Goal: Task Accomplishment & Management: Manage account settings

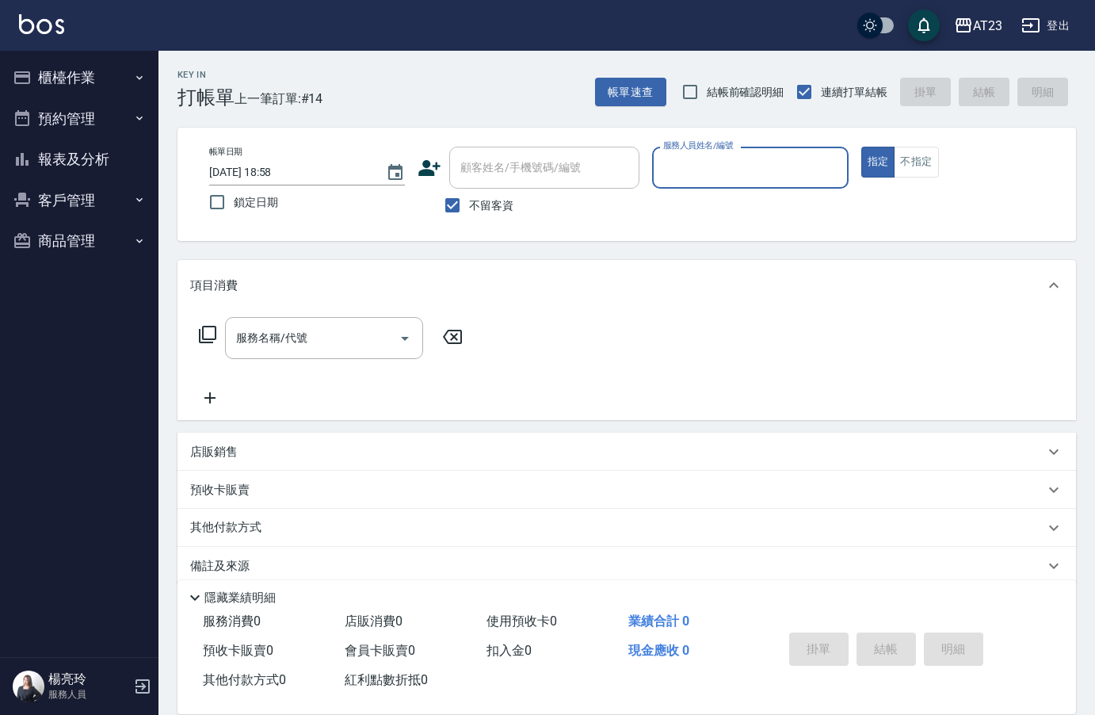
click at [697, 172] on input "服務人員姓名/編號" at bounding box center [749, 168] width 181 height 28
type input "JUN-11"
type button "true"
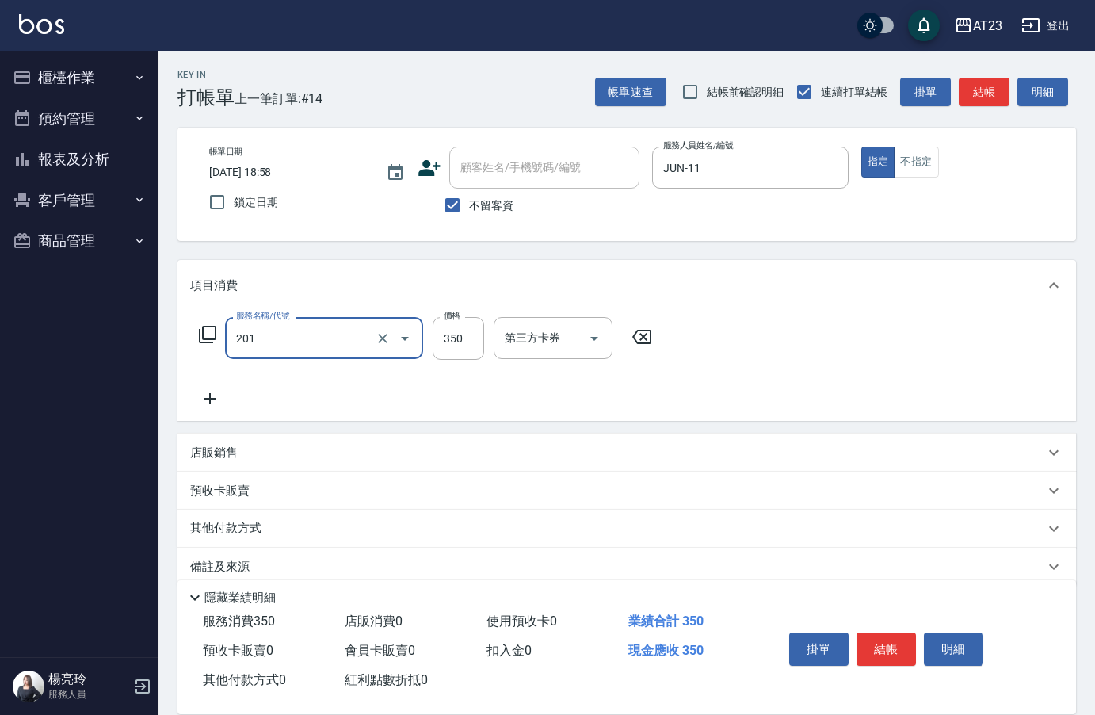
type input "一般洗髮(201)"
type input "300"
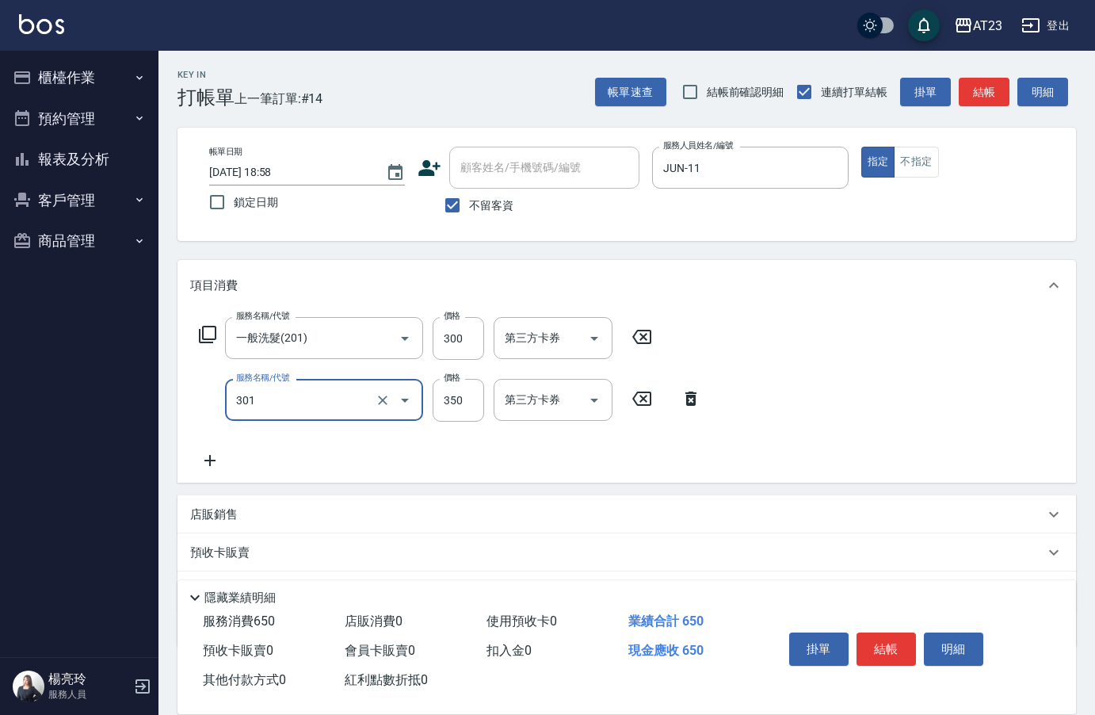
type input "造型剪髮(301)"
type input "300"
click at [886, 644] on button "結帳" at bounding box center [886, 648] width 59 height 33
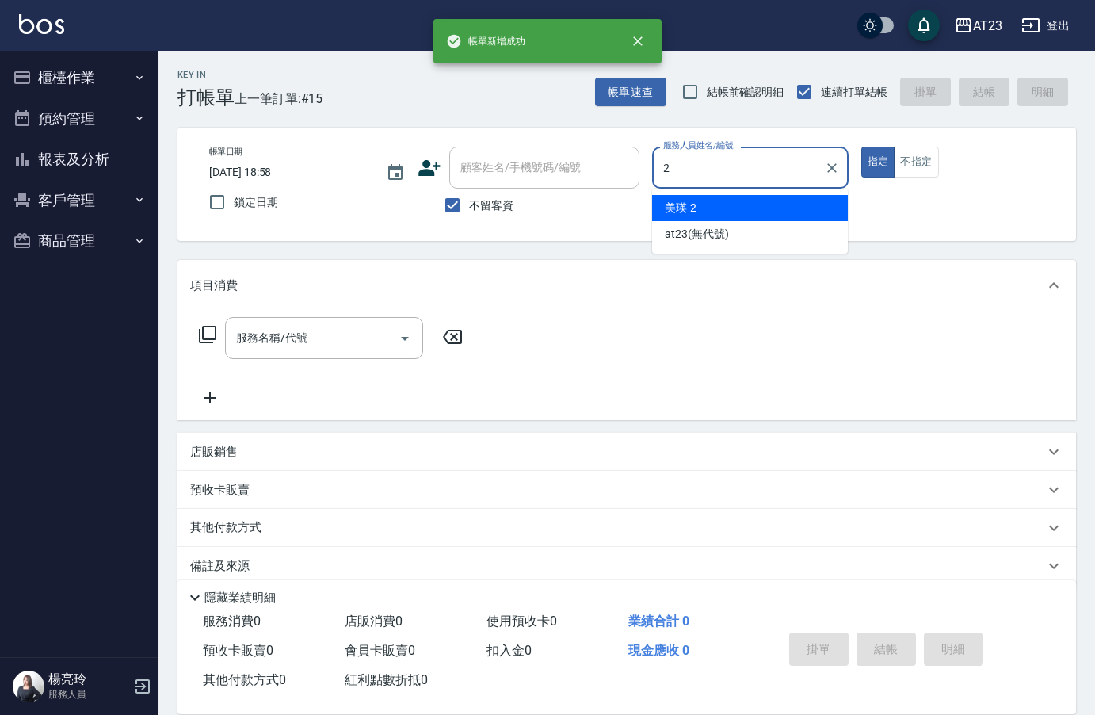
type input "美瑛-2"
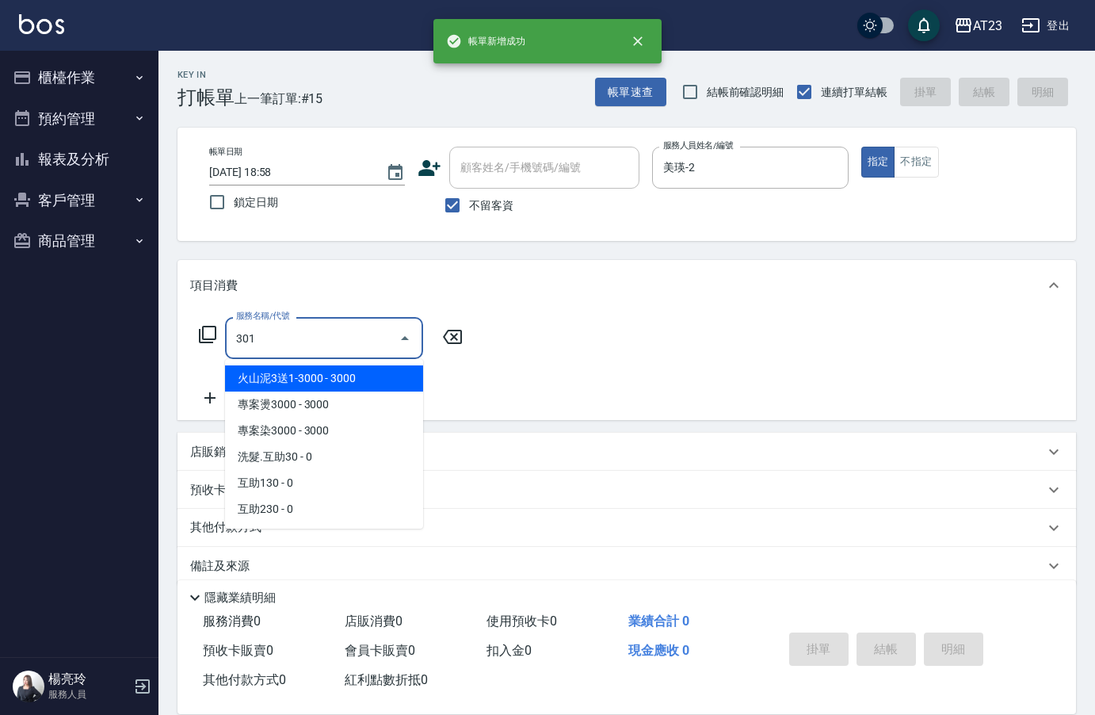
type input "造型剪髮(301)"
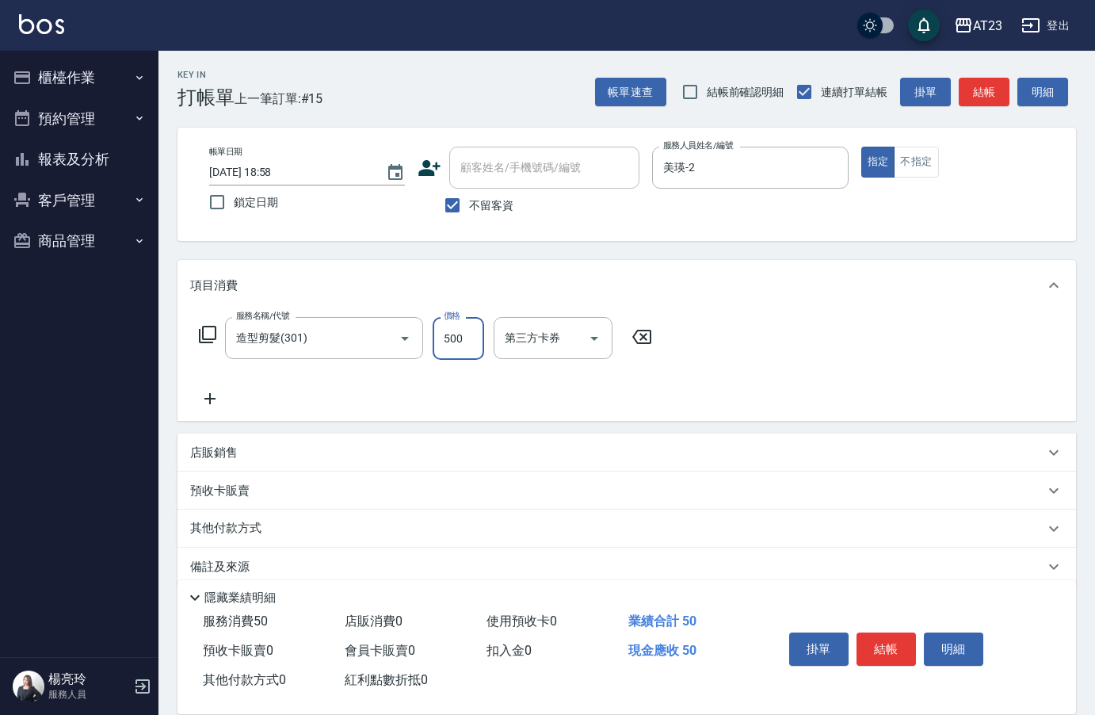
type input "500"
click at [902, 632] on button "結帳" at bounding box center [886, 648] width 59 height 33
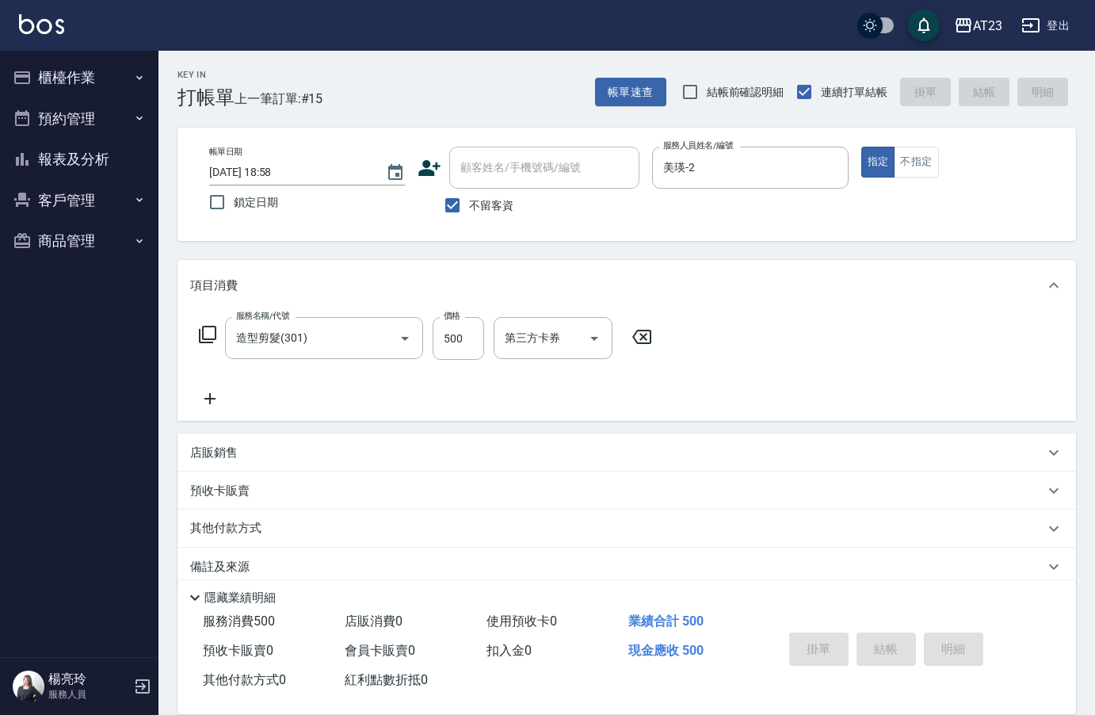
type input "2025/10/08 18:59"
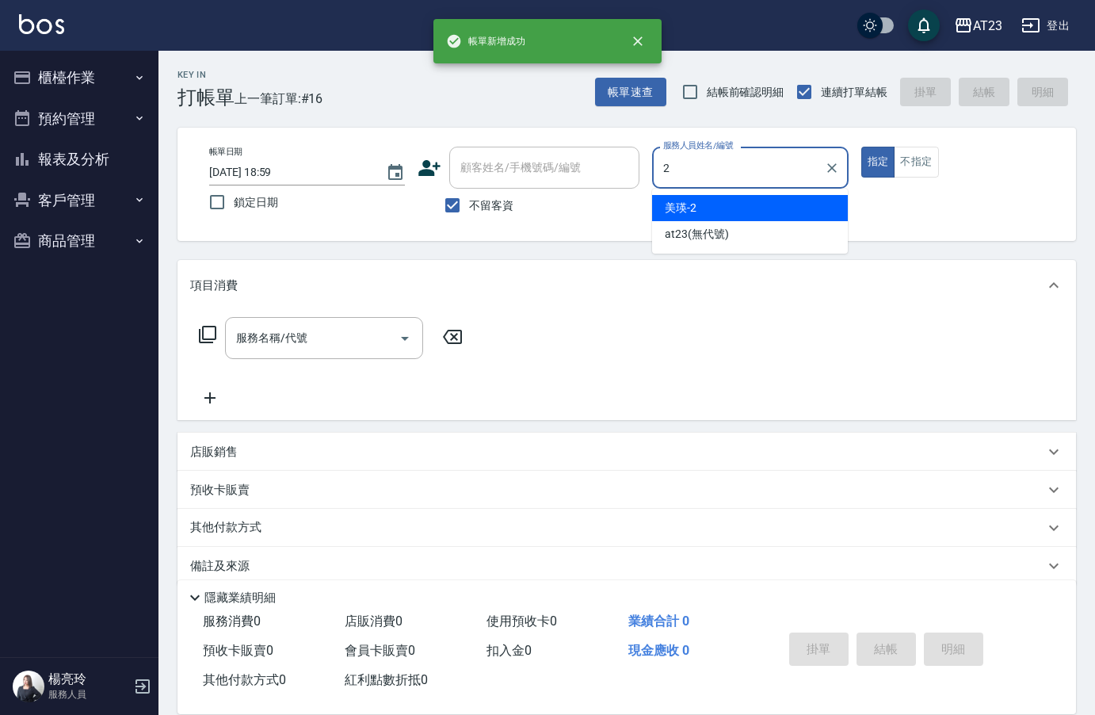
type input "美瑛-2"
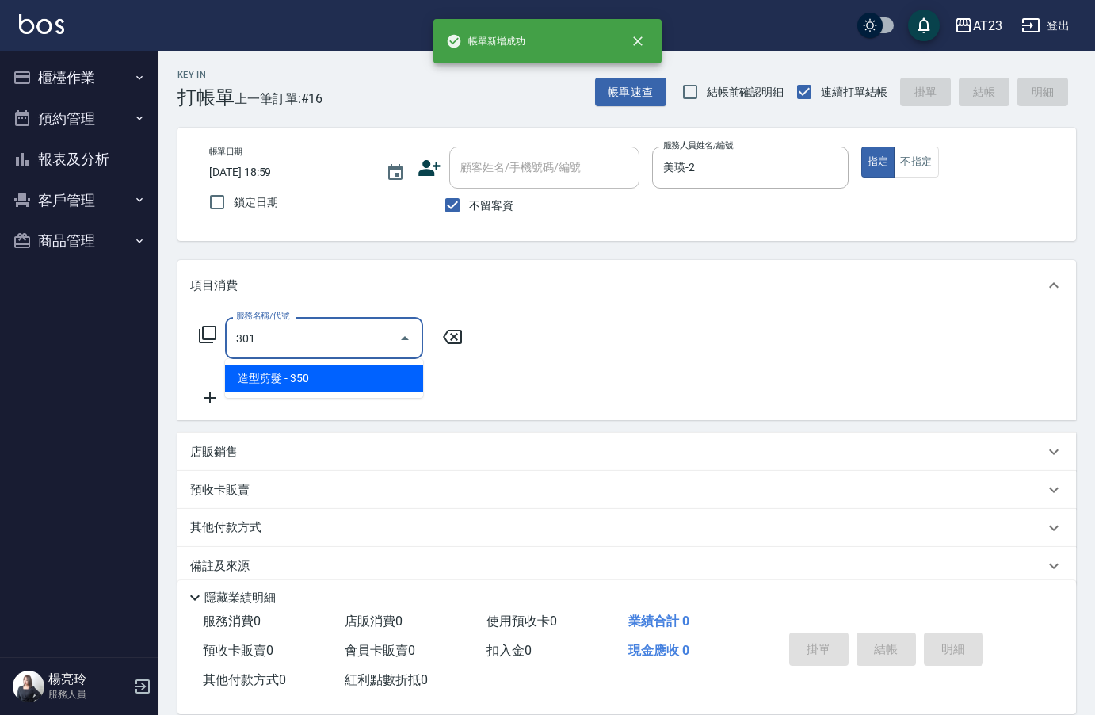
type input "造型剪髮(301)"
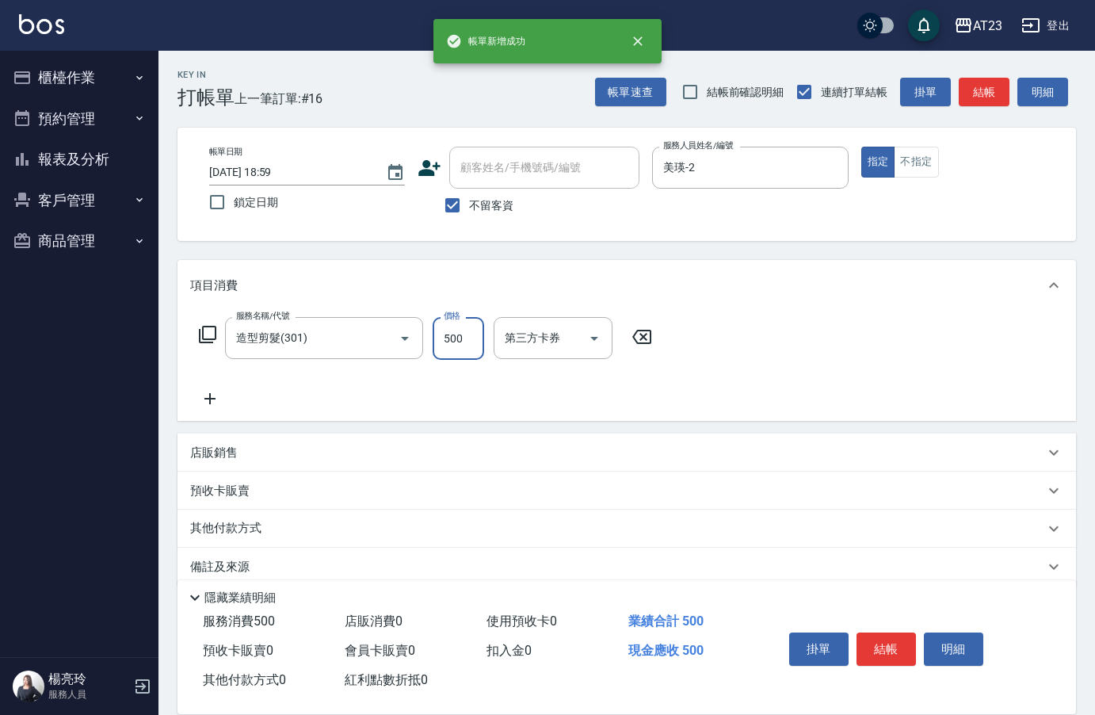
type input "500"
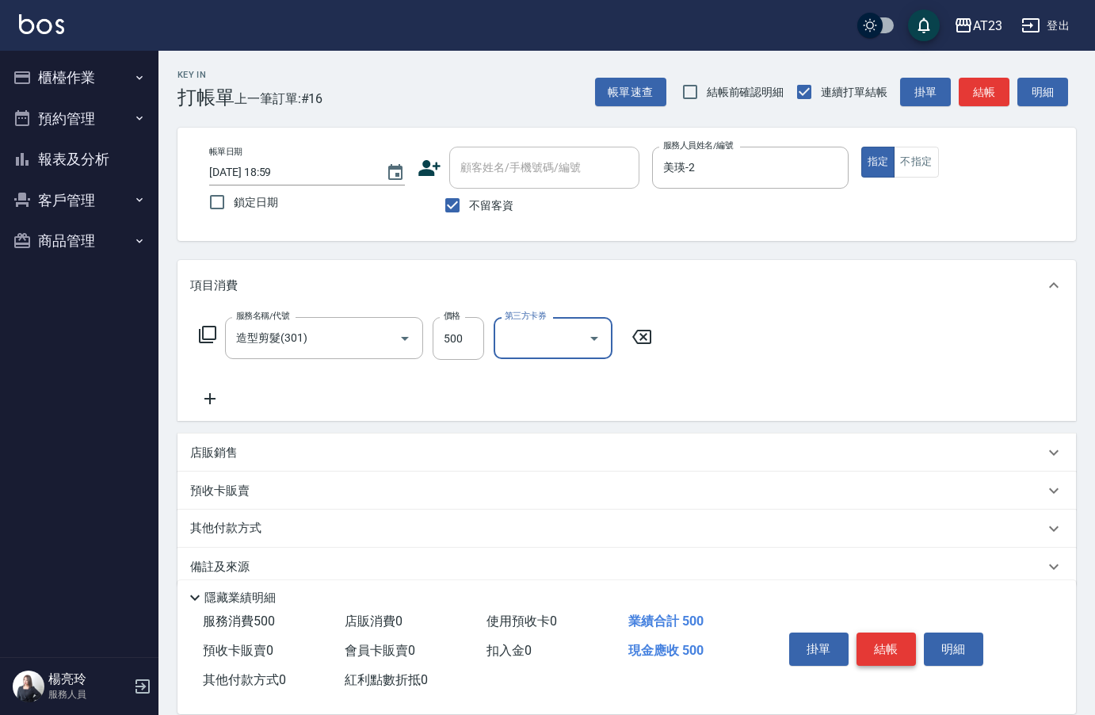
click at [867, 643] on button "結帳" at bounding box center [886, 648] width 59 height 33
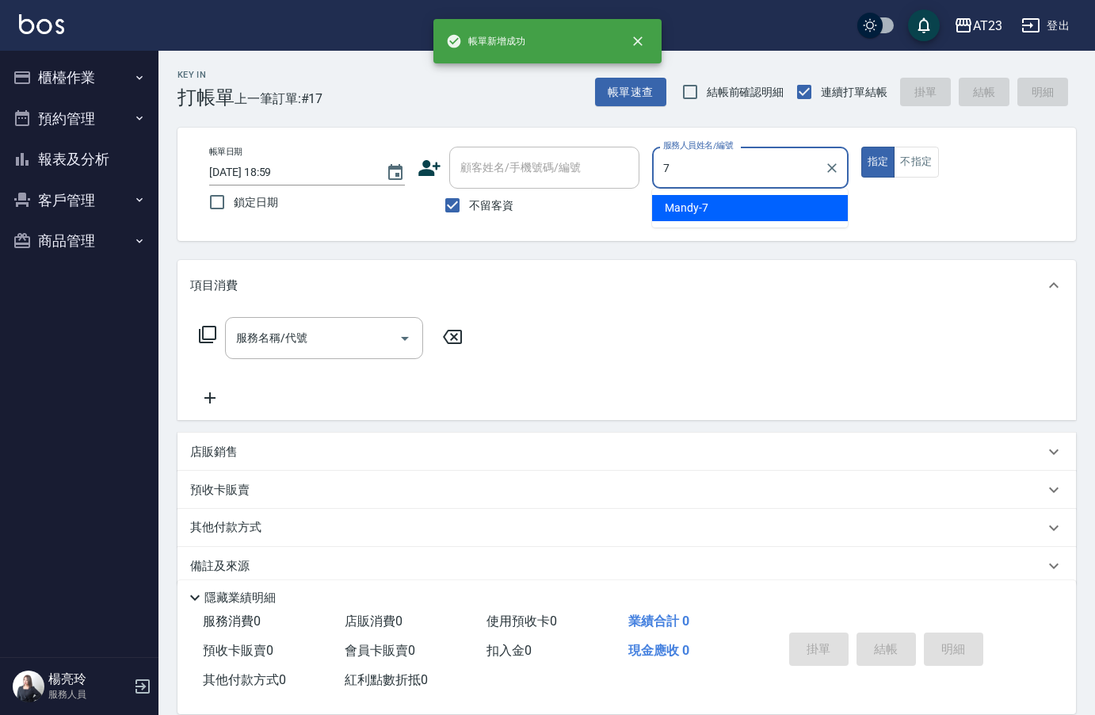
type input "Mandy-7"
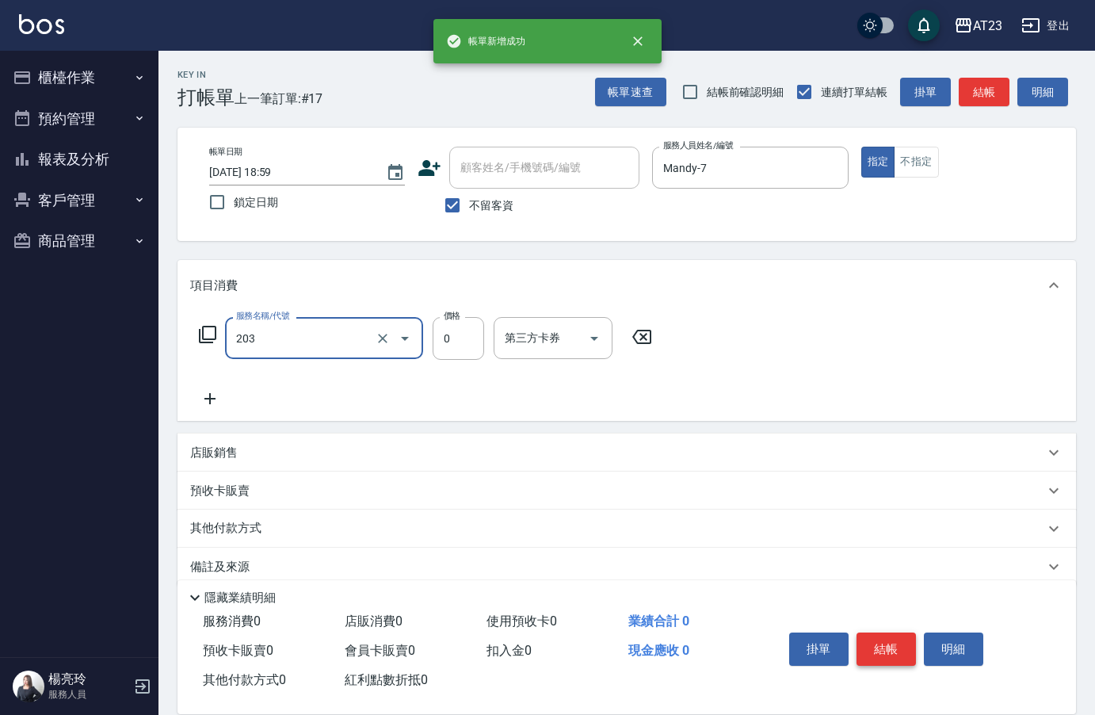
type input "使用洗髮卡(203)"
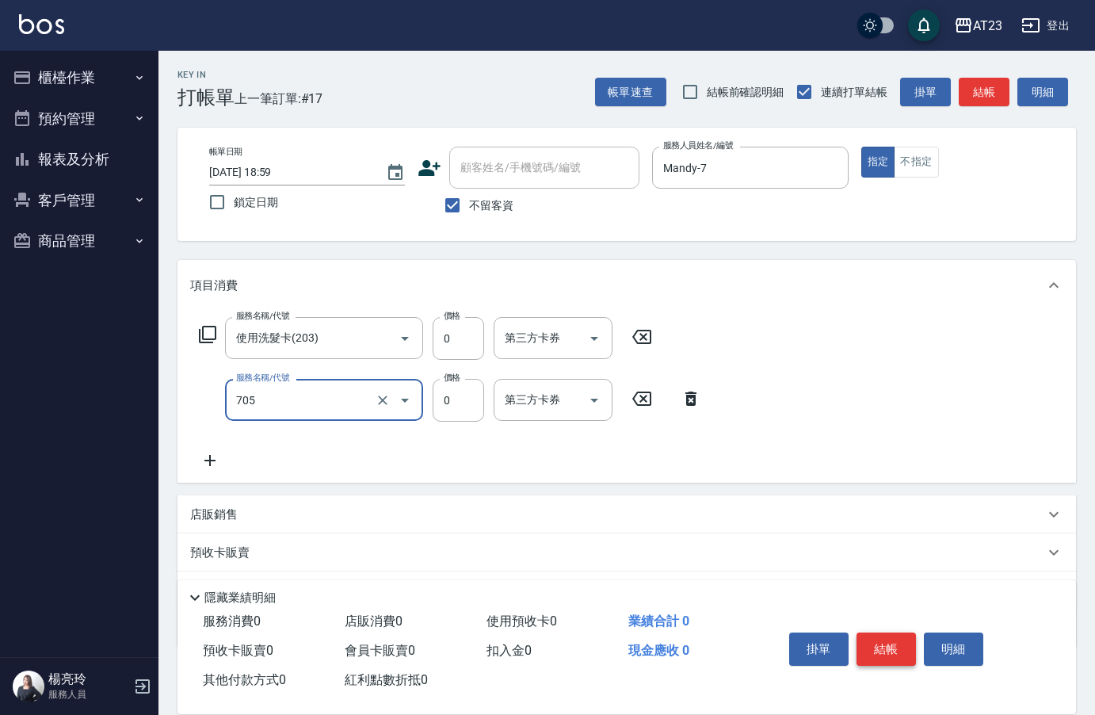
type input "互助50(705)"
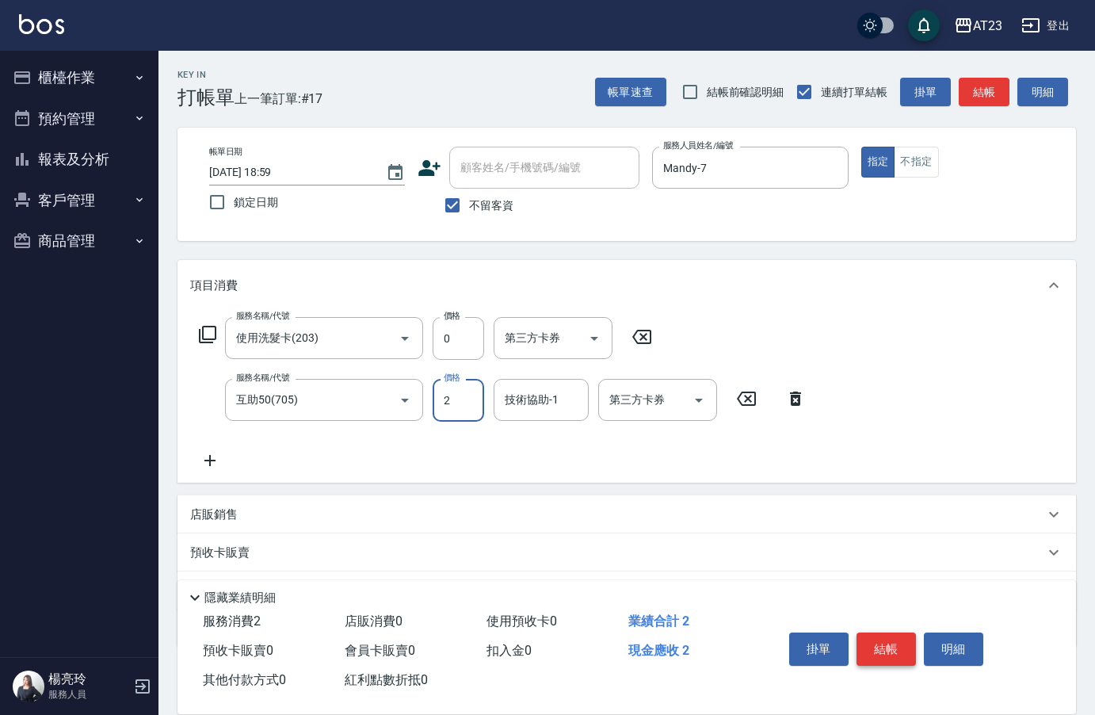
type input "0"
type input "LiLi-27"
click at [894, 652] on button "結帳" at bounding box center [886, 648] width 59 height 33
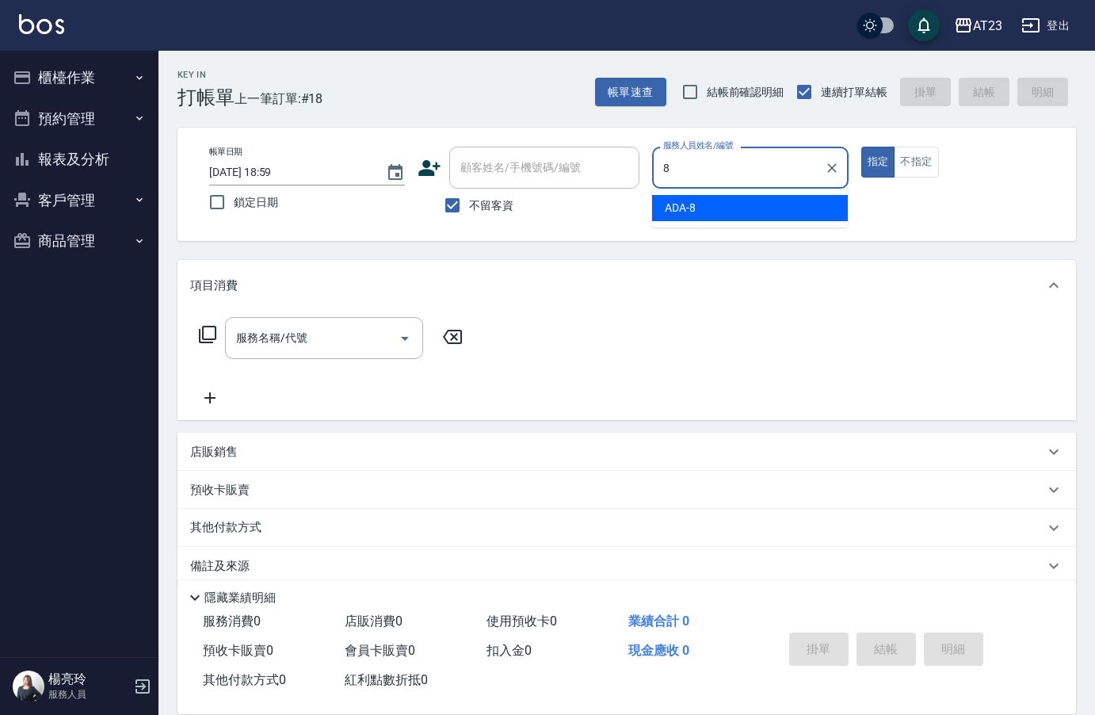
type input "ADA-8"
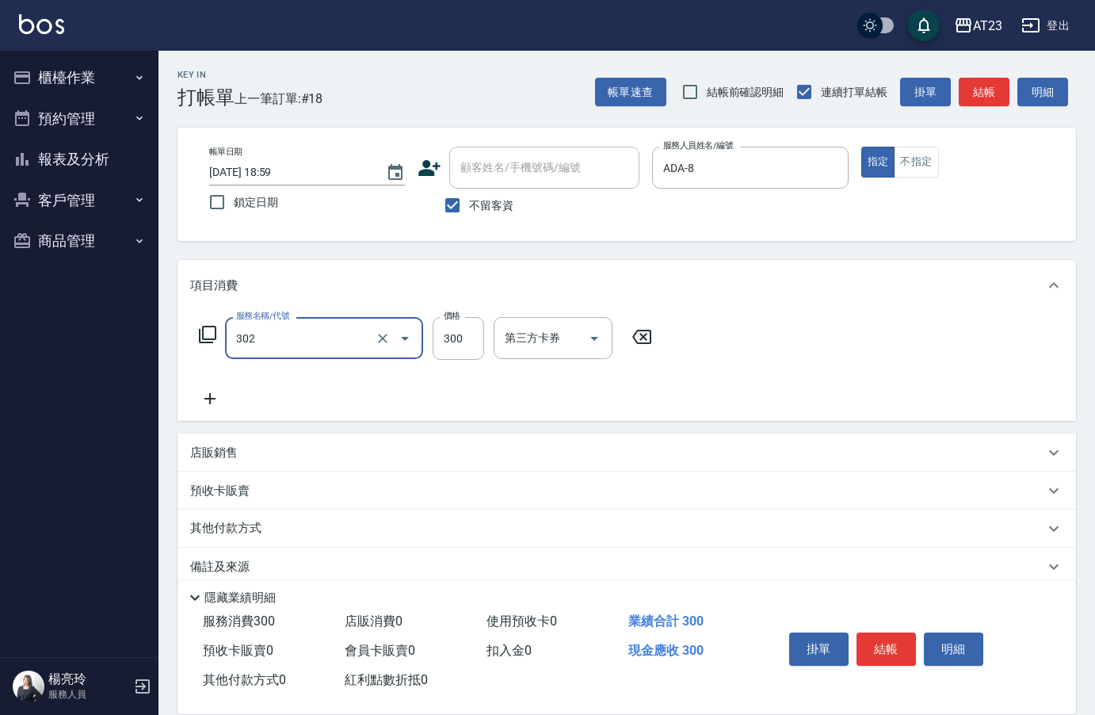
type input "學生剪髮(302)"
type input "270"
click at [895, 637] on button "結帳" at bounding box center [886, 648] width 59 height 33
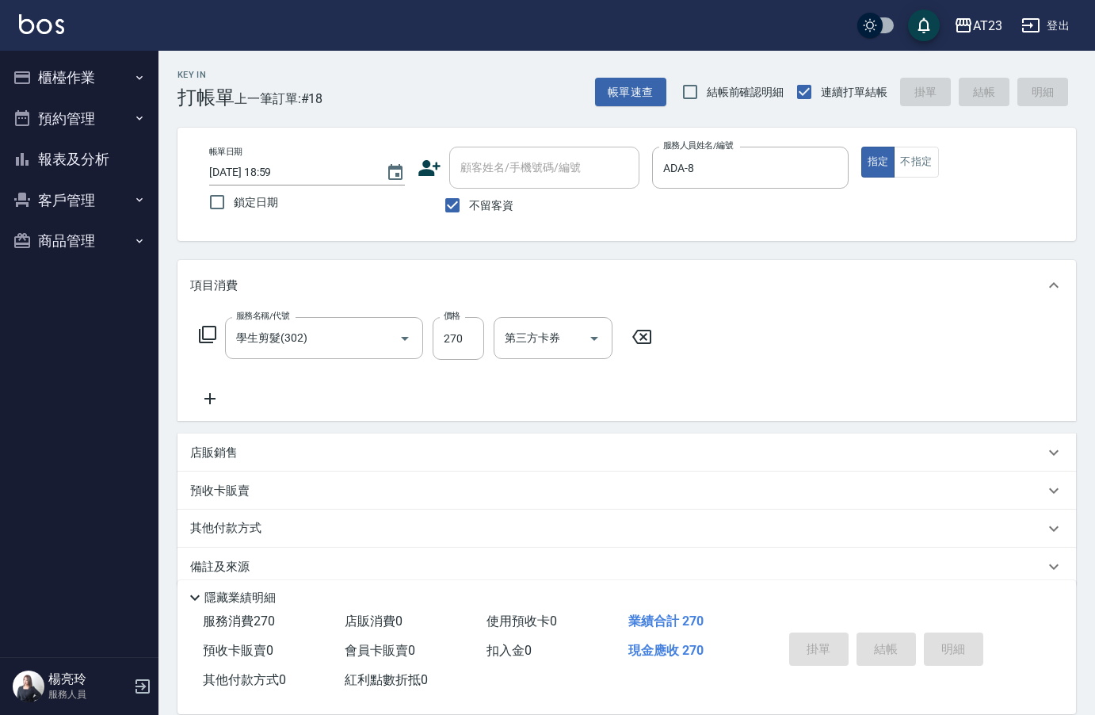
type input "2025/10/08 19:00"
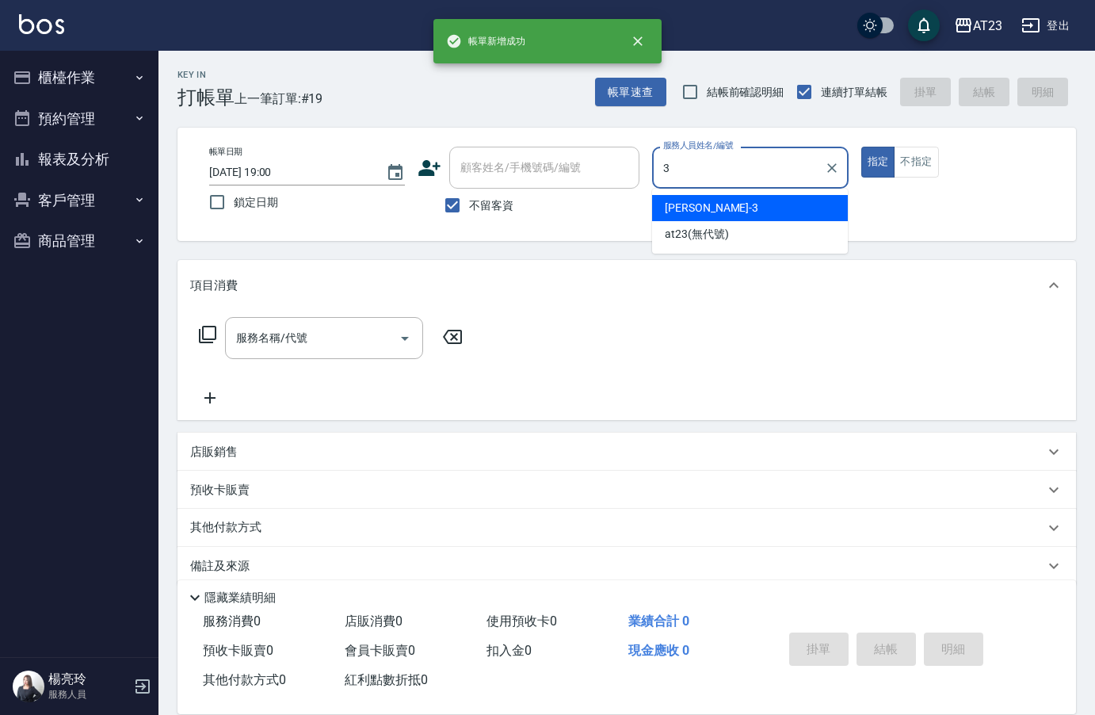
type input "Lisa-3"
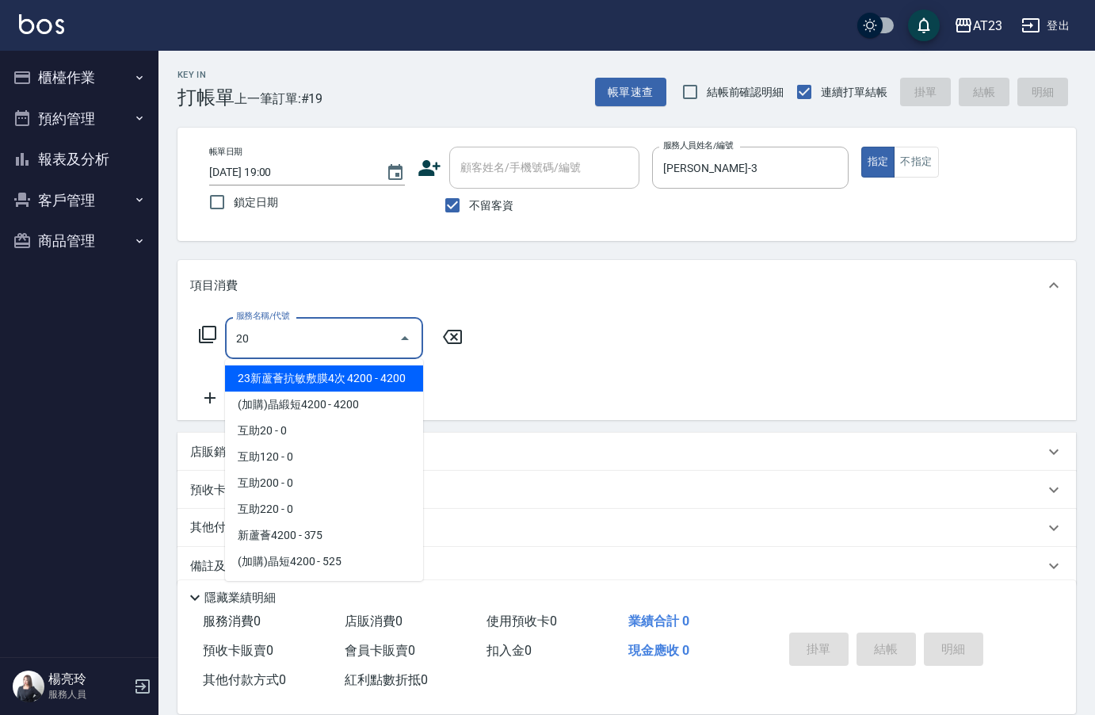
type input "2"
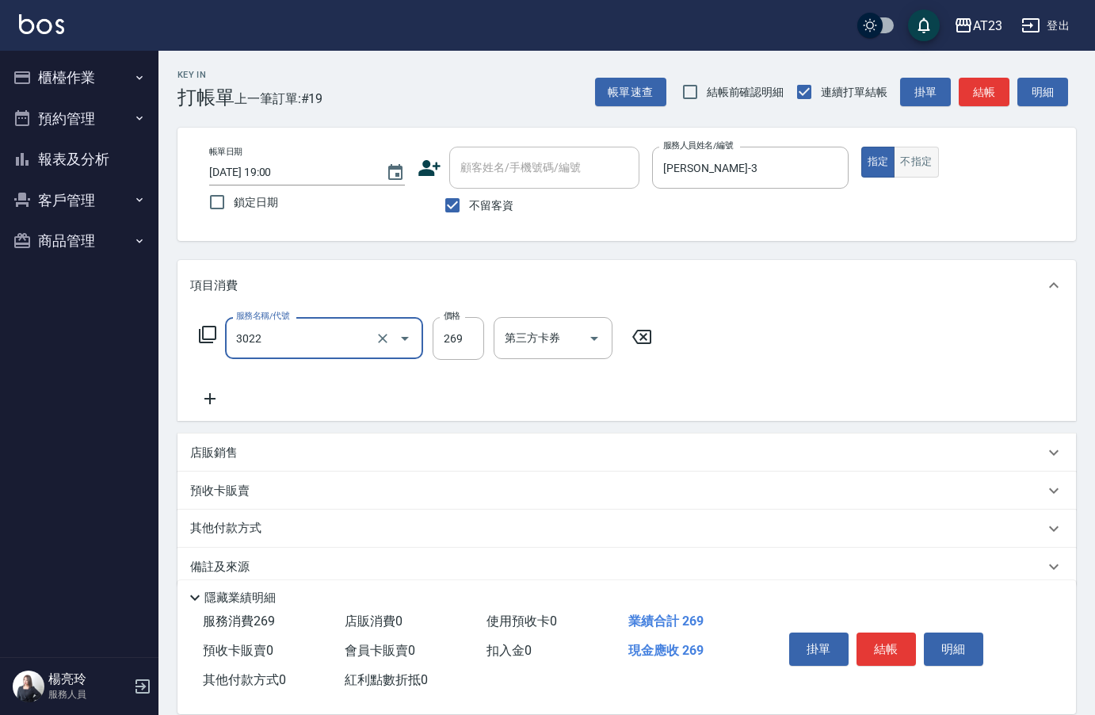
type input "(活動)造型剪(3022)"
click at [922, 173] on button "不指定" at bounding box center [916, 162] width 44 height 31
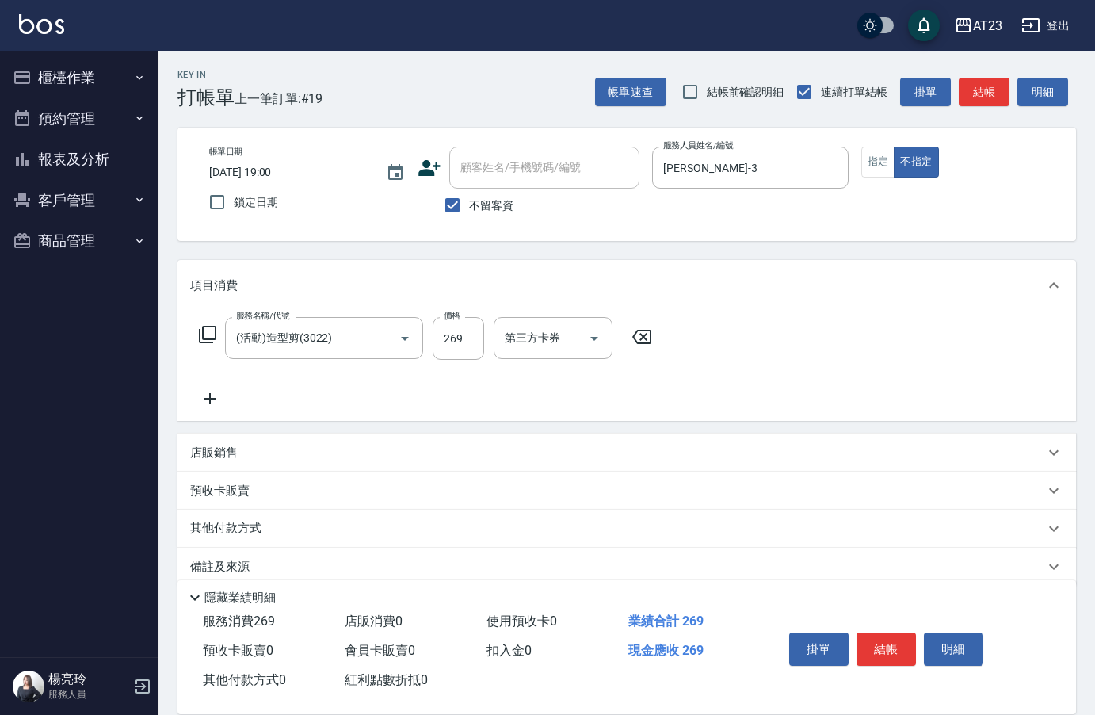
click at [906, 646] on button "結帳" at bounding box center [886, 648] width 59 height 33
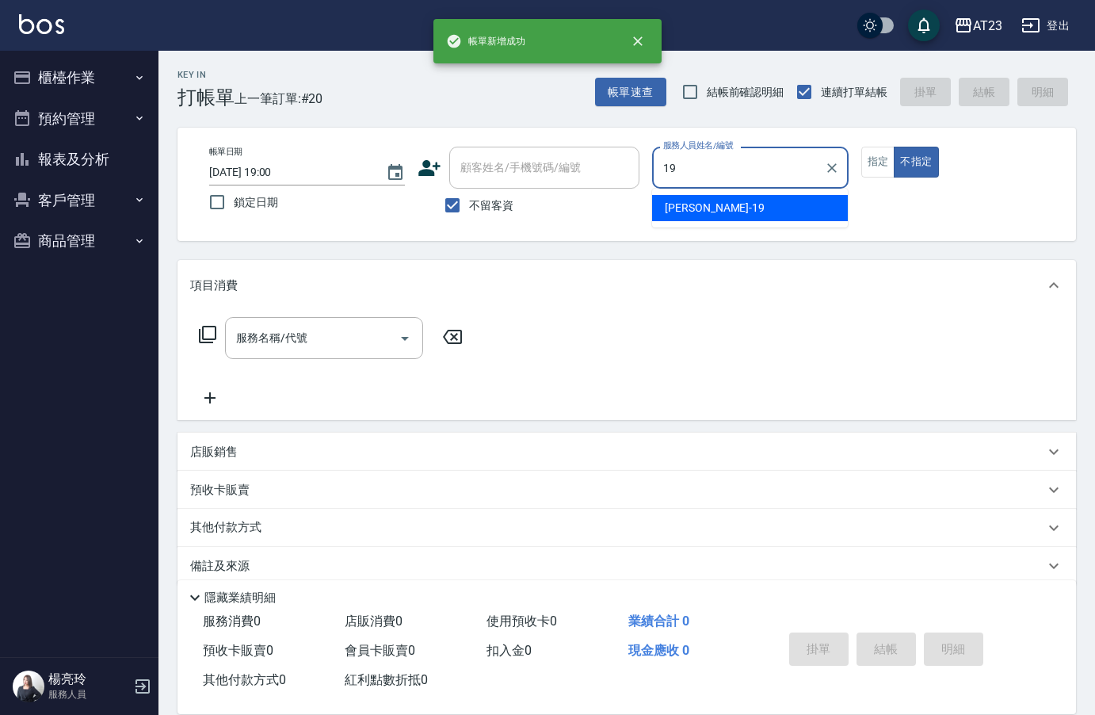
type input "亮亮-19"
type button "false"
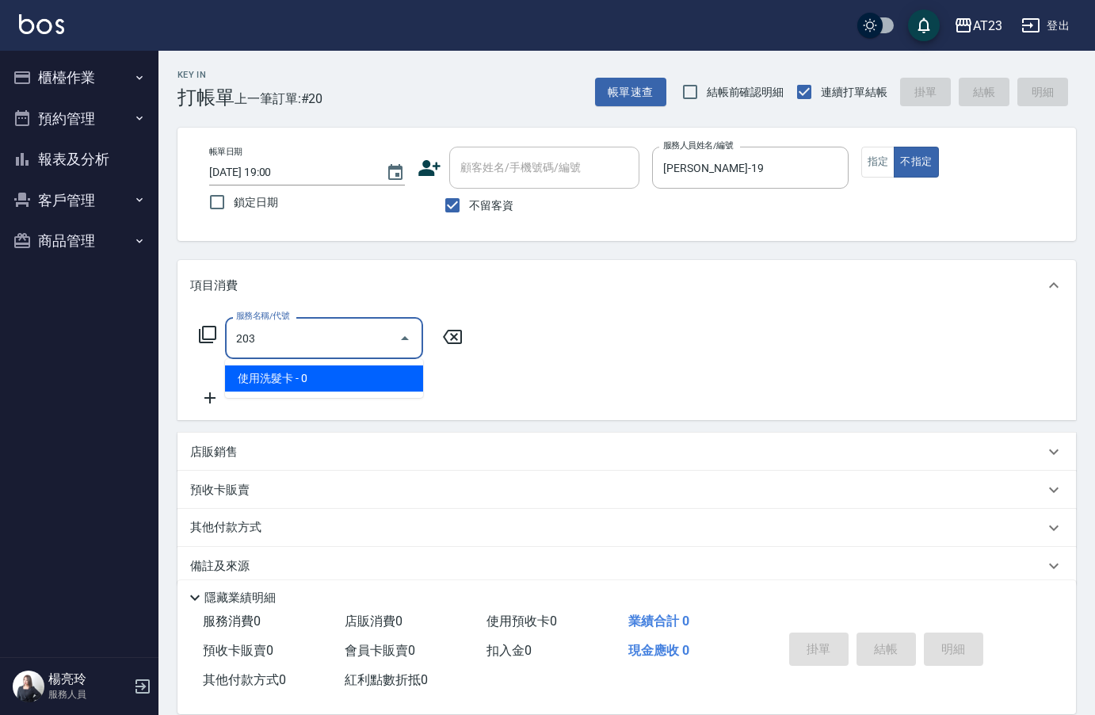
type input "使用洗髮卡(203)"
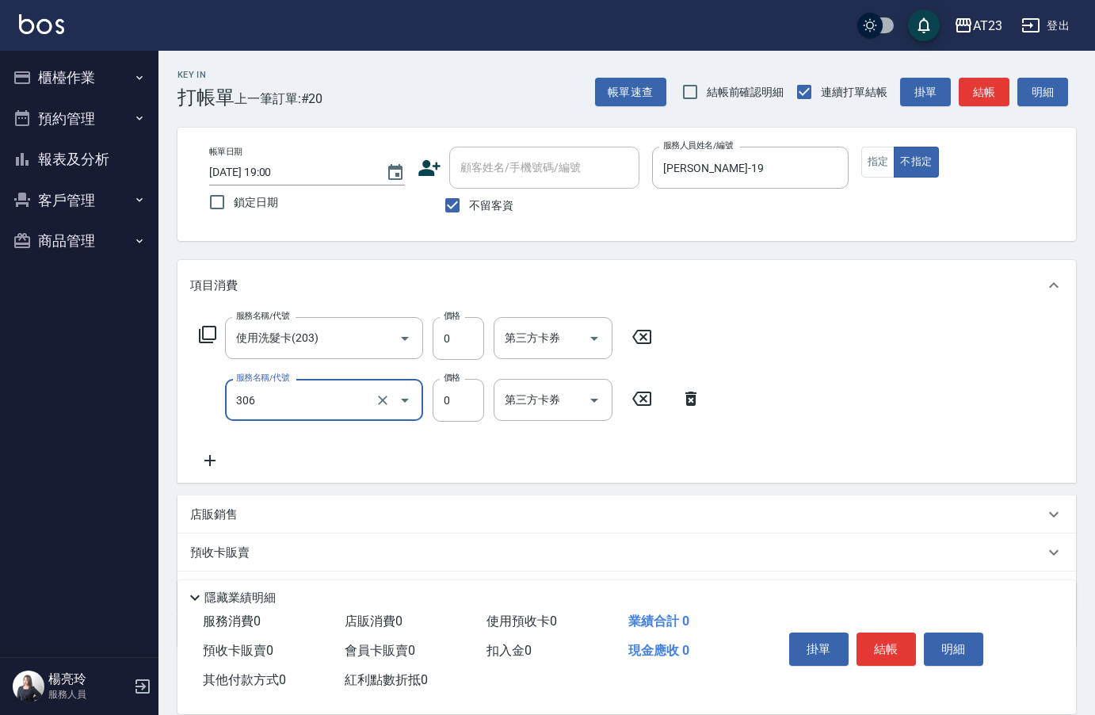
type input "剪髮卡(306)"
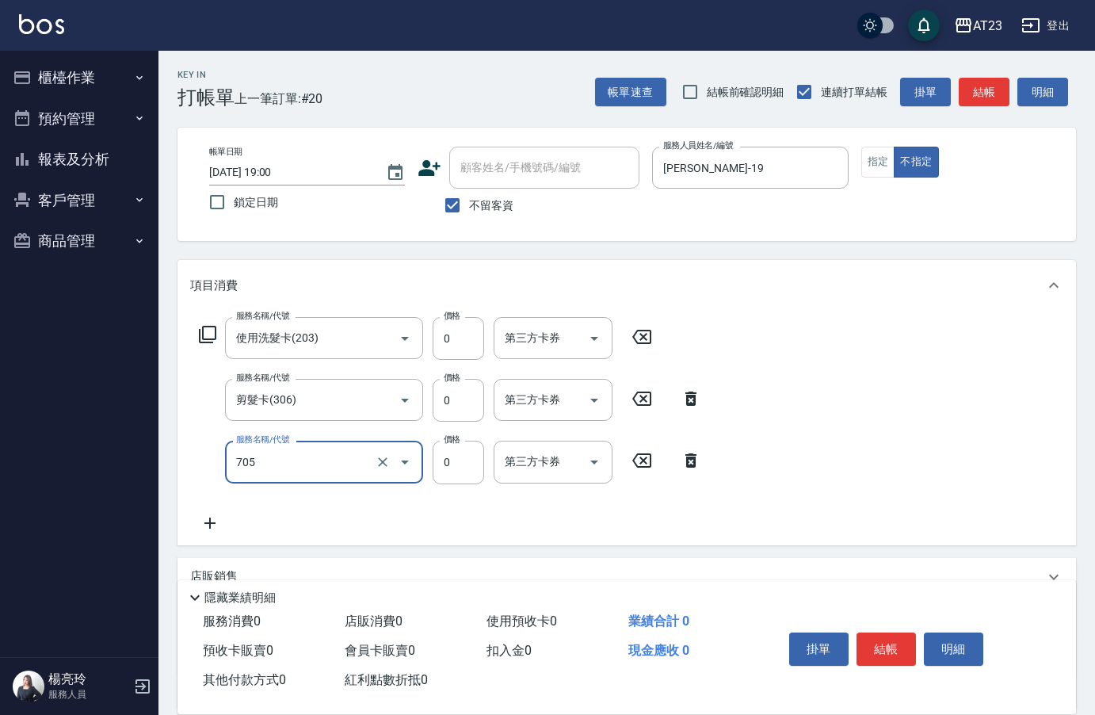
type input "互助50(705)"
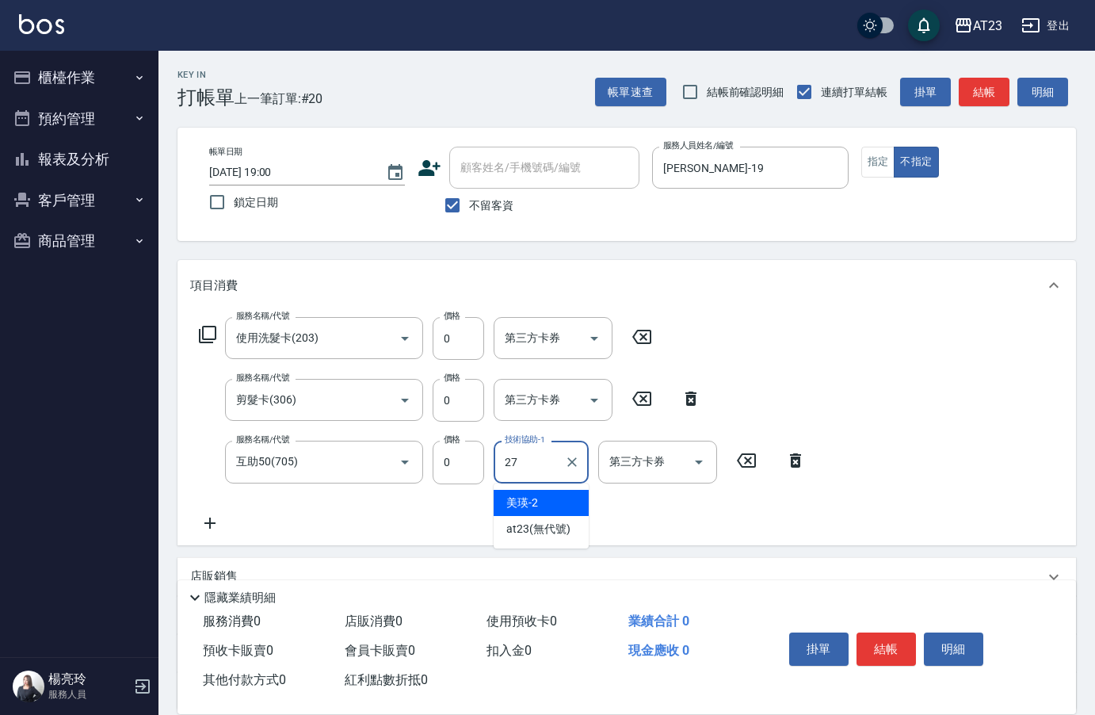
type input "LiLi-27"
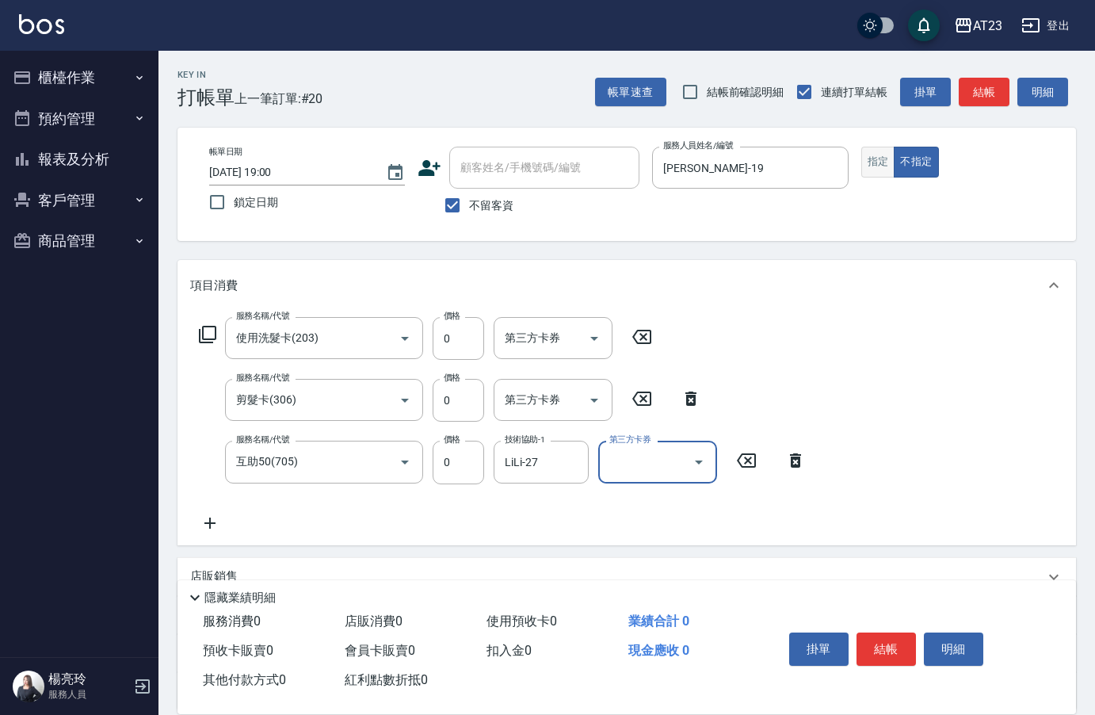
click at [888, 167] on button "指定" at bounding box center [878, 162] width 34 height 31
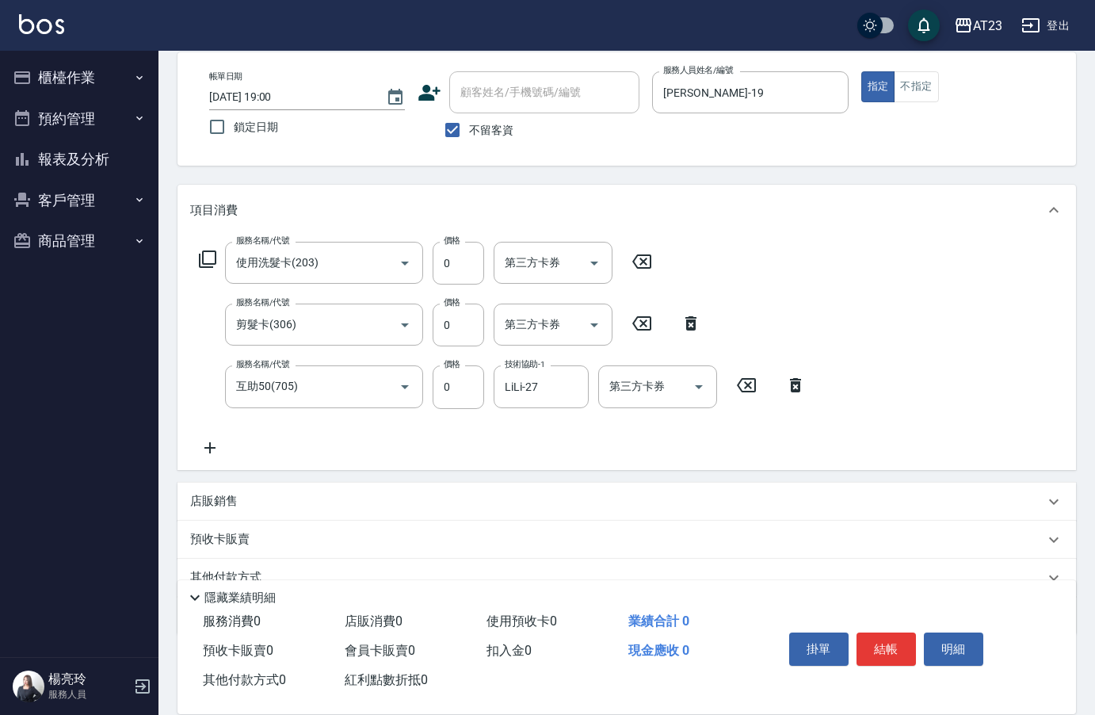
scroll to position [147, 0]
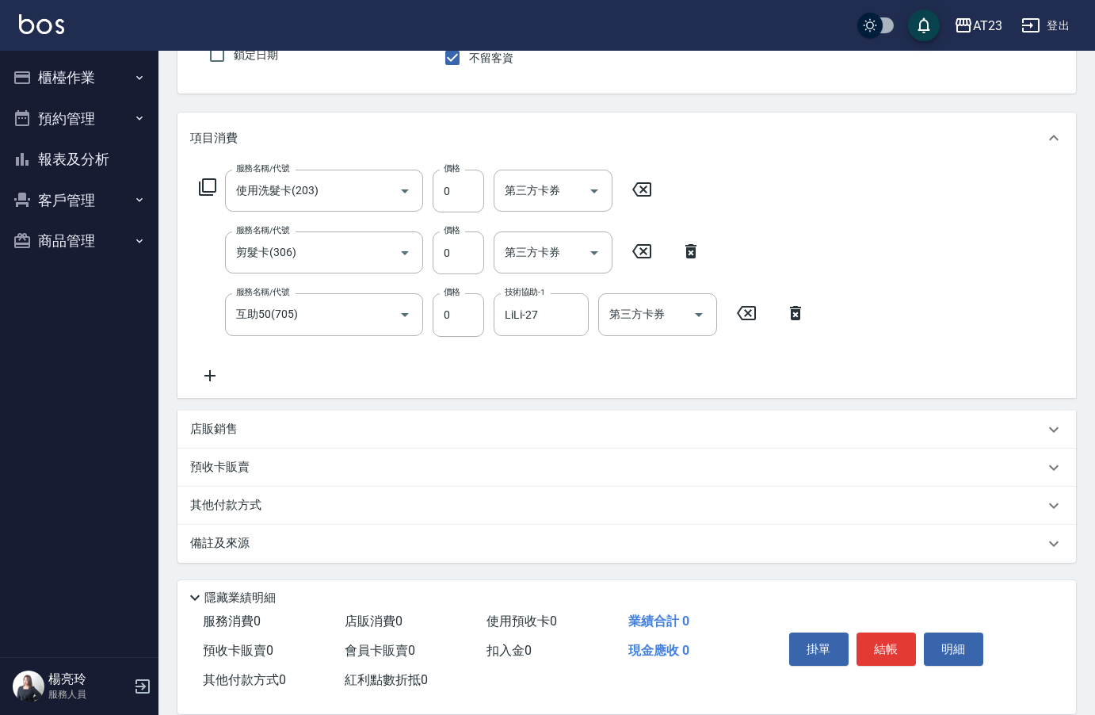
click at [236, 437] on p "店販銷售" at bounding box center [214, 429] width 48 height 17
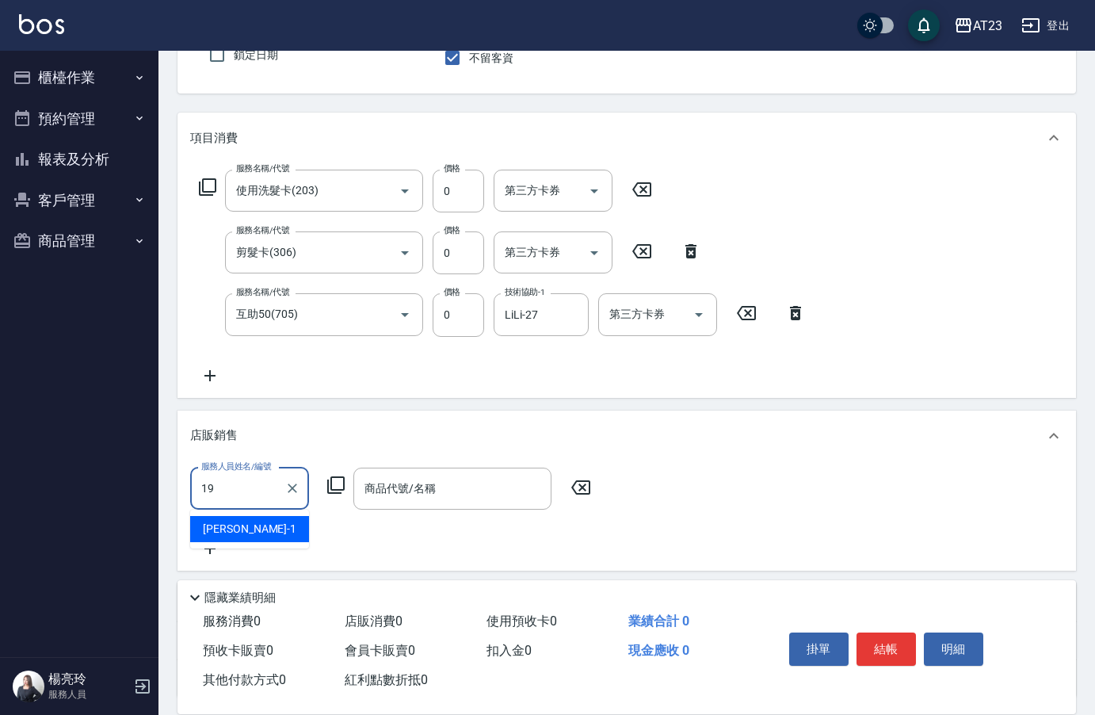
type input "亮亮-19"
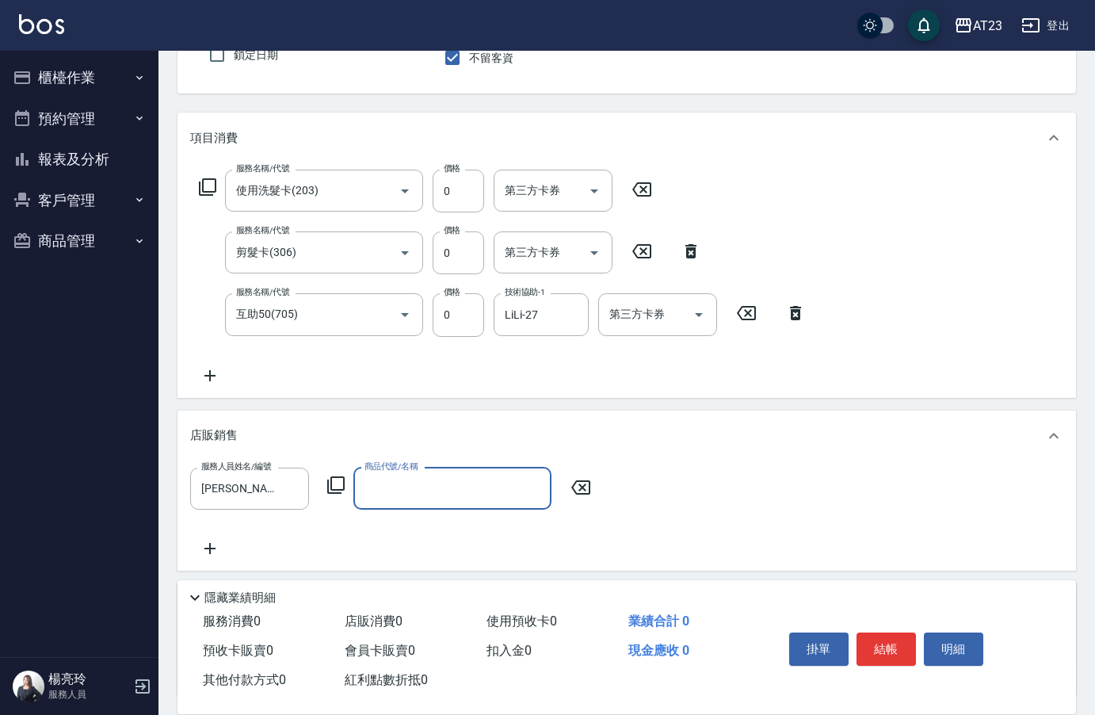
drag, startPoint x: 352, startPoint y: 479, endPoint x: 333, endPoint y: 485, distance: 20.0
click at [342, 479] on div "服務人員姓名/編號 亮亮-19 服務人員姓名/編號 商品代號/名稱 商品代號/名稱" at bounding box center [395, 489] width 411 height 42
click at [333, 485] on icon at bounding box center [336, 484] width 19 height 19
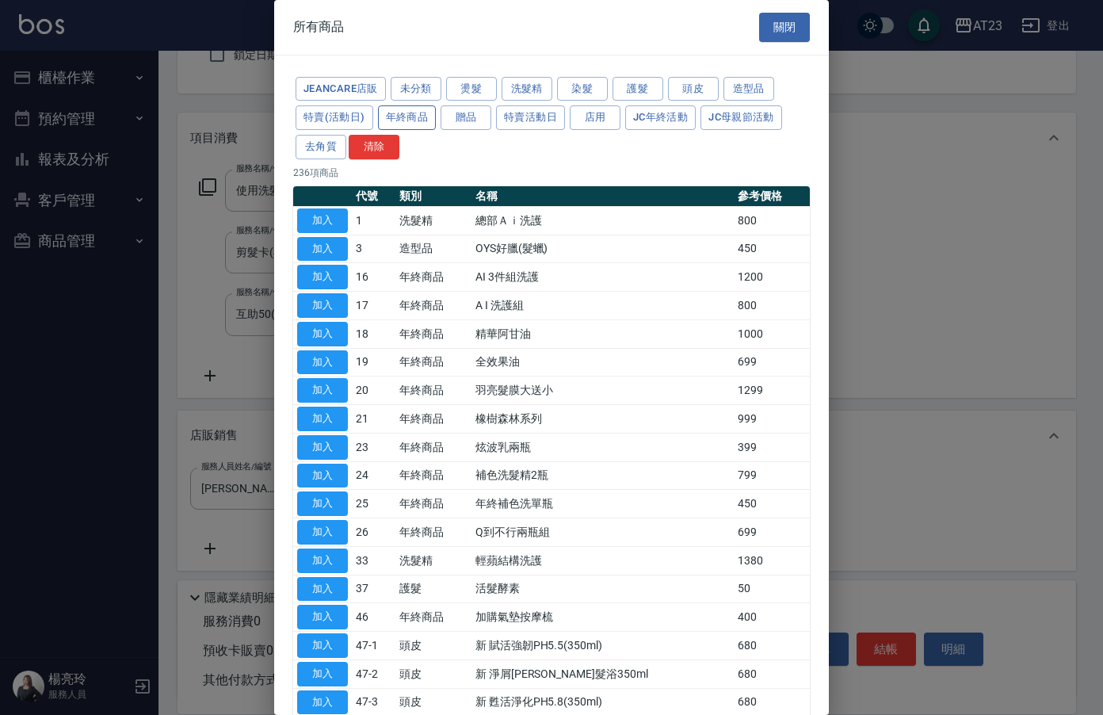
click at [409, 118] on button "年終商品" at bounding box center [407, 117] width 59 height 25
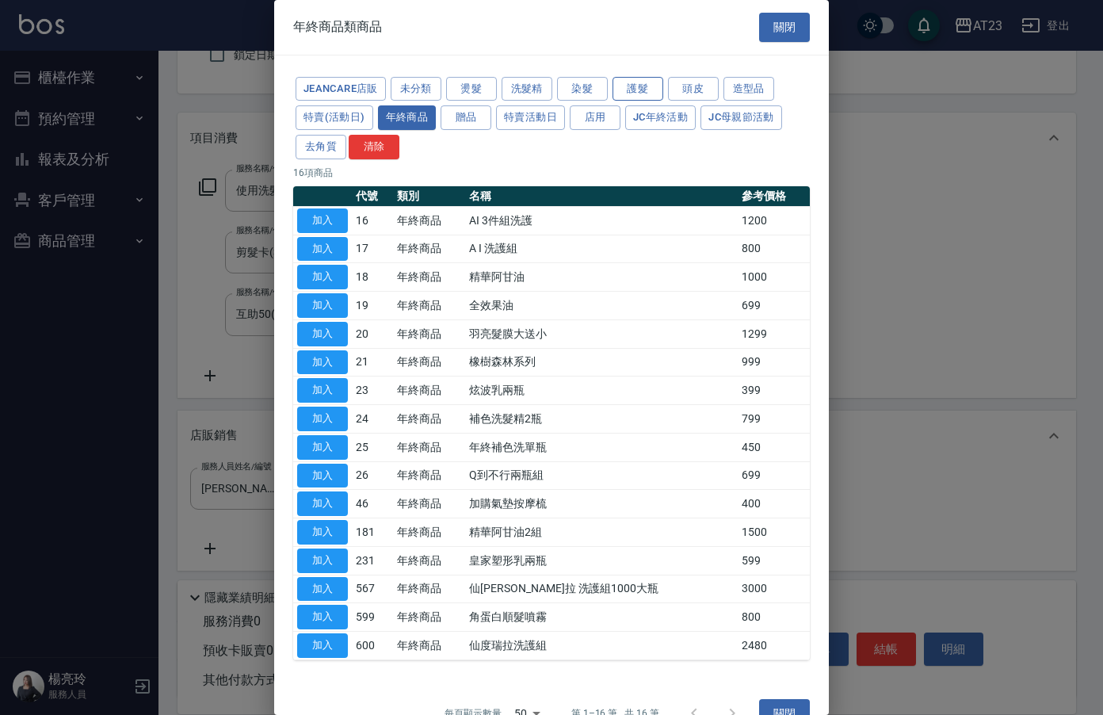
click at [635, 90] on button "護髮" at bounding box center [638, 89] width 51 height 25
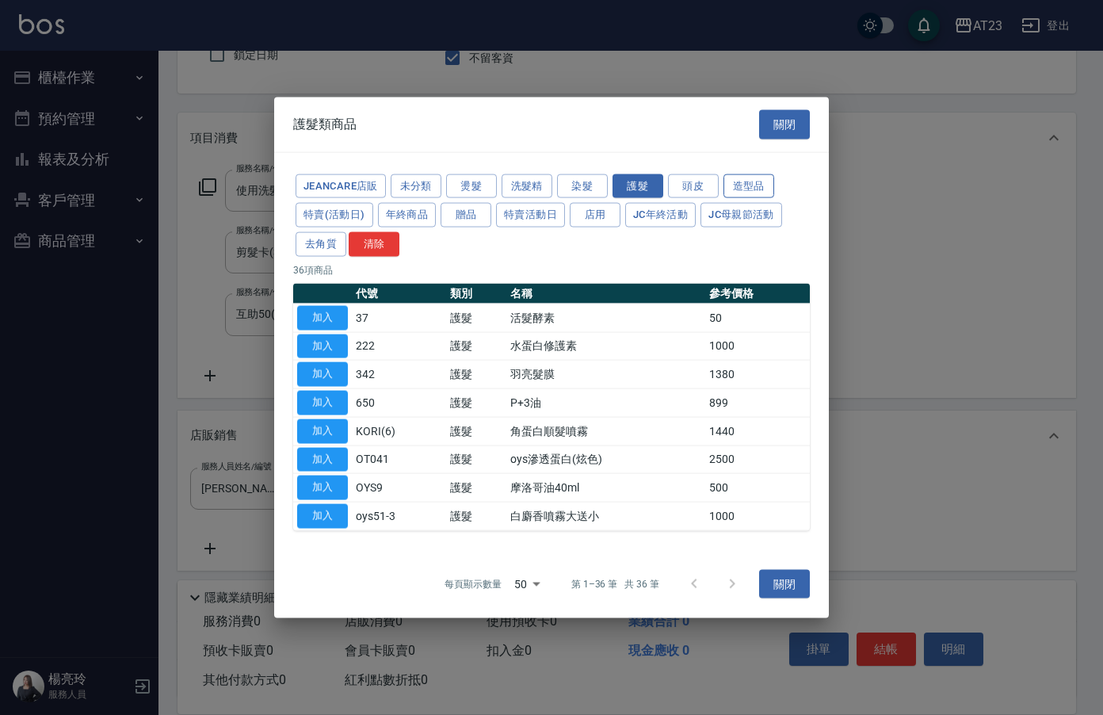
click at [758, 184] on button "造型品" at bounding box center [749, 186] width 51 height 25
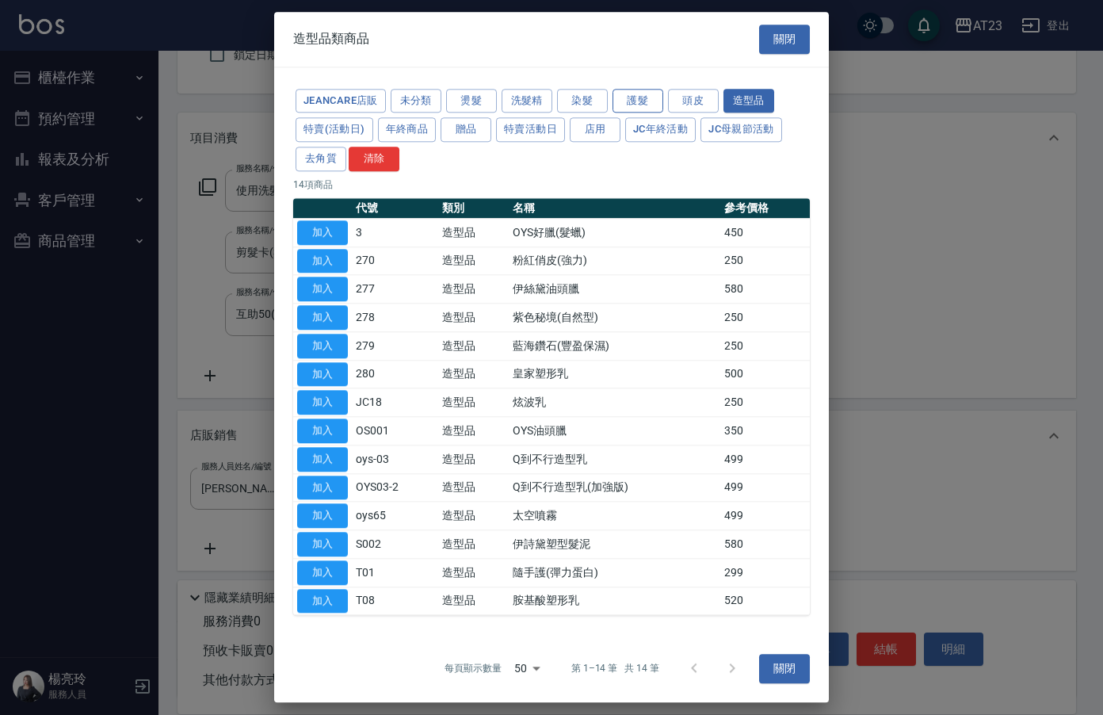
click at [635, 92] on button "護髮" at bounding box center [638, 101] width 51 height 25
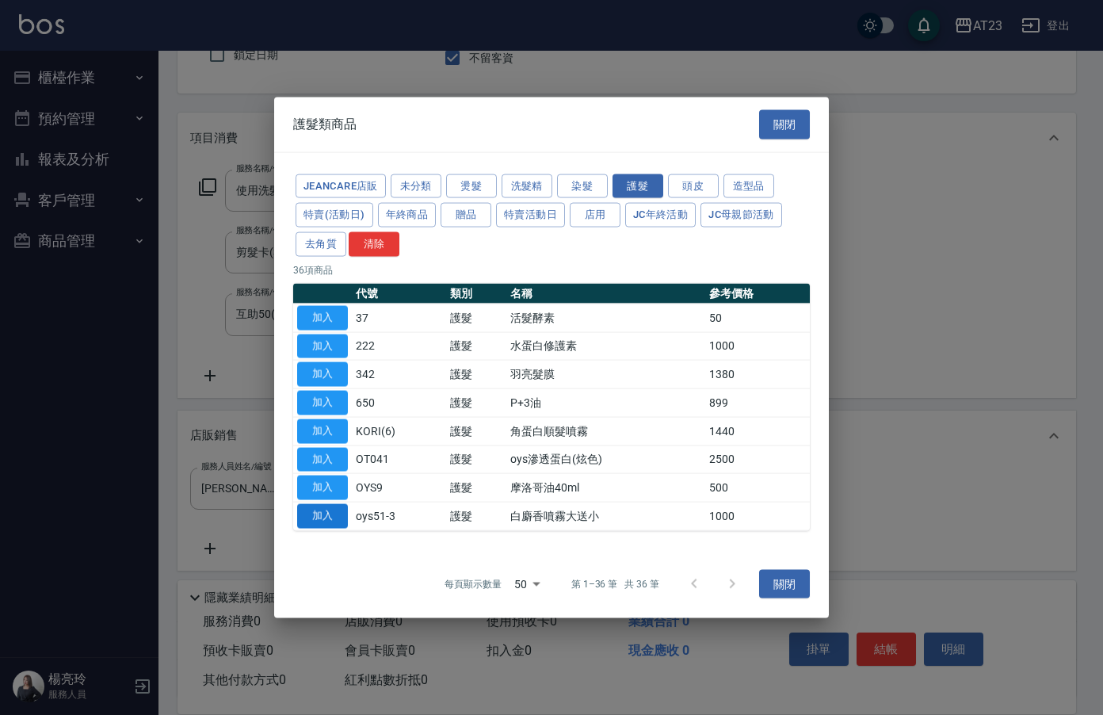
click at [334, 515] on button "加入" at bounding box center [322, 516] width 51 height 25
type input "白麝香噴霧大送小"
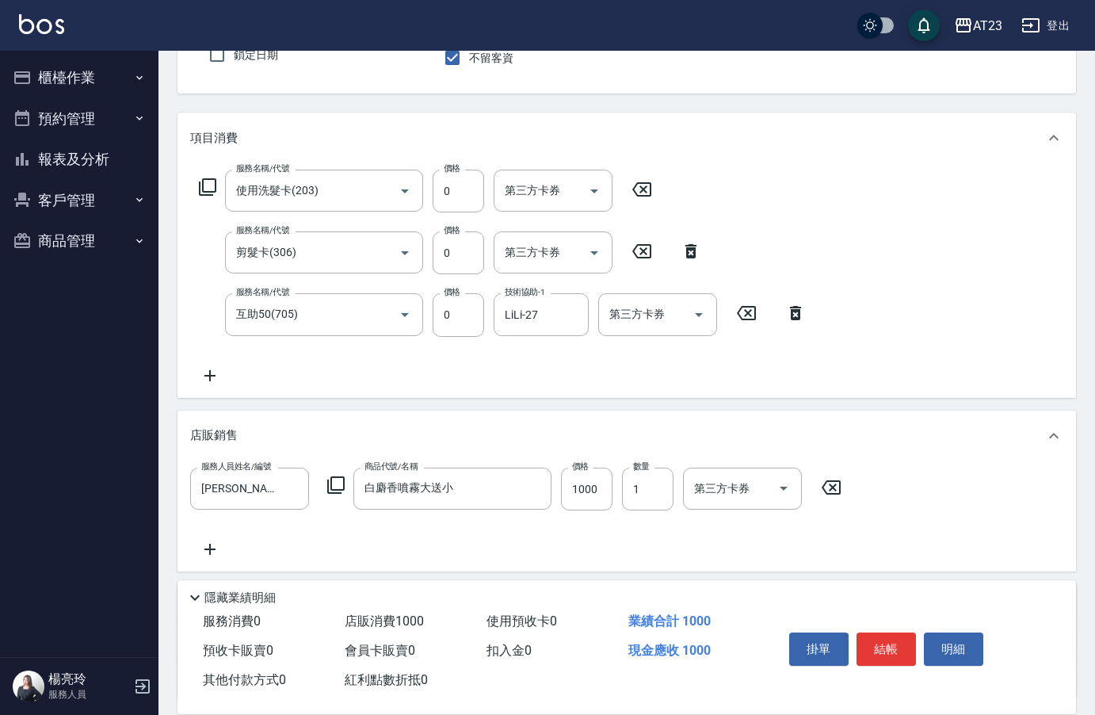
click at [823, 487] on icon at bounding box center [831, 487] width 19 height 14
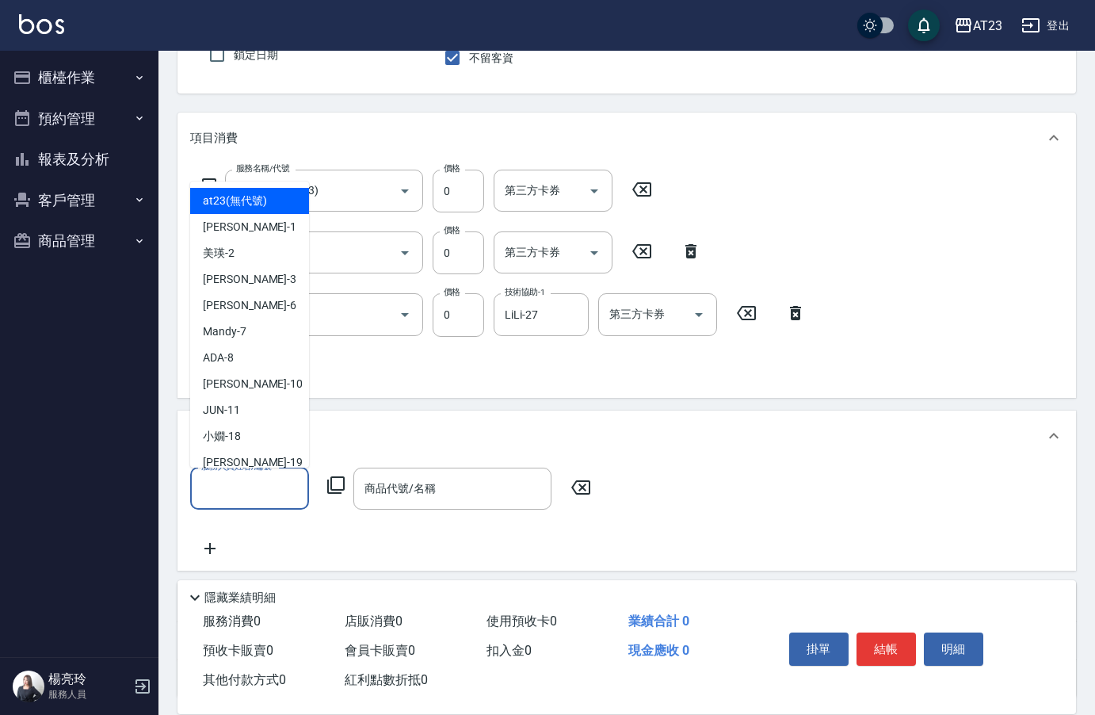
click at [216, 491] on input "服務人員姓名/編號" at bounding box center [249, 489] width 105 height 28
click at [250, 459] on div "亮亮 -19" at bounding box center [249, 462] width 119 height 26
type input "亮亮-19"
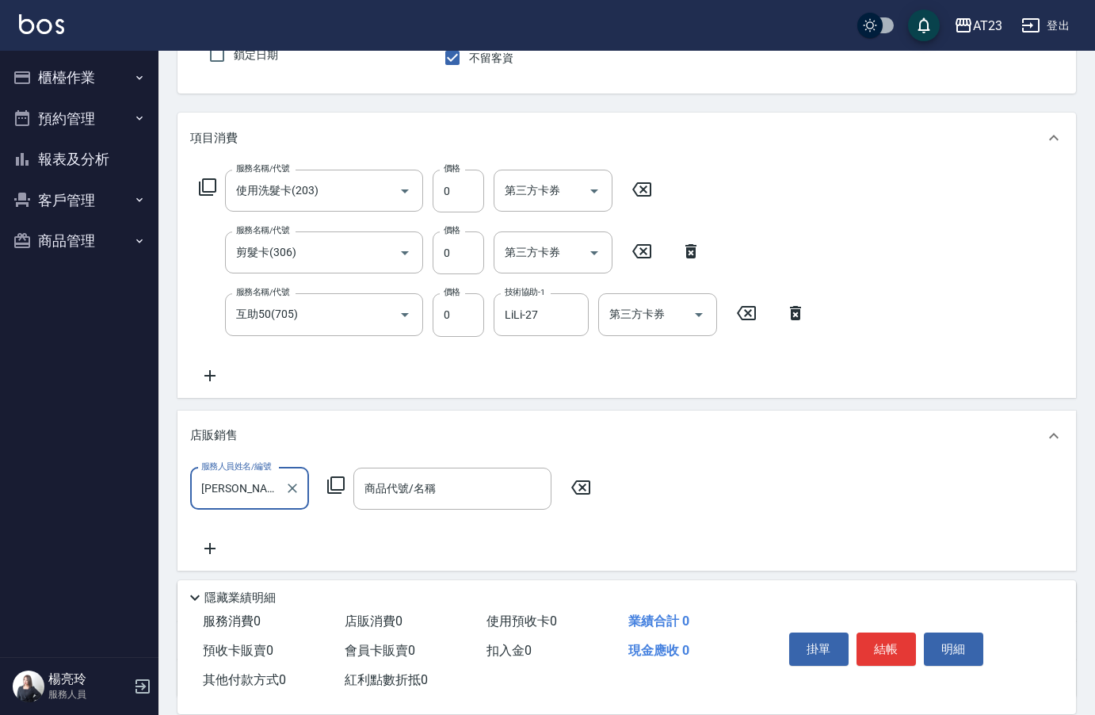
click at [335, 488] on icon at bounding box center [336, 484] width 19 height 19
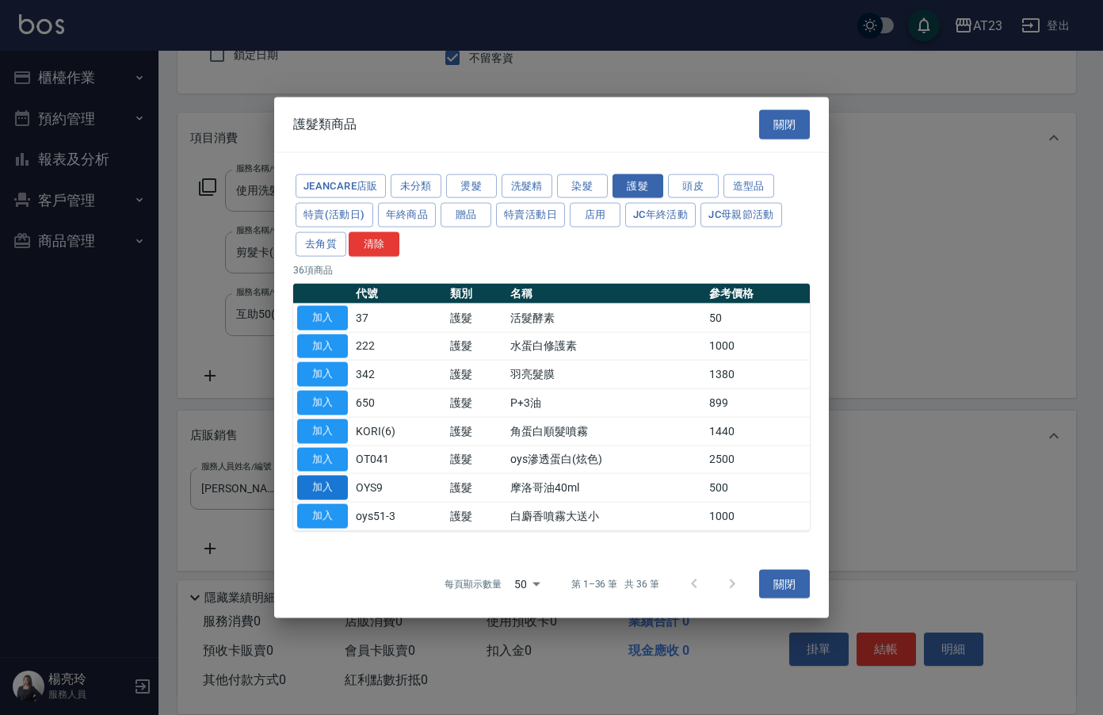
click at [313, 484] on button "加入" at bounding box center [322, 487] width 51 height 25
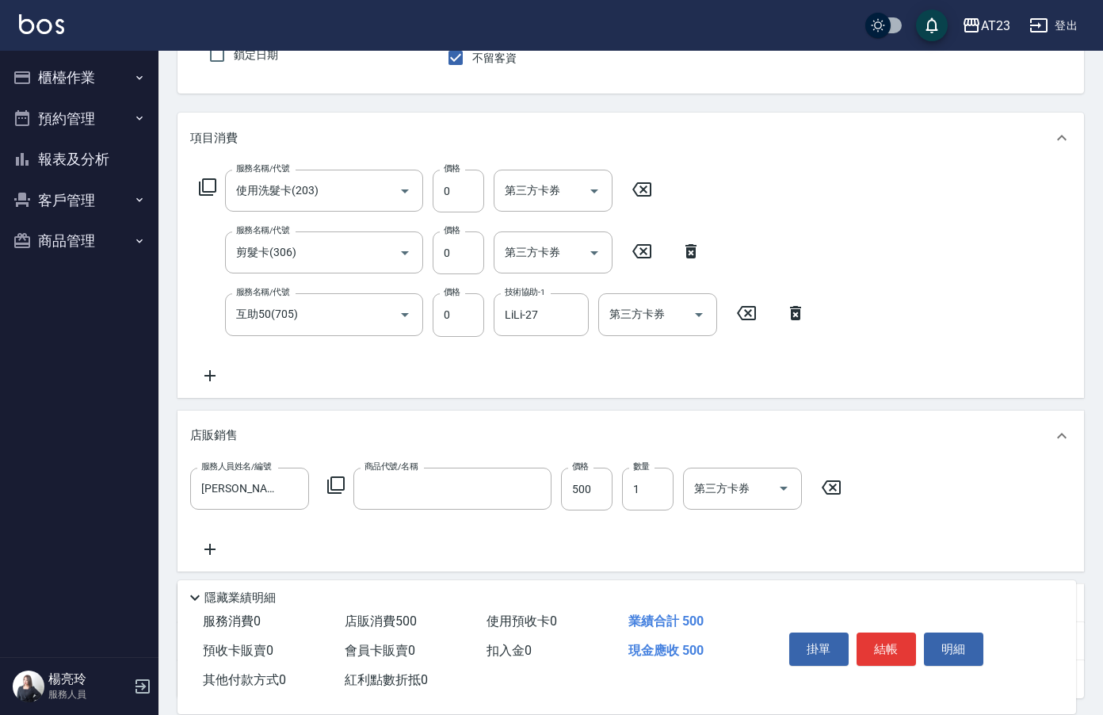
type input "摩洛哥油40ml"
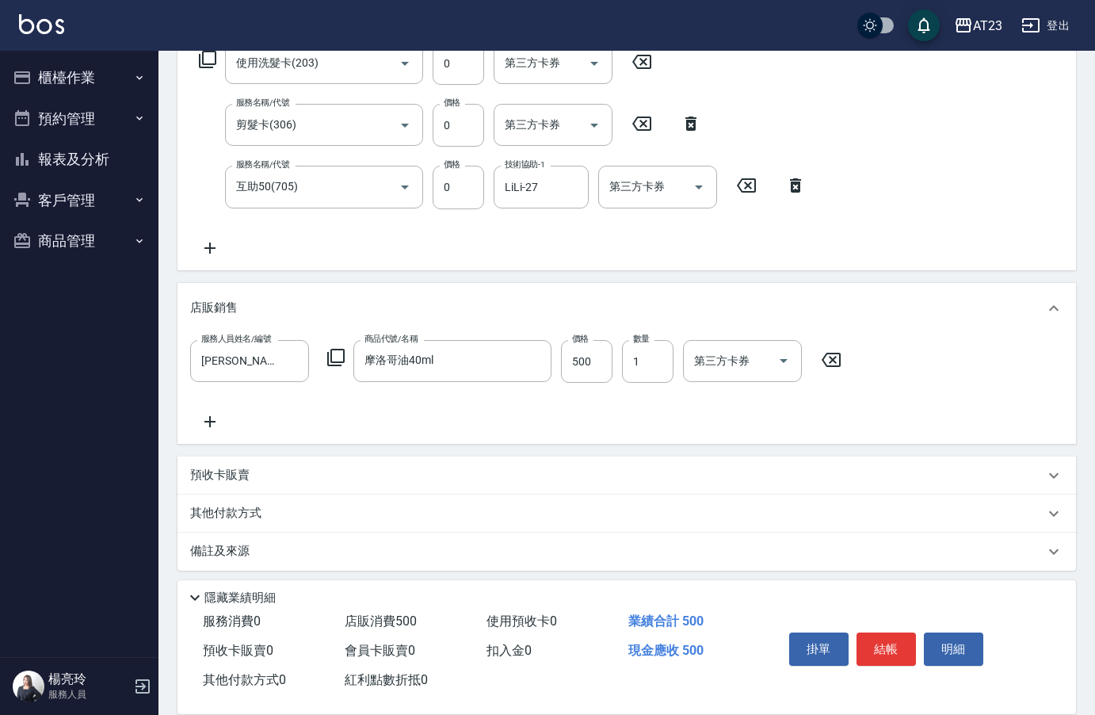
scroll to position [283, 0]
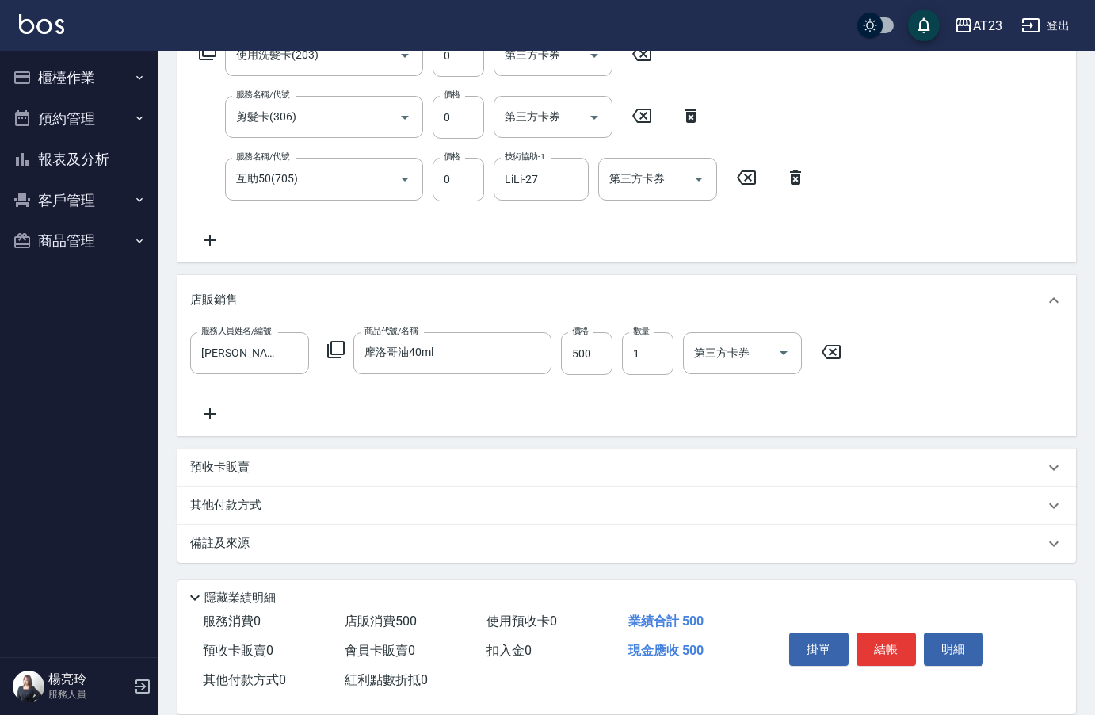
click at [261, 505] on p "其他付款方式" at bounding box center [229, 505] width 79 height 17
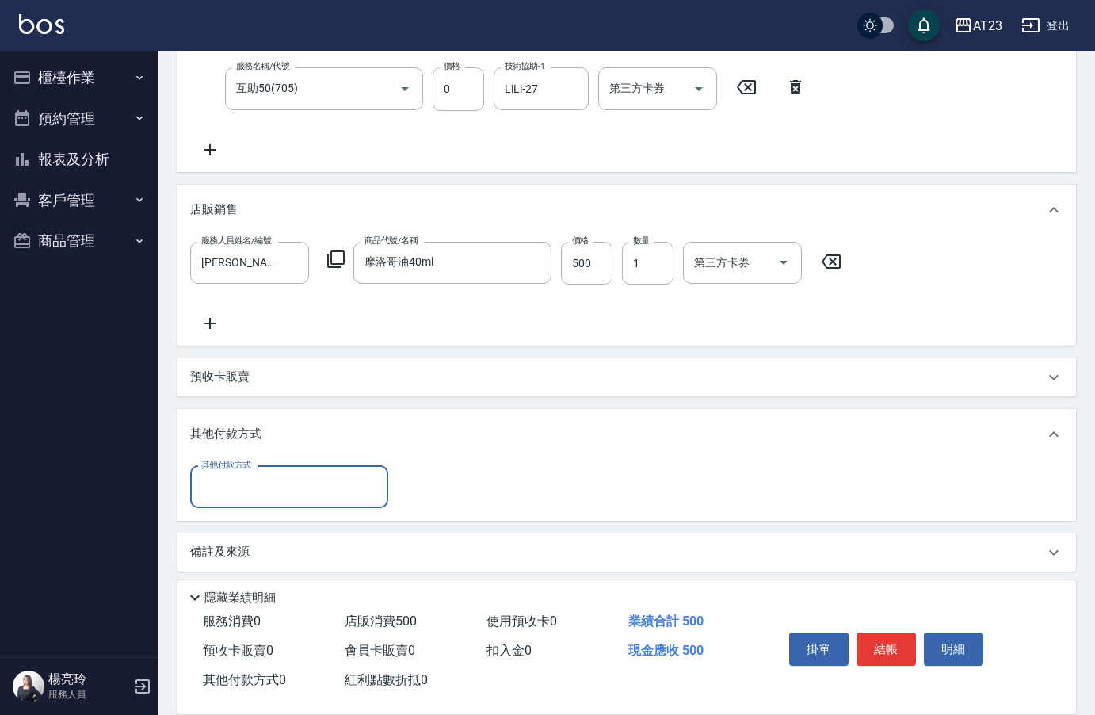
scroll to position [380, 0]
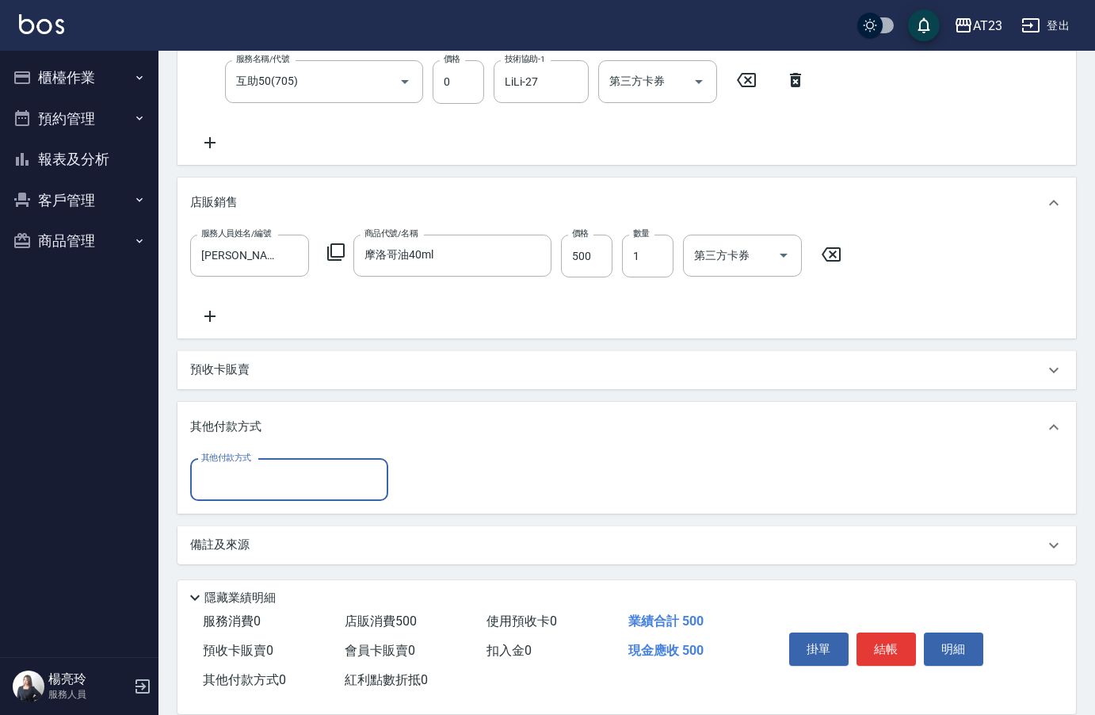
click at [233, 494] on div "其他付款方式" at bounding box center [289, 480] width 198 height 42
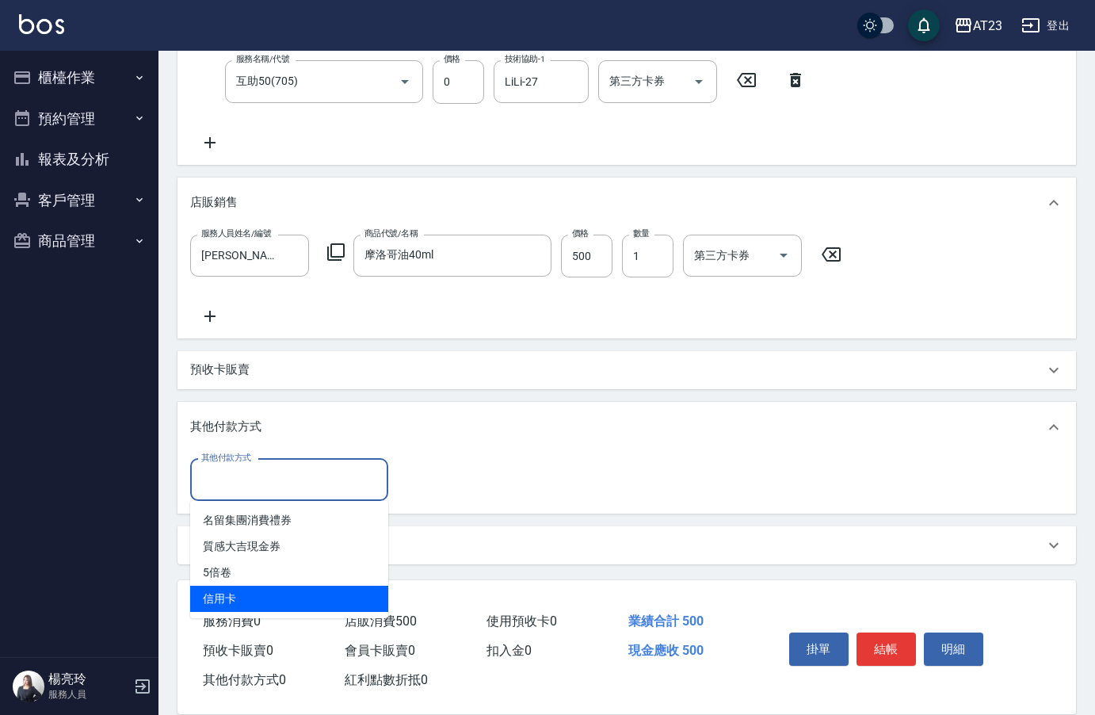
click at [263, 599] on span "信用卡" at bounding box center [289, 599] width 198 height 26
type input "信用卡"
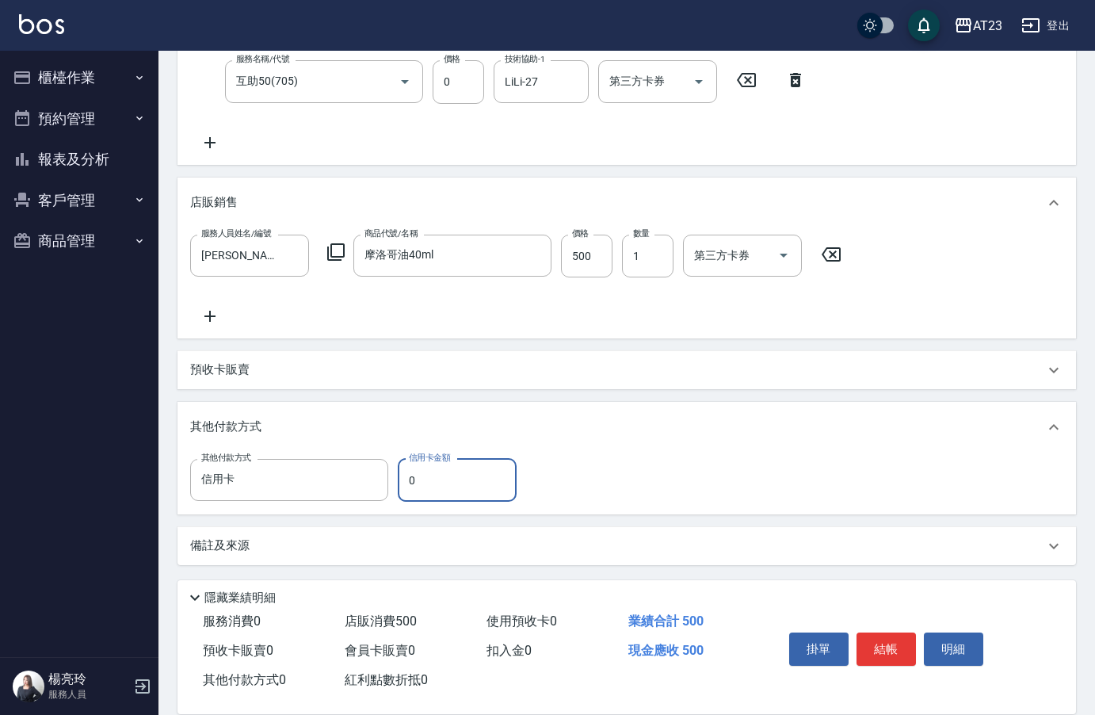
click at [430, 468] on input "0" at bounding box center [457, 480] width 119 height 43
drag, startPoint x: 449, startPoint y: 489, endPoint x: 357, endPoint y: 479, distance: 92.4
click at [357, 479] on div "其他付款方式 信用卡 其他付款方式 信用卡金額 0 信用卡金額" at bounding box center [358, 480] width 336 height 43
type input "500"
click at [888, 653] on button "結帳" at bounding box center [886, 648] width 59 height 33
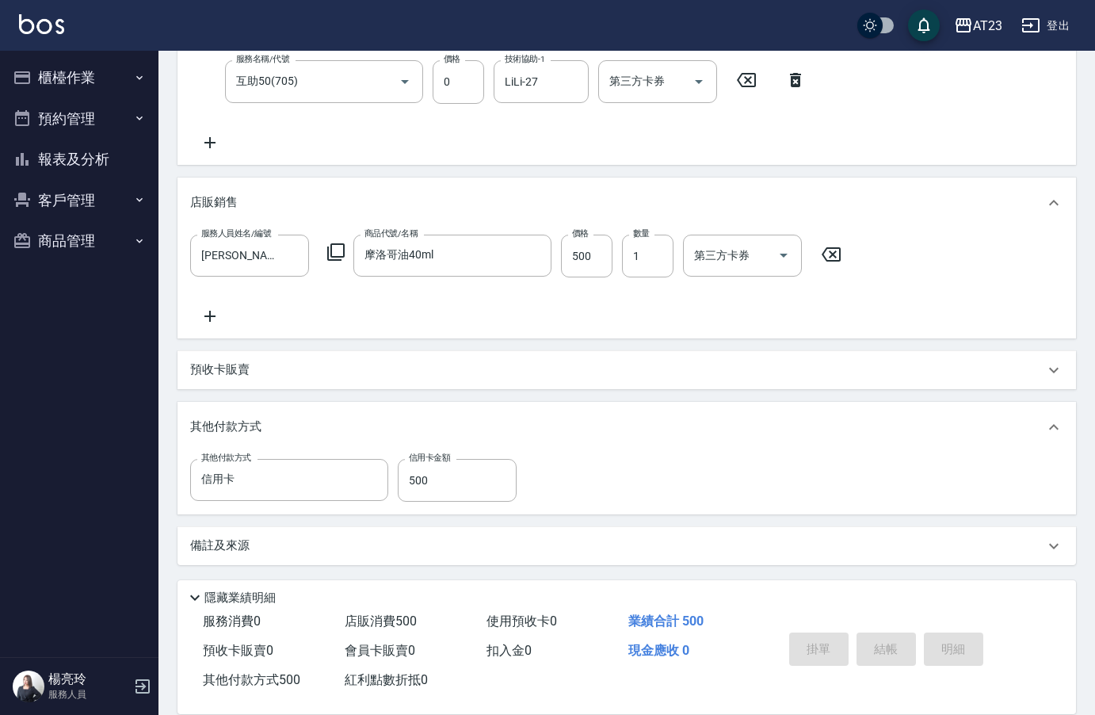
type input "2025/10/08 19:02"
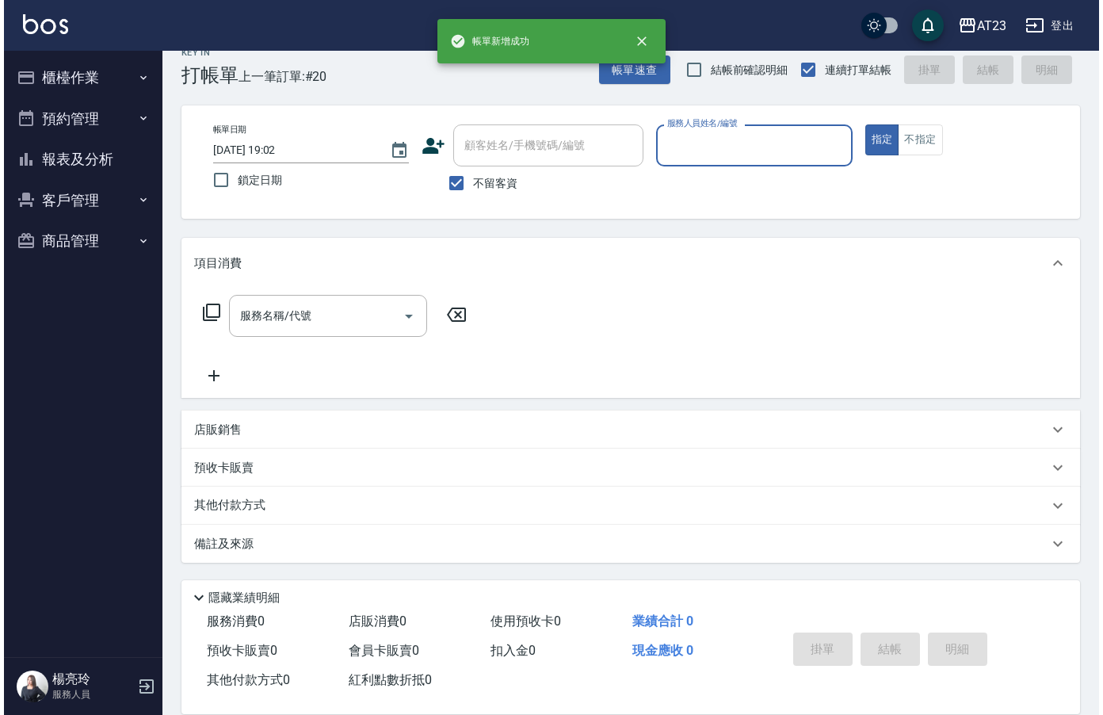
scroll to position [0, 0]
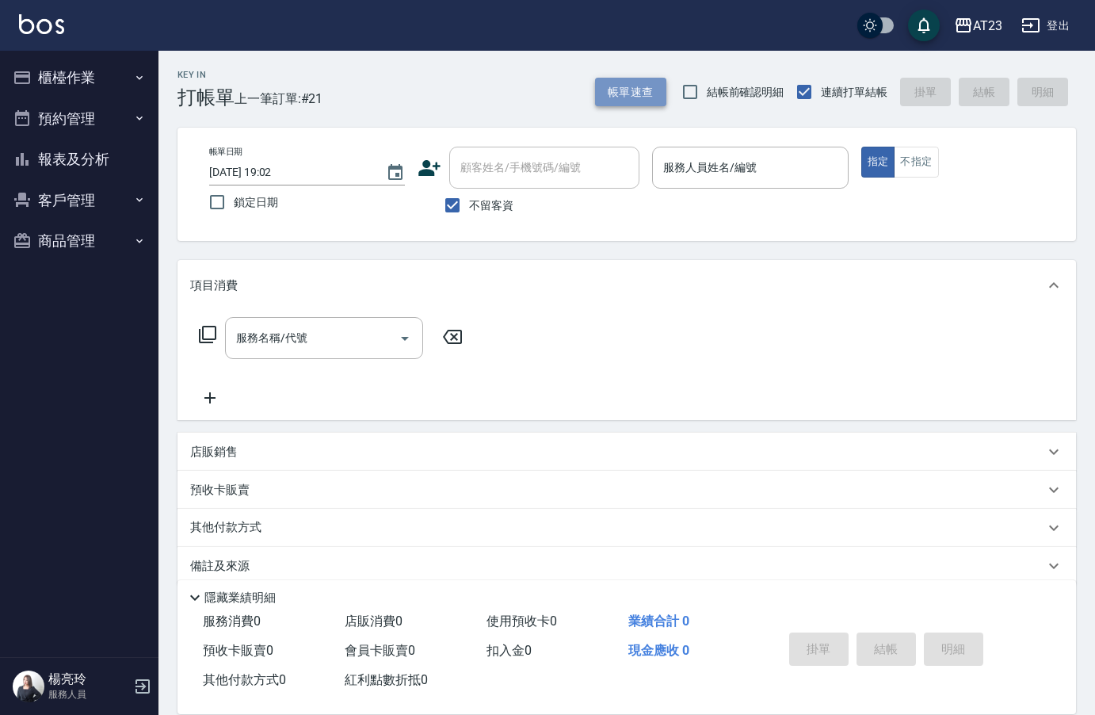
click at [636, 101] on button "帳單速查" at bounding box center [630, 92] width 71 height 29
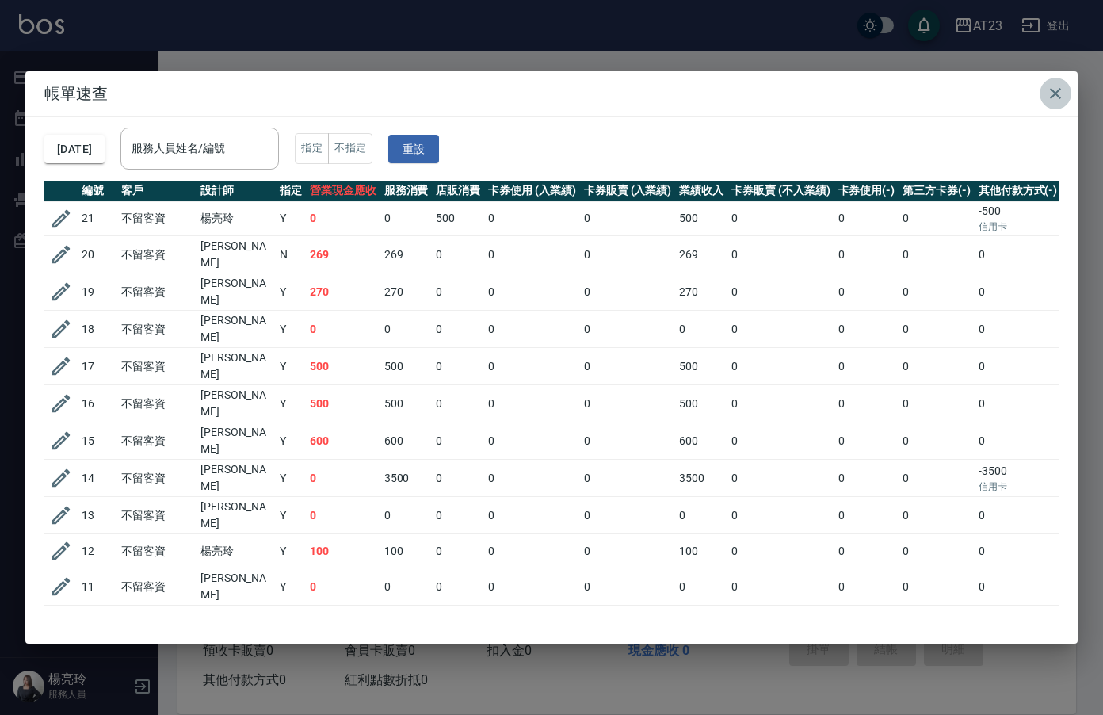
click at [1060, 97] on icon "button" at bounding box center [1055, 93] width 19 height 19
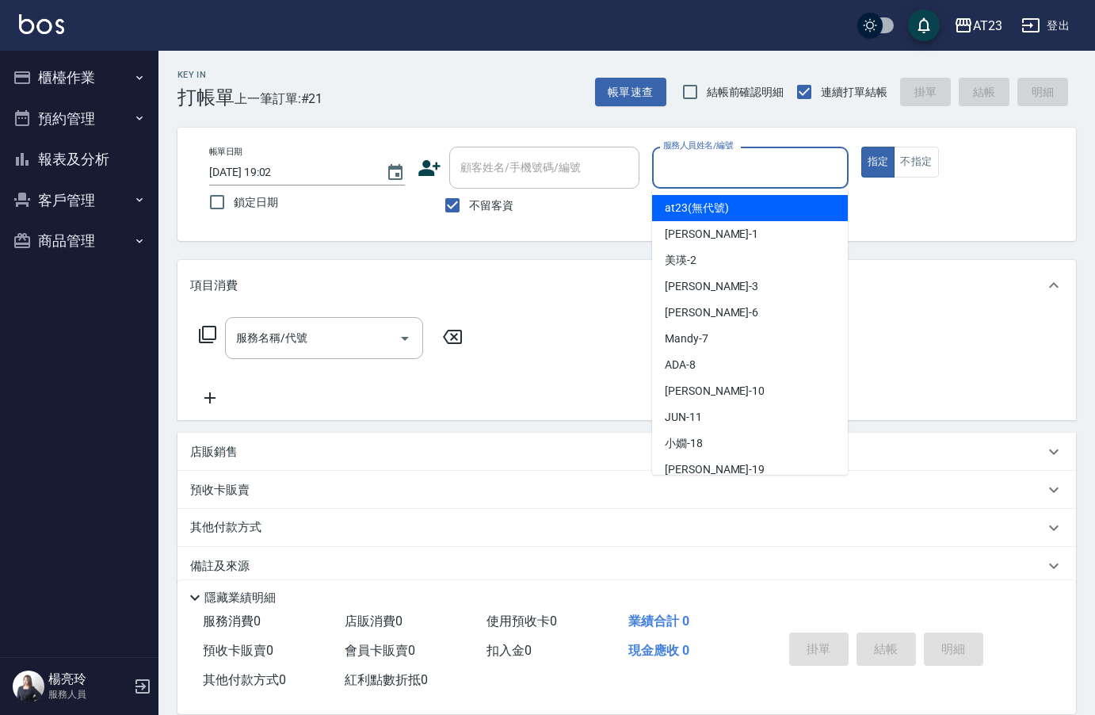
click at [762, 181] on input "服務人員姓名/編號" at bounding box center [749, 168] width 181 height 28
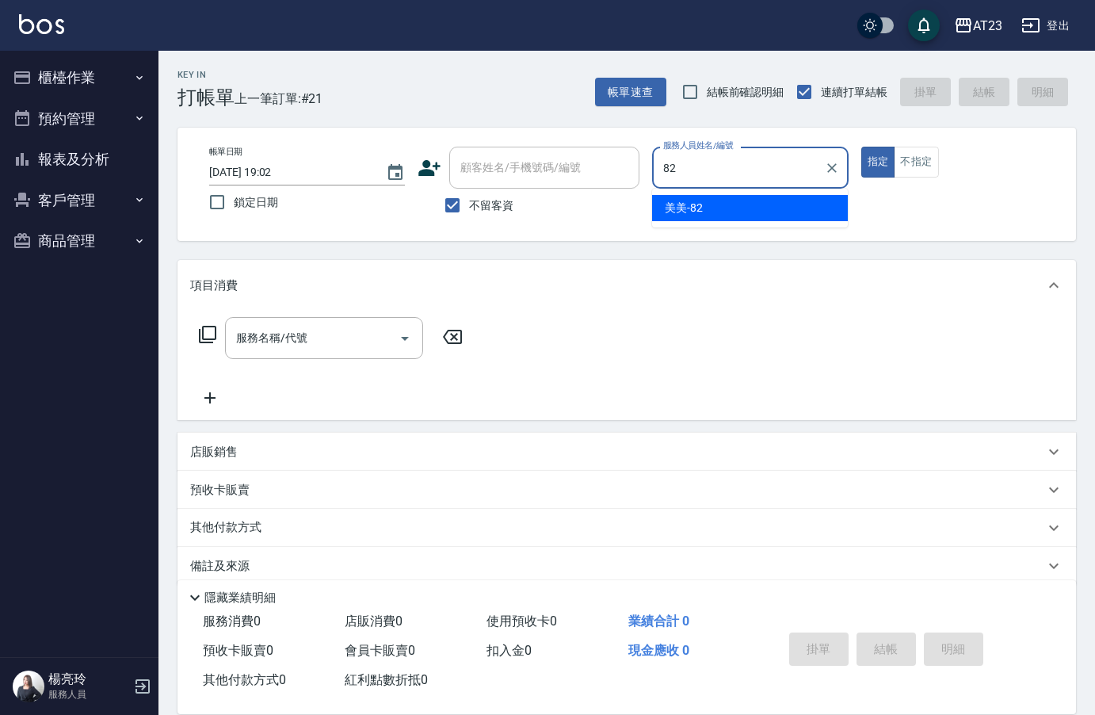
type input "美美-82"
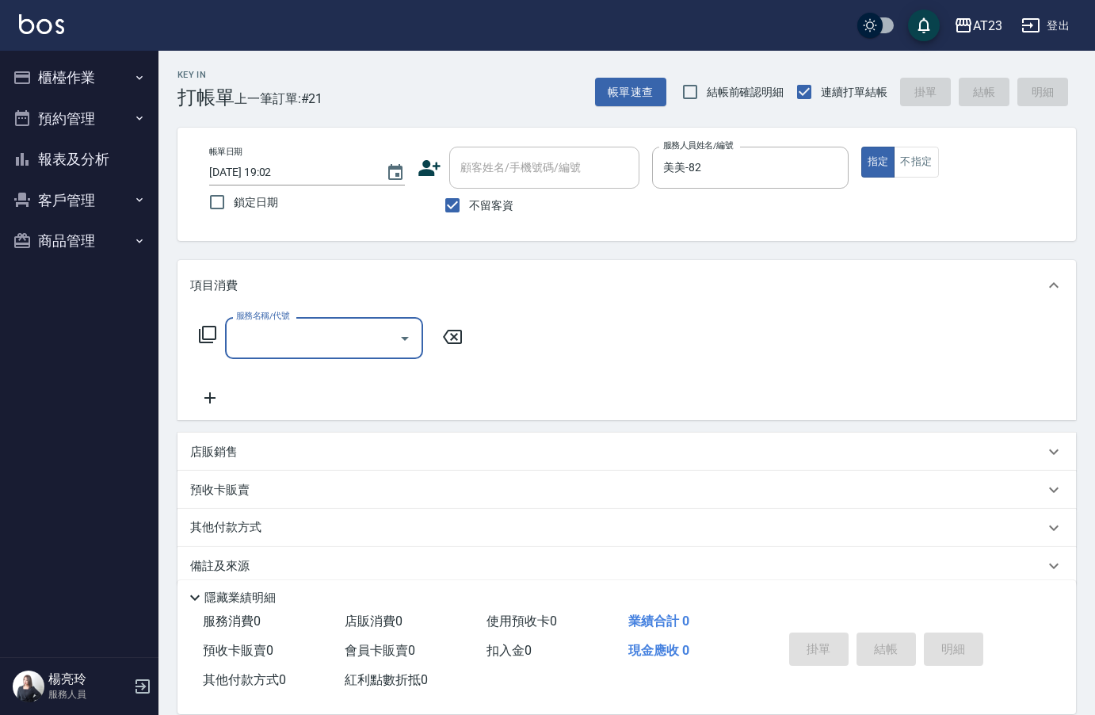
click at [209, 342] on div "服務名稱/代號 服務名稱/代號" at bounding box center [331, 338] width 282 height 42
click at [212, 334] on icon at bounding box center [207, 334] width 19 height 19
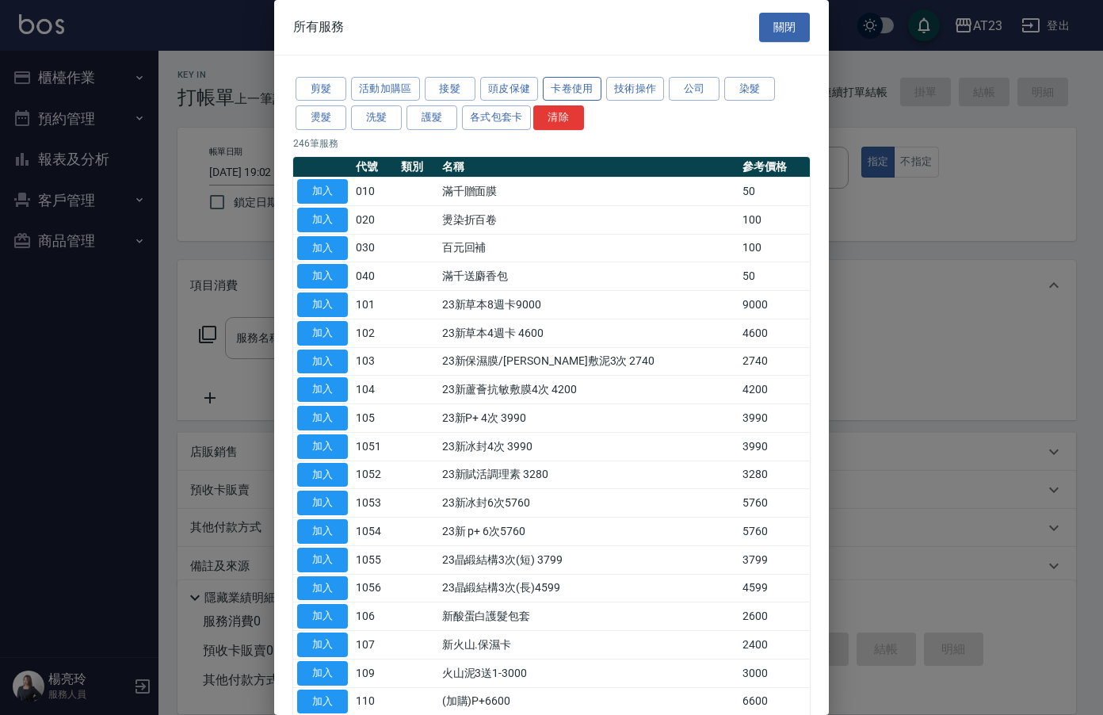
click at [572, 93] on button "卡卷使用" at bounding box center [572, 89] width 59 height 25
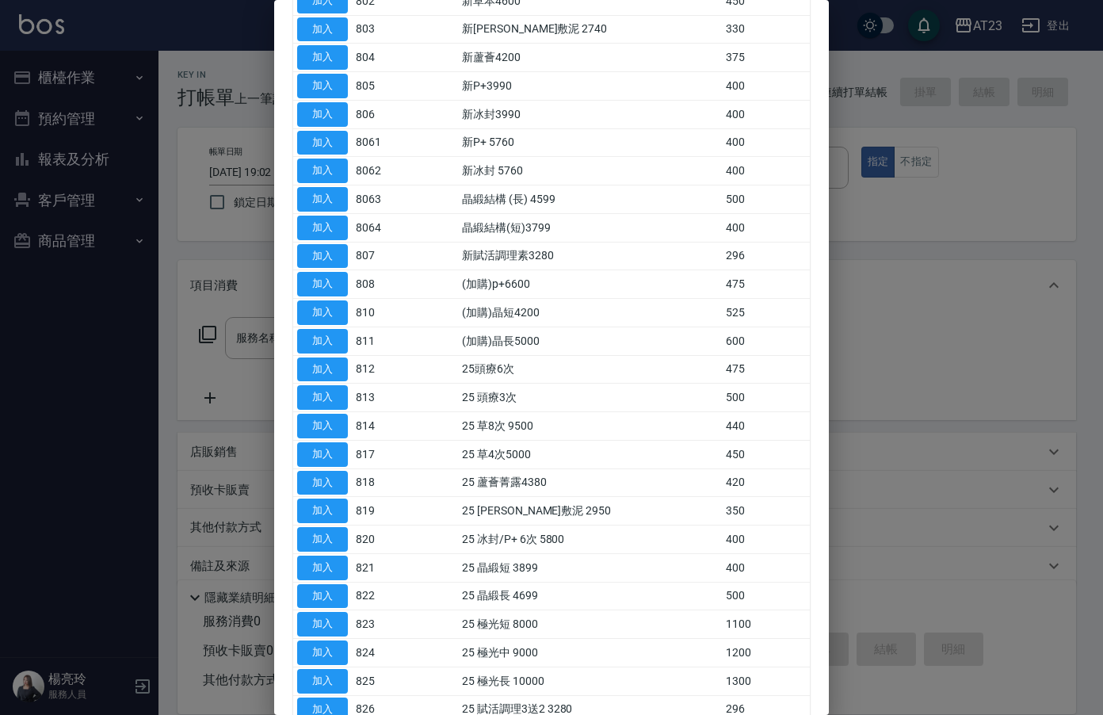
scroll to position [238, 0]
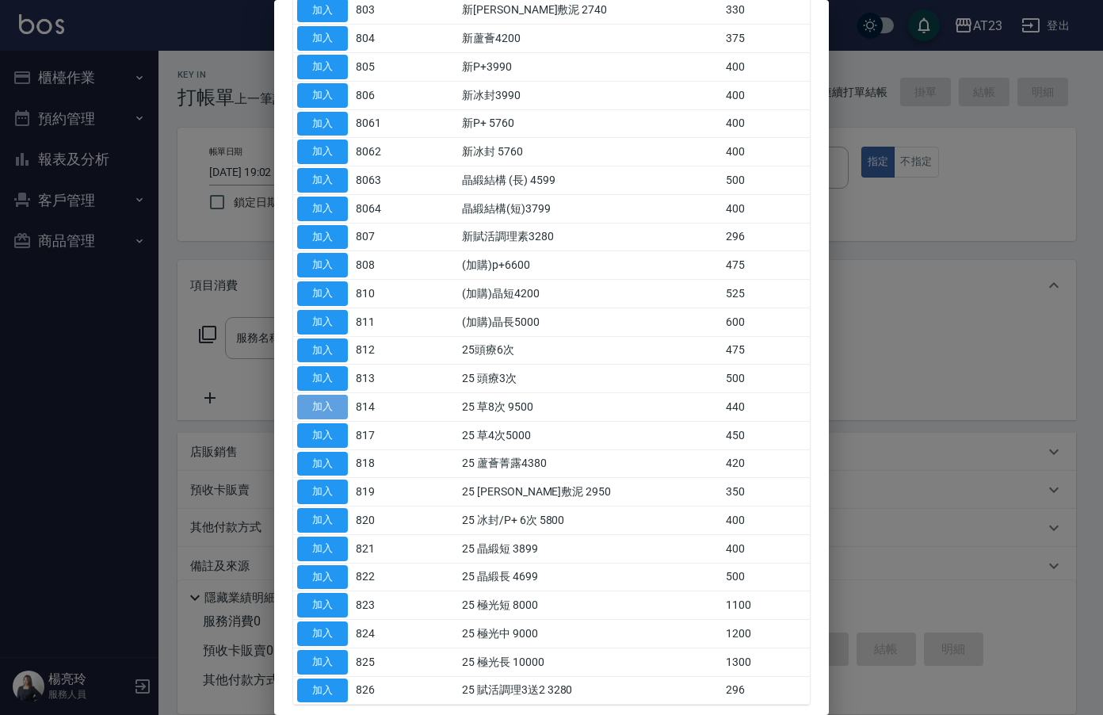
click at [331, 403] on button "加入" at bounding box center [322, 407] width 51 height 25
type input "25 草8次 9500(814)"
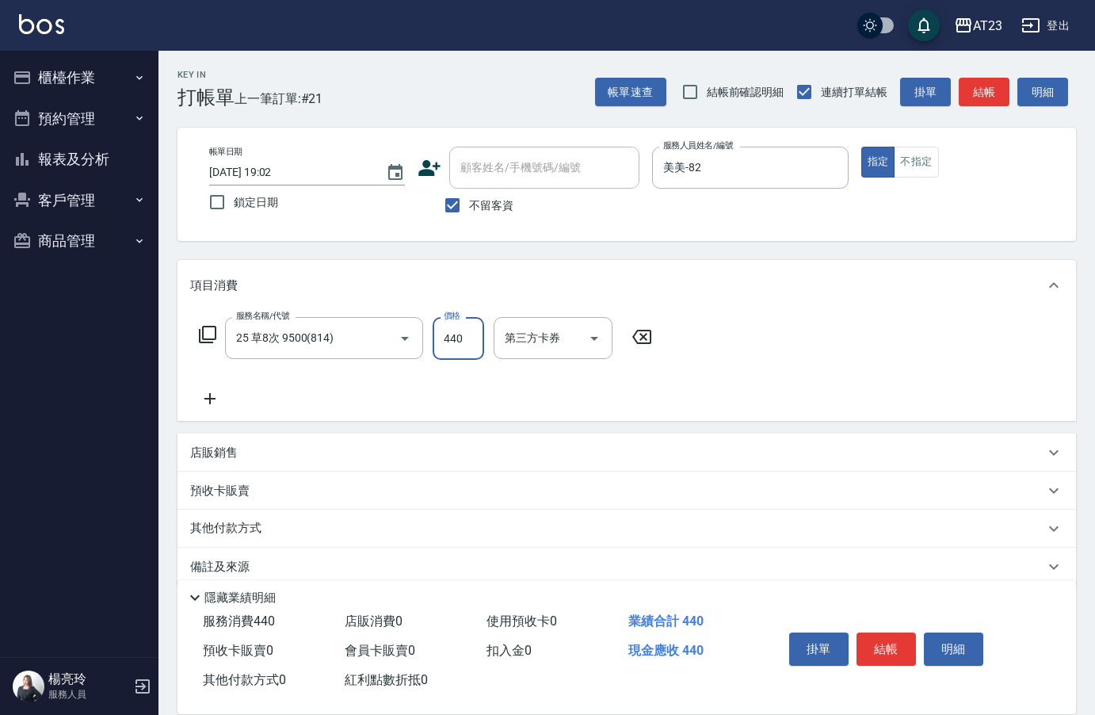
click at [477, 351] on input "440" at bounding box center [459, 338] width 52 height 43
type input "880"
click at [220, 335] on div "服務名稱/代號 25 草8次 9500(814) 服務名稱/代號 價格 880 價格 第三方卡券 第三方卡券" at bounding box center [426, 338] width 472 height 43
click at [207, 334] on icon at bounding box center [207, 334] width 19 height 19
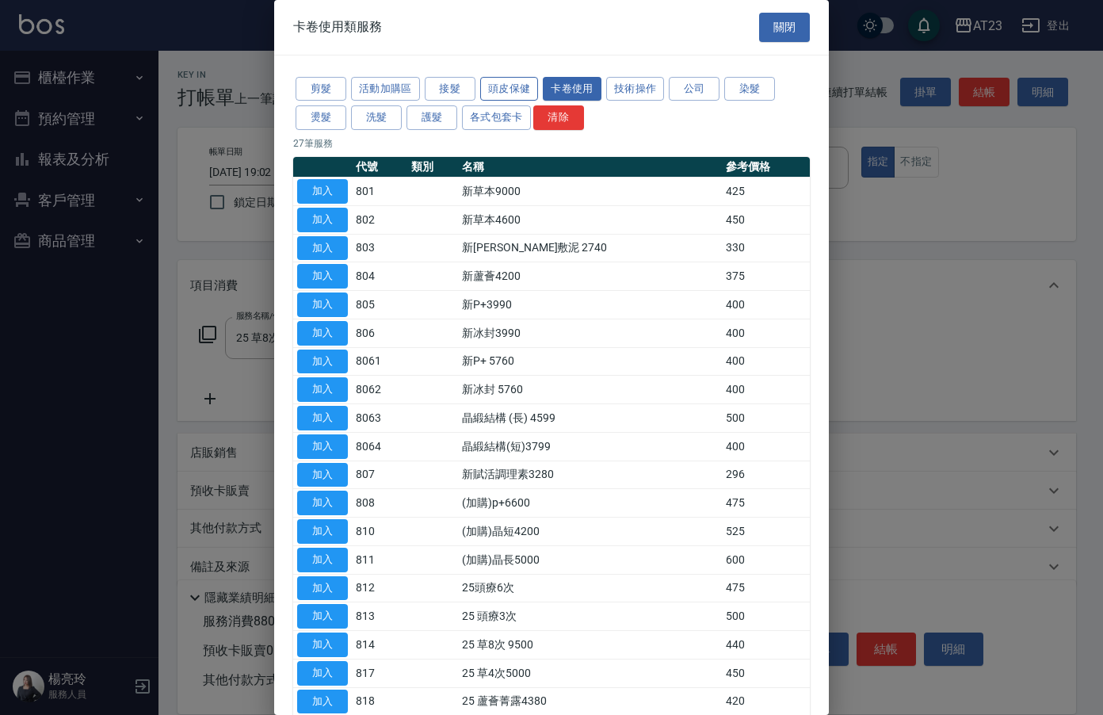
click at [521, 82] on button "頭皮保健" at bounding box center [509, 89] width 59 height 25
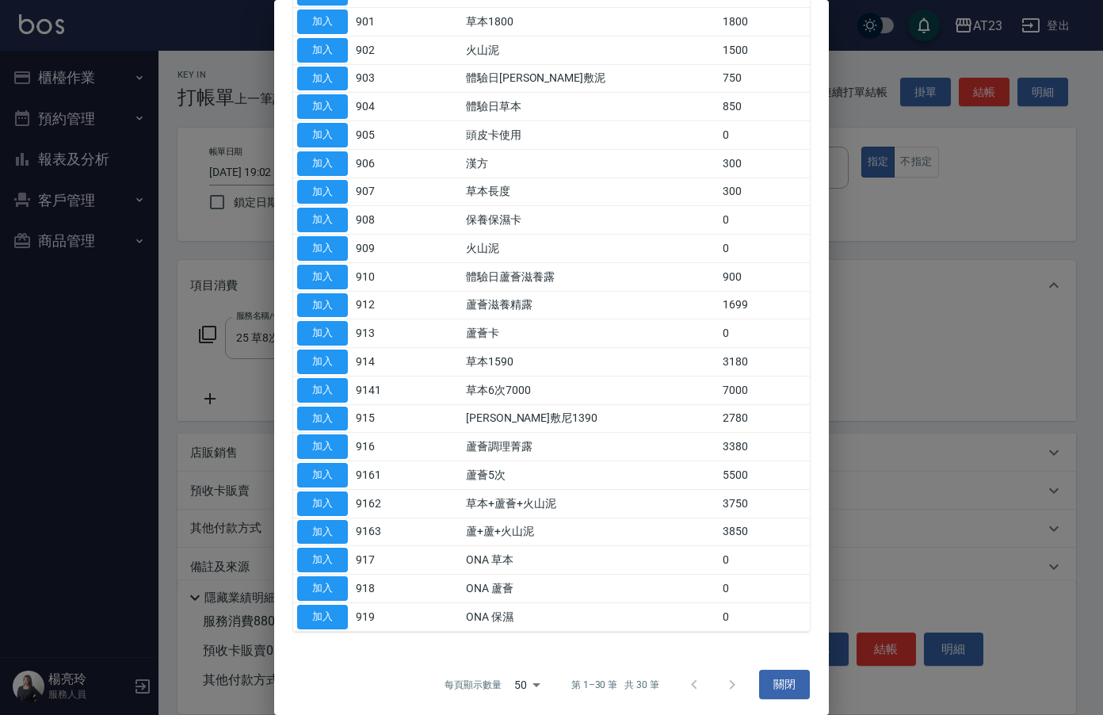
scroll to position [0, 0]
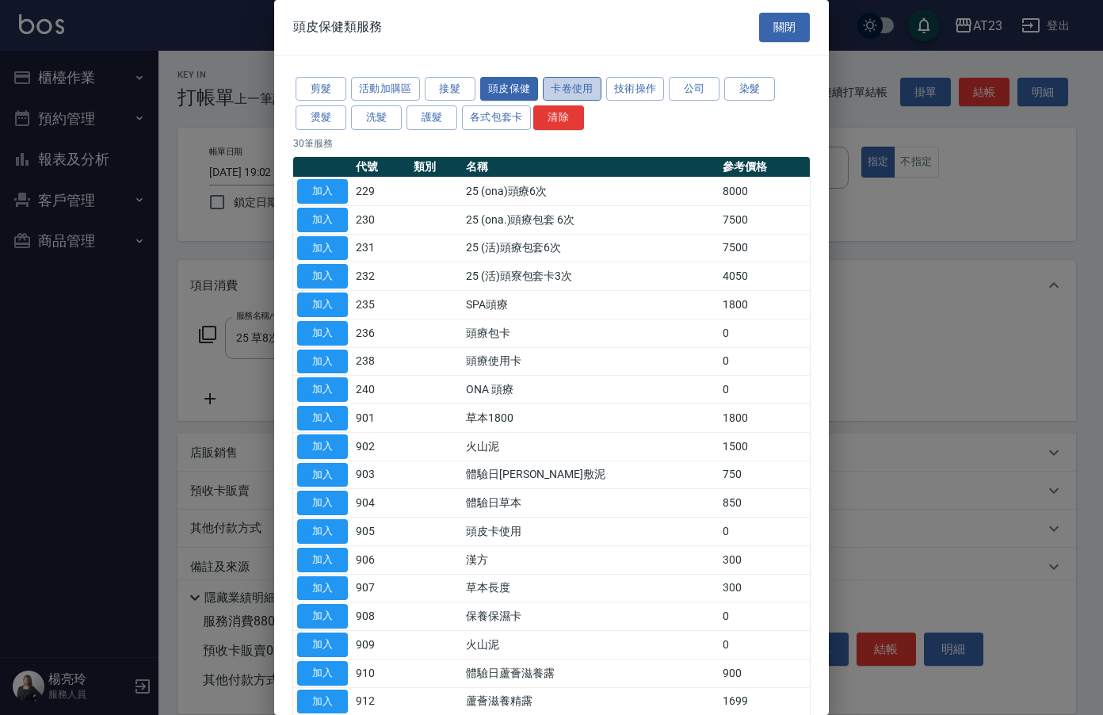
click at [579, 79] on button "卡卷使用" at bounding box center [572, 89] width 59 height 25
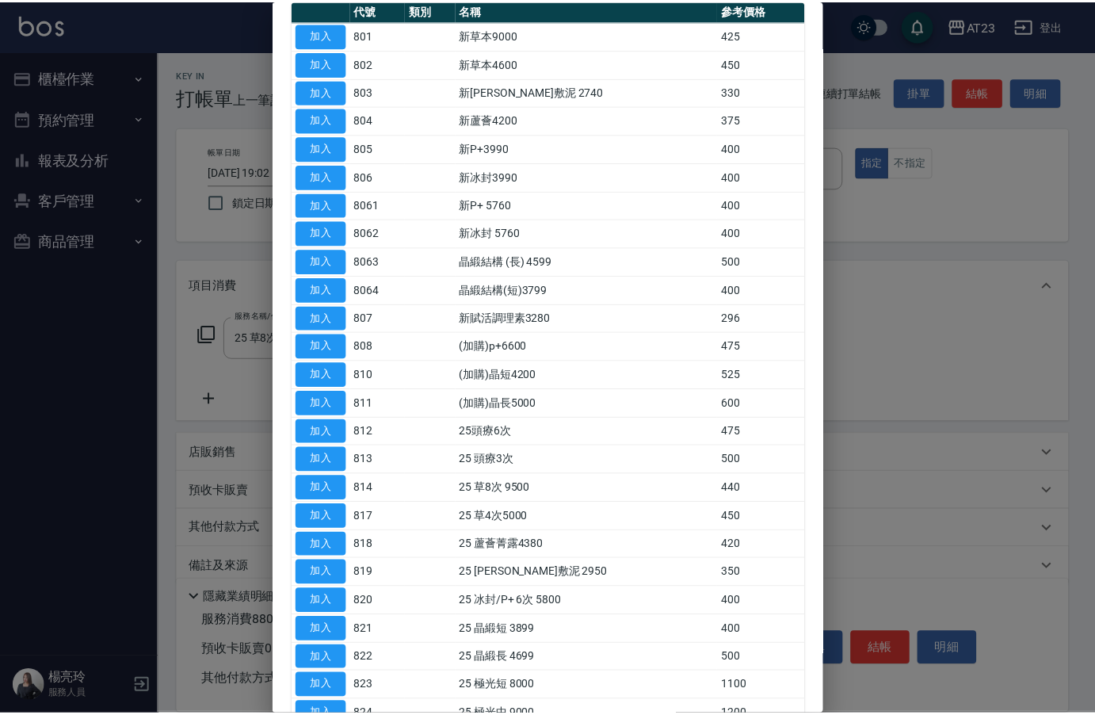
scroll to position [235, 0]
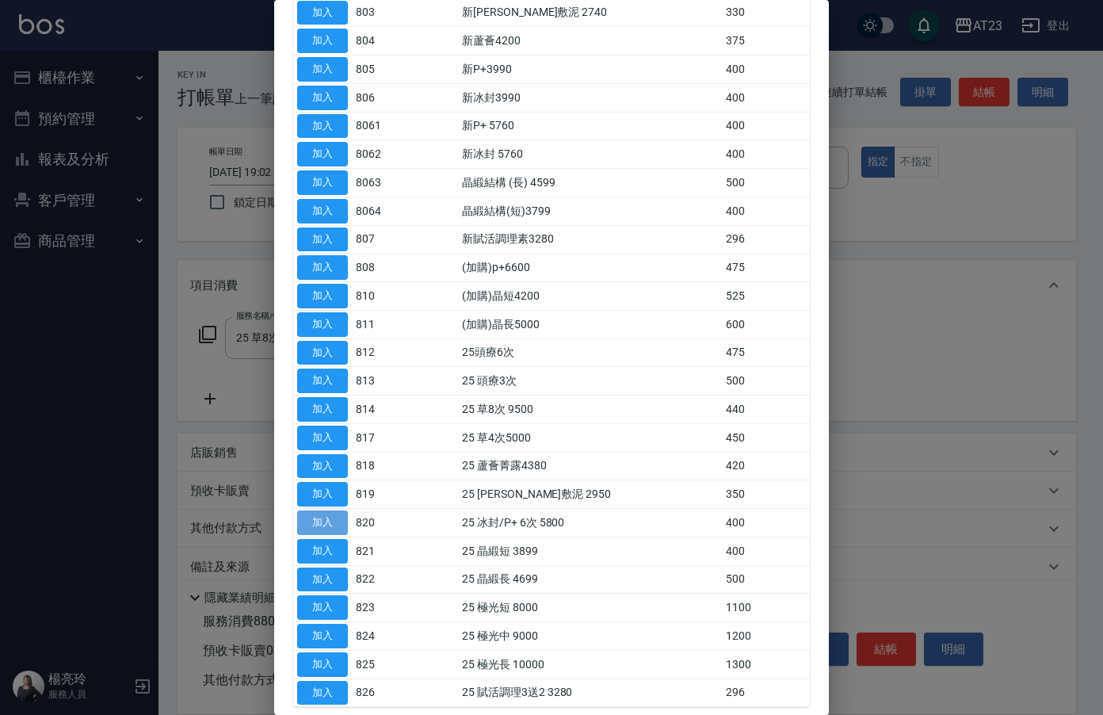
click at [339, 523] on button "加入" at bounding box center [322, 522] width 51 height 25
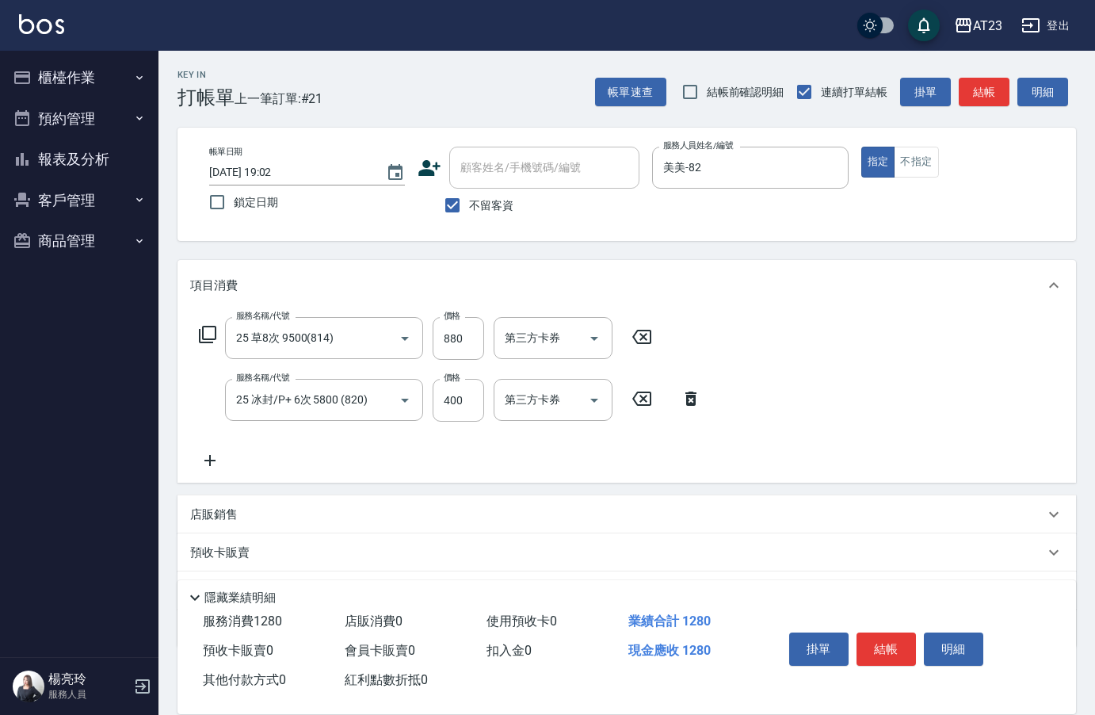
click at [213, 461] on icon at bounding box center [209, 460] width 11 height 11
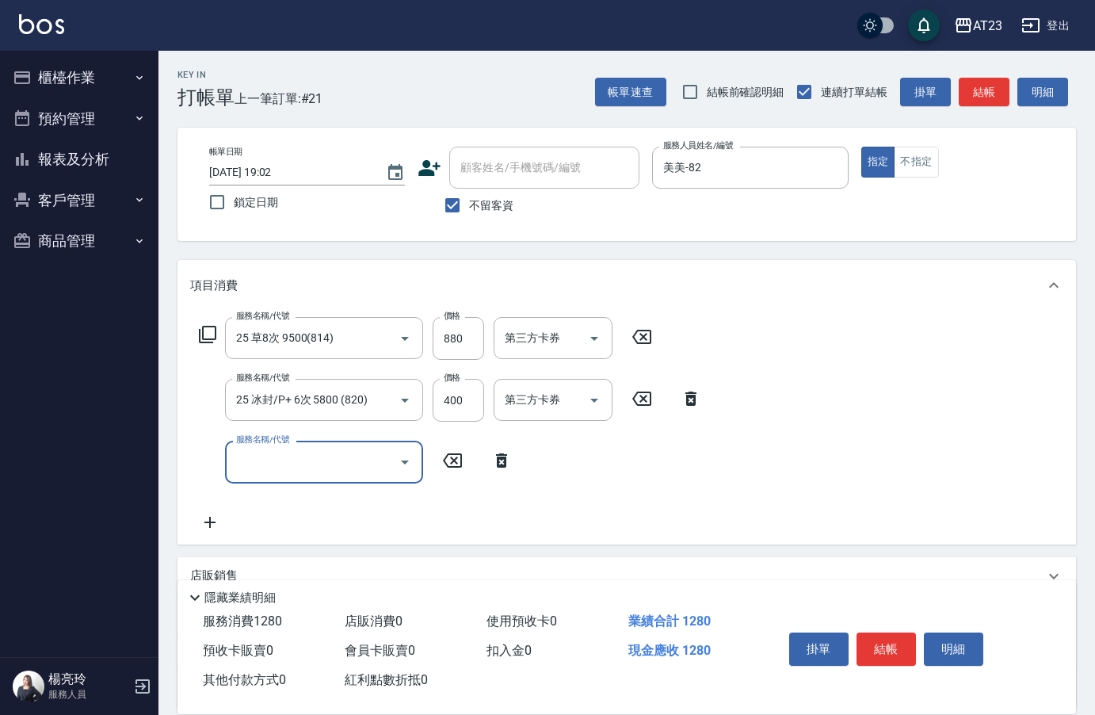
click at [281, 467] on input "服務名稱/代號" at bounding box center [312, 462] width 160 height 28
type input "互助160(716)"
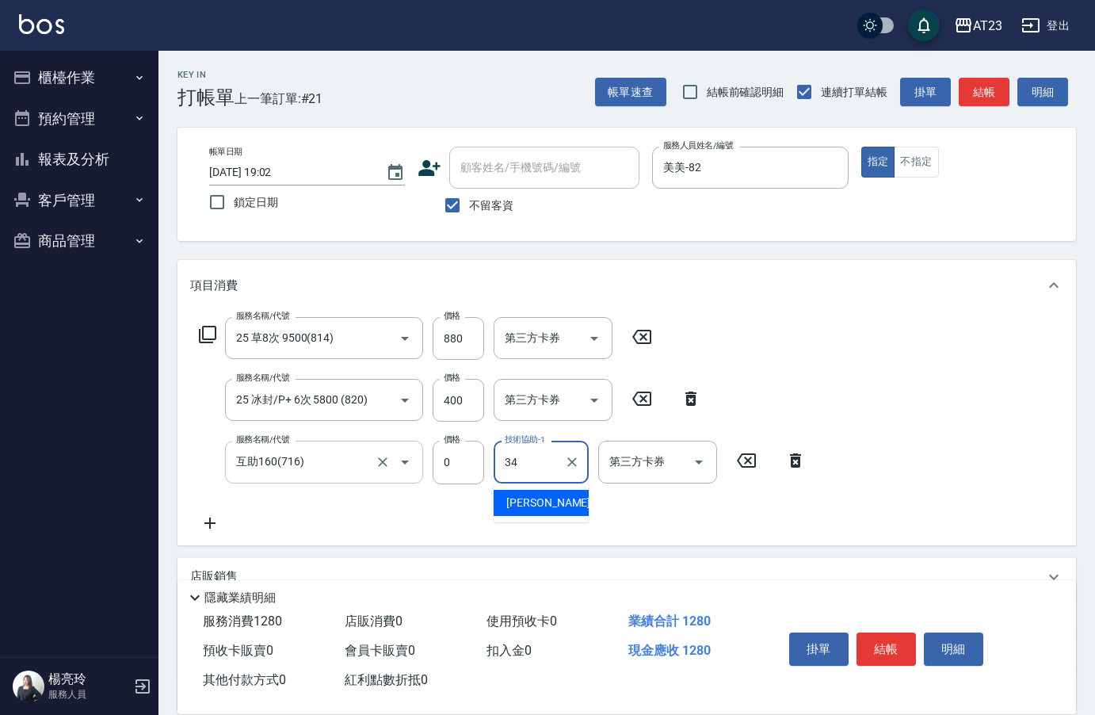
type input "Amy-34"
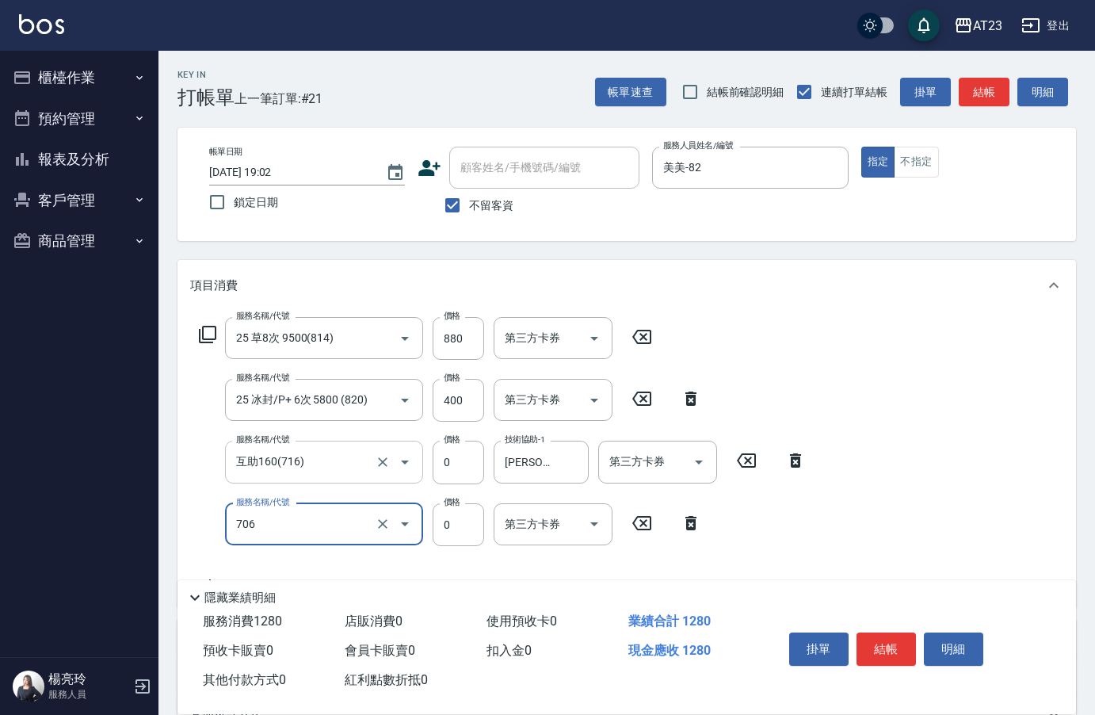
type input "互助60(706)"
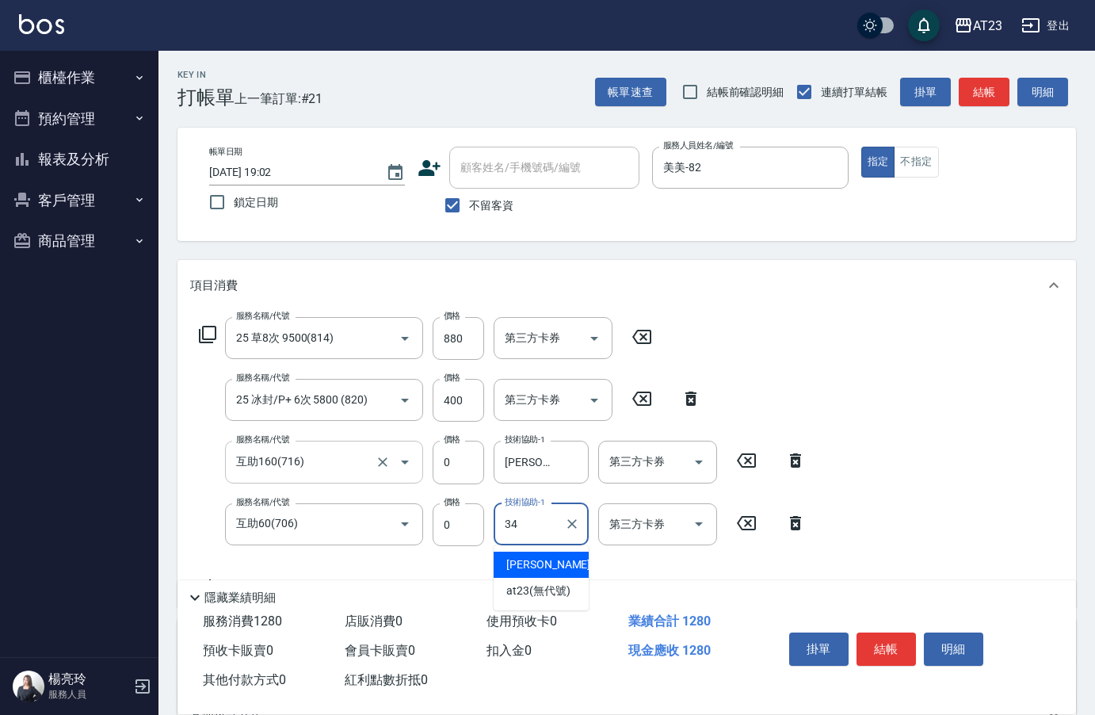
type input "Amy-34"
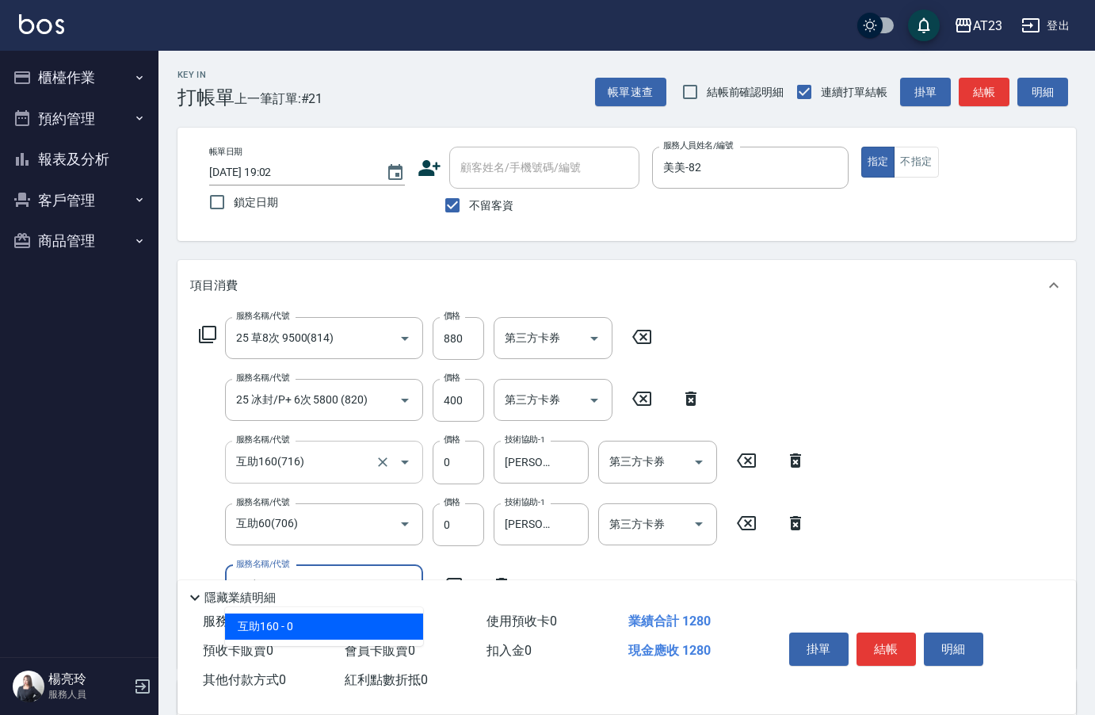
type input "互助160(716)"
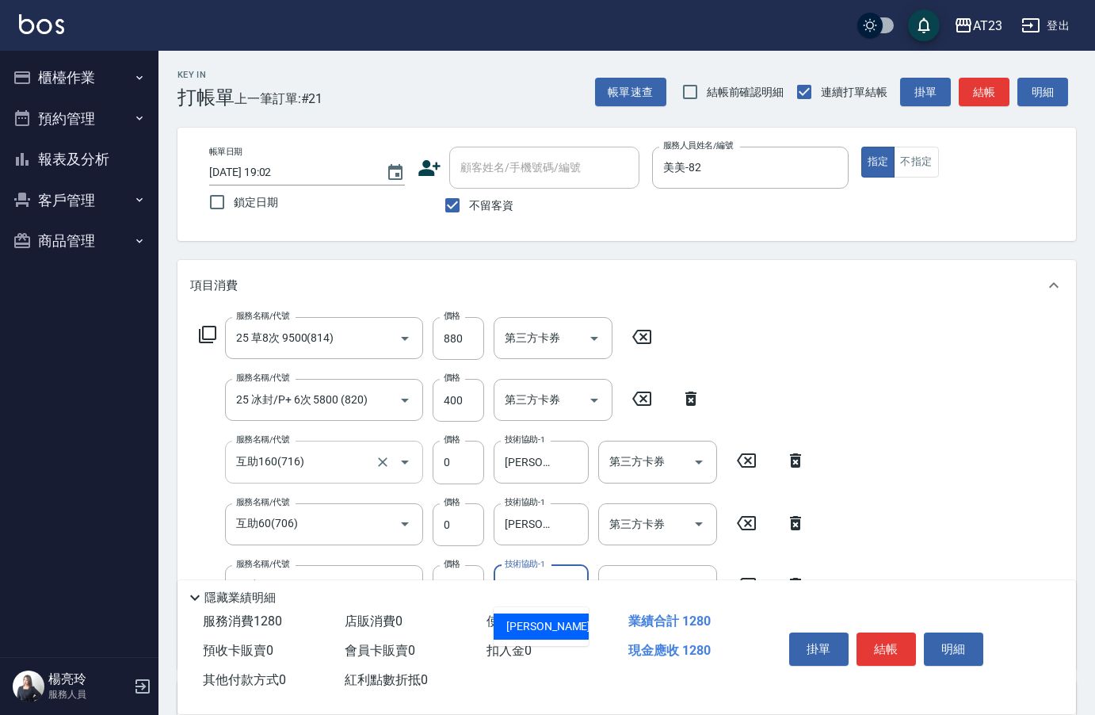
type input "Amy-34"
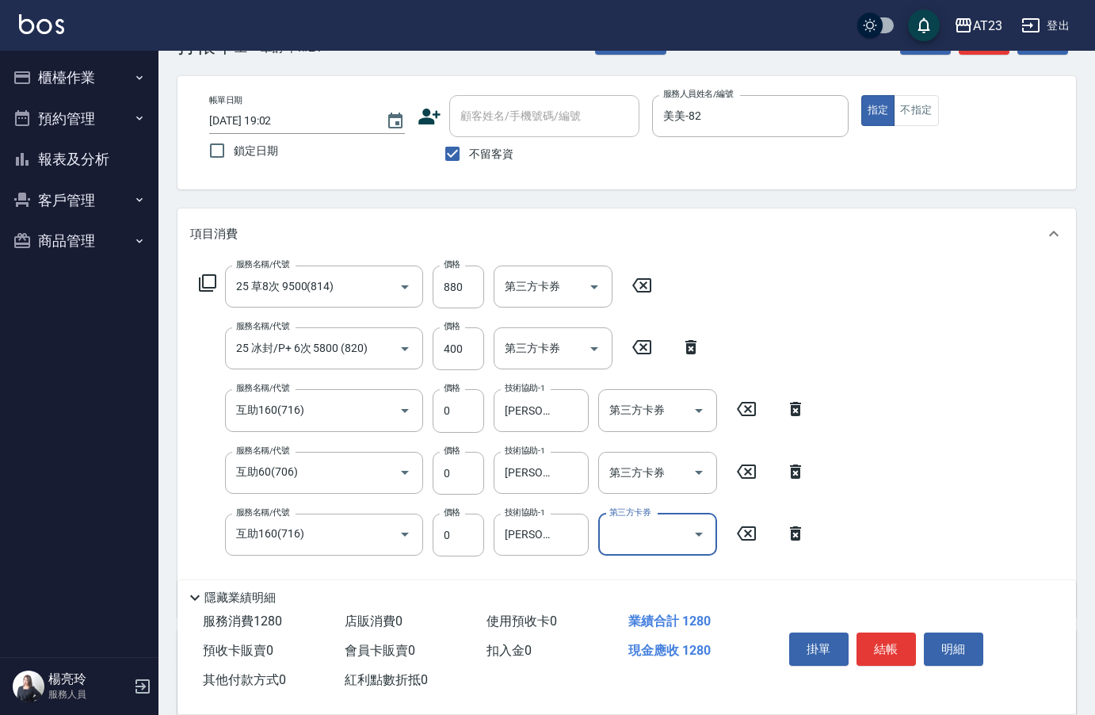
scroll to position [79, 0]
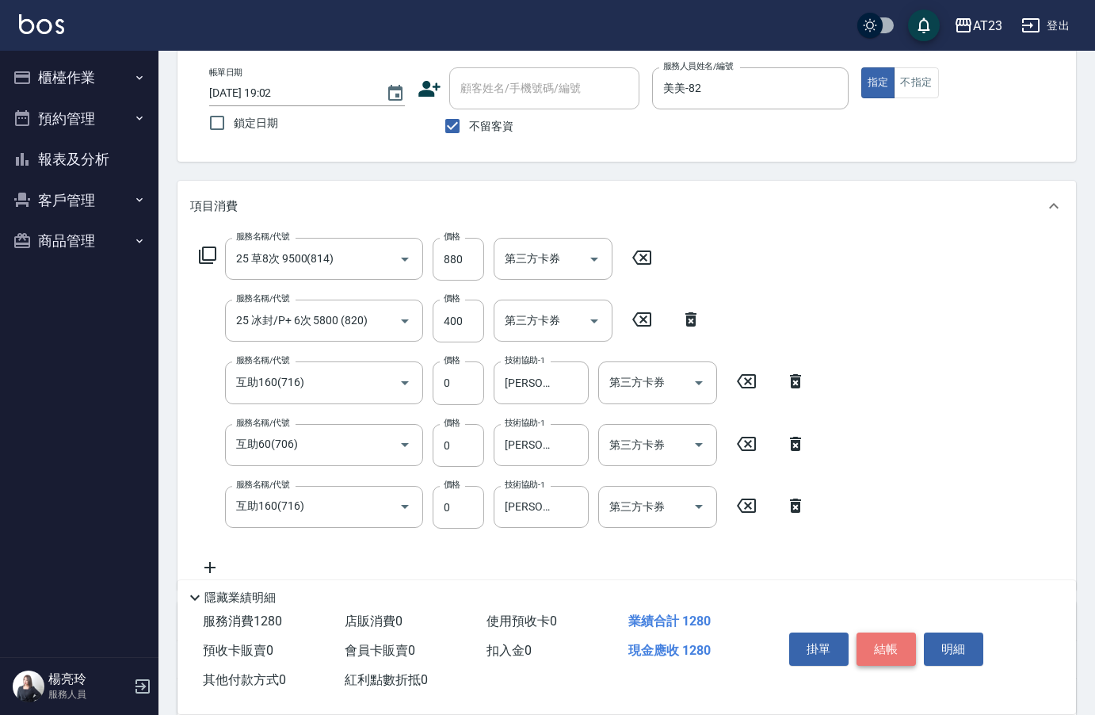
click at [874, 632] on button "結帳" at bounding box center [886, 648] width 59 height 33
type input "2025/10/08 19:30"
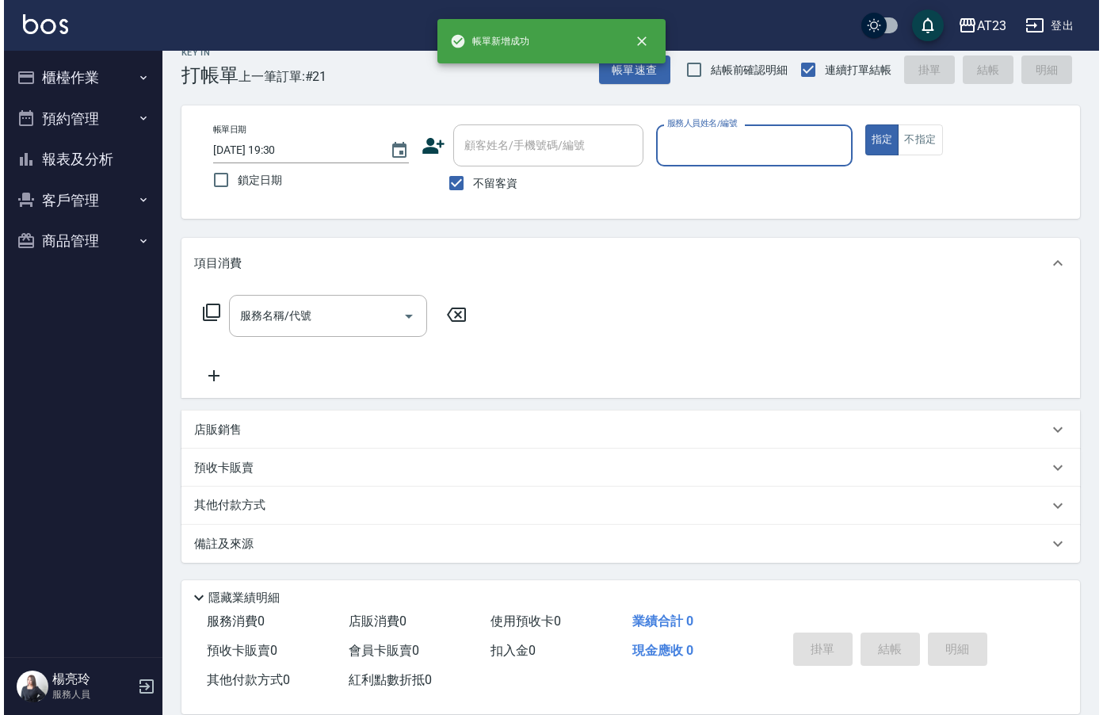
scroll to position [22, 0]
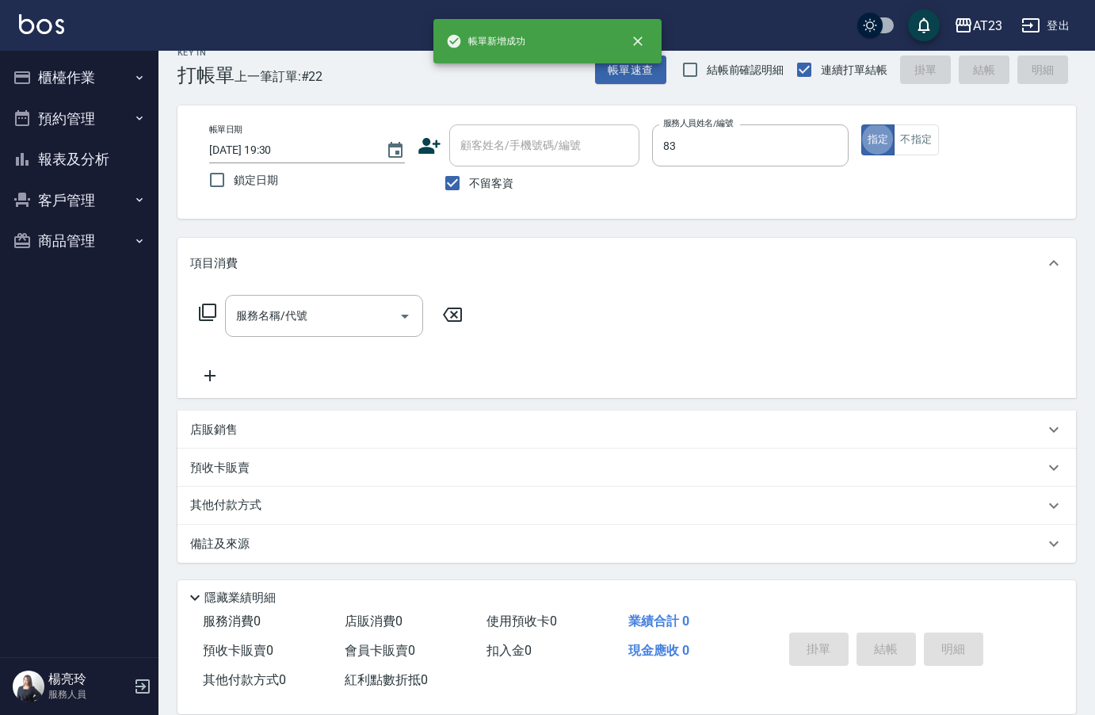
type input "雅惠-83"
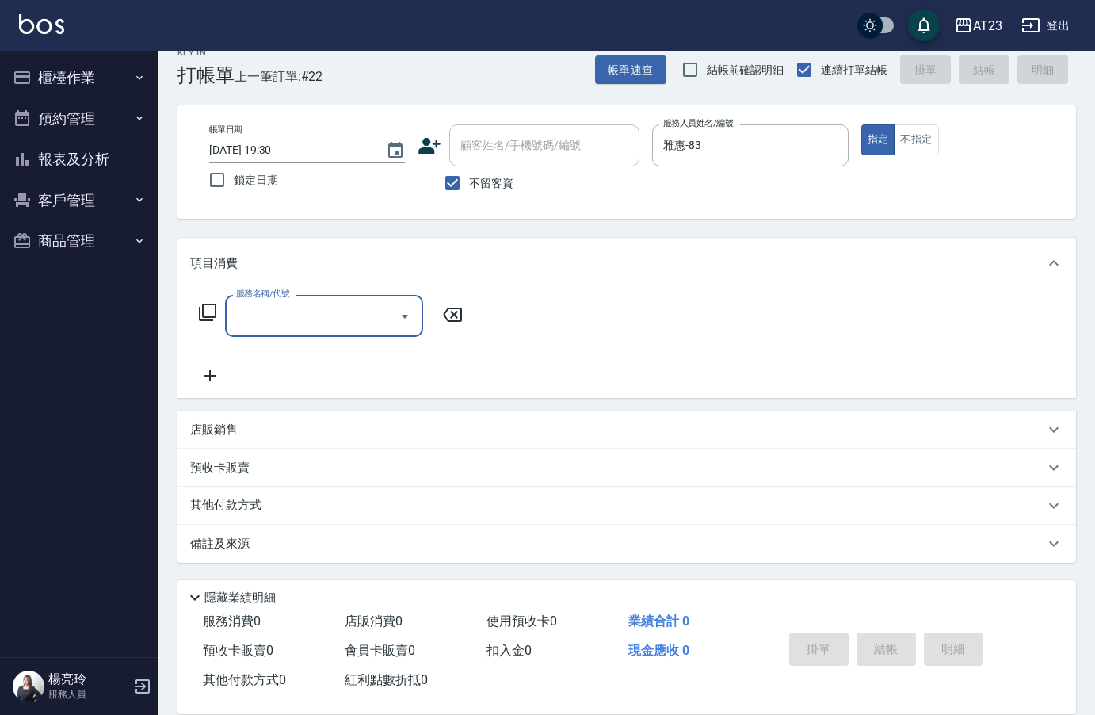
click at [208, 310] on icon at bounding box center [207, 312] width 19 height 19
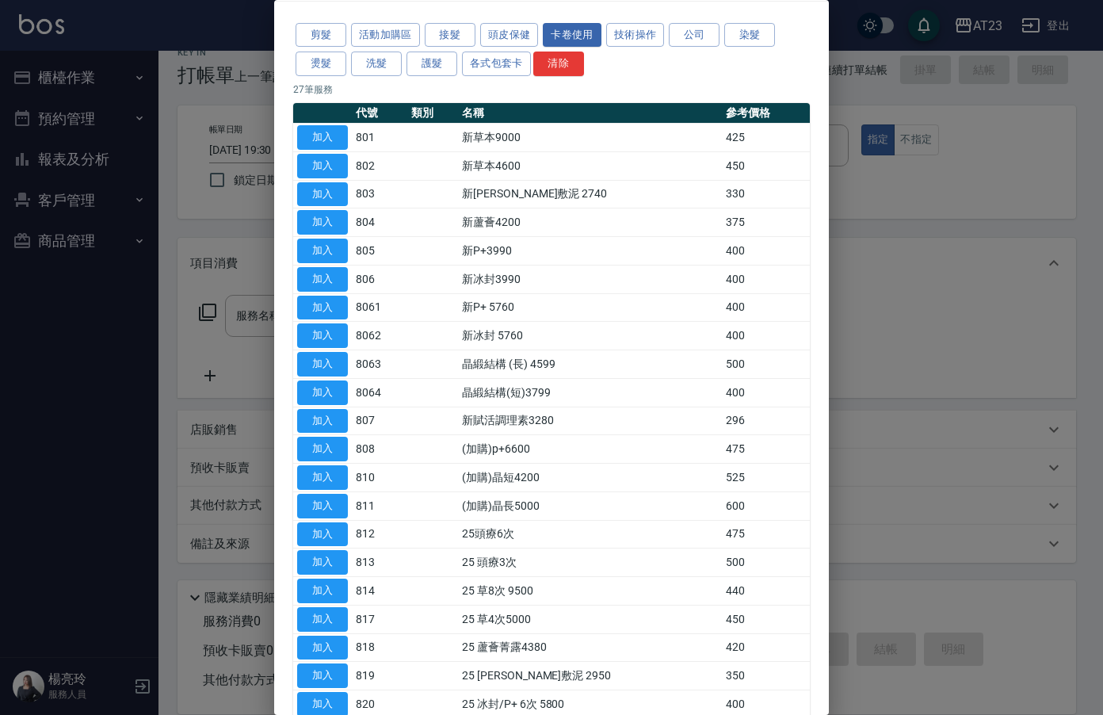
scroll to position [158, 0]
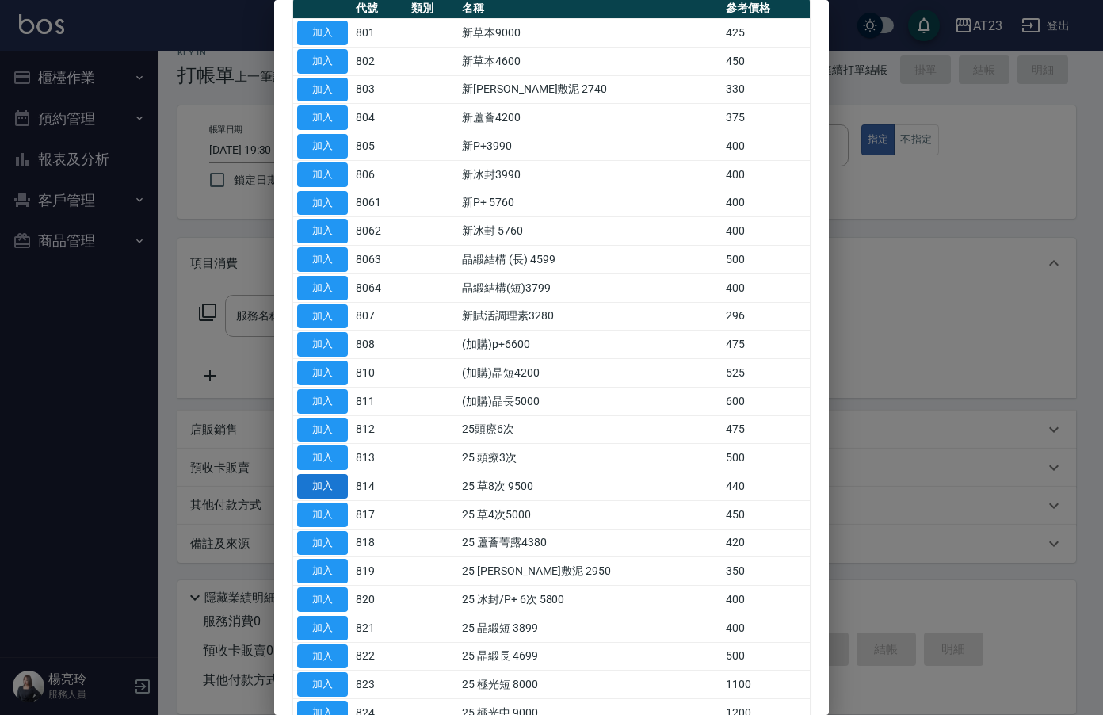
click at [314, 484] on button "加入" at bounding box center [322, 486] width 51 height 25
type input "25 草8次 9500(814)"
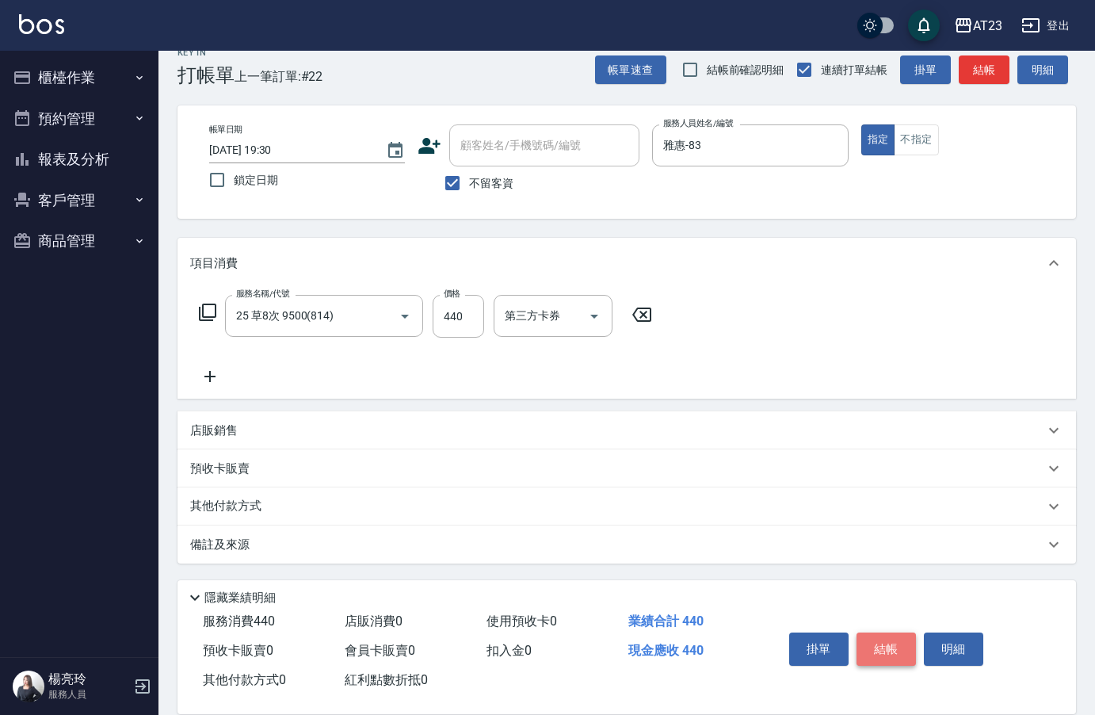
click at [894, 632] on button "結帳" at bounding box center [886, 648] width 59 height 33
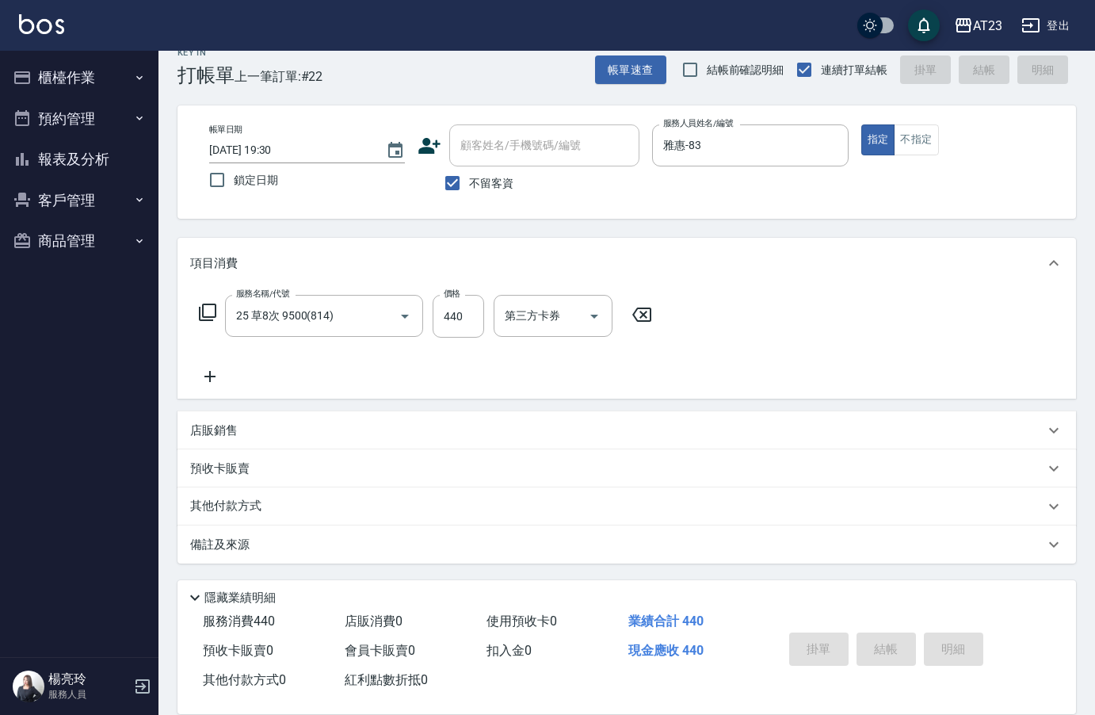
type input "2025/10/08 19:31"
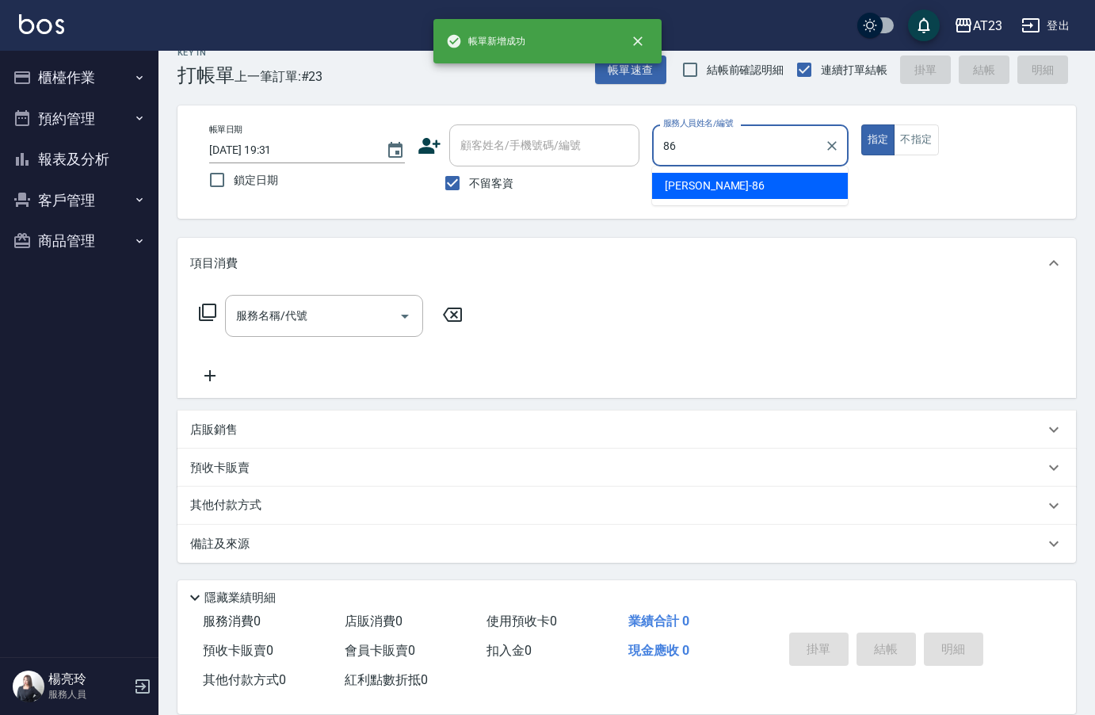
type input "文玲-86"
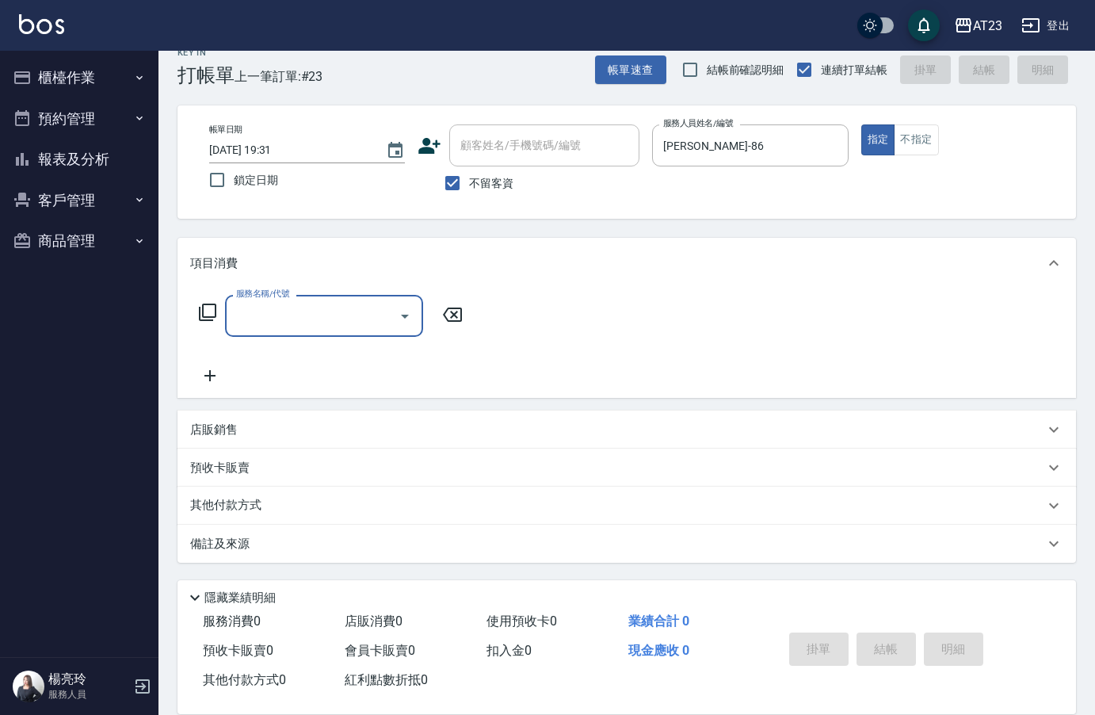
click at [194, 305] on div "服務名稱/代號 服務名稱/代號" at bounding box center [331, 316] width 282 height 42
click at [200, 305] on icon at bounding box center [207, 312] width 19 height 19
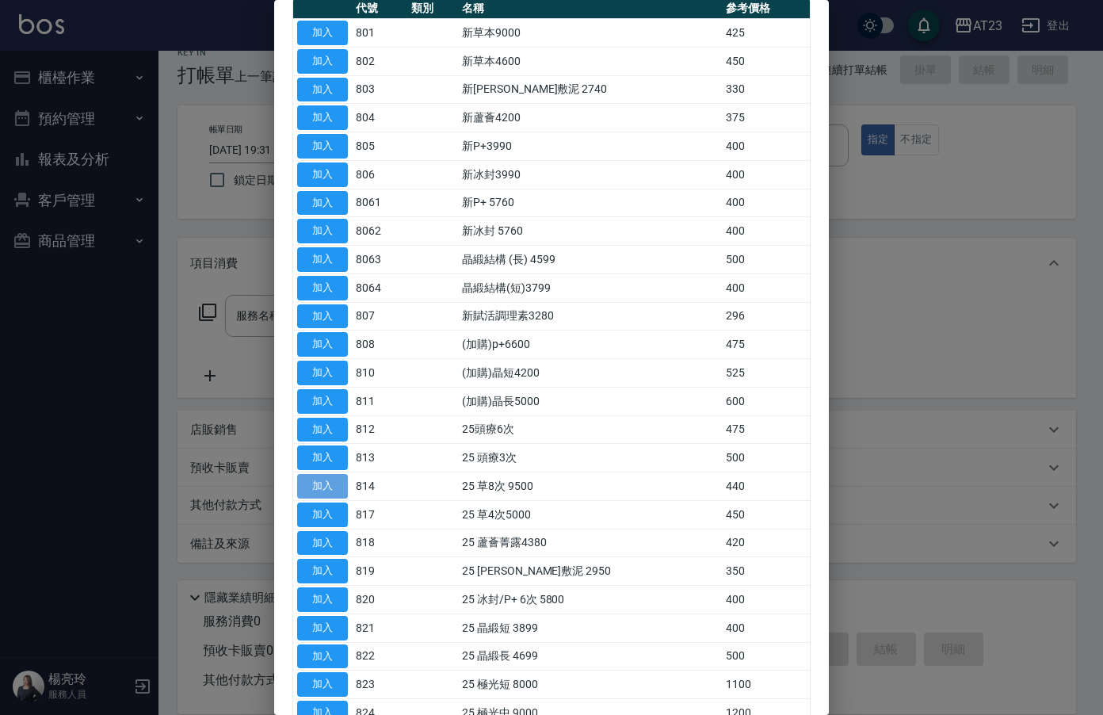
click at [342, 495] on button "加入" at bounding box center [322, 486] width 51 height 25
type input "25 草8次 9500(814)"
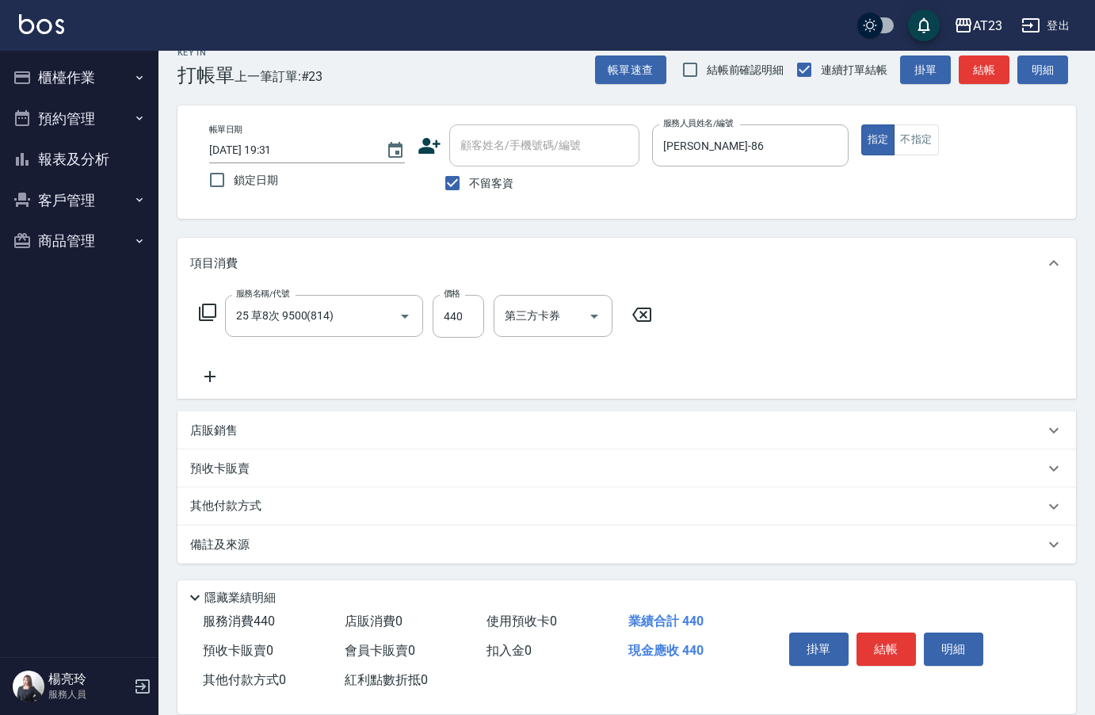
click at [219, 387] on div "服務名稱/代號 25 草8次 9500(814) 服務名稱/代號 價格 440 價格 第三方卡券 第三方卡券" at bounding box center [627, 343] width 899 height 110
click at [450, 327] on input "440" at bounding box center [459, 316] width 52 height 43
type input "880"
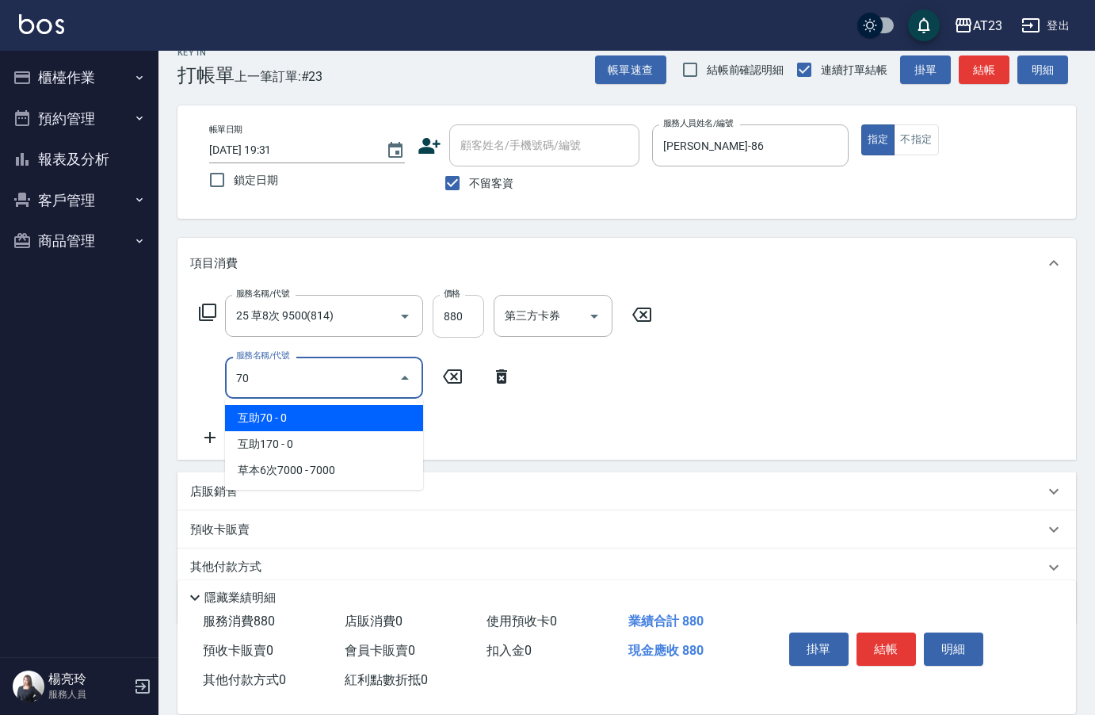
type input "7"
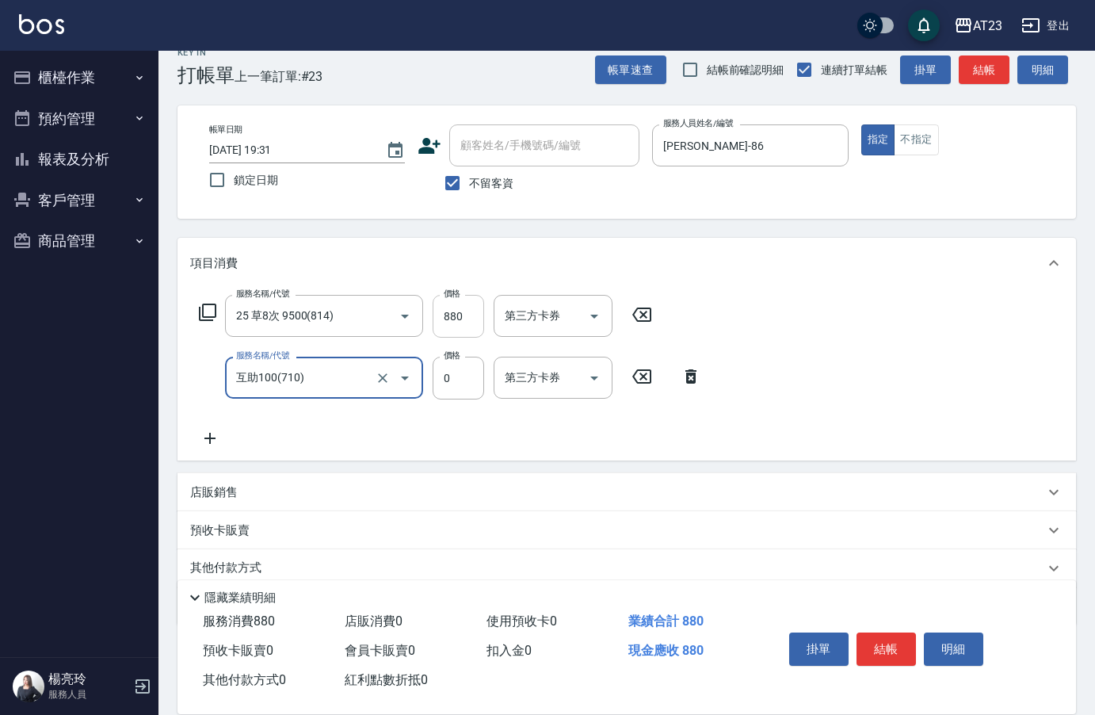
type input "互助100(710)"
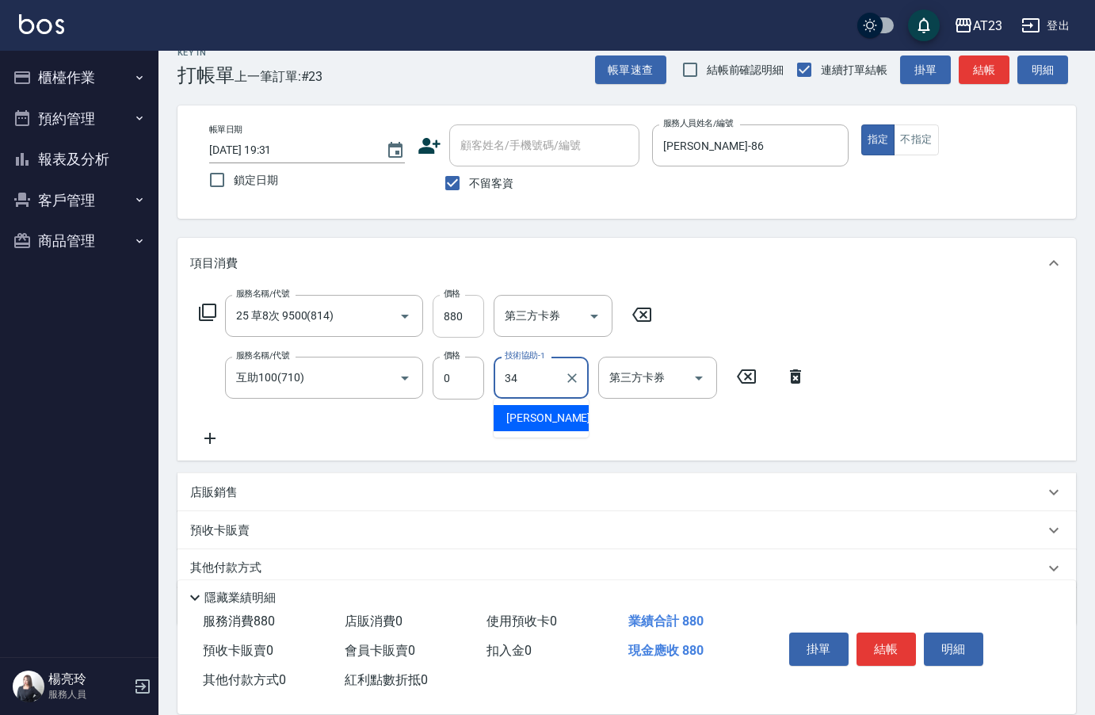
type input "Amy-34"
click at [876, 644] on button "結帳" at bounding box center [886, 648] width 59 height 33
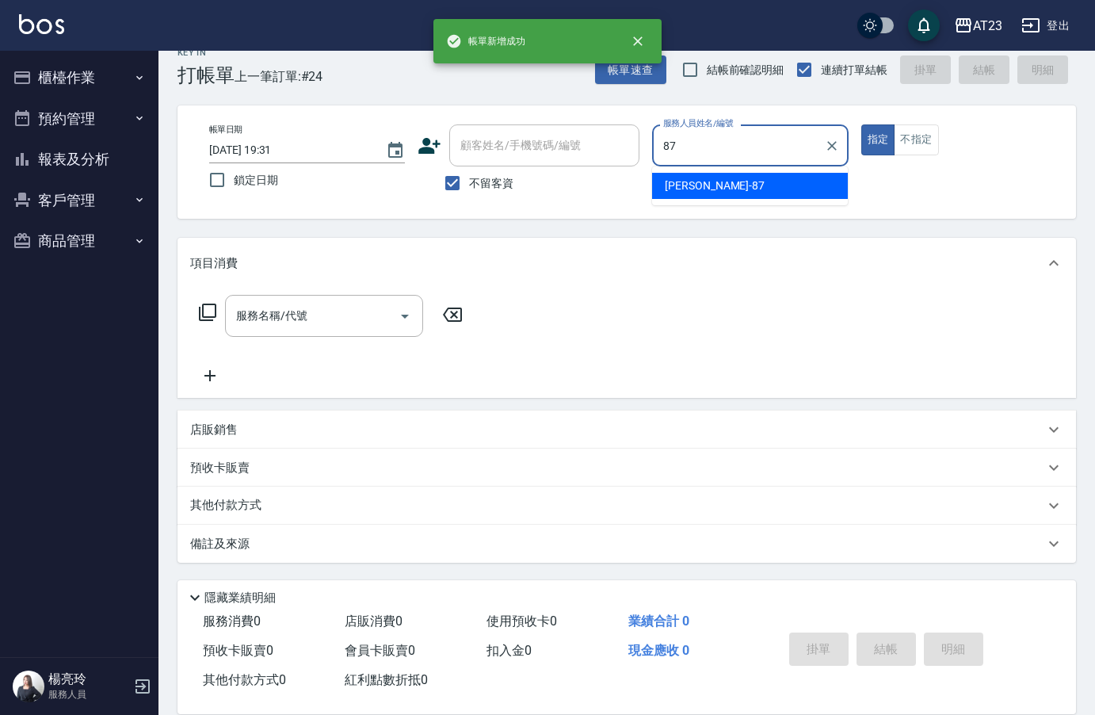
type input "小妮-87"
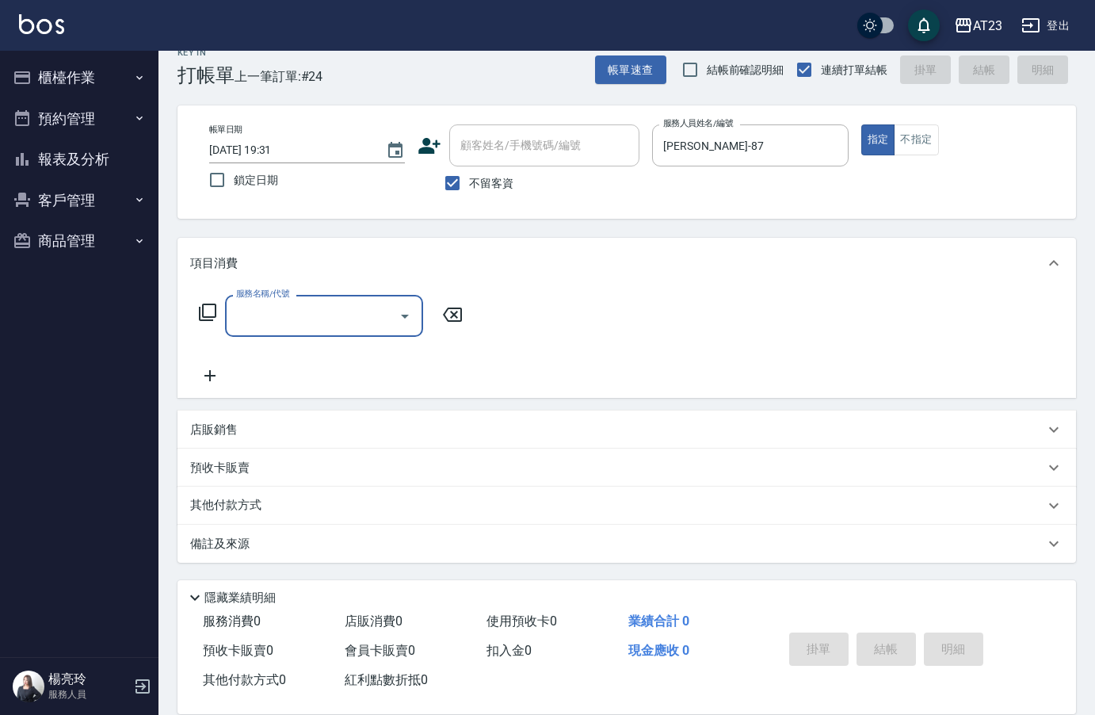
click at [204, 314] on icon at bounding box center [207, 312] width 19 height 19
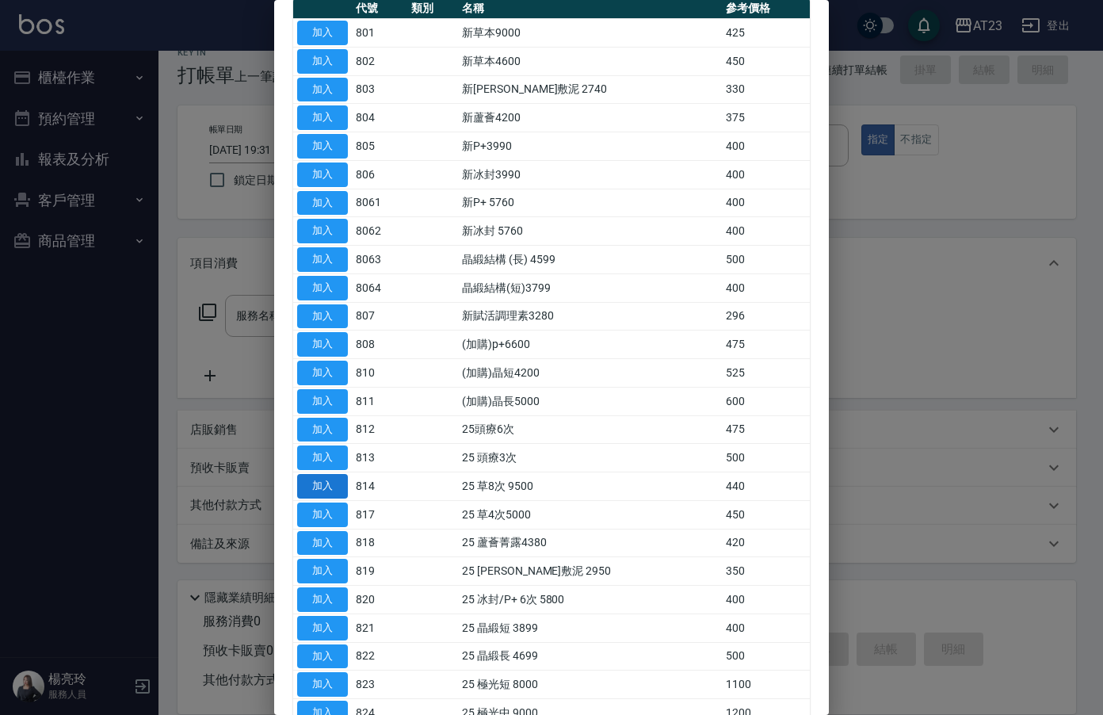
click at [318, 491] on button "加入" at bounding box center [322, 486] width 51 height 25
type input "25 草8次 9500(814)"
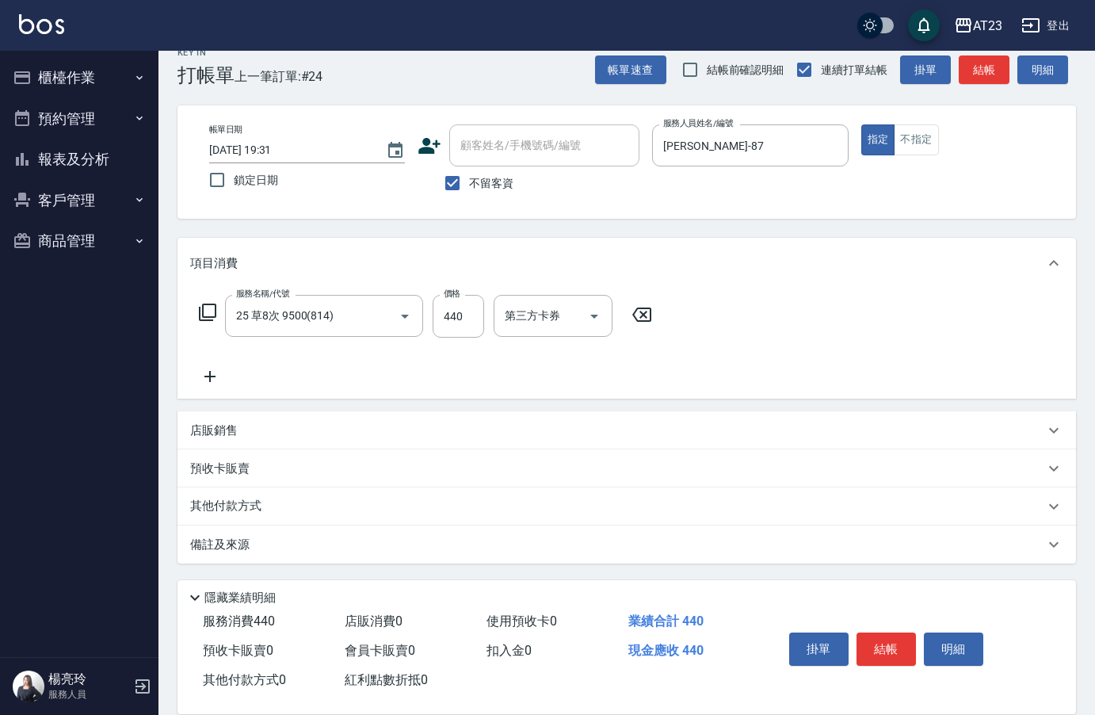
click at [920, 632] on div "掛單 結帳 明細" at bounding box center [886, 651] width 207 height 50
click at [903, 632] on button "結帳" at bounding box center [886, 648] width 59 height 33
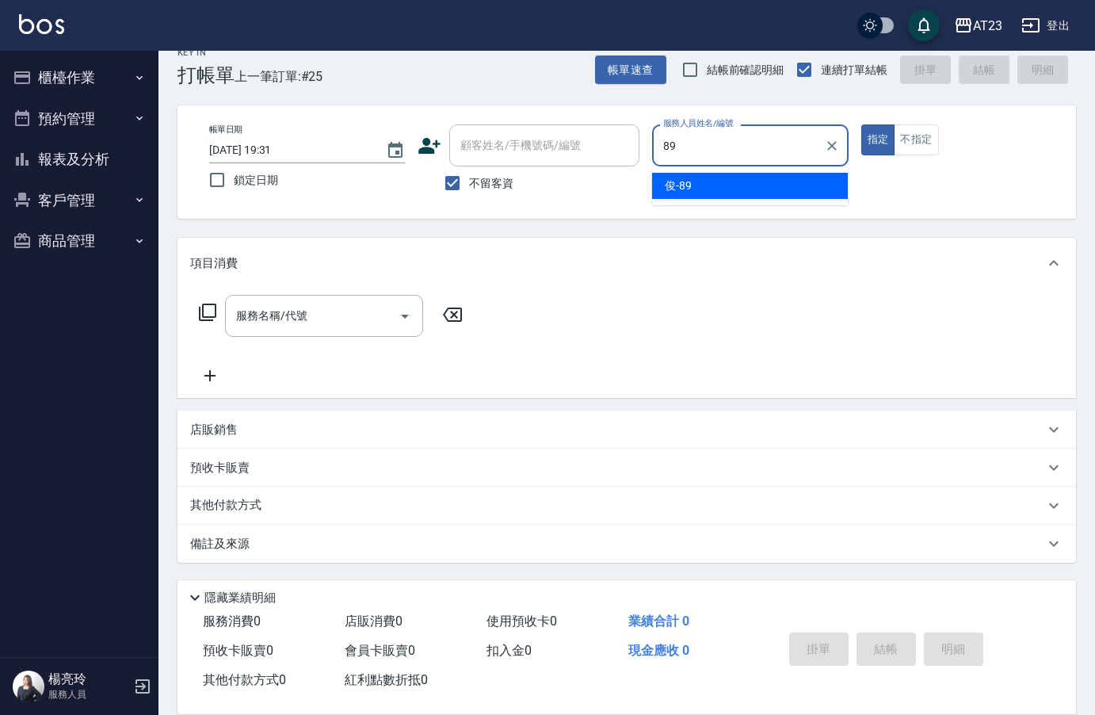
type input "俊-89"
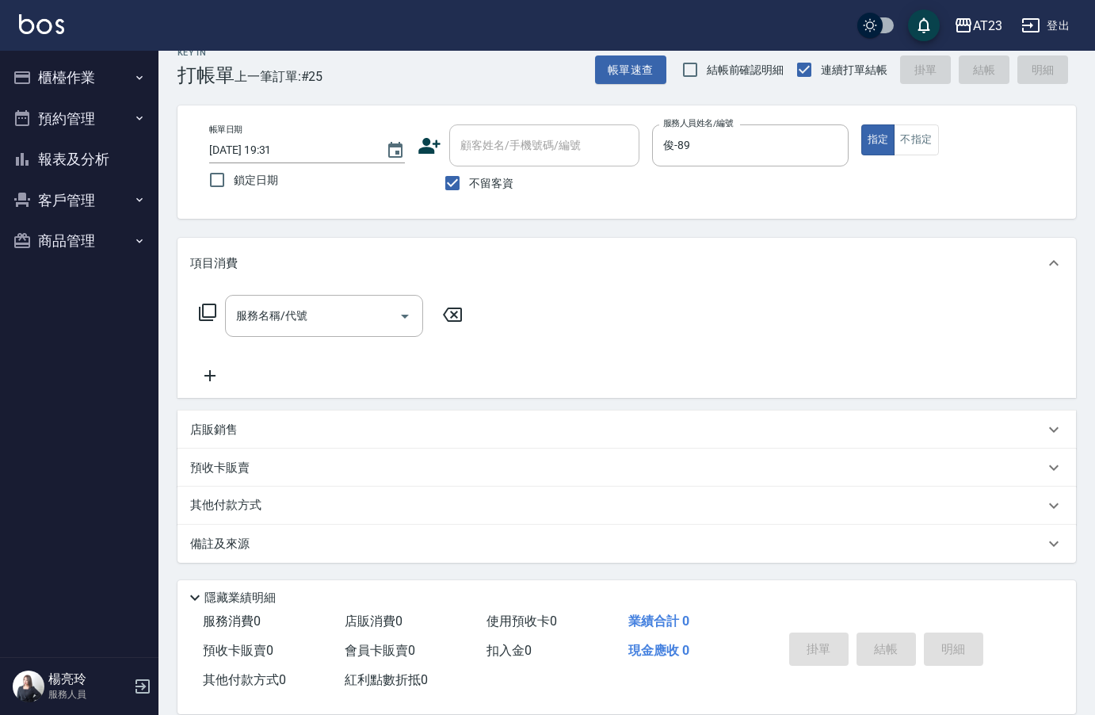
click at [207, 322] on icon at bounding box center [207, 312] width 19 height 19
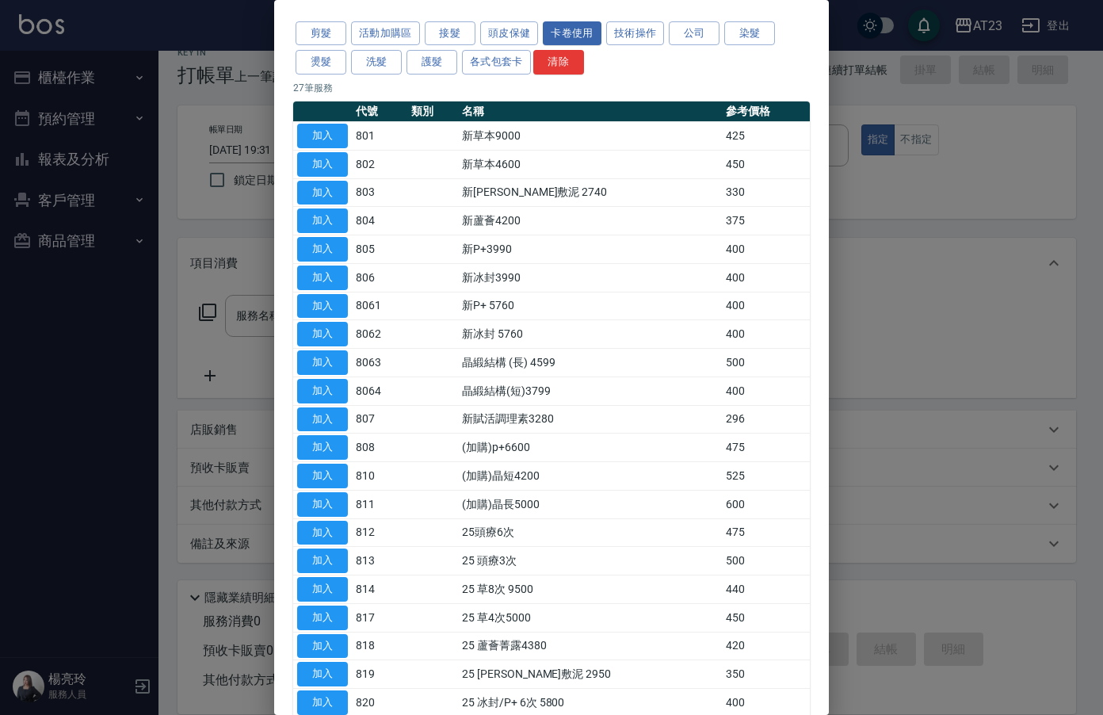
scroll to position [79, 0]
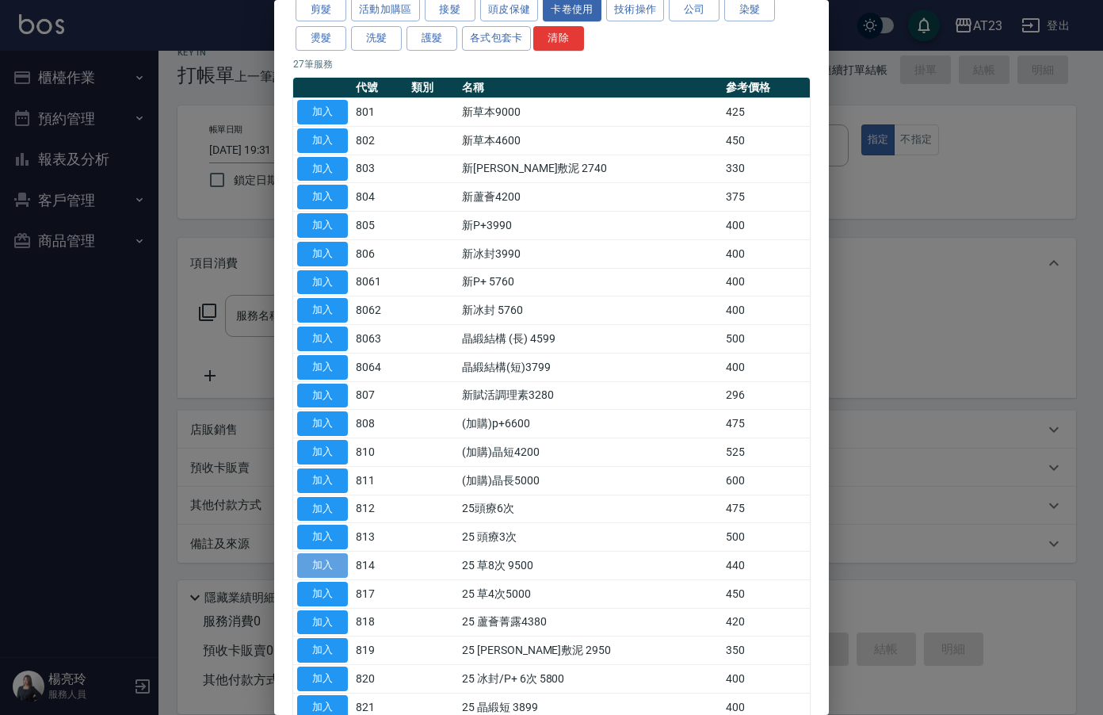
click at [331, 569] on button "加入" at bounding box center [322, 565] width 51 height 25
type input "25 草8次 9500(814)"
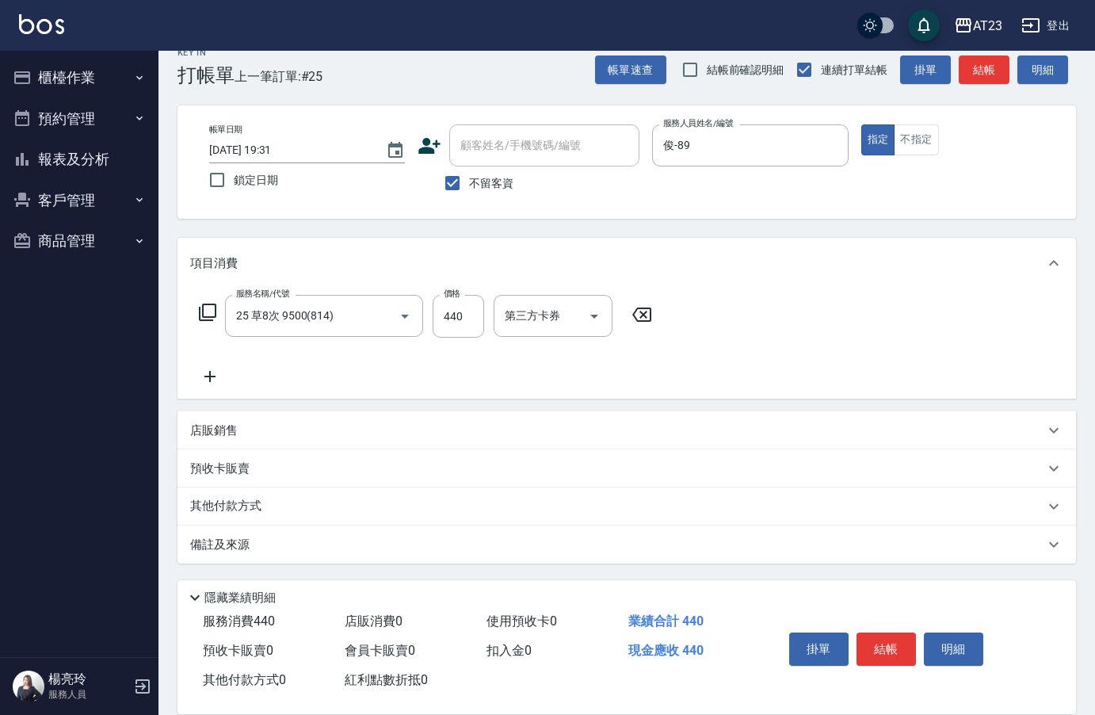
drag, startPoint x: 204, startPoint y: 302, endPoint x: 197, endPoint y: 292, distance: 12.1
click at [202, 299] on div "服務名稱/代號 25 草8次 9500(814) 服務名稱/代號 價格 440 價格 第三方卡券 第三方卡券" at bounding box center [426, 316] width 472 height 43
click at [199, 311] on icon at bounding box center [207, 312] width 17 height 17
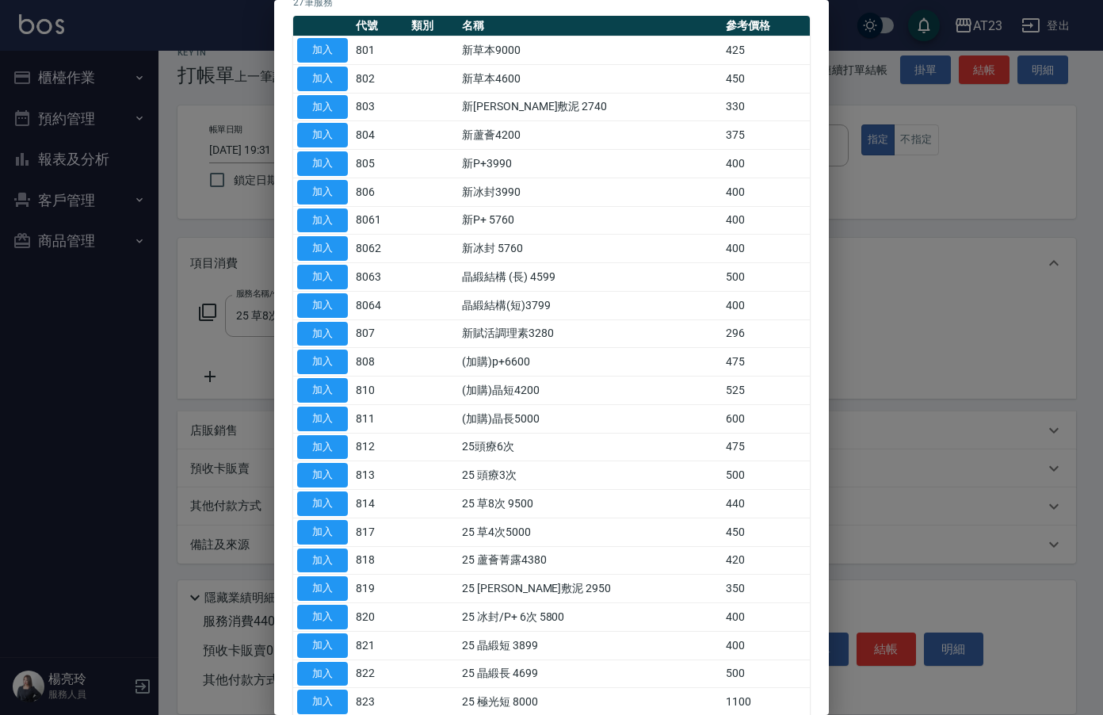
scroll to position [158, 0]
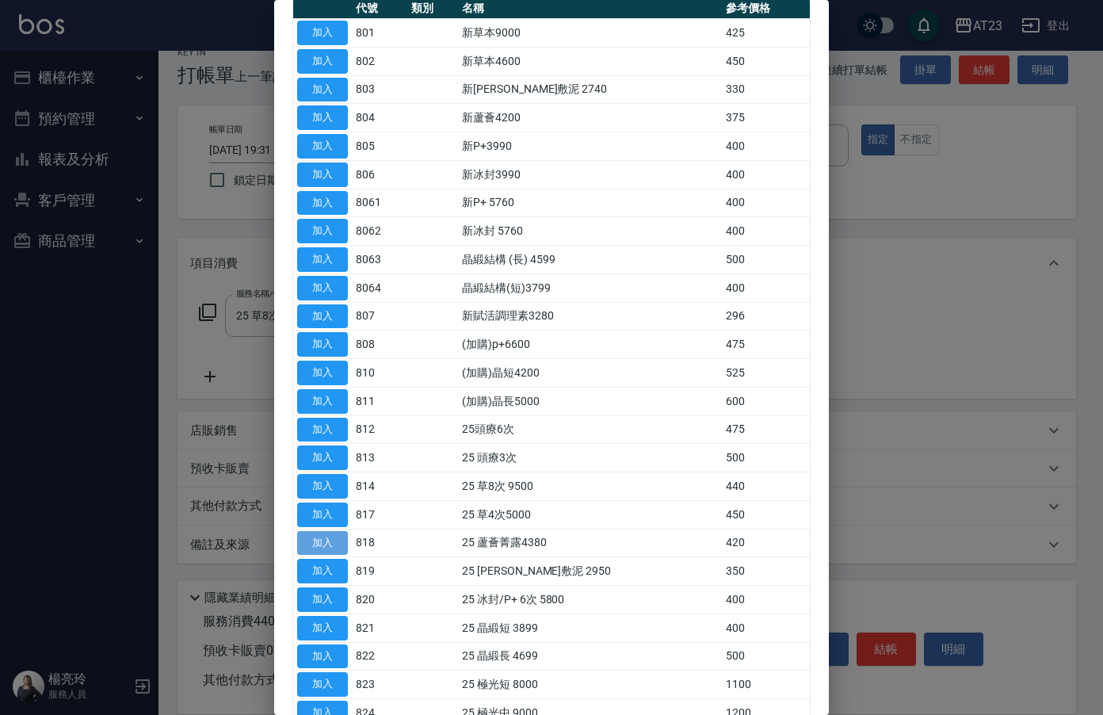
click at [300, 538] on button "加入" at bounding box center [322, 543] width 51 height 25
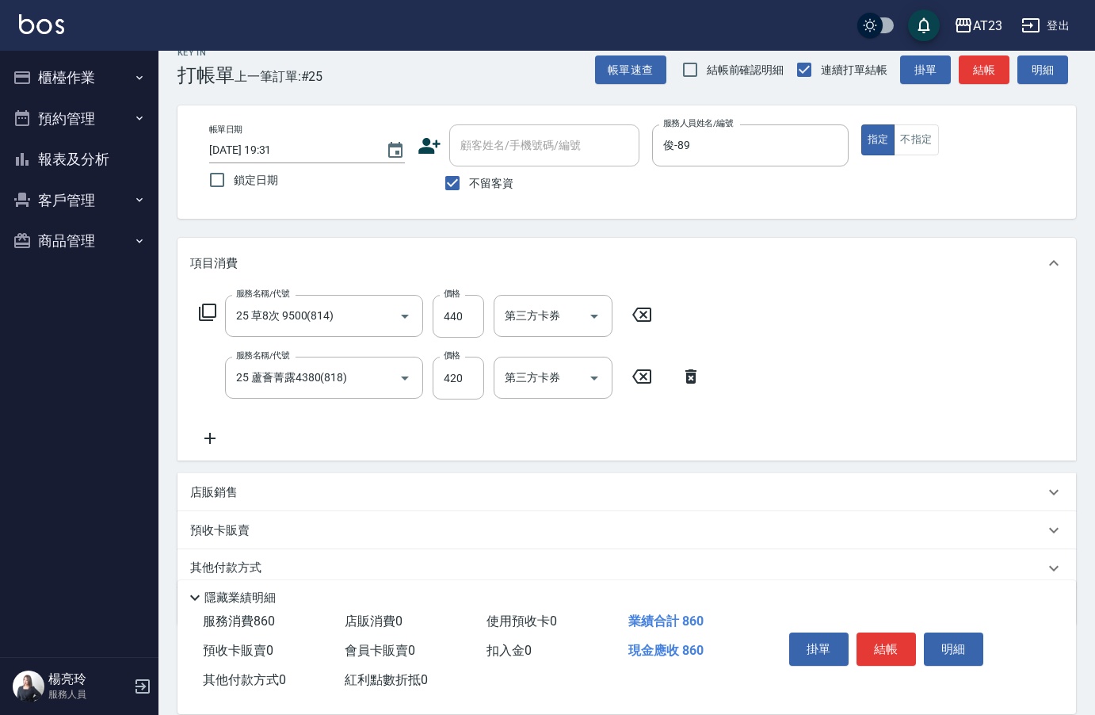
click at [203, 311] on icon at bounding box center [207, 312] width 17 height 17
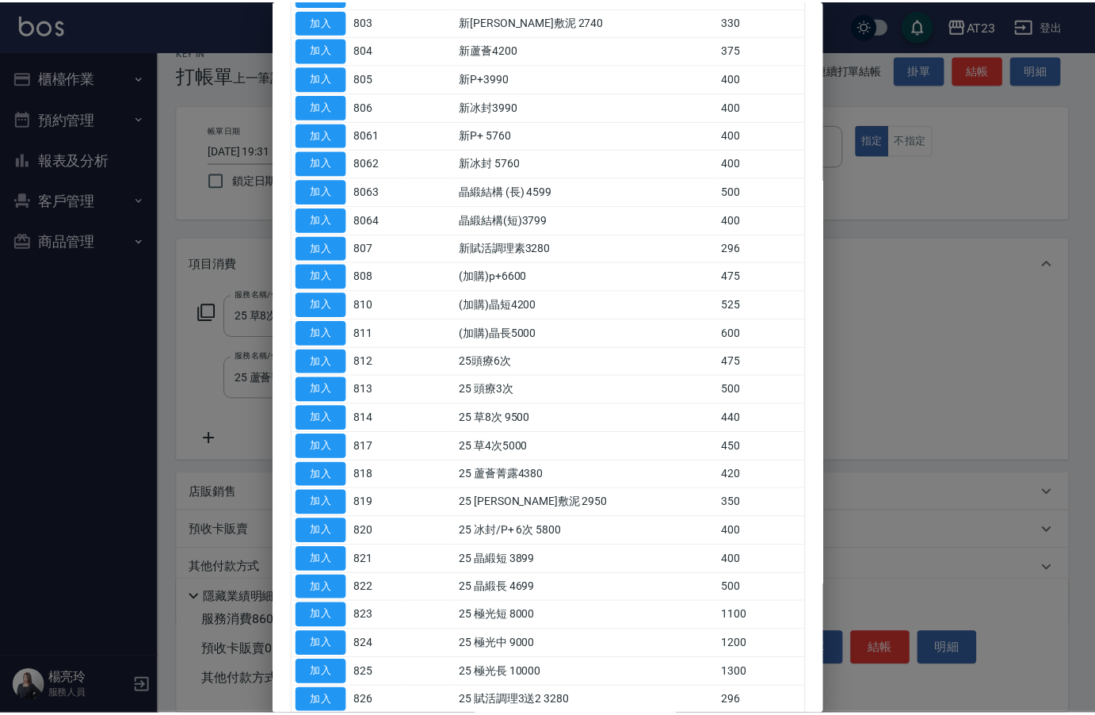
scroll to position [315, 0]
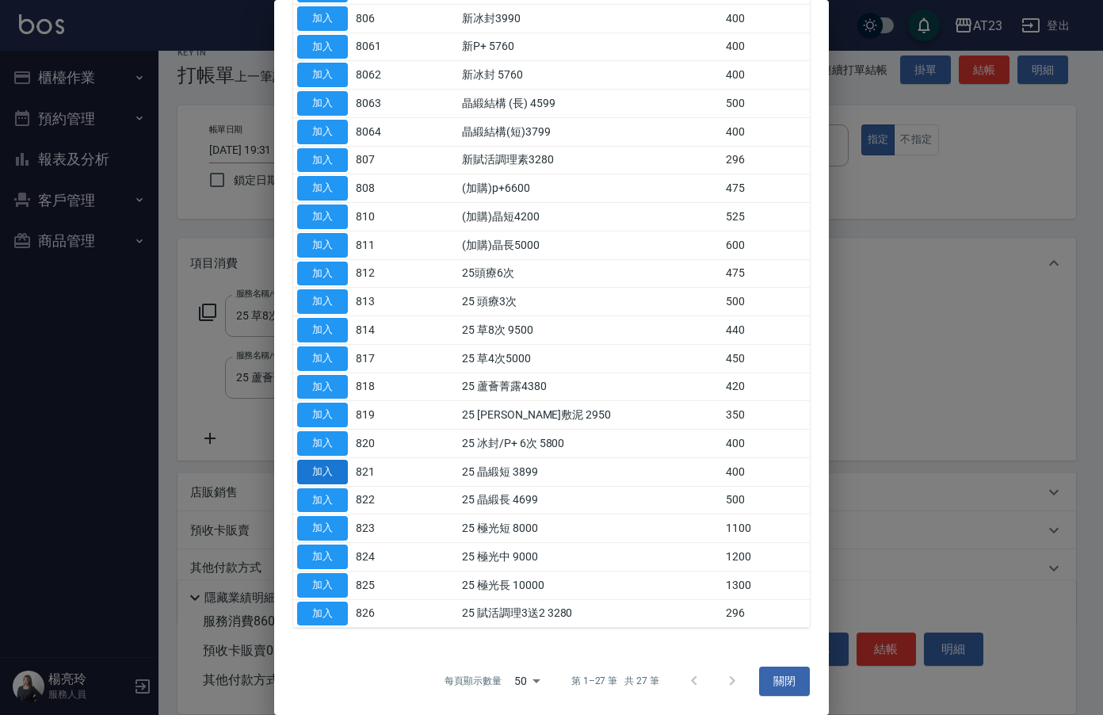
click at [300, 474] on button "加入" at bounding box center [322, 472] width 51 height 25
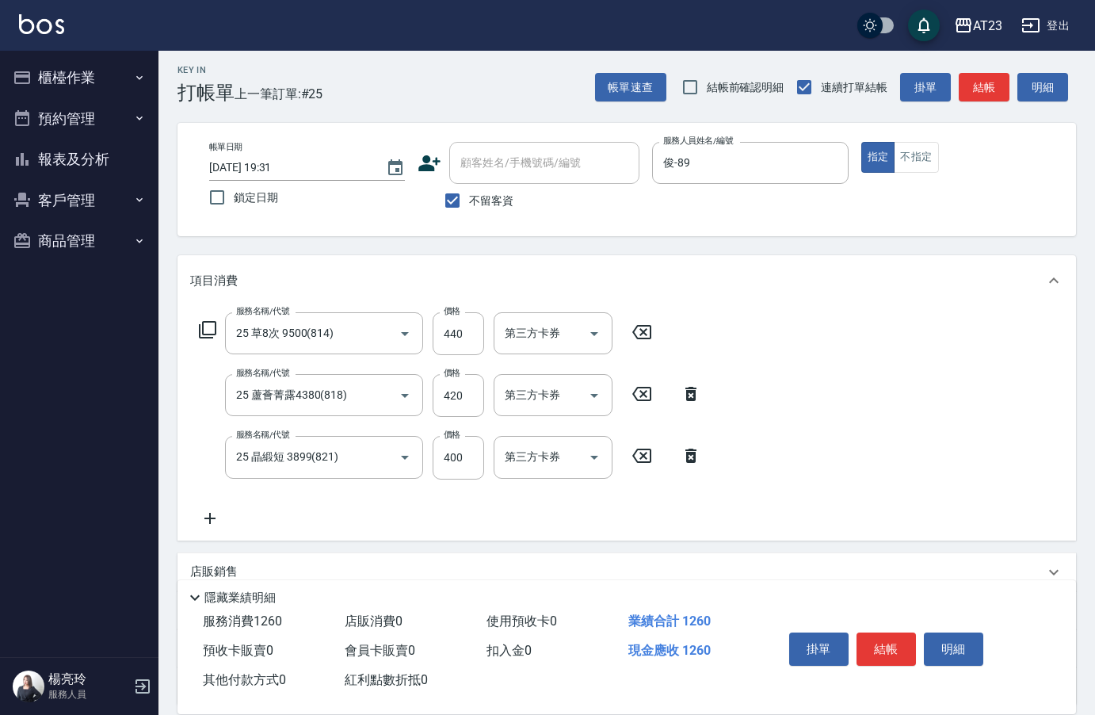
scroll to position [0, 0]
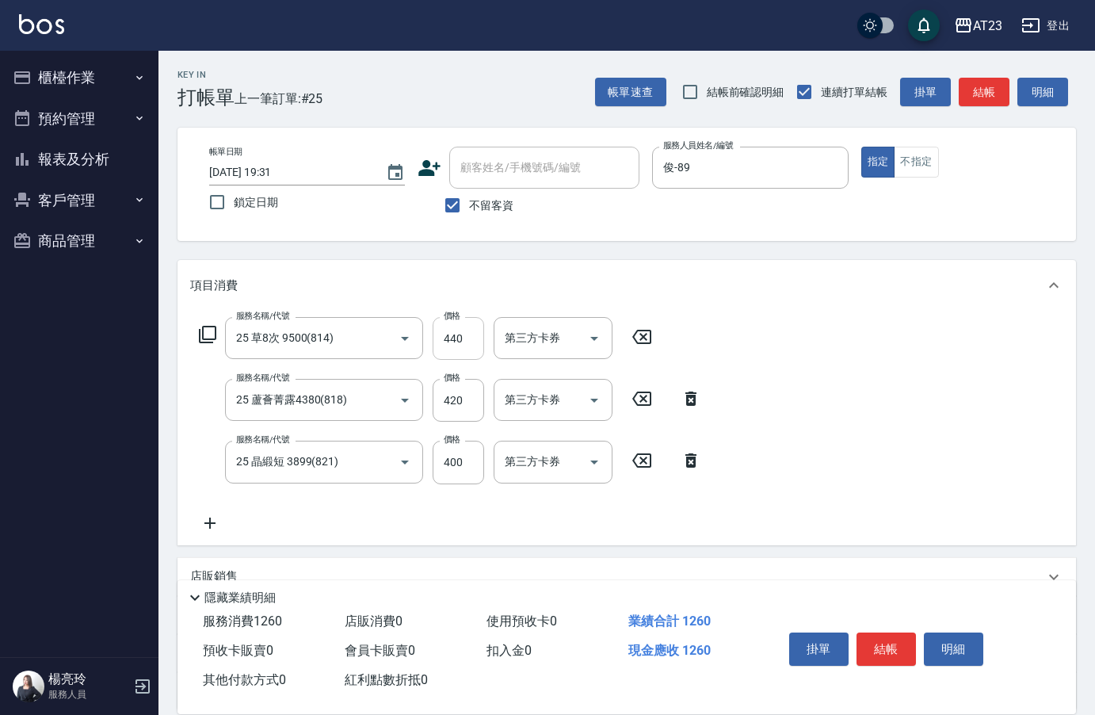
click at [466, 344] on input "440" at bounding box center [459, 338] width 52 height 43
click at [468, 343] on input "440" at bounding box center [459, 338] width 52 height 43
type input "880"
click at [253, 517] on div "服務名稱/代號 25 草8次 9500(814) 服務名稱/代號 價格 880 價格 第三方卡券 第三方卡券 服務名稱/代號 25 蘆薈菁露4380(818)…" at bounding box center [450, 424] width 521 height 215
click at [204, 527] on icon at bounding box center [210, 523] width 40 height 19
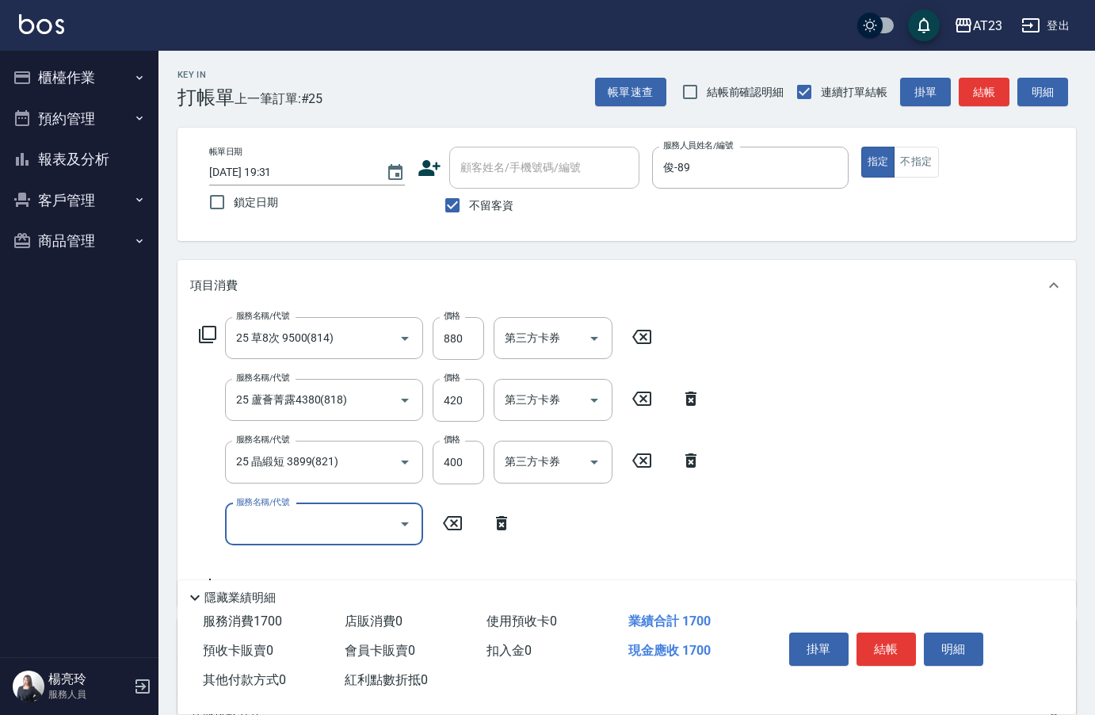
click at [245, 526] on input "服務名稱/代號" at bounding box center [312, 524] width 160 height 28
type input "互助160(716)"
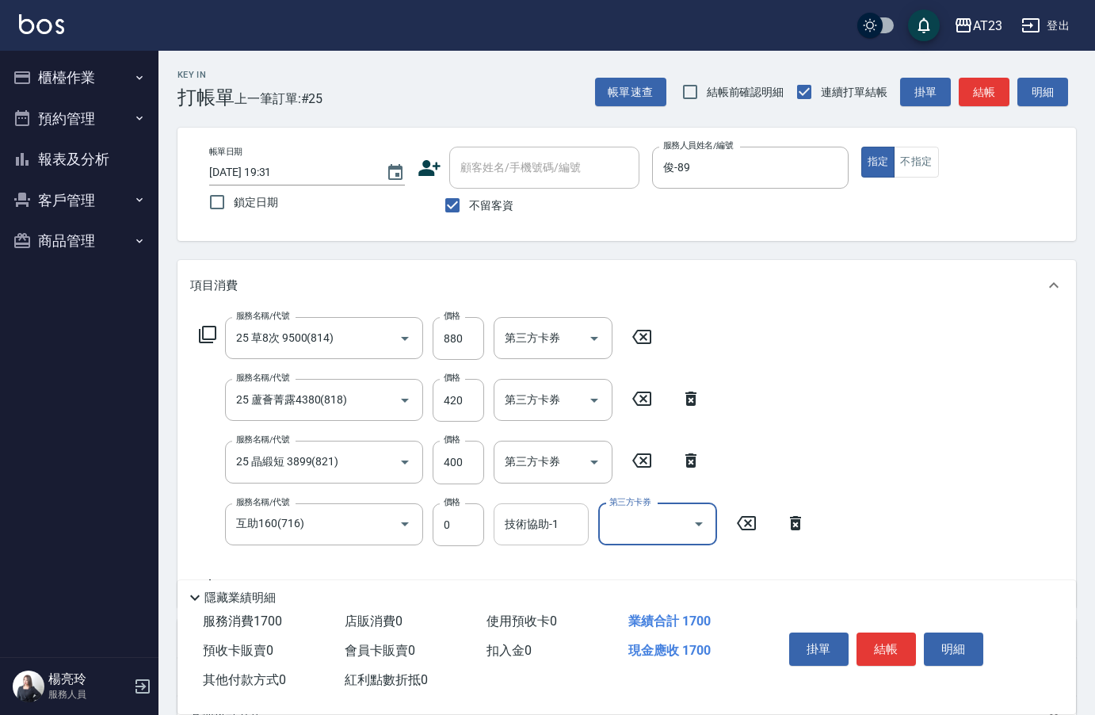
drag, startPoint x: 579, startPoint y: 544, endPoint x: 568, endPoint y: 534, distance: 14.6
click at [578, 544] on div "技術協助-1" at bounding box center [541, 524] width 95 height 42
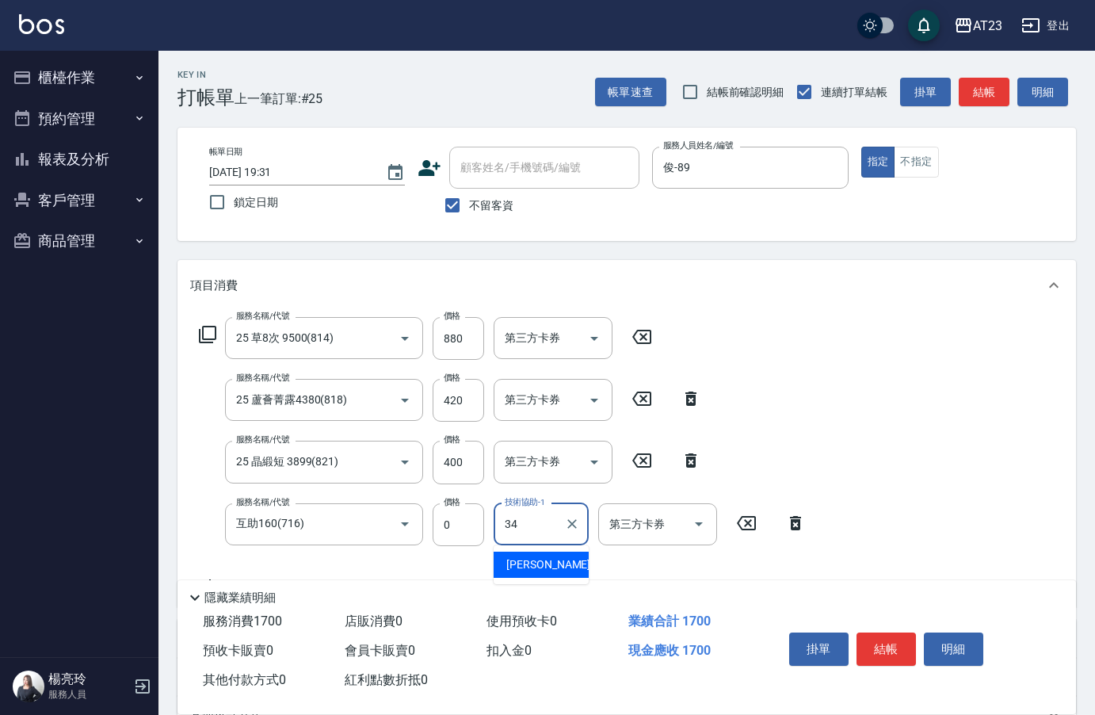
type input "Amy-34"
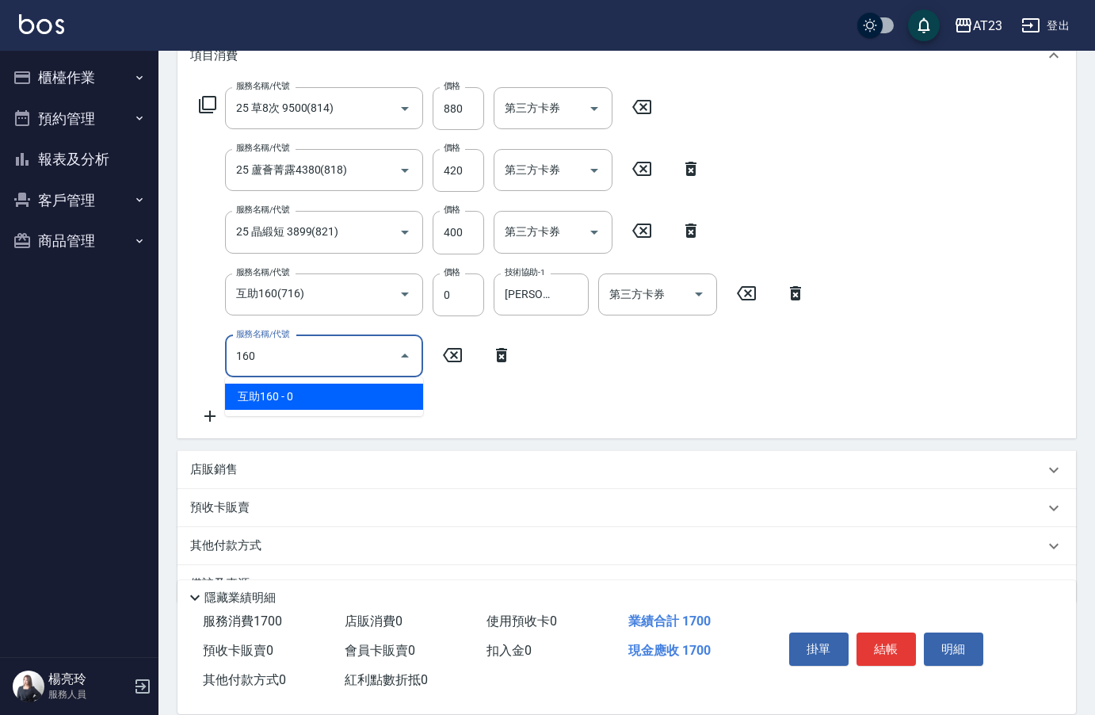
scroll to position [238, 0]
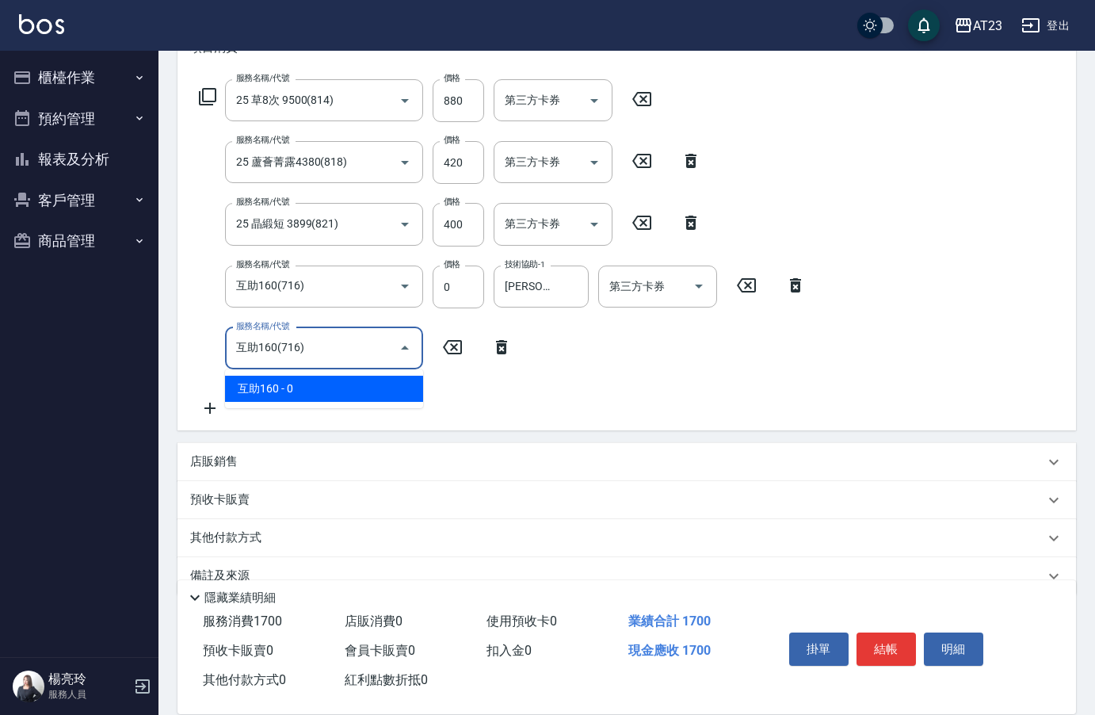
type input "互助160(716)"
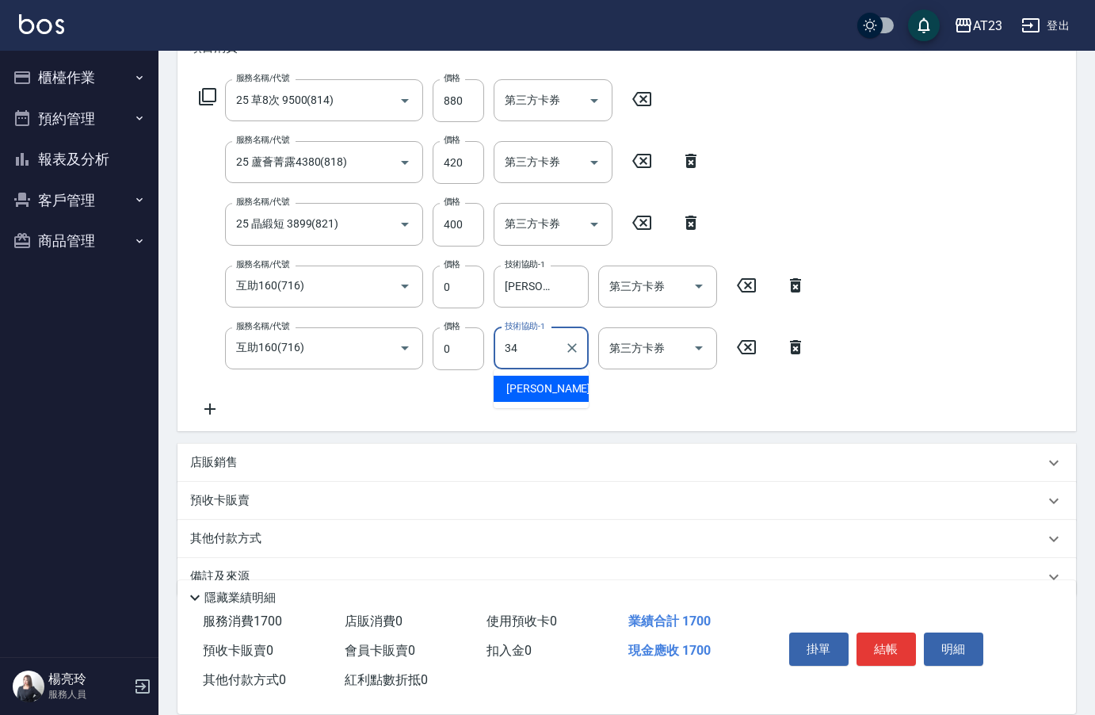
type input "Amy-34"
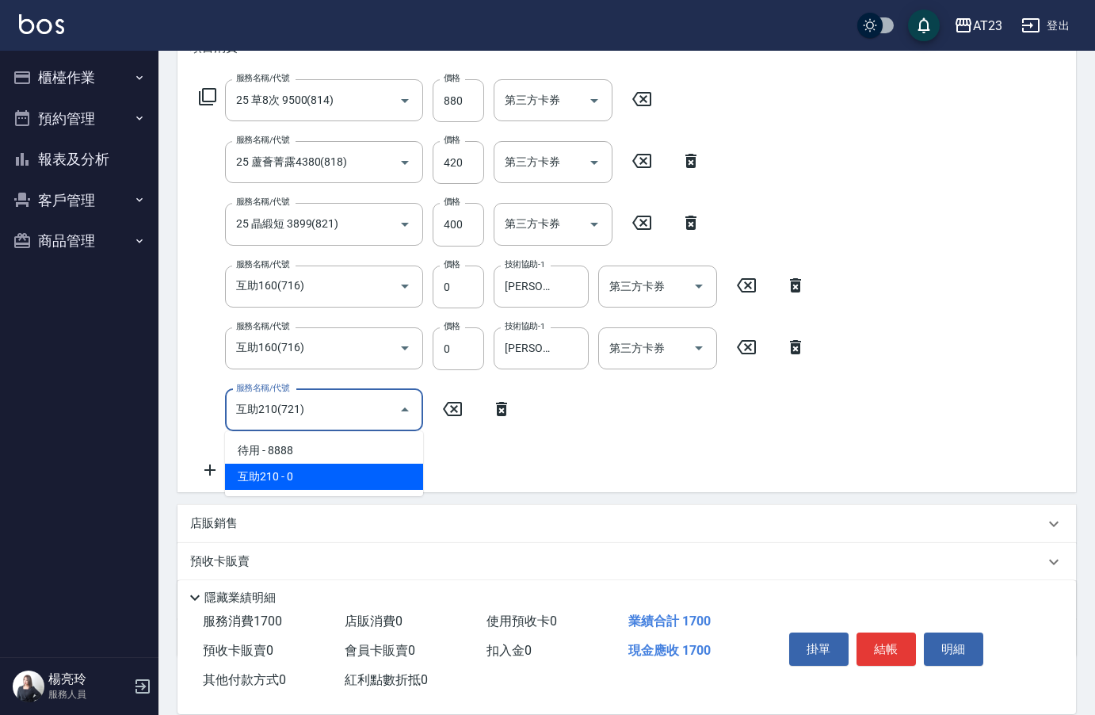
type input "互助210(721)"
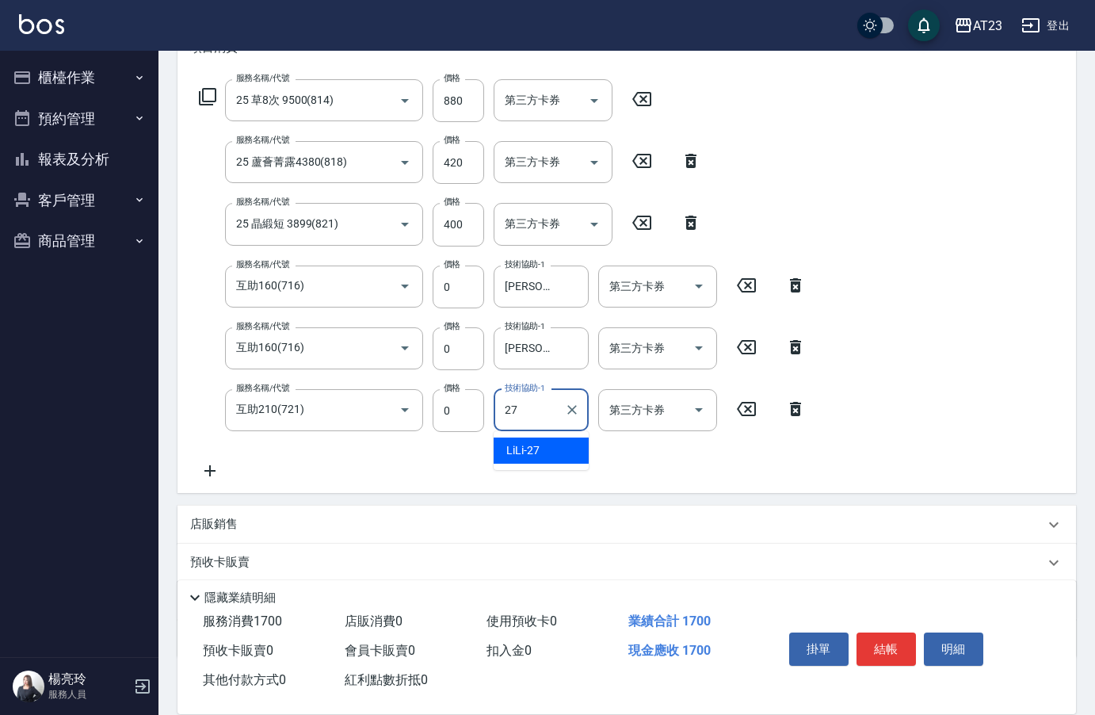
type input "LiLi-27"
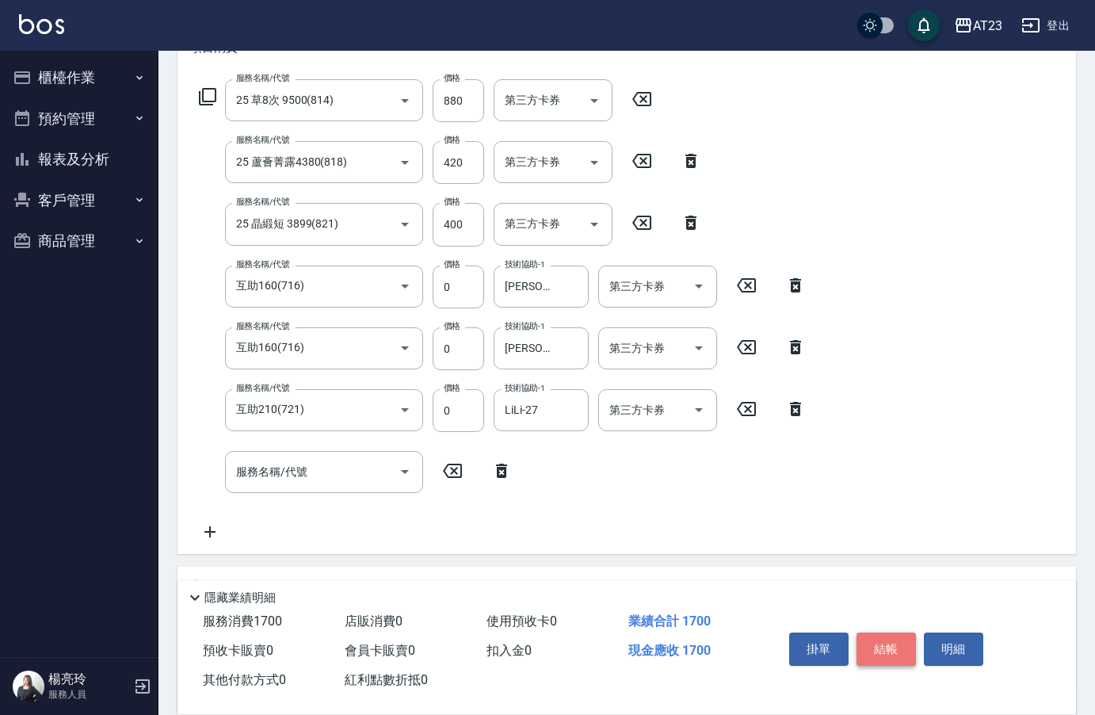
click at [891, 641] on button "結帳" at bounding box center [886, 648] width 59 height 33
type input "2025/10/08 19:33"
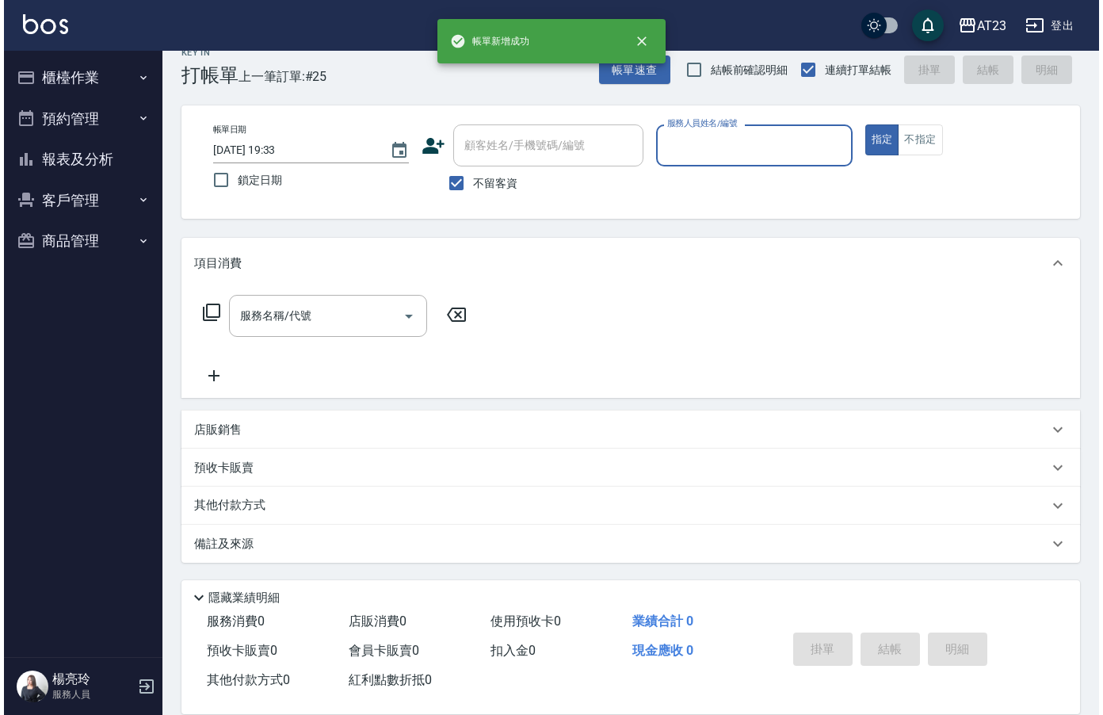
scroll to position [22, 0]
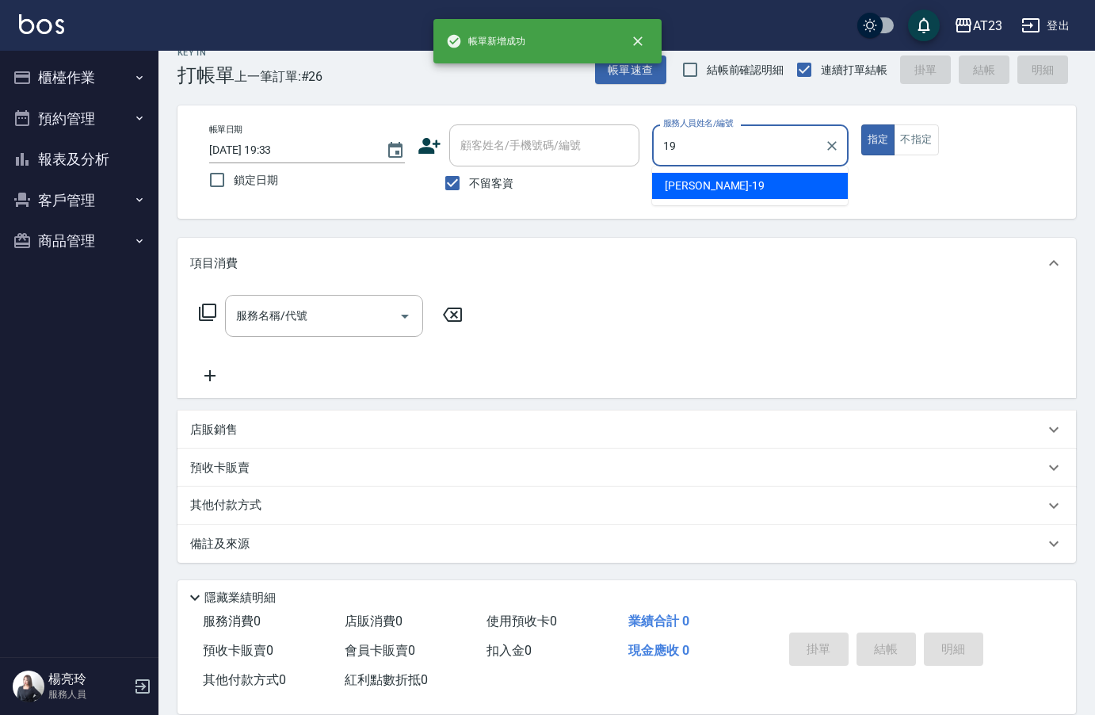
type input "1"
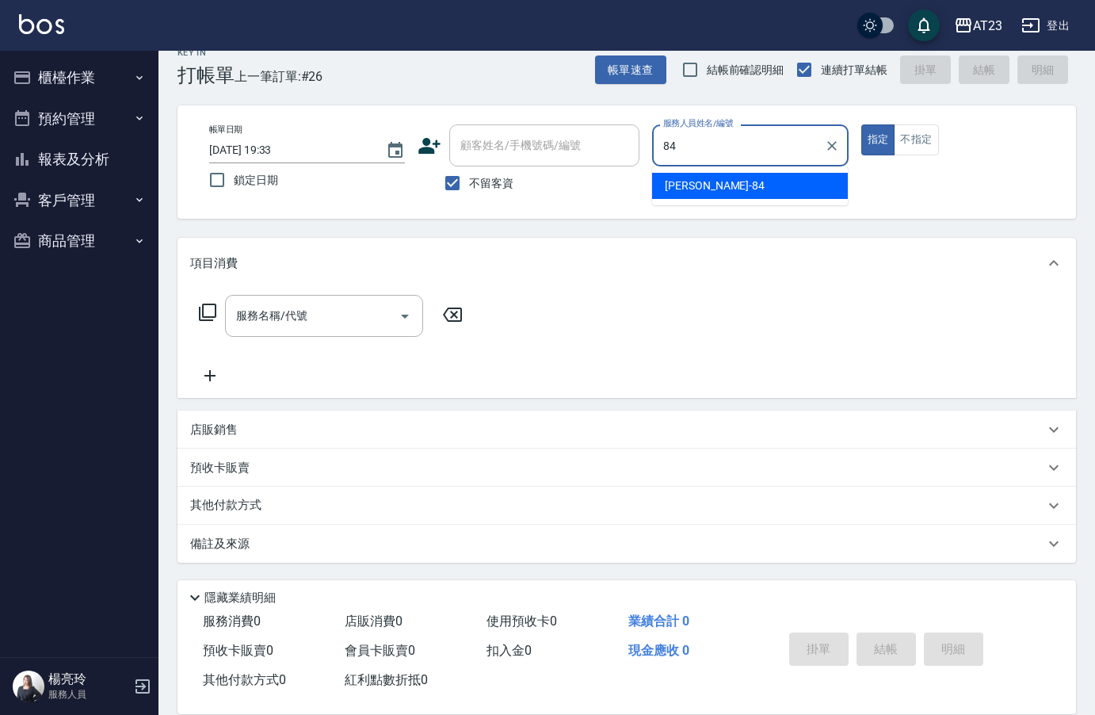
type input "亮亮-84"
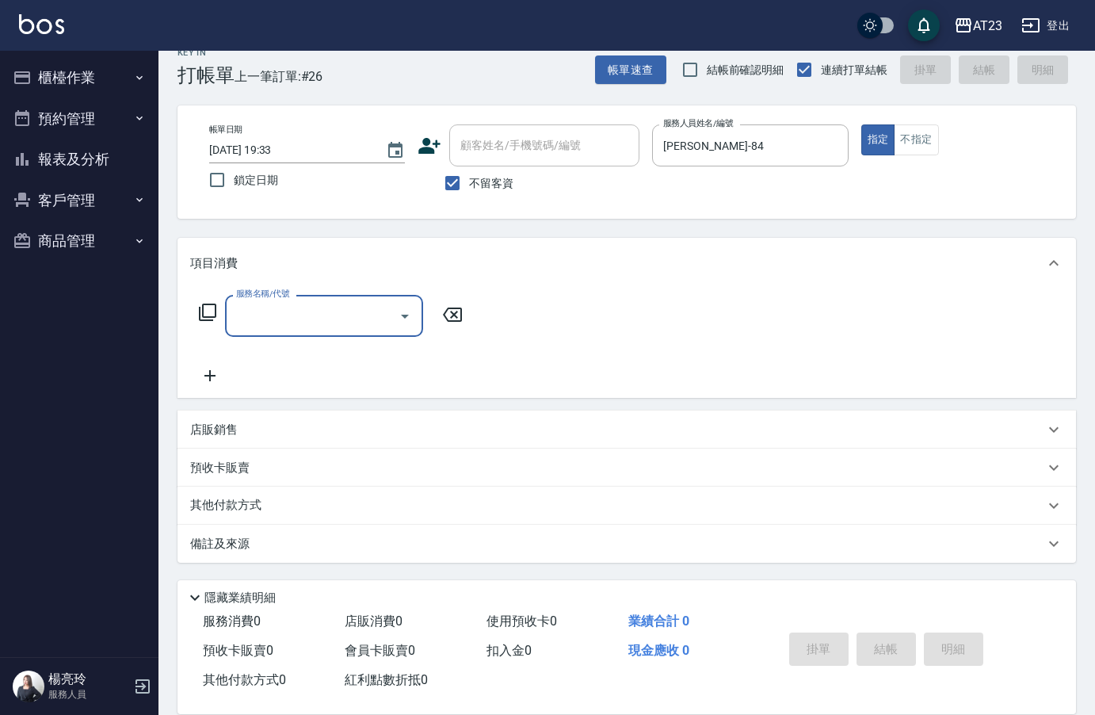
click at [199, 320] on icon at bounding box center [207, 312] width 19 height 19
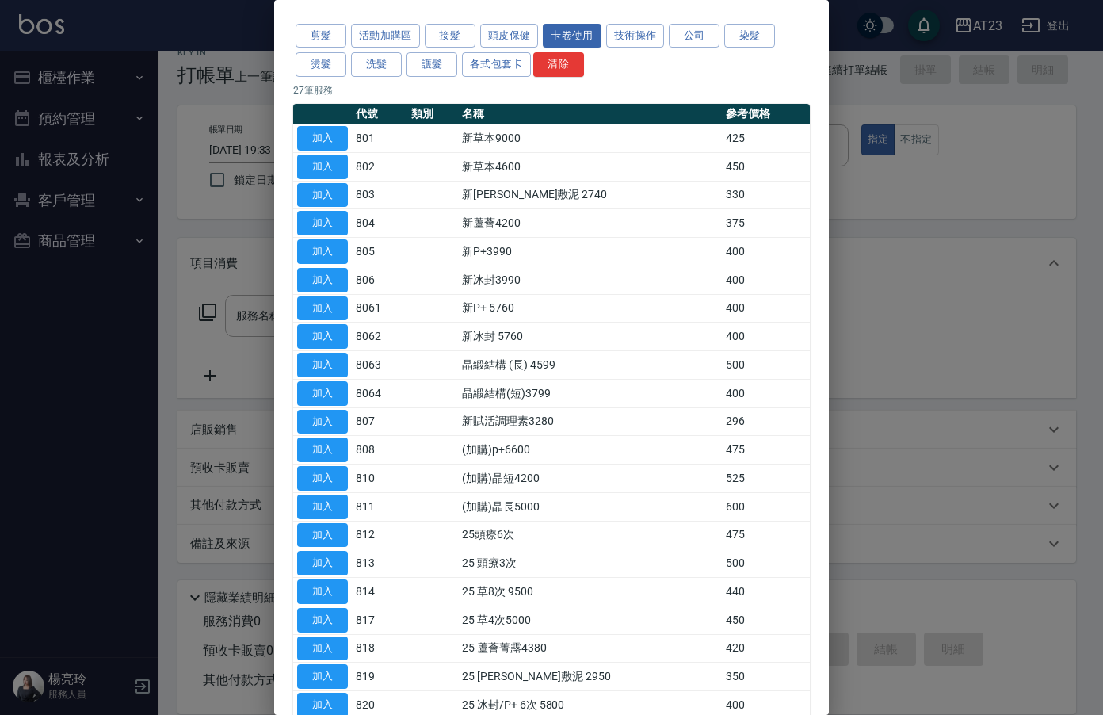
scroll to position [79, 0]
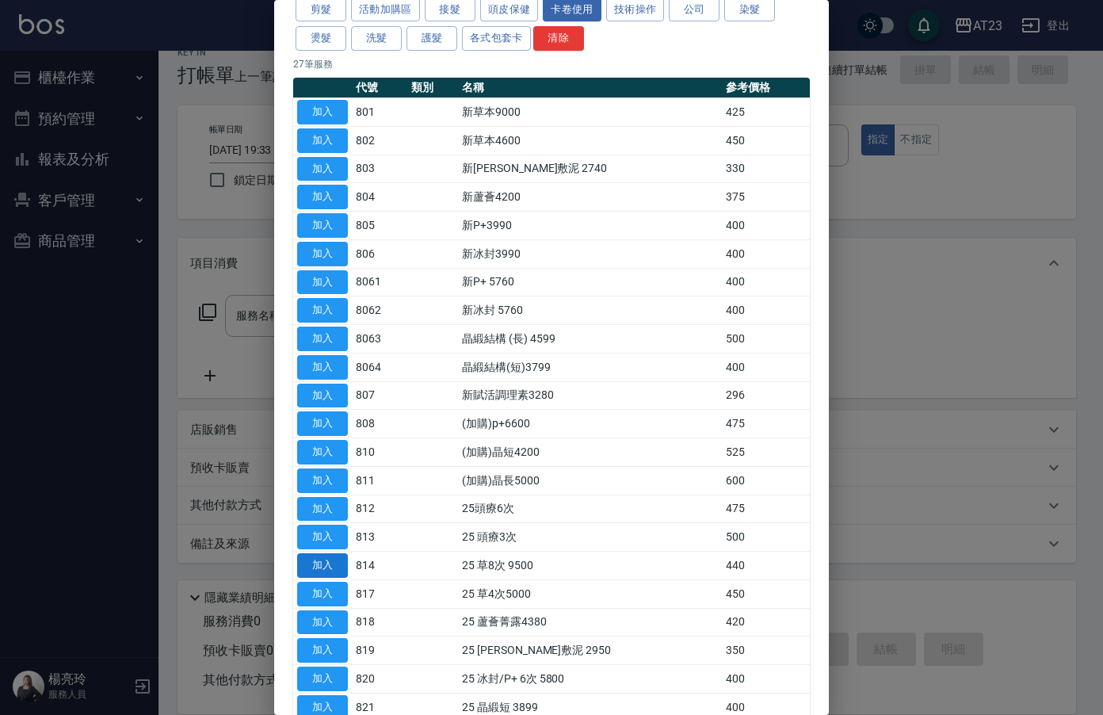
click at [339, 564] on button "加入" at bounding box center [322, 565] width 51 height 25
type input "25 草8次 9500(814)"
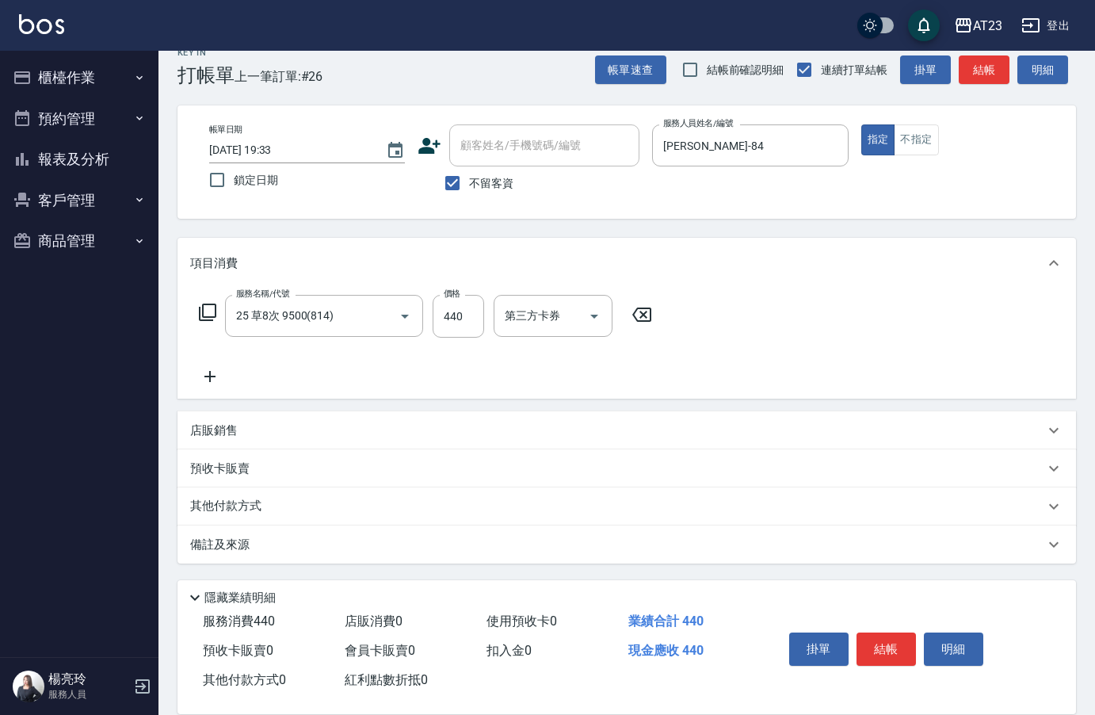
click at [210, 370] on icon at bounding box center [210, 376] width 40 height 19
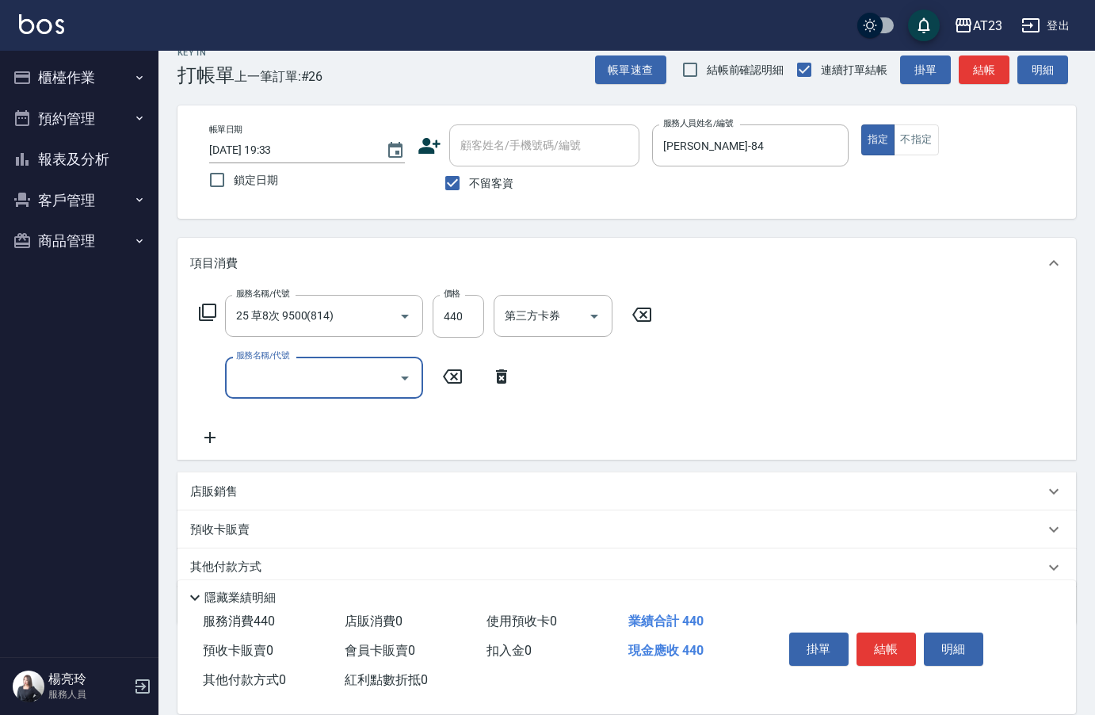
click at [294, 372] on input "服務名稱/代號" at bounding box center [312, 378] width 160 height 28
type input "互助100(710)"
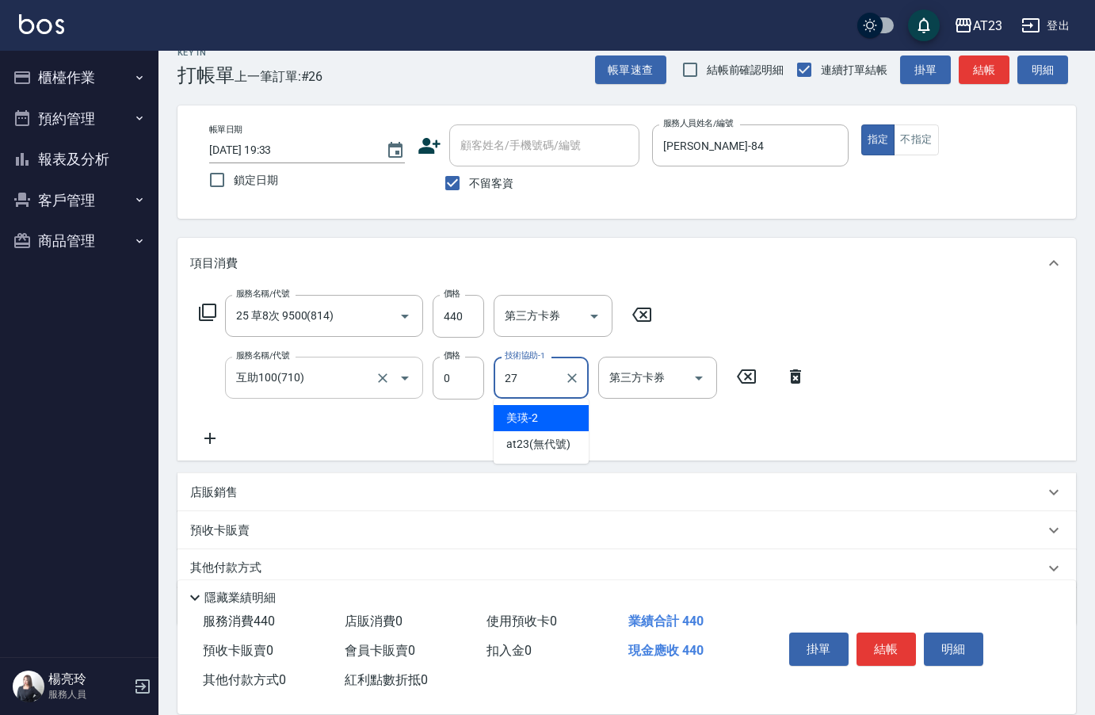
type input "LiLi-27"
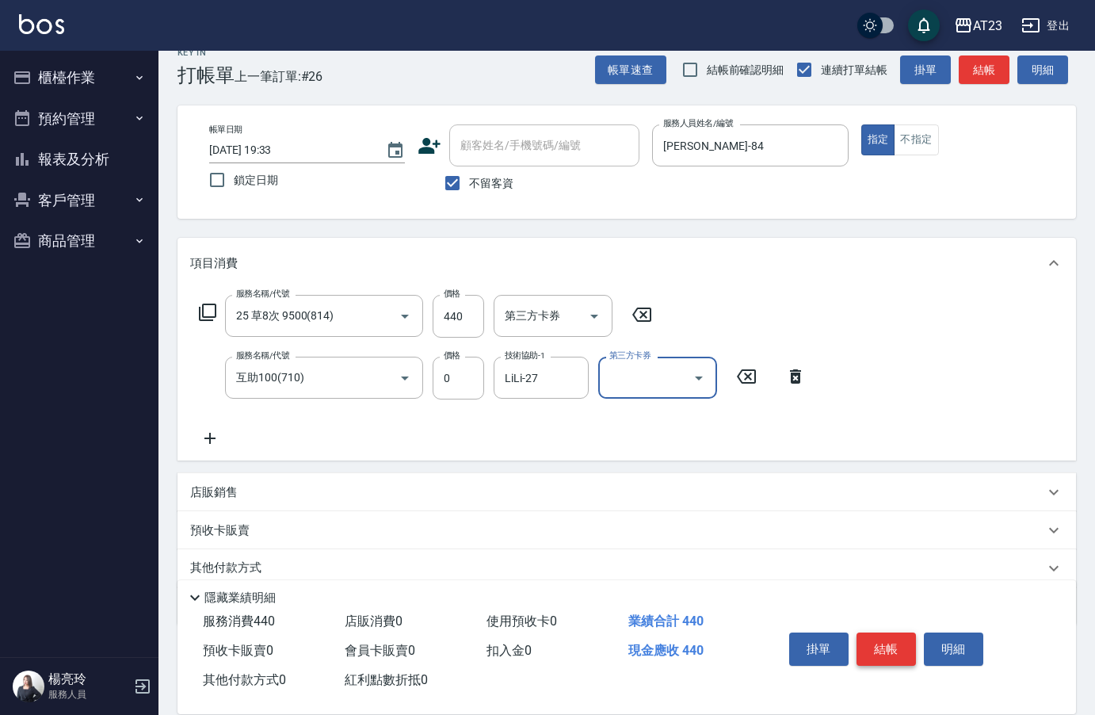
click at [873, 638] on button "結帳" at bounding box center [886, 648] width 59 height 33
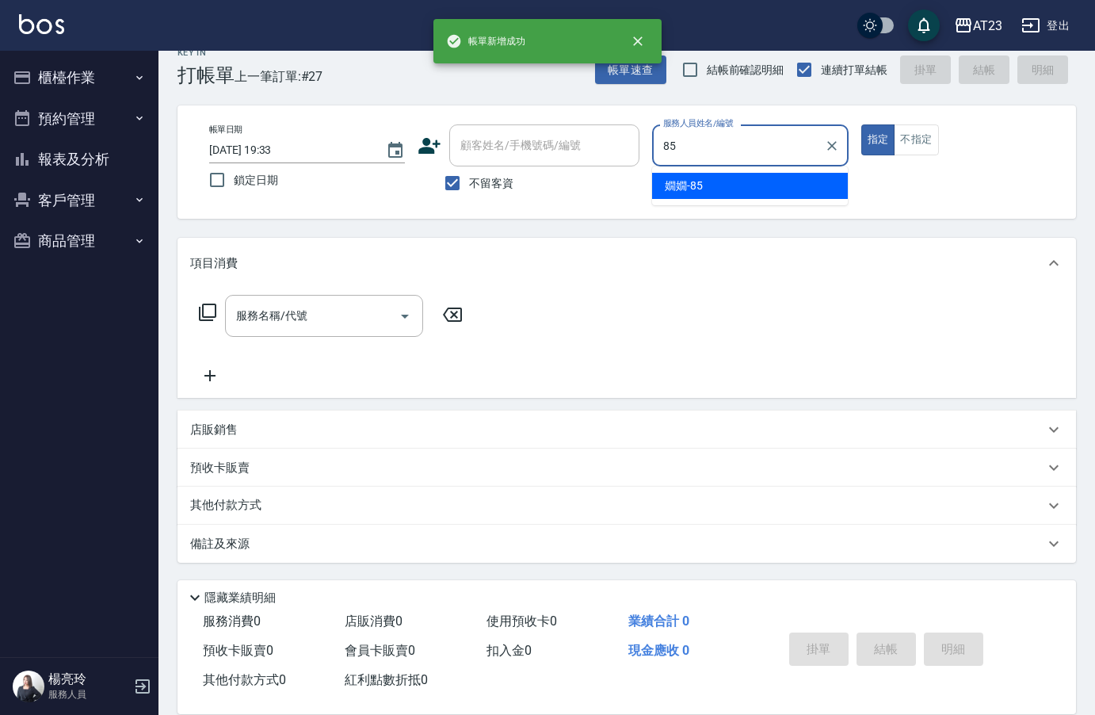
type input "嫺嫺-85"
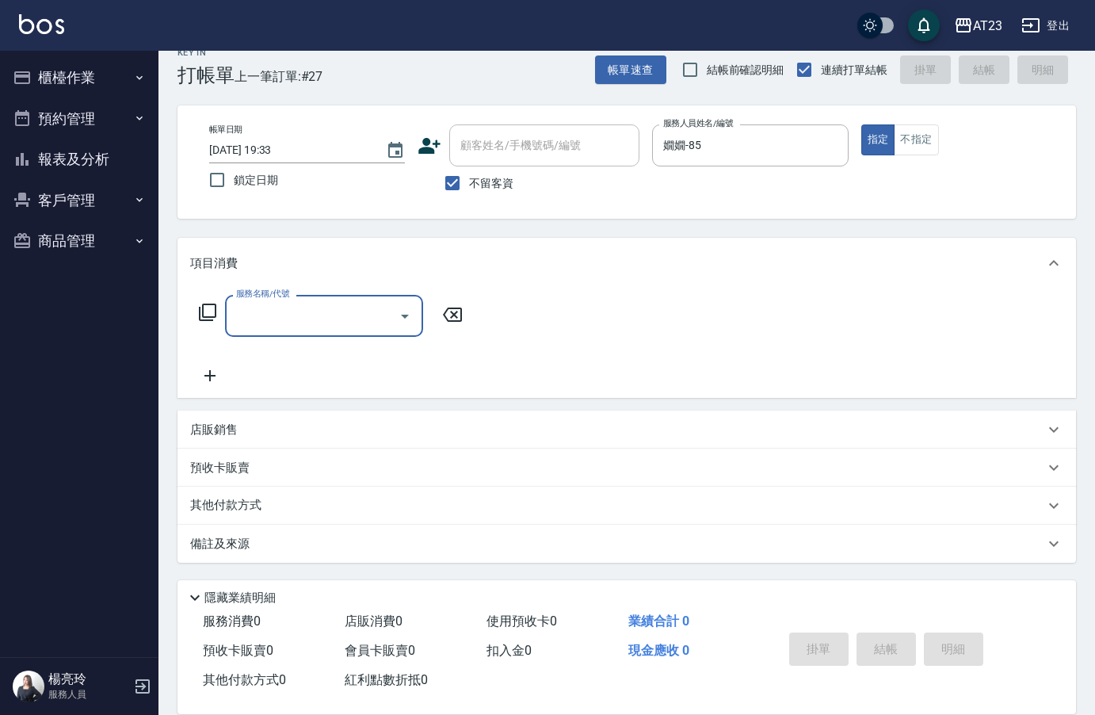
drag, startPoint x: 199, startPoint y: 295, endPoint x: 207, endPoint y: 309, distance: 16.3
click at [203, 304] on div "服務名稱/代號 服務名稱/代號" at bounding box center [331, 316] width 282 height 42
click at [207, 310] on icon at bounding box center [207, 312] width 19 height 19
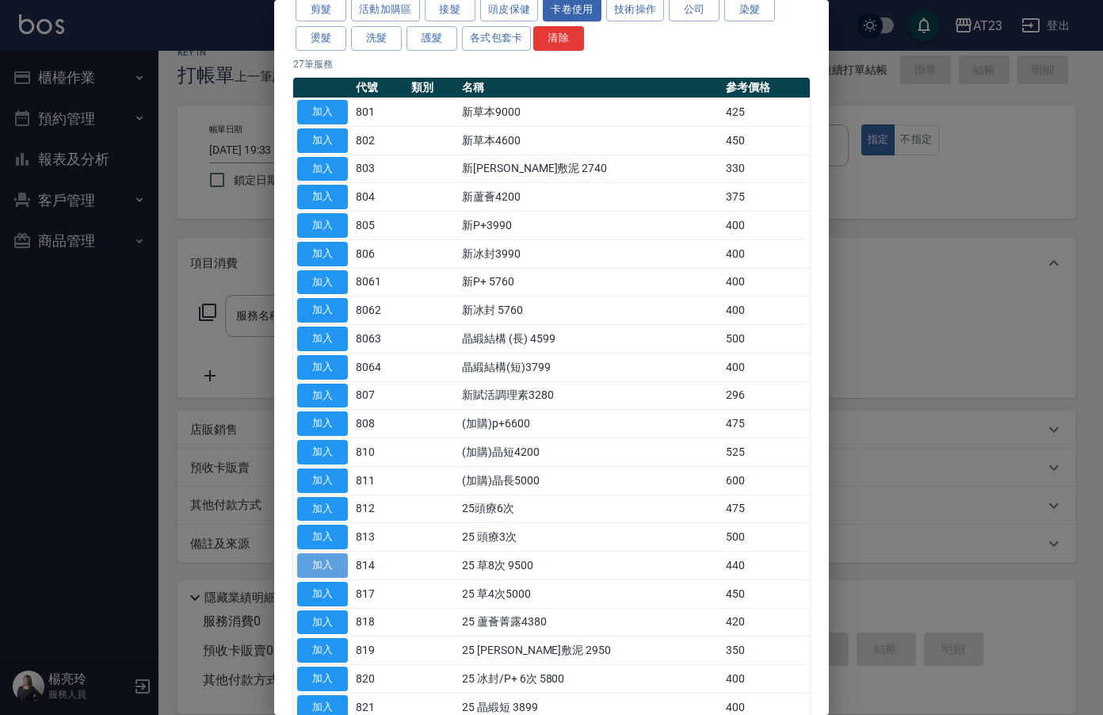
click at [327, 563] on button "加入" at bounding box center [322, 565] width 51 height 25
type input "25 草8次 9500(814)"
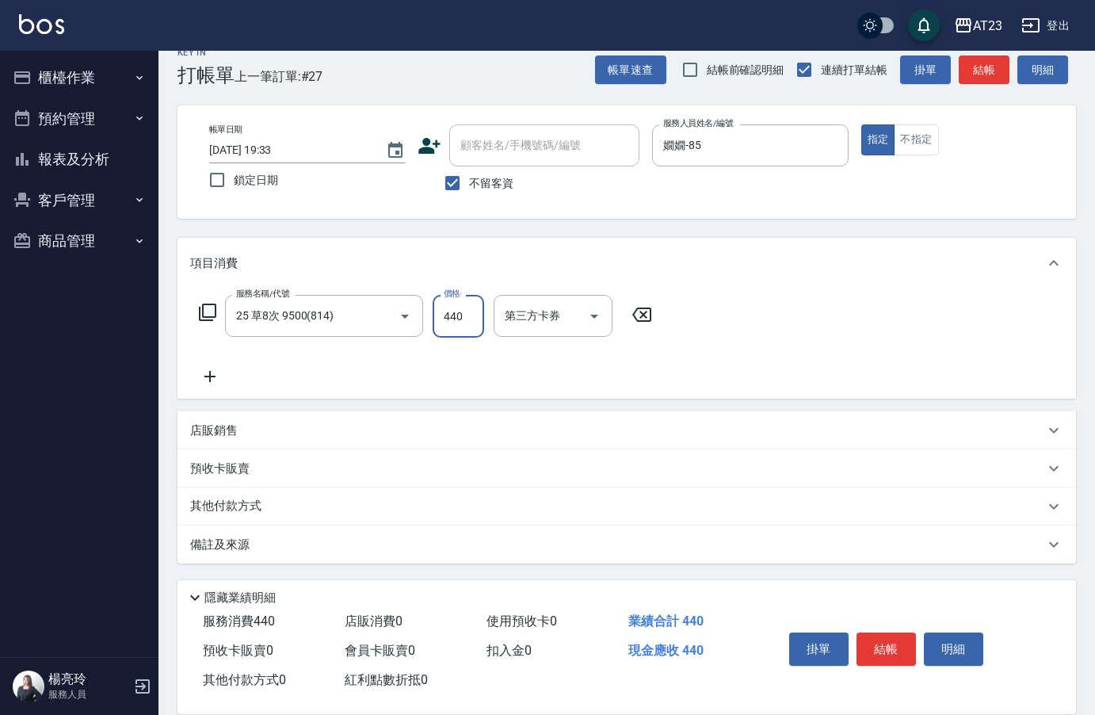
click at [470, 315] on input "440" at bounding box center [459, 316] width 52 height 43
type input "3520"
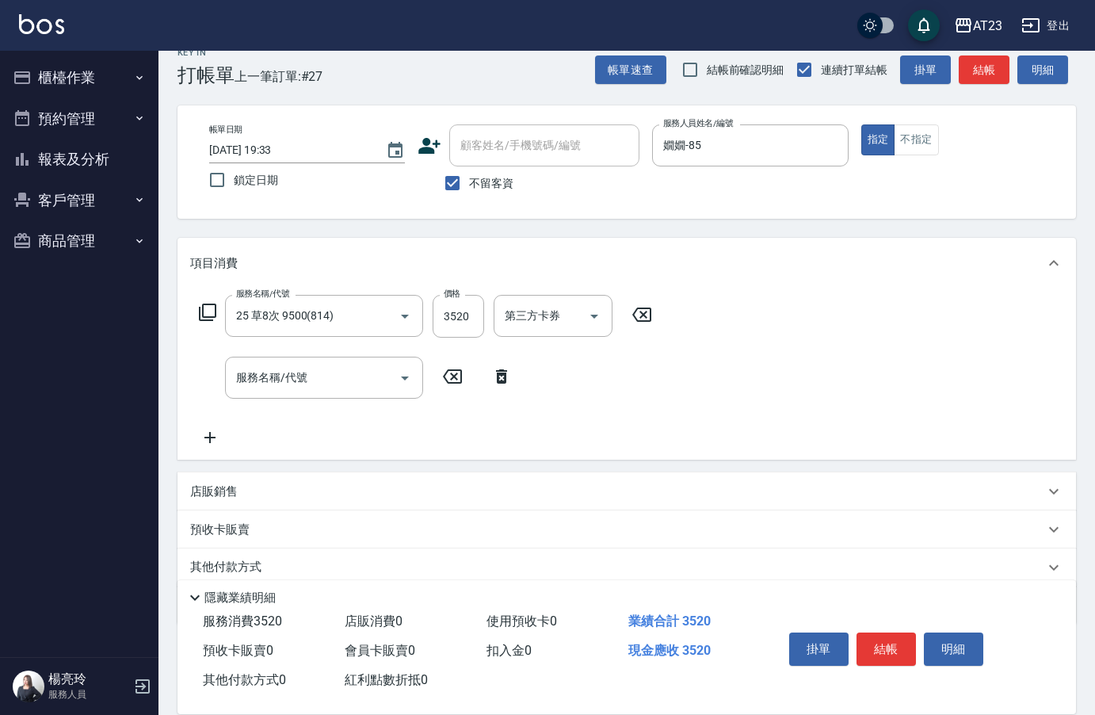
click at [206, 313] on icon at bounding box center [207, 312] width 19 height 19
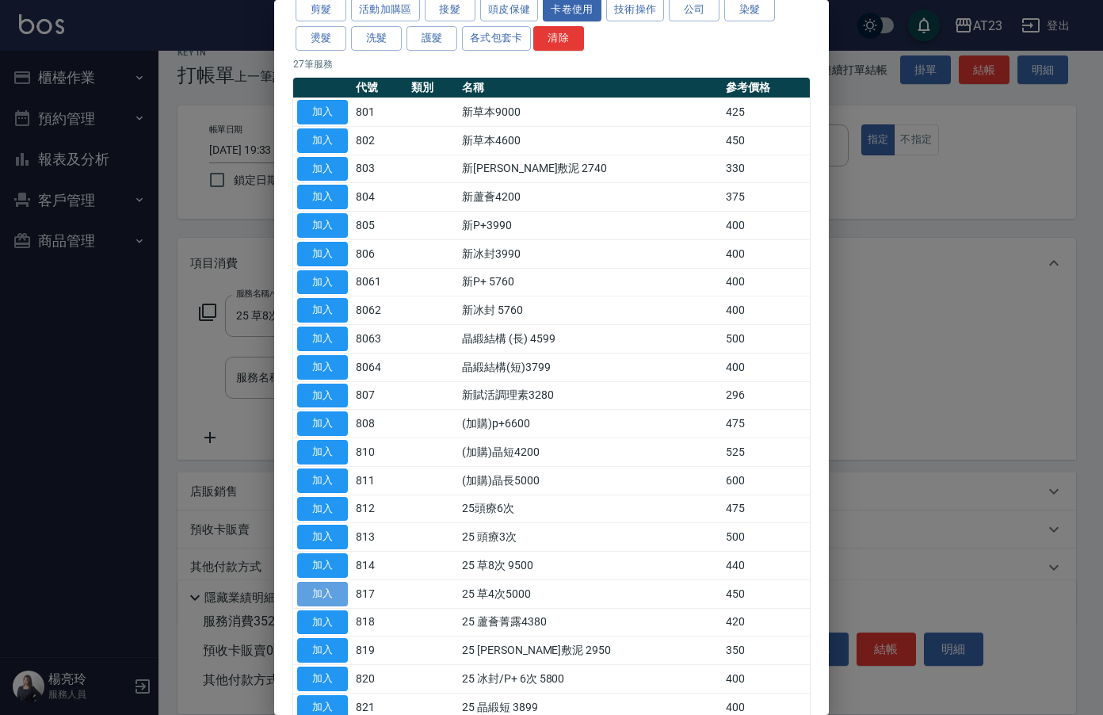
click at [323, 592] on button "加入" at bounding box center [322, 594] width 51 height 25
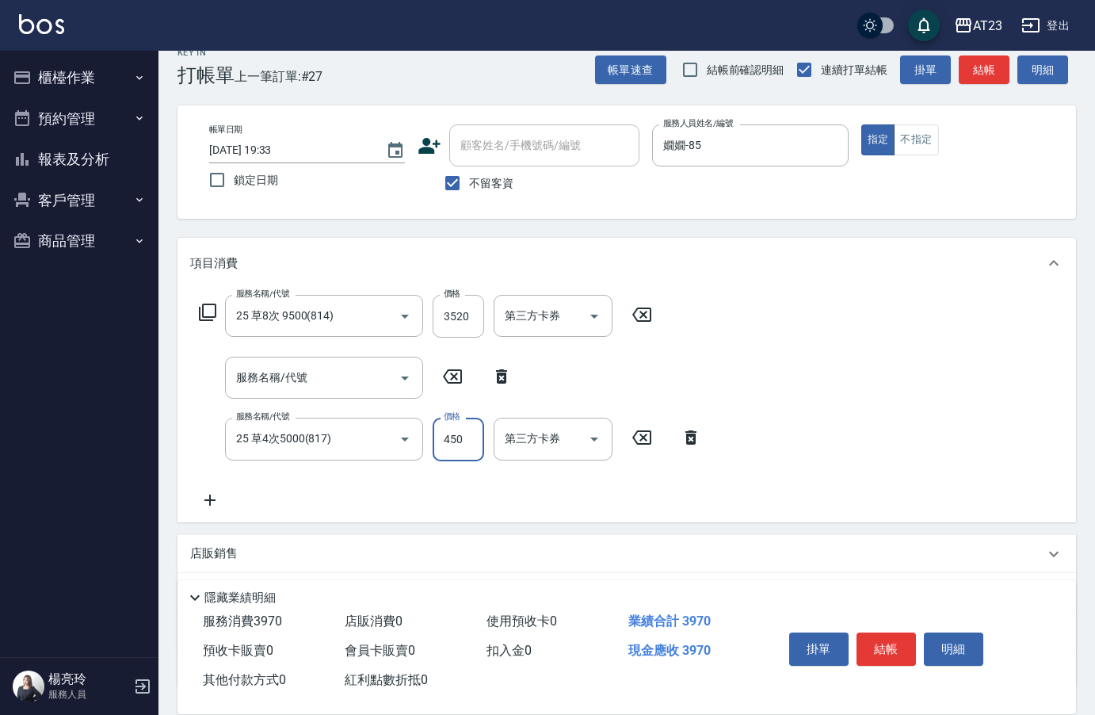
click at [458, 445] on input "450" at bounding box center [459, 439] width 52 height 43
type input "900"
click at [206, 310] on icon at bounding box center [207, 312] width 19 height 19
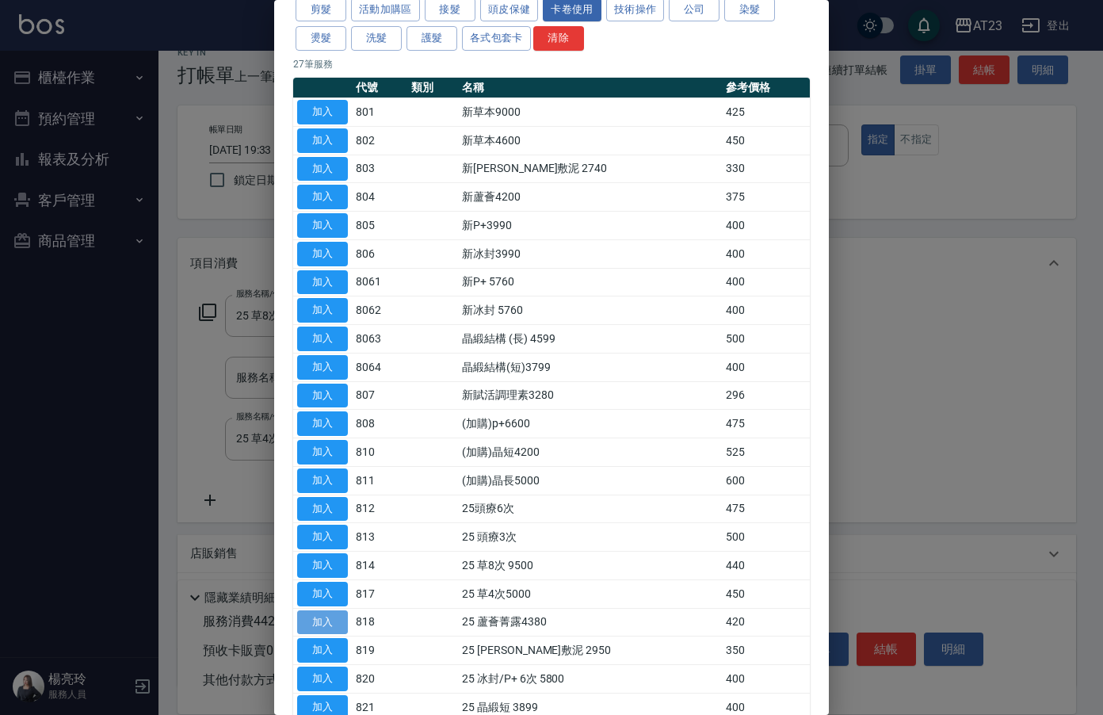
click at [328, 617] on button "加入" at bounding box center [322, 622] width 51 height 25
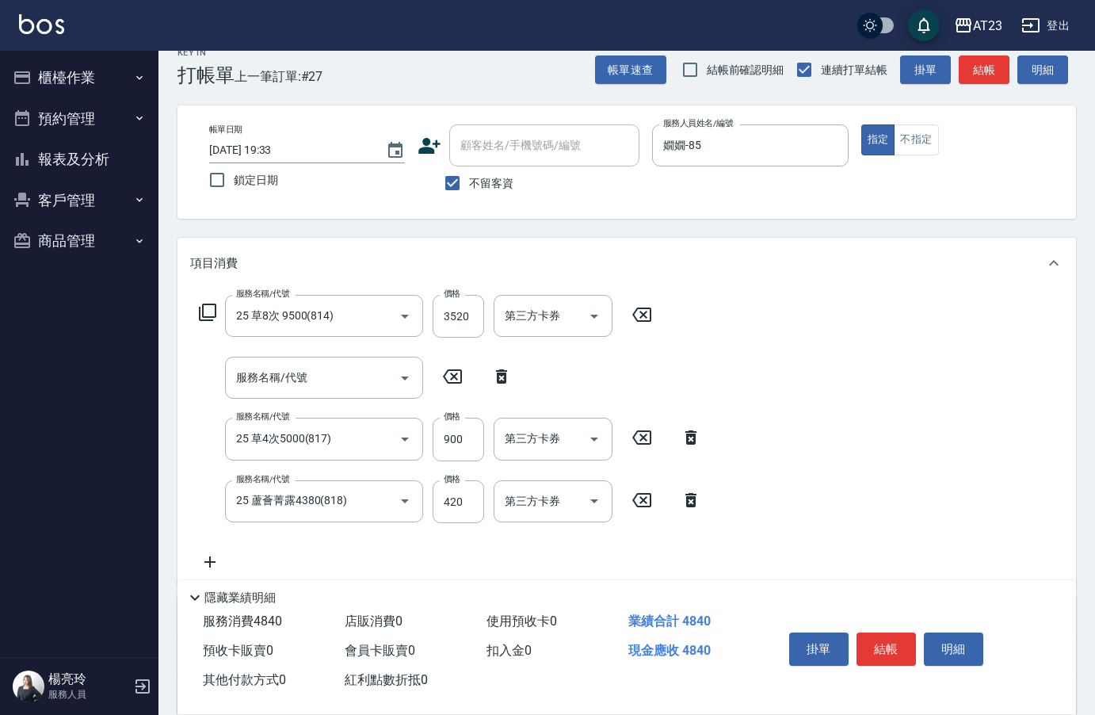
click at [489, 499] on div "服務名稱/代號 25 蘆薈菁露4380(818) 服務名稱/代號 價格 420 價格 第三方卡券 第三方卡券" at bounding box center [450, 501] width 521 height 43
click at [479, 500] on input "420" at bounding box center [459, 501] width 52 height 43
type input "3360"
click at [212, 313] on icon at bounding box center [207, 312] width 19 height 19
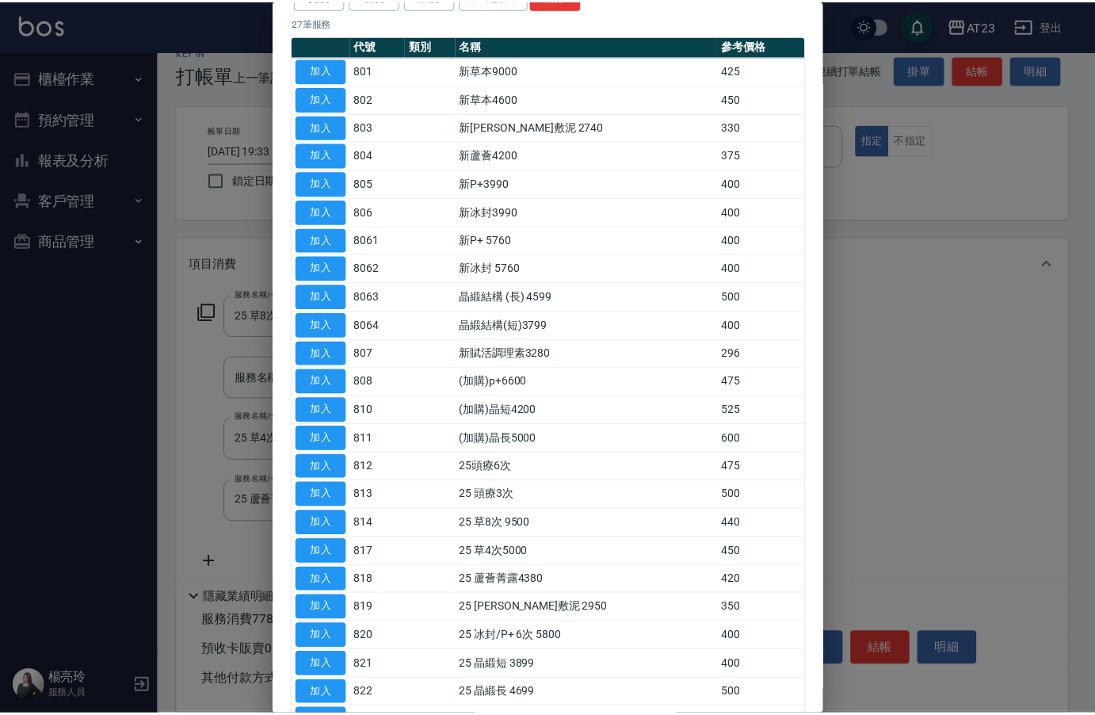
scroll to position [158, 0]
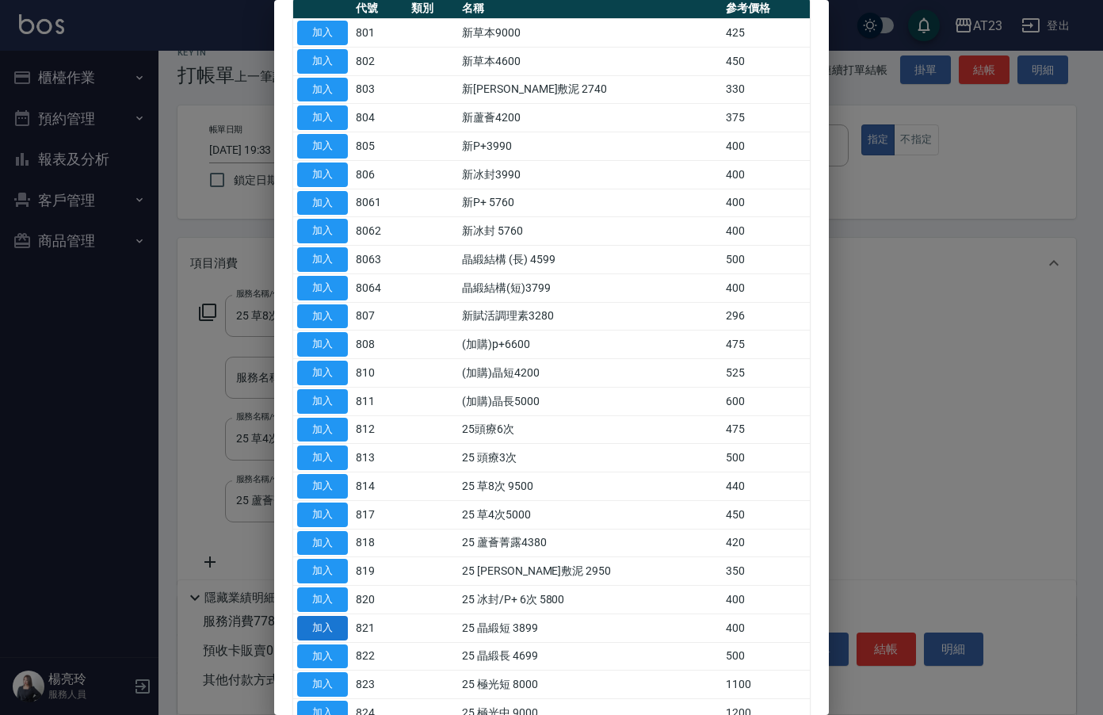
click at [338, 624] on button "加入" at bounding box center [322, 628] width 51 height 25
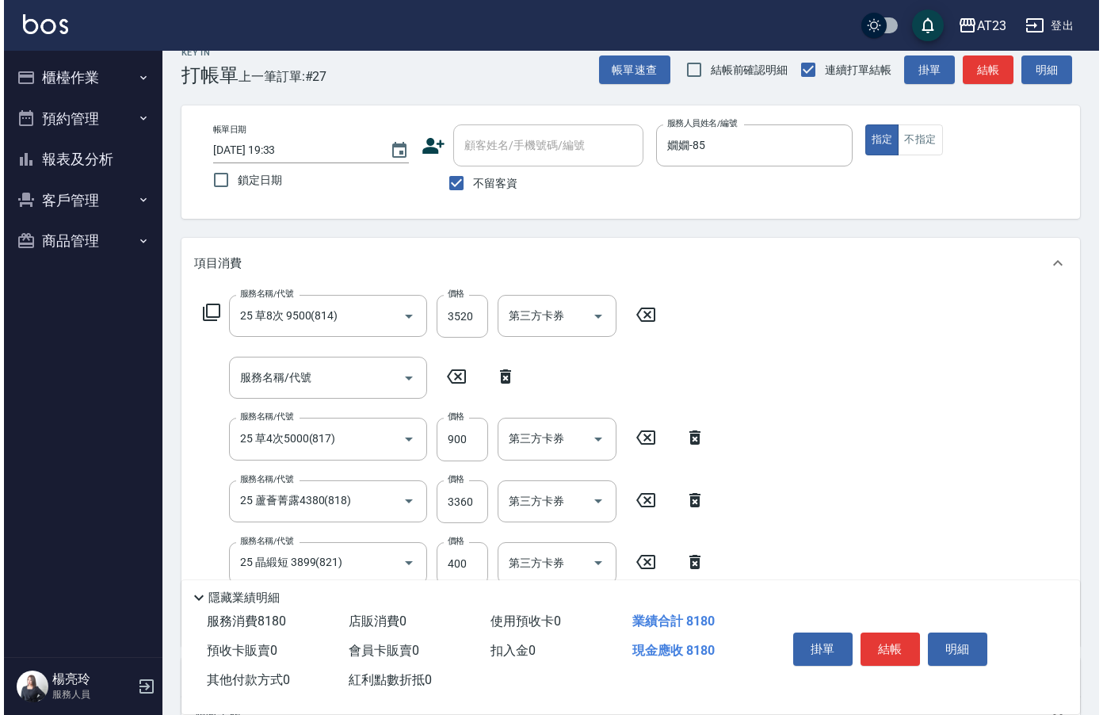
scroll to position [101, 0]
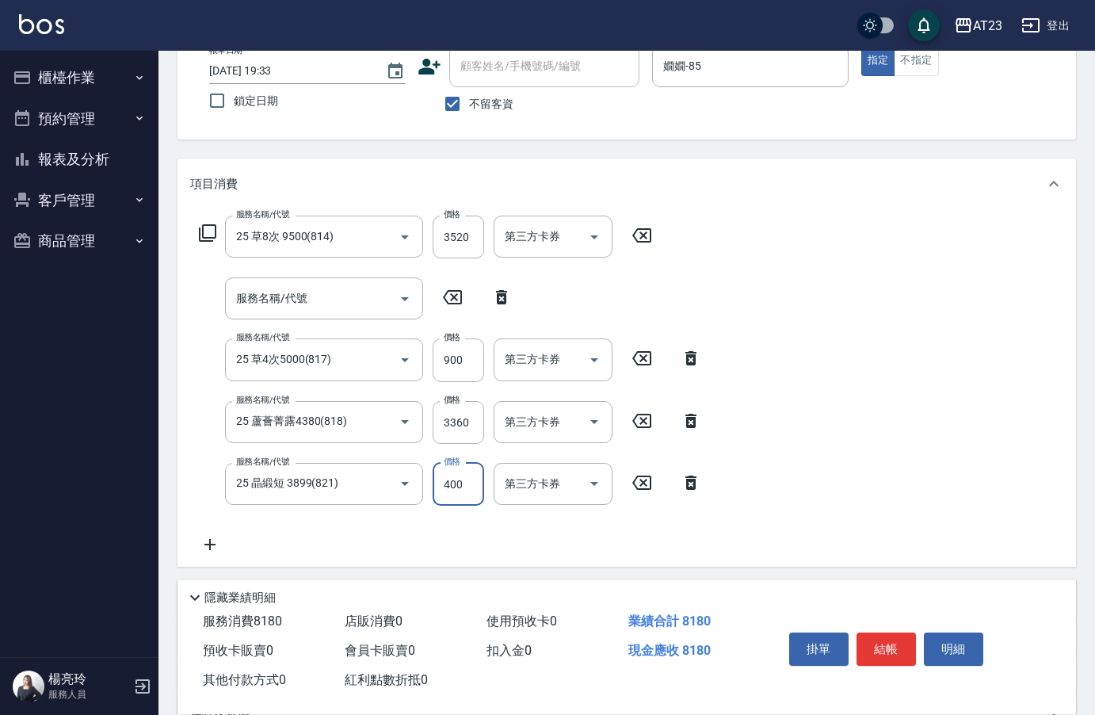
drag, startPoint x: 451, startPoint y: 487, endPoint x: 463, endPoint y: 487, distance: 11.9
click at [451, 487] on input "400" at bounding box center [459, 484] width 52 height 43
click at [689, 482] on icon at bounding box center [691, 482] width 40 height 19
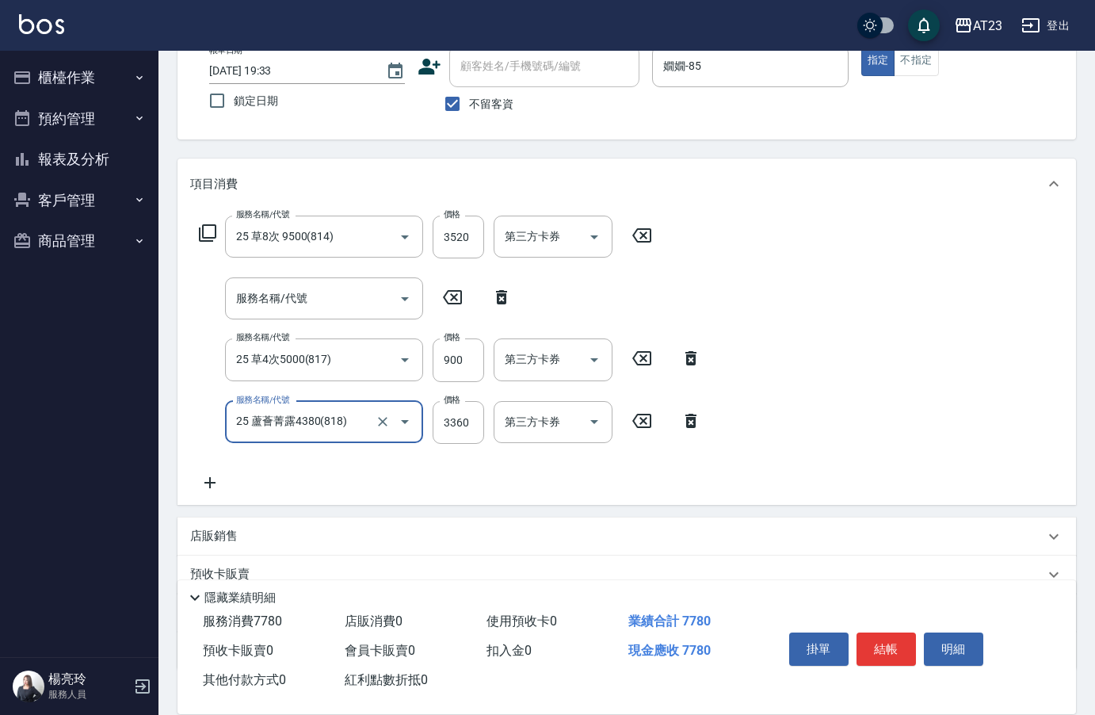
click at [207, 229] on icon at bounding box center [207, 232] width 19 height 19
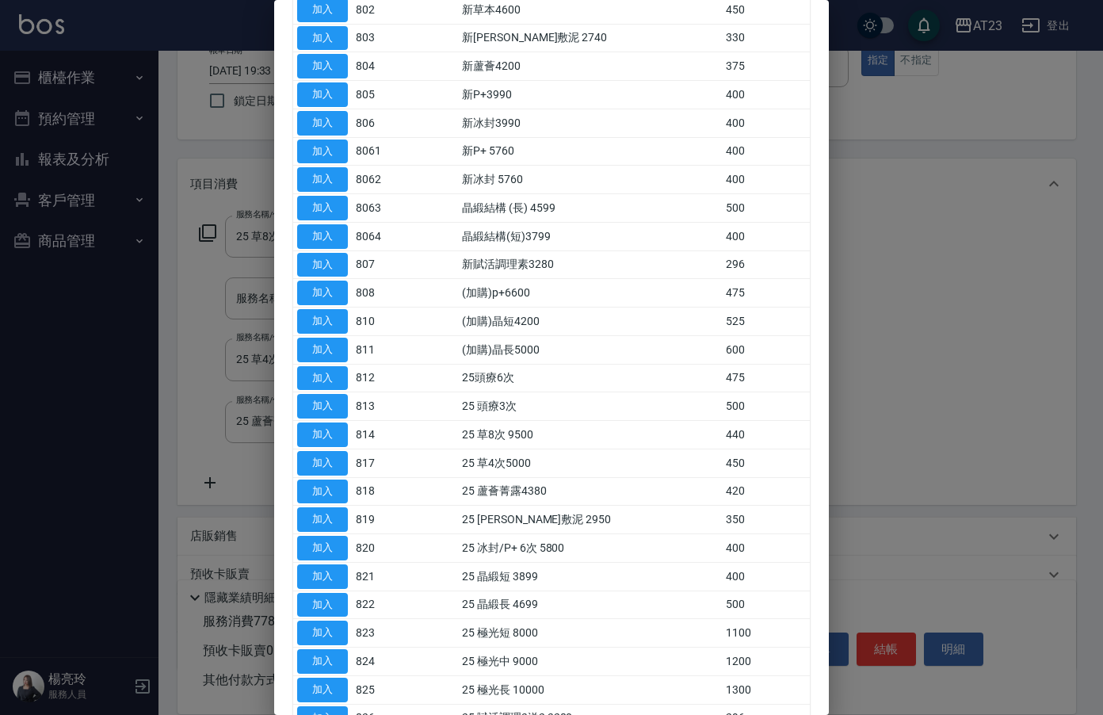
scroll to position [238, 0]
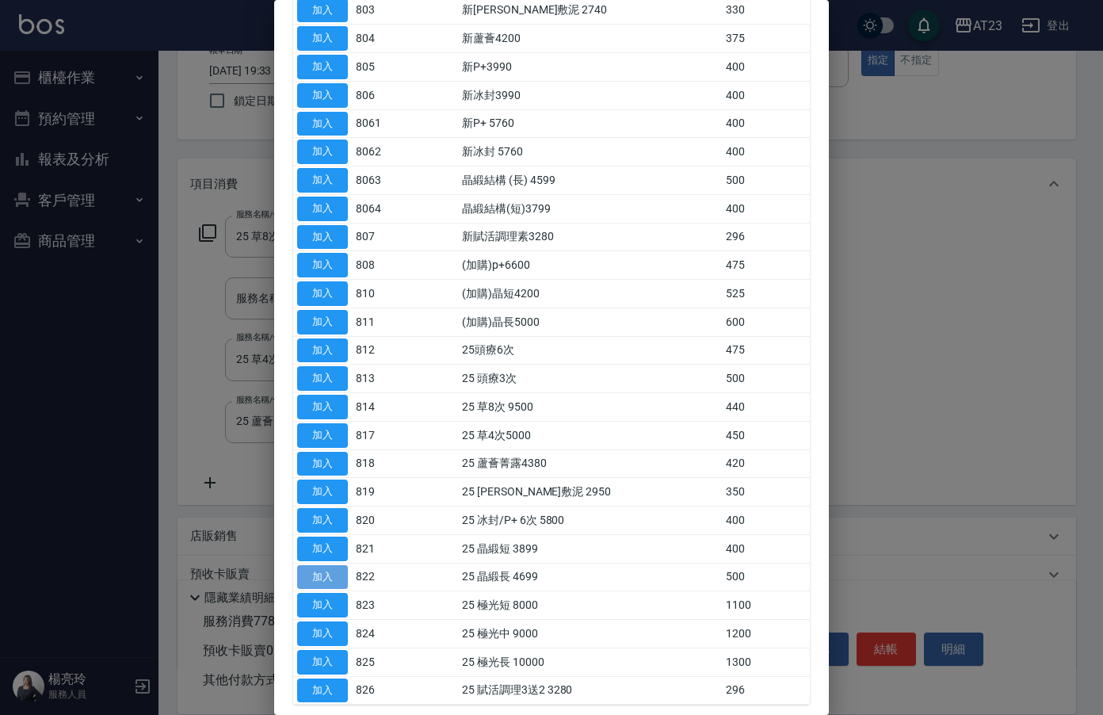
click at [334, 582] on button "加入" at bounding box center [322, 577] width 51 height 25
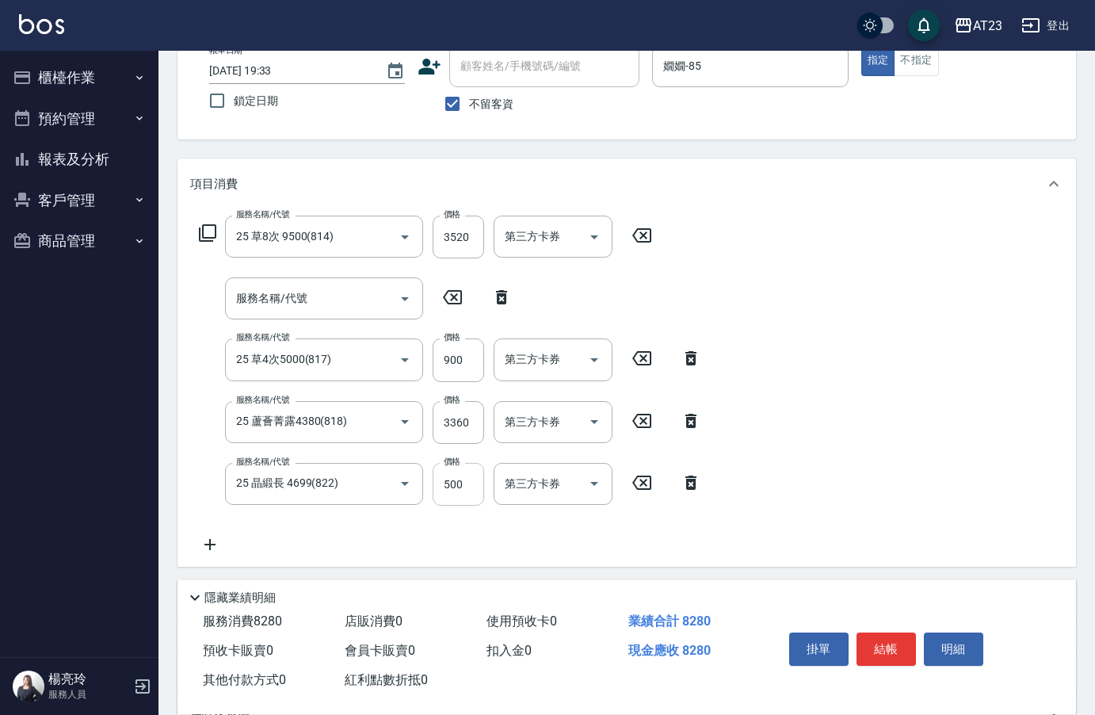
click at [459, 487] on input "500" at bounding box center [459, 484] width 52 height 43
type input "1000"
click at [208, 231] on icon at bounding box center [207, 232] width 19 height 19
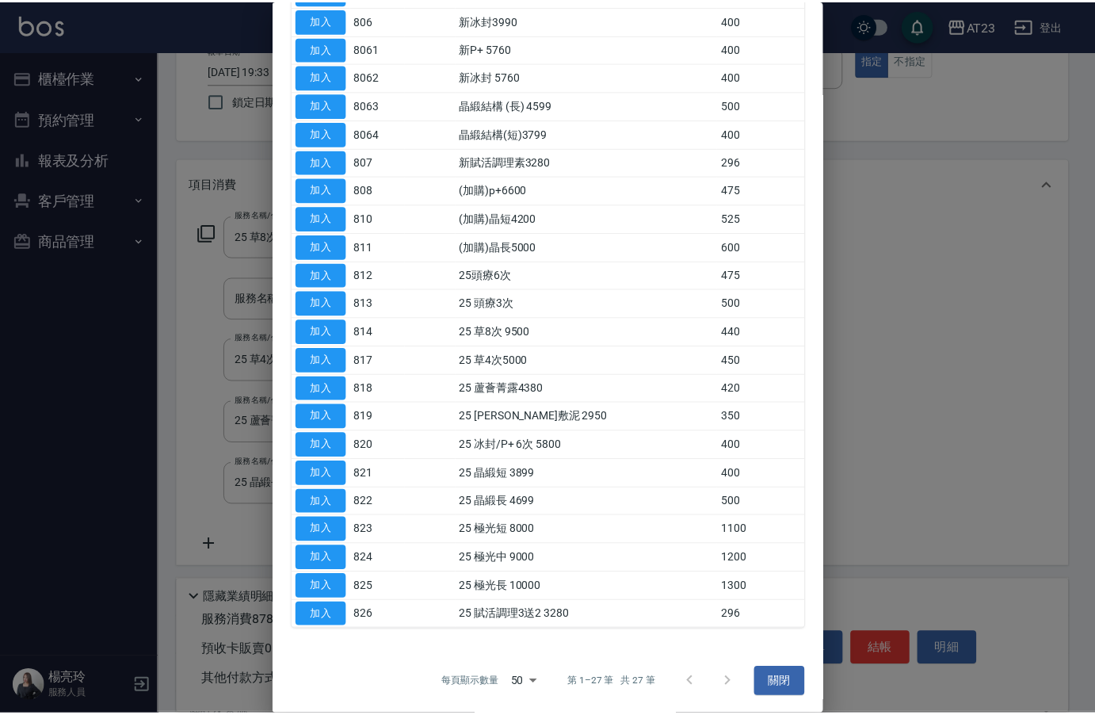
scroll to position [315, 0]
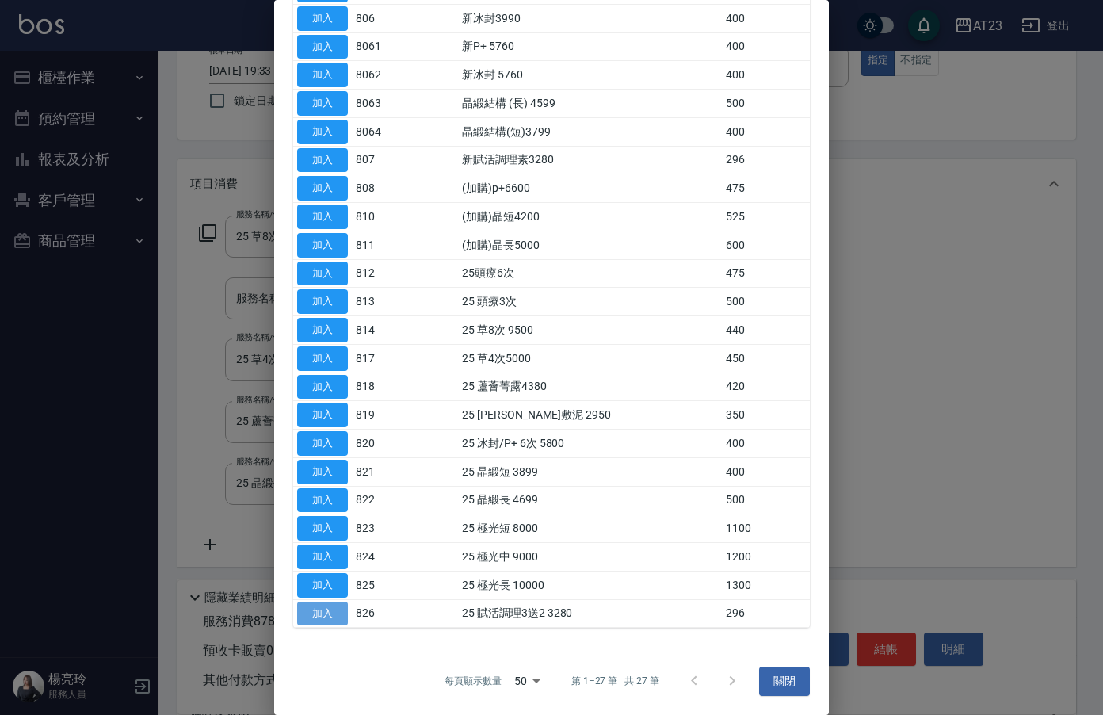
click at [311, 616] on button "加入" at bounding box center [322, 614] width 51 height 25
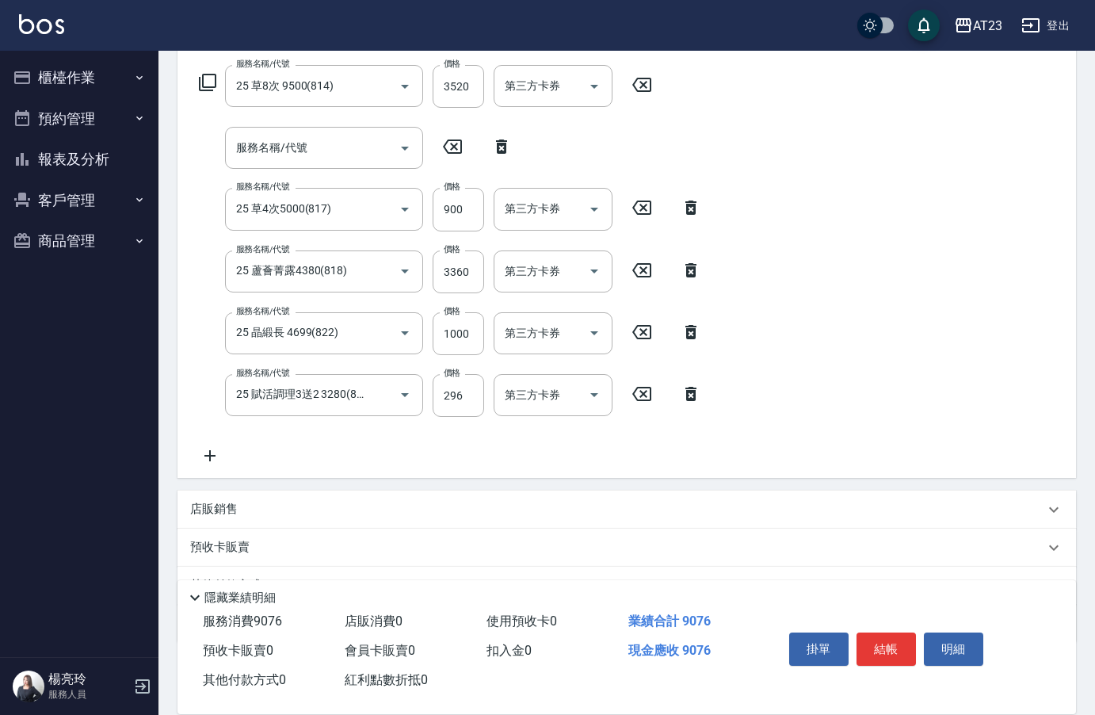
scroll to position [260, 0]
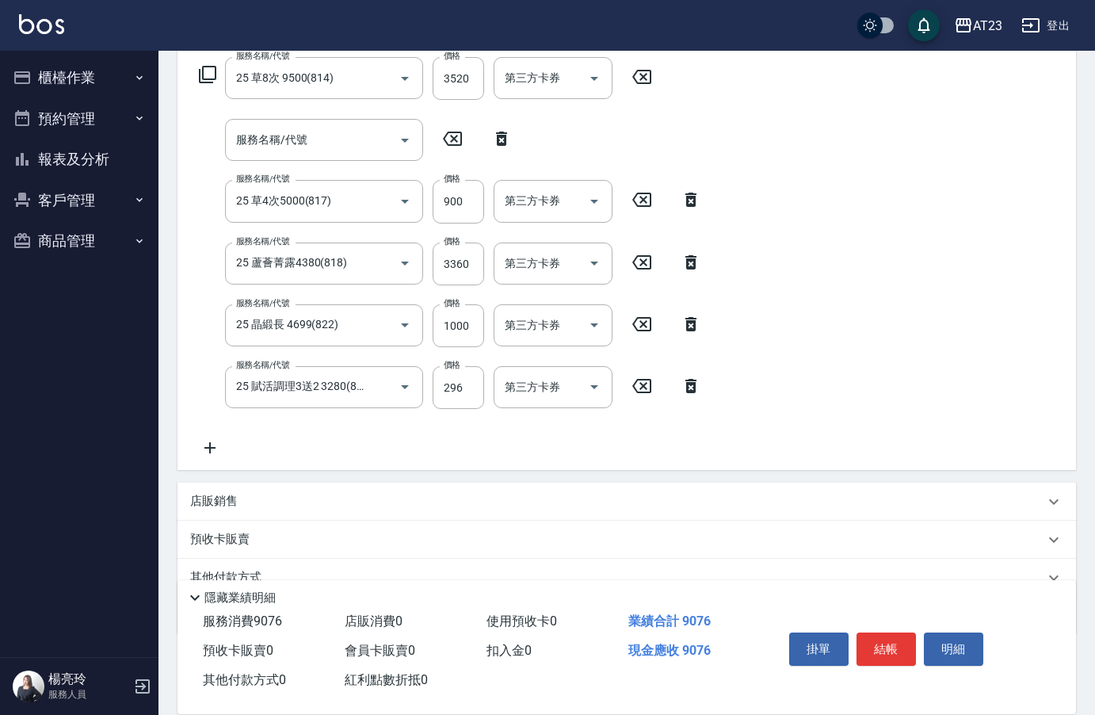
click at [506, 136] on icon at bounding box center [501, 139] width 11 height 14
type input "25 草4次5000(817)"
type input "25 蘆薈菁露4380(818)"
type input "3360"
type input "25 晶緞長 4699(822)"
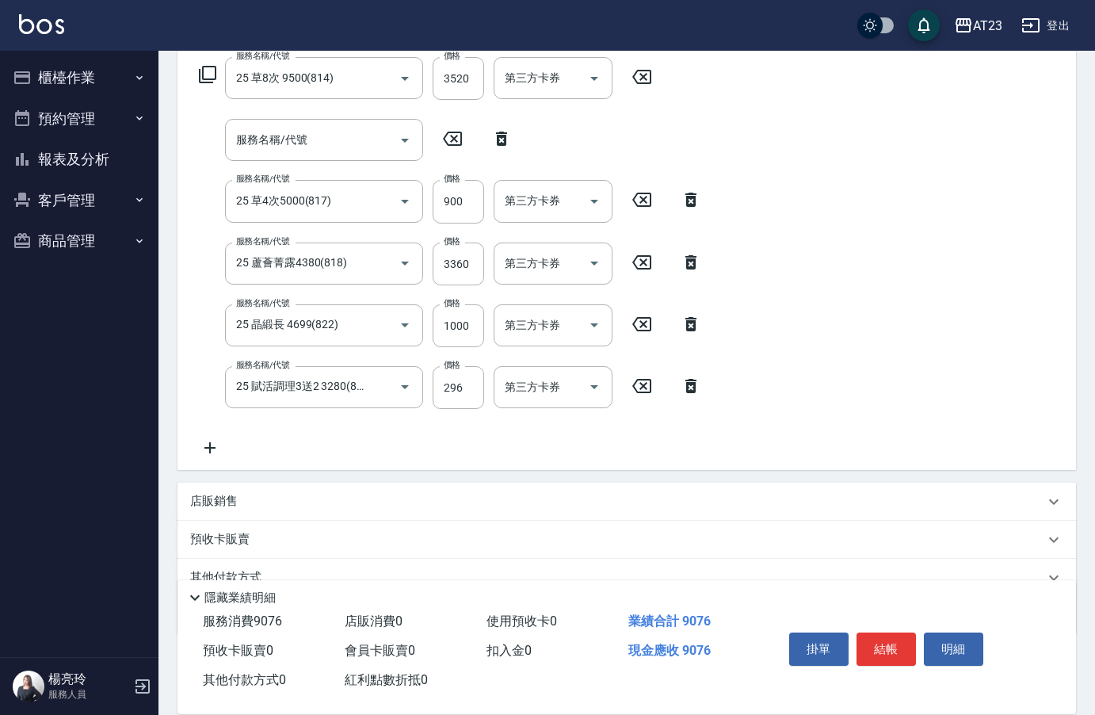
type input "1000"
type input "25 賦活調理3送2 3280(826)"
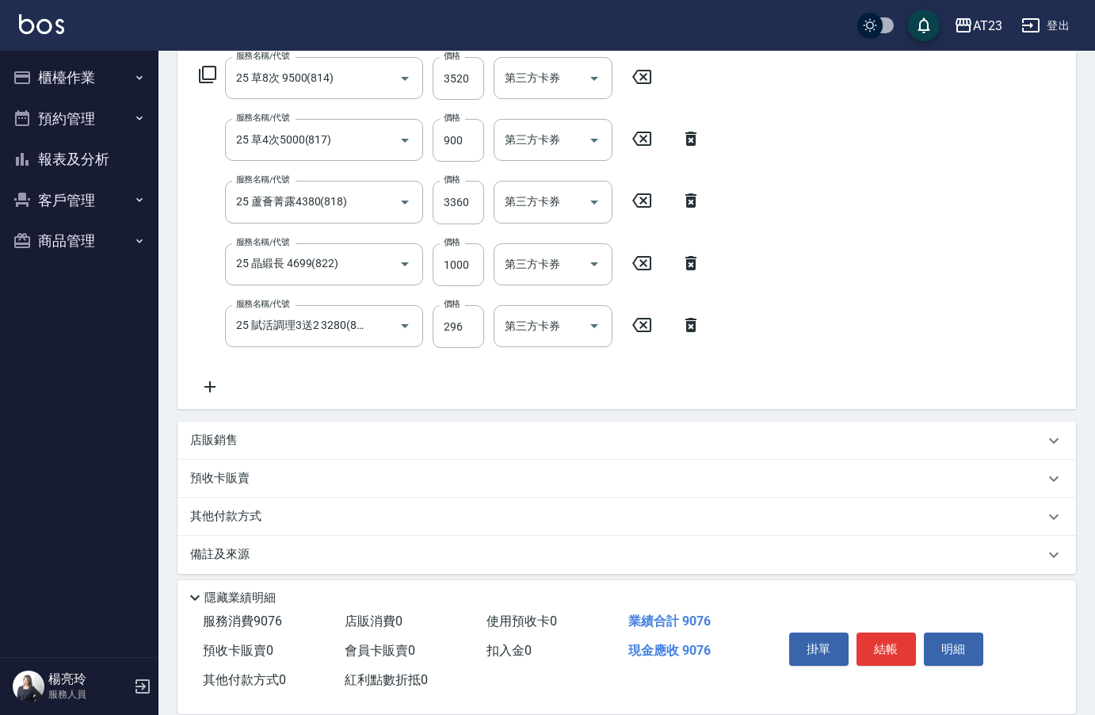
click at [483, 348] on div "服務名稱/代號 25 草8次 9500(814) 服務名稱/代號 價格 3520 價格 第三方卡券 第三方卡券 服務名稱/代號 25 草4次5000(817)…" at bounding box center [450, 226] width 521 height 339
click at [476, 330] on input "296" at bounding box center [459, 326] width 52 height 43
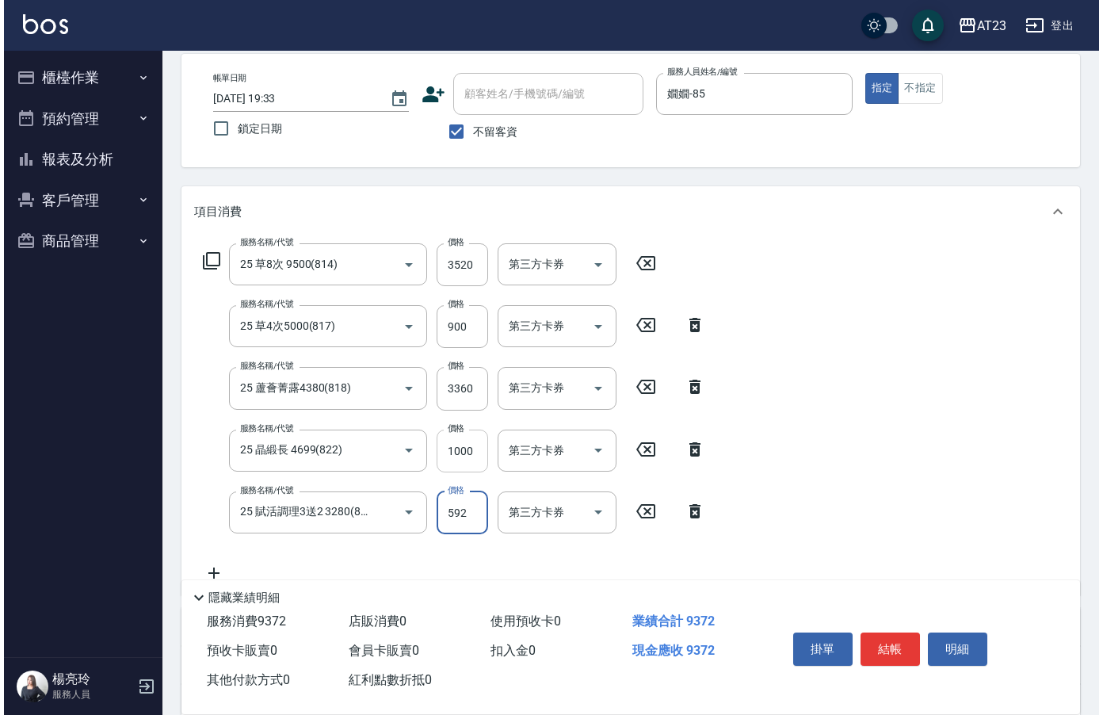
scroll to position [101, 0]
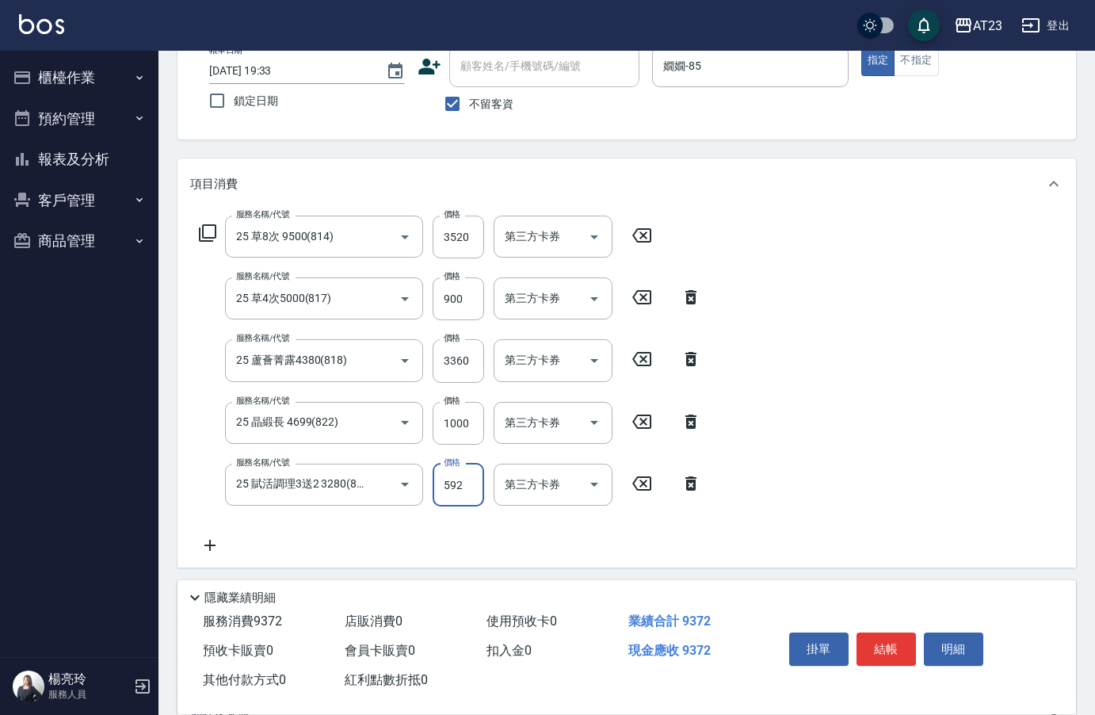
type input "592"
click at [193, 232] on div "服務名稱/代號 25 草8次 9500(814) 服務名稱/代號 價格 3520 價格 第三方卡券 第三方卡券" at bounding box center [426, 237] width 472 height 43
click at [198, 236] on div "服務名稱/代號 25 草8次 9500(814) 服務名稱/代號 價格 3520 價格 第三方卡券 第三方卡券" at bounding box center [426, 237] width 472 height 43
click at [210, 231] on icon at bounding box center [207, 232] width 19 height 19
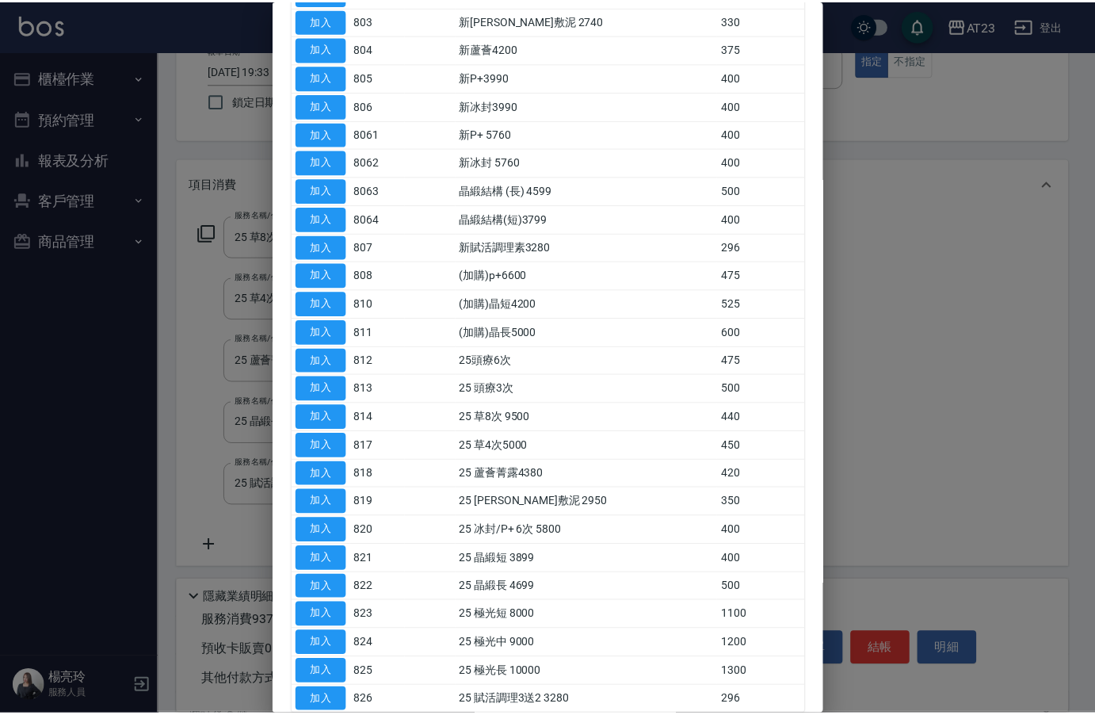
scroll to position [238, 0]
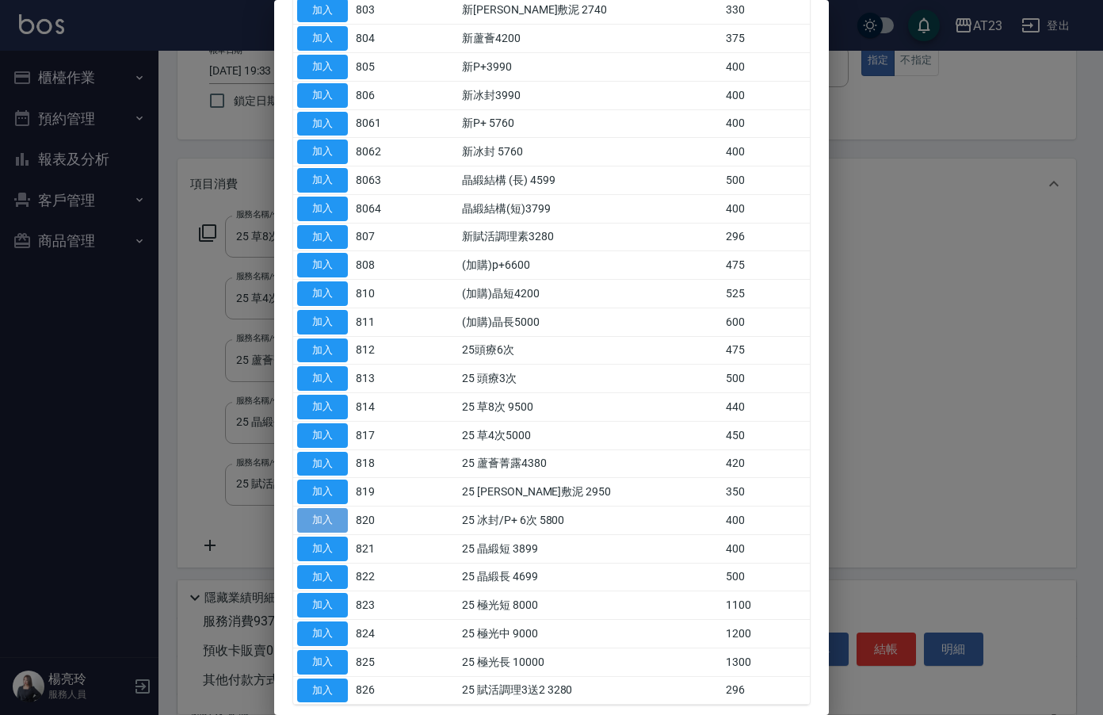
click at [334, 518] on button "加入" at bounding box center [322, 520] width 51 height 25
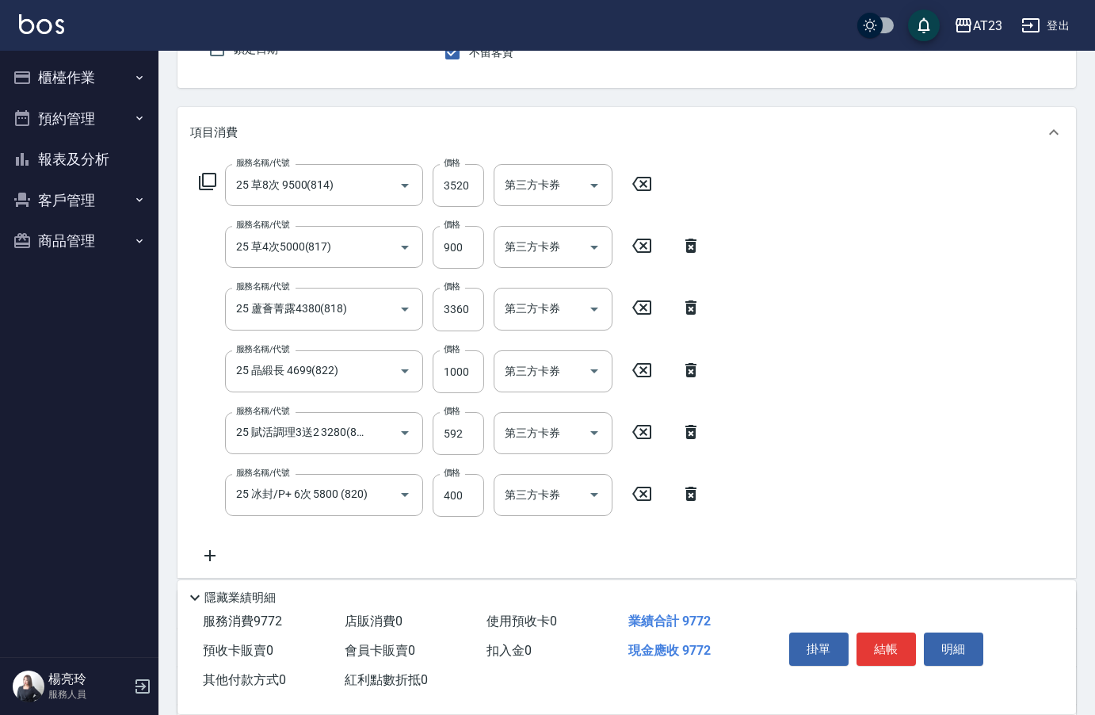
scroll to position [181, 0]
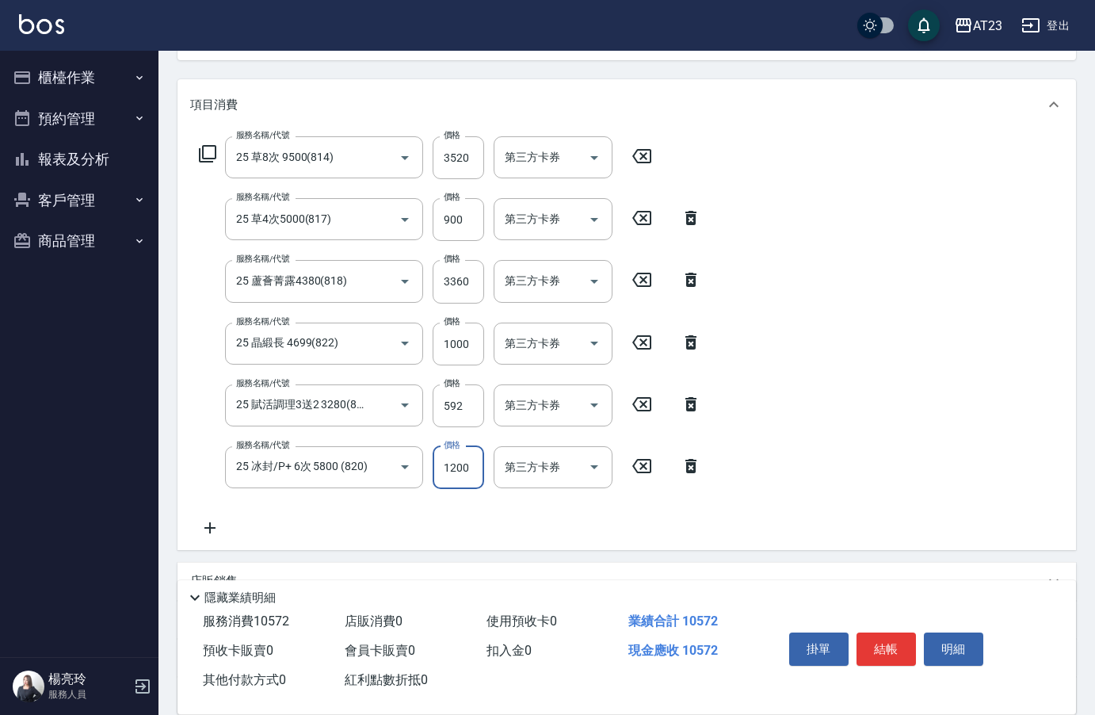
type input "1200"
click at [836, 478] on div "服務名稱/代號 25 草8次 9500(814) 服務名稱/代號 價格 3520 價格 第三方卡券 第三方卡券 服務名稱/代號 25 草4次5000(817)…" at bounding box center [627, 340] width 899 height 420
drag, startPoint x: 906, startPoint y: 652, endPoint x: 904, endPoint y: 632, distance: 19.9
click at [906, 651] on button "結帳" at bounding box center [886, 648] width 59 height 33
type input "2025/10/08 19:37"
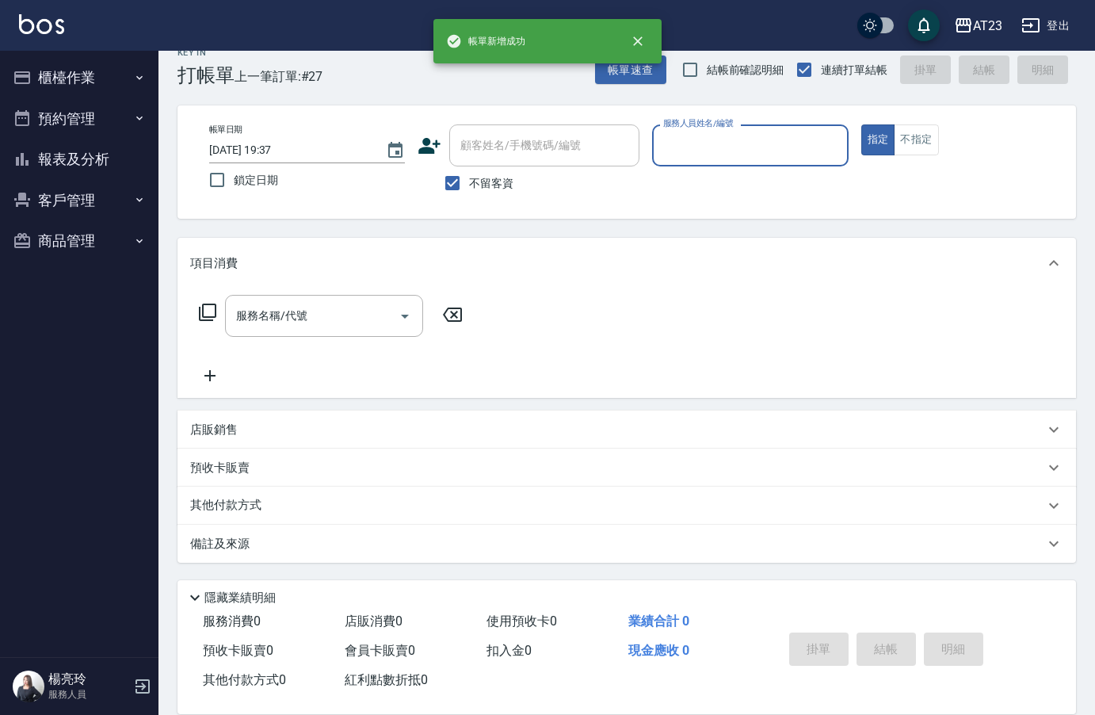
scroll to position [22, 0]
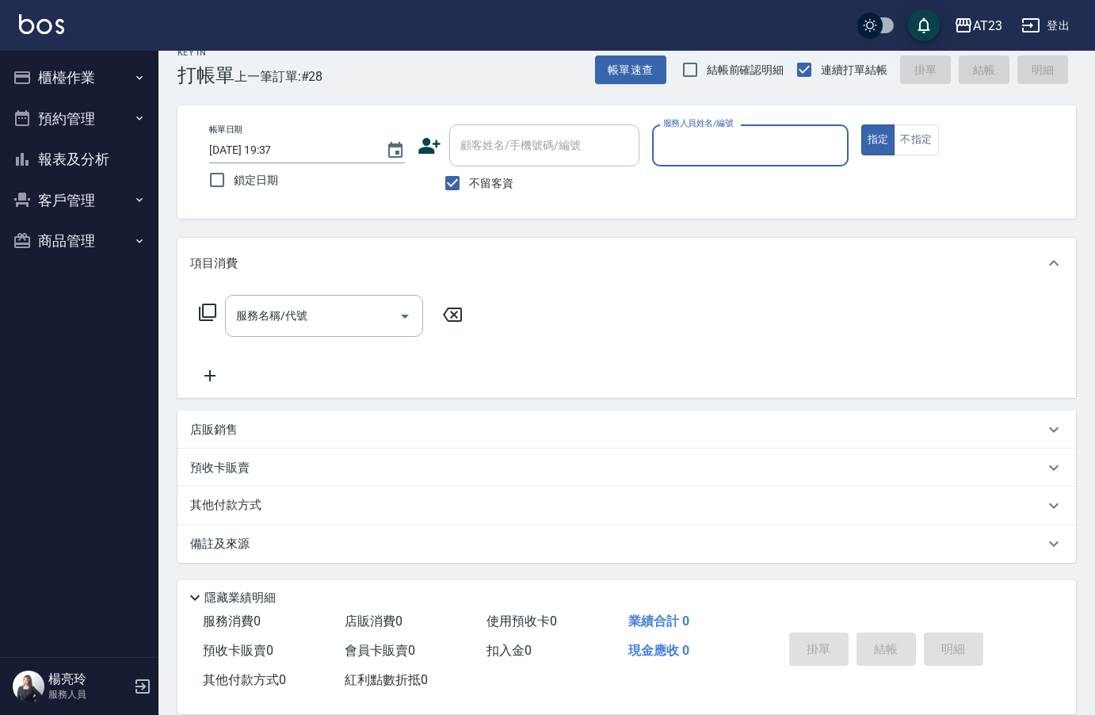
click at [86, 155] on button "報表及分析" at bounding box center [79, 159] width 146 height 41
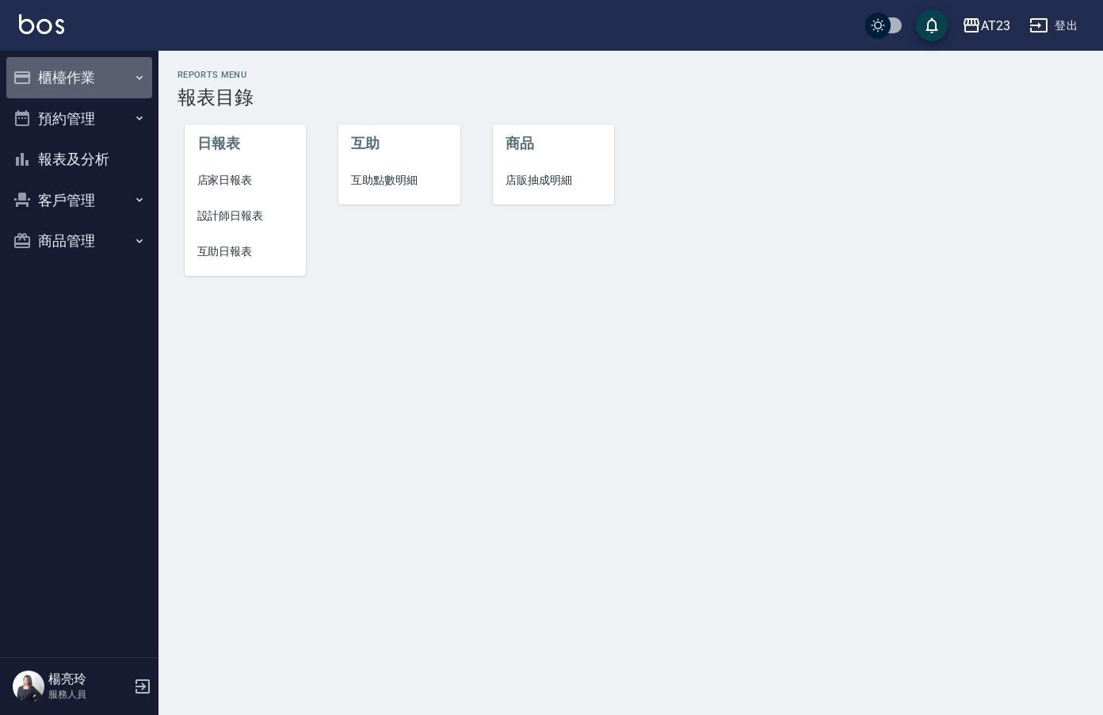
click at [86, 84] on button "櫃檯作業" at bounding box center [79, 77] width 146 height 41
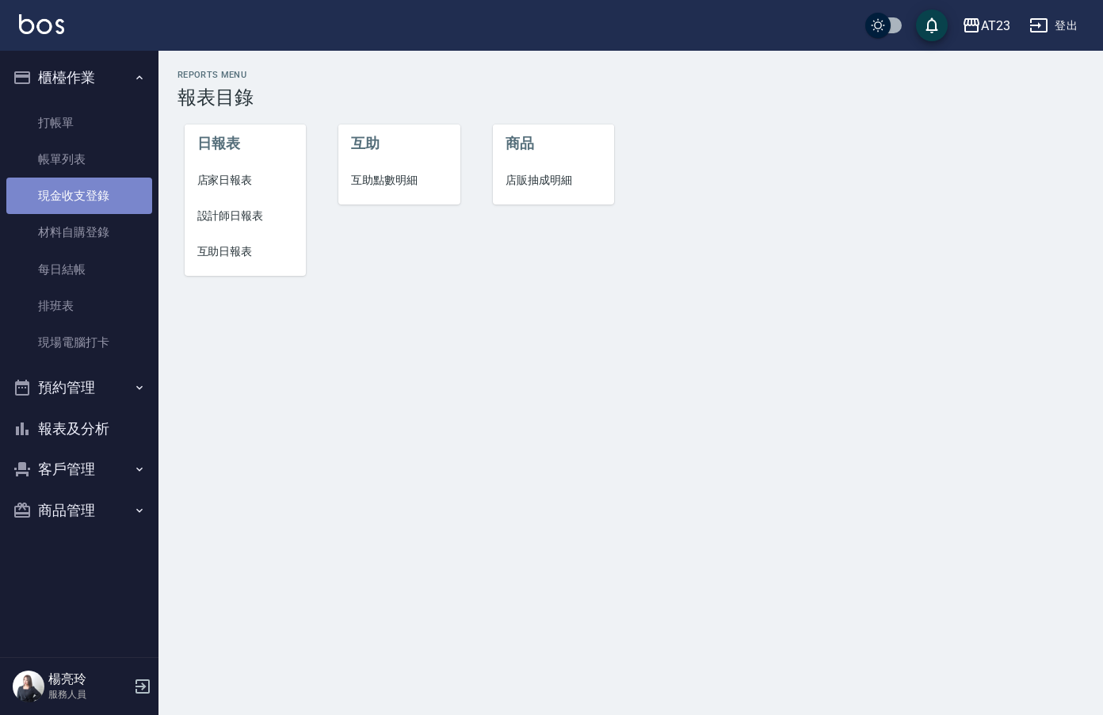
click at [95, 197] on link "現金收支登錄" at bounding box center [79, 196] width 146 height 36
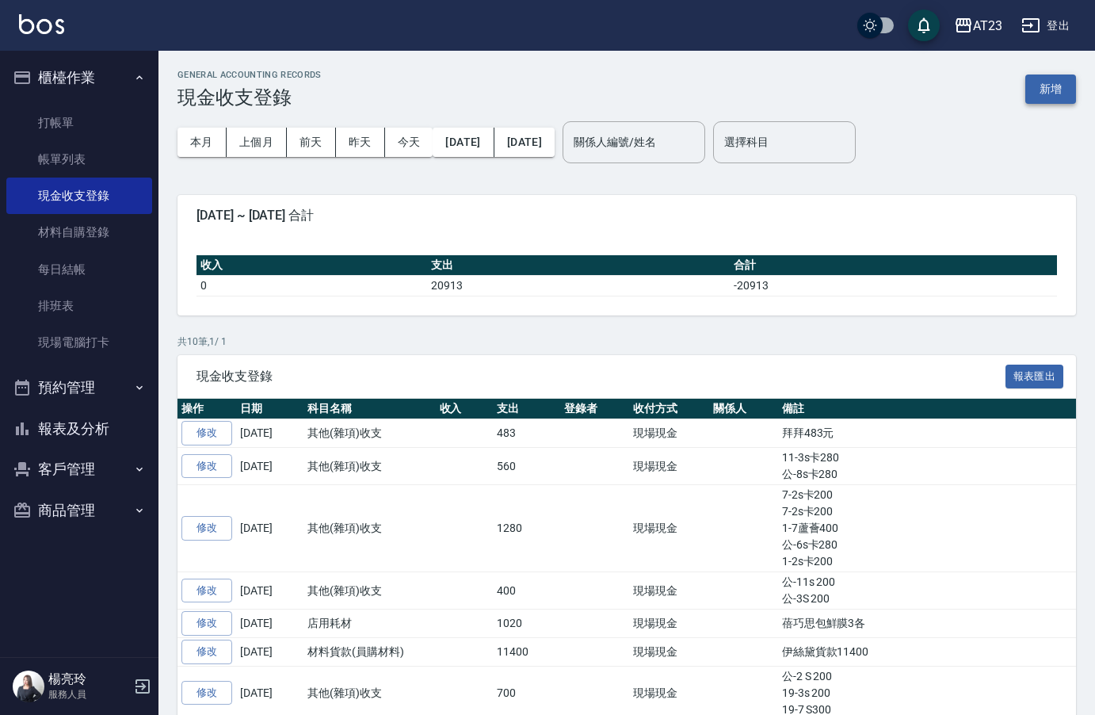
click at [1040, 87] on button "新增" at bounding box center [1050, 88] width 51 height 29
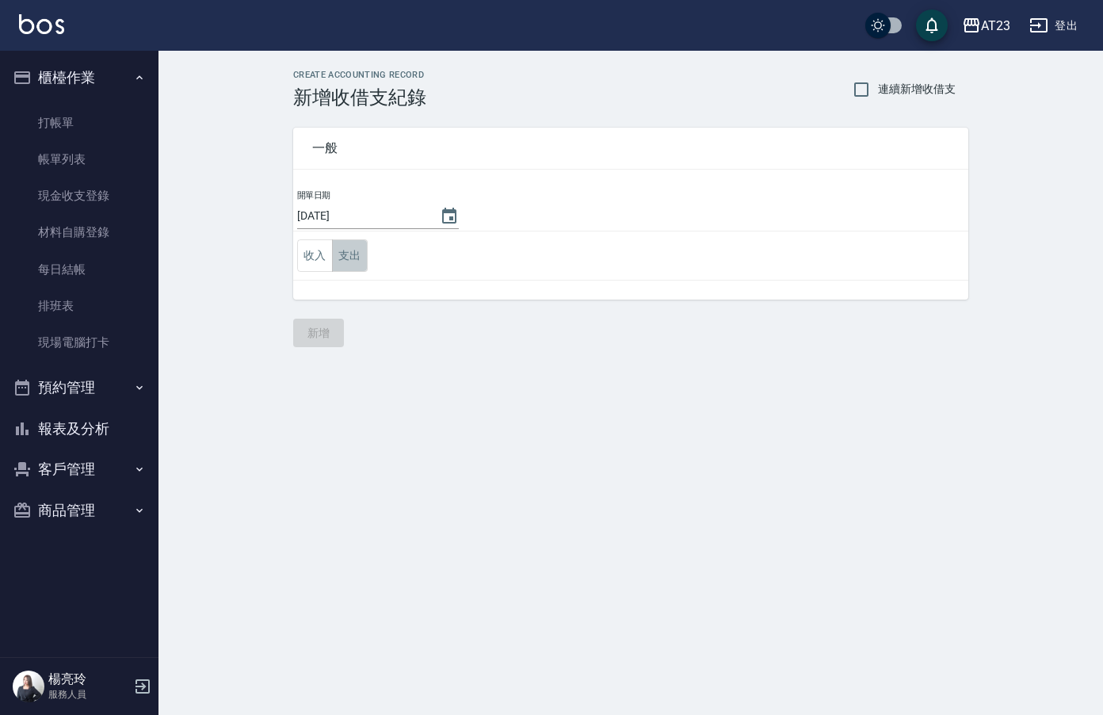
click at [357, 254] on button "支出" at bounding box center [350, 255] width 36 height 32
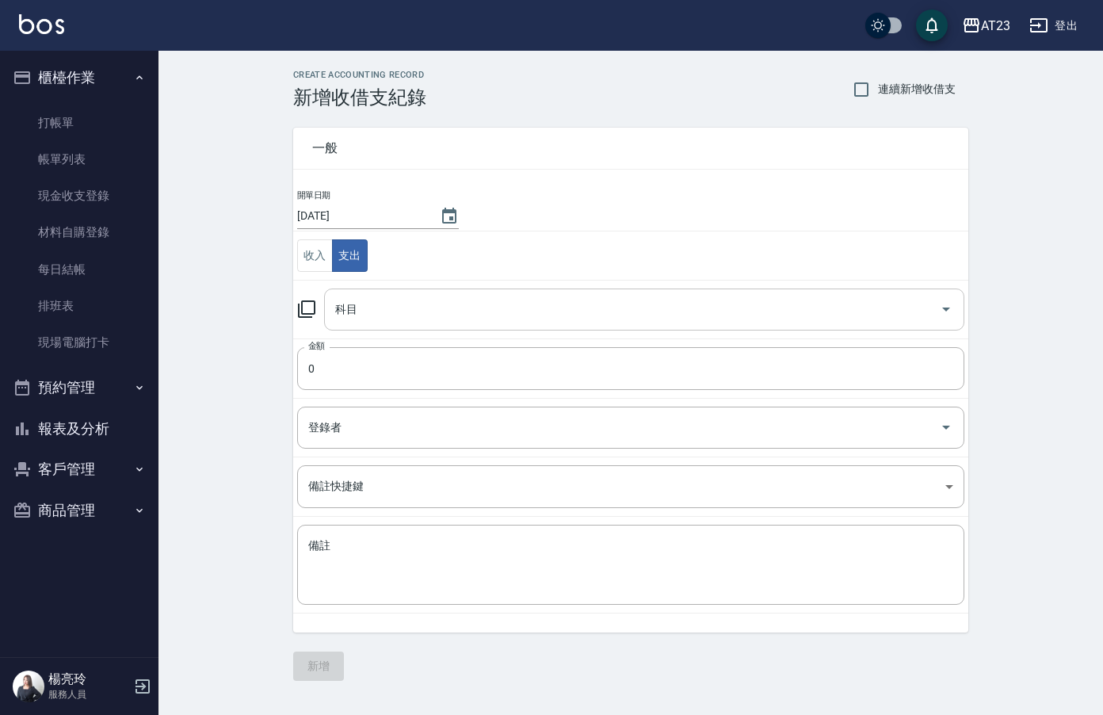
click at [403, 308] on input "科目" at bounding box center [632, 310] width 602 height 28
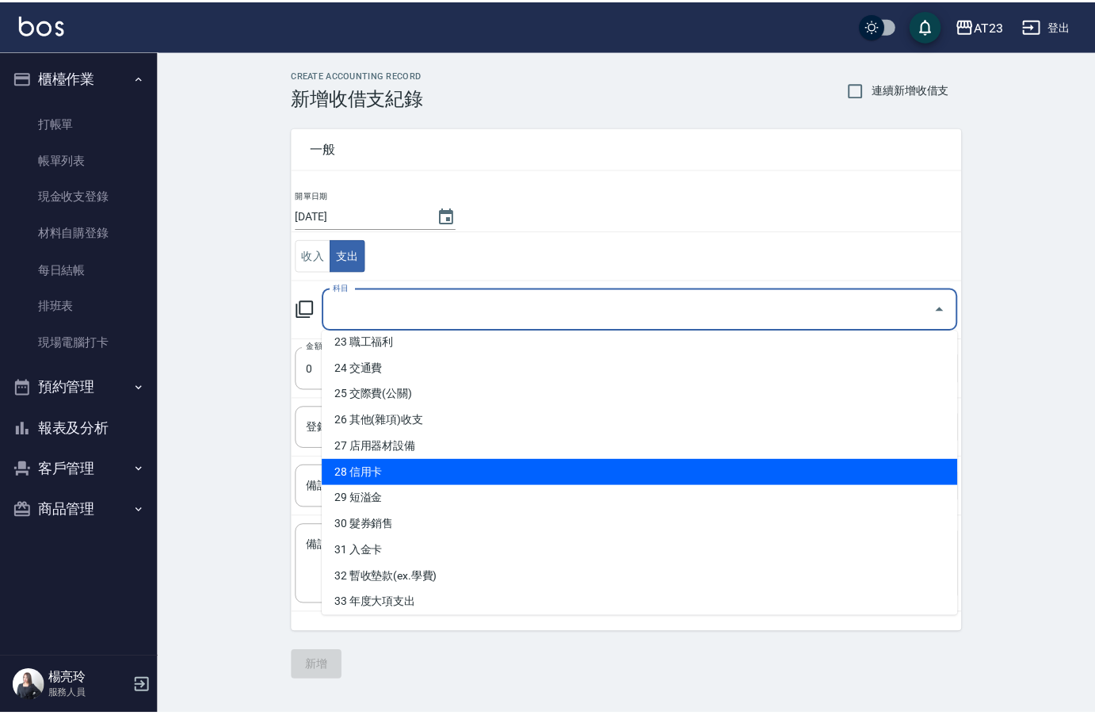
scroll to position [634, 0]
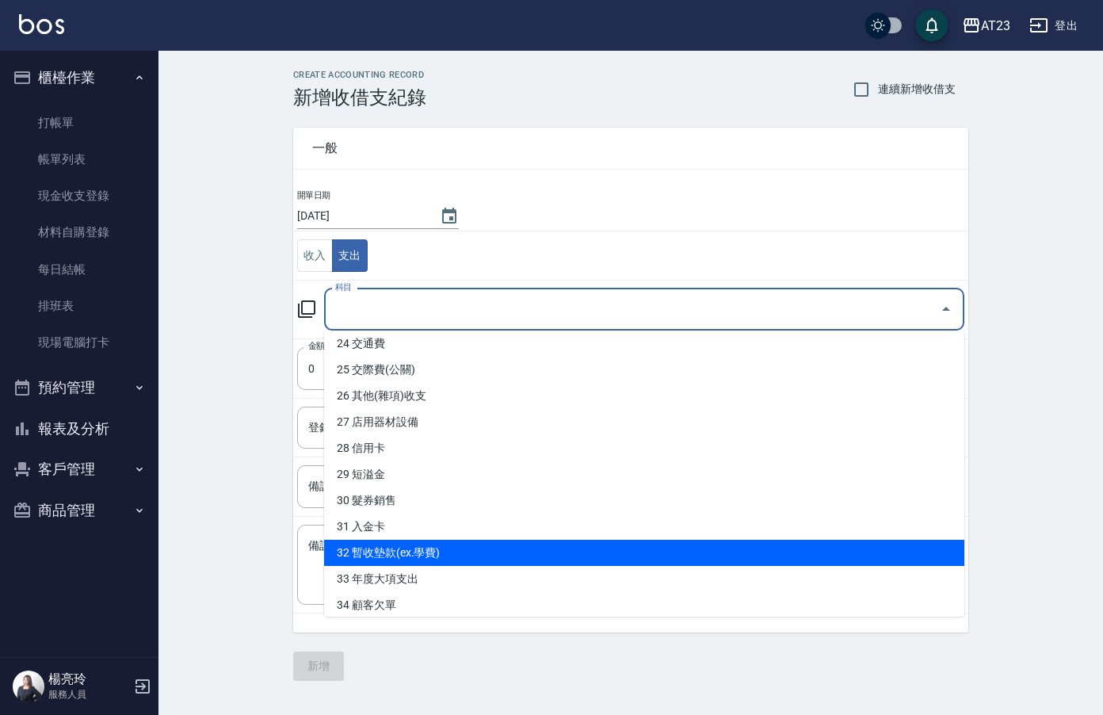
click at [583, 550] on li "32 暫收墊款(ex.學費)" at bounding box center [644, 553] width 640 height 26
type input "32 暫收墊款(ex.學費)"
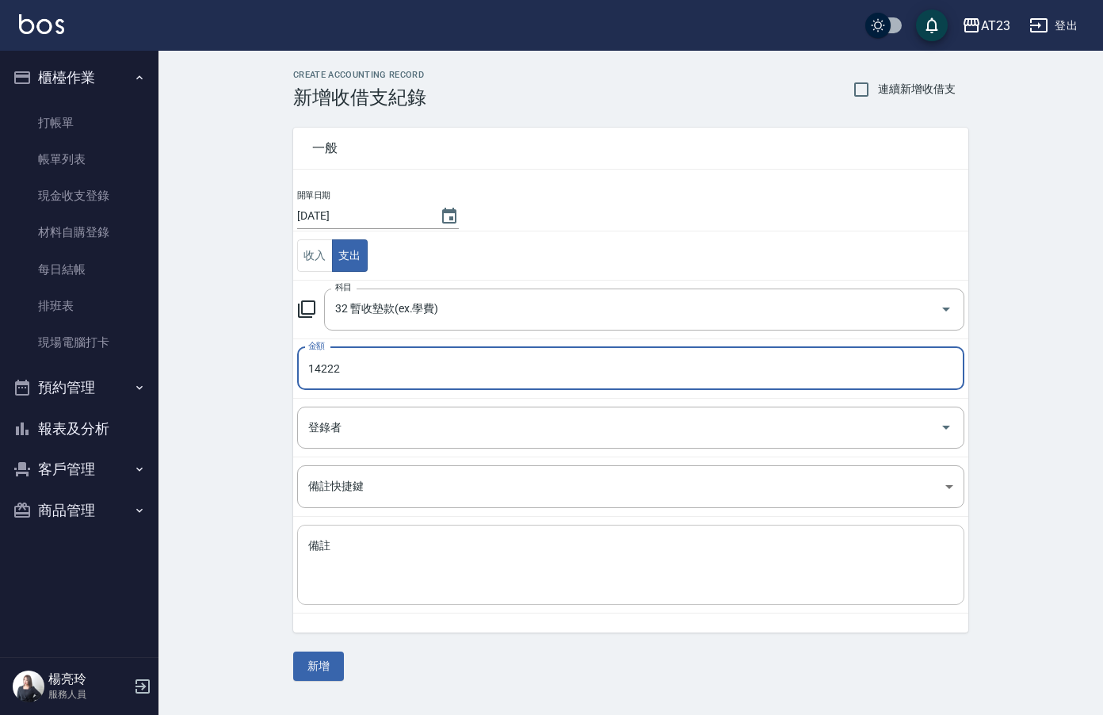
type input "14222"
click at [545, 591] on textarea "備註" at bounding box center [630, 565] width 645 height 54
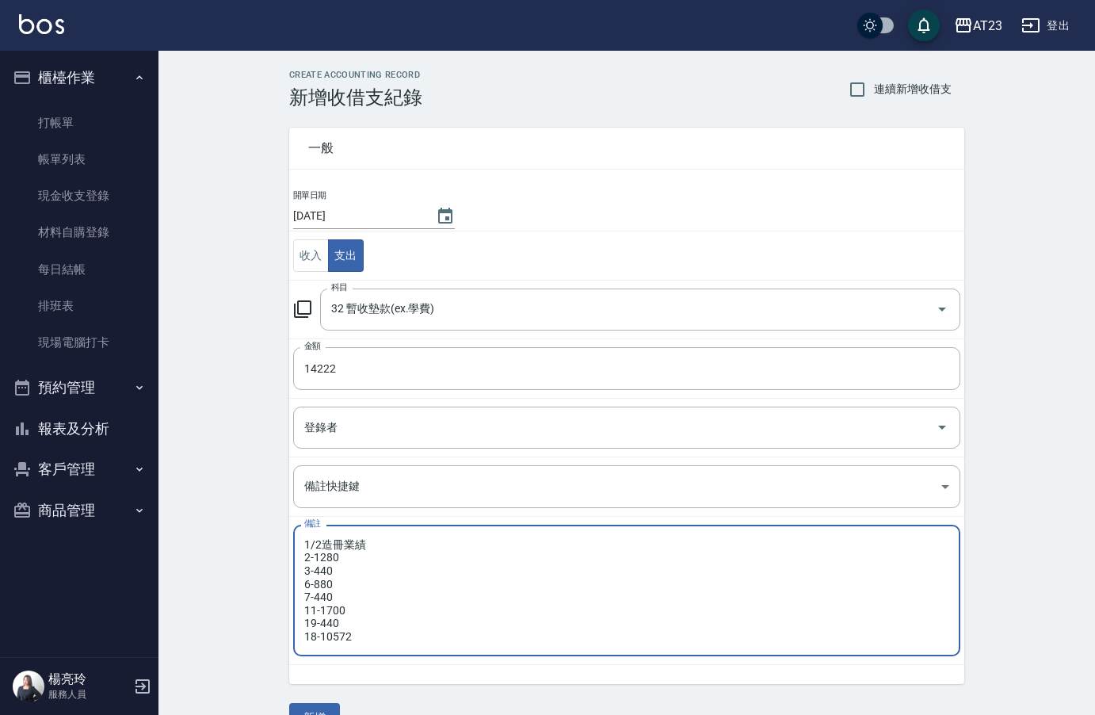
click at [304, 636] on div "1/2造冊業績 2-1280 3-440 6-880 7-440 11-1700 19-440 18-10572 x 備註" at bounding box center [626, 591] width 667 height 132
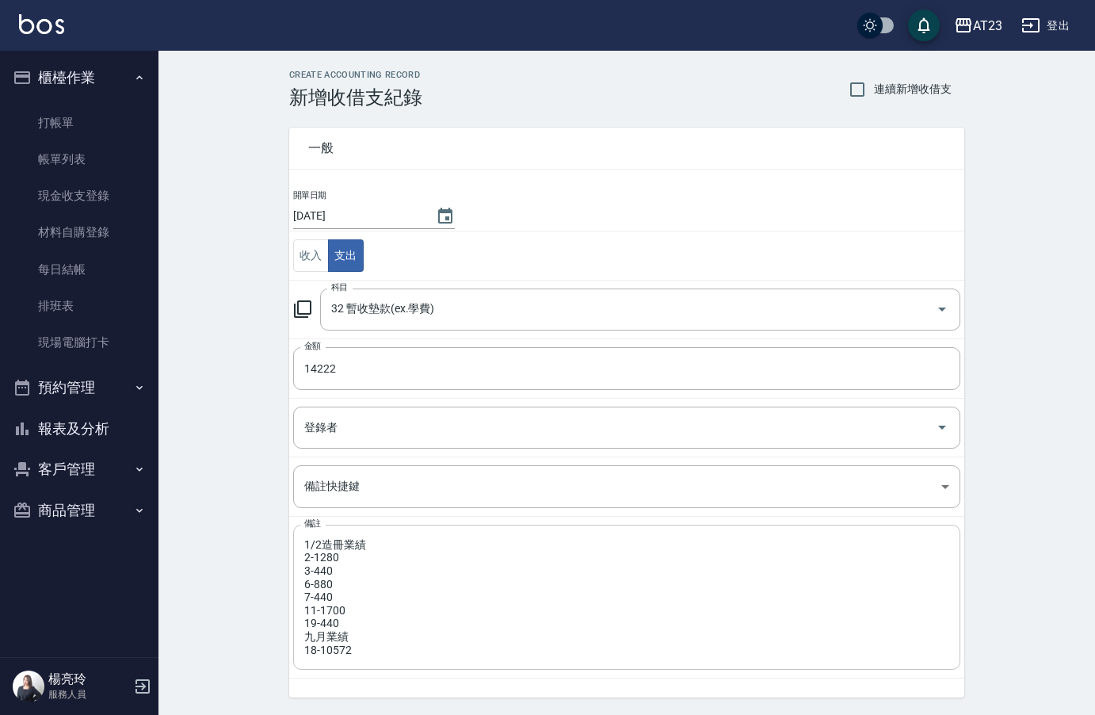
drag, startPoint x: 319, startPoint y: 636, endPoint x: 380, endPoint y: 659, distance: 64.2
click at [378, 661] on div "1/2造冊業績 2-1280 3-440 6-880 7-440 11-1700 19-440 九月業績 18-10572 x 備註" at bounding box center [626, 597] width 667 height 145
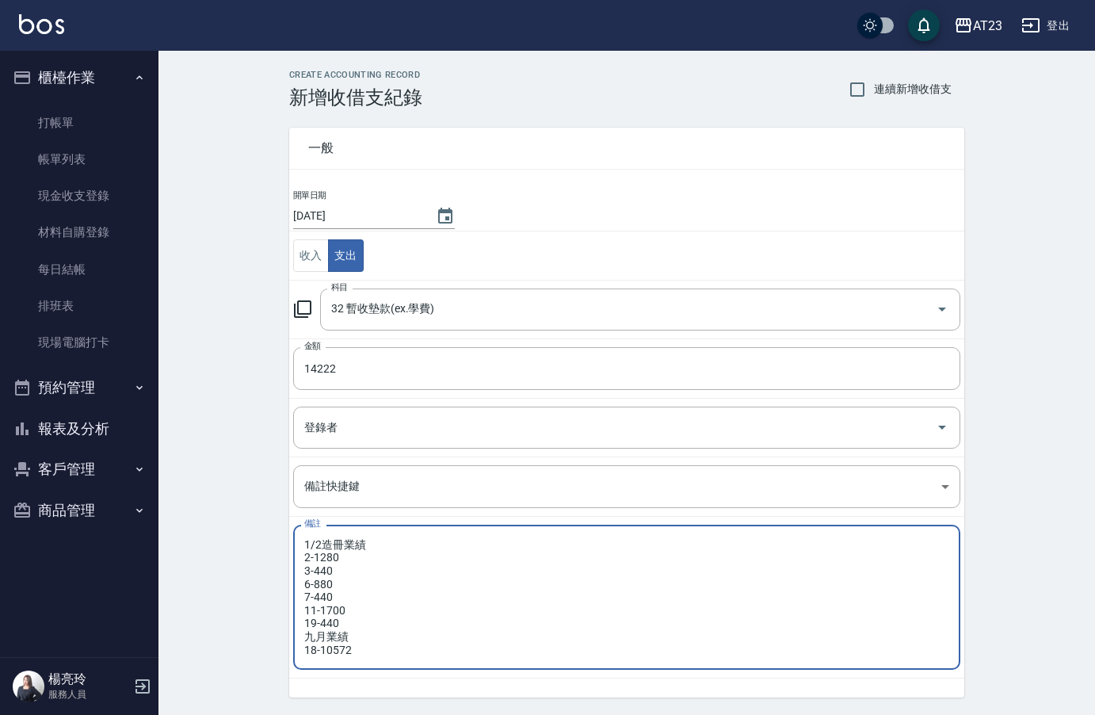
drag, startPoint x: 367, startPoint y: 644, endPoint x: 277, endPoint y: 633, distance: 91.0
click at [277, 633] on div "一般 開單日期 2025/10/08 收入 支出 科目 32 暫收墊款(ex.學費) 科目 金額 14222 金額 登錄者 登錄者 備註快捷鍵 ​ 備註快捷鍵…" at bounding box center [617, 403] width 694 height 589
click at [516, 644] on textarea "1/2造冊業績 2-1280 3-440 6-880 7-440 11-1700 19-440 九月業績 18-10572" at bounding box center [626, 597] width 645 height 119
click at [502, 651] on textarea "1/2造冊業績 2-1280 3-440 6-880 7-440 11-1700 19-440 九月業績 18-10572" at bounding box center [626, 597] width 645 height 119
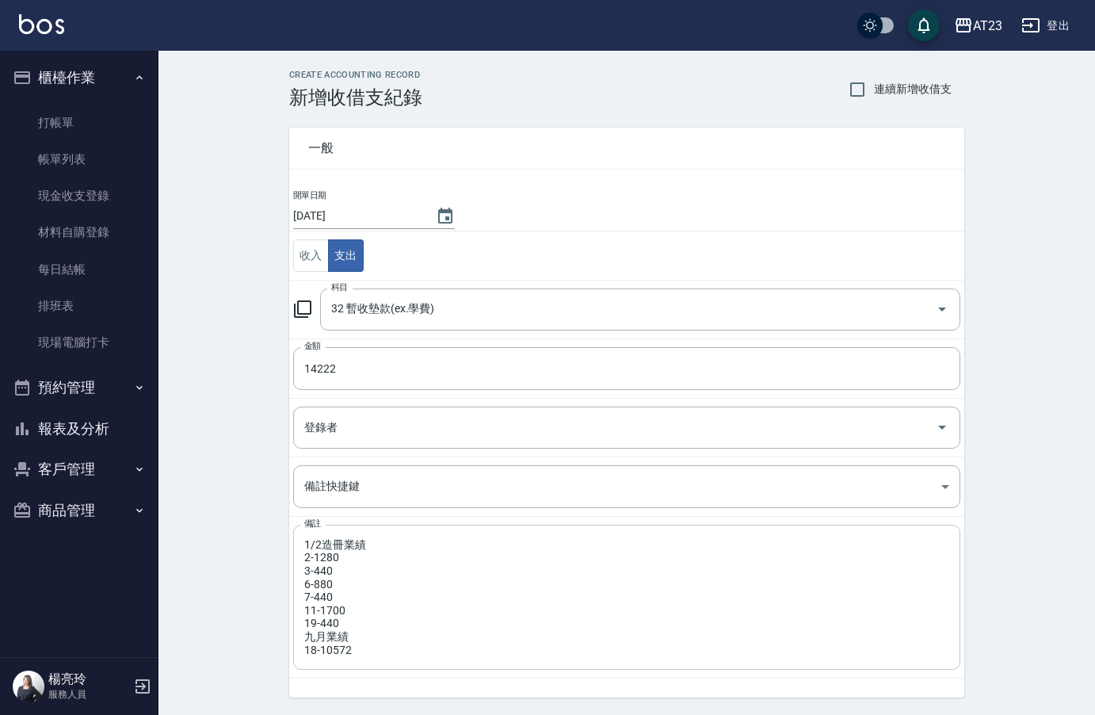
click at [304, 651] on div "1/2造冊業績 2-1280 3-440 6-880 7-440 11-1700 19-440 九月業績 18-10572 x 備註" at bounding box center [626, 597] width 667 height 145
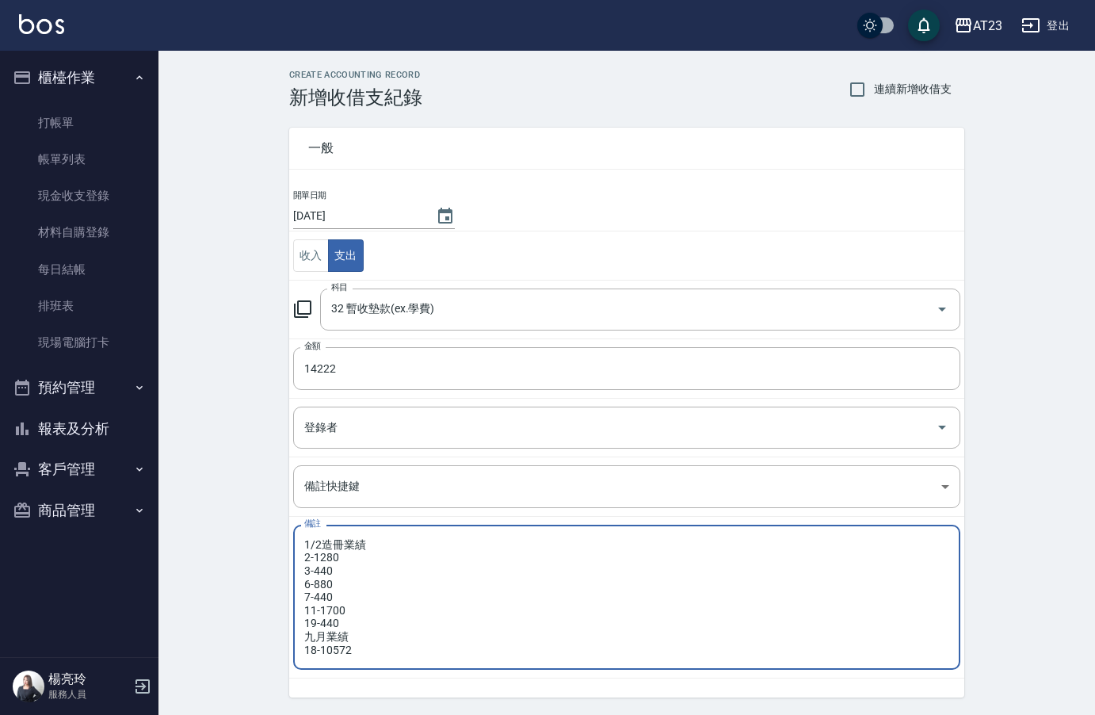
click at [304, 650] on div "1/2造冊業績 2-1280 3-440 6-880 7-440 11-1700 19-440 九月業績 18-10572 x 備註" at bounding box center [626, 597] width 667 height 145
click at [310, 651] on textarea "1/2造冊業績 2-1280 3-440 6-880 7-440 11-1700 19-440 九月業績 18-10572" at bounding box center [626, 597] width 645 height 119
click at [307, 651] on textarea "1/2造冊業績 2-1280 3-440 6-880 7-440 11-1700 19-440 九月業績 18-10572" at bounding box center [626, 597] width 645 height 119
click at [306, 651] on textarea "1/2造冊業績 2-1280 3-440 6-880 7-440 11-1700 19-440 九月業績 18-10572" at bounding box center [626, 597] width 645 height 119
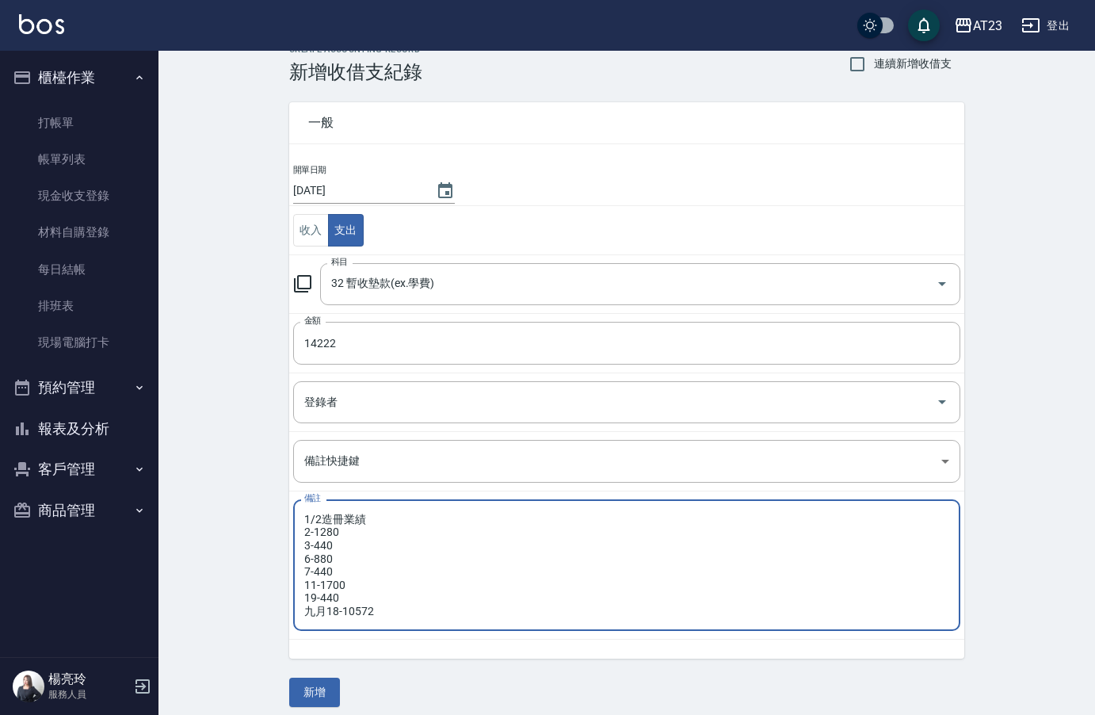
scroll to position [36, 0]
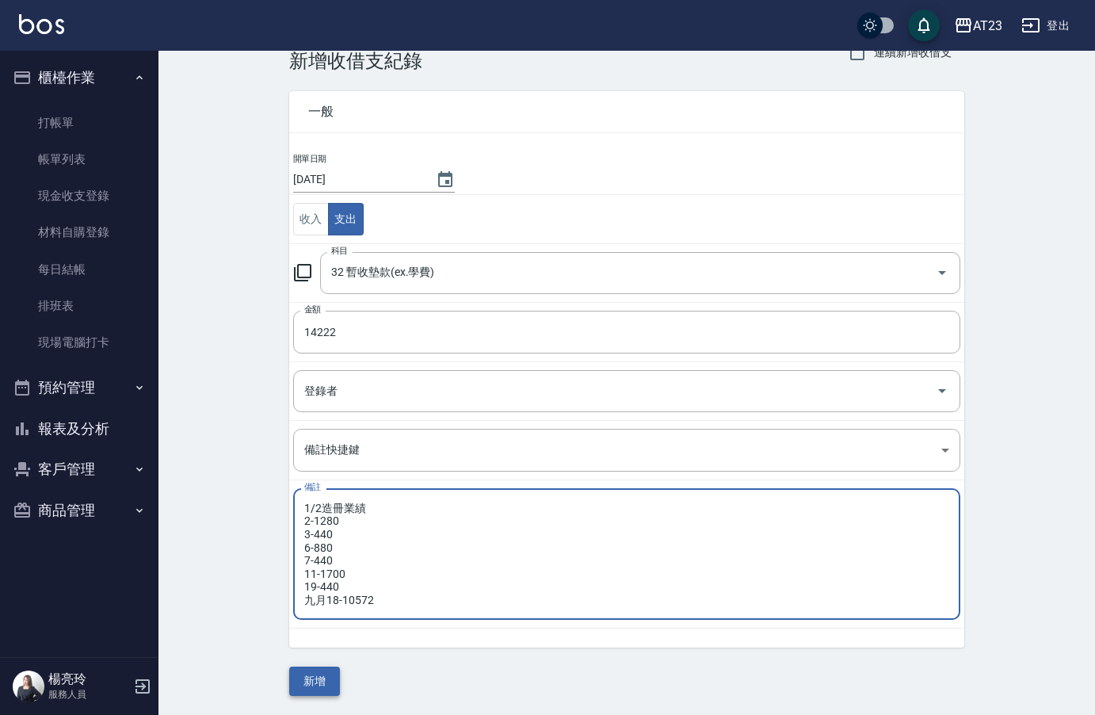
type textarea "1/2造冊業績 2-1280 3-440 6-880 7-440 11-1700 19-440 九月18-10572"
click at [311, 681] on button "新增" at bounding box center [314, 680] width 51 height 29
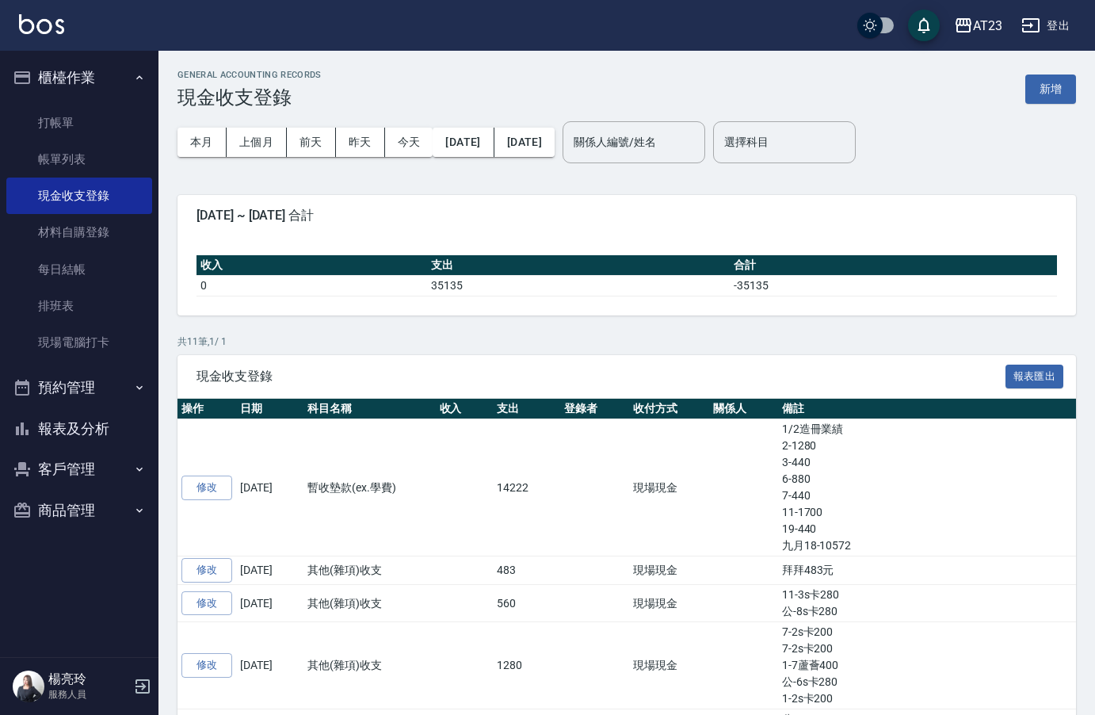
click at [82, 434] on button "報表及分析" at bounding box center [79, 428] width 146 height 41
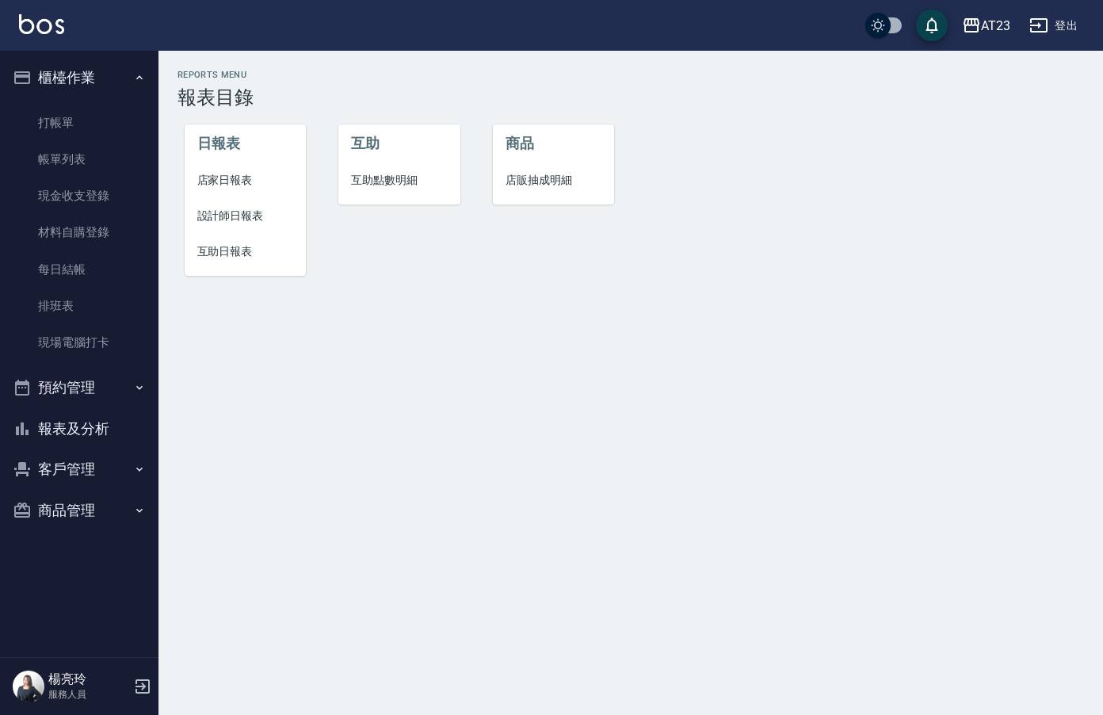
click at [231, 170] on li "店家日報表" at bounding box center [246, 180] width 122 height 36
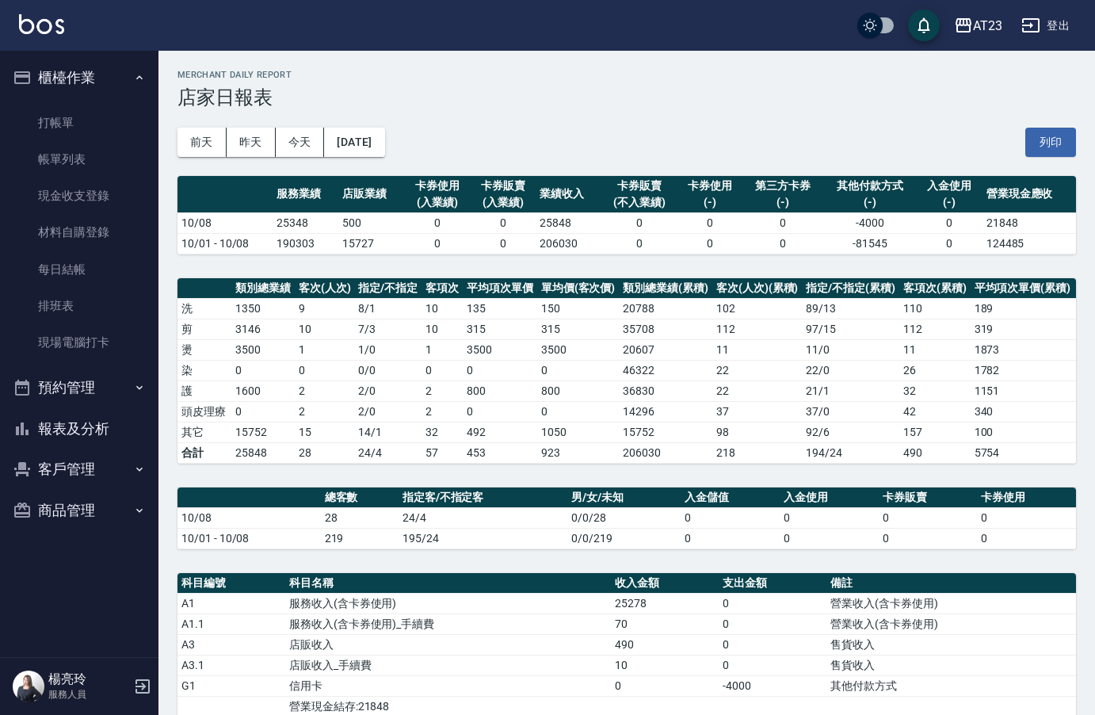
click at [83, 426] on button "報表及分析" at bounding box center [79, 428] width 146 height 41
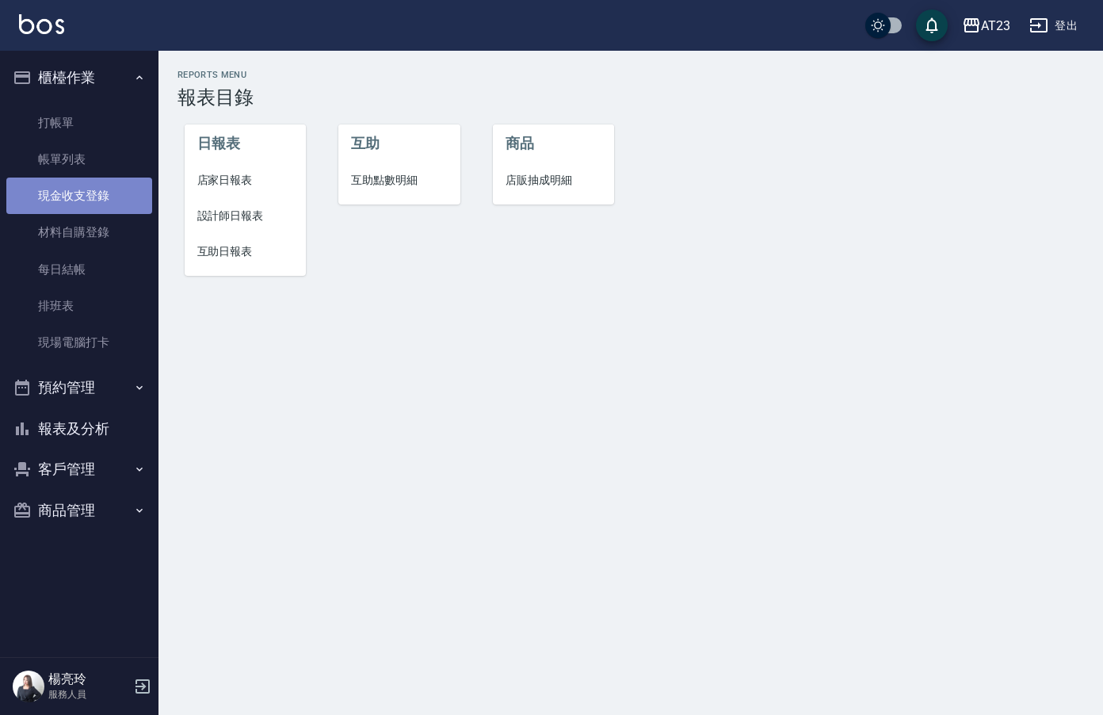
click at [96, 195] on link "現金收支登錄" at bounding box center [79, 196] width 146 height 36
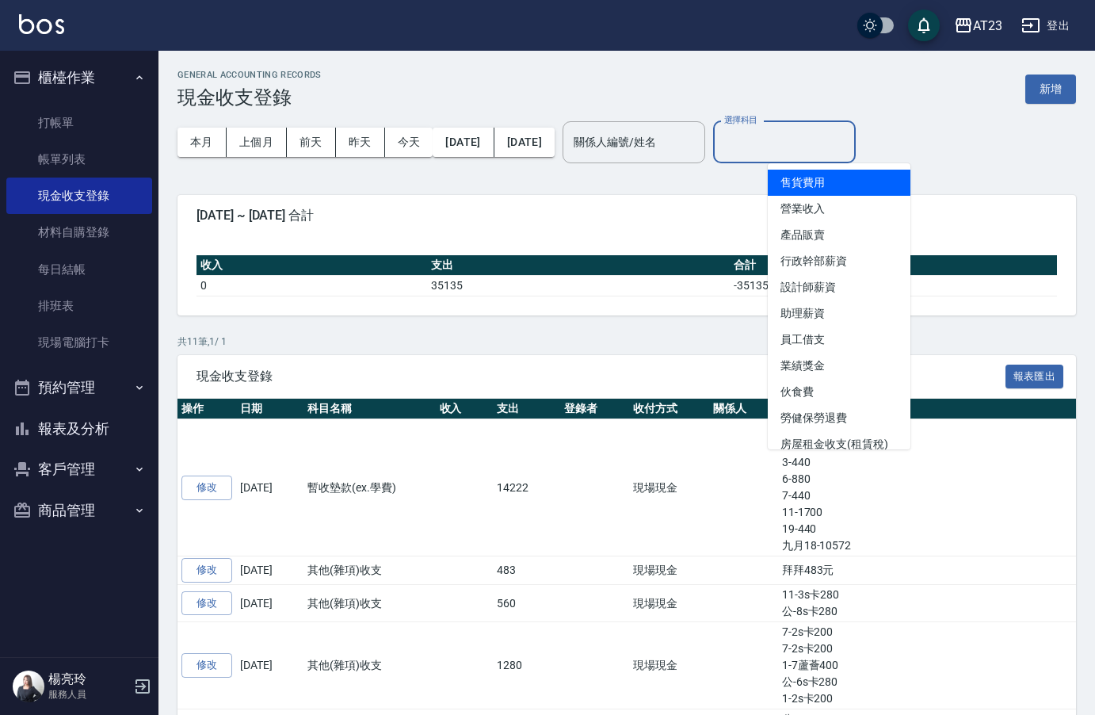
click at [845, 139] on input "選擇科目" at bounding box center [784, 142] width 128 height 28
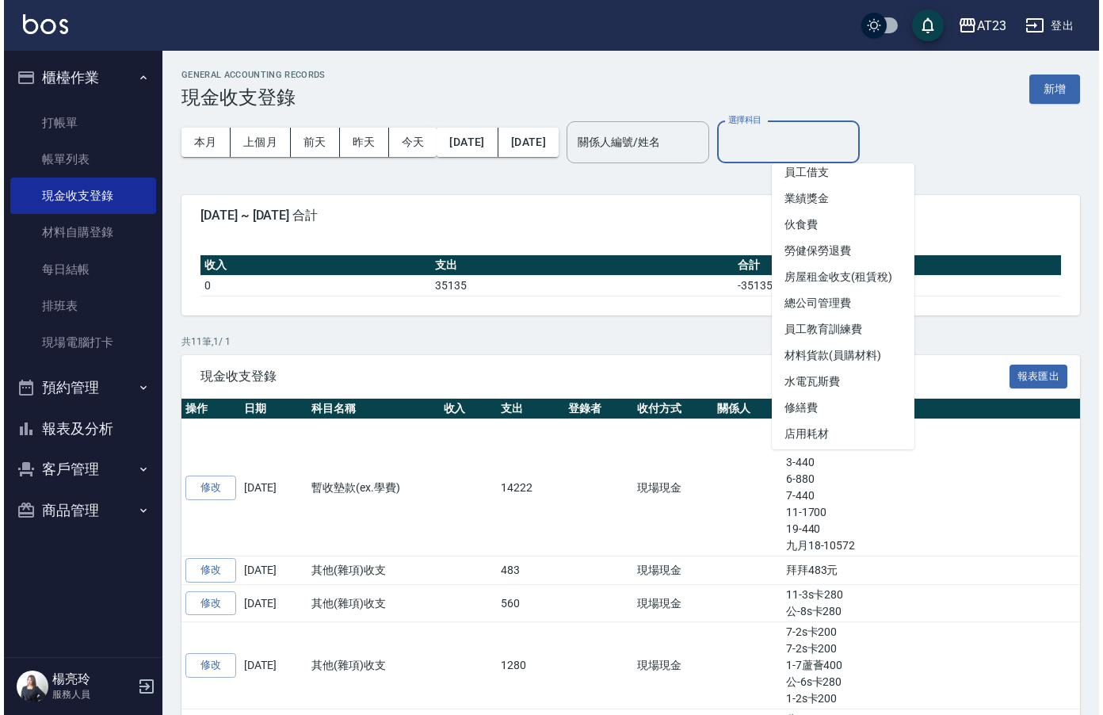
scroll to position [158, 0]
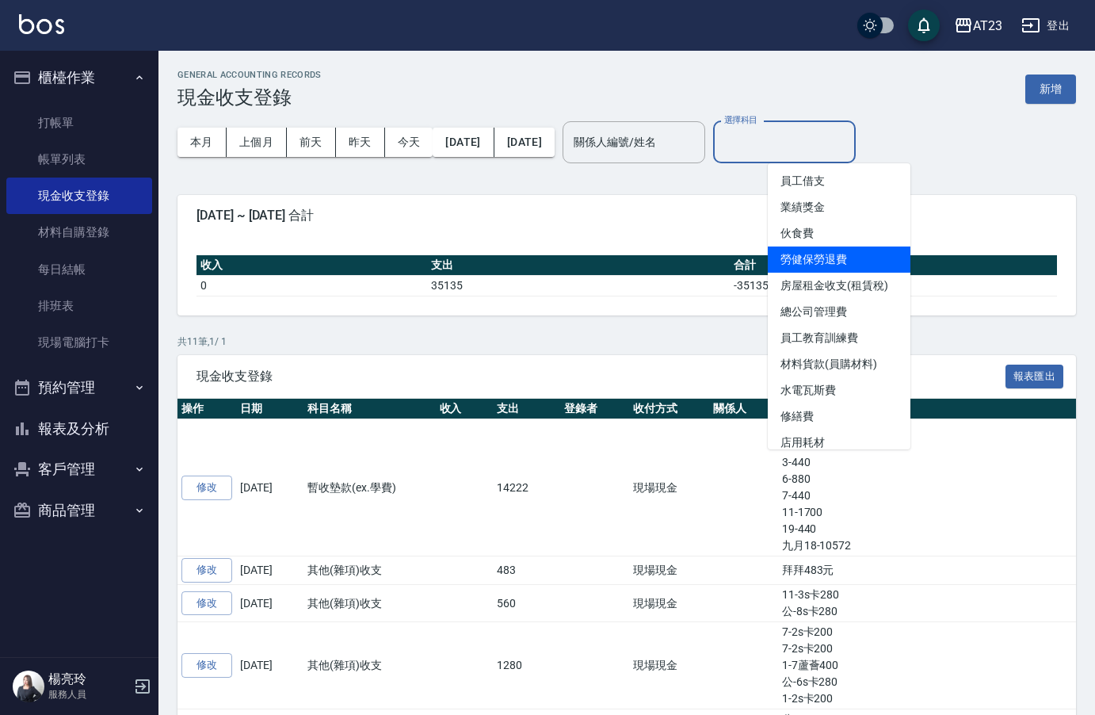
click at [857, 254] on li "勞健保勞退費" at bounding box center [839, 259] width 143 height 26
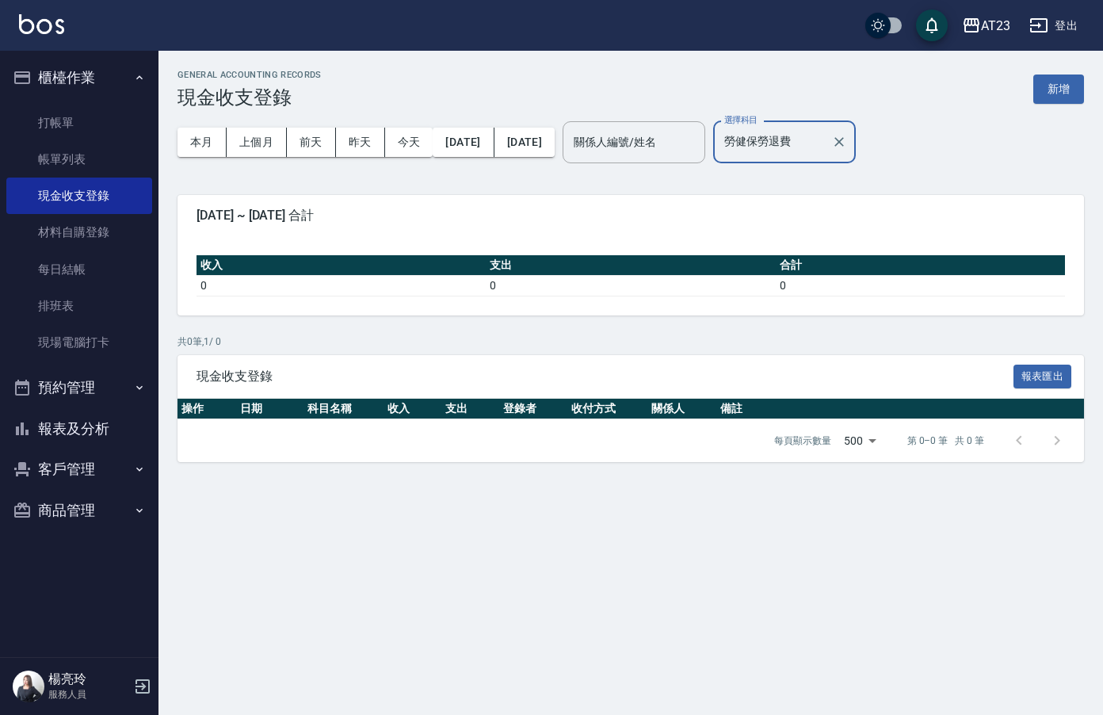
click at [856, 160] on div "勞健保勞退費 選擇科目" at bounding box center [784, 142] width 143 height 42
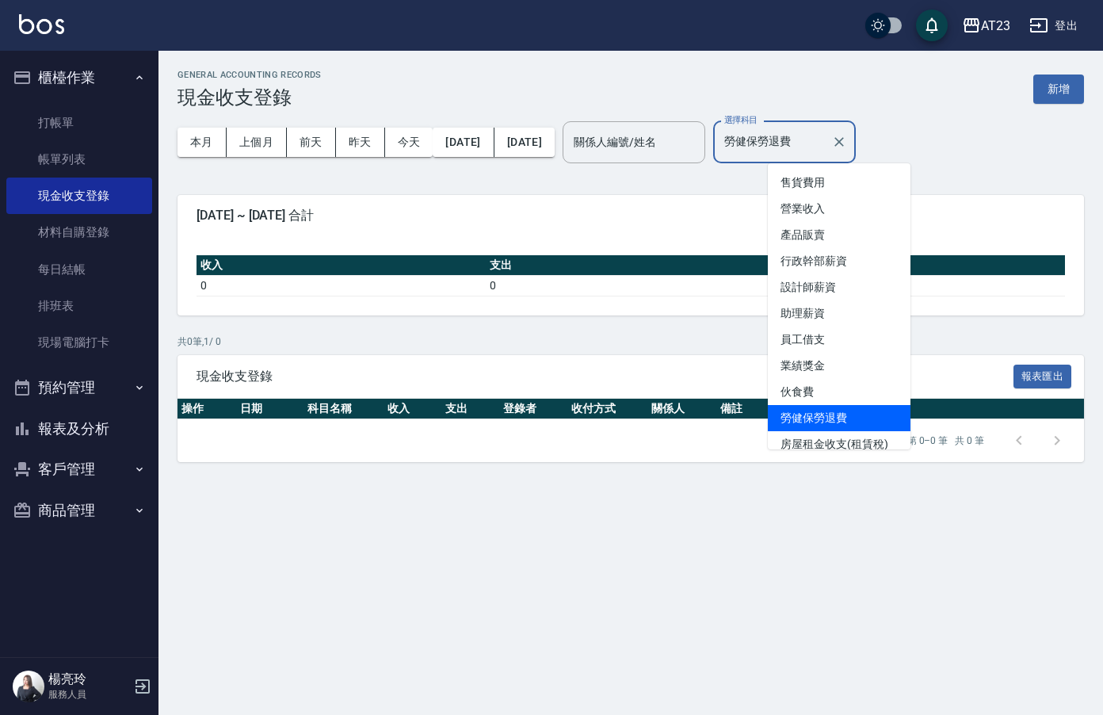
click at [825, 130] on input "勞健保勞退費" at bounding box center [772, 142] width 105 height 28
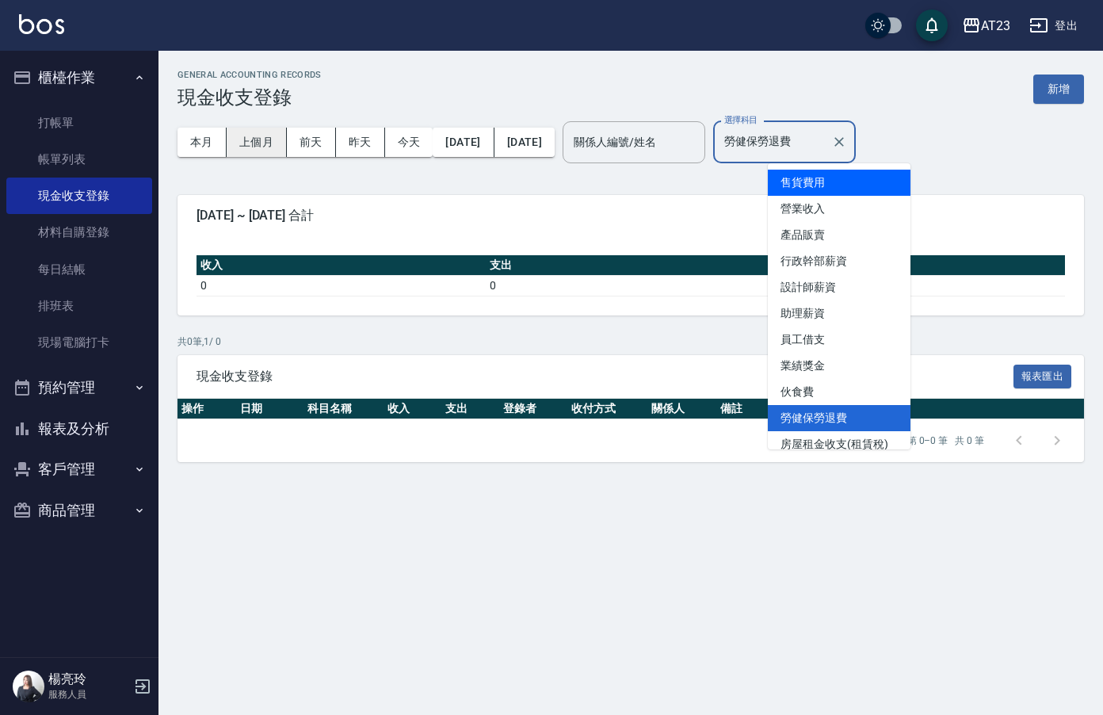
click at [262, 144] on button "上個月" at bounding box center [257, 142] width 60 height 29
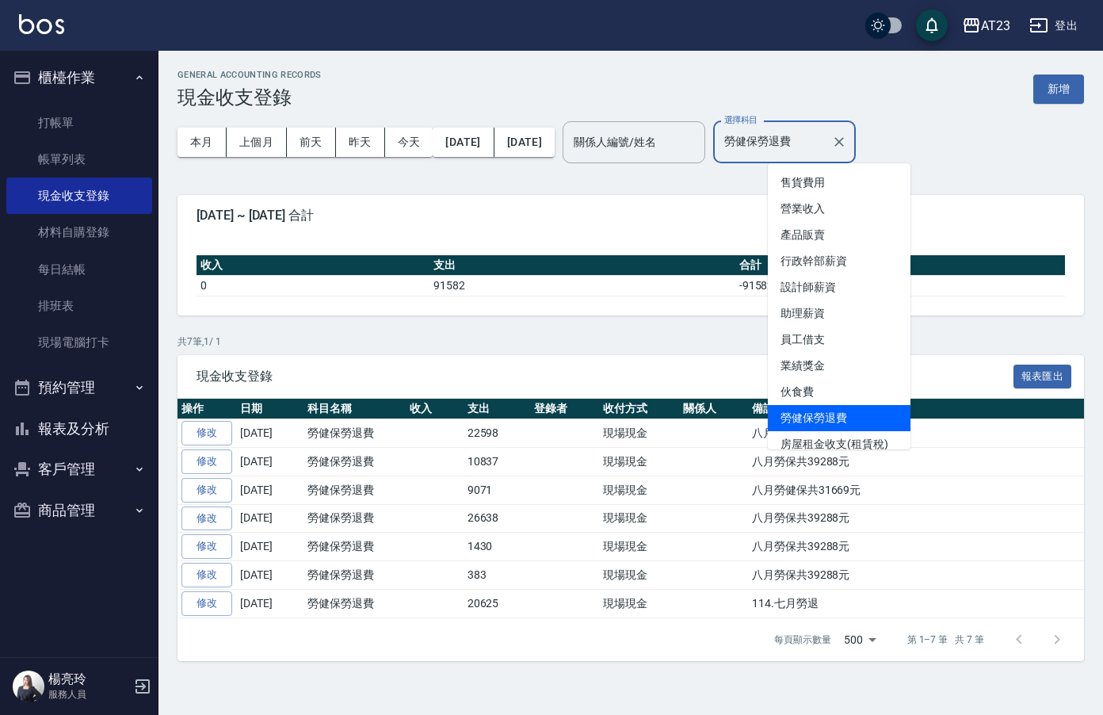
click at [777, 137] on input "勞健保勞退費" at bounding box center [772, 142] width 105 height 28
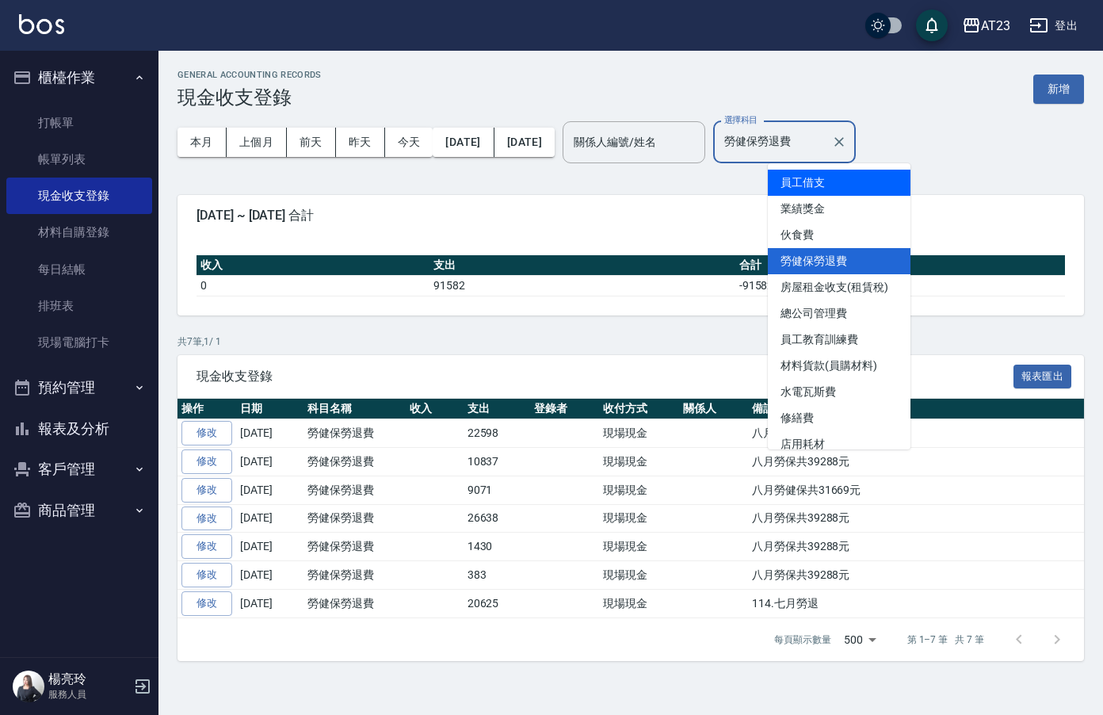
scroll to position [158, 0]
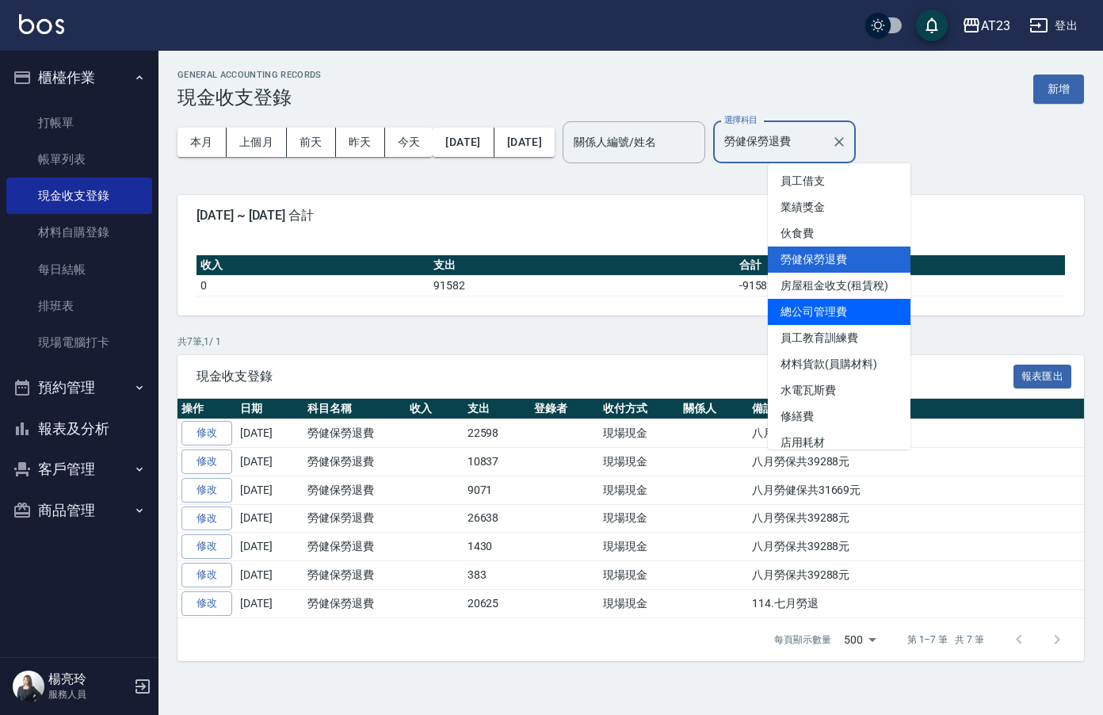
click at [868, 313] on li "總公司管理費" at bounding box center [839, 312] width 143 height 26
type input "總公司管理費"
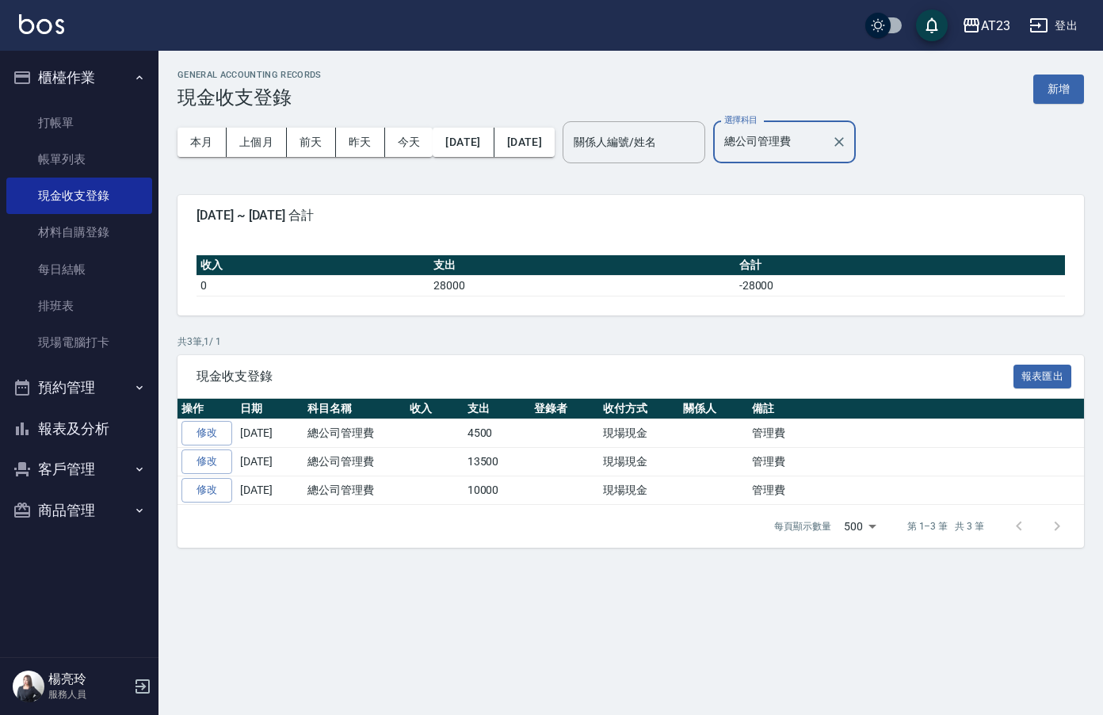
click at [962, 171] on div "本月 上個月 前天 昨天 今天 2025/09/01 2025/09/30 關係人編號/姓名 關係人編號/姓名 選擇科目 總公司管理費 選擇科目" at bounding box center [631, 142] width 907 height 67
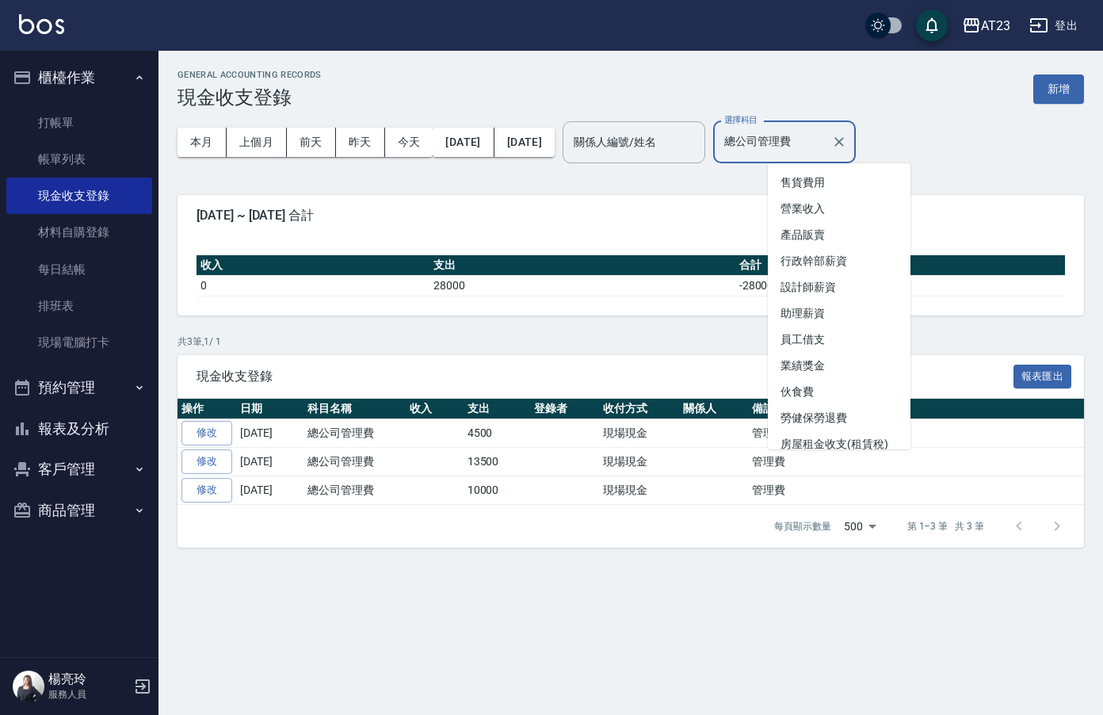
click at [825, 144] on input "總公司管理費" at bounding box center [772, 142] width 105 height 28
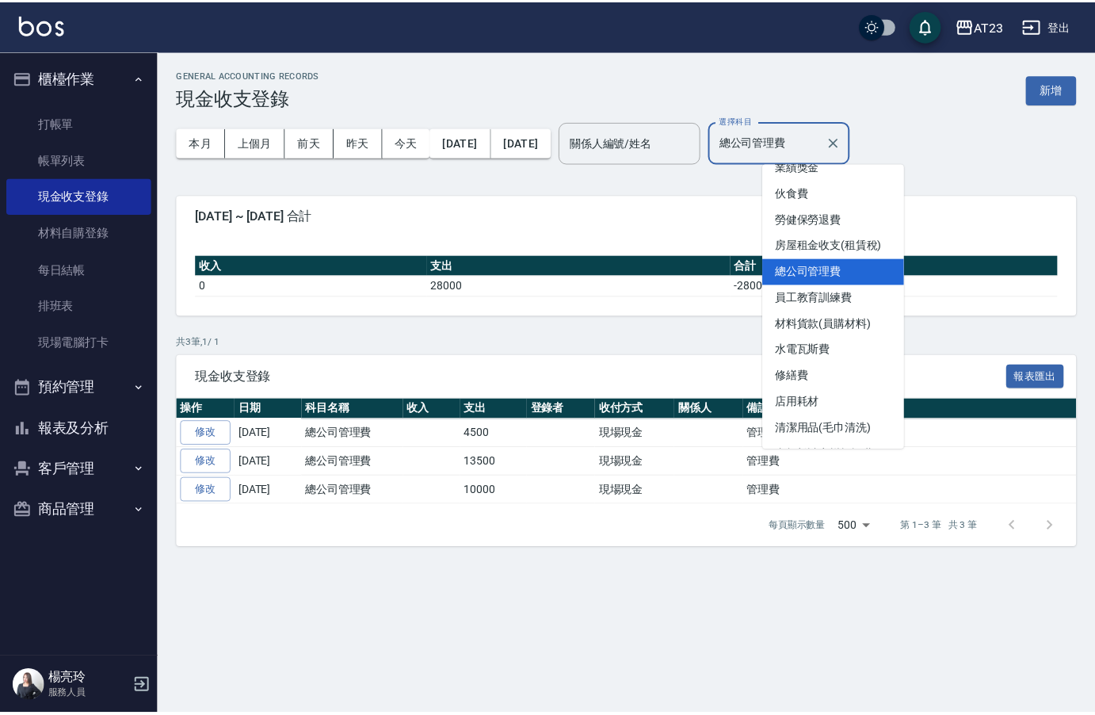
scroll to position [193, 0]
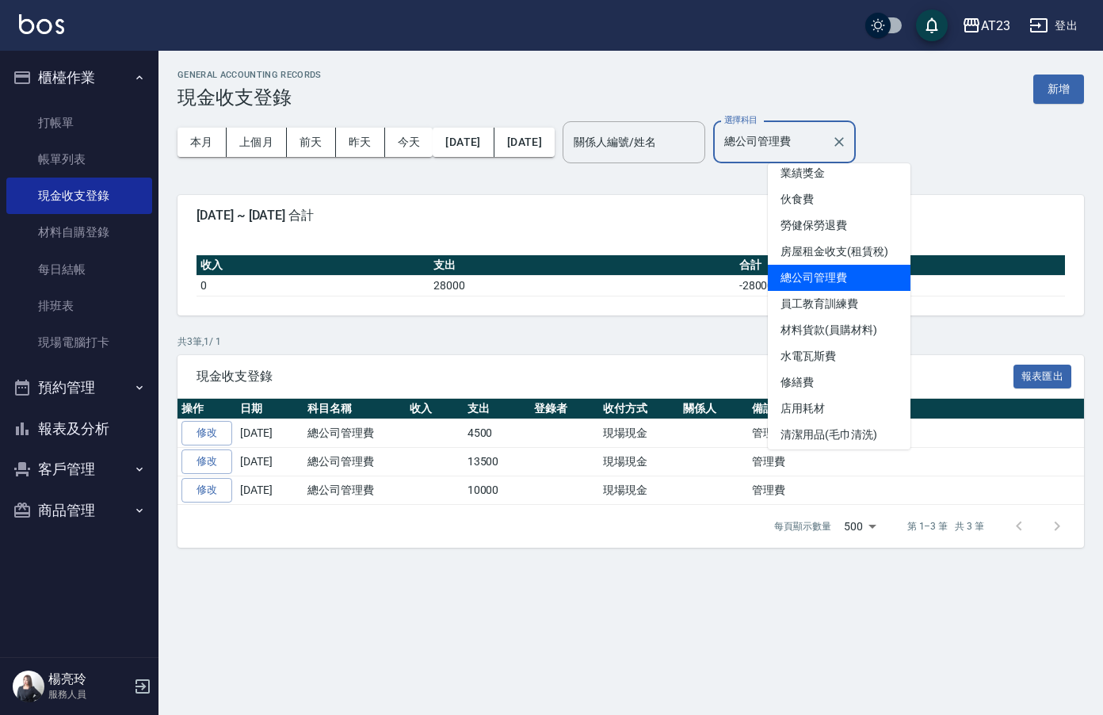
click at [986, 181] on div "GENERAL ACCOUNTING RECORDS 現金收支登錄 新增 本月 上個月 前天 昨天 今天 2025/09/01 2025/09/30 關係人編…" at bounding box center [630, 309] width 945 height 516
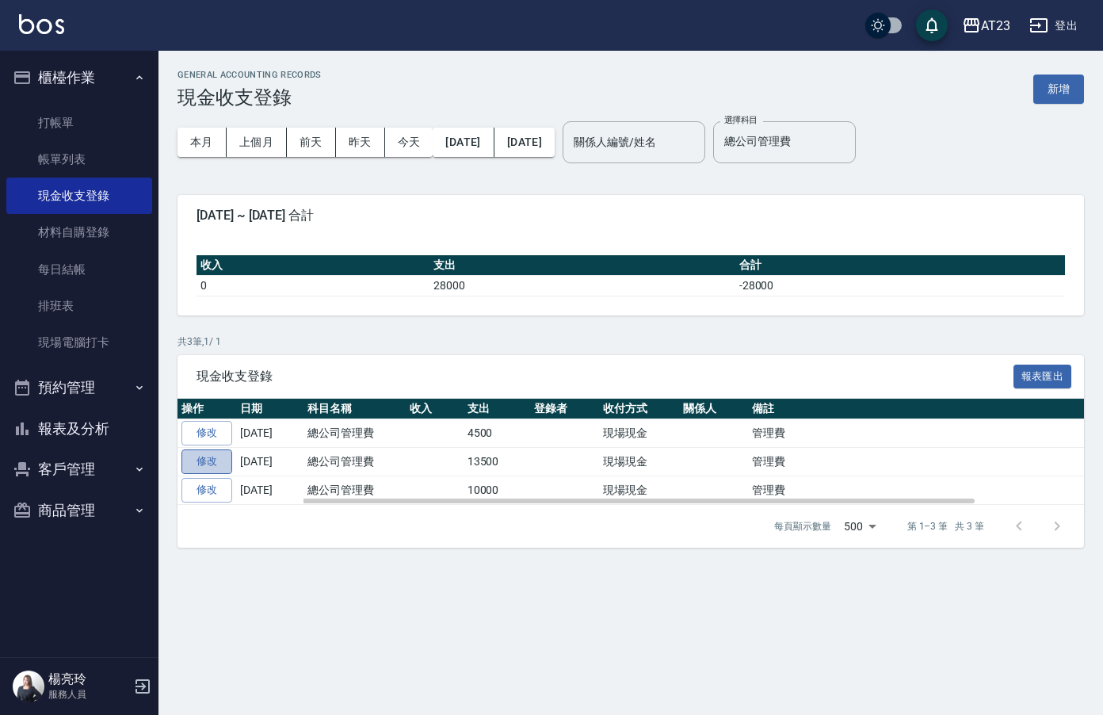
click at [212, 465] on link "修改" at bounding box center [206, 461] width 51 height 25
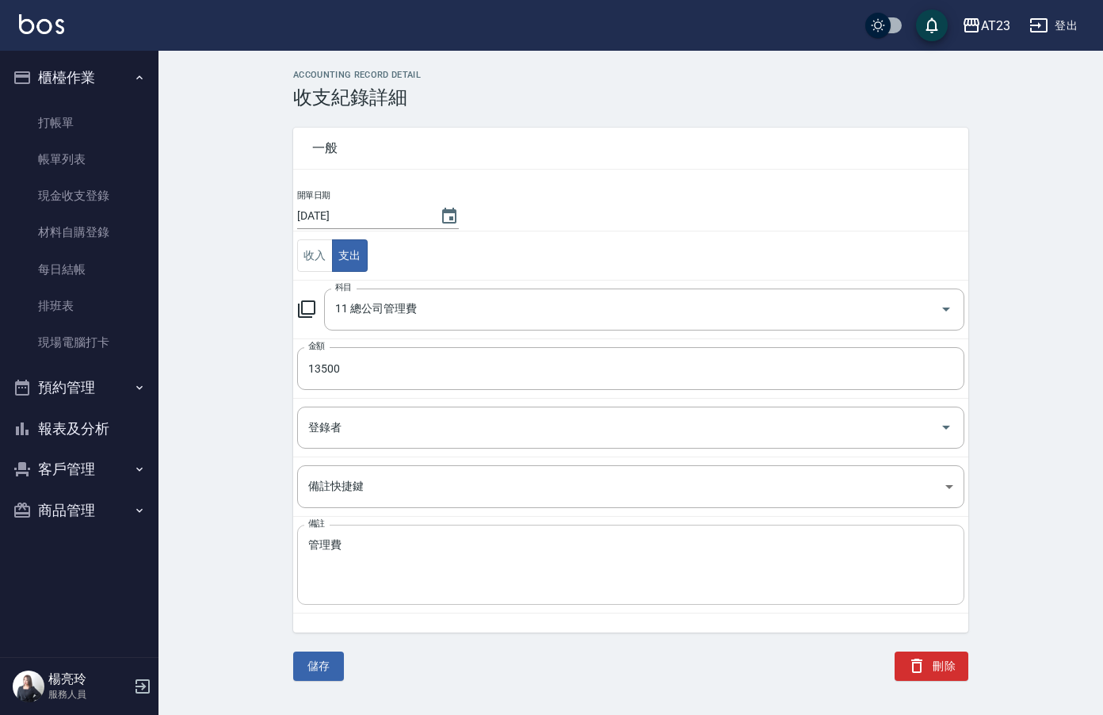
click at [385, 541] on textarea "管理費" at bounding box center [630, 565] width 645 height 54
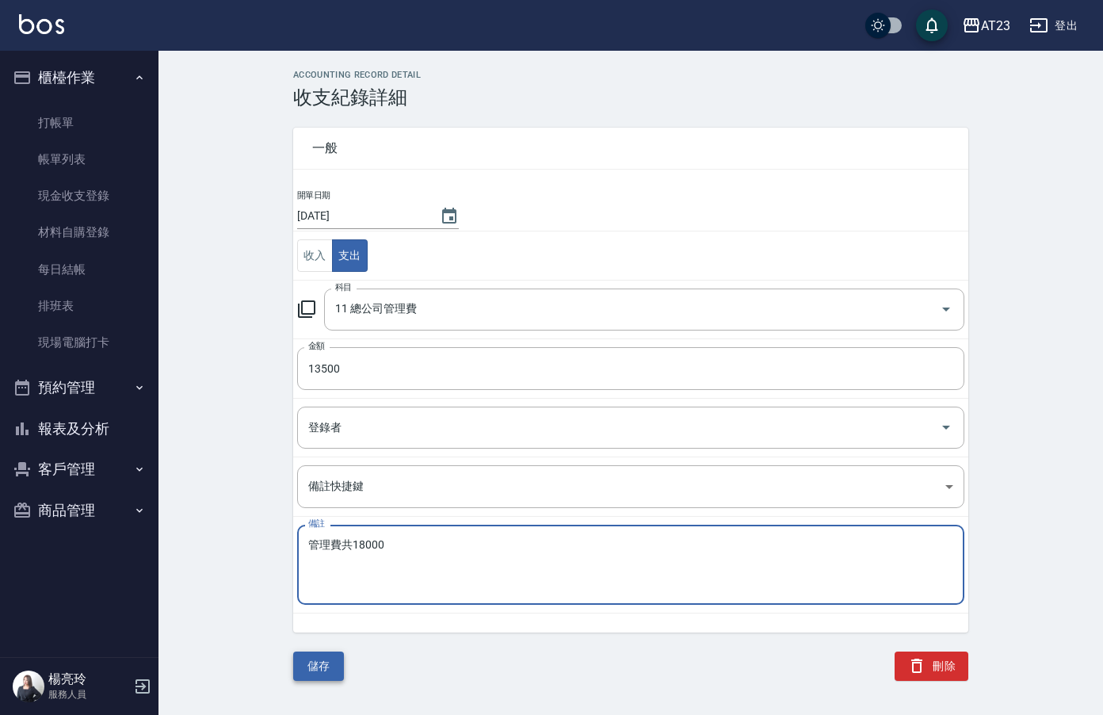
type textarea "管理費共18000"
click at [323, 663] on button "儲存" at bounding box center [318, 665] width 51 height 29
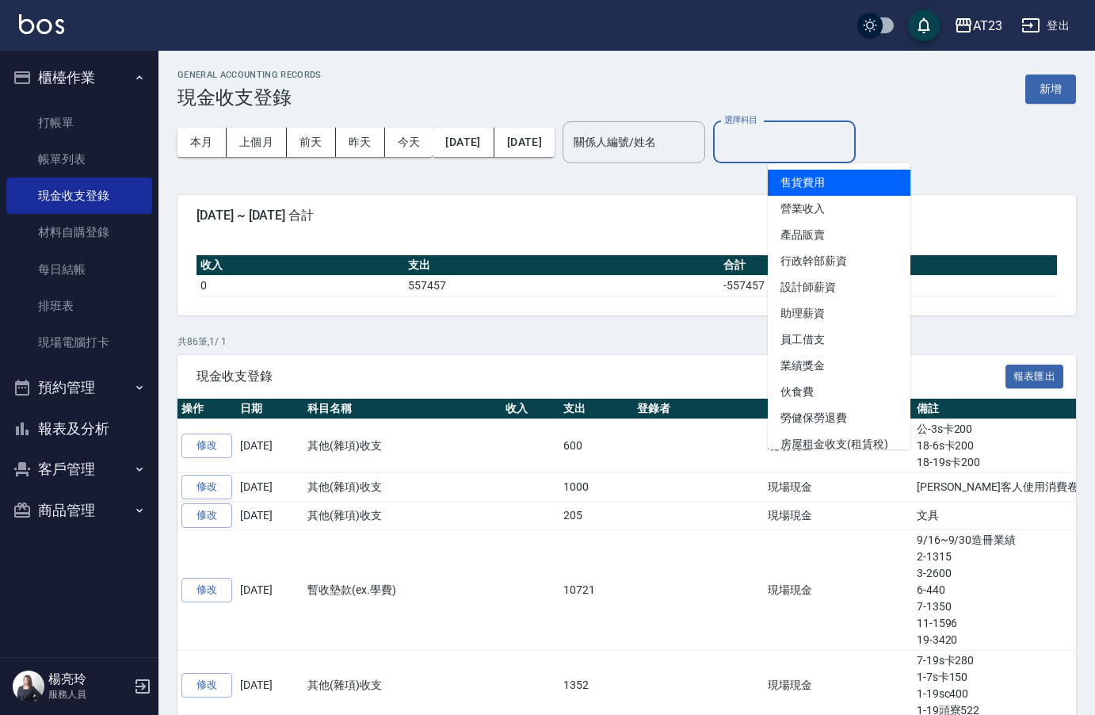
click at [807, 149] on input "選擇科目" at bounding box center [784, 142] width 128 height 28
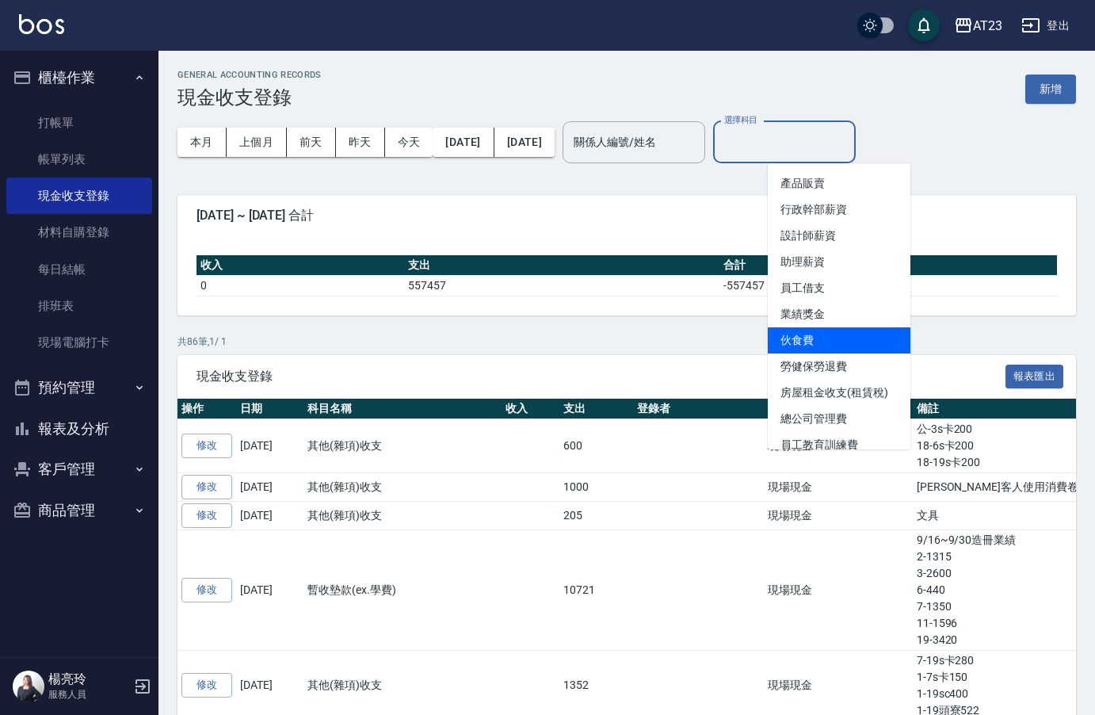
scroll to position [79, 0]
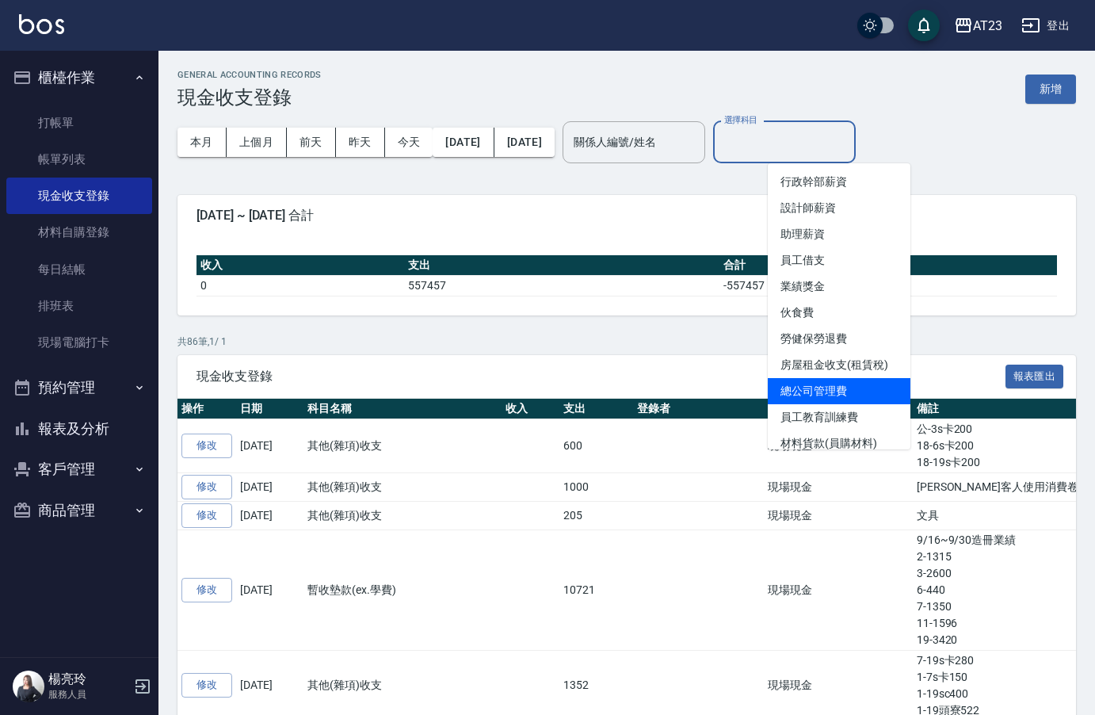
click at [853, 386] on li "總公司管理費" at bounding box center [839, 391] width 143 height 26
type input "總公司管理費"
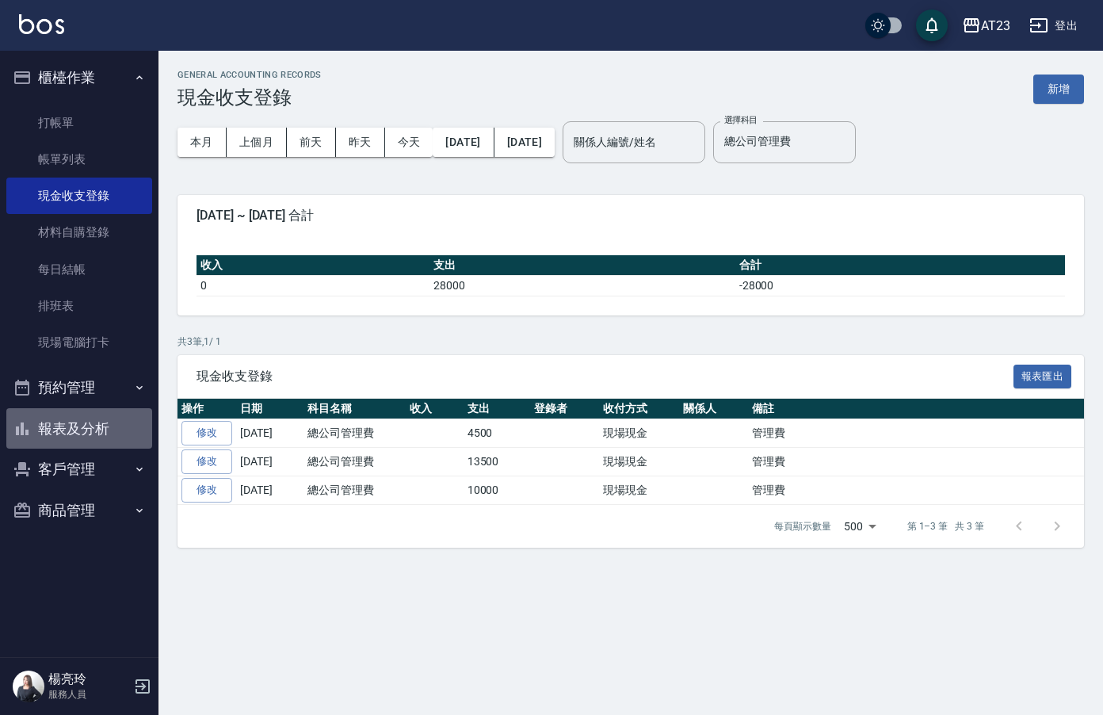
click at [61, 426] on button "報表及分析" at bounding box center [79, 428] width 146 height 41
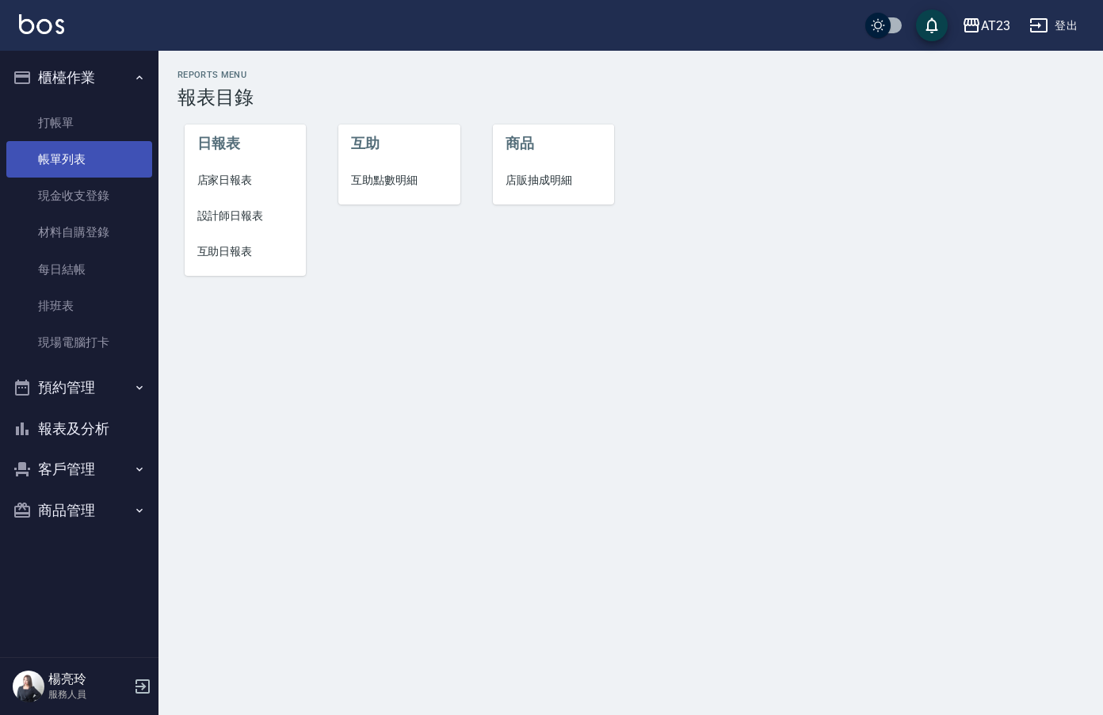
click at [87, 162] on link "帳單列表" at bounding box center [79, 159] width 146 height 36
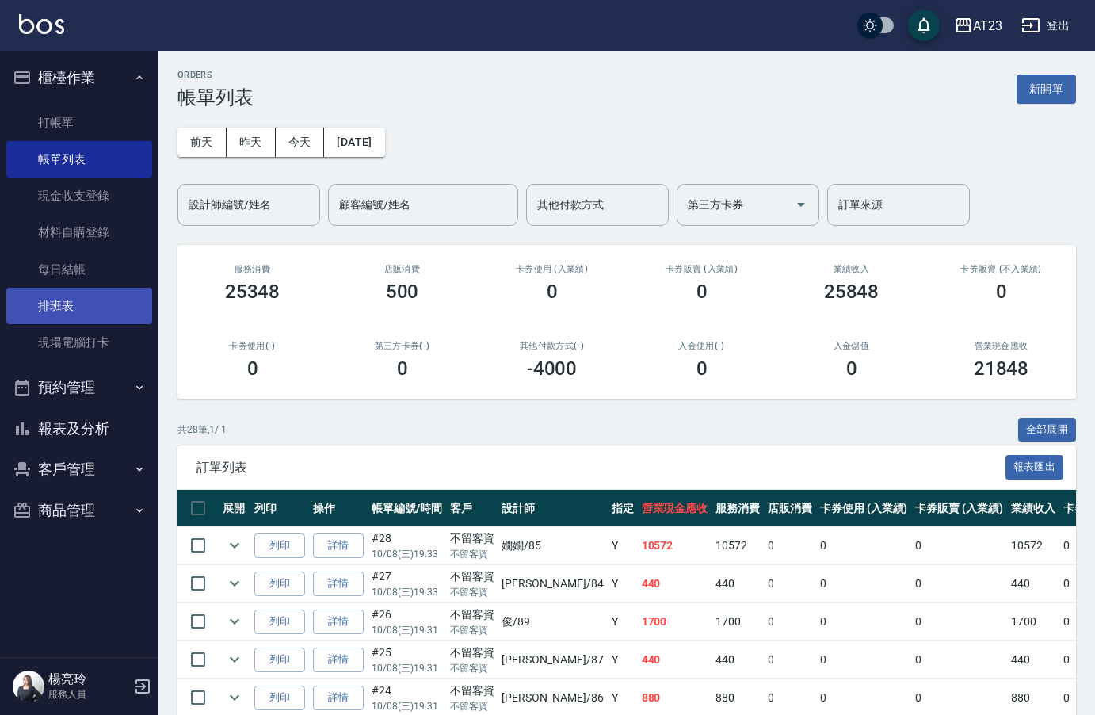
scroll to position [79, 0]
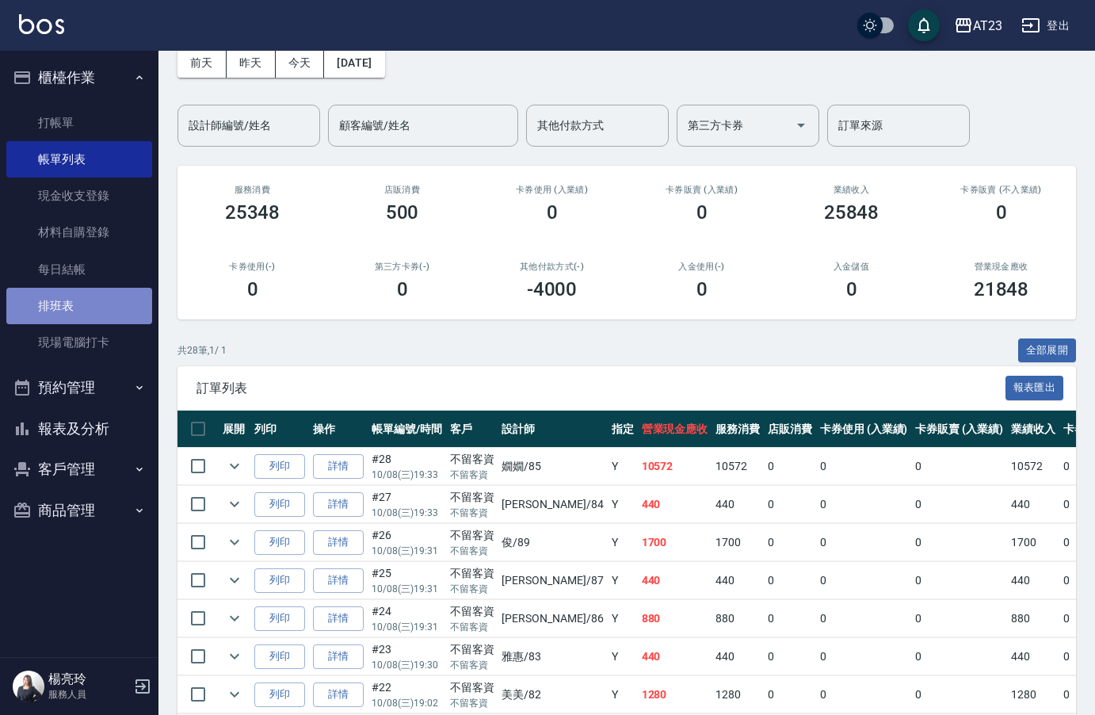
click at [81, 307] on link "排班表" at bounding box center [79, 306] width 146 height 36
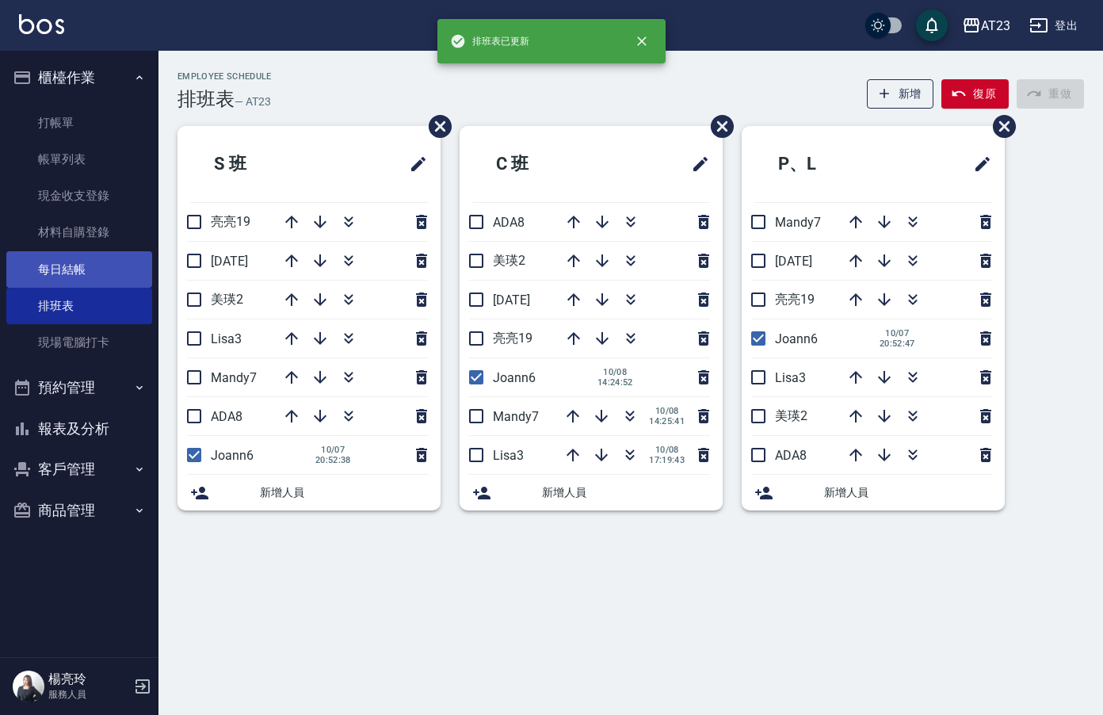
click at [82, 278] on link "每日結帳" at bounding box center [79, 269] width 146 height 36
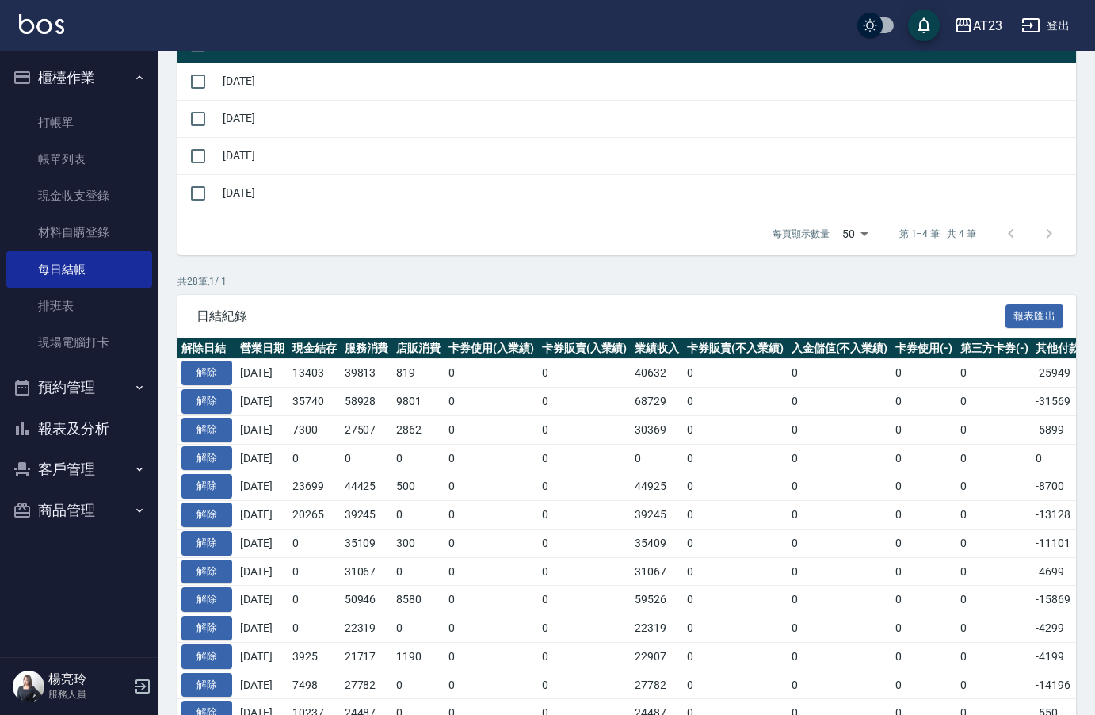
scroll to position [238, 0]
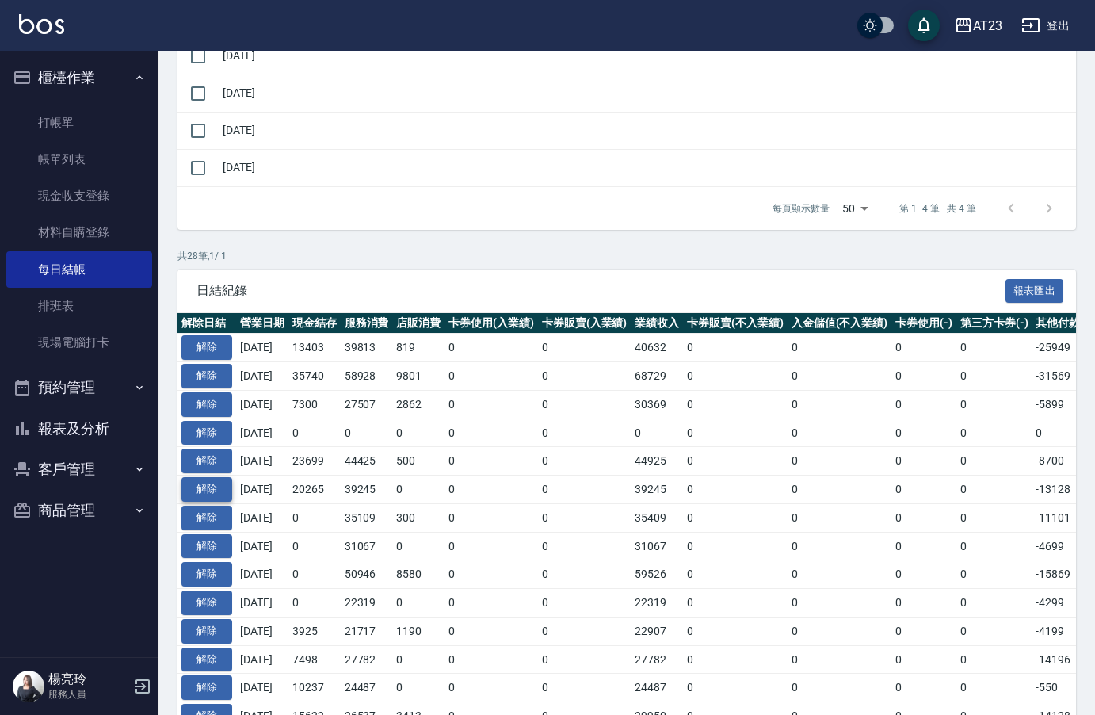
click at [204, 487] on button "解除" at bounding box center [206, 489] width 51 height 25
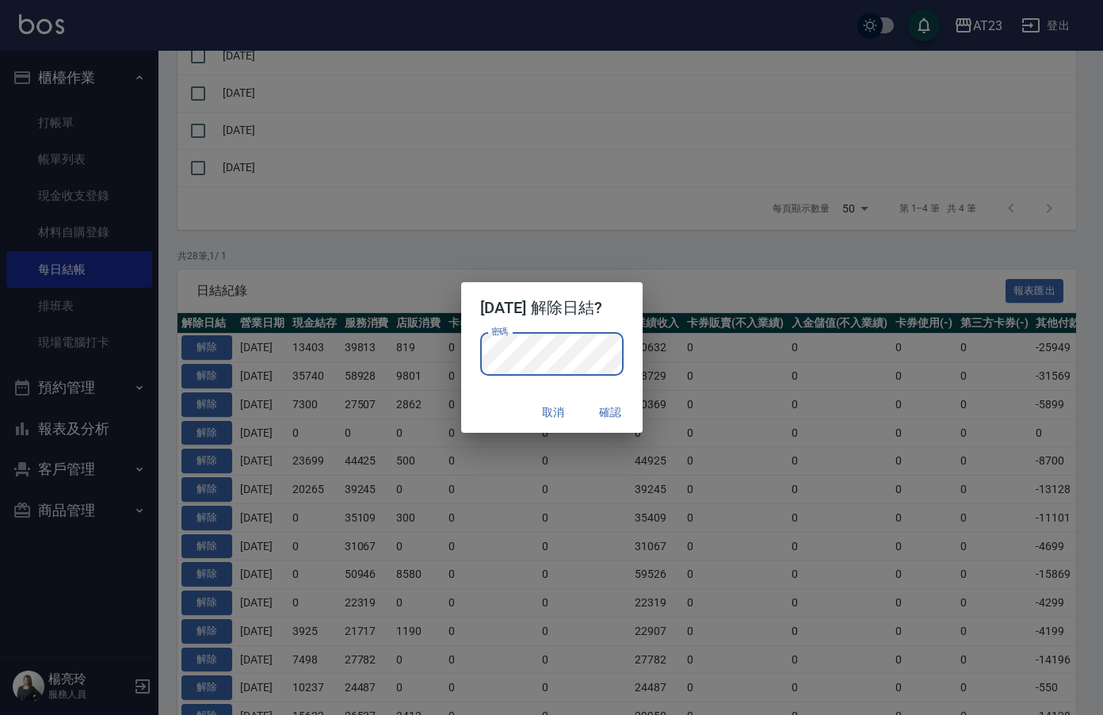
click at [619, 327] on h2 "2025/09/29 解除日結?" at bounding box center [551, 307] width 181 height 51
click at [617, 411] on button "確認" at bounding box center [611, 412] width 51 height 29
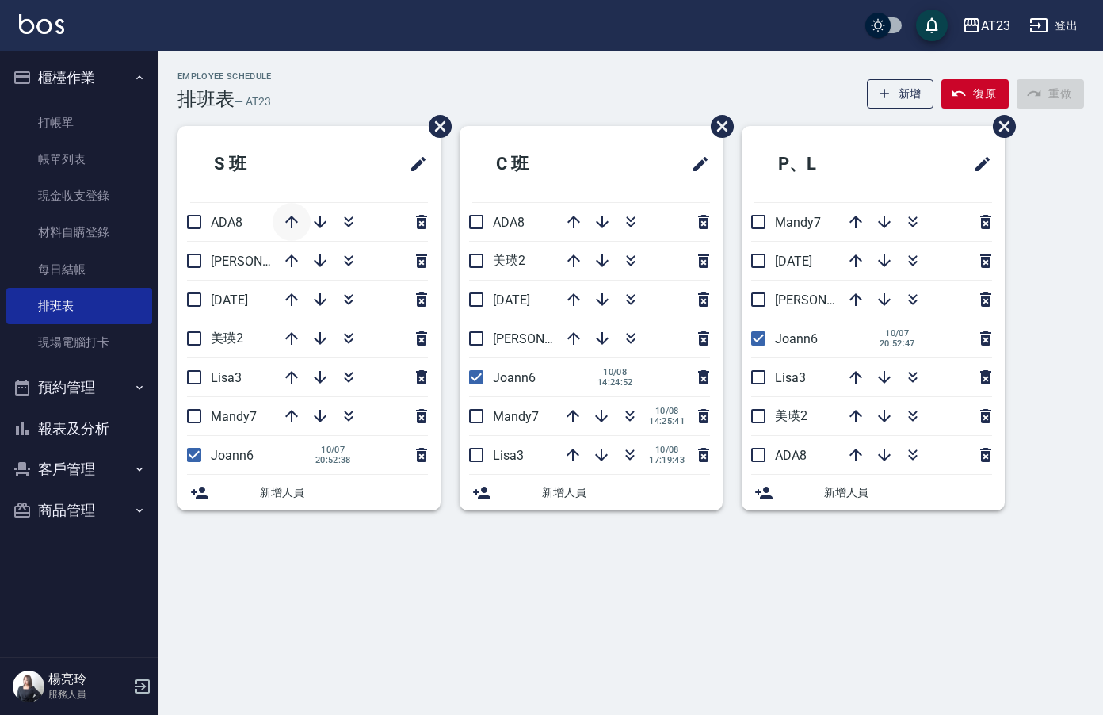
click at [282, 220] on icon "button" at bounding box center [291, 221] width 19 height 19
click at [101, 196] on link "現金收支登錄" at bounding box center [79, 196] width 146 height 36
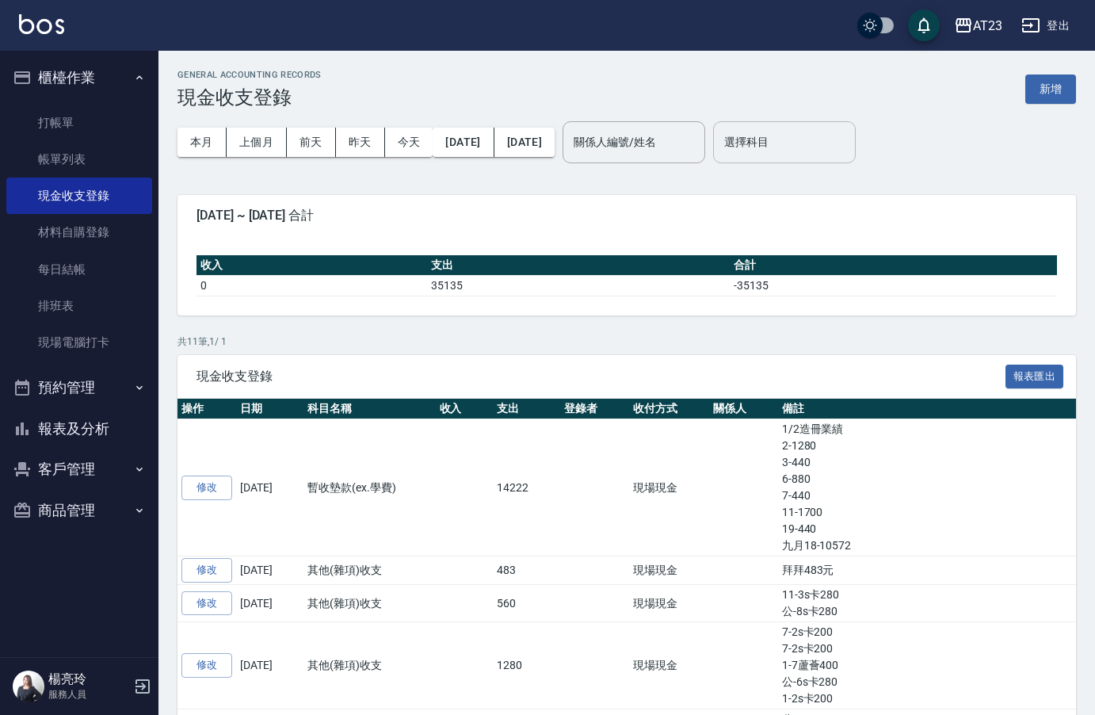
click at [849, 144] on input "選擇科目" at bounding box center [784, 142] width 128 height 28
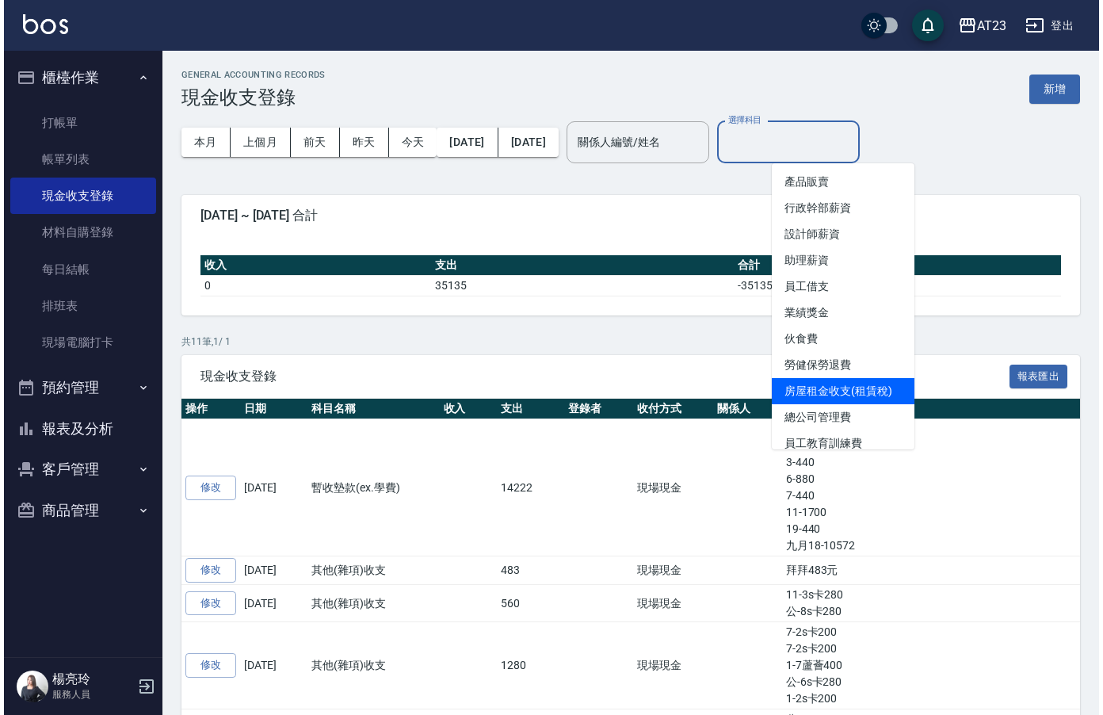
scroll to position [79, 0]
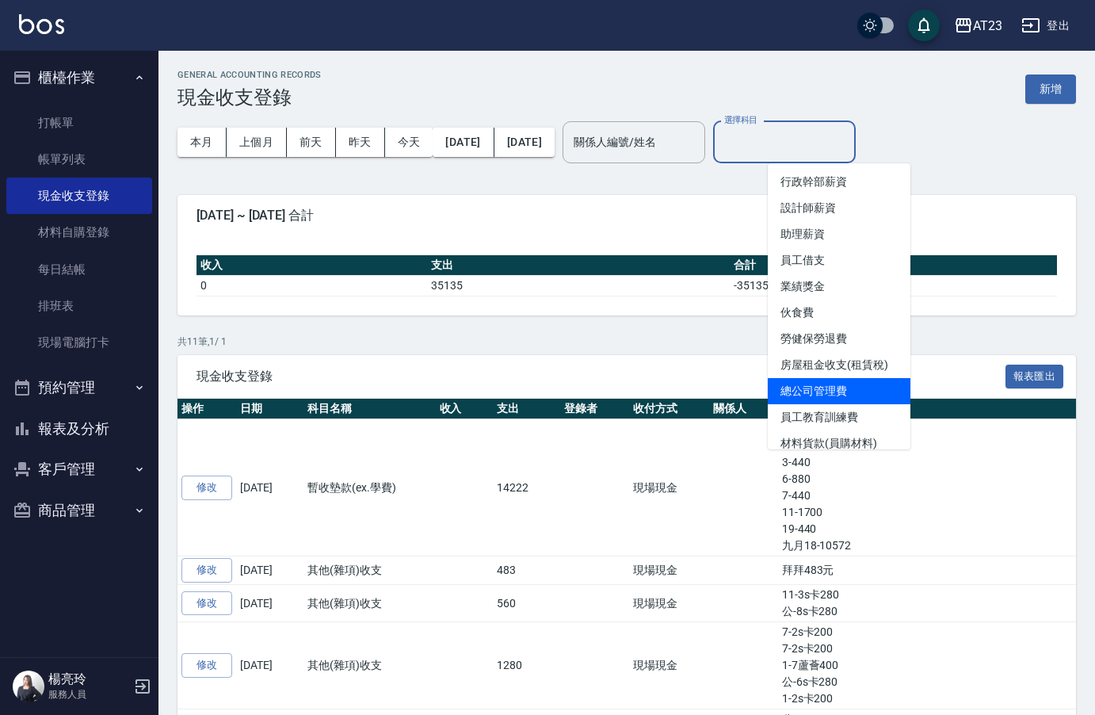
click at [844, 388] on li "總公司管理費" at bounding box center [839, 391] width 143 height 26
type input "總公司管理費"
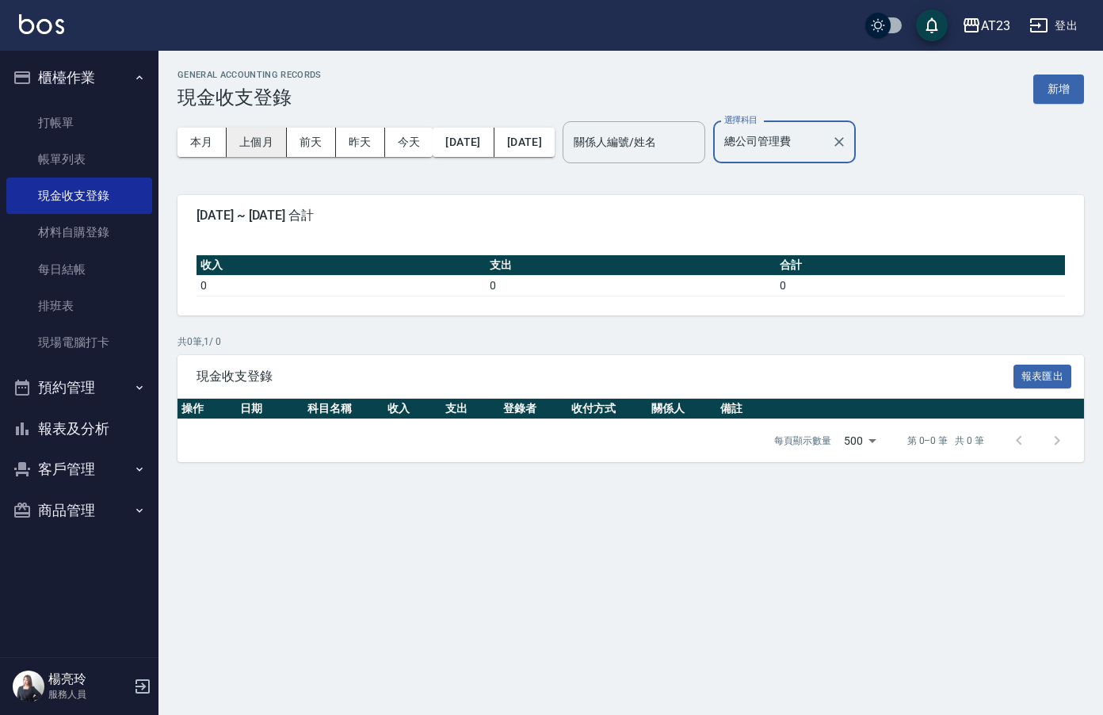
click at [264, 140] on button "上個月" at bounding box center [257, 142] width 60 height 29
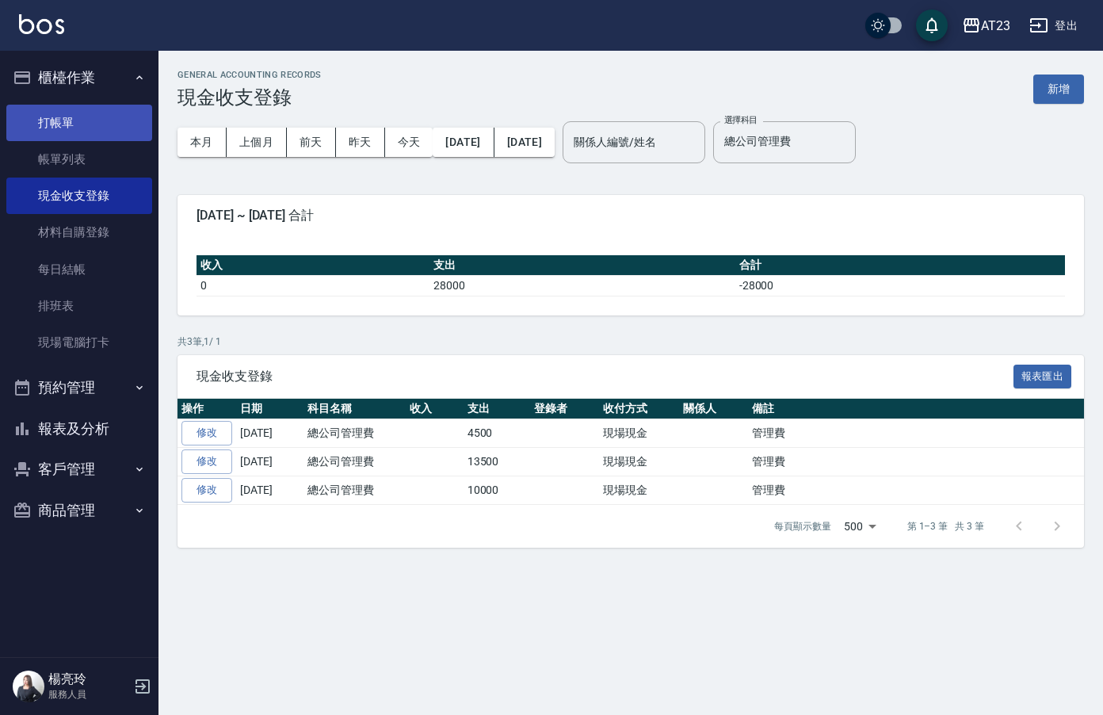
click at [74, 116] on link "打帳單" at bounding box center [79, 123] width 146 height 36
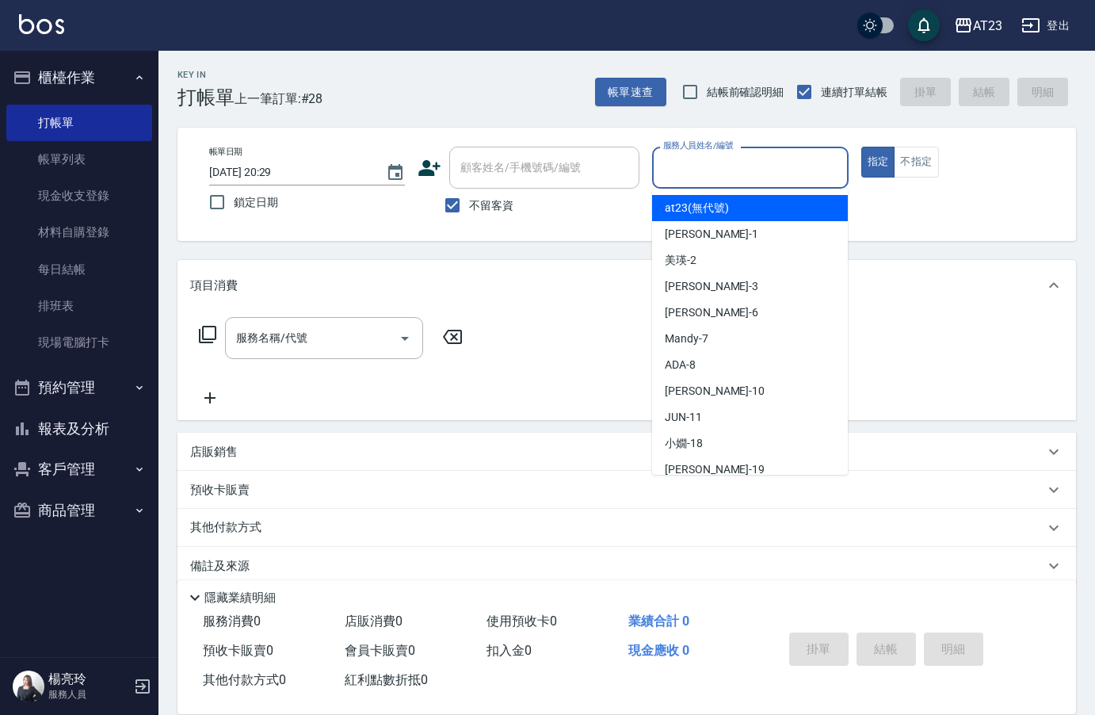
click at [728, 166] on input "服務人員姓名/編號" at bounding box center [749, 168] width 181 height 28
type input "ADA-8"
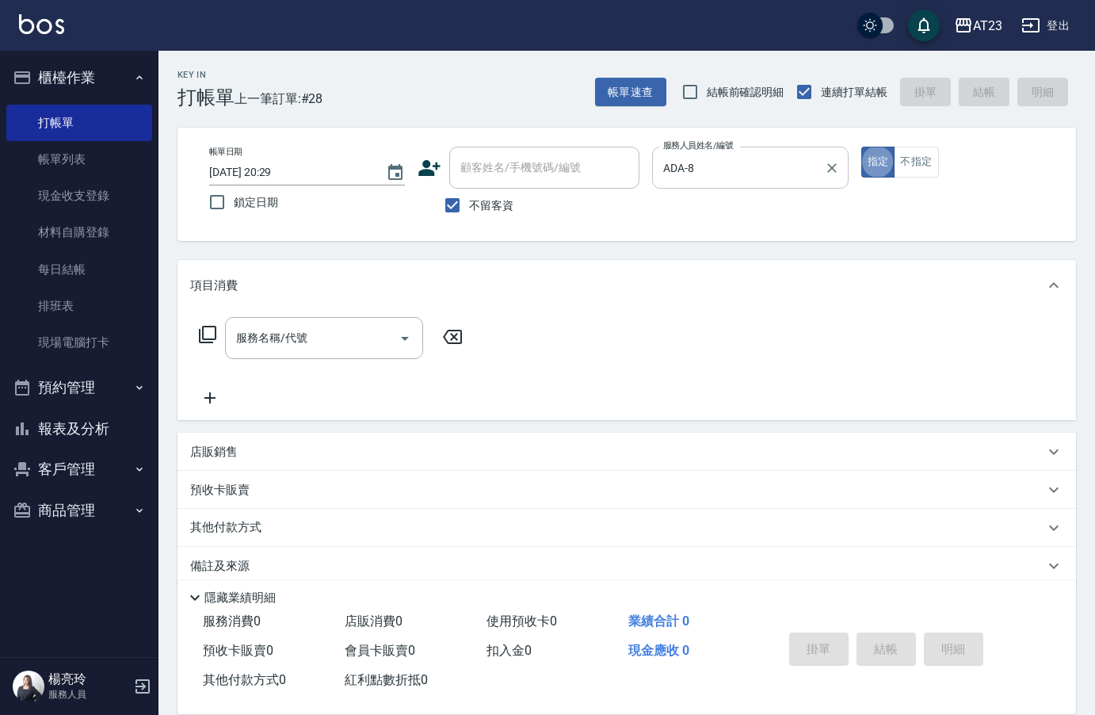
type button "true"
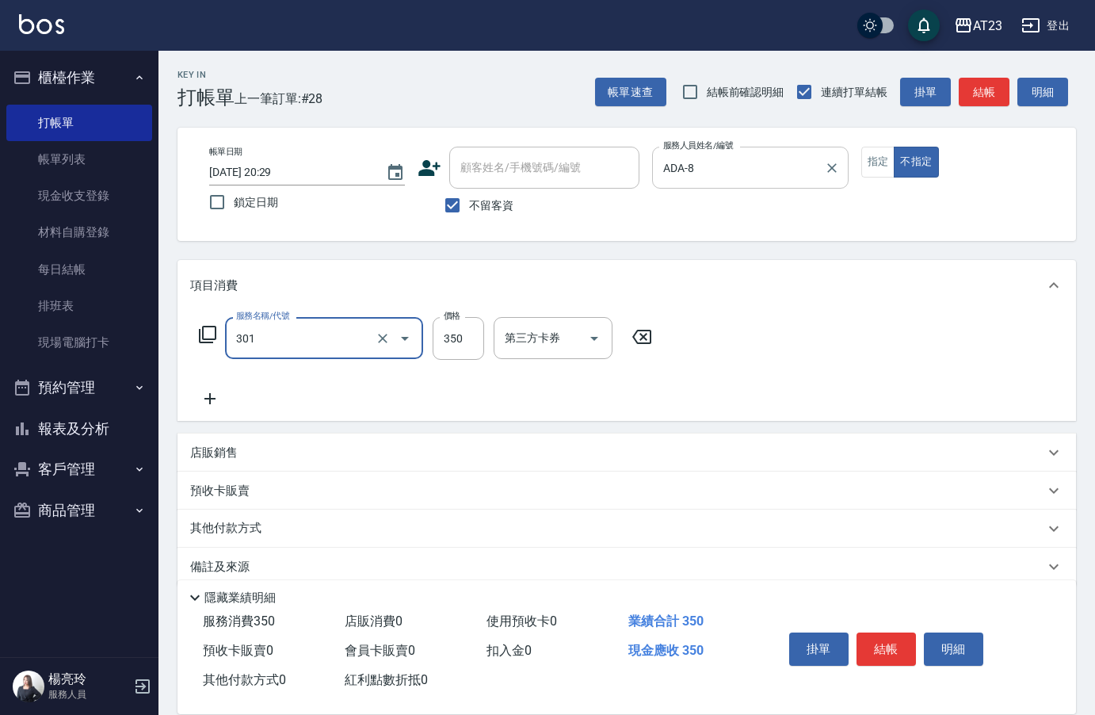
type input "造型剪髮(301)"
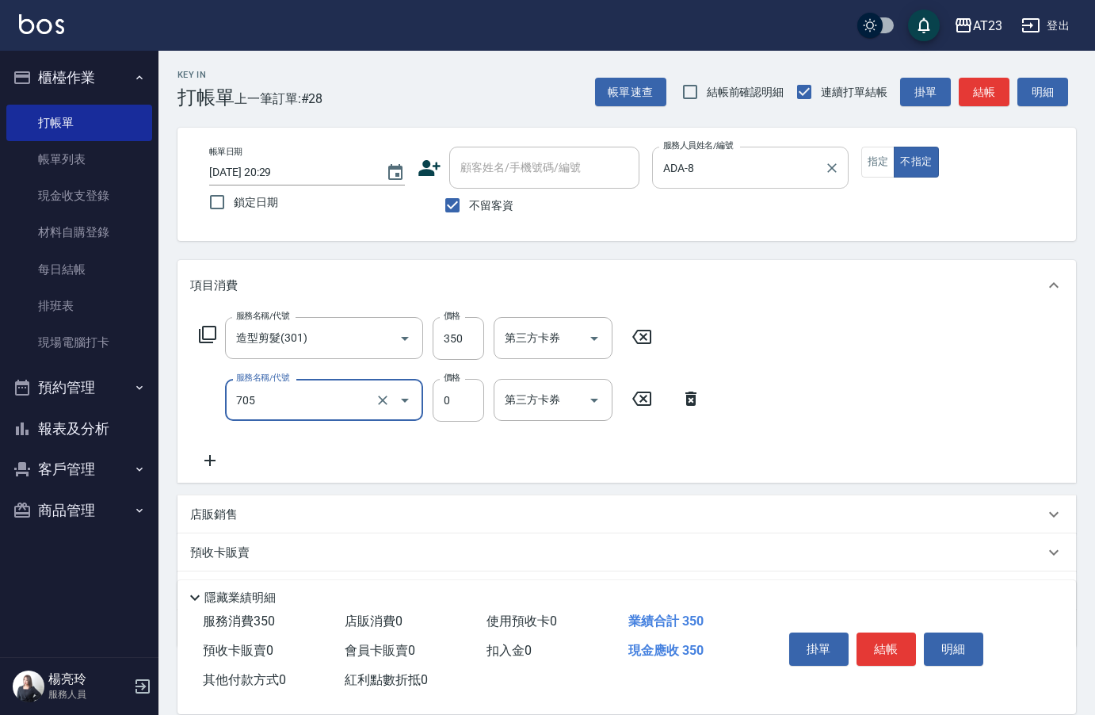
type input "互助50(705)"
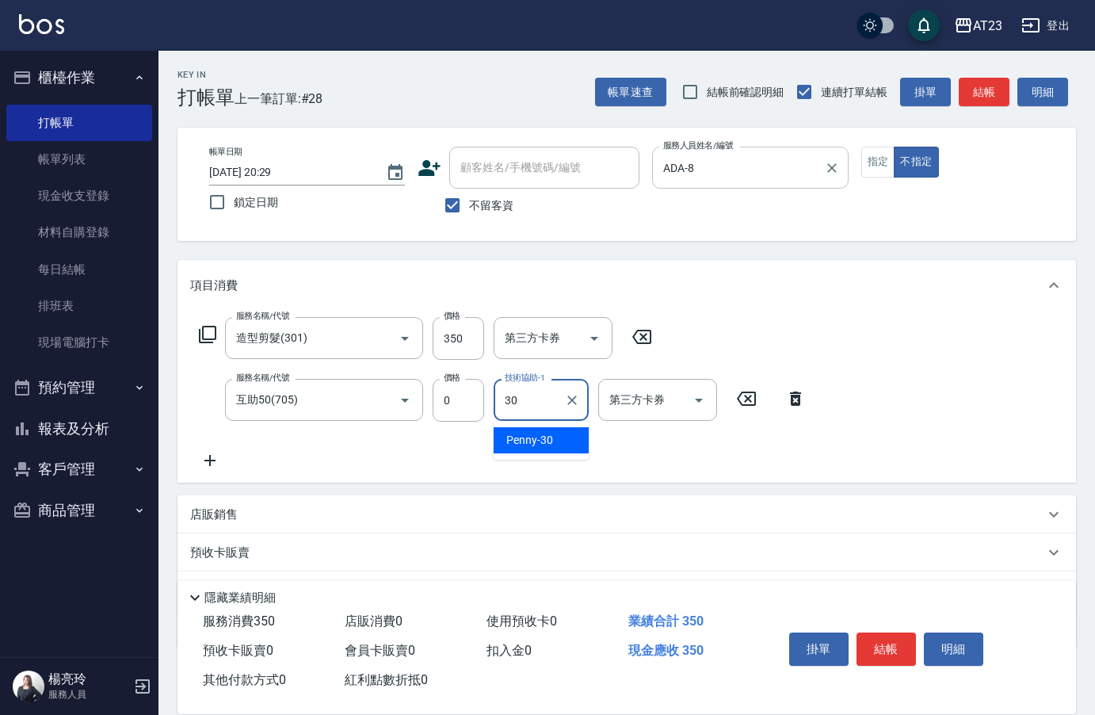
type input "Penny-30"
click at [874, 632] on button "結帳" at bounding box center [886, 648] width 59 height 33
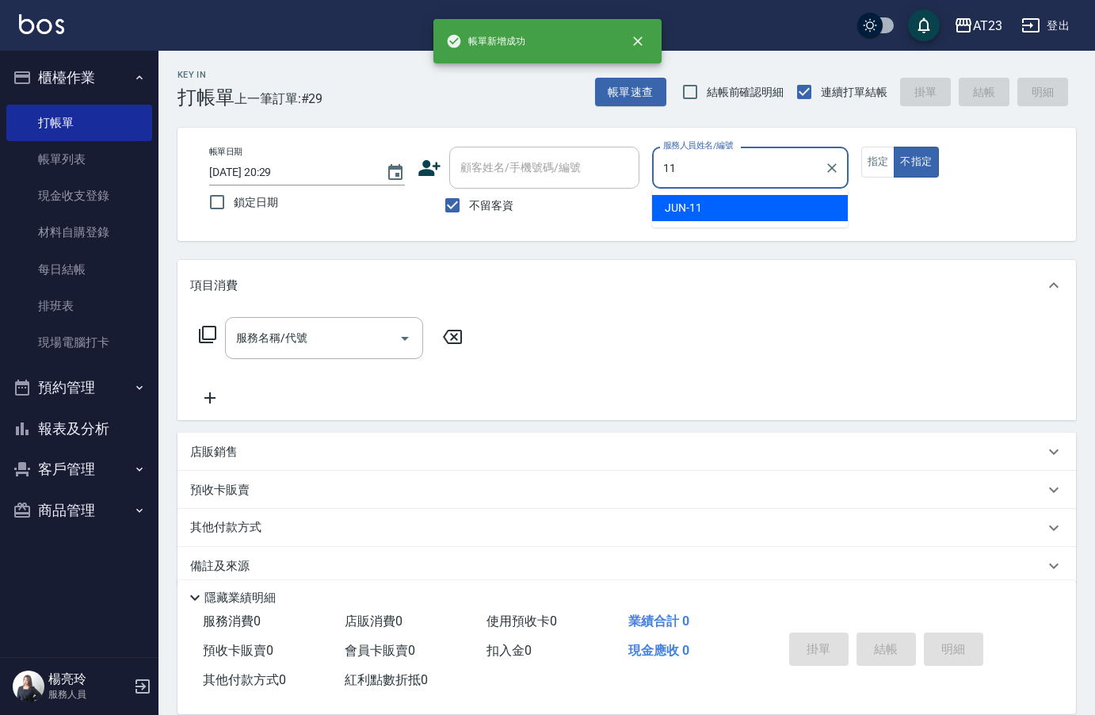
type input "JUN-11"
type button "false"
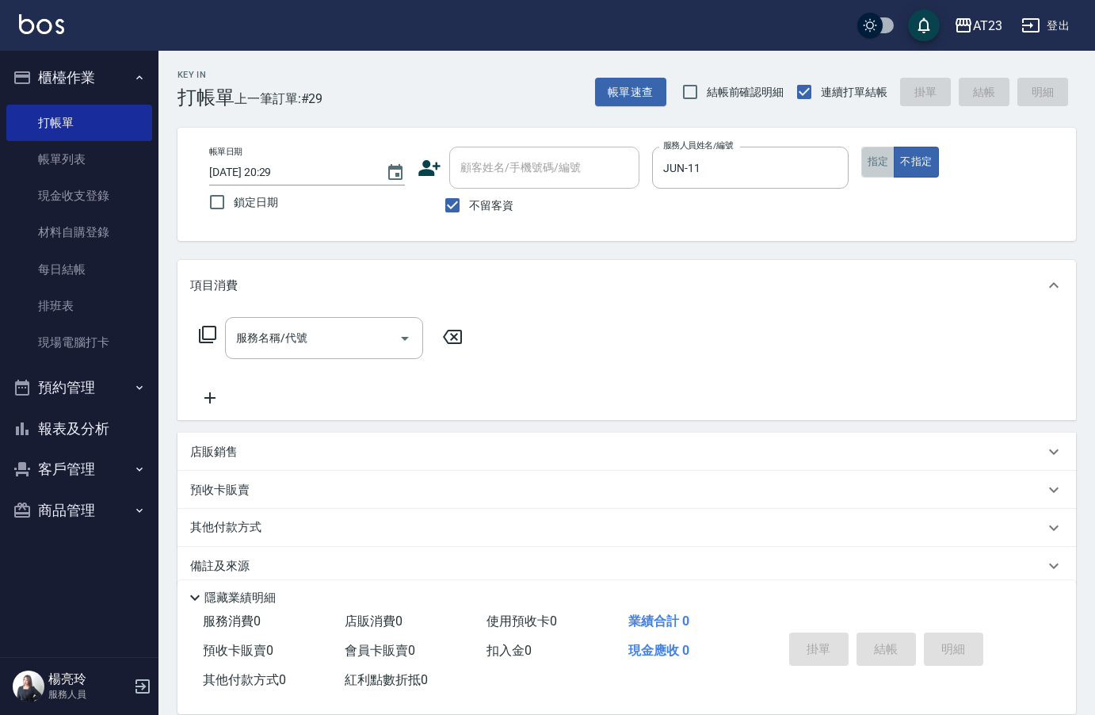
click at [888, 163] on button "指定" at bounding box center [878, 162] width 34 height 31
click at [355, 341] on input "服務名稱/代號" at bounding box center [312, 338] width 160 height 28
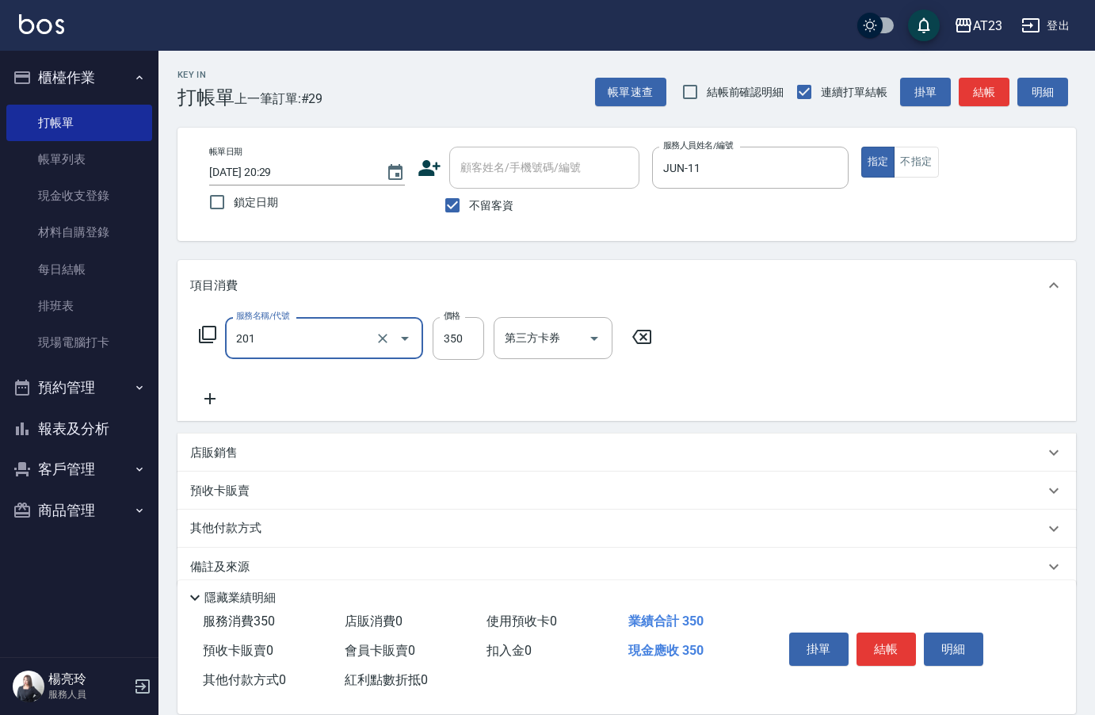
type input "一般洗髮(201)"
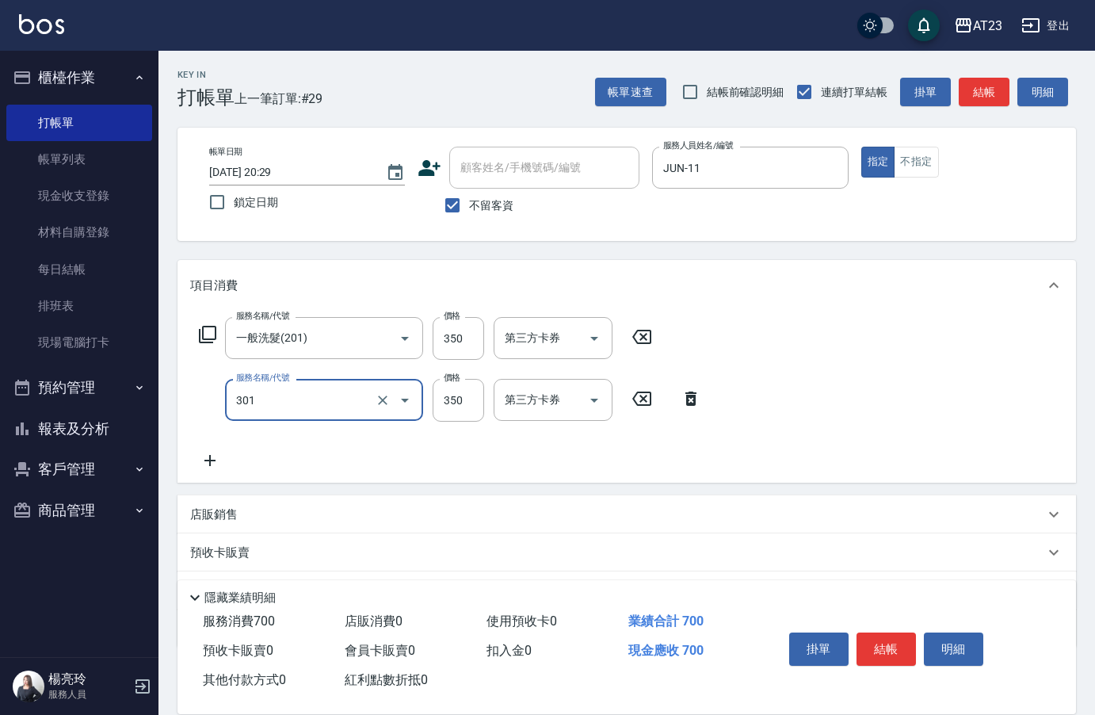
type input "造型剪髮(301)"
type input "400"
click at [873, 672] on div "掛單 結帳 明細" at bounding box center [886, 651] width 207 height 50
click at [865, 642] on button "結帳" at bounding box center [886, 648] width 59 height 33
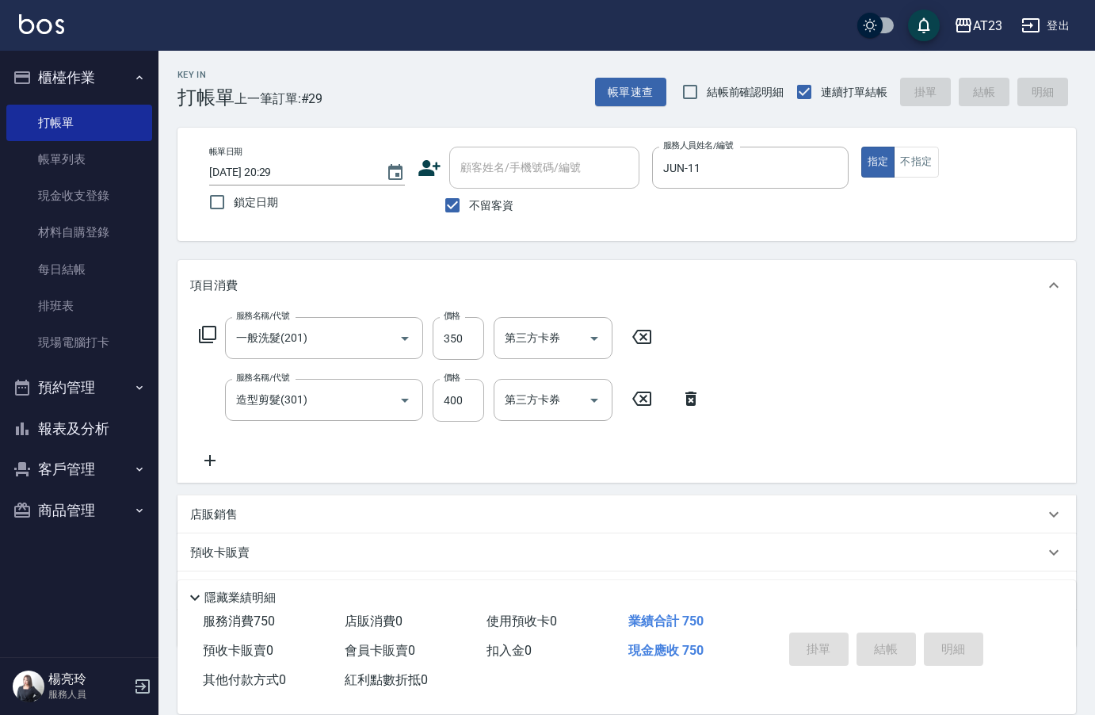
type input "2025/10/08 20:30"
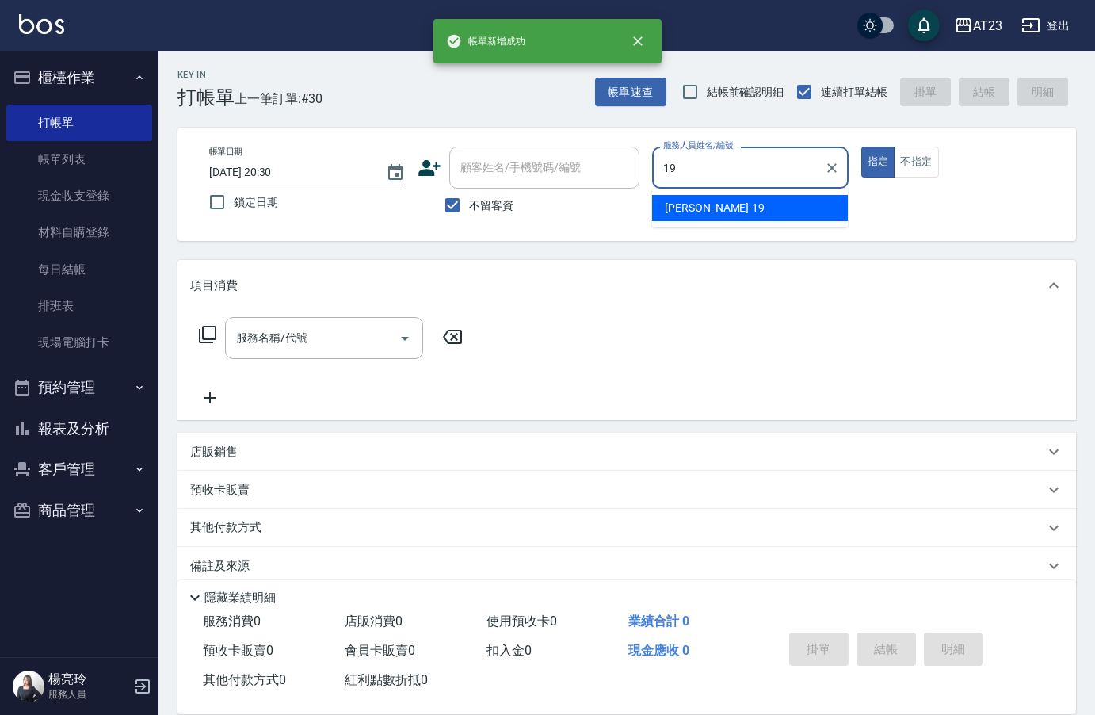
type input "亮亮-19"
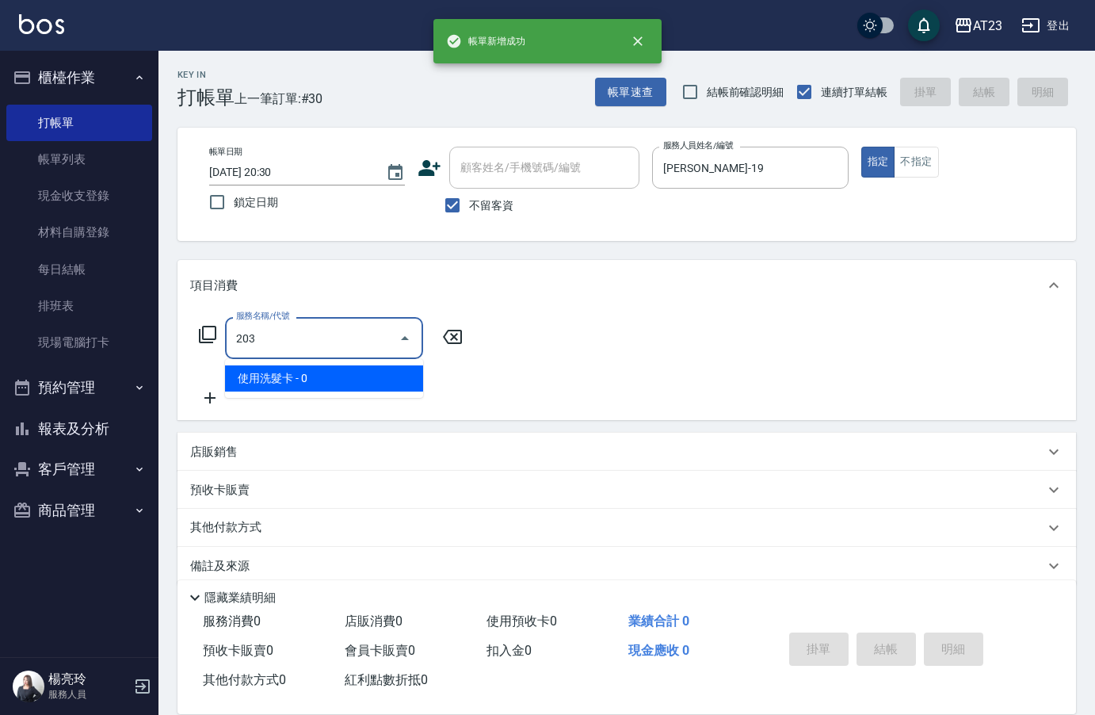
type input "使用洗髮卡(203)"
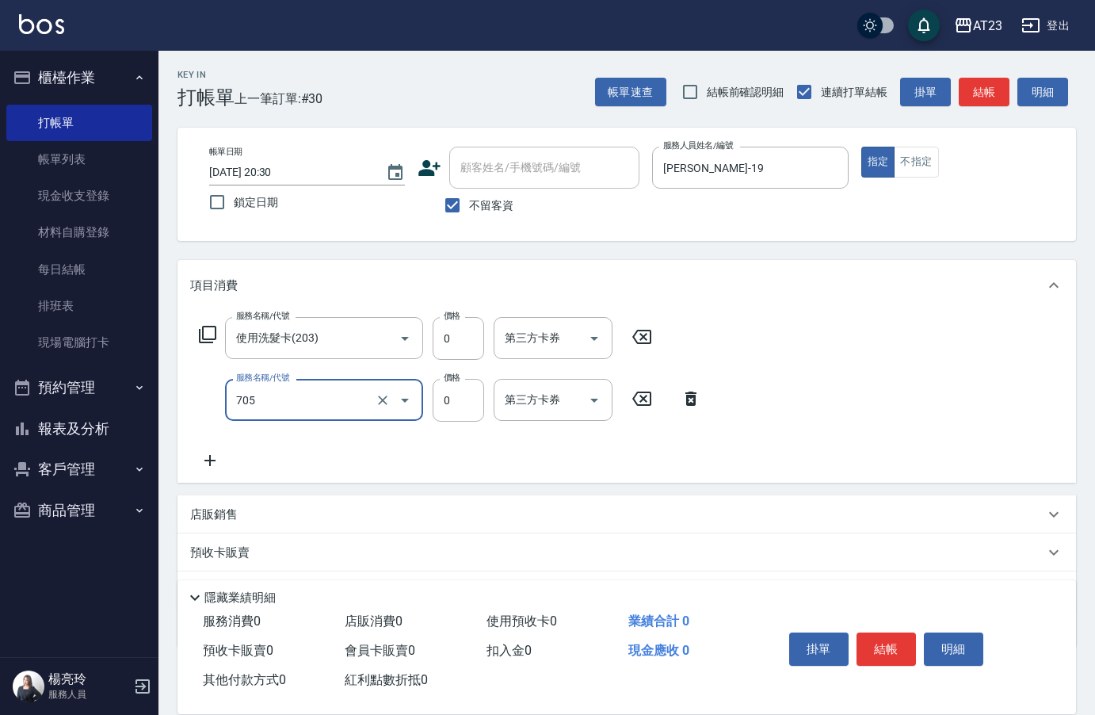
type input "互助50(705)"
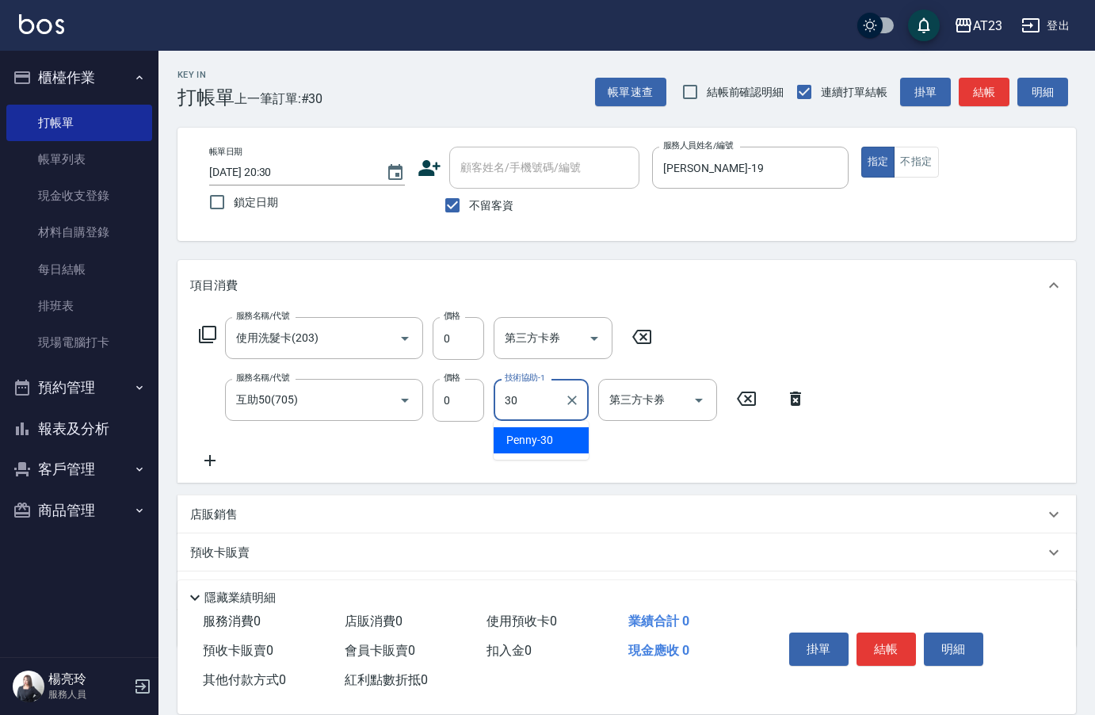
type input "Penny-30"
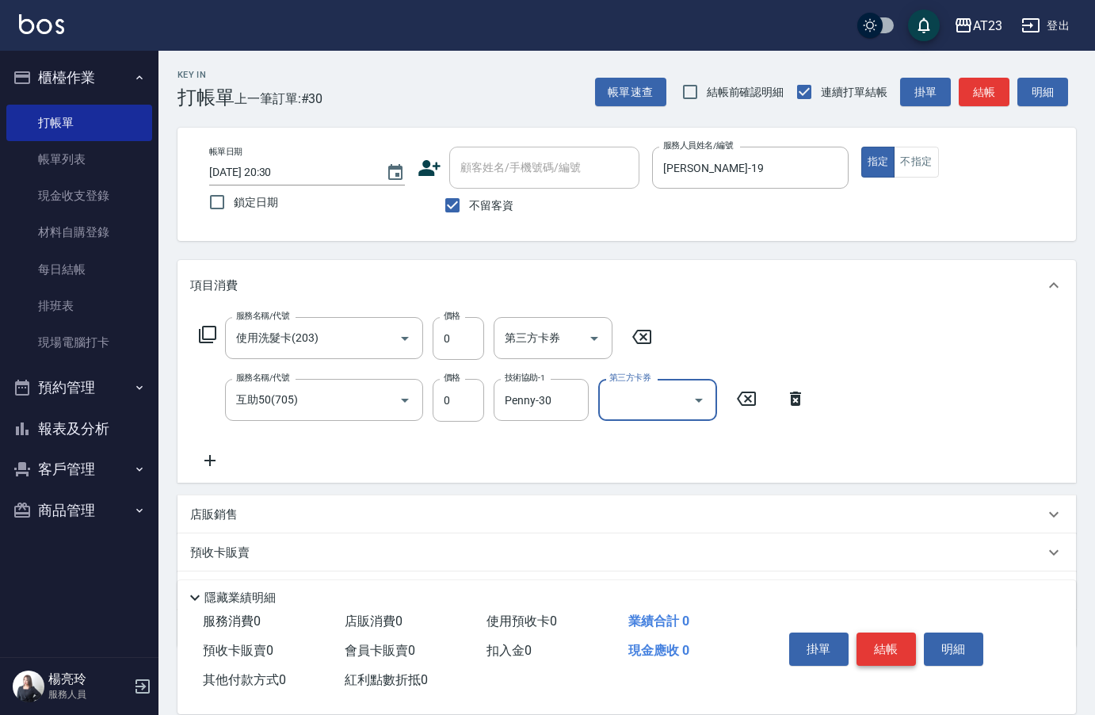
click at [896, 632] on button "結帳" at bounding box center [886, 648] width 59 height 33
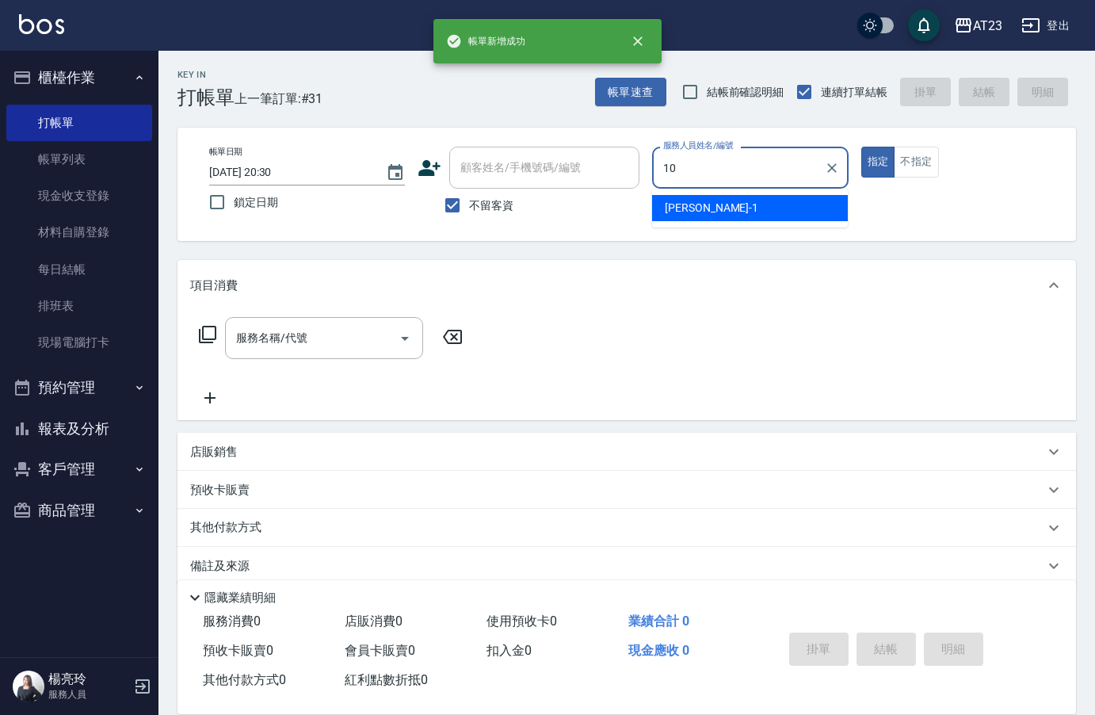
type input "Leon-10"
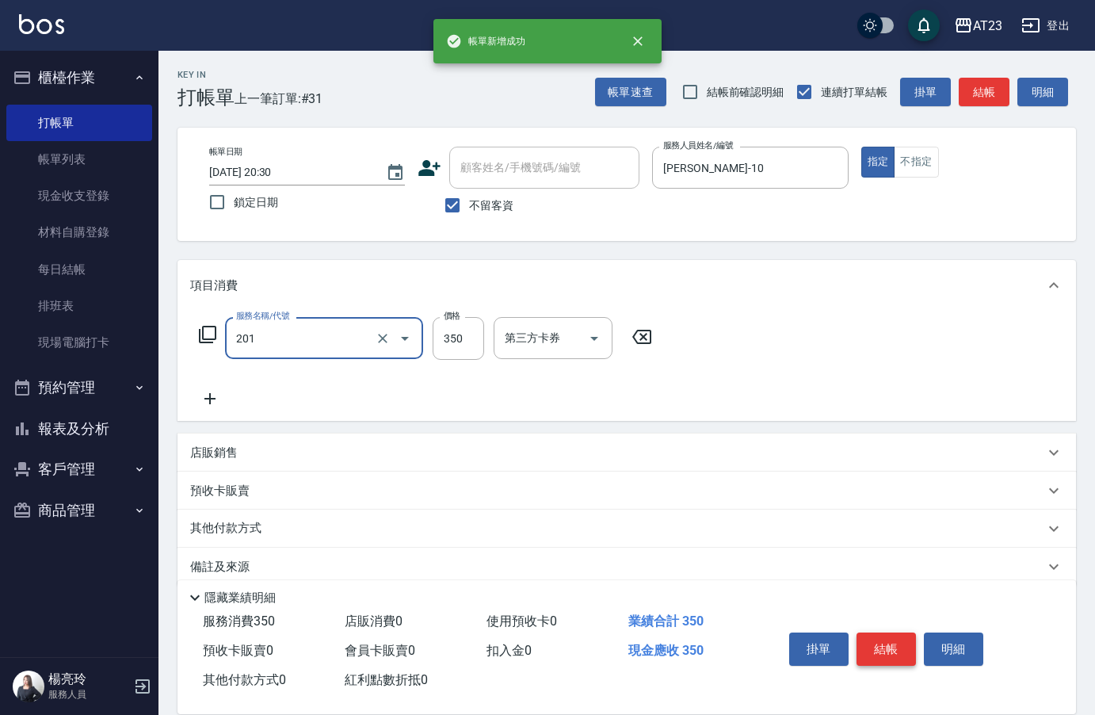
type input "一般洗髮(201)"
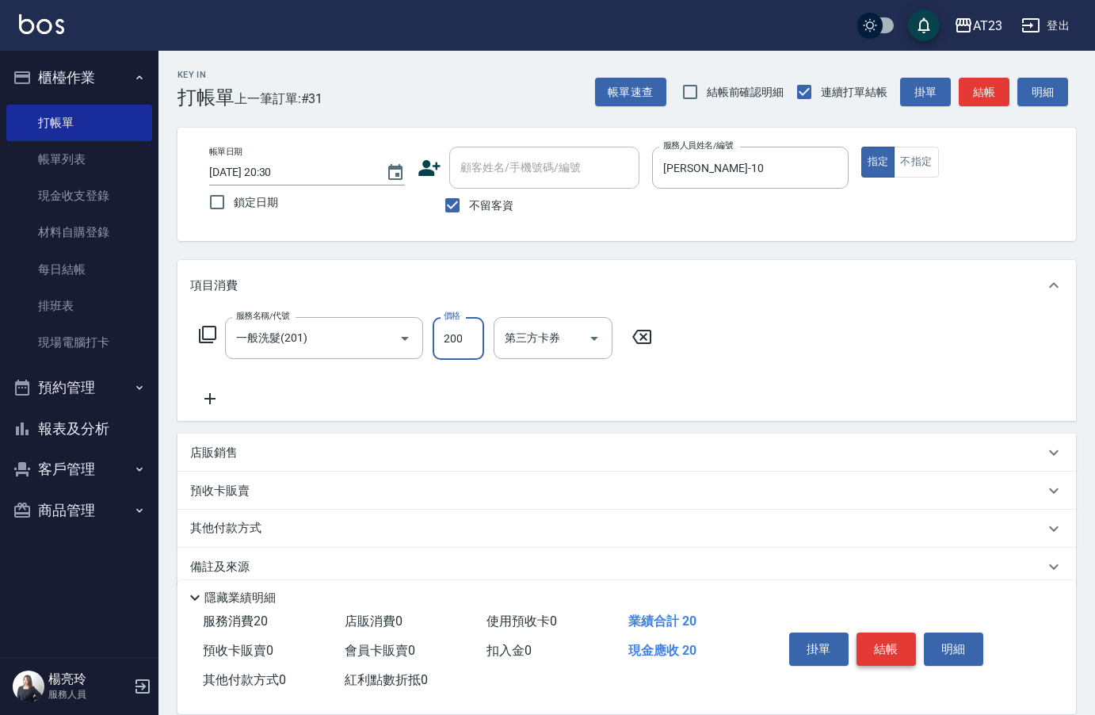
type input "200"
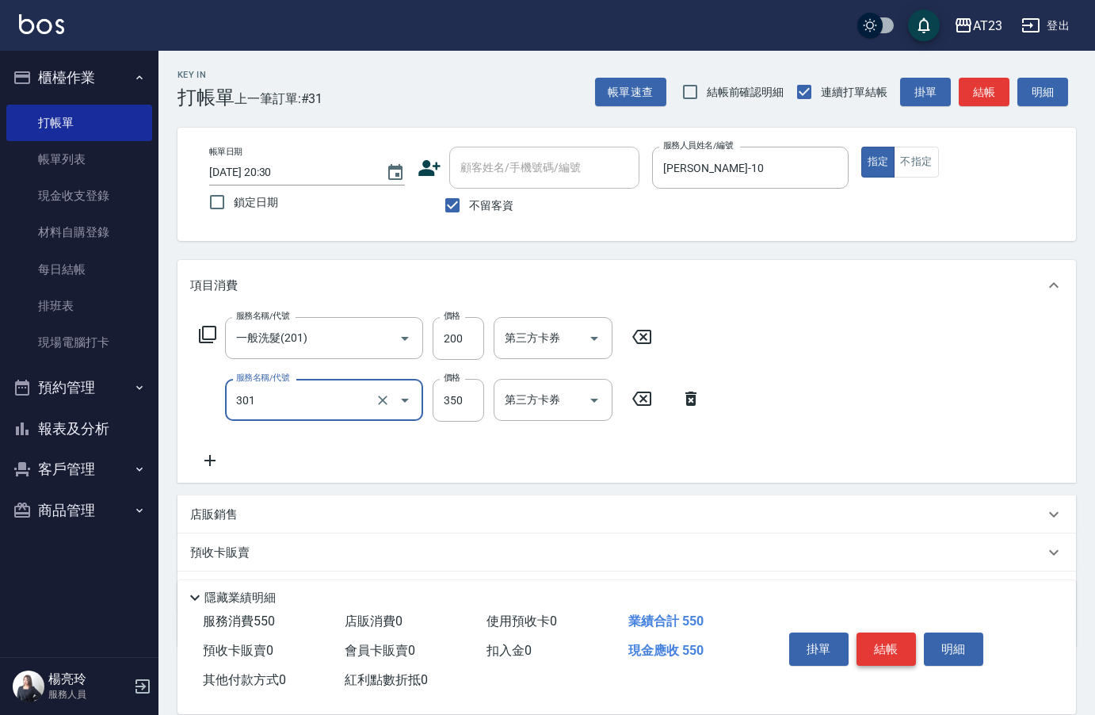
type input "造型剪髮(301)"
type input "280"
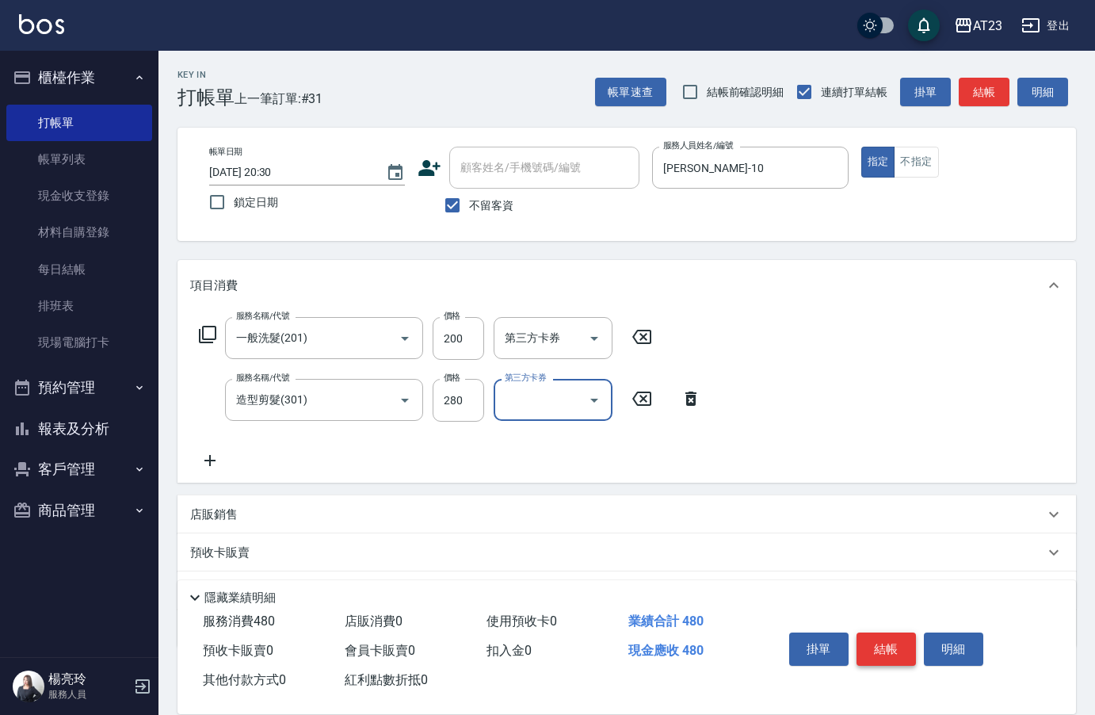
click at [879, 647] on button "結帳" at bounding box center [886, 648] width 59 height 33
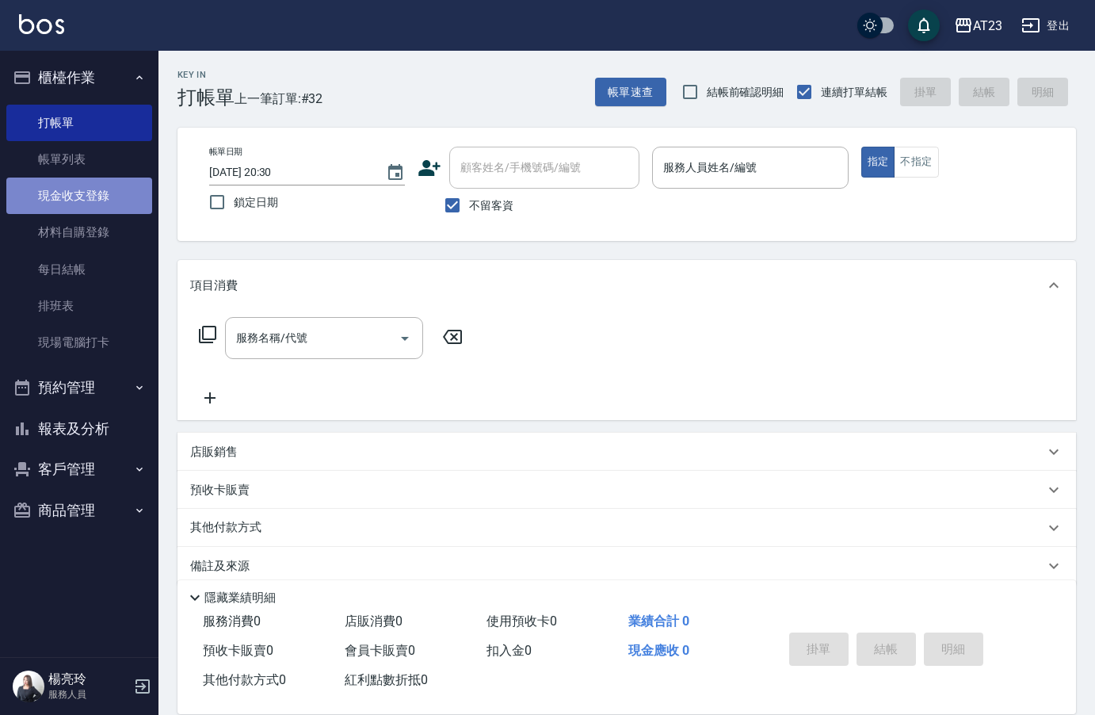
click at [113, 193] on link "現金收支登錄" at bounding box center [79, 196] width 146 height 36
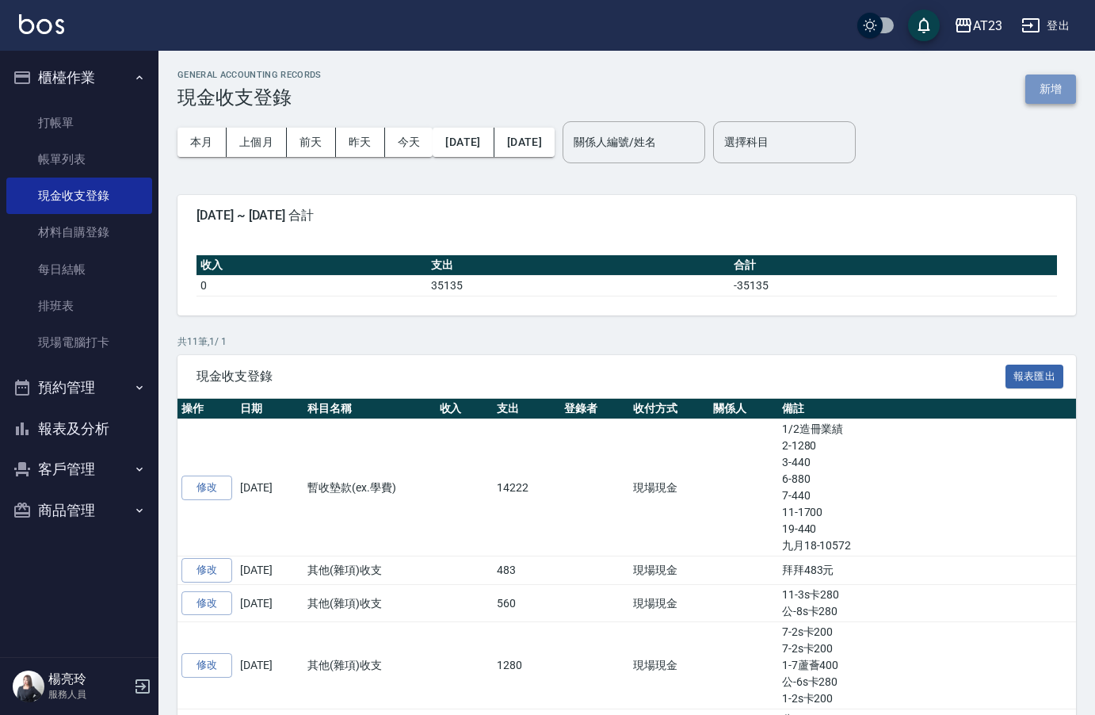
click at [1039, 98] on button "新增" at bounding box center [1050, 88] width 51 height 29
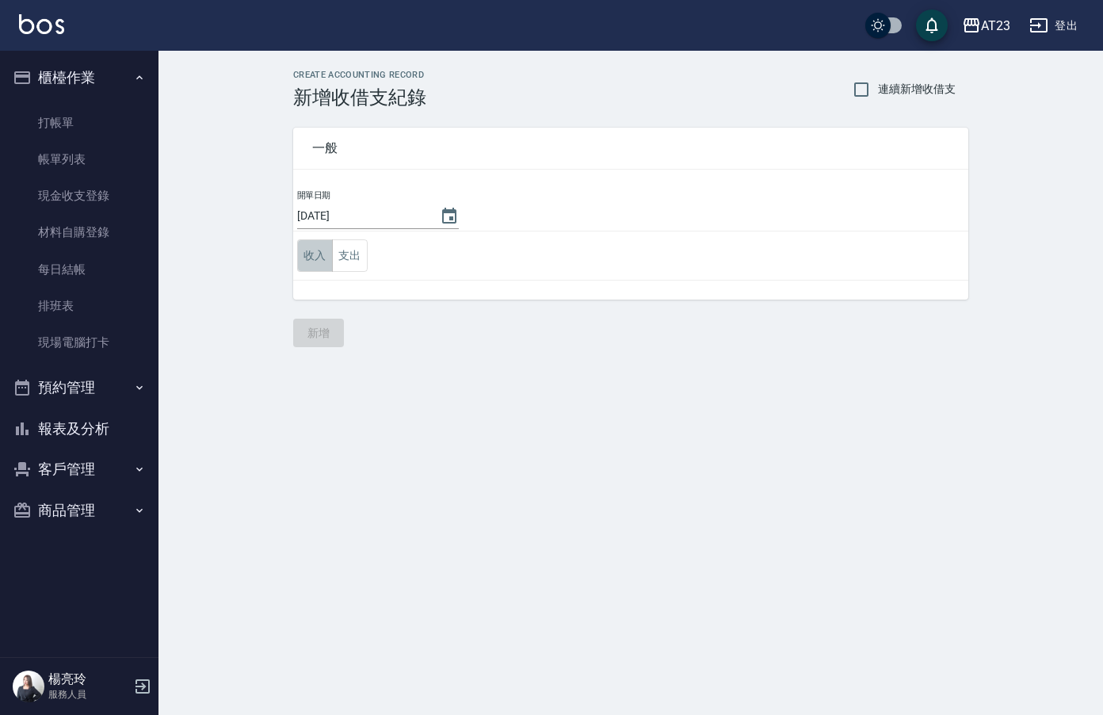
drag, startPoint x: 325, startPoint y: 252, endPoint x: 337, endPoint y: 250, distance: 12.0
click at [326, 252] on button "收入" at bounding box center [315, 255] width 36 height 32
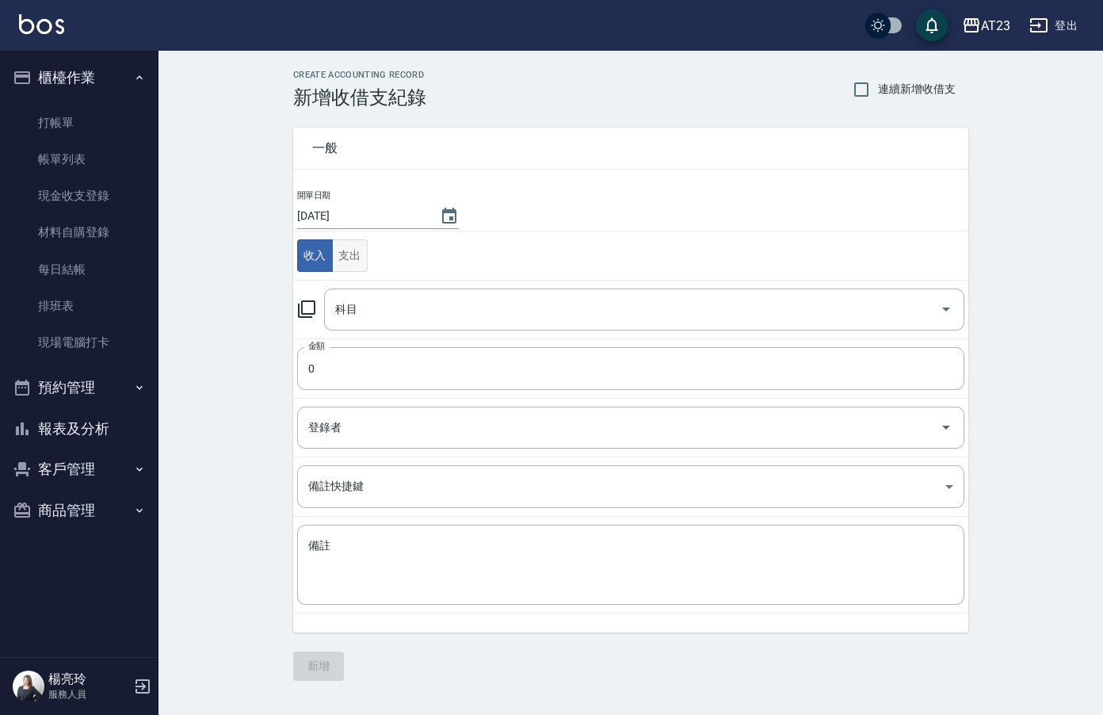
click at [349, 254] on button "支出" at bounding box center [350, 255] width 36 height 32
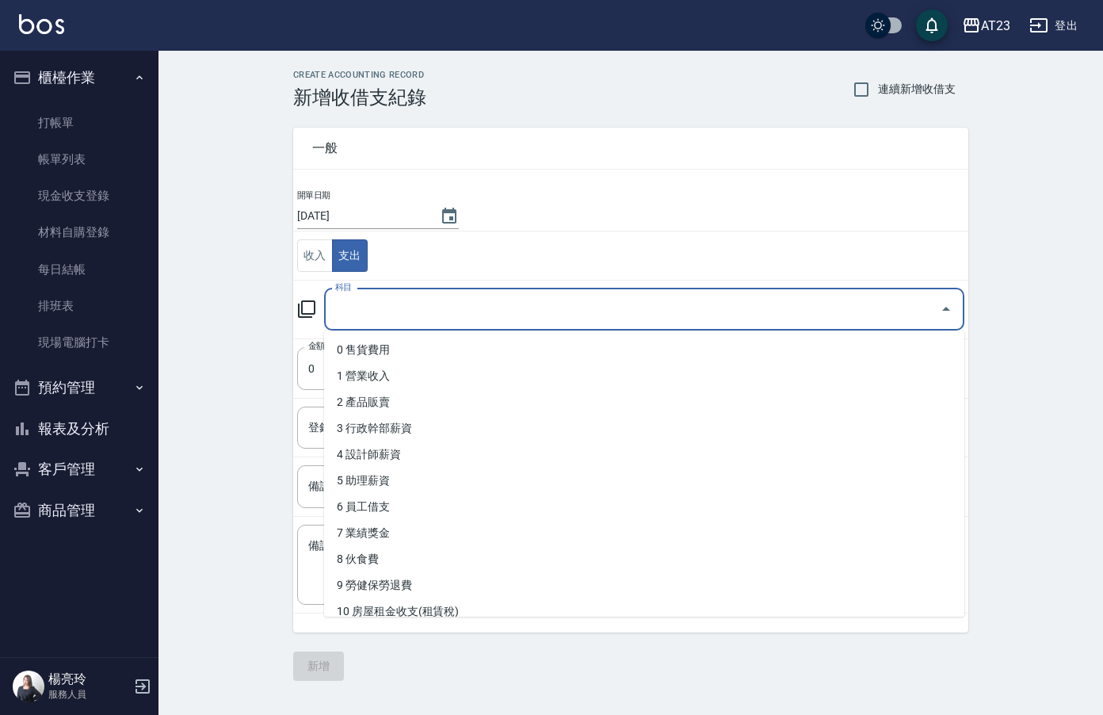
click at [391, 315] on input "科目" at bounding box center [632, 310] width 602 height 28
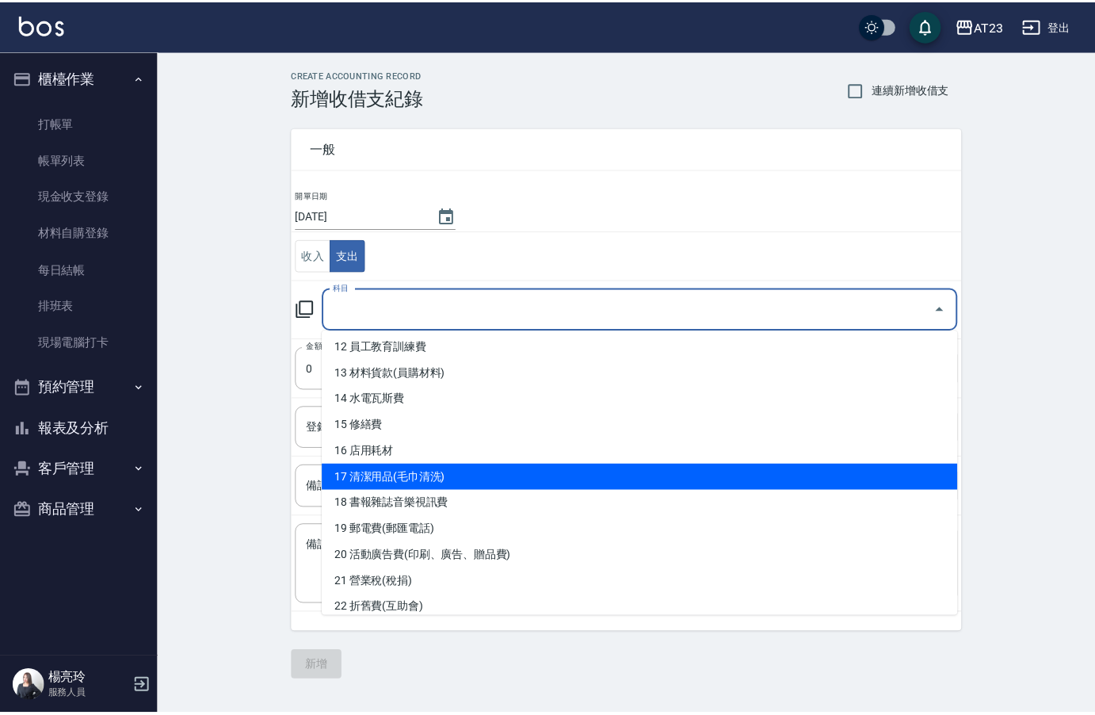
scroll to position [238, 0]
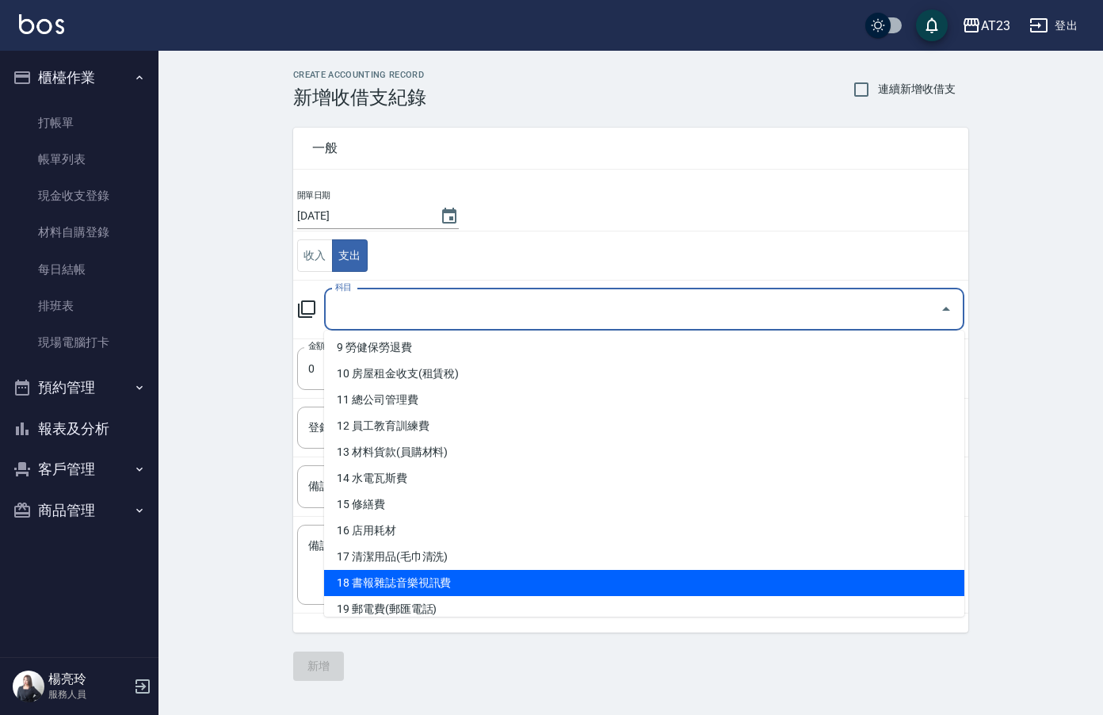
click at [610, 582] on li "18 書報雜誌音樂視訊費" at bounding box center [644, 583] width 640 height 26
type input "18 書報雜誌音樂視訊費"
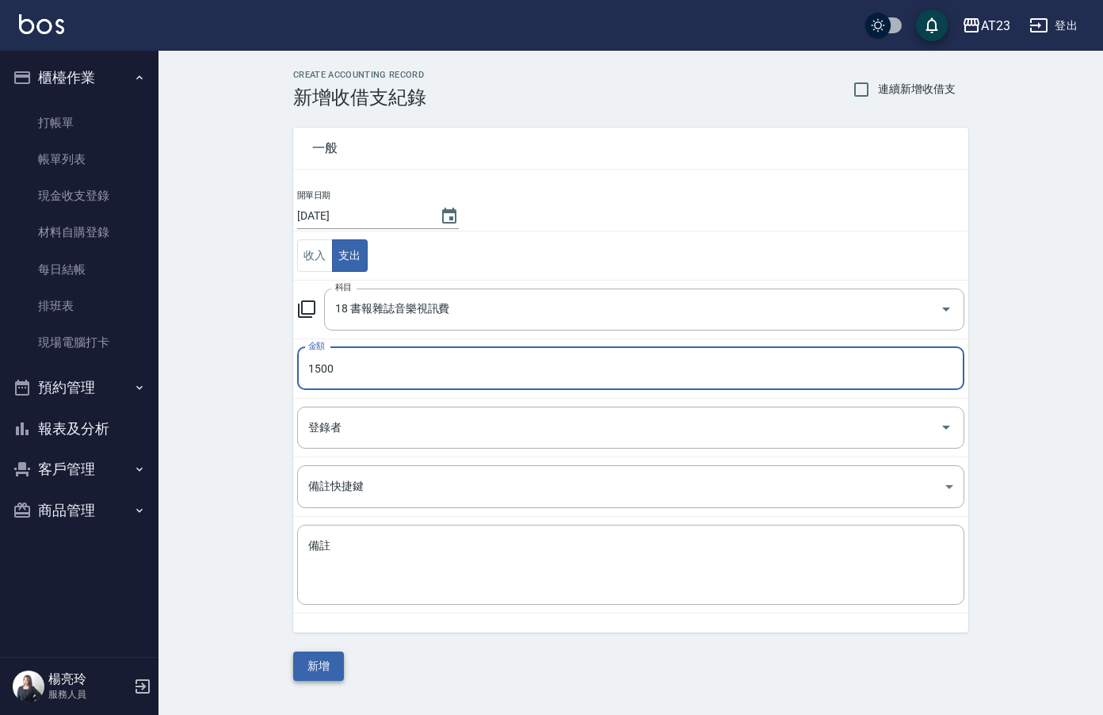
type input "1500"
click at [329, 666] on button "新增" at bounding box center [318, 665] width 51 height 29
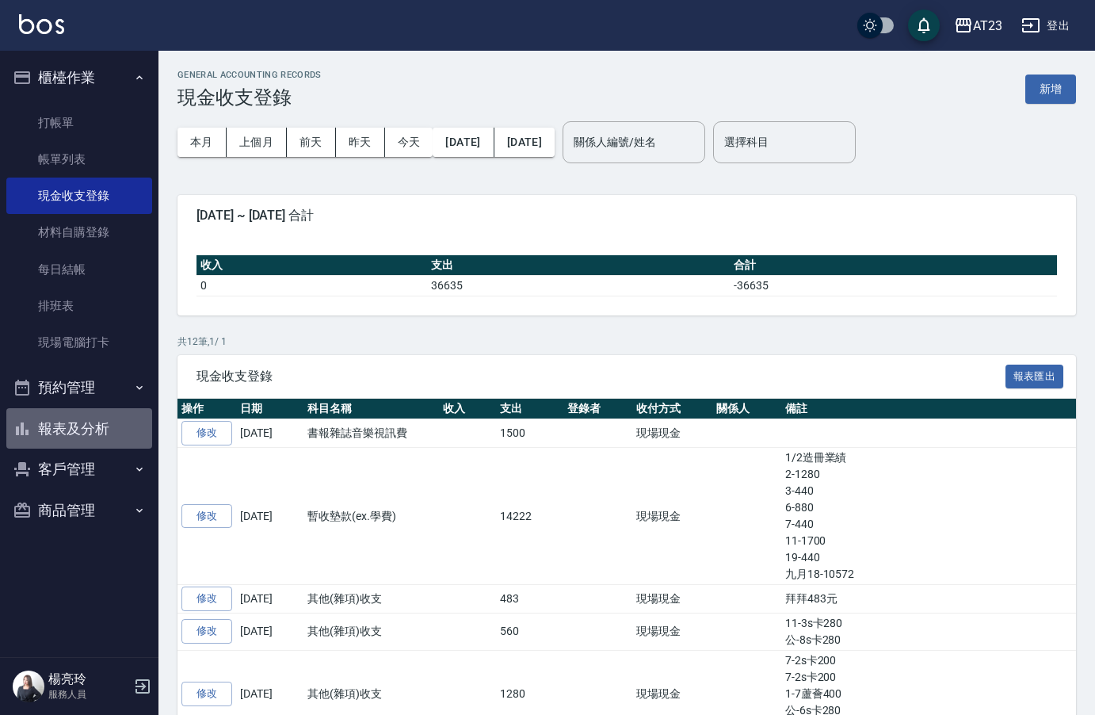
click at [136, 429] on button "報表及分析" at bounding box center [79, 428] width 146 height 41
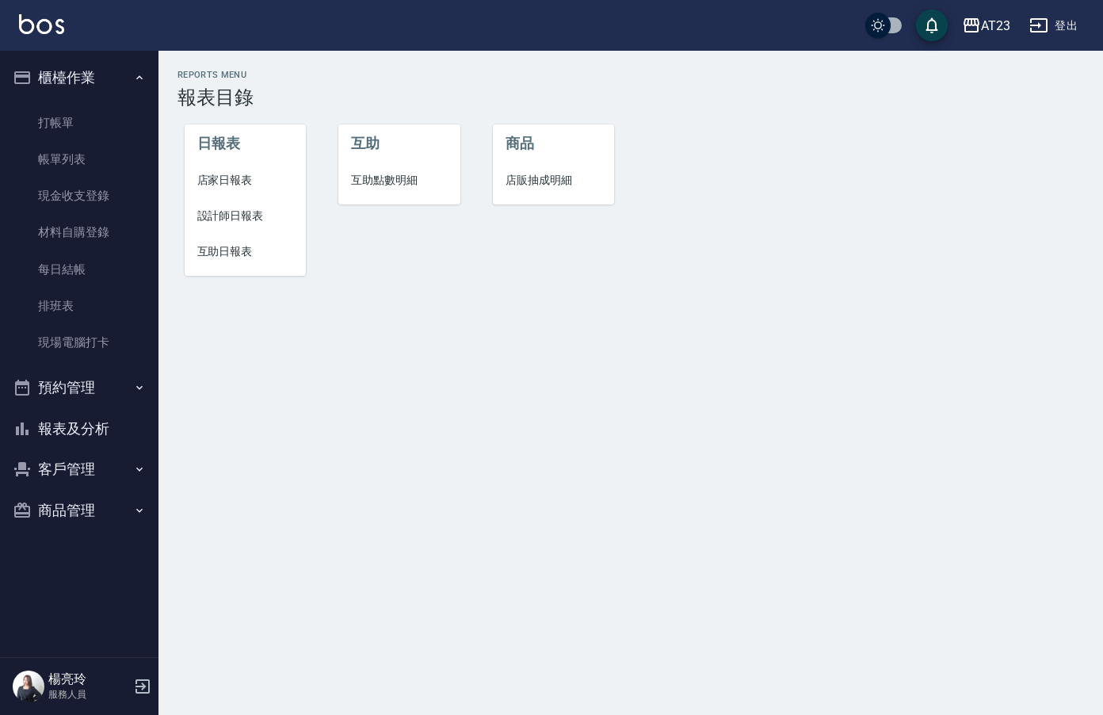
click at [223, 184] on span "店家日報表" at bounding box center [245, 180] width 97 height 17
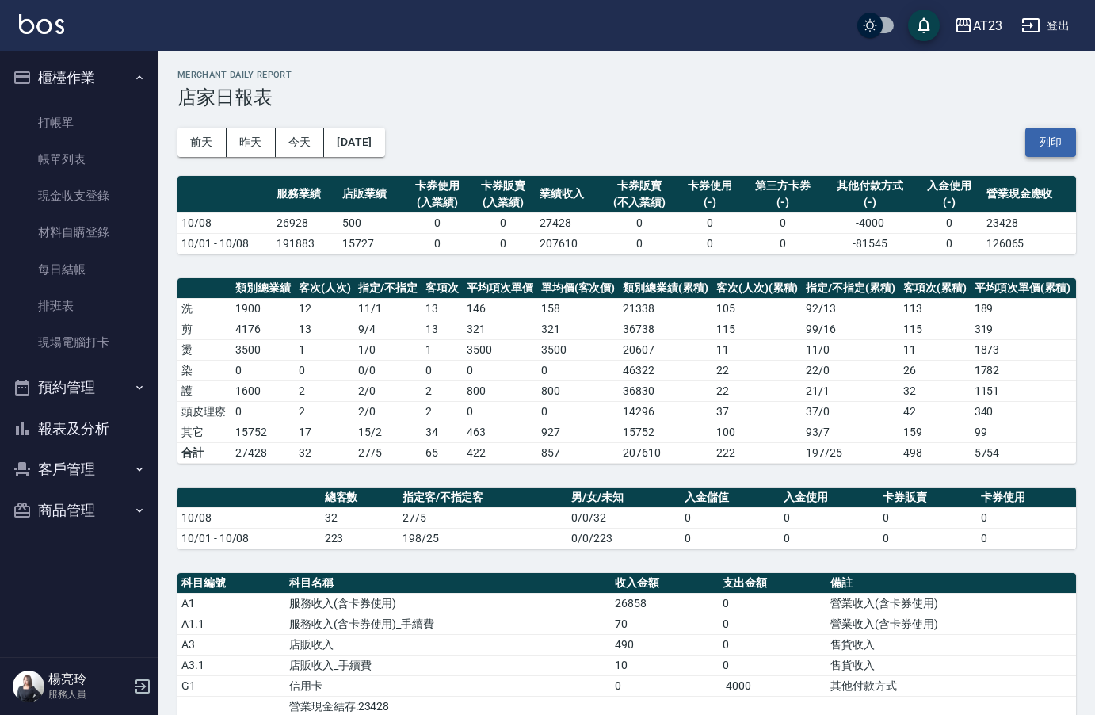
click at [1044, 137] on button "列印" at bounding box center [1050, 142] width 51 height 29
click at [89, 444] on button "報表及分析" at bounding box center [79, 428] width 146 height 41
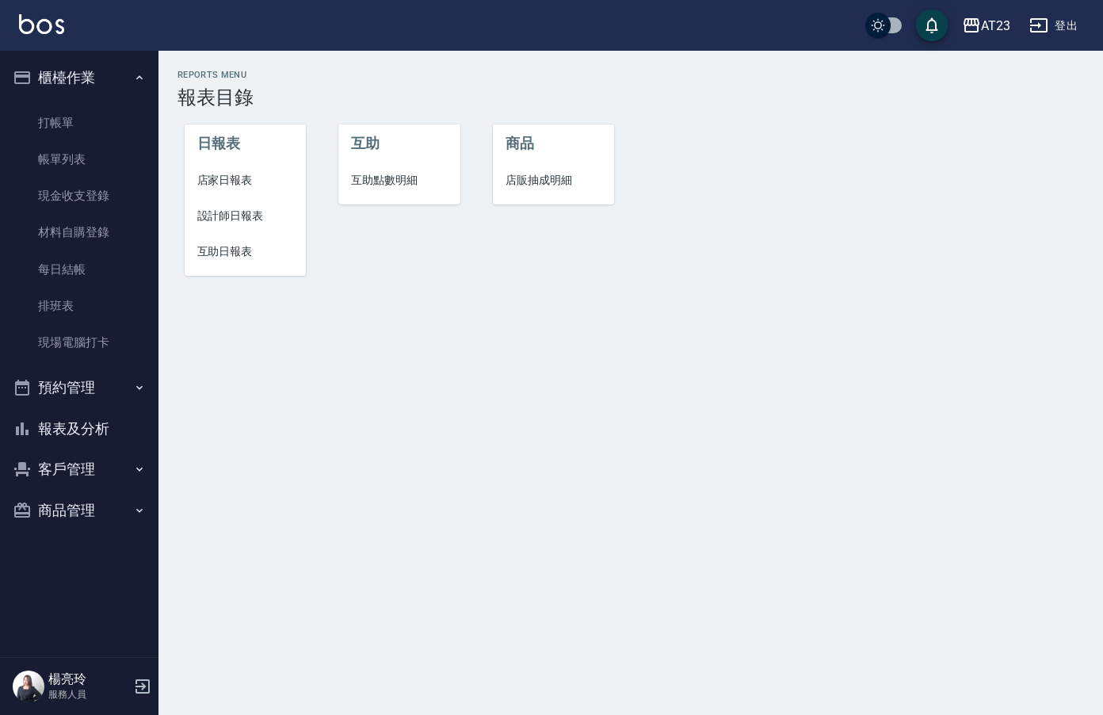
click at [91, 433] on button "報表及分析" at bounding box center [79, 428] width 146 height 41
click at [246, 224] on li "設計師日報表" at bounding box center [246, 216] width 122 height 36
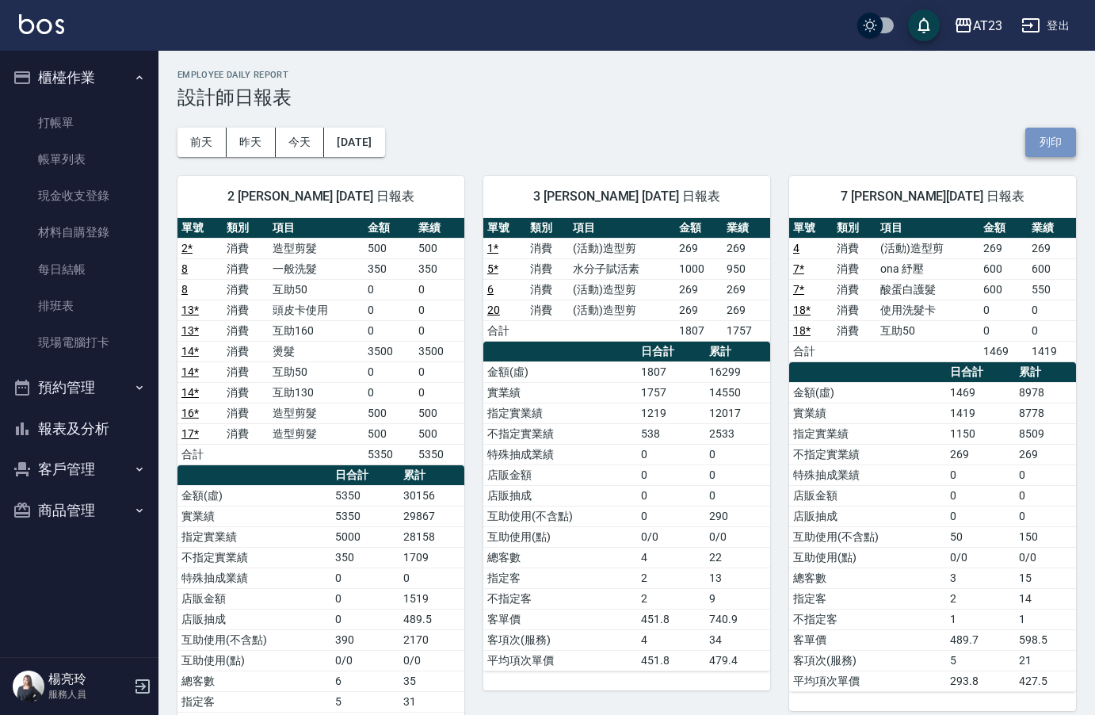
click at [1062, 155] on button "列印" at bounding box center [1050, 142] width 51 height 29
click at [110, 433] on button "報表及分析" at bounding box center [79, 428] width 146 height 41
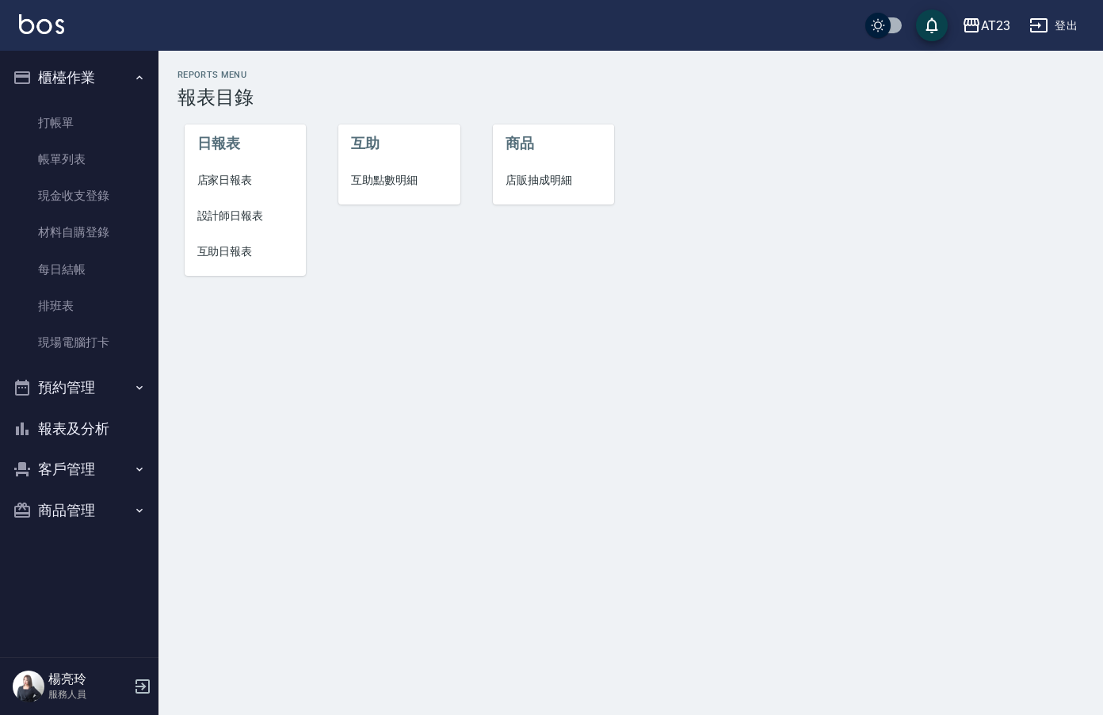
click at [237, 259] on span "互助日報表" at bounding box center [245, 251] width 97 height 17
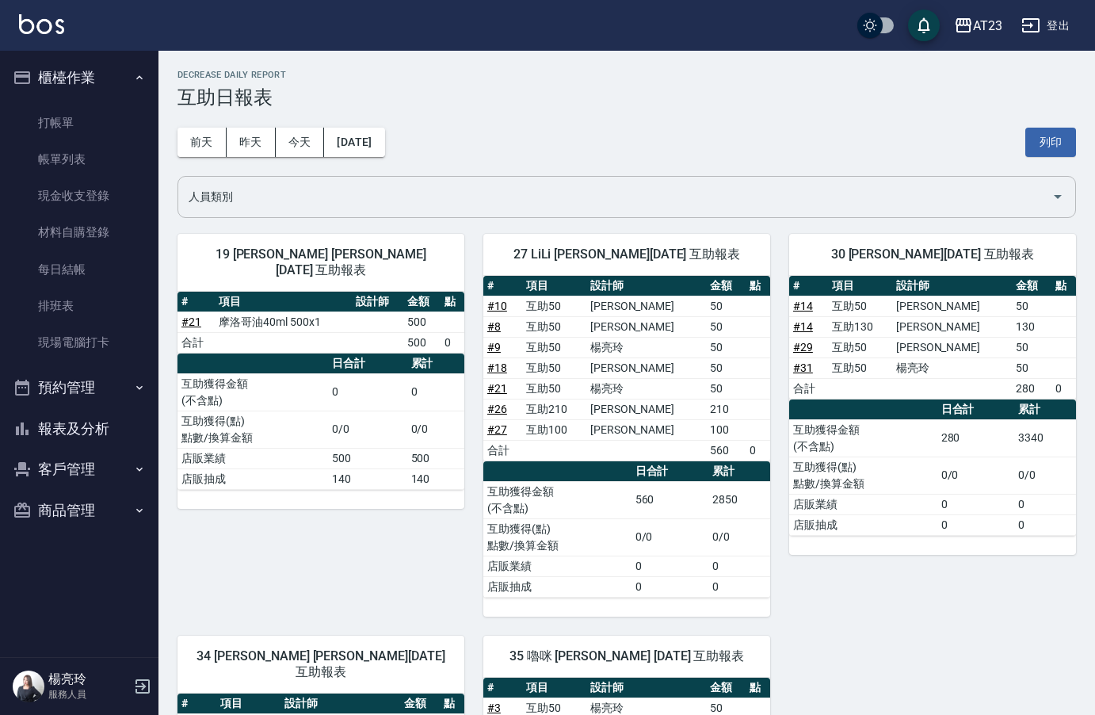
click at [437, 192] on input "人員類別" at bounding box center [615, 197] width 861 height 28
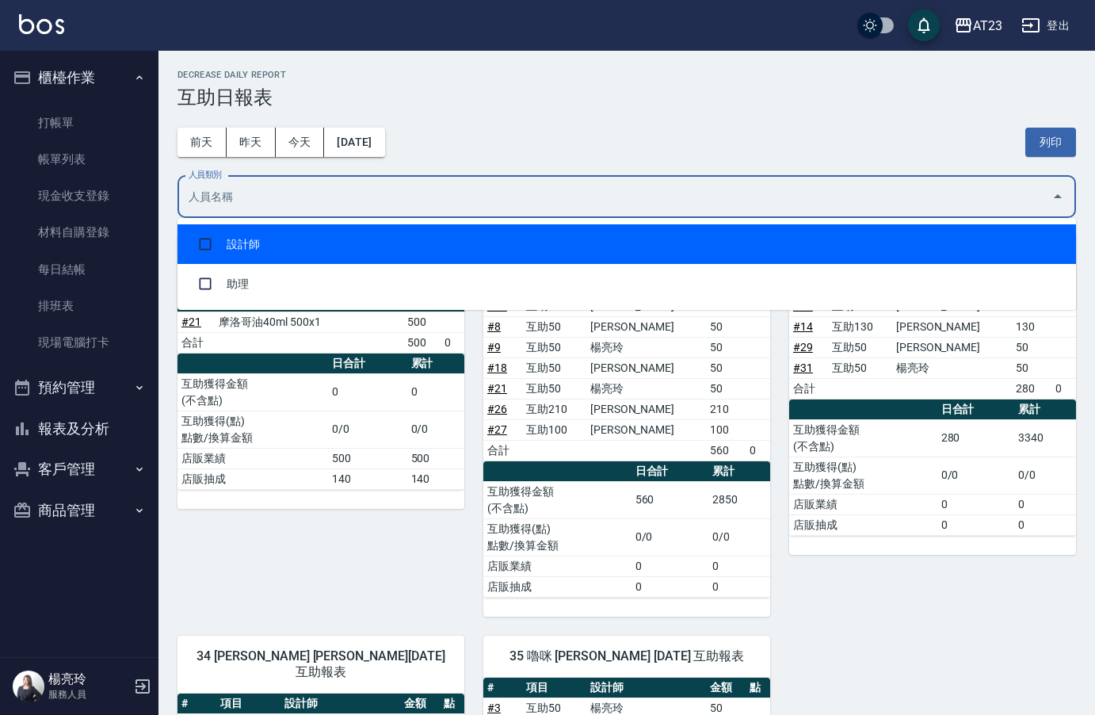
click at [414, 246] on li "設計師" at bounding box center [627, 244] width 899 height 40
checkbox input "true"
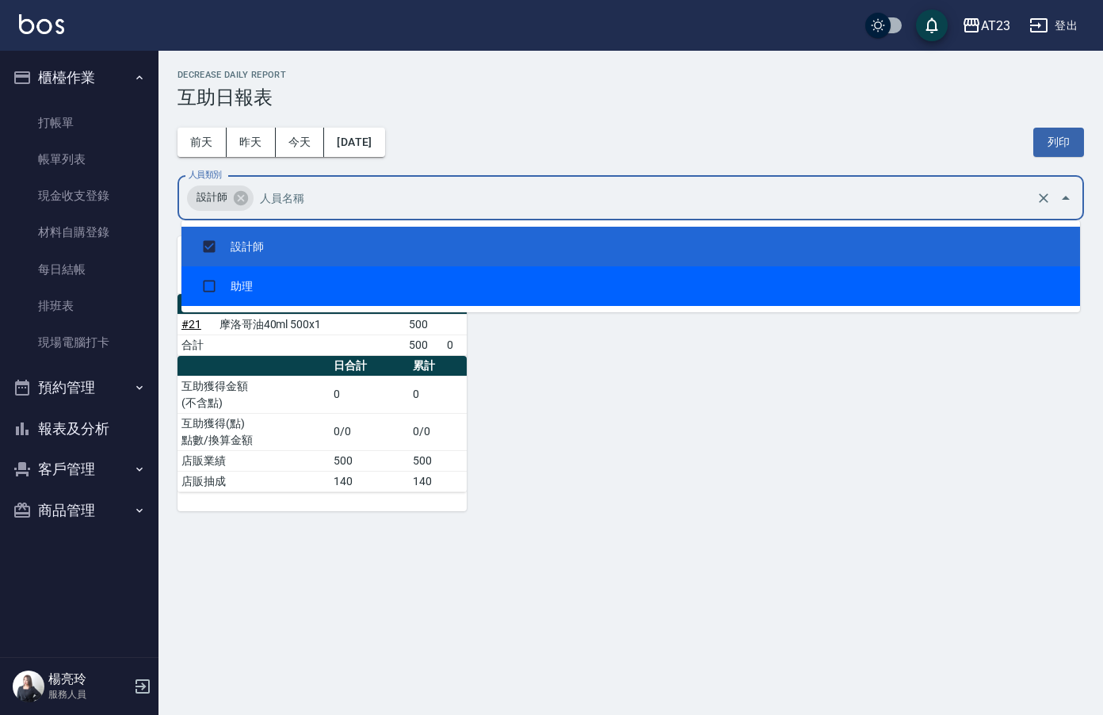
click at [540, 283] on li "助理" at bounding box center [630, 286] width 899 height 40
checkbox input "true"
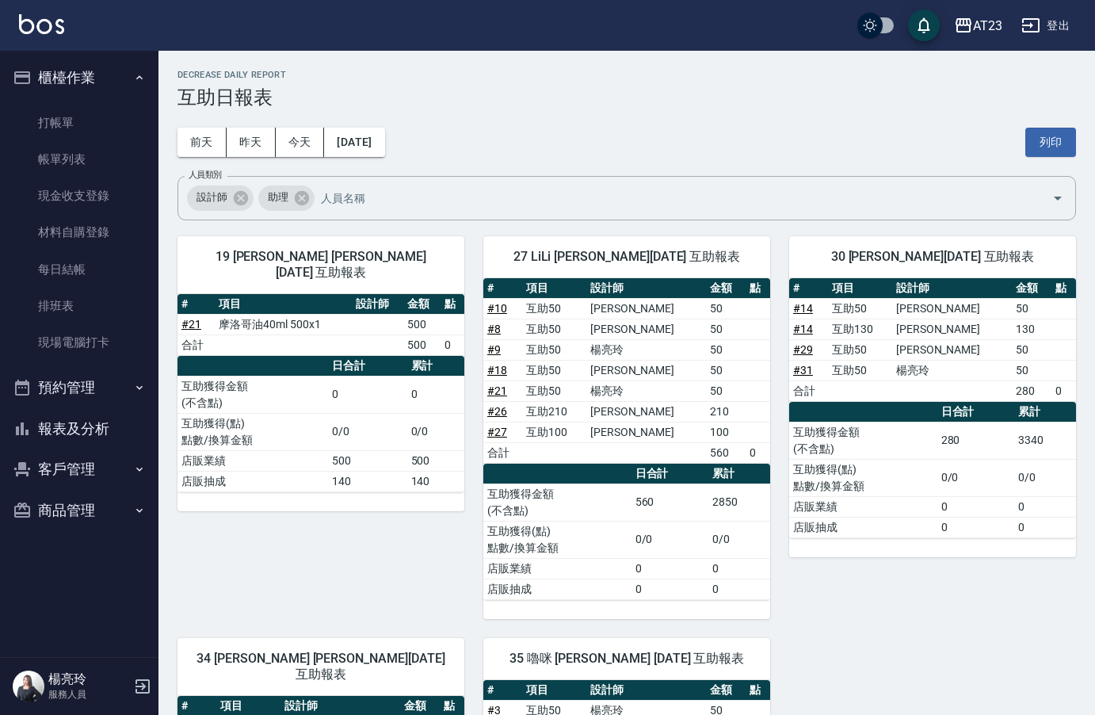
click at [637, 137] on div "前天 昨天 今天 2025/10/08 列印" at bounding box center [627, 142] width 899 height 67
click at [553, 224] on div "27 LiLi 張銍庭 10/08/2025 互助報表 # 項目 設計師 金額 點 # 10 互助50 廖云雅 50 # 8 互助50 陳美瑛 50 # 9 …" at bounding box center [617, 418] width 306 height 402
click at [235, 202] on icon at bounding box center [241, 197] width 14 height 14
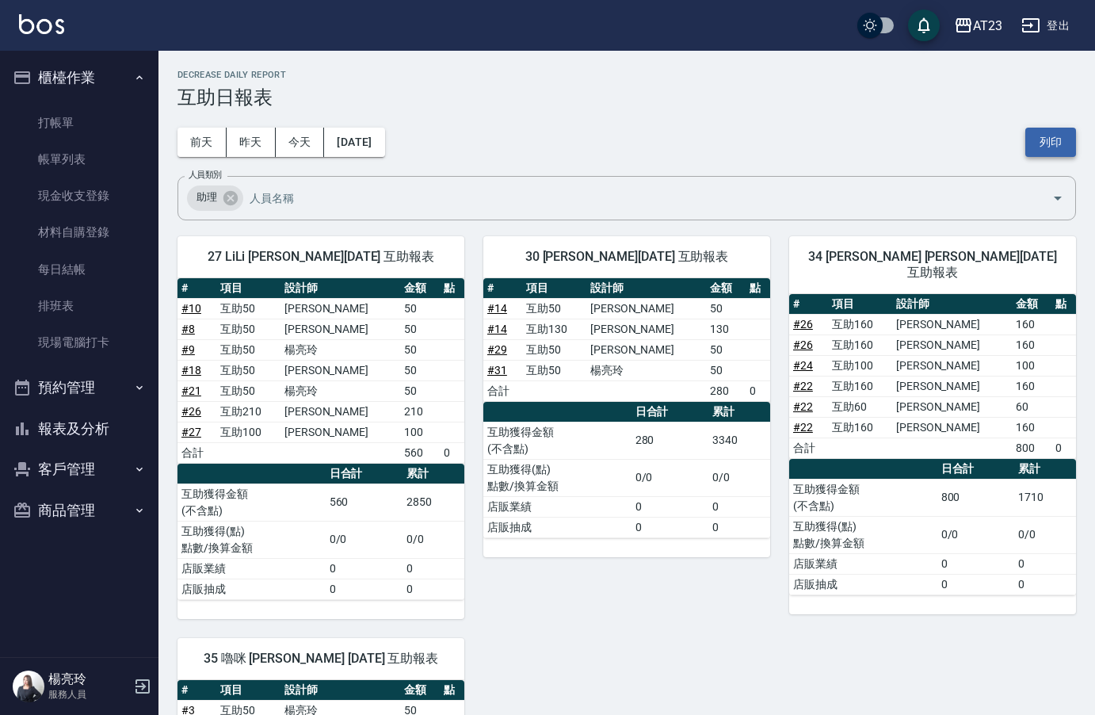
click at [1045, 135] on button "列印" at bounding box center [1050, 142] width 51 height 29
drag, startPoint x: 102, startPoint y: 439, endPoint x: 90, endPoint y: 430, distance: 15.4
click at [102, 437] on button "報表及分析" at bounding box center [79, 428] width 146 height 41
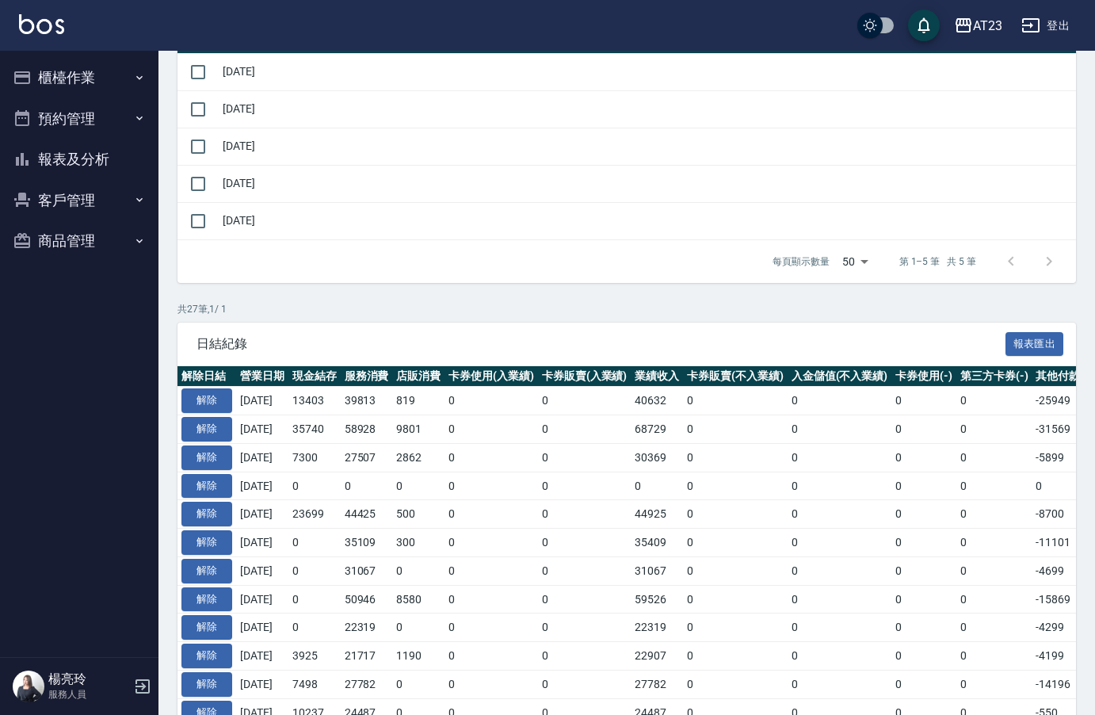
scroll to position [317, 0]
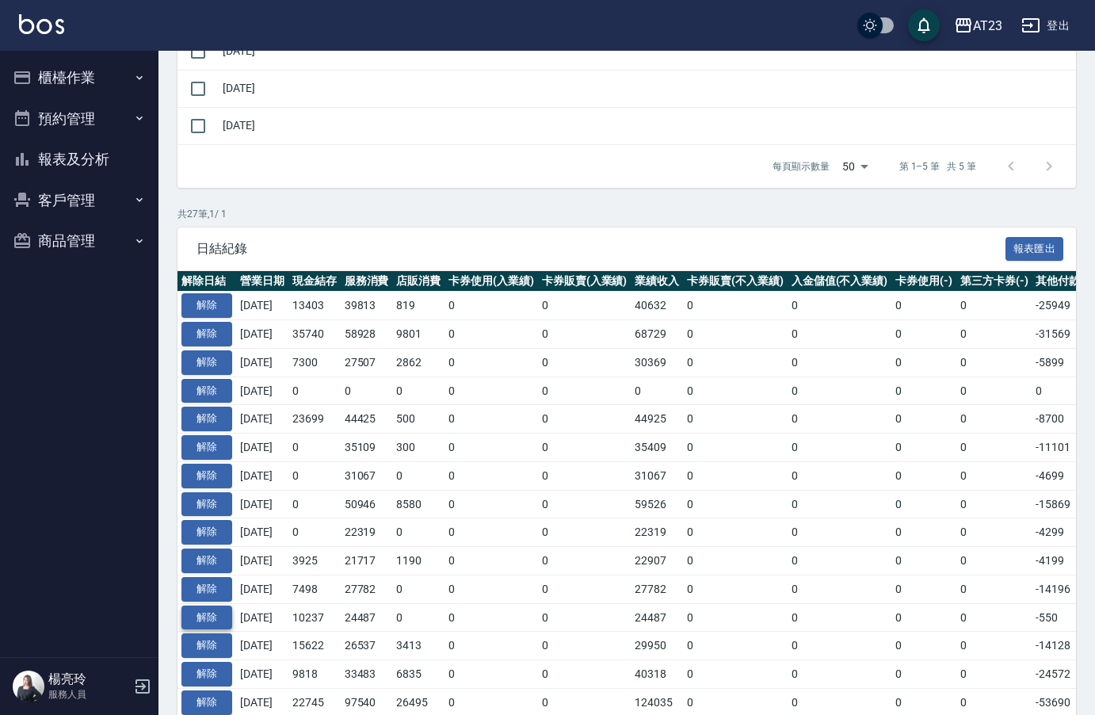
click at [222, 619] on button "解除" at bounding box center [206, 617] width 51 height 25
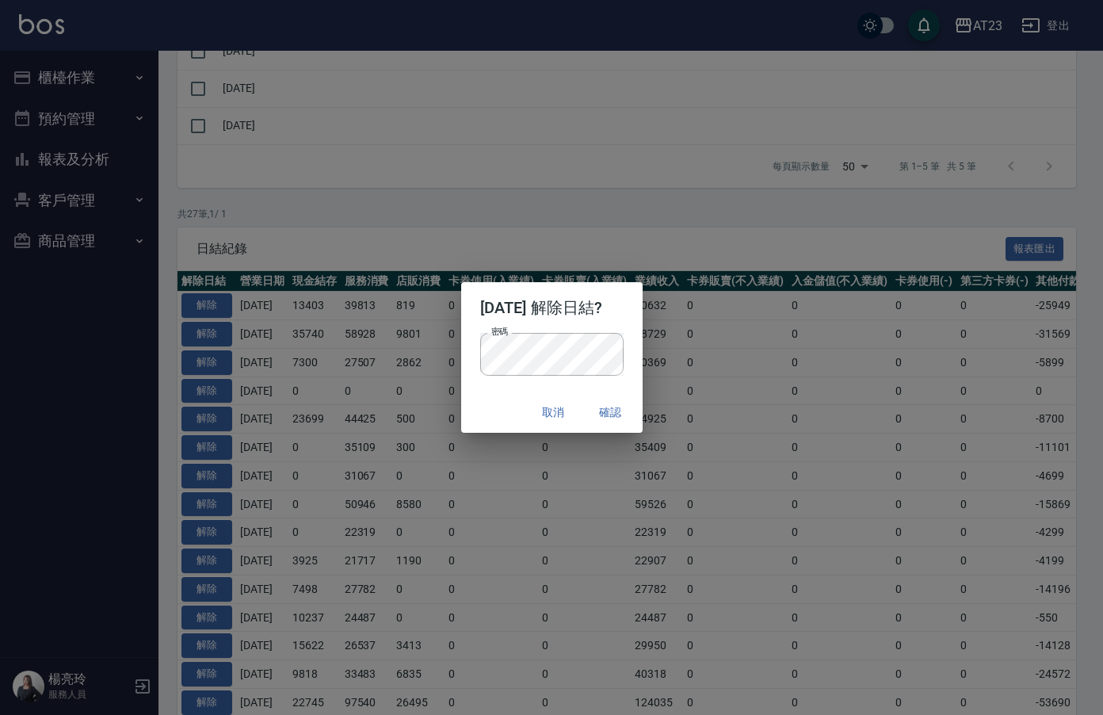
click at [468, 419] on div "取消 確認" at bounding box center [551, 412] width 181 height 42
click at [619, 411] on button "確認" at bounding box center [611, 412] width 51 height 29
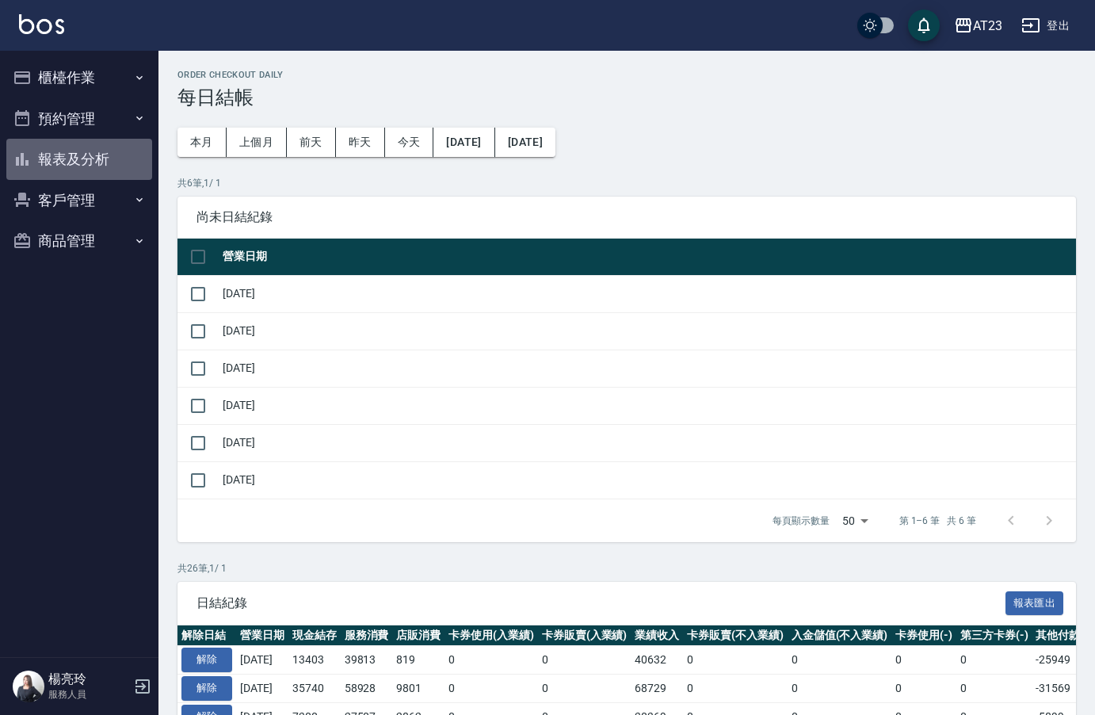
click at [75, 153] on button "報表及分析" at bounding box center [79, 159] width 146 height 41
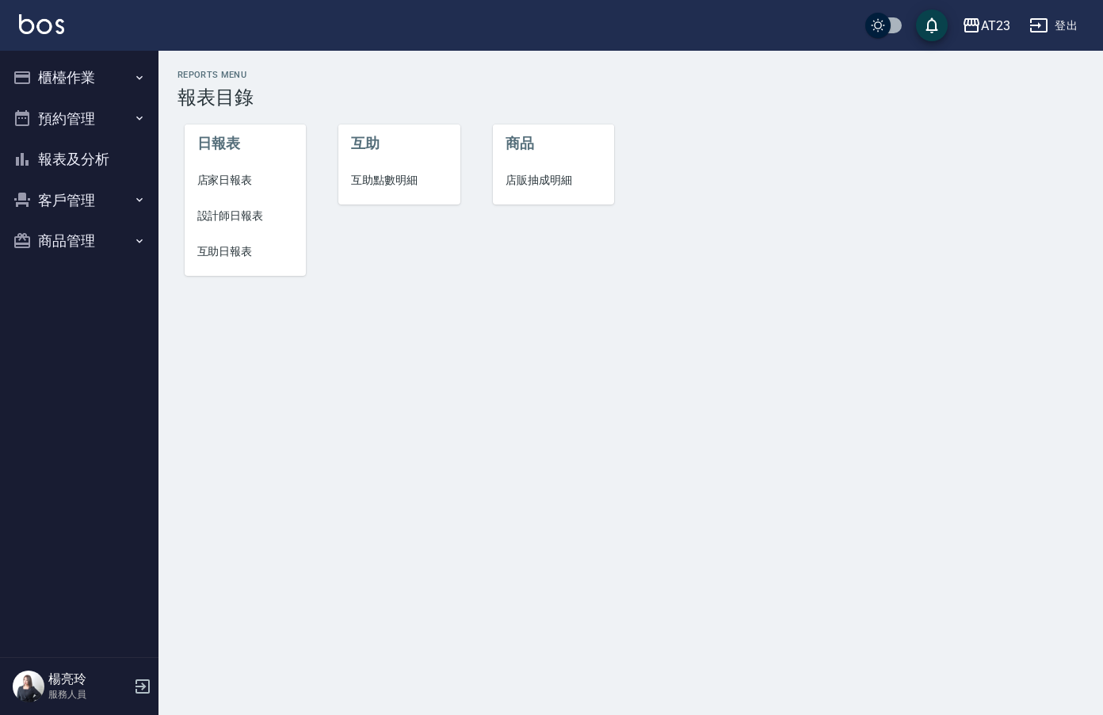
click at [250, 213] on span "設計師日報表" at bounding box center [245, 216] width 97 height 17
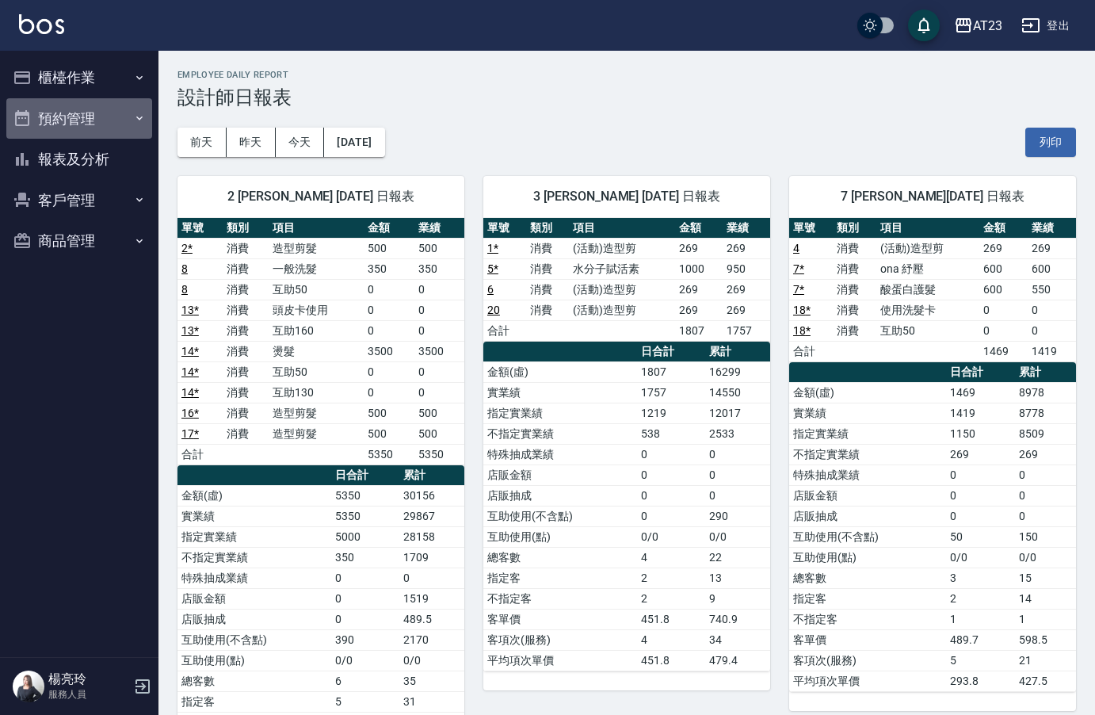
click at [96, 120] on button "預約管理" at bounding box center [79, 118] width 146 height 41
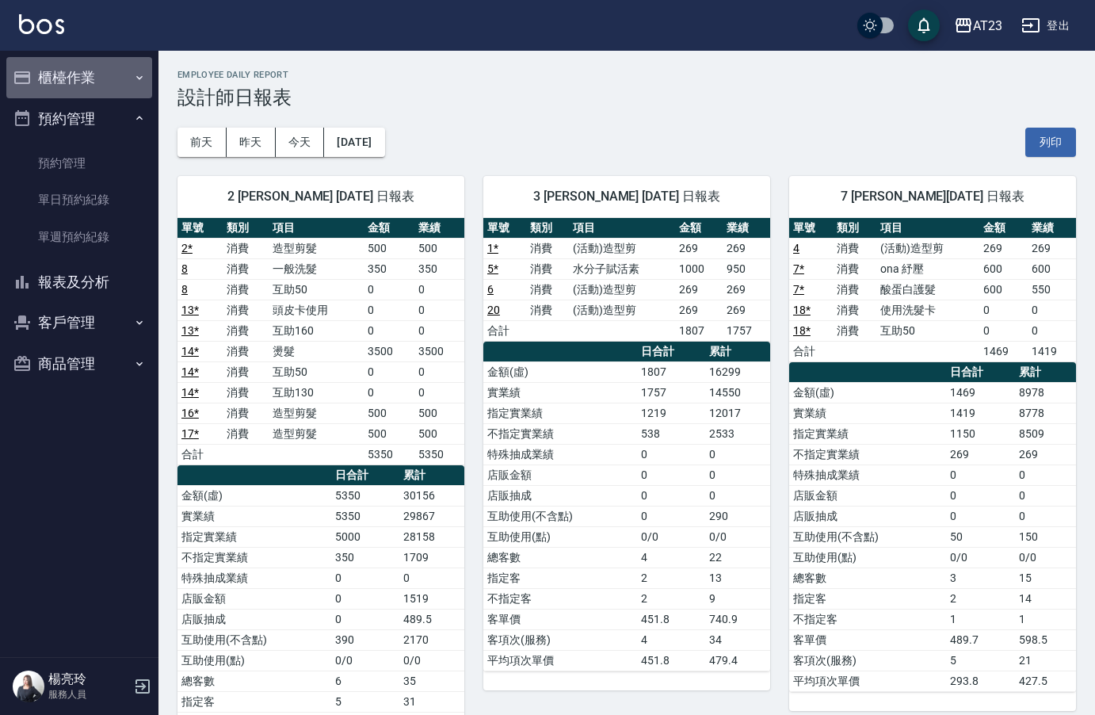
click at [70, 89] on button "櫃檯作業" at bounding box center [79, 77] width 146 height 41
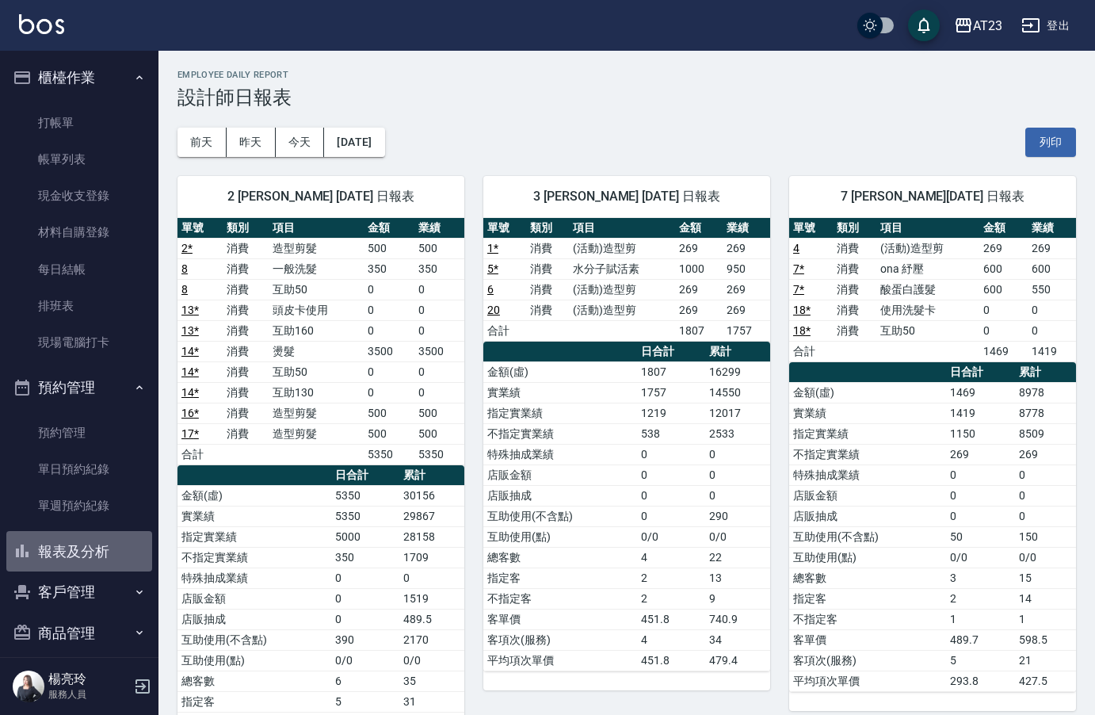
click at [97, 544] on button "報表及分析" at bounding box center [79, 551] width 146 height 41
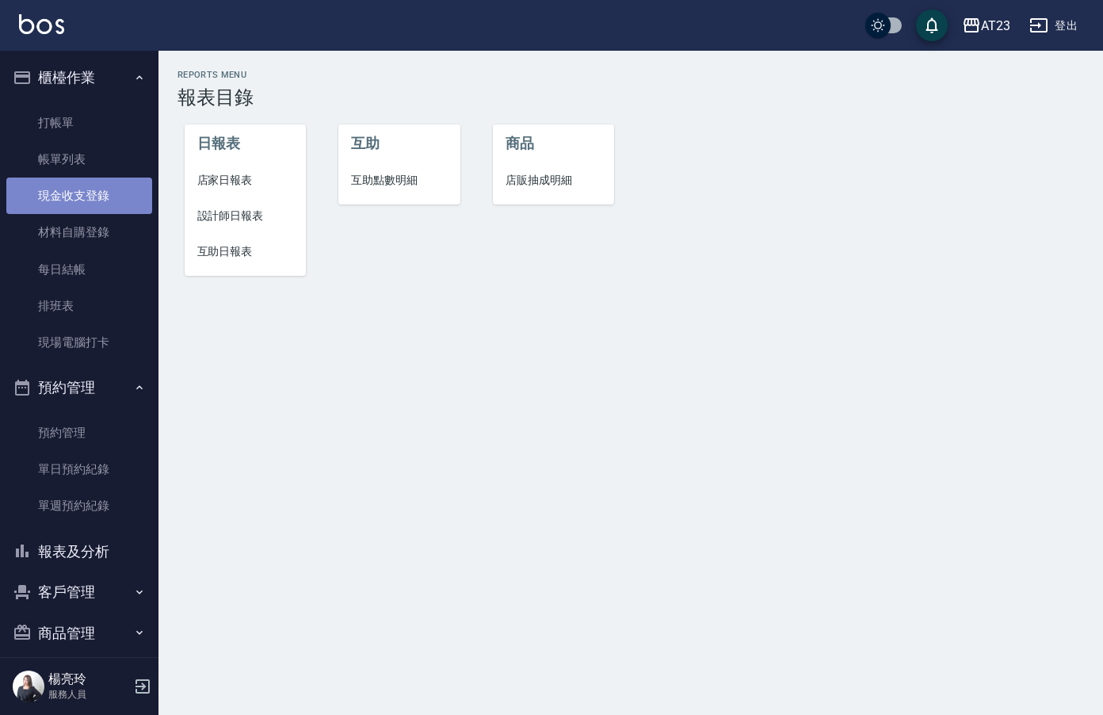
click at [82, 178] on link "現金收支登錄" at bounding box center [79, 196] width 146 height 36
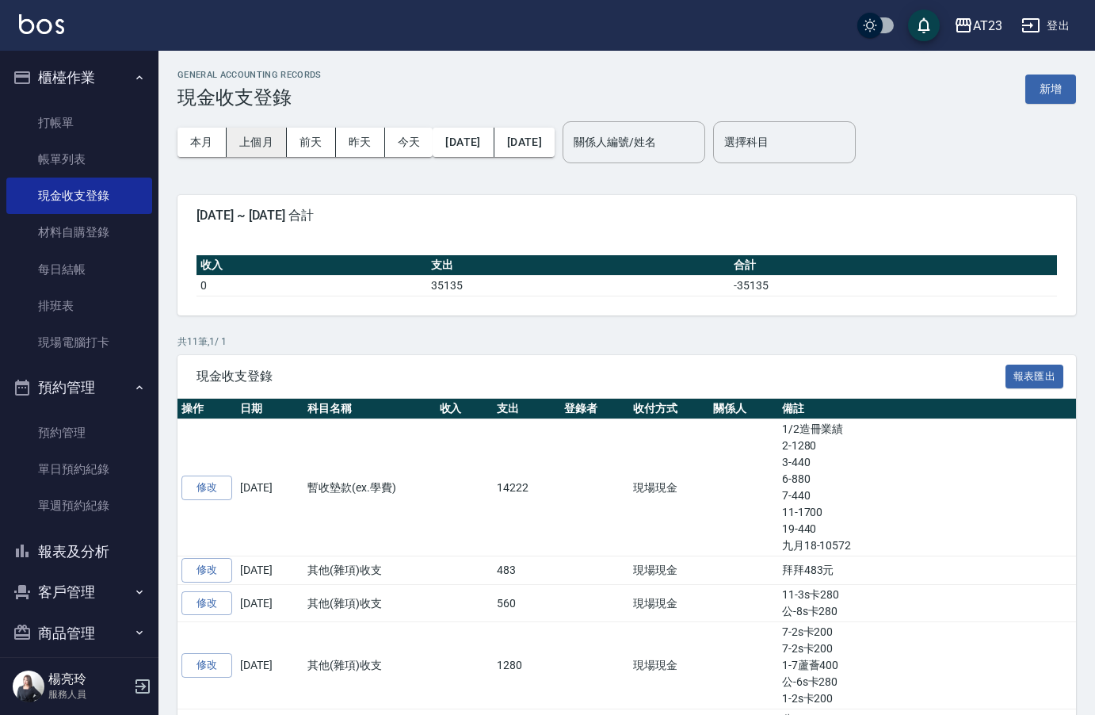
click at [263, 144] on button "上個月" at bounding box center [257, 142] width 60 height 29
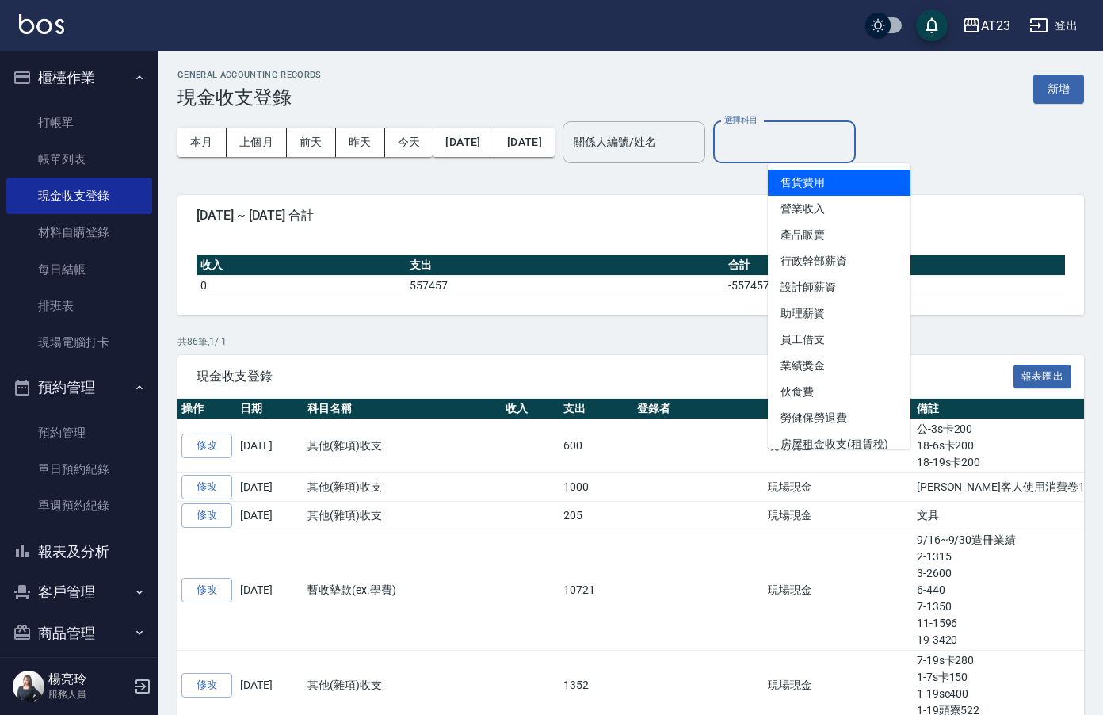
click at [815, 136] on div "選擇科目 選擇科目" at bounding box center [784, 142] width 143 height 42
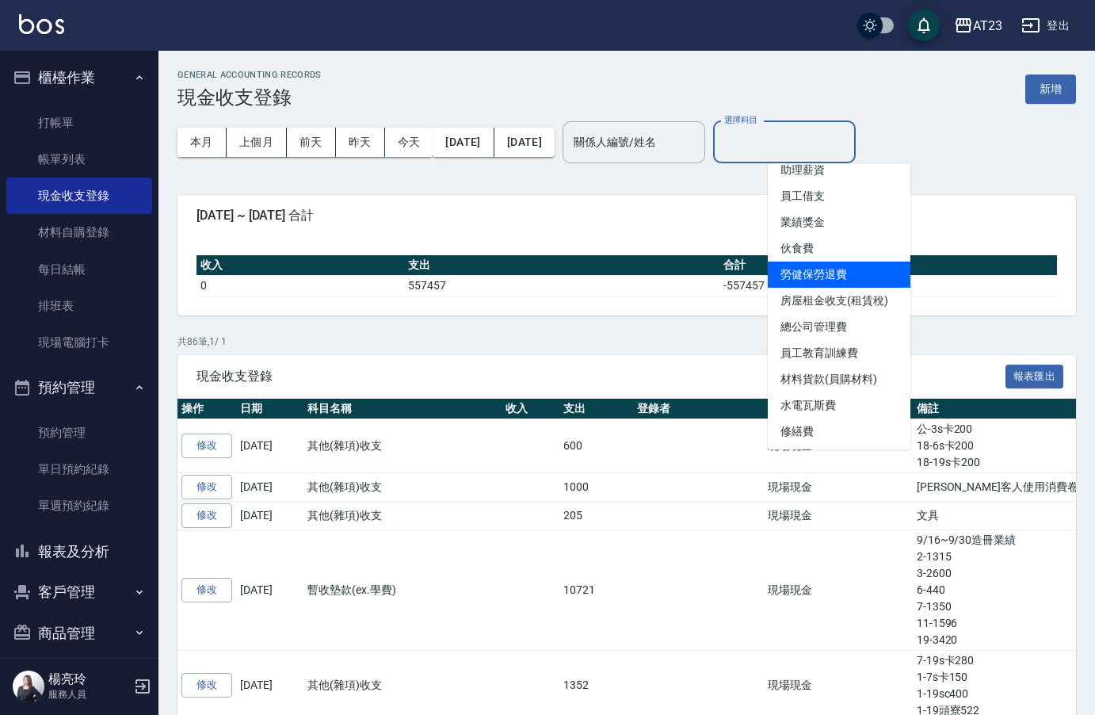
scroll to position [158, 0]
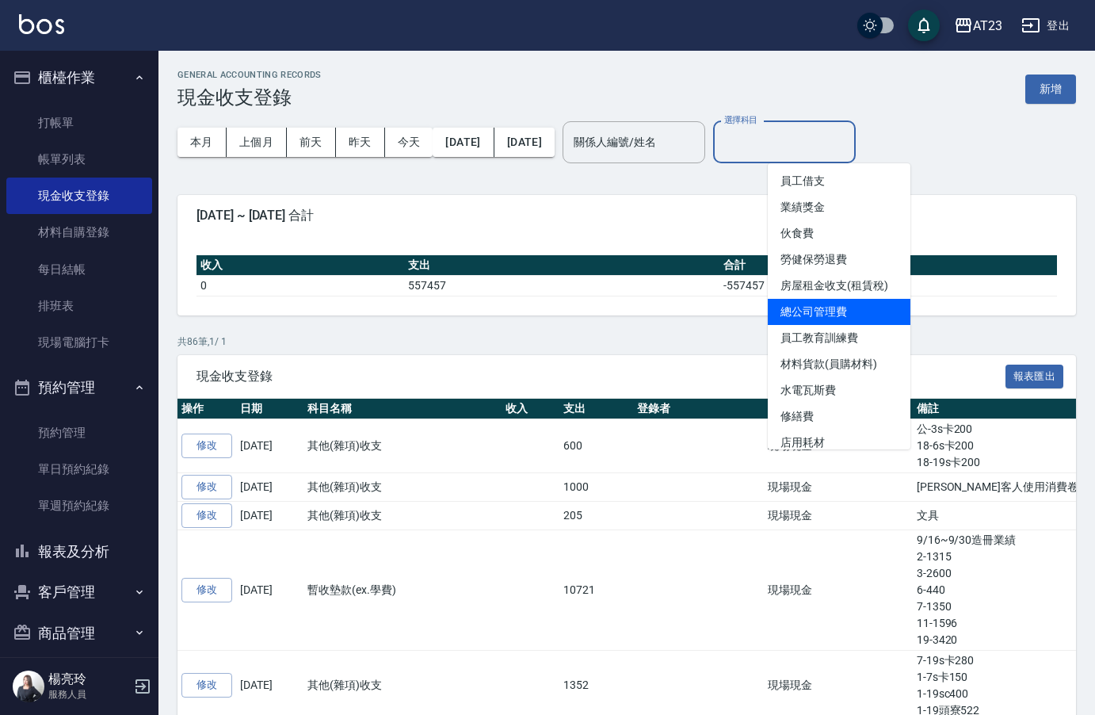
click at [836, 313] on li "總公司管理費" at bounding box center [839, 312] width 143 height 26
type input "總公司管理費"
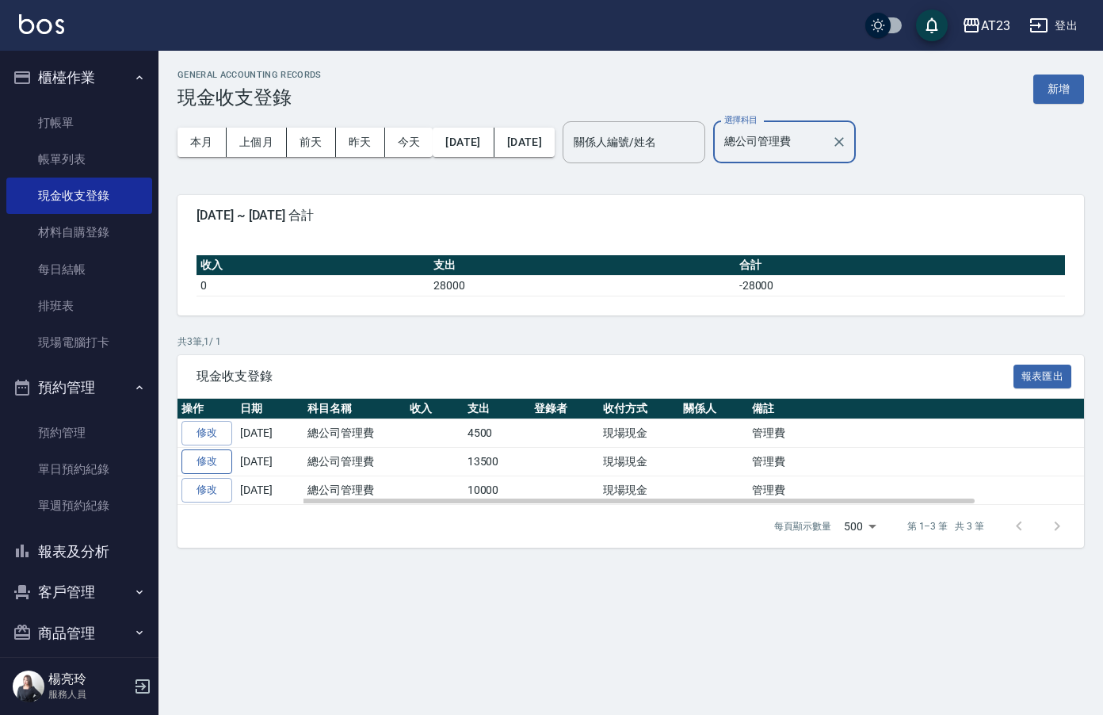
click at [208, 456] on link "修改" at bounding box center [206, 461] width 51 height 25
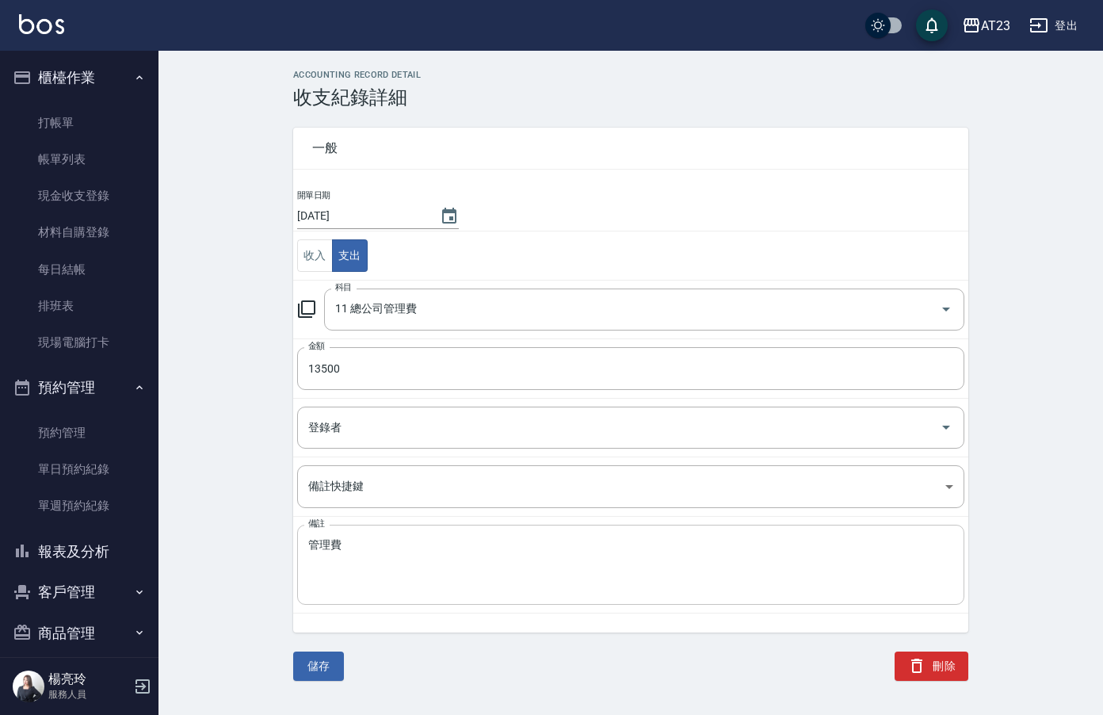
click at [369, 545] on textarea "管理費" at bounding box center [630, 565] width 645 height 54
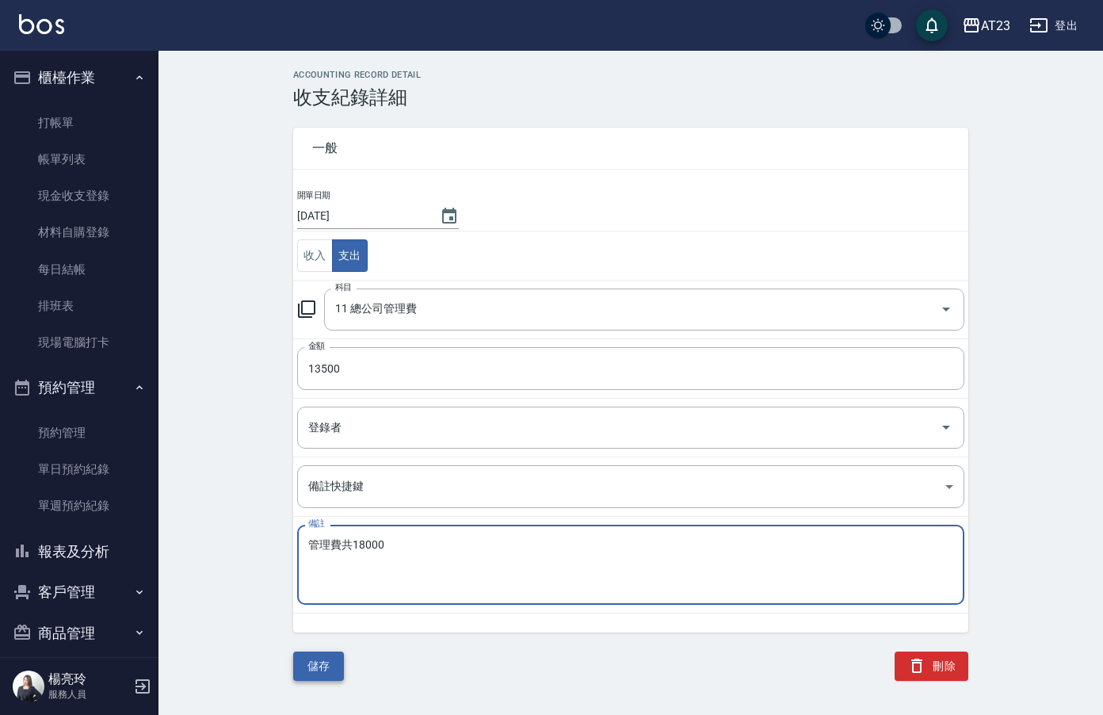
type textarea "管理費共18000"
click at [310, 670] on button "儲存" at bounding box center [318, 665] width 51 height 29
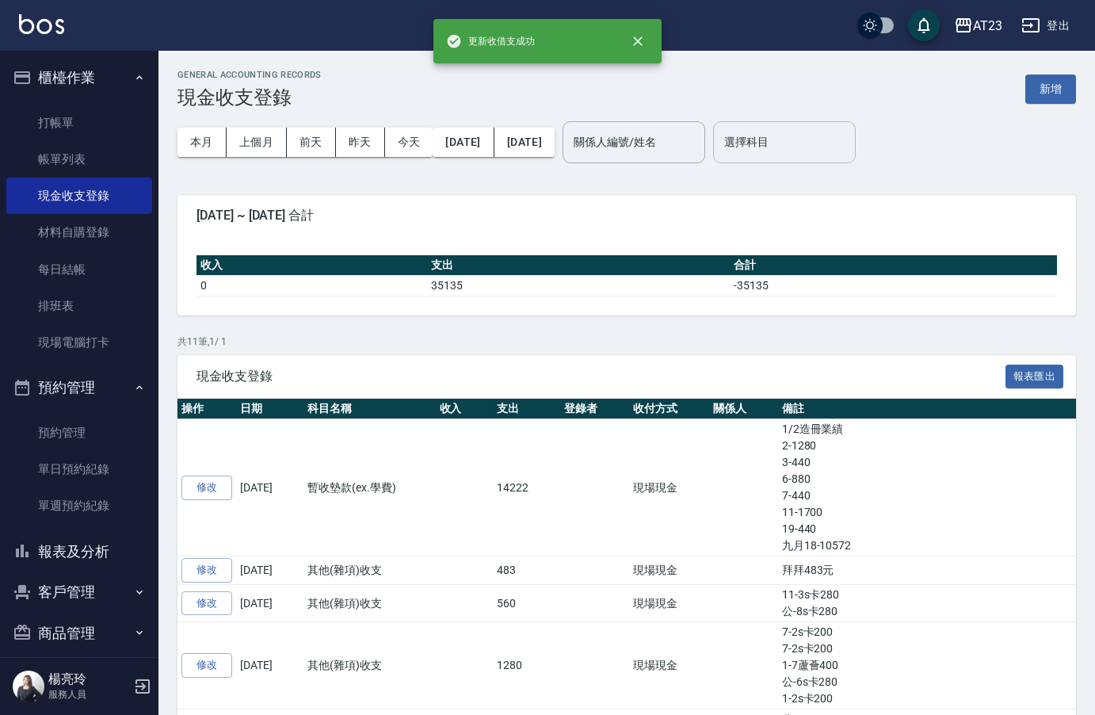
click at [817, 132] on div "選擇科目 選擇科目" at bounding box center [784, 142] width 143 height 42
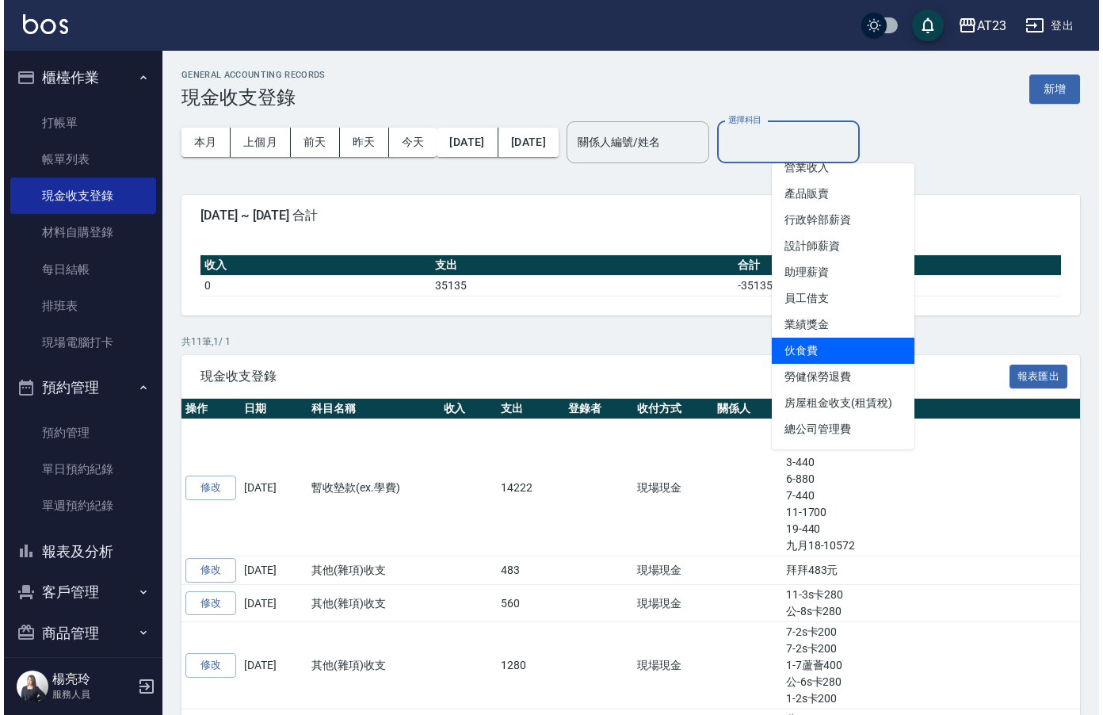
scroll to position [79, 0]
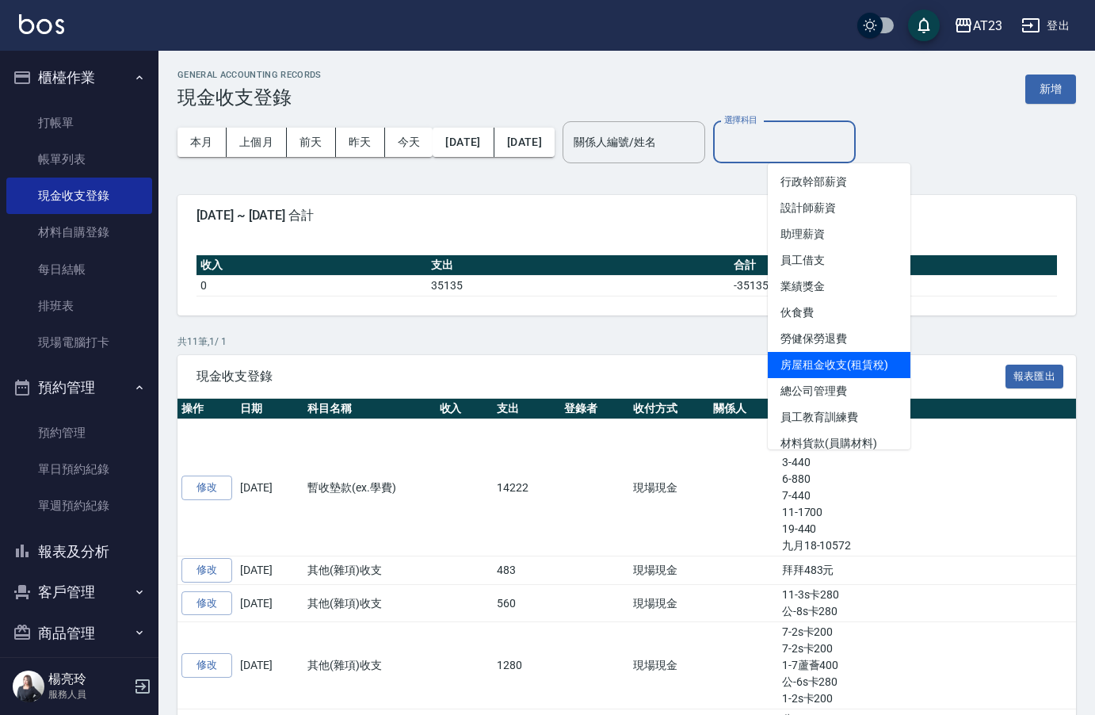
click at [853, 364] on li "房屋租金收支(租賃稅)" at bounding box center [839, 365] width 143 height 26
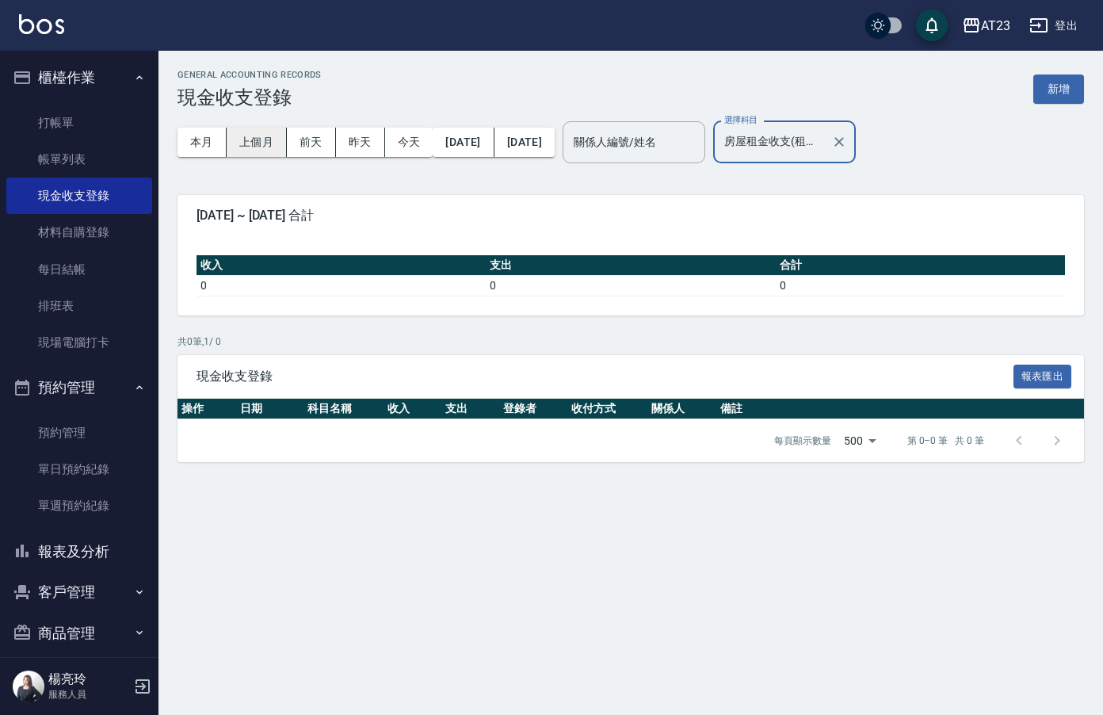
click at [254, 141] on button "上個月" at bounding box center [257, 142] width 60 height 29
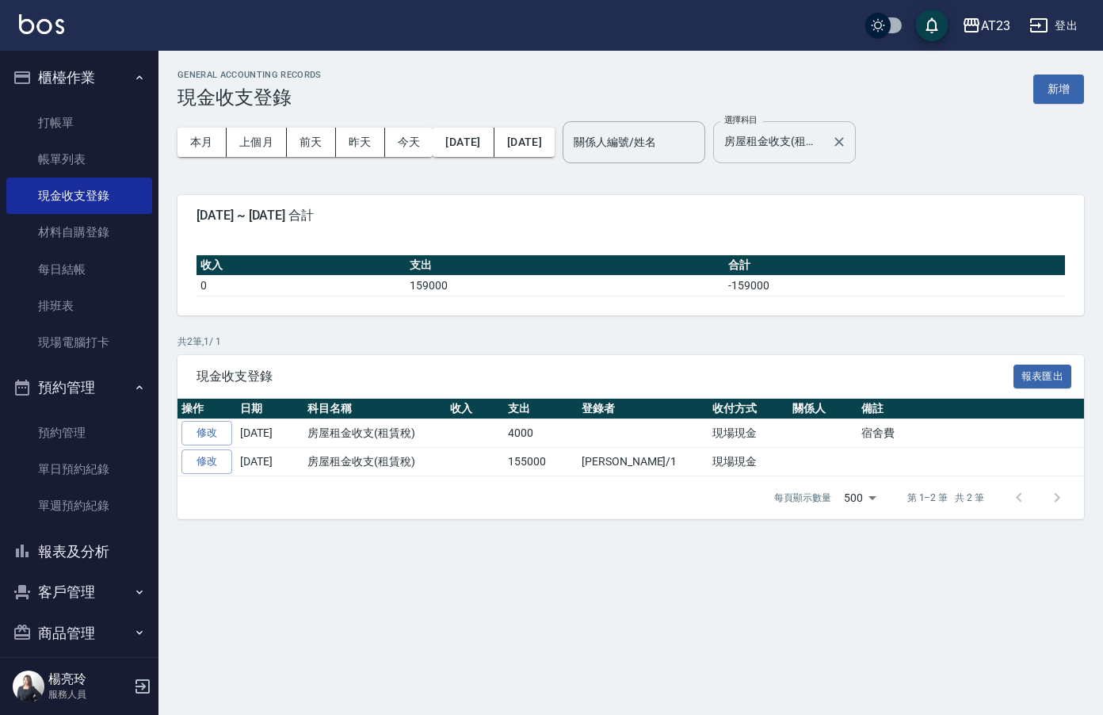
click at [805, 138] on input "房屋租金收支(租賃稅)" at bounding box center [772, 142] width 105 height 28
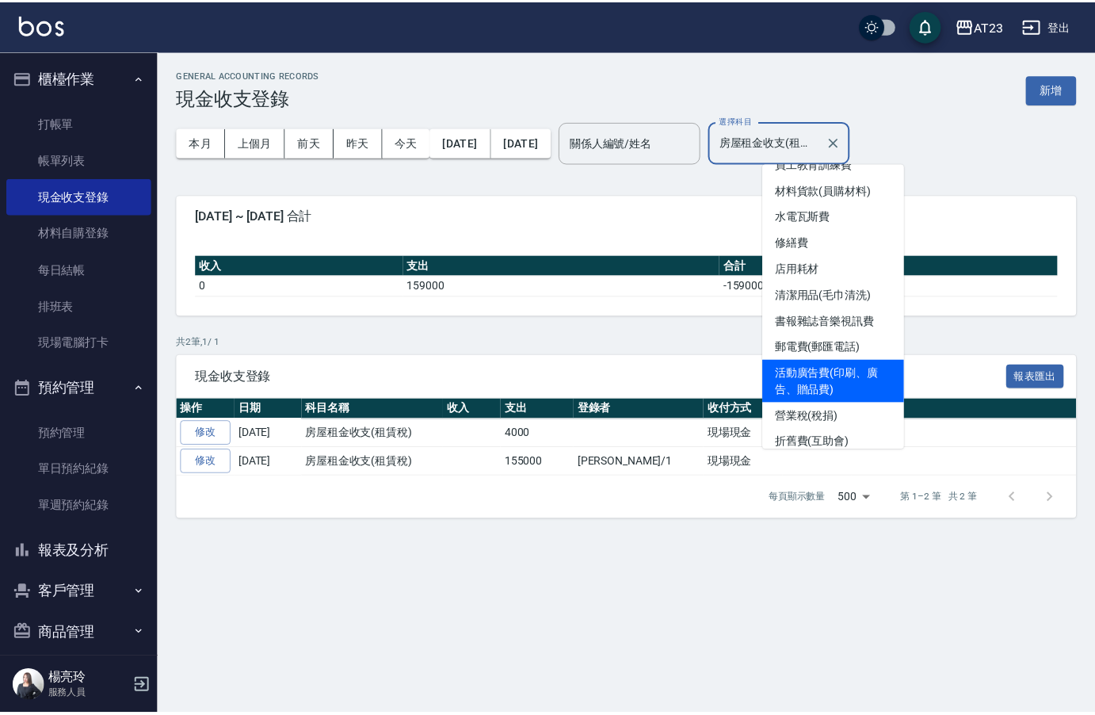
scroll to position [246, 0]
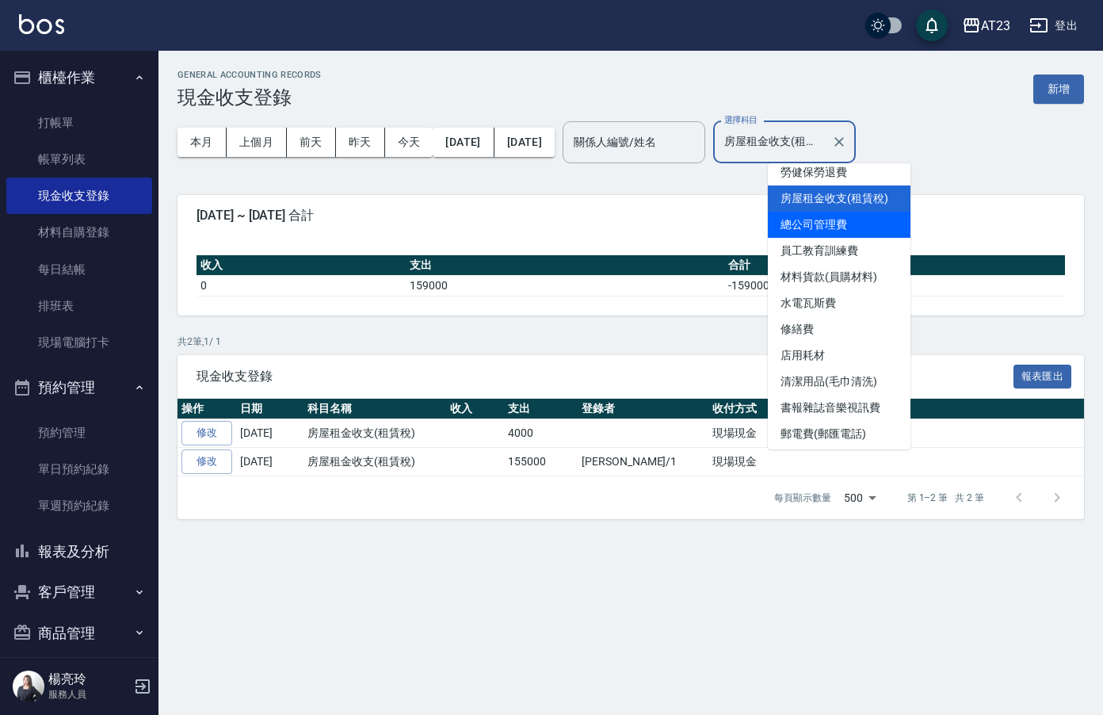
click at [857, 224] on li "總公司管理費" at bounding box center [839, 225] width 143 height 26
type input "總公司管理費"
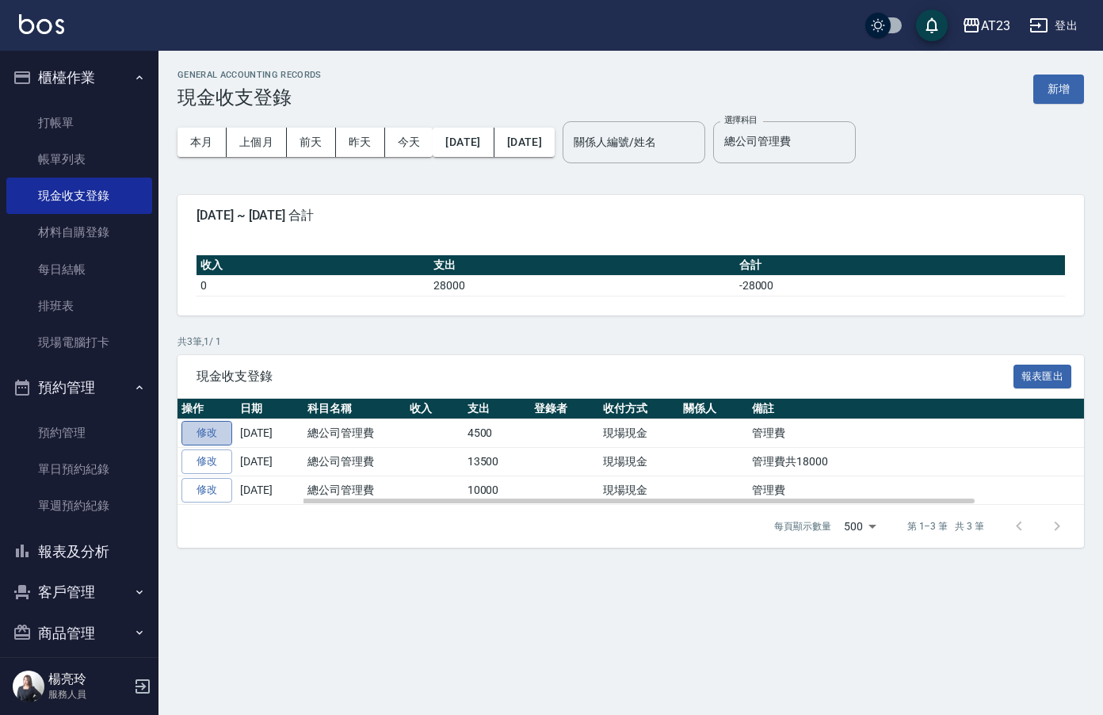
click at [202, 426] on link "修改" at bounding box center [206, 433] width 51 height 25
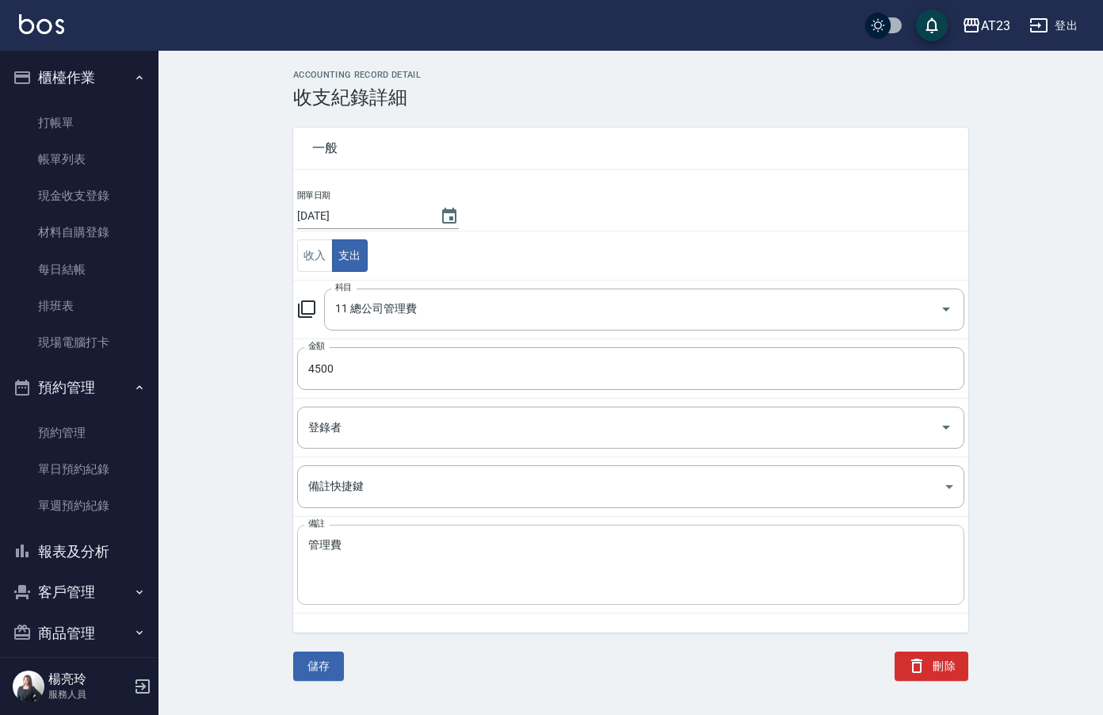
click at [404, 547] on textarea "管理費" at bounding box center [630, 565] width 645 height 54
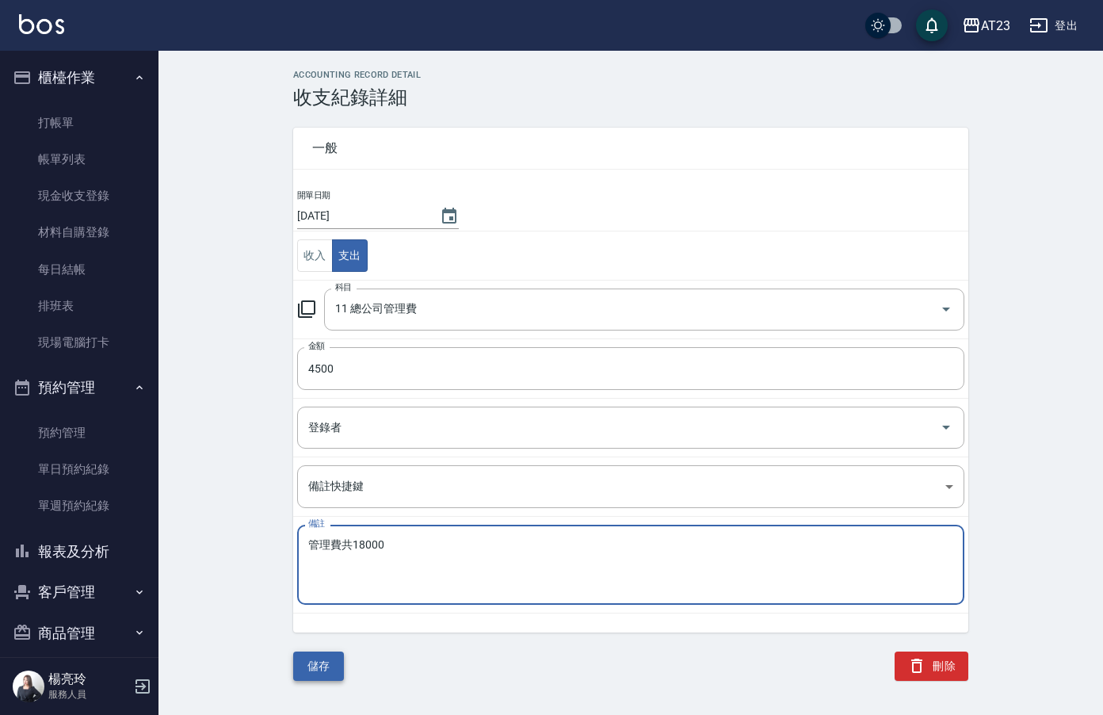
type textarea "管理費共18000"
click at [309, 658] on button "儲存" at bounding box center [318, 665] width 51 height 29
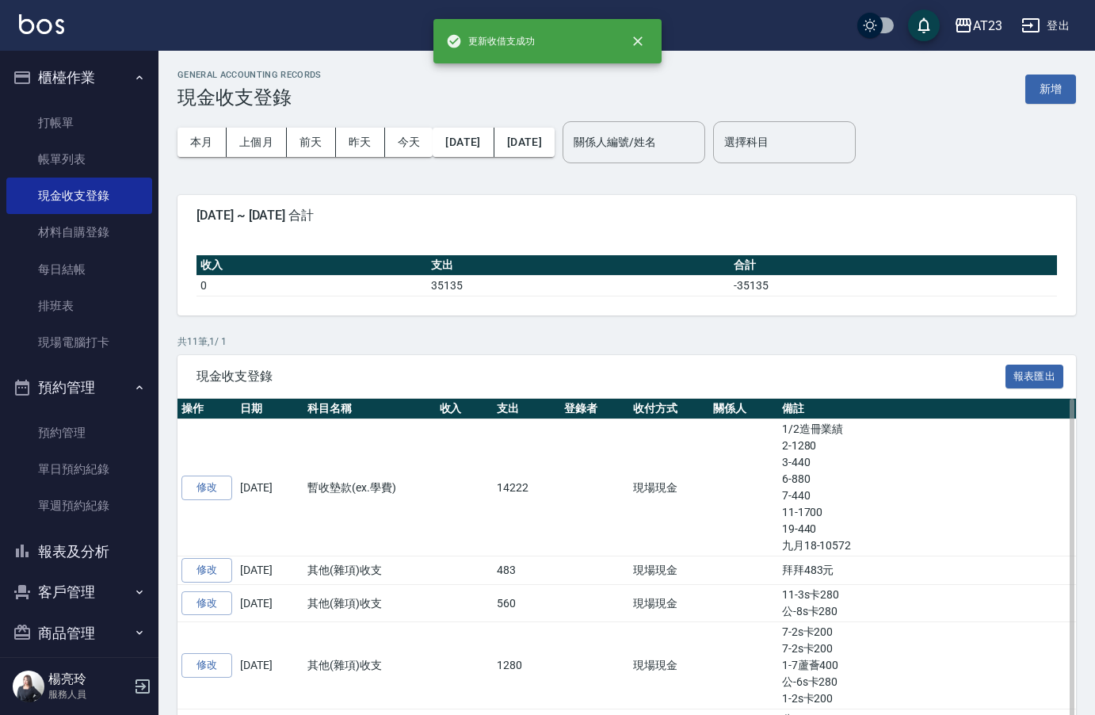
scroll to position [158, 0]
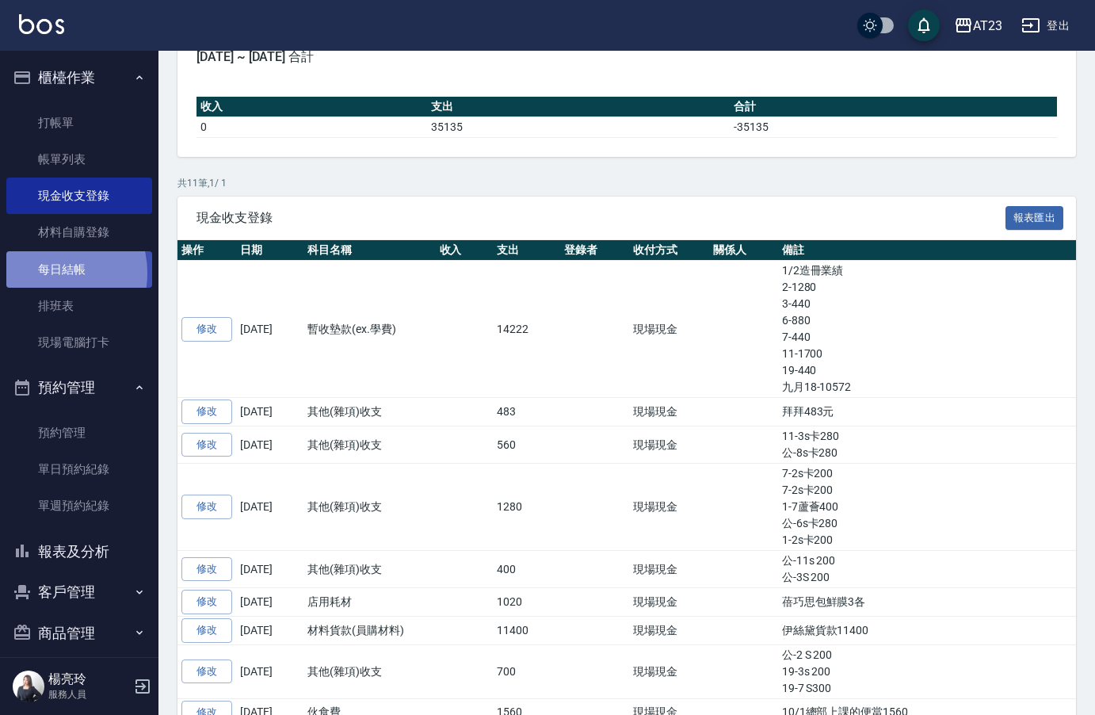
click at [48, 273] on link "每日結帳" at bounding box center [79, 269] width 146 height 36
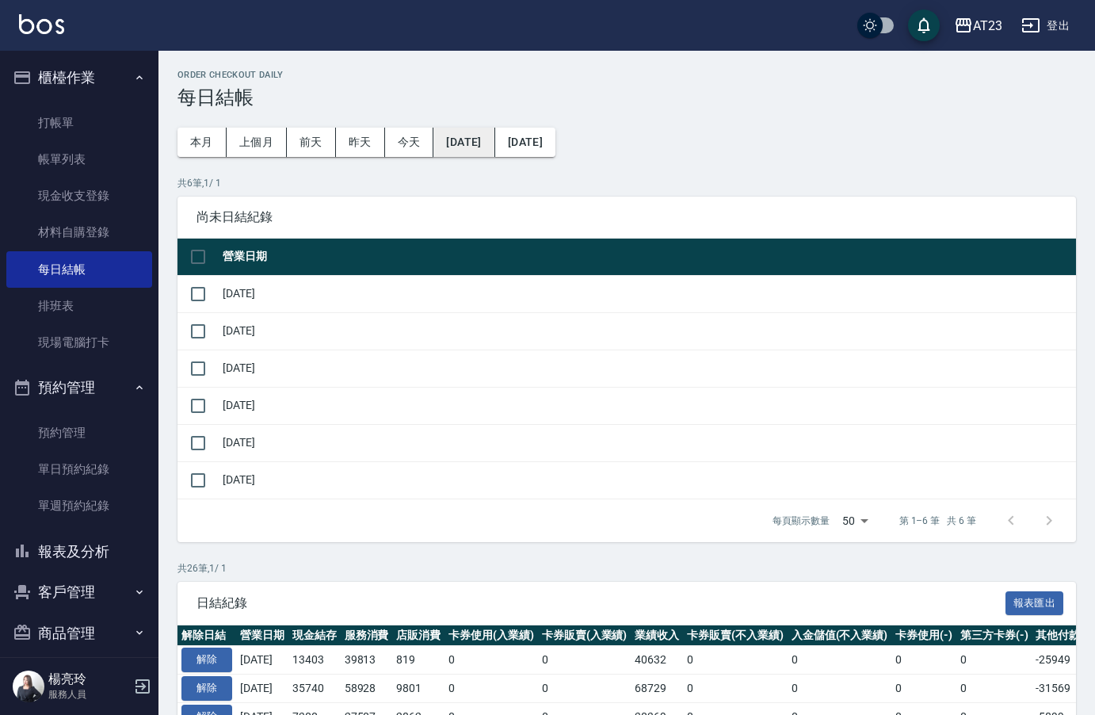
click at [464, 147] on button "[DATE]" at bounding box center [463, 142] width 61 height 29
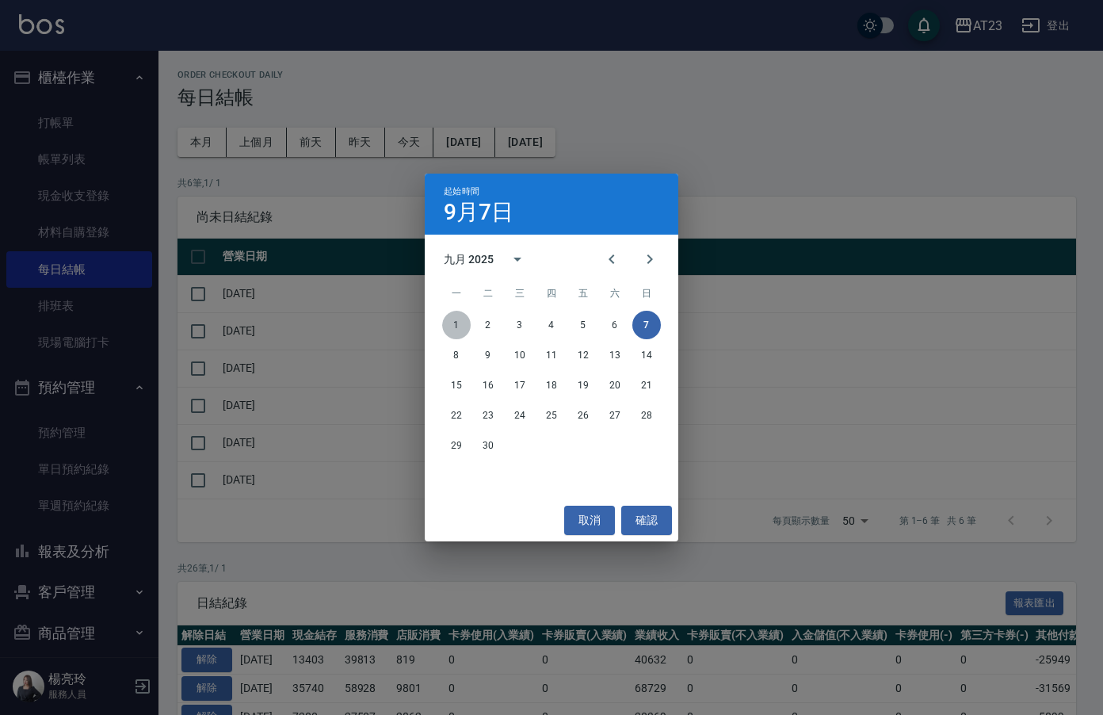
click at [461, 323] on button "1" at bounding box center [456, 325] width 29 height 29
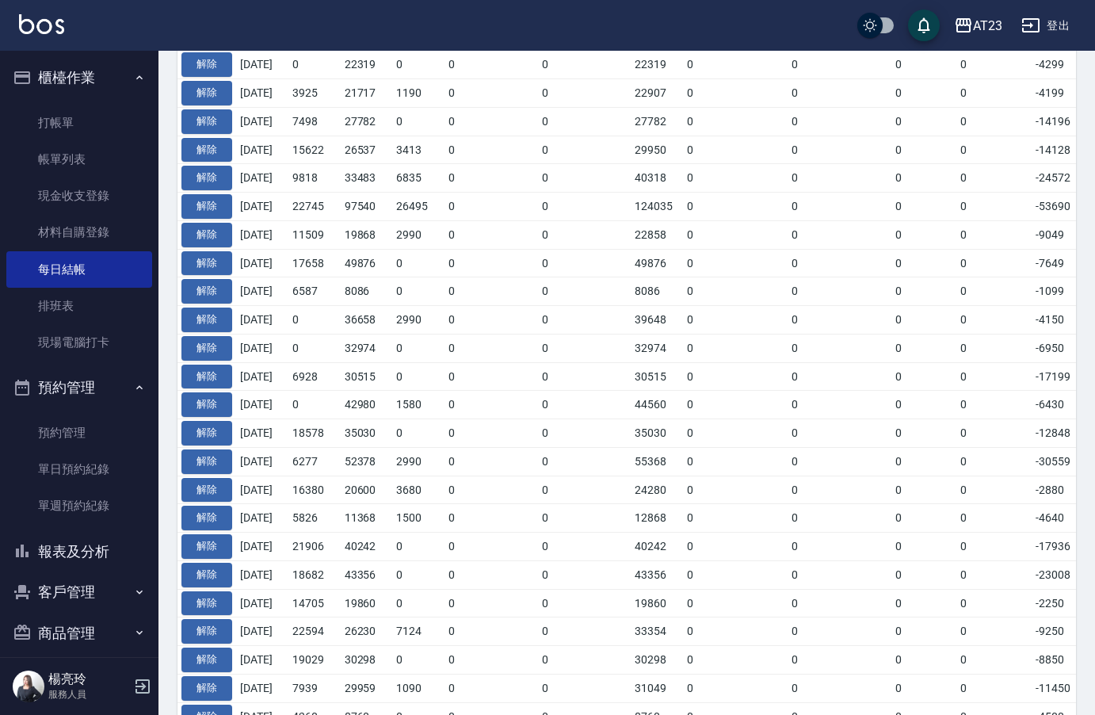
scroll to position [970, 0]
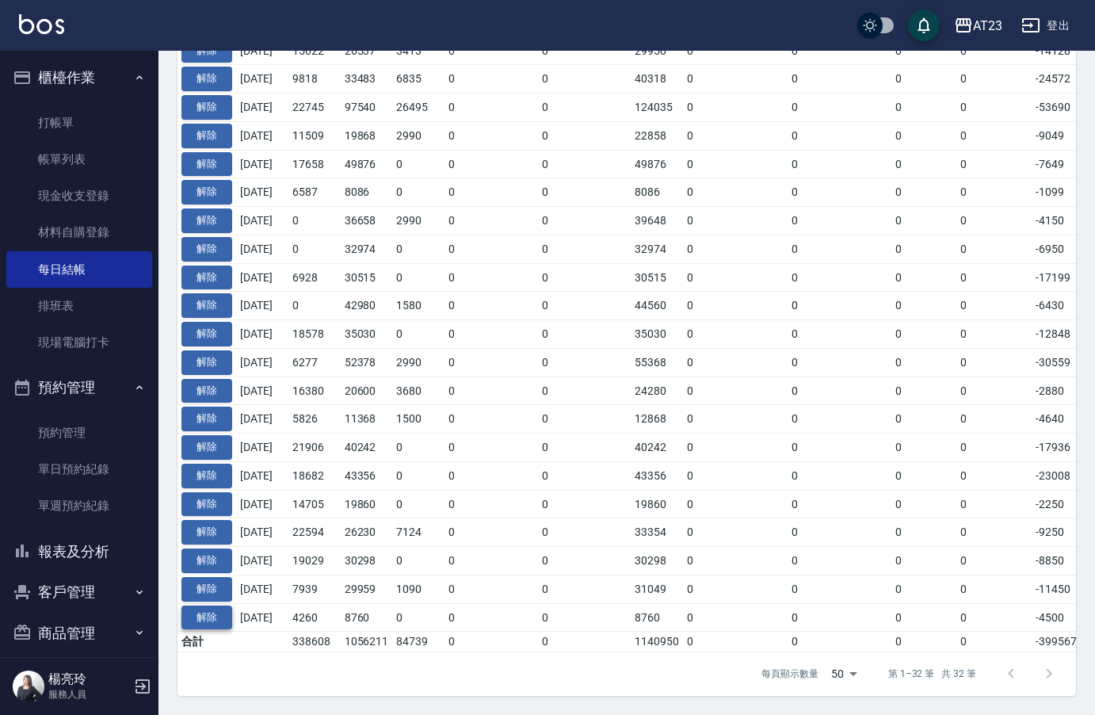
click at [207, 605] on button "解除" at bounding box center [206, 617] width 51 height 25
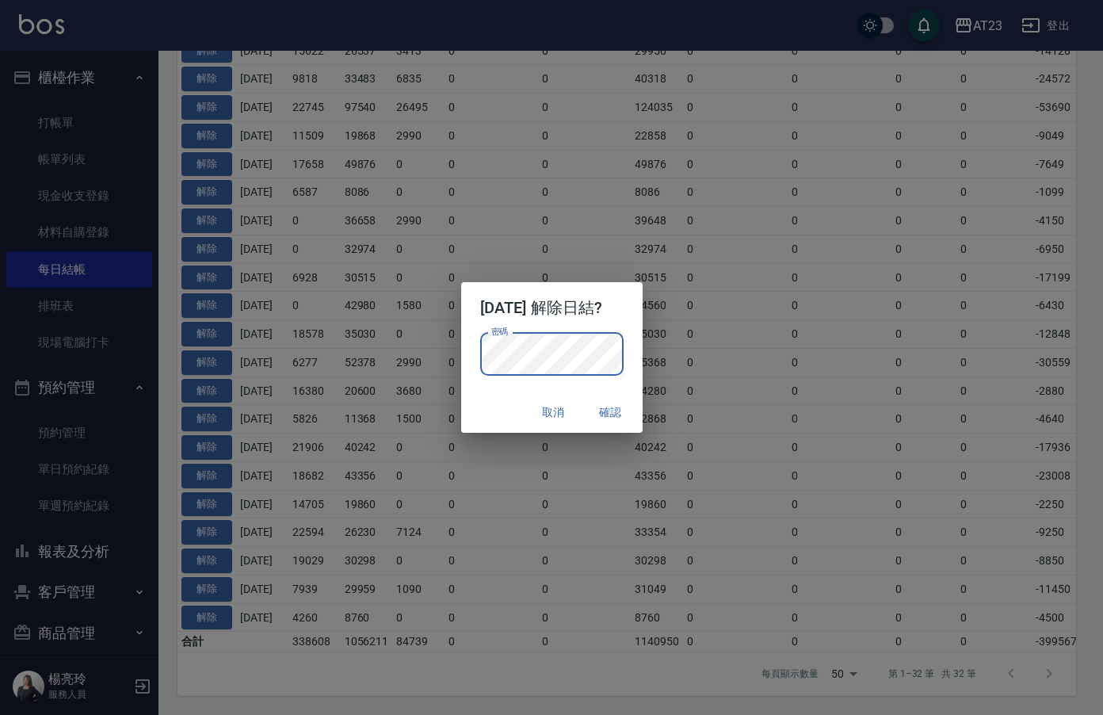
click at [634, 338] on div "密碼 密碼" at bounding box center [551, 362] width 181 height 59
click at [616, 411] on button "確認" at bounding box center [611, 412] width 51 height 29
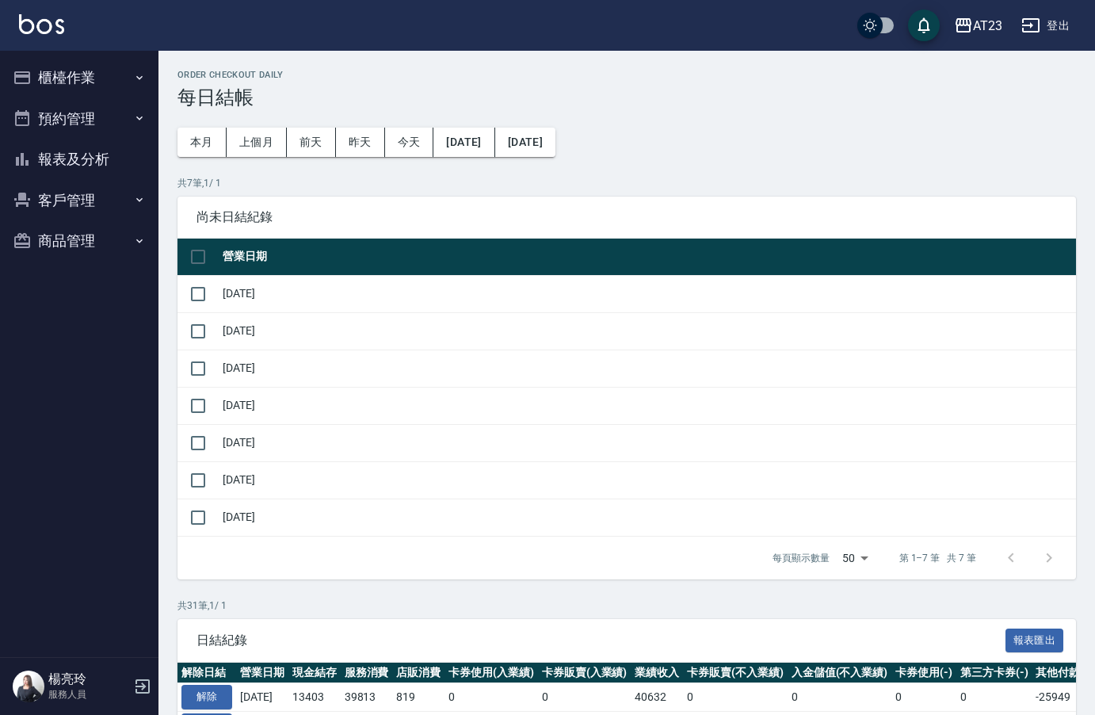
click at [79, 87] on button "櫃檯作業" at bounding box center [79, 77] width 146 height 41
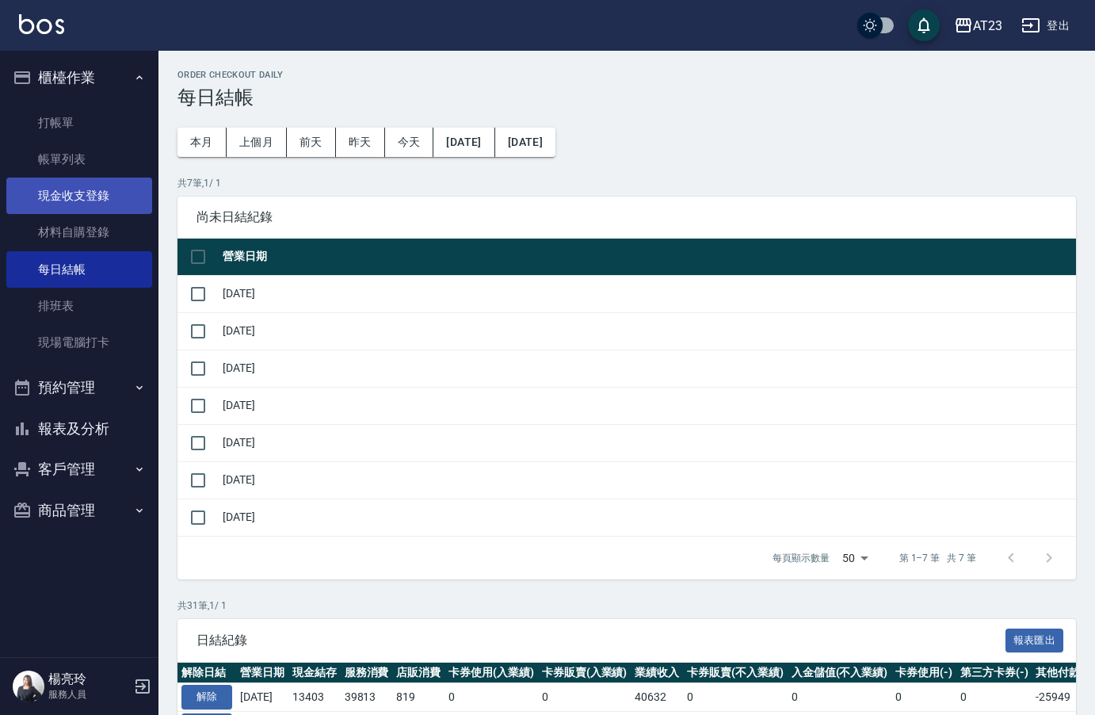
click at [97, 201] on link "現金收支登錄" at bounding box center [79, 196] width 146 height 36
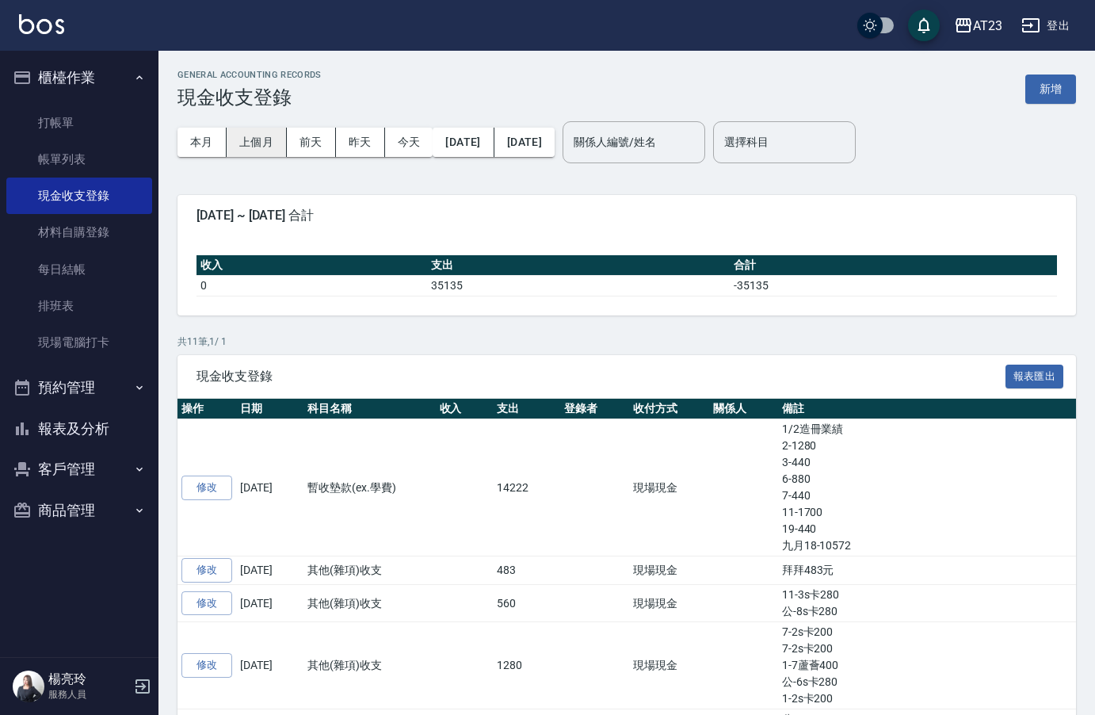
click at [254, 145] on button "上個月" at bounding box center [257, 142] width 60 height 29
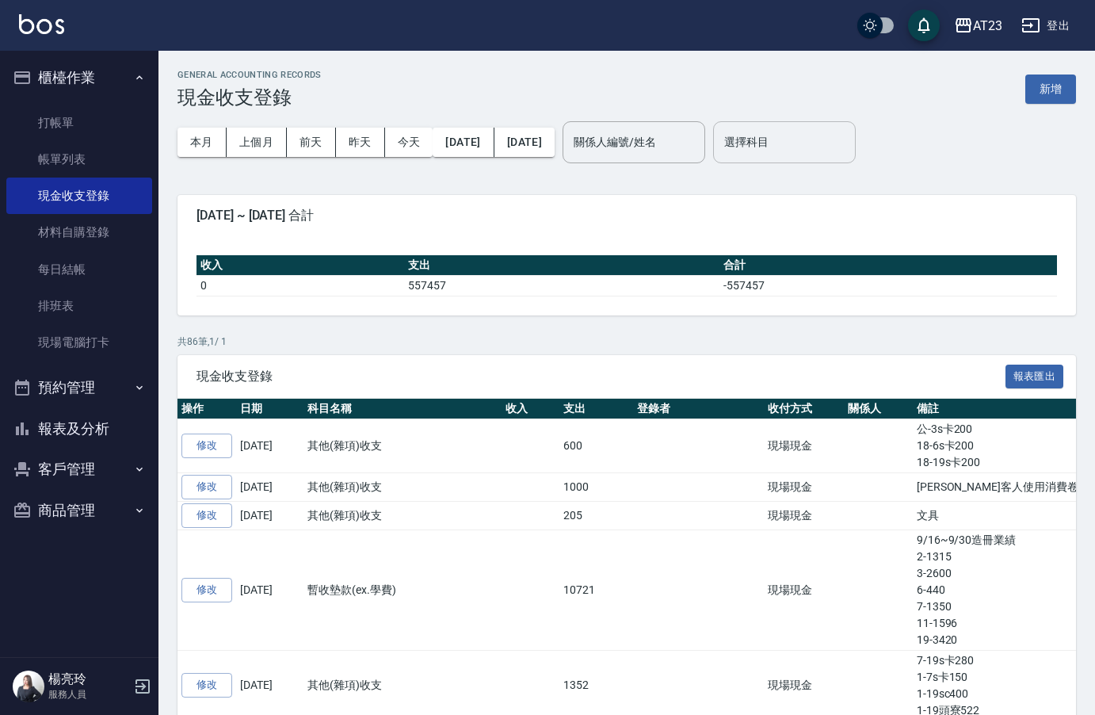
click at [826, 147] on input "選擇科目" at bounding box center [784, 142] width 128 height 28
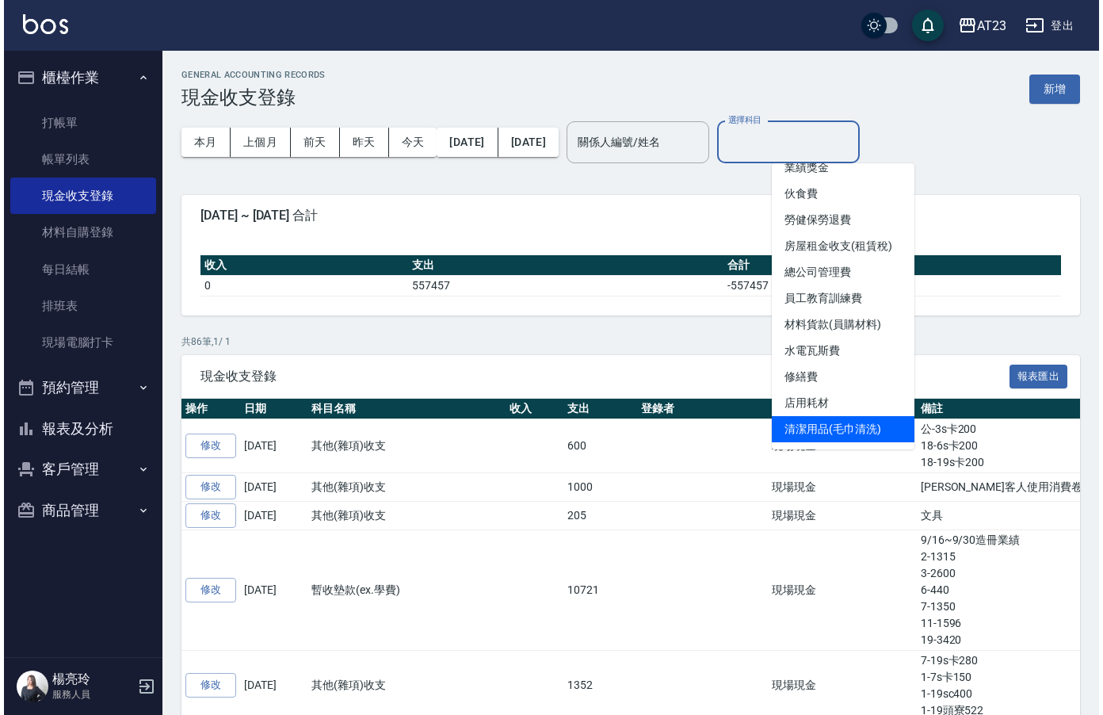
scroll to position [158, 0]
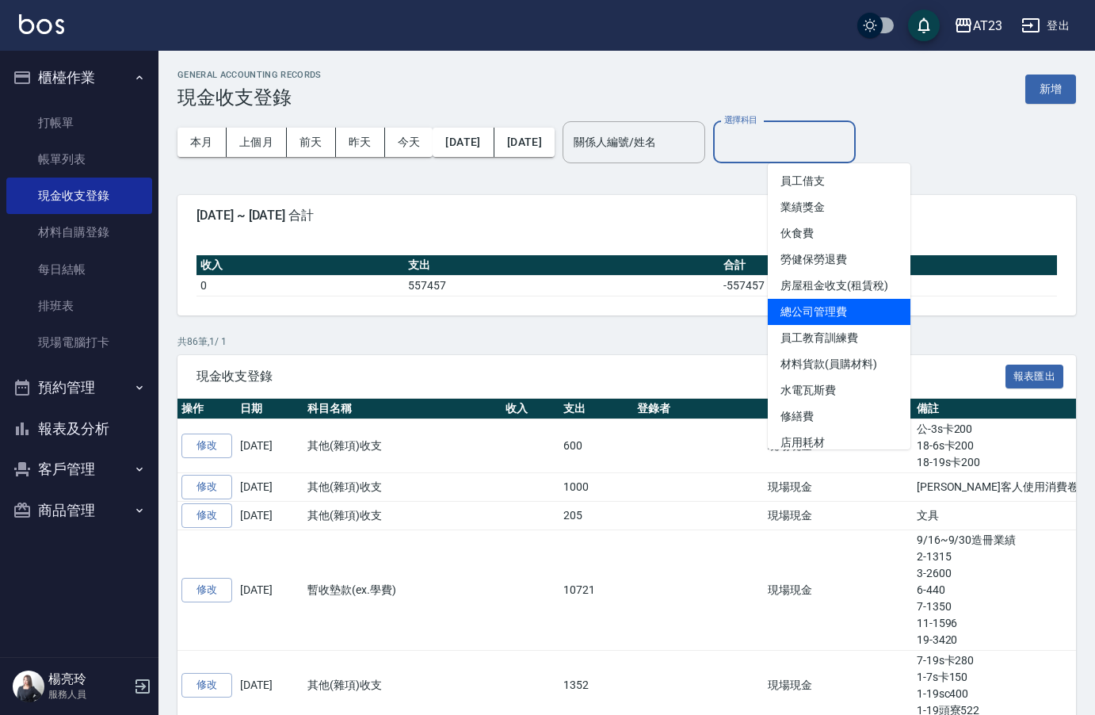
click at [848, 317] on li "總公司管理費" at bounding box center [839, 312] width 143 height 26
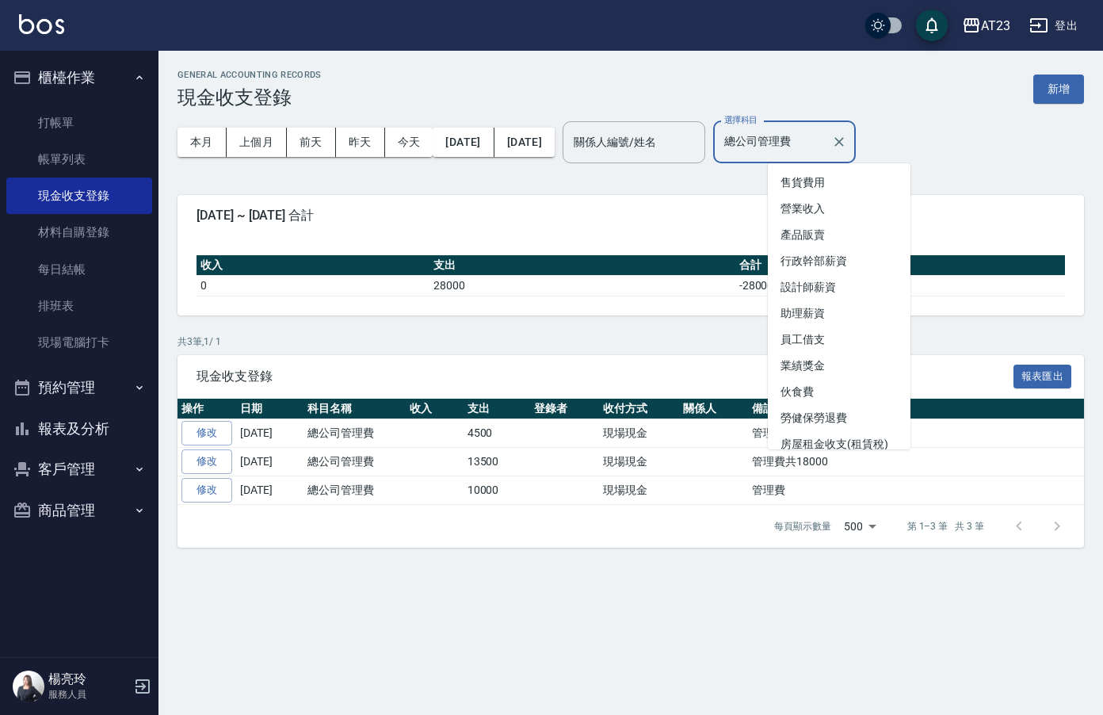
click at [825, 141] on input "總公司管理費" at bounding box center [772, 142] width 105 height 28
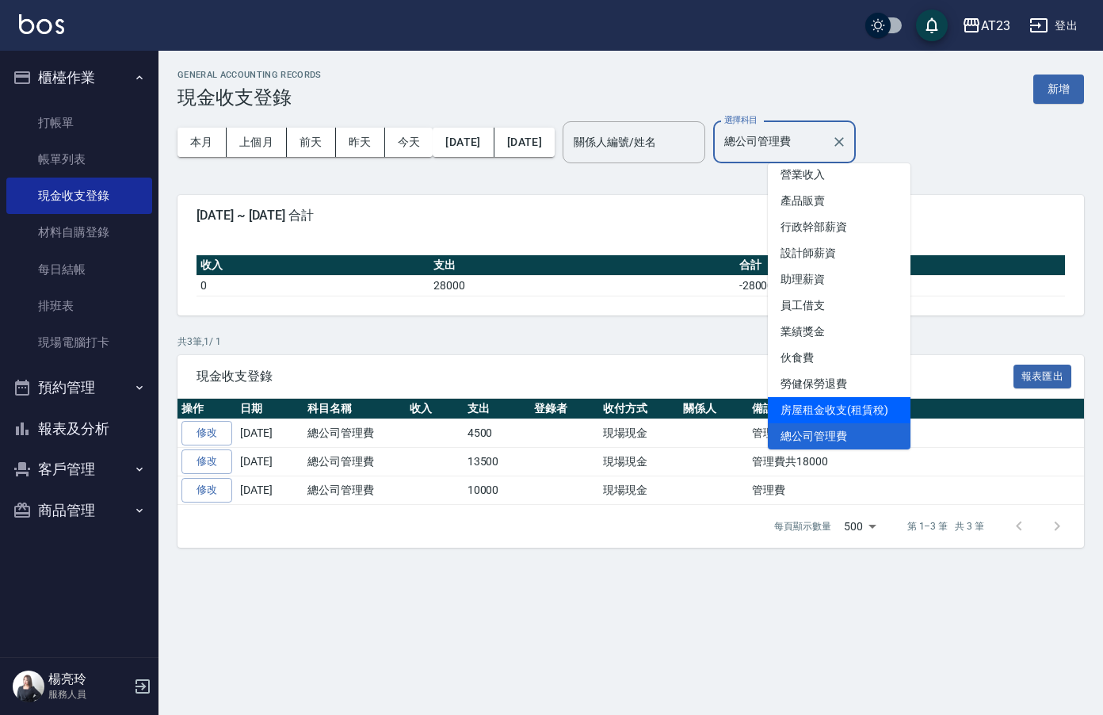
click at [876, 410] on li "房屋租金收支(租賃稅)" at bounding box center [839, 410] width 143 height 26
type input "房屋租金收支(租賃稅)"
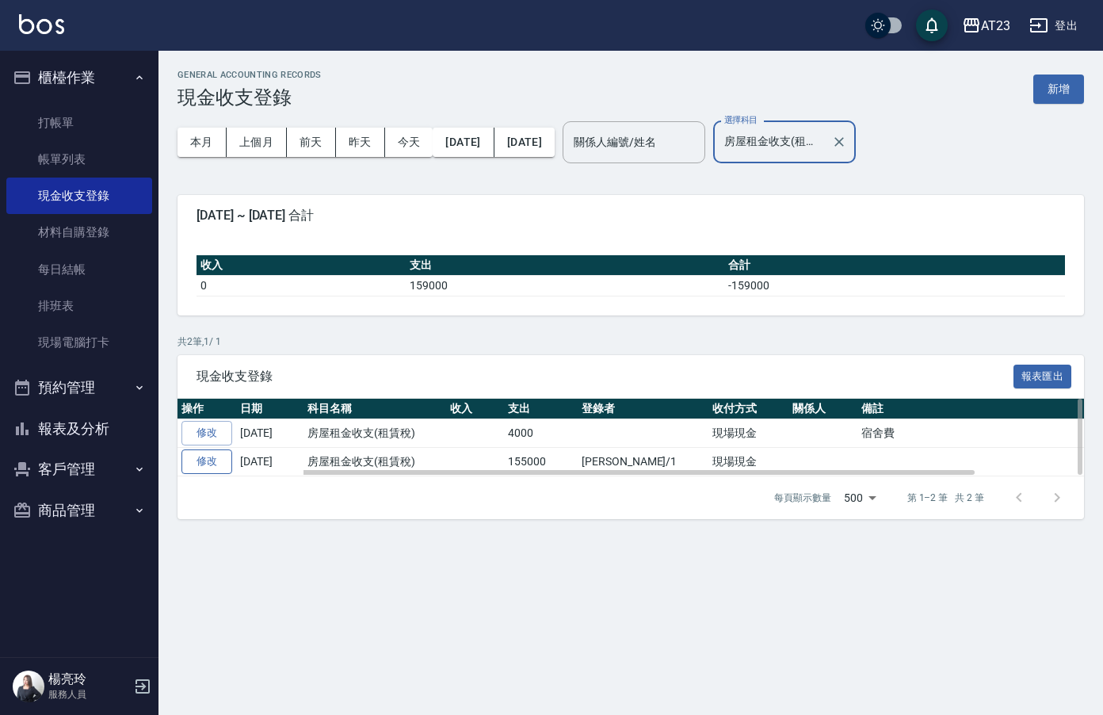
click at [212, 459] on link "修改" at bounding box center [206, 461] width 51 height 25
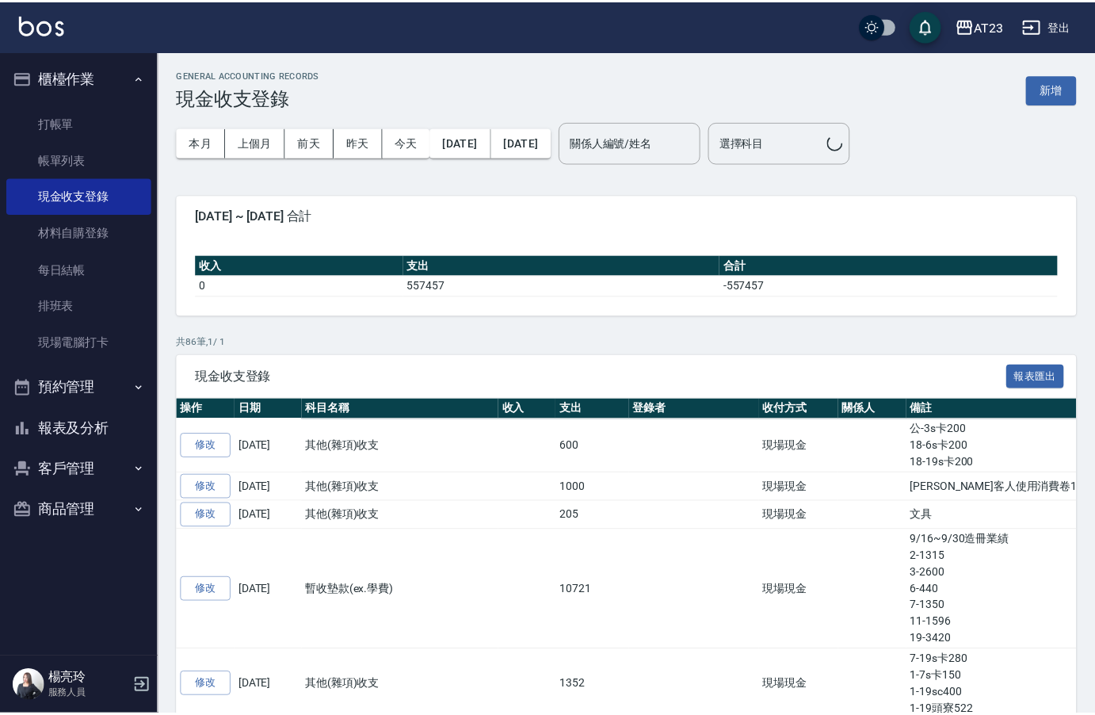
scroll to position [970, 0]
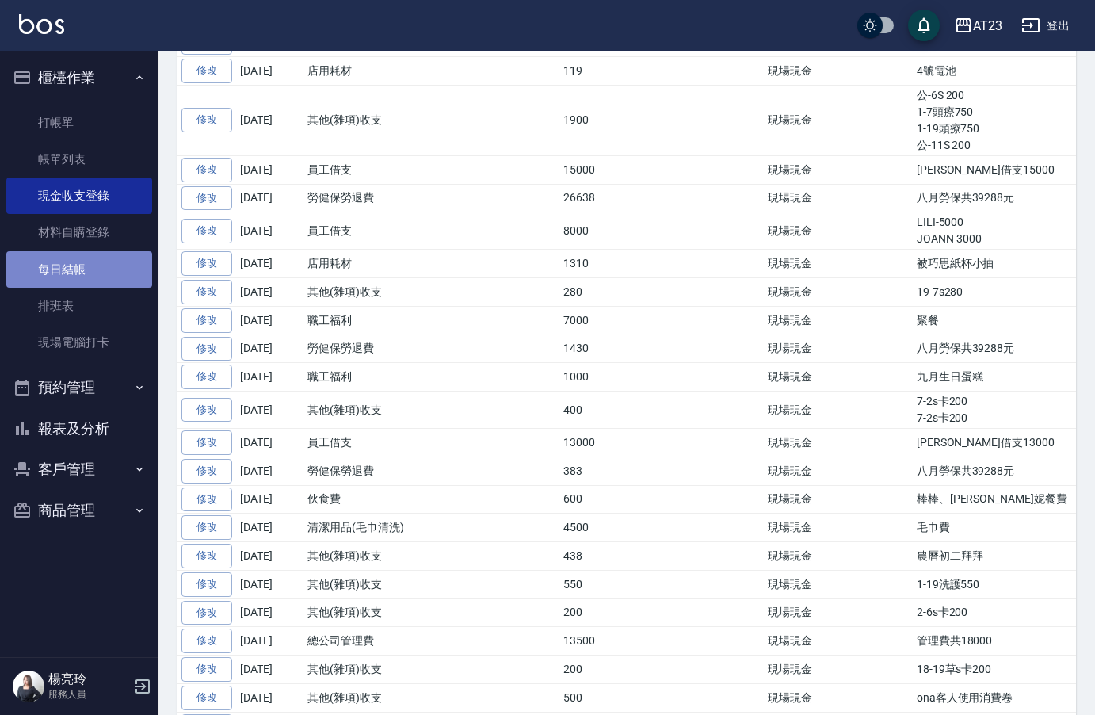
click at [100, 283] on link "每日結帳" at bounding box center [79, 269] width 146 height 36
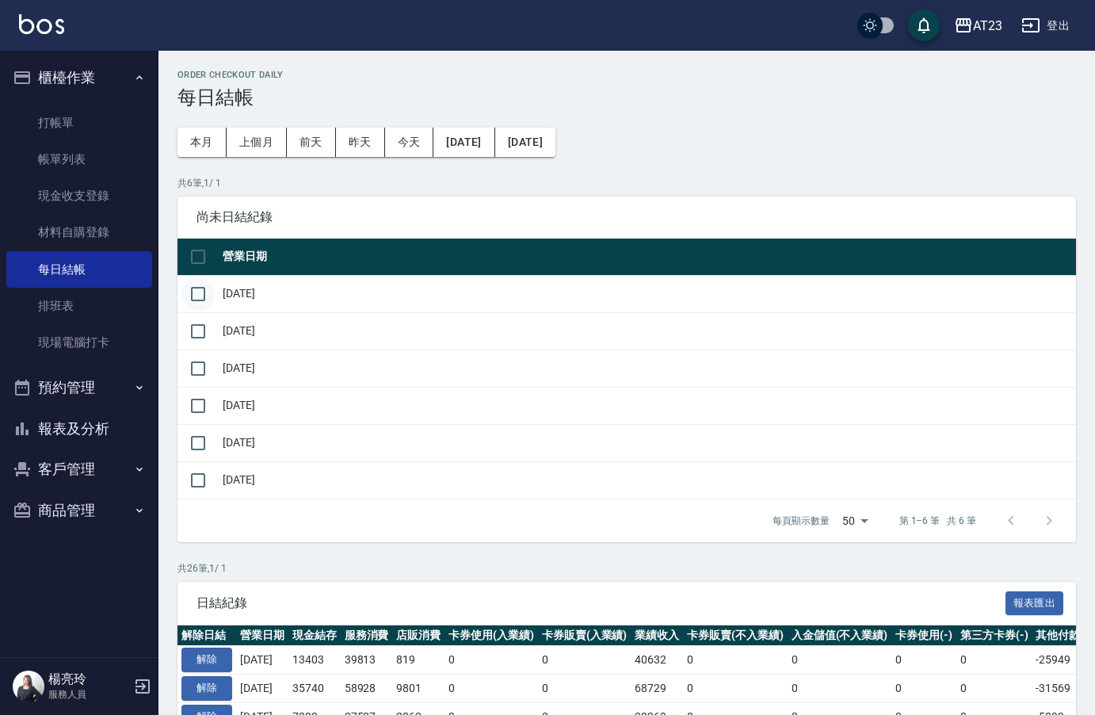
click at [198, 297] on input "checkbox" at bounding box center [197, 293] width 33 height 33
checkbox input "true"
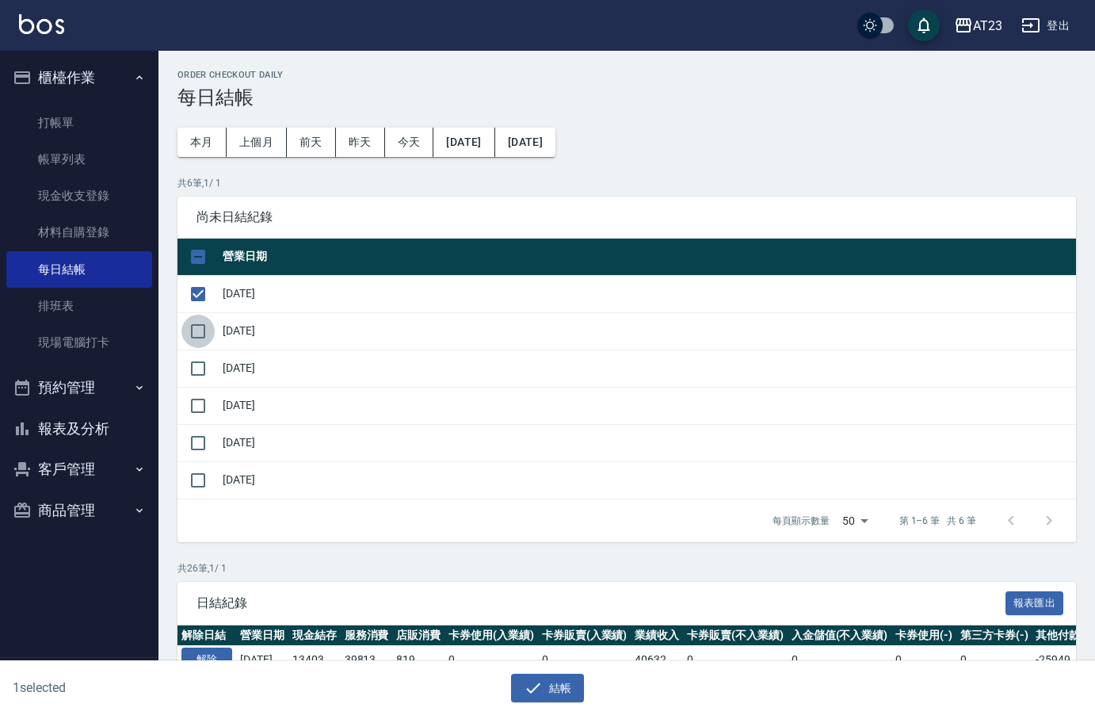
click at [201, 327] on input "checkbox" at bounding box center [197, 331] width 33 height 33
checkbox input "true"
click at [557, 688] on button "結帳" at bounding box center [548, 688] width 74 height 29
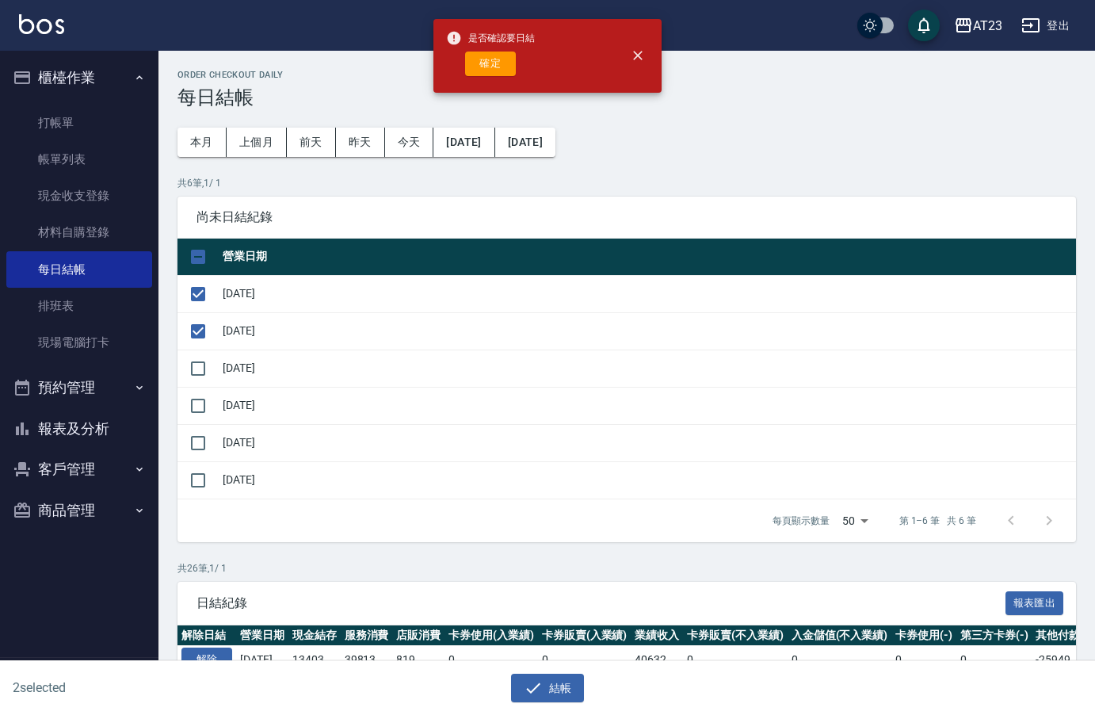
click at [494, 82] on div "是否確認要日結 確定" at bounding box center [490, 56] width 89 height 64
click at [494, 69] on button "確定" at bounding box center [490, 64] width 51 height 25
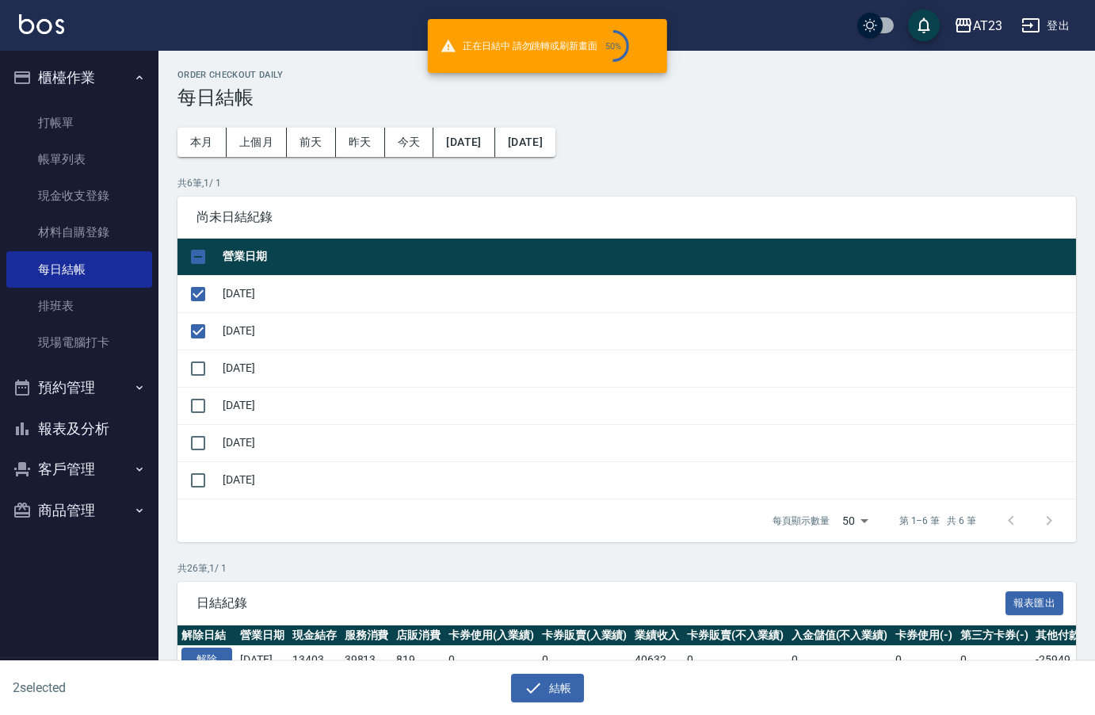
checkbox input "false"
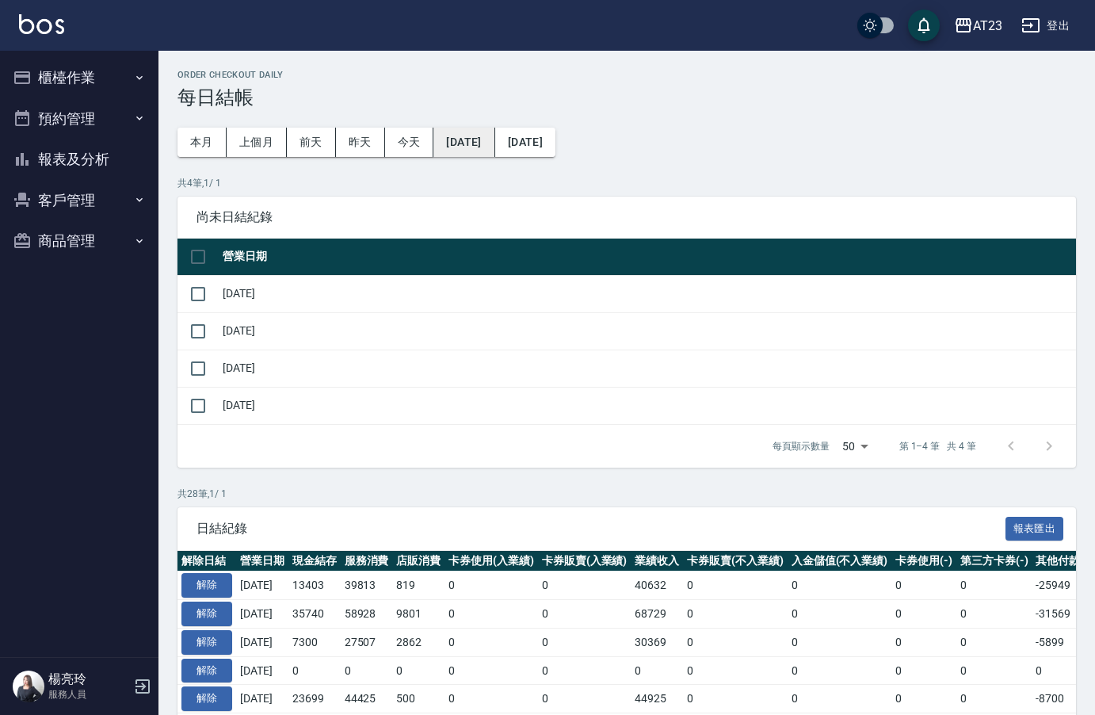
click at [489, 155] on button "[DATE]" at bounding box center [463, 142] width 61 height 29
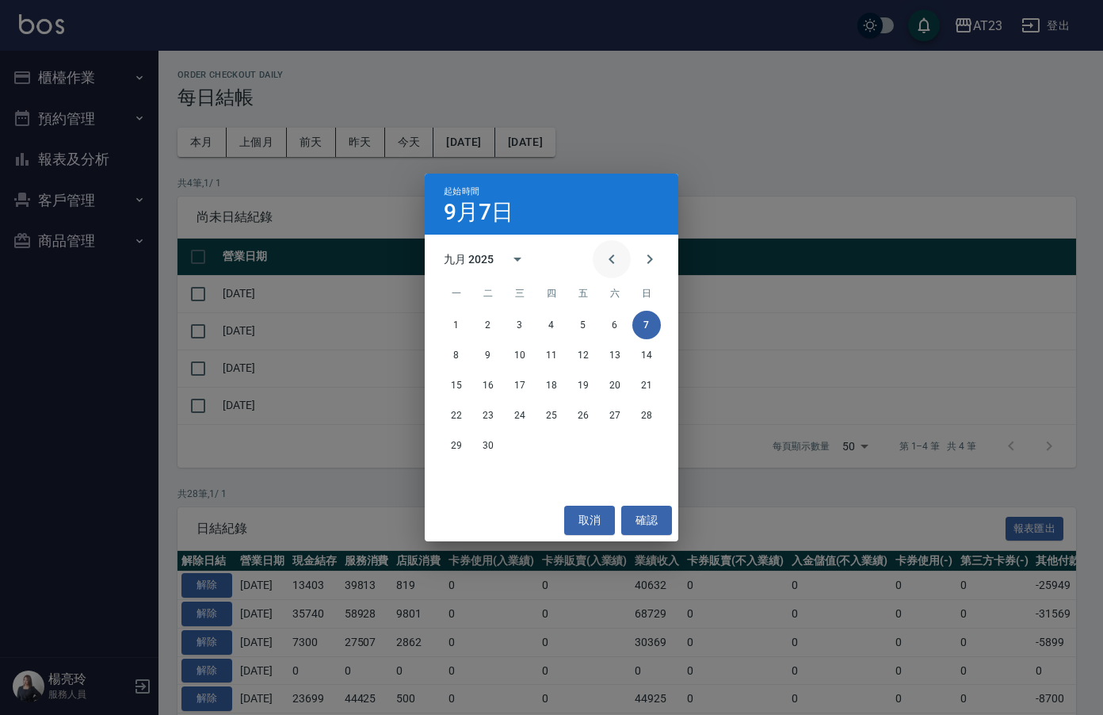
click at [615, 256] on icon "Previous month" at bounding box center [611, 259] width 19 height 19
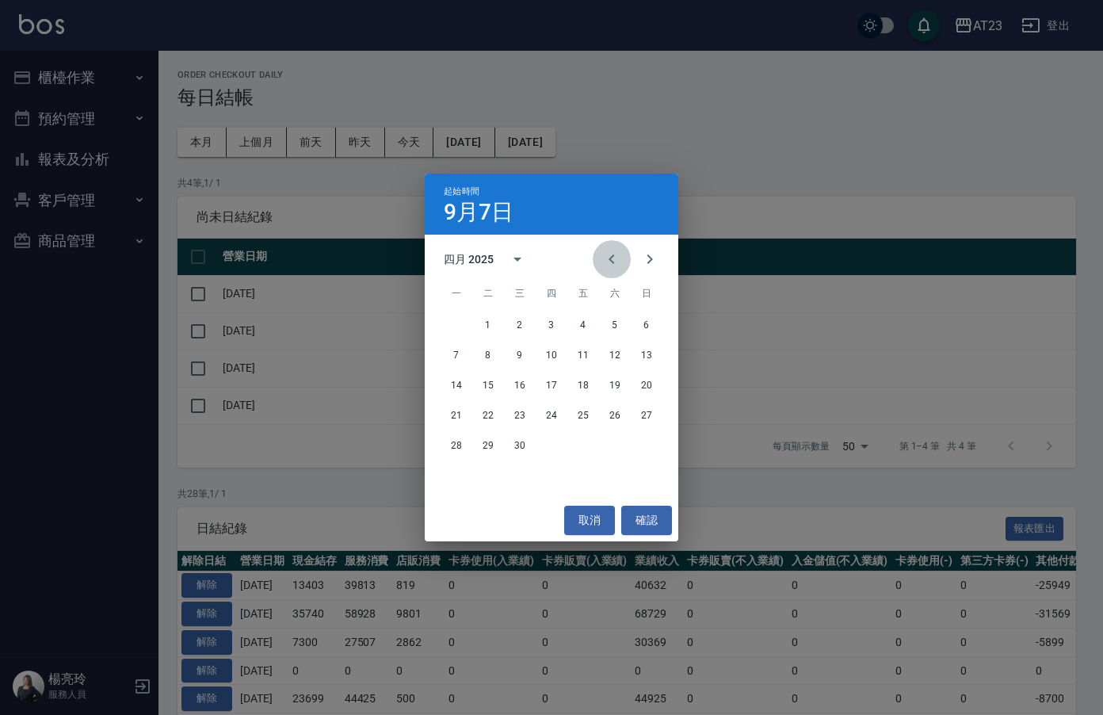
click at [615, 256] on icon "Previous month" at bounding box center [611, 259] width 19 height 19
click at [521, 325] on button "1" at bounding box center [520, 325] width 29 height 29
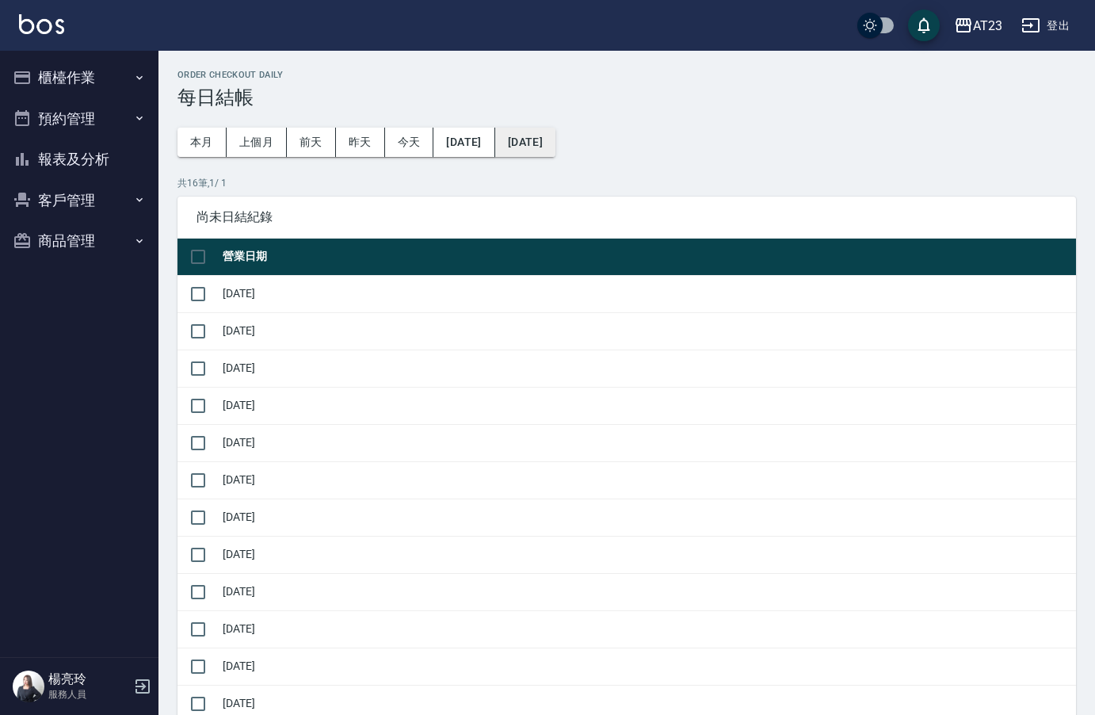
click at [556, 155] on button "[DATE]" at bounding box center [525, 142] width 60 height 29
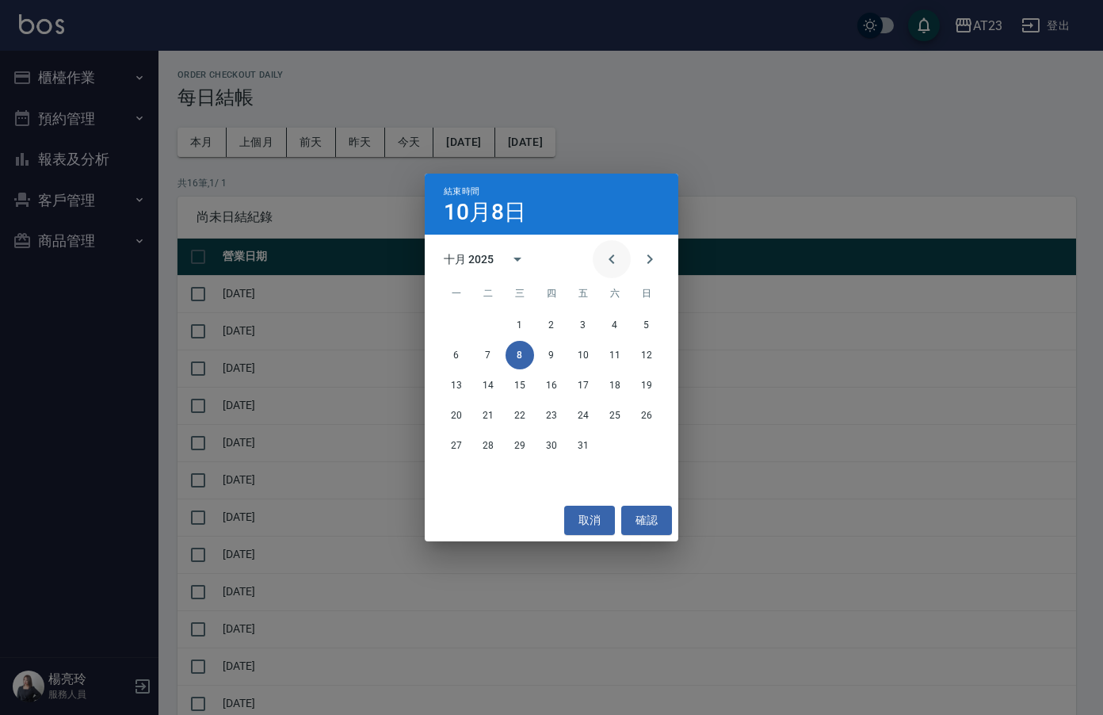
click at [609, 258] on icon "Previous month" at bounding box center [611, 259] width 19 height 19
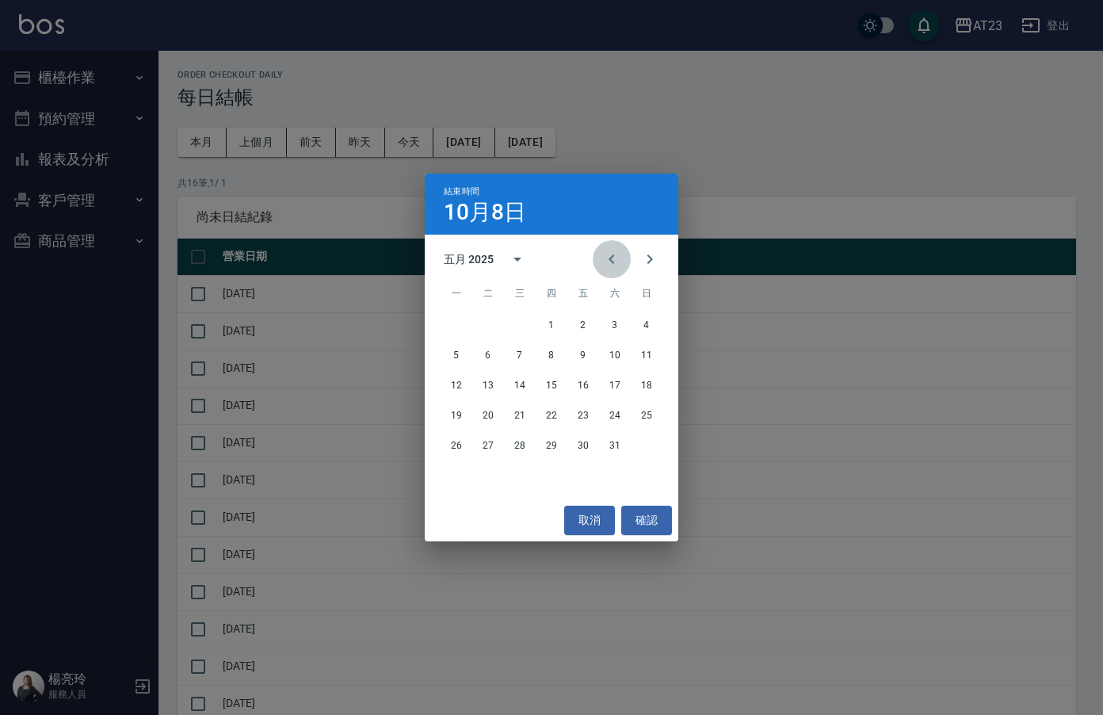
click at [609, 258] on icon "Previous month" at bounding box center [611, 259] width 19 height 19
click at [658, 265] on icon "Next month" at bounding box center [649, 259] width 19 height 19
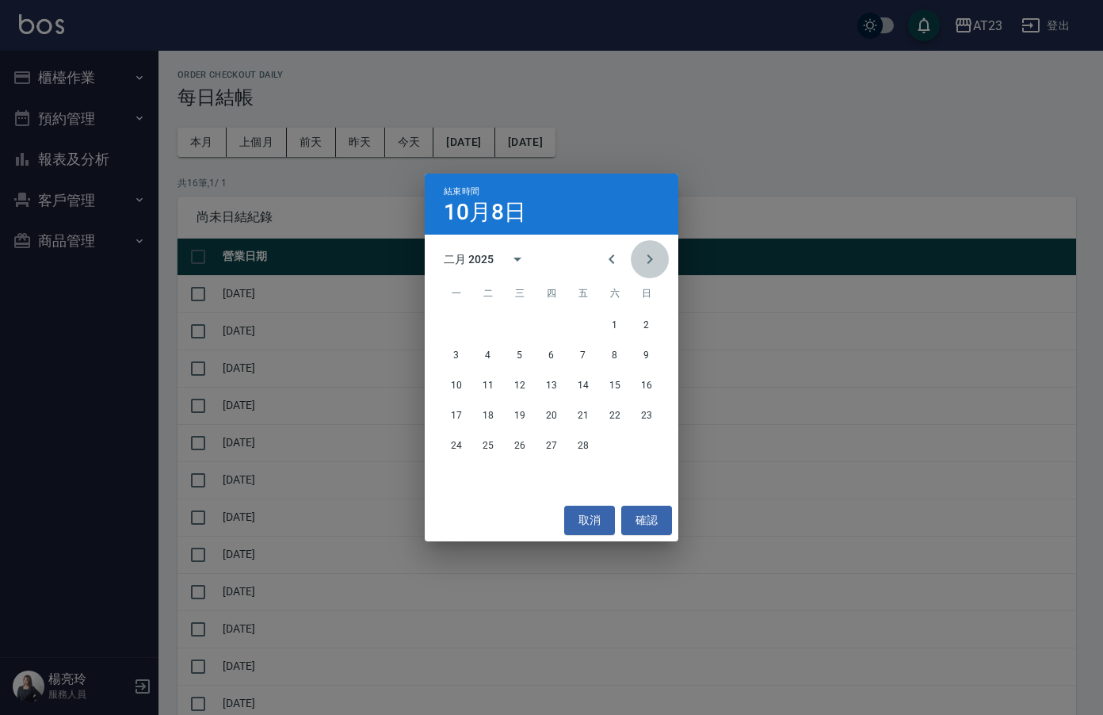
click at [652, 267] on icon "Next month" at bounding box center [649, 259] width 19 height 19
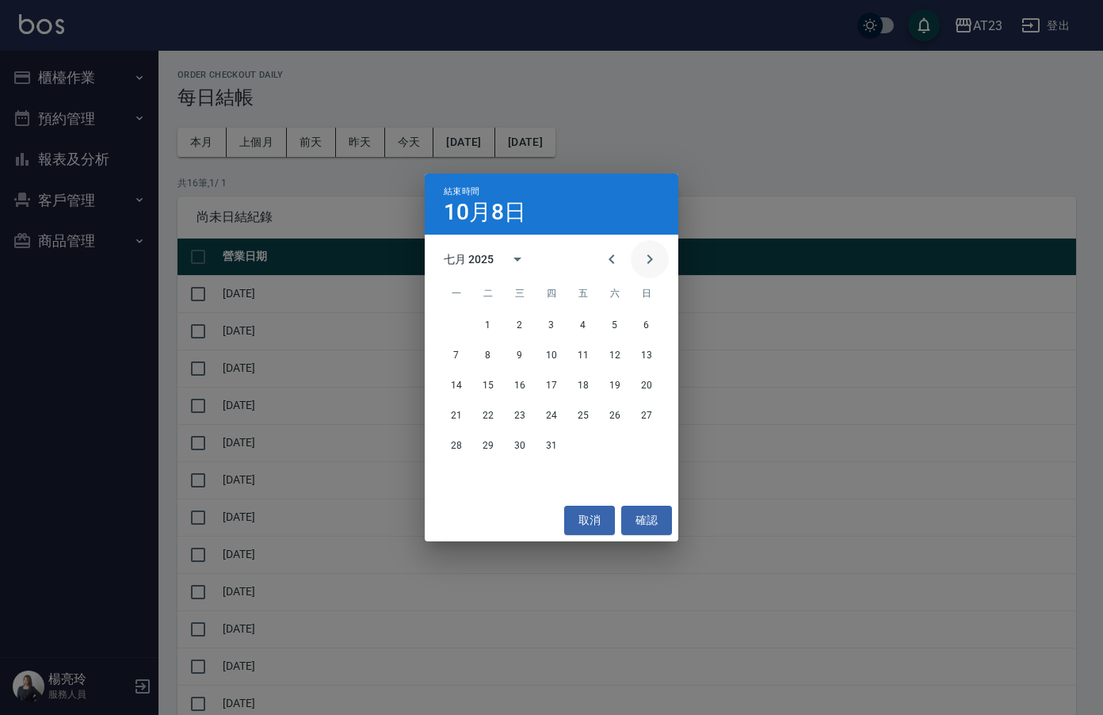
click at [652, 267] on icon "Next month" at bounding box center [649, 259] width 19 height 19
click at [728, 139] on div "結束時間 10月8日 十月 2025 一 二 三 四 五 六 日 1 2 3 4 5 6 7 8 9 10 11 12 13 14 15 16 17 18 1…" at bounding box center [551, 357] width 1103 height 715
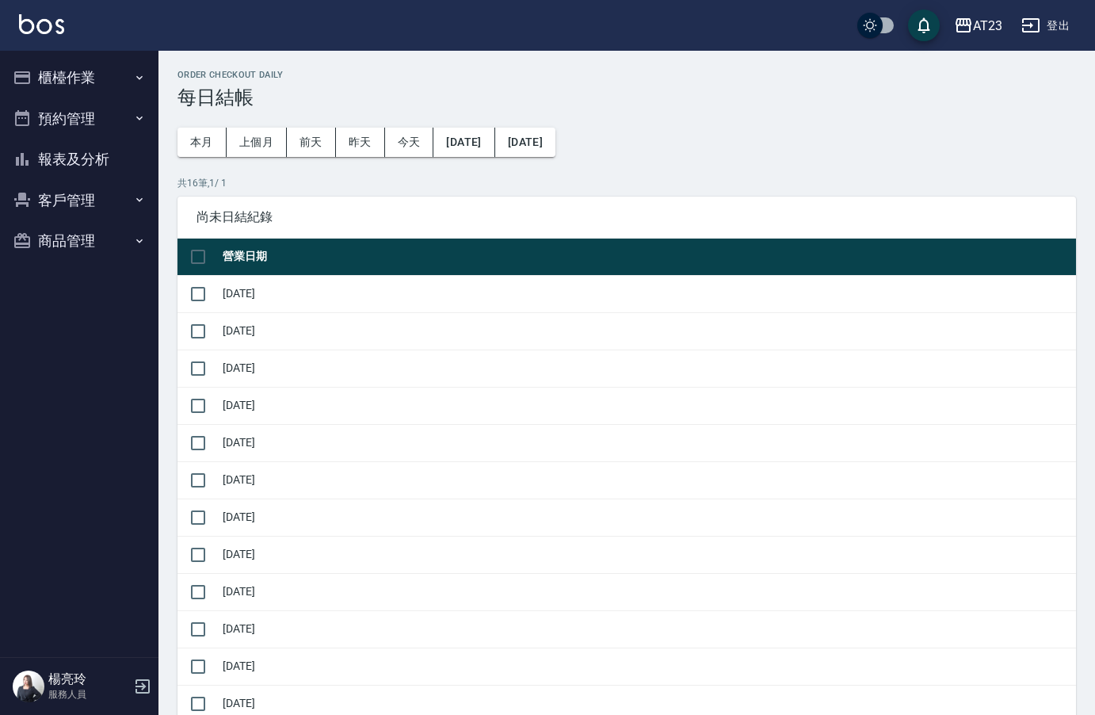
click at [91, 78] on button "櫃檯作業" at bounding box center [79, 77] width 146 height 41
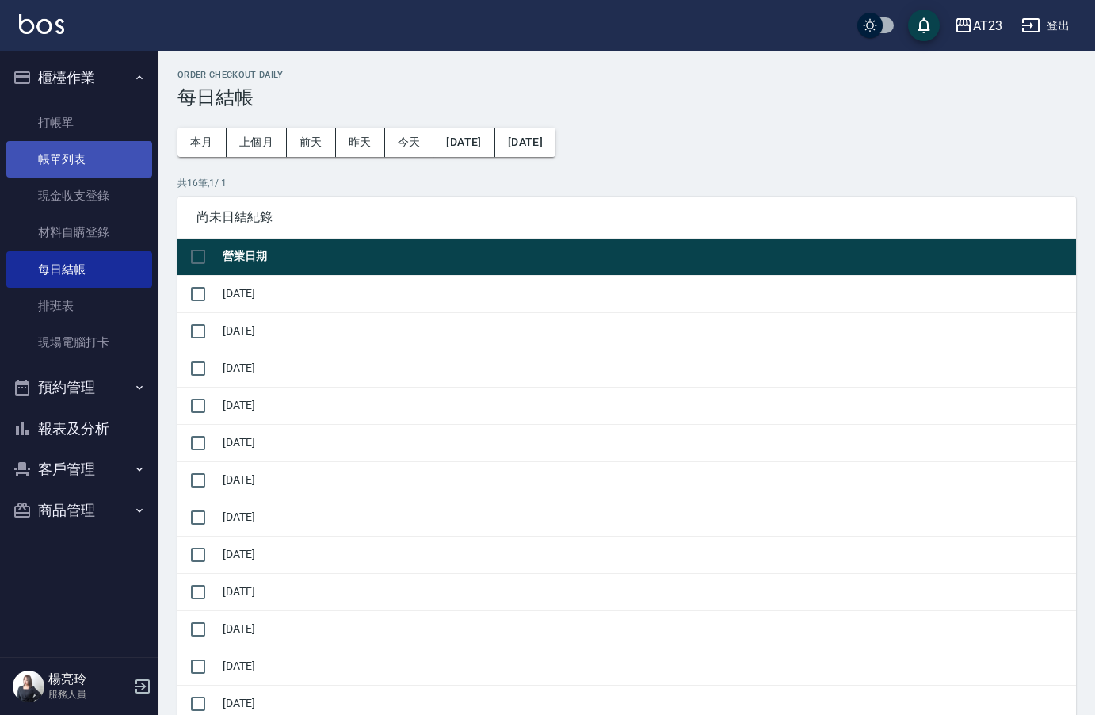
click at [71, 161] on link "帳單列表" at bounding box center [79, 159] width 146 height 36
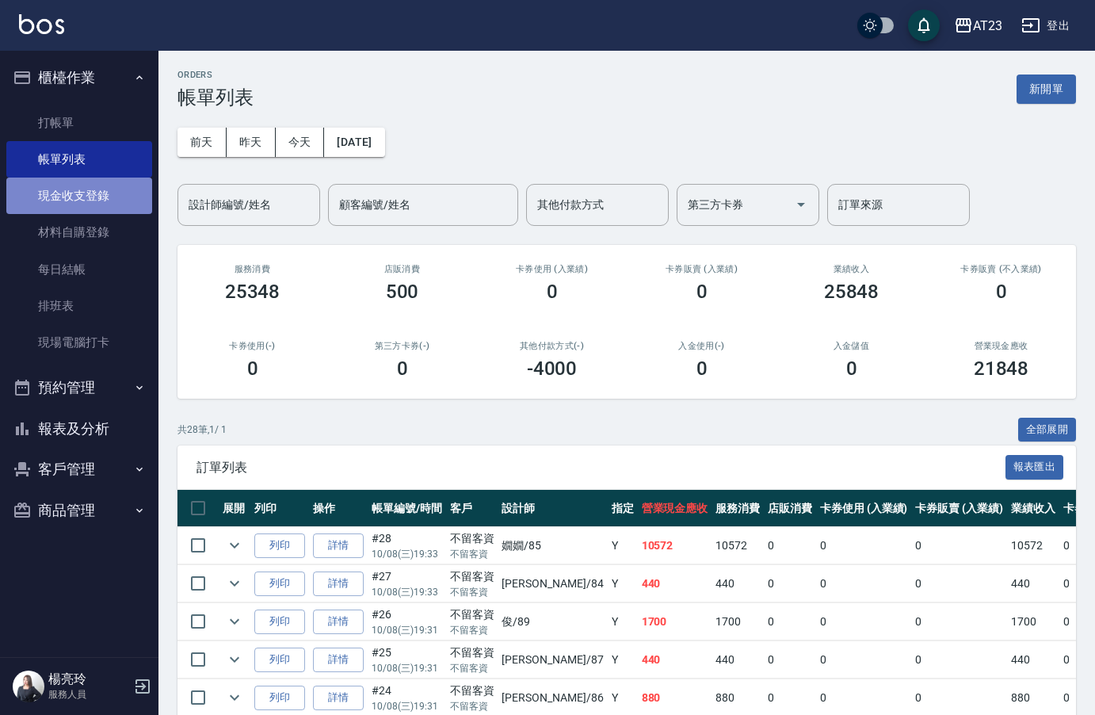
click at [88, 197] on link "現金收支登錄" at bounding box center [79, 196] width 146 height 36
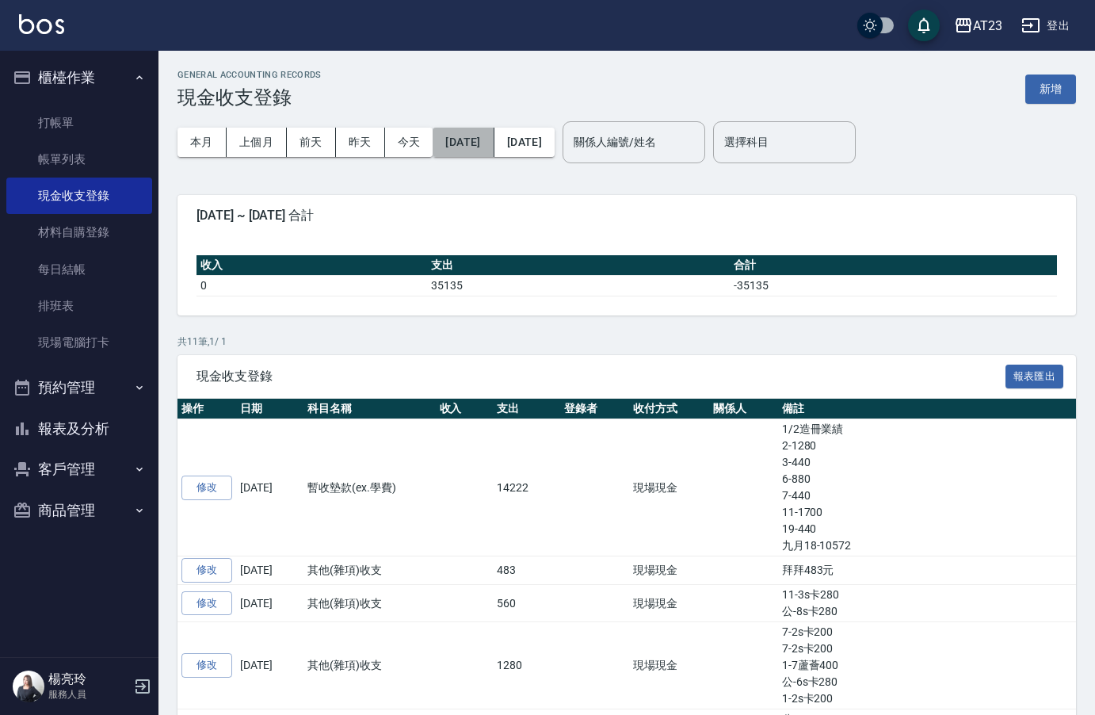
click at [474, 139] on button "2025/10/01" at bounding box center [463, 142] width 61 height 29
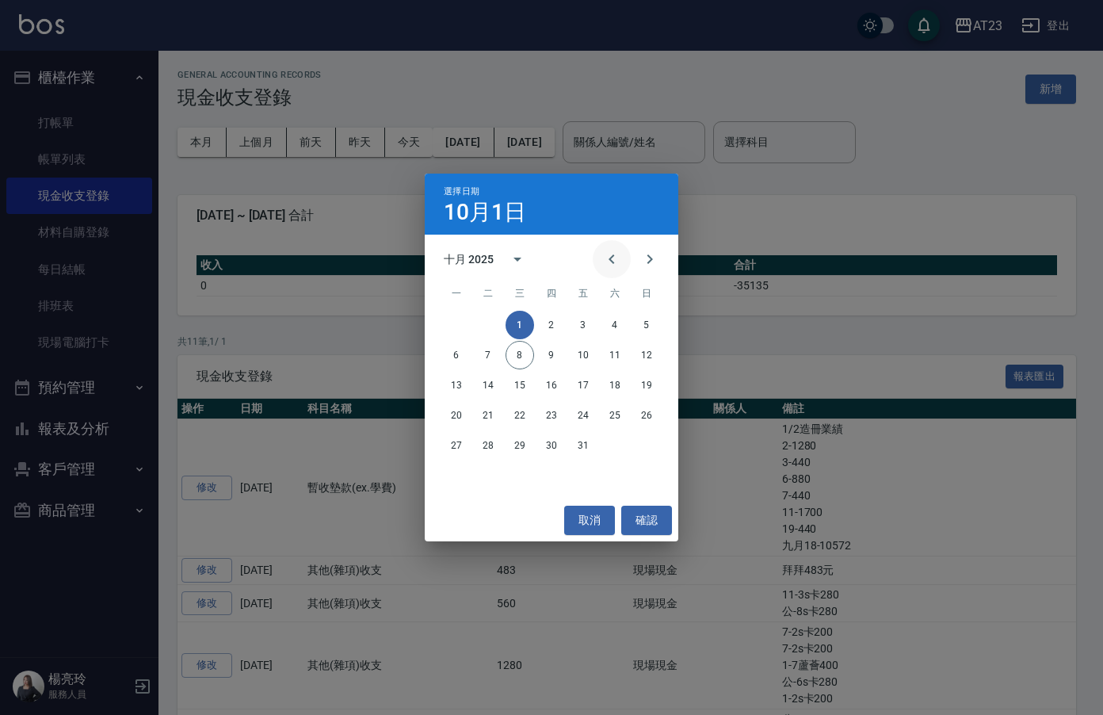
click at [611, 259] on icon "Previous month" at bounding box center [612, 259] width 6 height 10
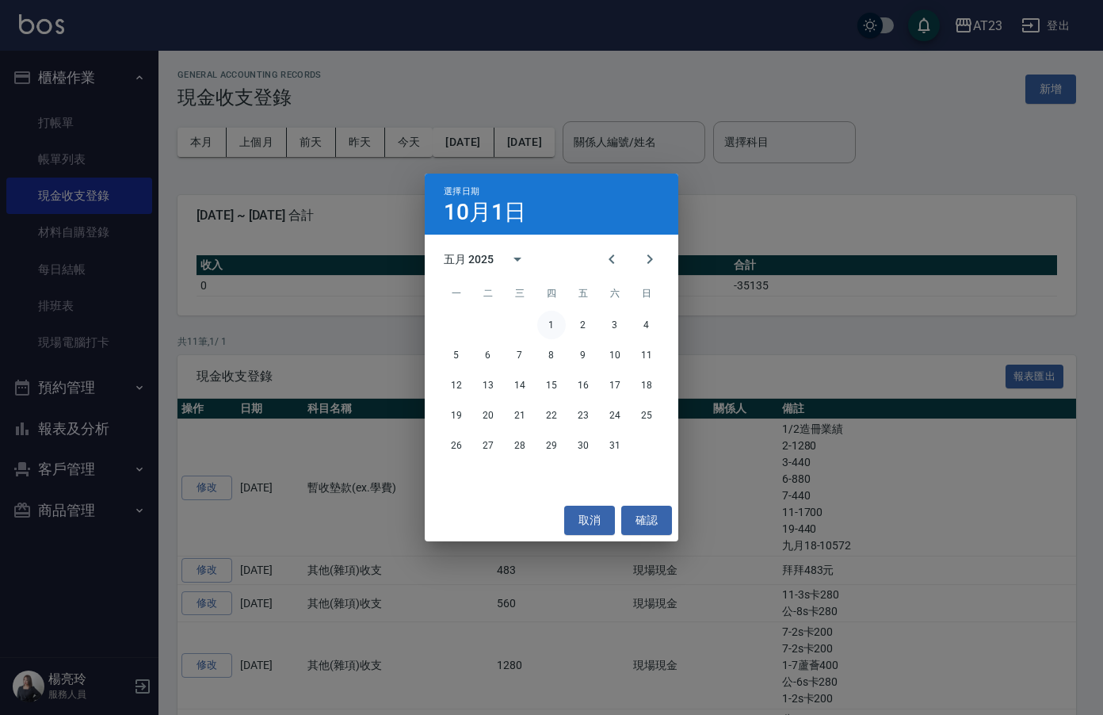
click at [544, 312] on button "1" at bounding box center [551, 325] width 29 height 29
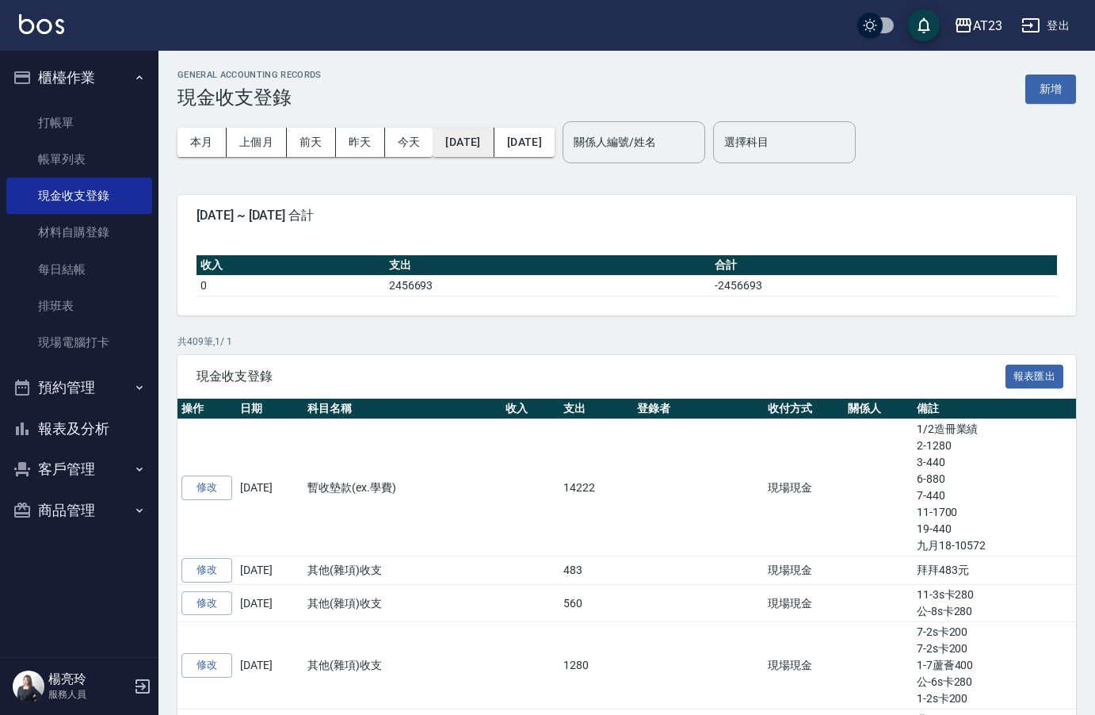
click at [470, 139] on button "2025/05/01" at bounding box center [463, 142] width 61 height 29
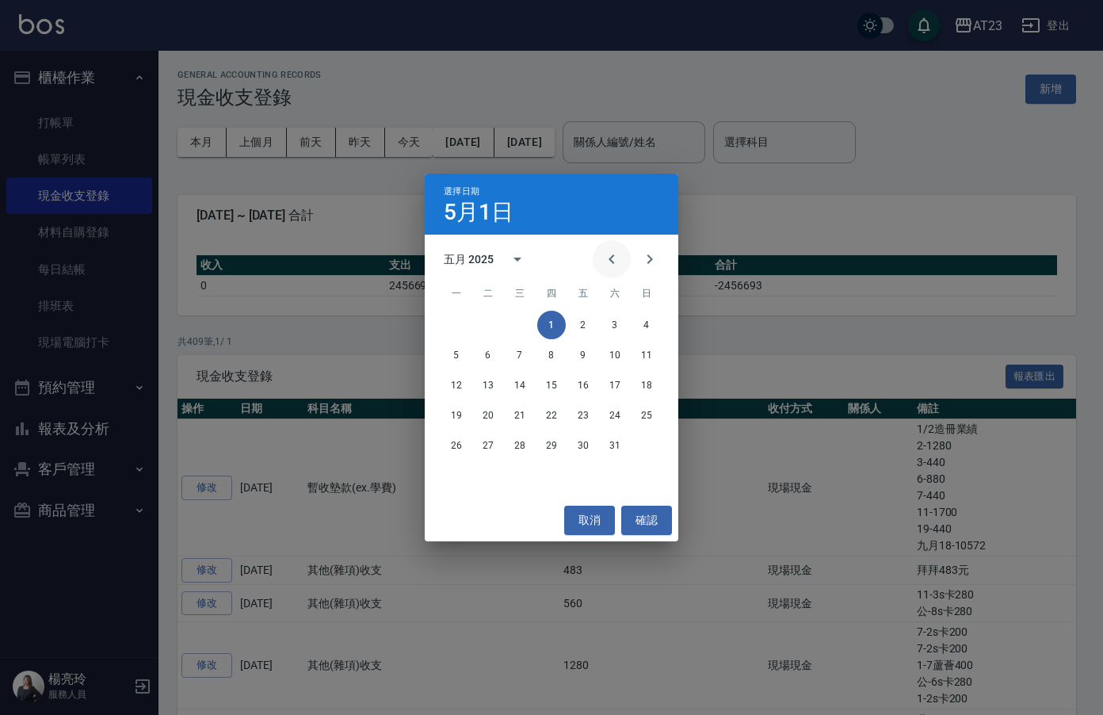
click at [624, 250] on button "Previous month" at bounding box center [612, 259] width 38 height 38
click at [623, 250] on button "Previous month" at bounding box center [612, 259] width 38 height 38
click at [519, 322] on button "1" at bounding box center [520, 325] width 29 height 29
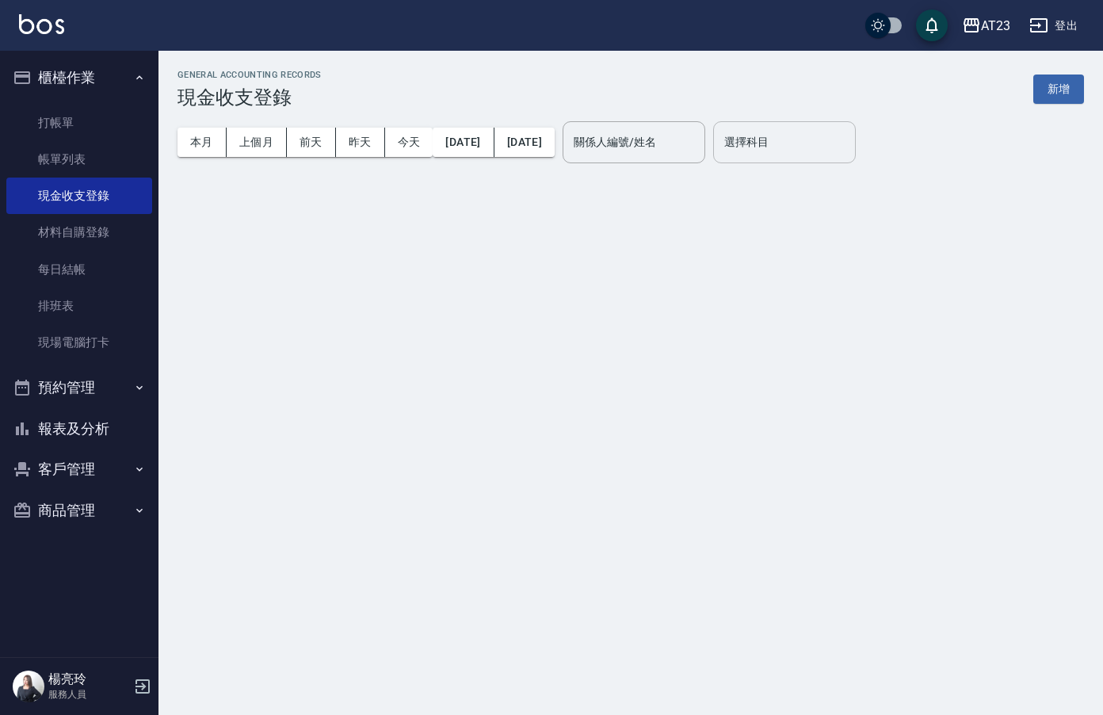
click at [838, 143] on input "選擇科目" at bounding box center [784, 142] width 128 height 28
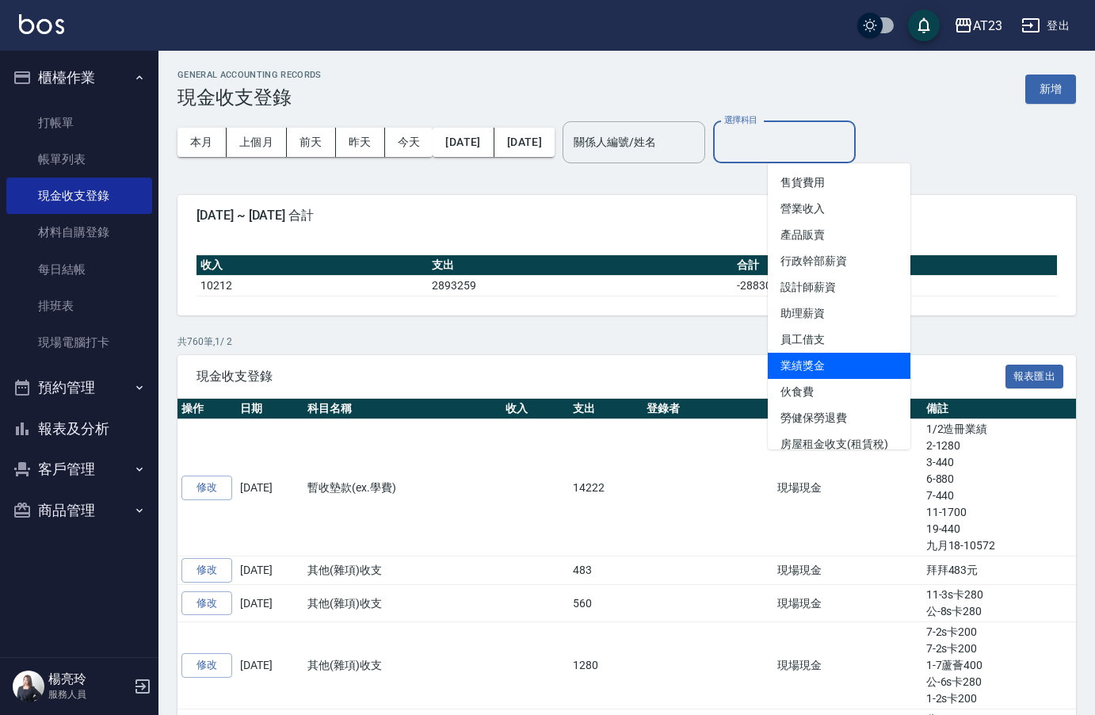
scroll to position [79, 0]
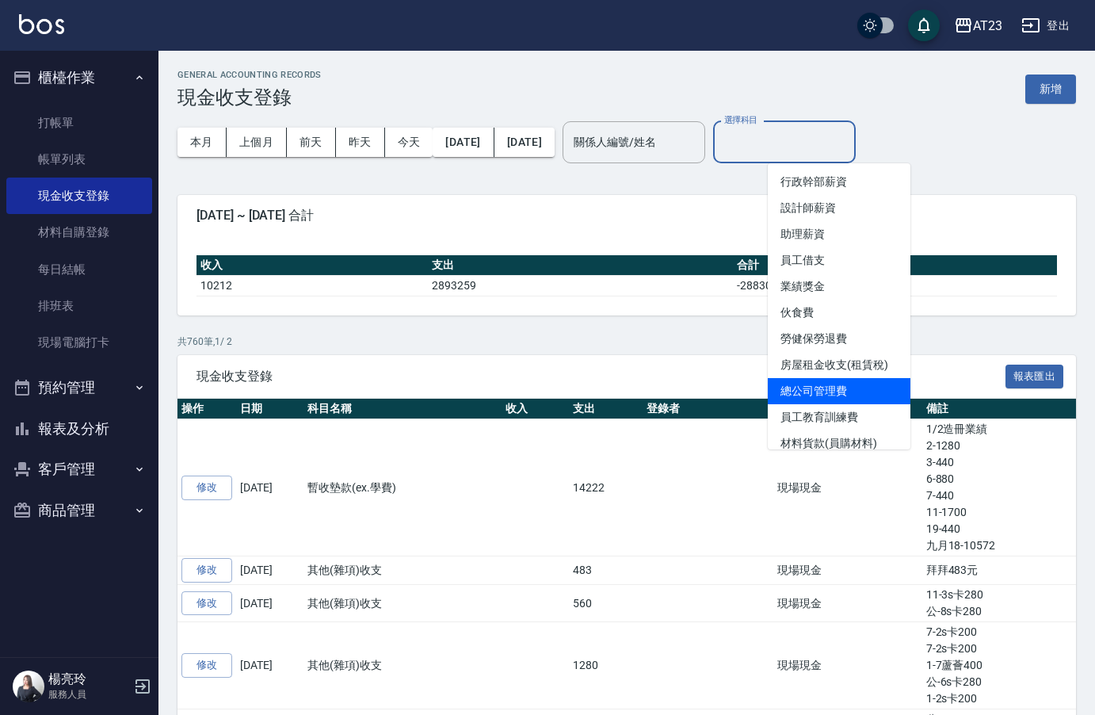
click at [876, 387] on li "總公司管理費" at bounding box center [839, 391] width 143 height 26
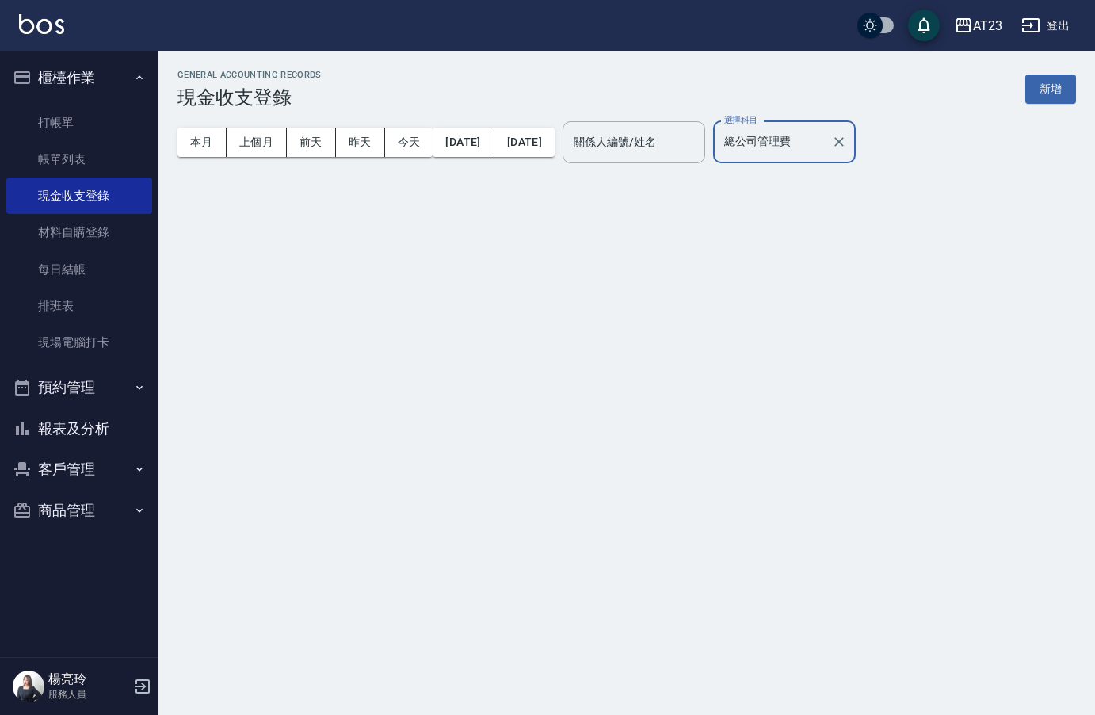
type input "總公司管理費"
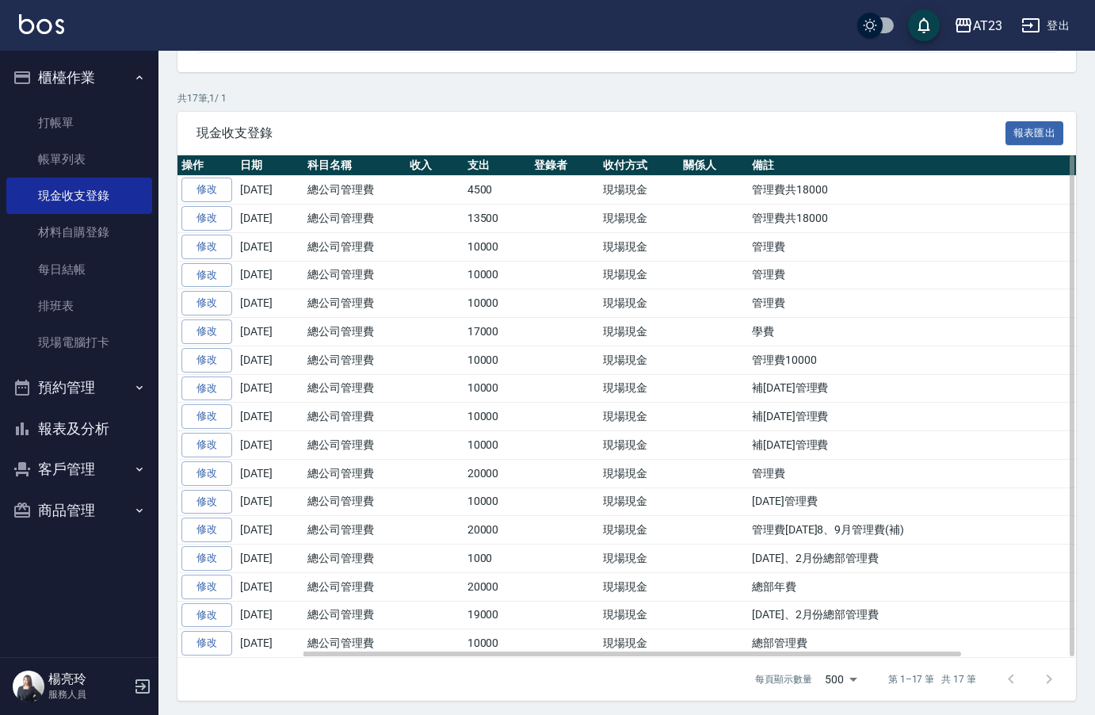
scroll to position [248, 0]
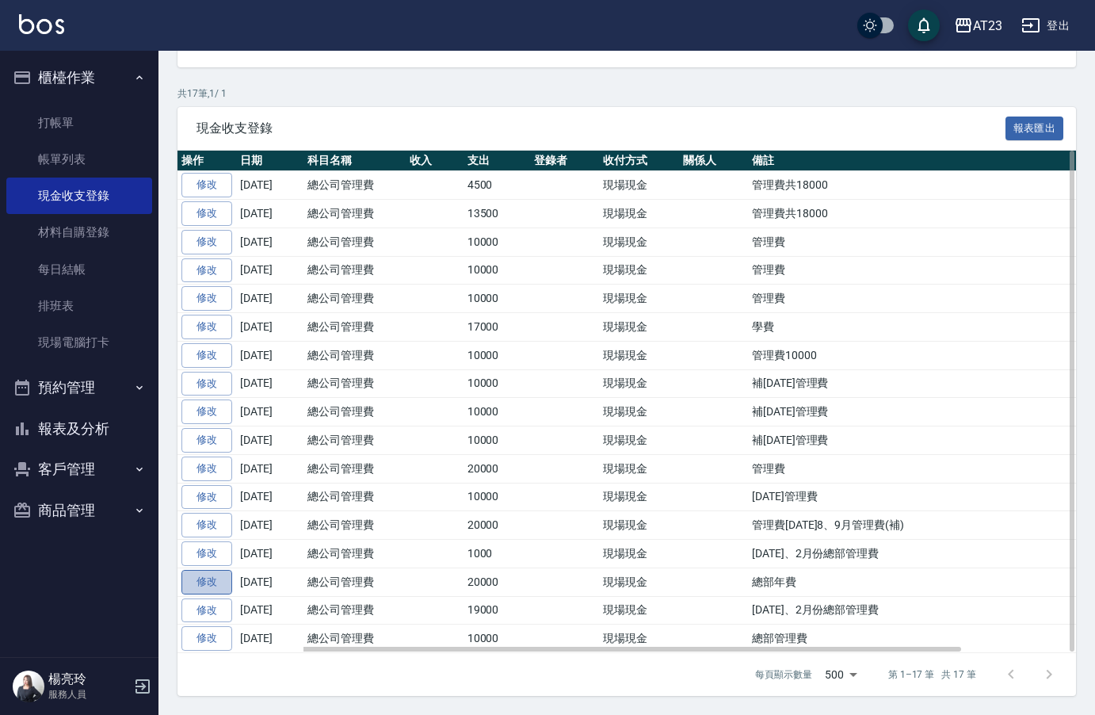
click at [204, 578] on link "修改" at bounding box center [206, 582] width 51 height 25
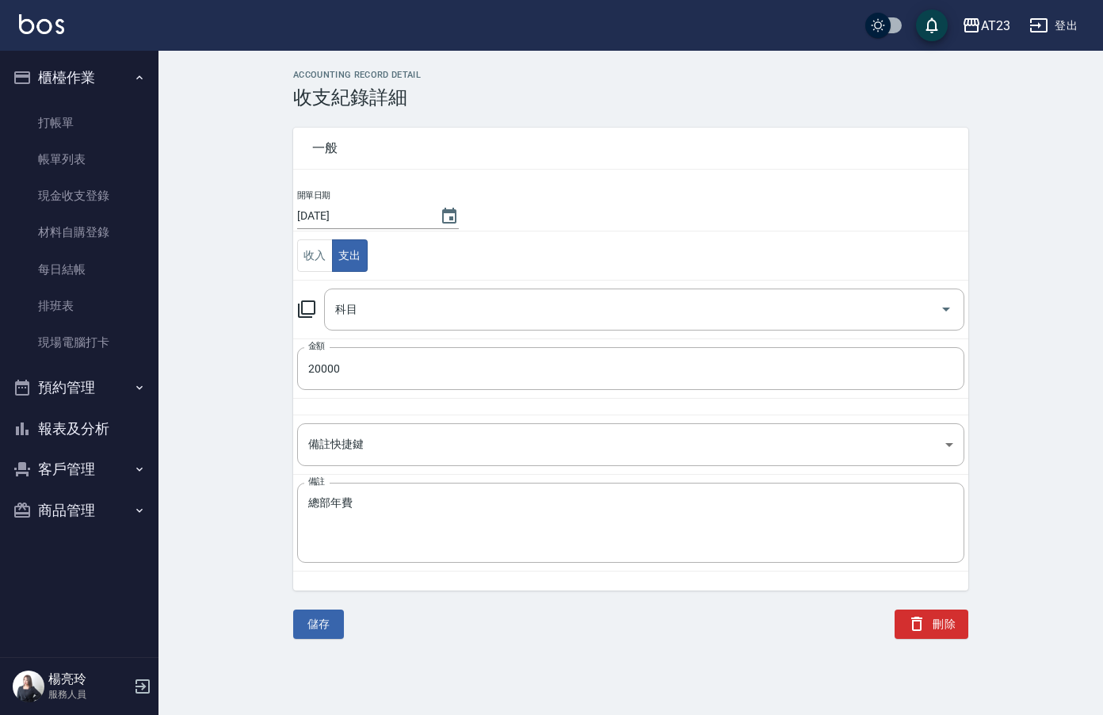
type input "11 總公司管理費"
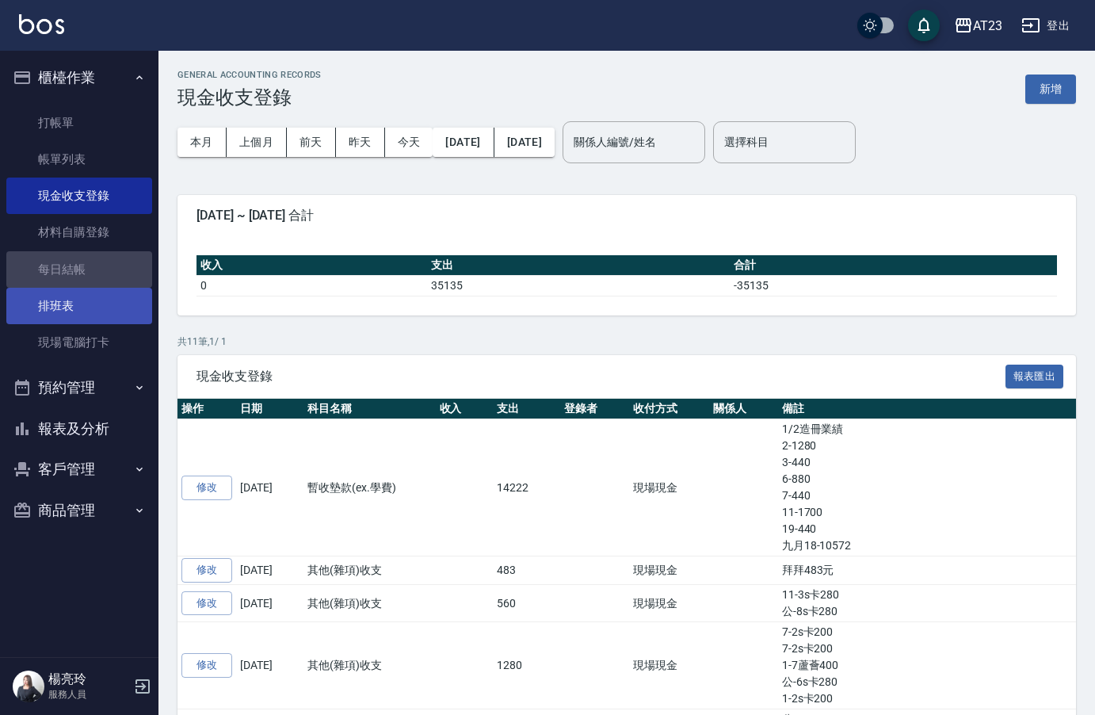
drag, startPoint x: 95, startPoint y: 316, endPoint x: 101, endPoint y: 274, distance: 42.4
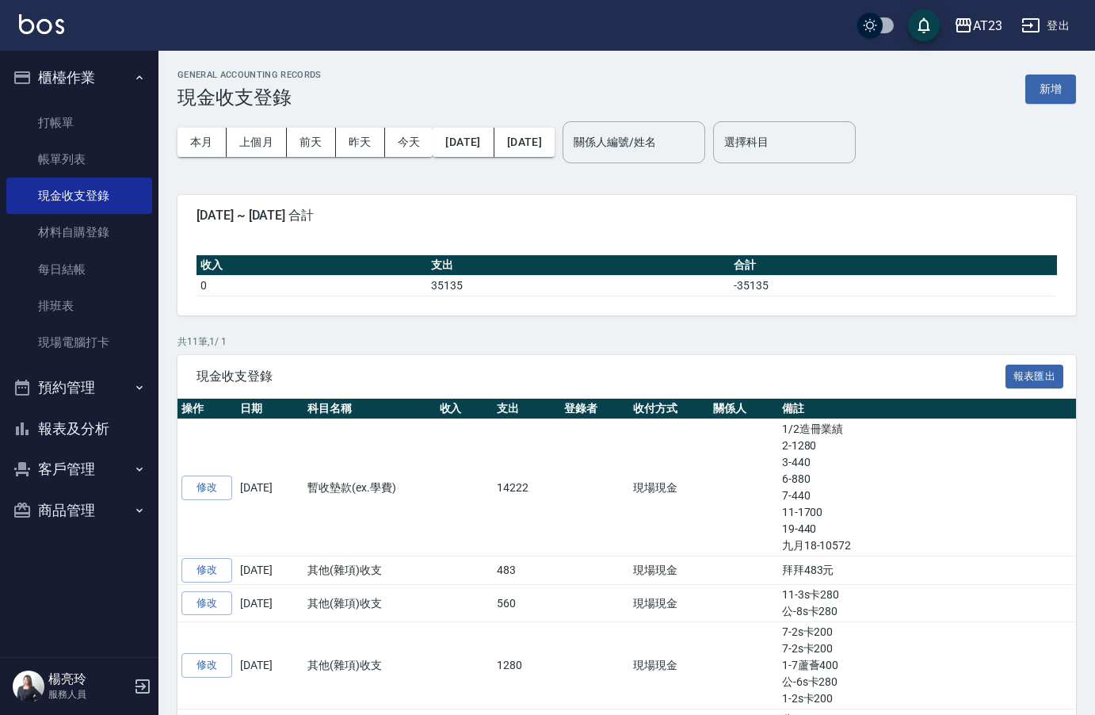
click at [818, 149] on input "選擇科目" at bounding box center [784, 142] width 128 height 28
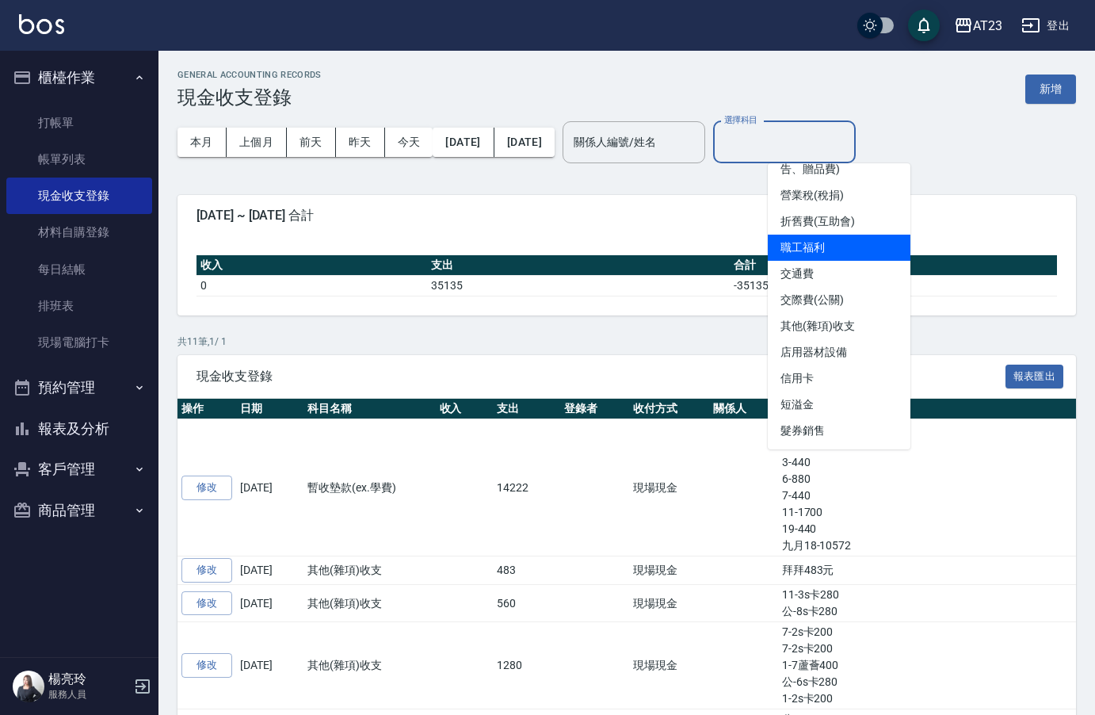
scroll to position [555, 0]
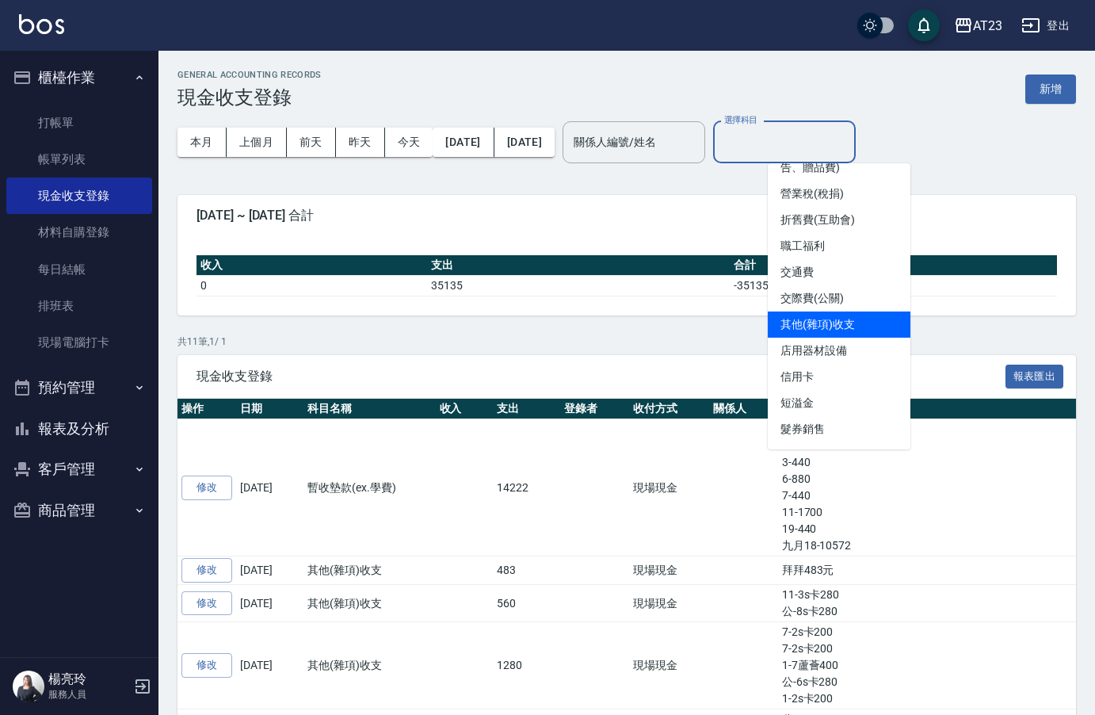
click at [850, 317] on li "其他(雜項)收支" at bounding box center [839, 324] width 143 height 26
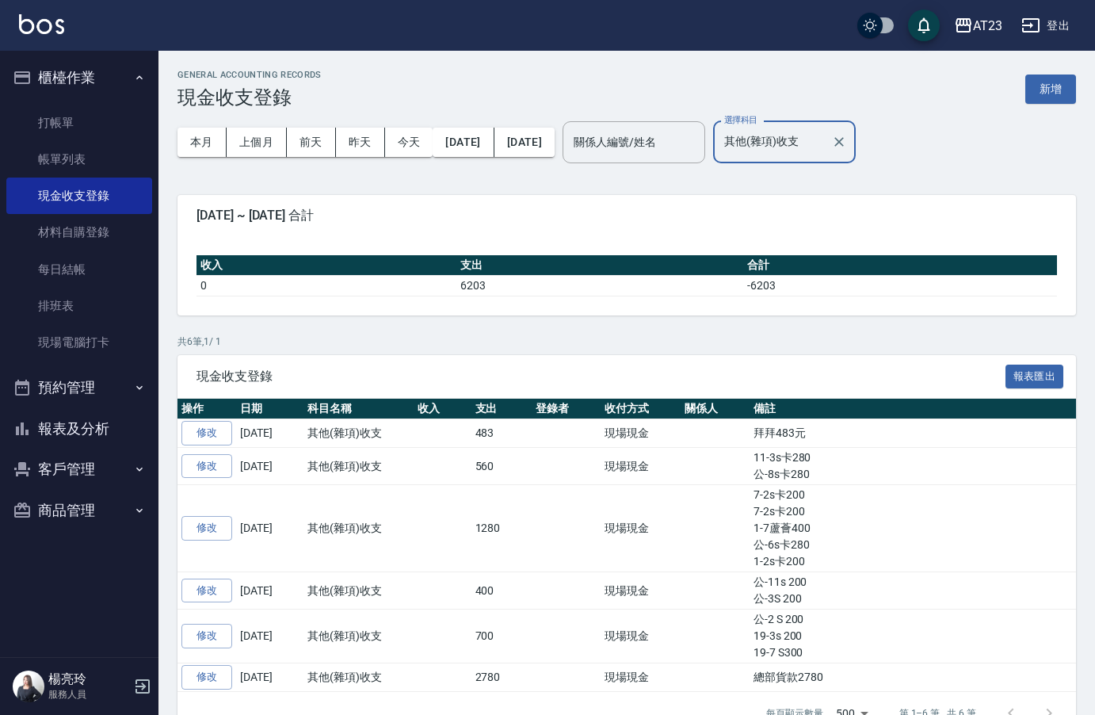
click at [825, 143] on input "其他(雜項)收支" at bounding box center [772, 142] width 105 height 28
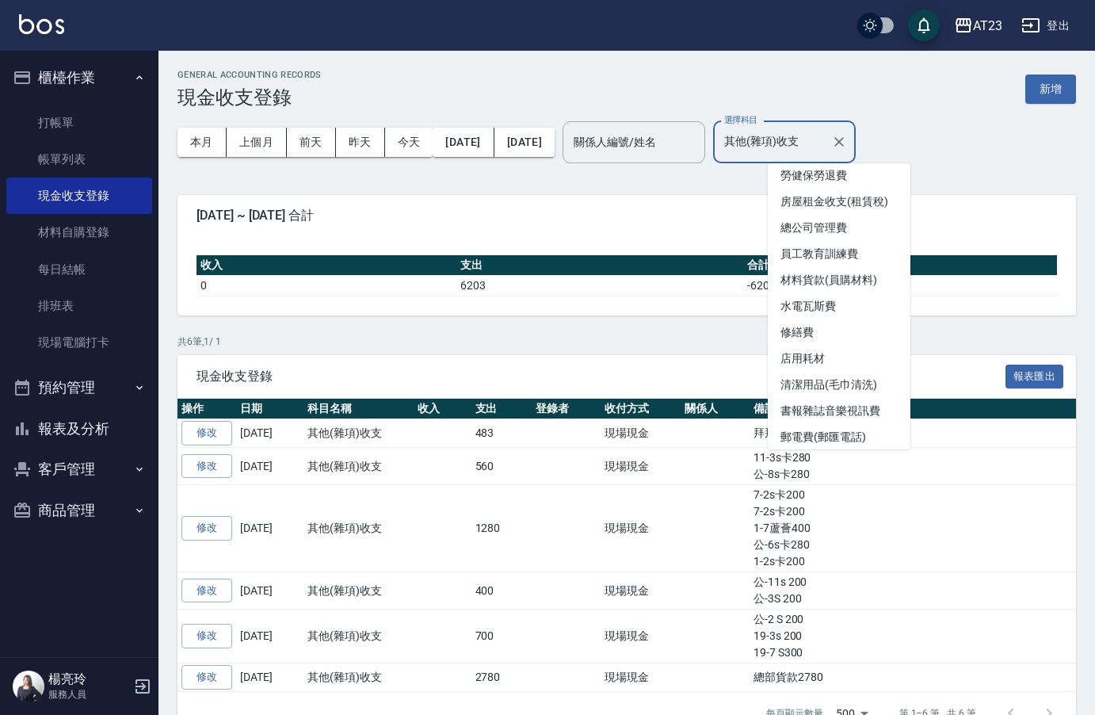
scroll to position [205, 0]
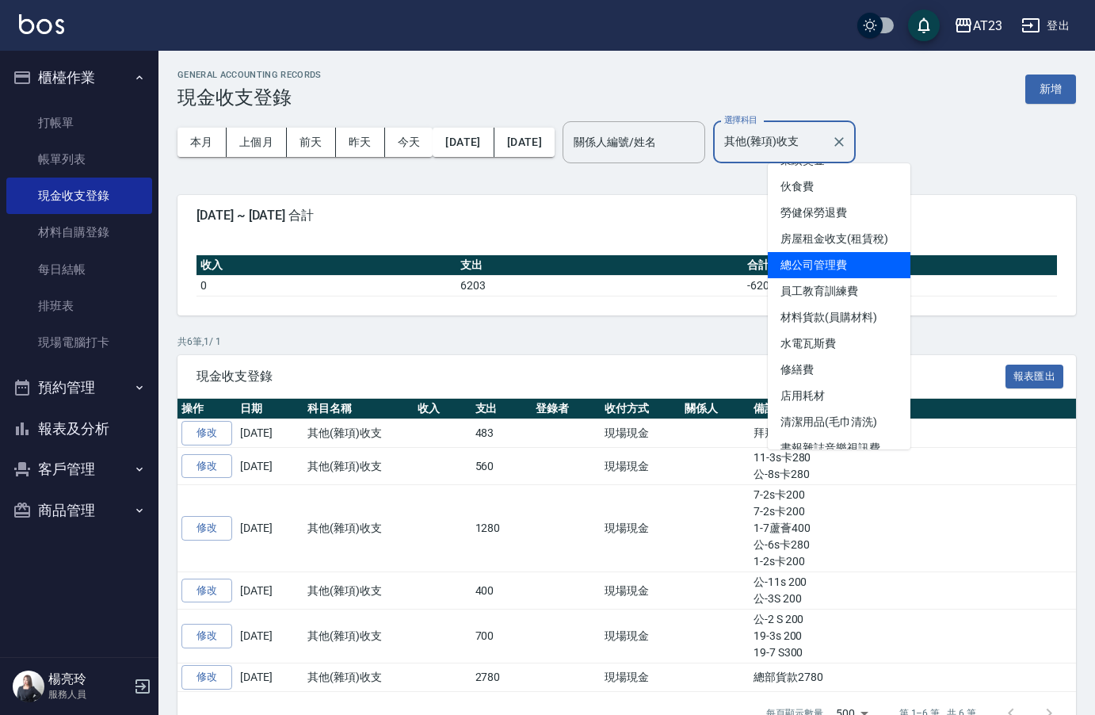
click at [850, 268] on li "總公司管理費" at bounding box center [839, 265] width 143 height 26
type input "總公司管理費"
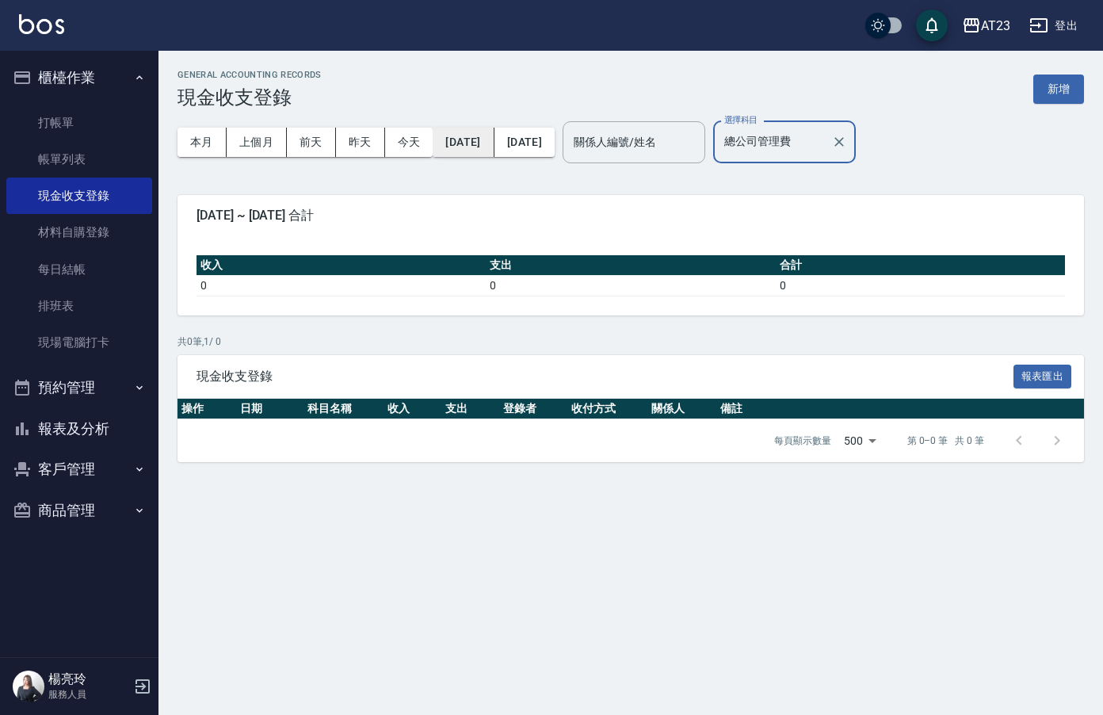
click at [483, 151] on button "2025/10/01" at bounding box center [463, 142] width 61 height 29
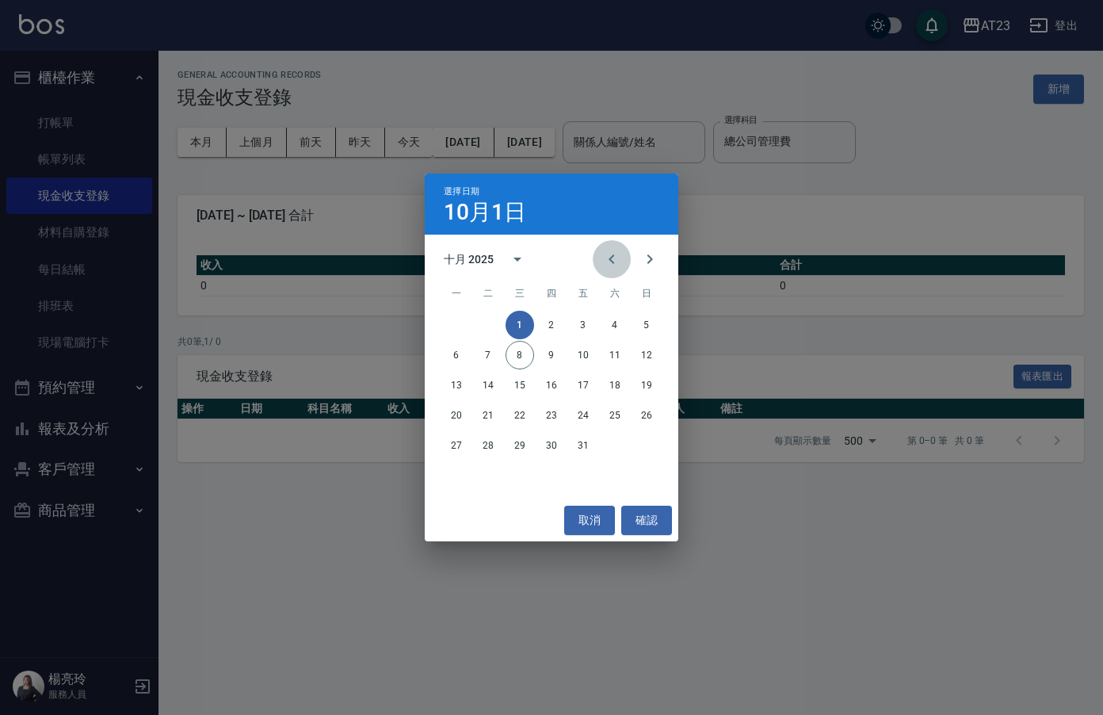
click at [607, 255] on icon "Previous month" at bounding box center [611, 259] width 19 height 19
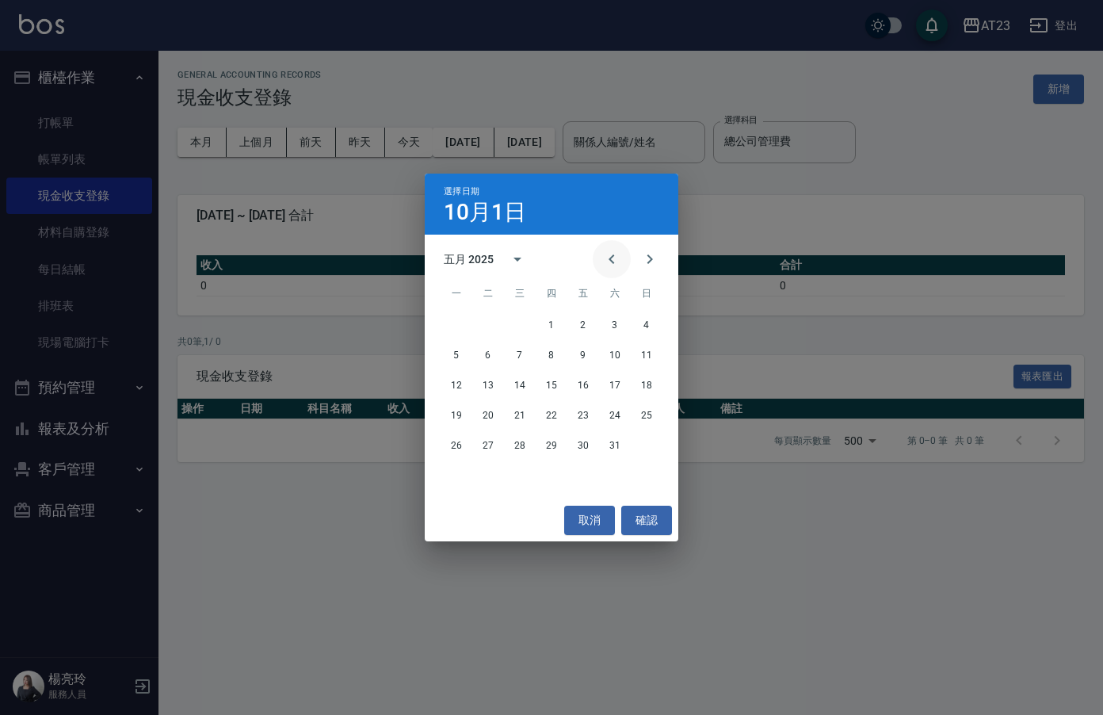
click at [607, 255] on icon "Previous month" at bounding box center [611, 259] width 19 height 19
click at [514, 326] on button "1" at bounding box center [520, 325] width 29 height 29
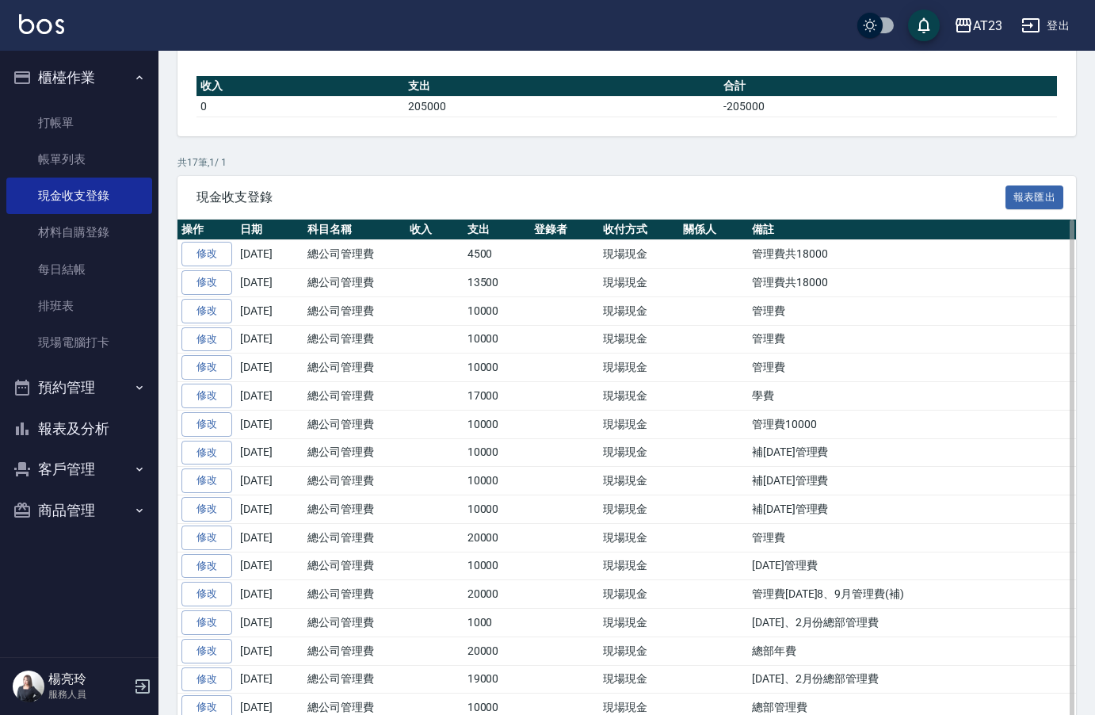
scroll to position [248, 0]
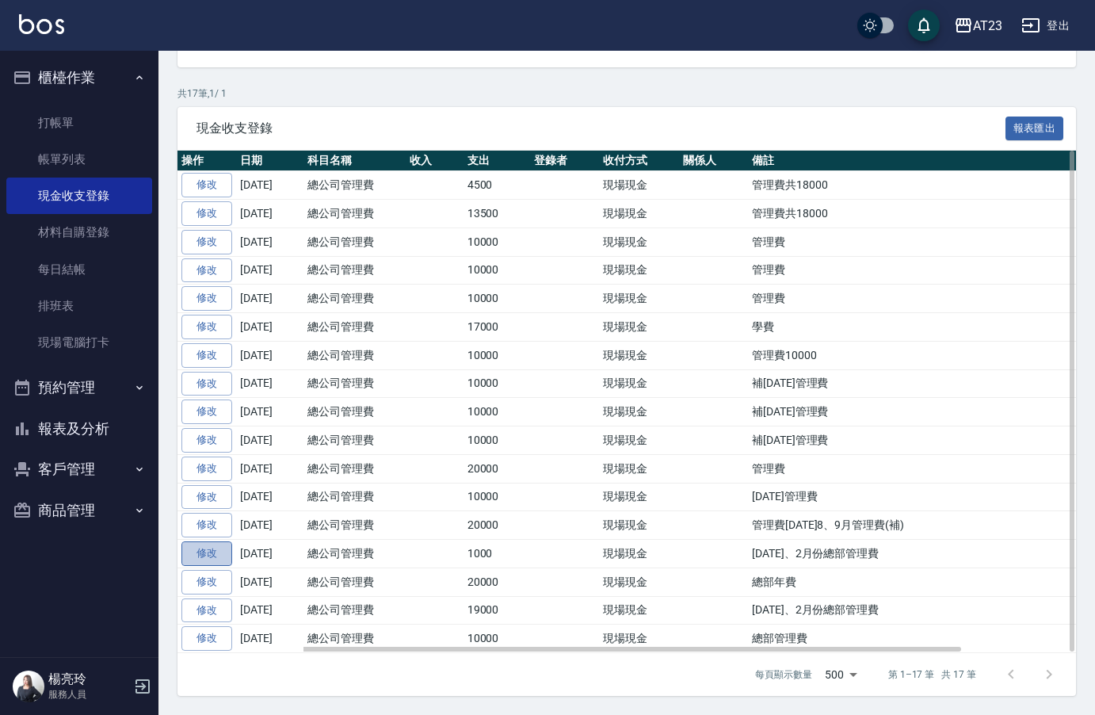
click at [210, 558] on link "修改" at bounding box center [206, 553] width 51 height 25
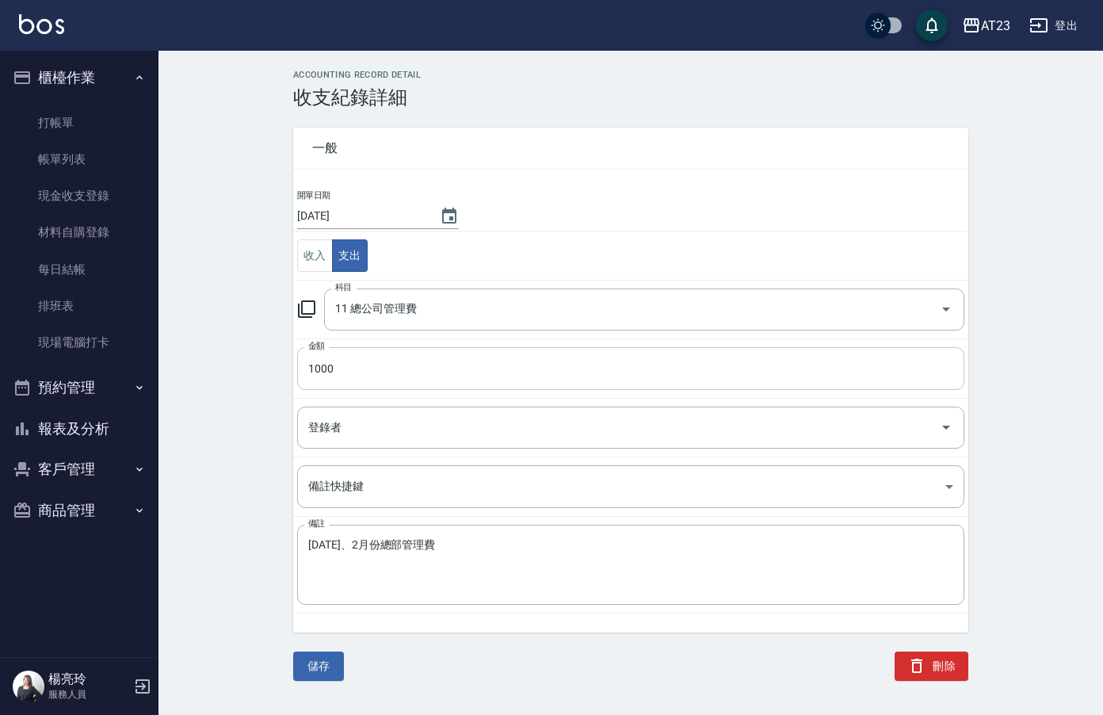
click at [382, 379] on input "1000" at bounding box center [630, 368] width 667 height 43
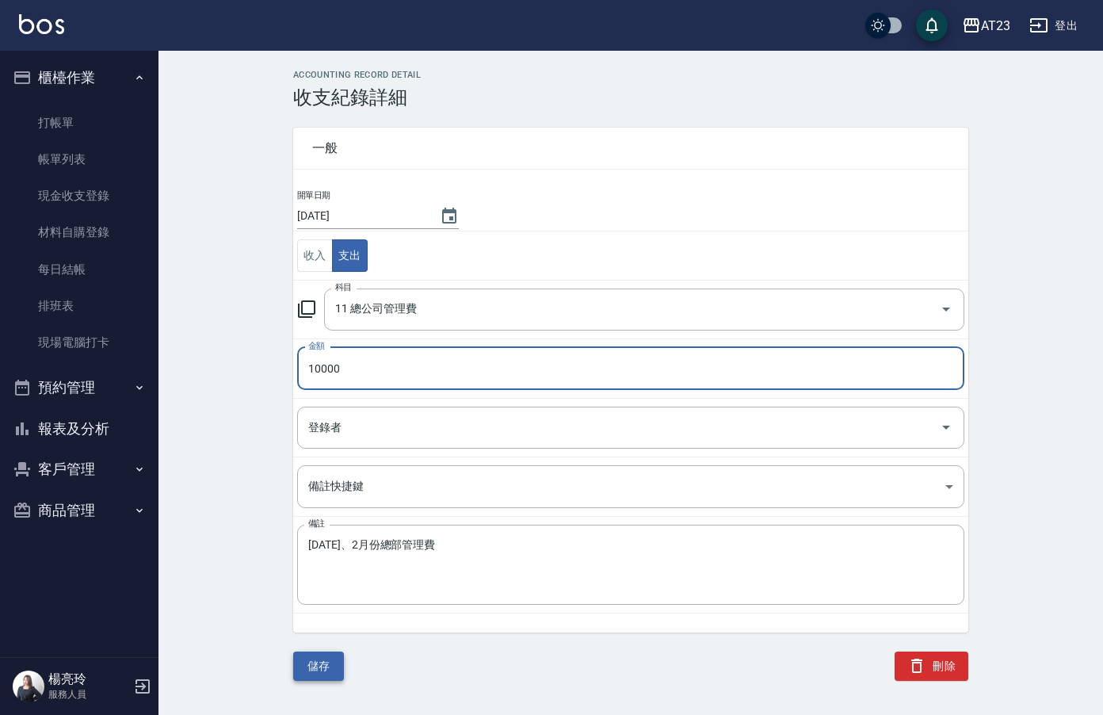
type input "10000"
click at [316, 660] on button "儲存" at bounding box center [318, 665] width 51 height 29
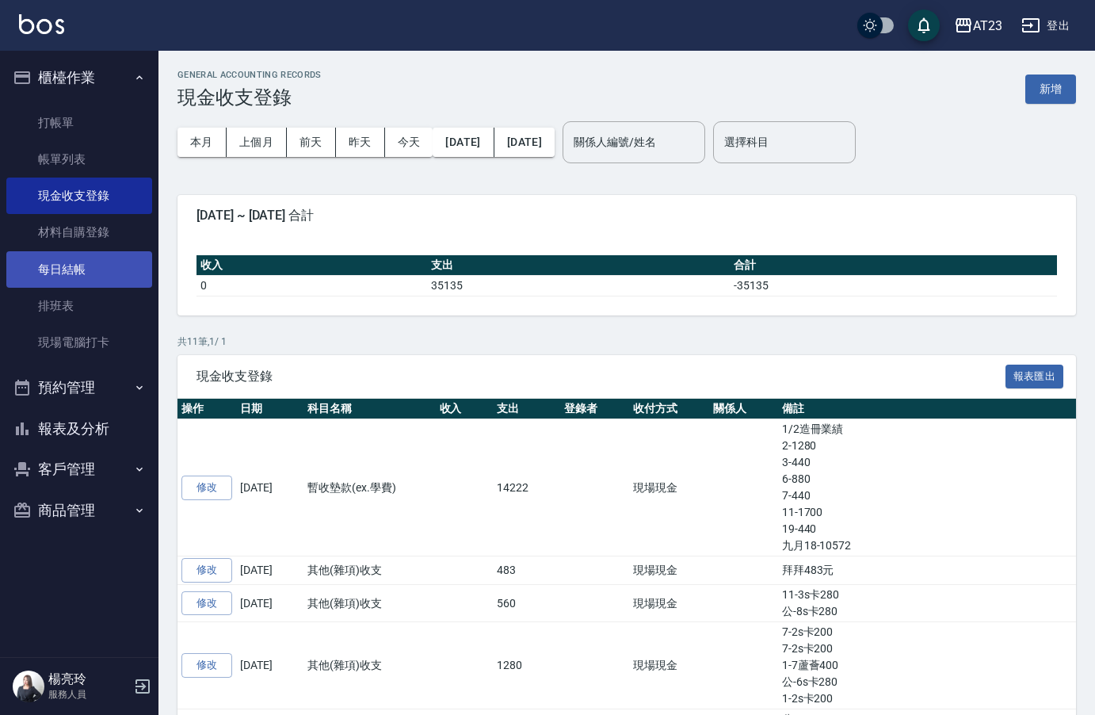
click at [78, 269] on link "每日結帳" at bounding box center [79, 269] width 146 height 36
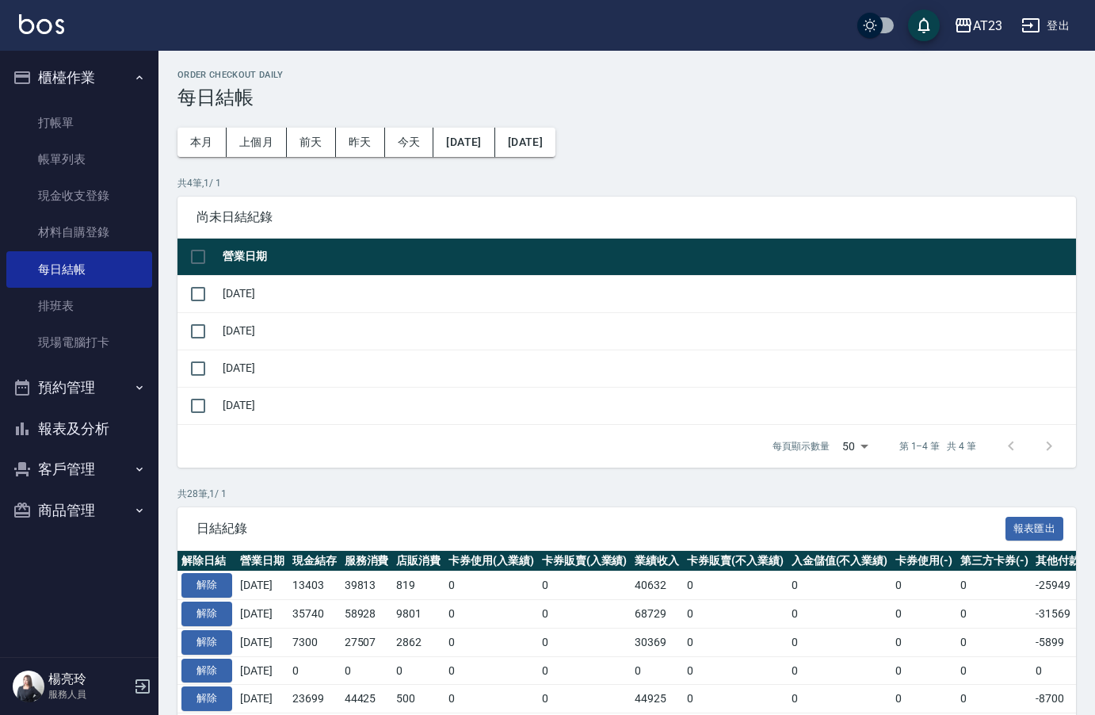
click at [521, 193] on div "共 4 筆, 1 / 1 尚未日結紀錄 營業日期 2025/10/05 2025/10/06 2025/10/07 2025/10/08 每頁顯示數量 50 …" at bounding box center [627, 322] width 899 height 292
click at [469, 145] on button "2025/09/07" at bounding box center [463, 142] width 61 height 29
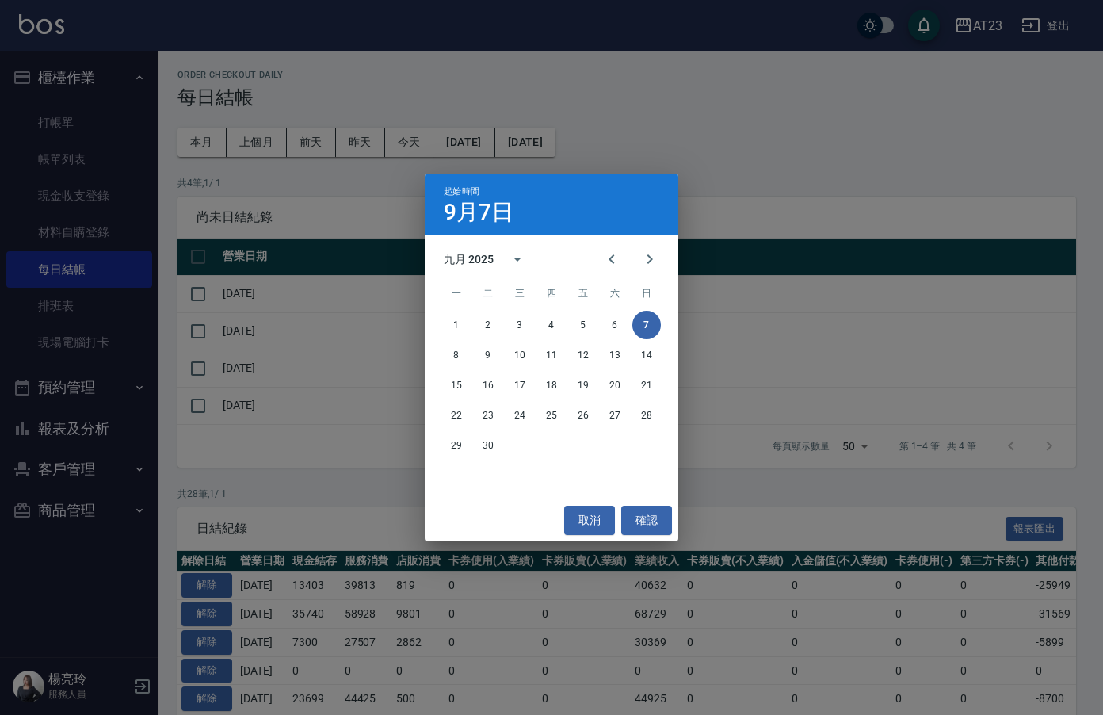
drag, startPoint x: 745, startPoint y: 136, endPoint x: 731, endPoint y: 138, distance: 13.7
click at [745, 136] on div "起始時間 9月7日 九月 2025 一 二 三 四 五 六 日 1 2 3 4 5 6 7 8 9 10 11 12 13 14 15 16 17 18 19…" at bounding box center [551, 357] width 1103 height 715
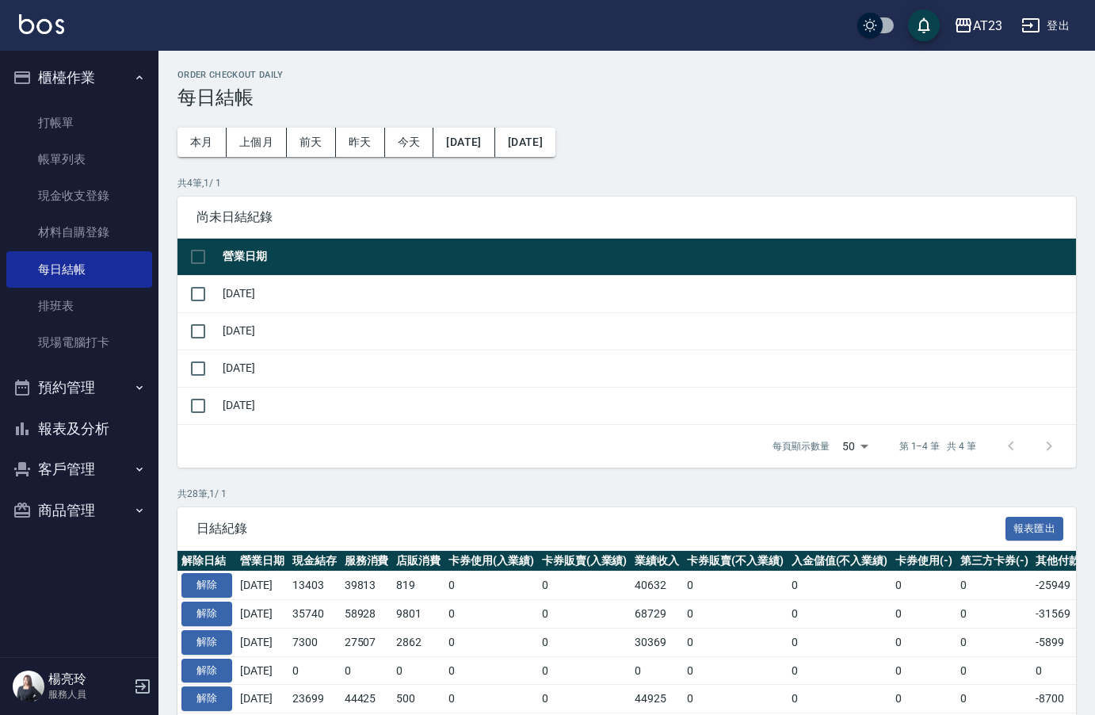
drag, startPoint x: 79, startPoint y: 424, endPoint x: 71, endPoint y: 430, distance: 10.3
click at [79, 424] on button "報表及分析" at bounding box center [79, 428] width 146 height 41
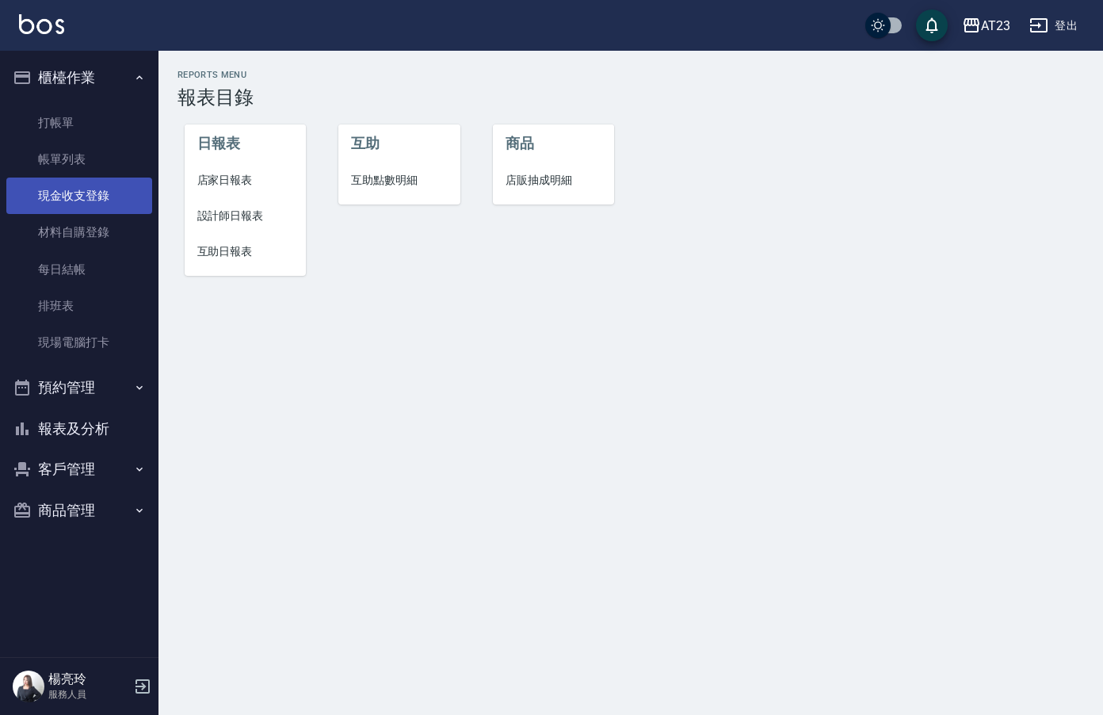
click at [79, 186] on link "現金收支登錄" at bounding box center [79, 196] width 146 height 36
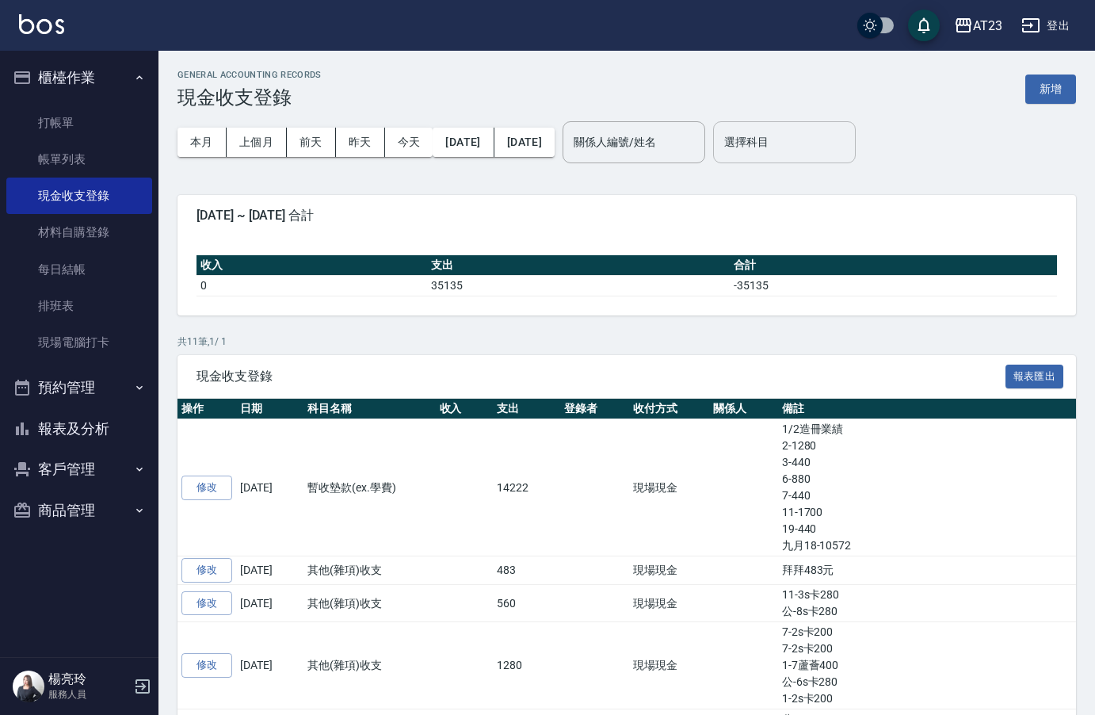
click at [815, 139] on input "選擇科目" at bounding box center [784, 142] width 128 height 28
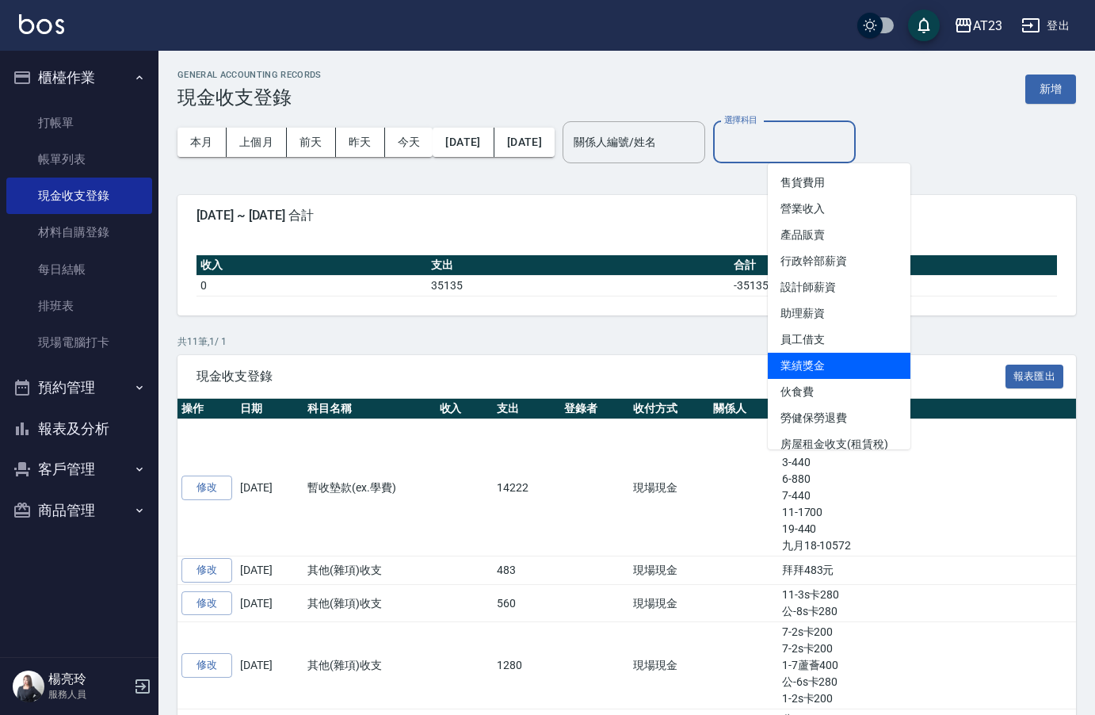
scroll to position [79, 0]
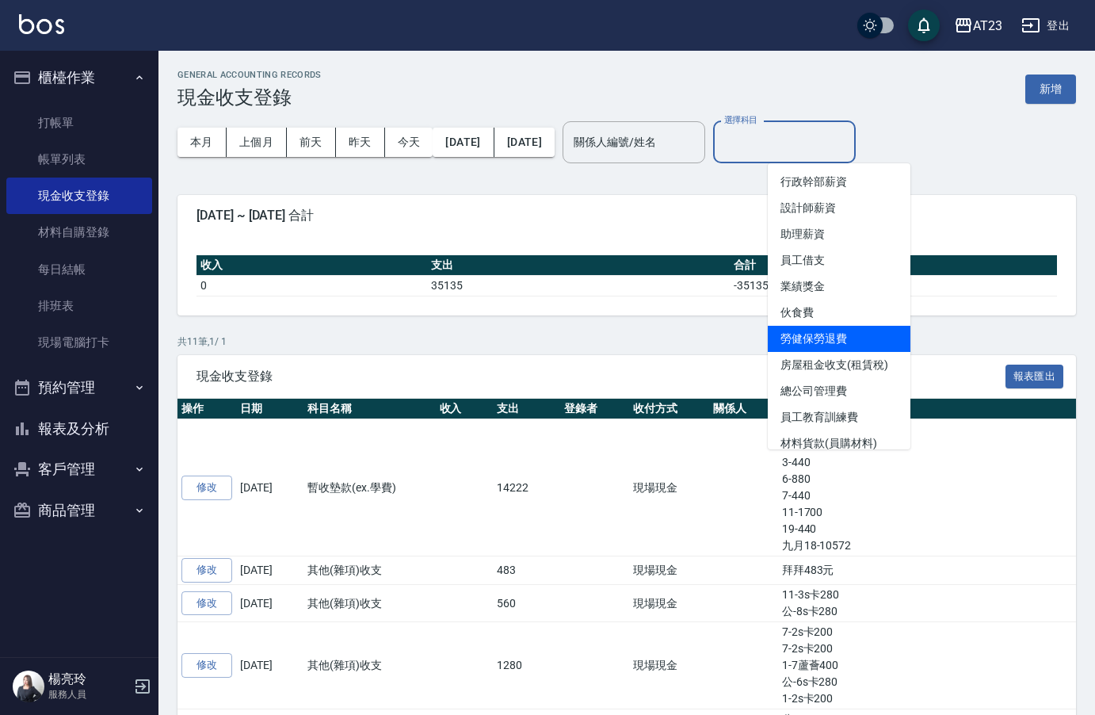
drag, startPoint x: 1048, startPoint y: 182, endPoint x: 1014, endPoint y: 174, distance: 35.0
click at [1035, 181] on div "GENERAL ACCOUNTING RECORDS 現金收支登錄 新增 本月 上個月 前天 昨天 今天 2025/10/01 2025/10/08 關係人編…" at bounding box center [626, 532] width 937 height 962
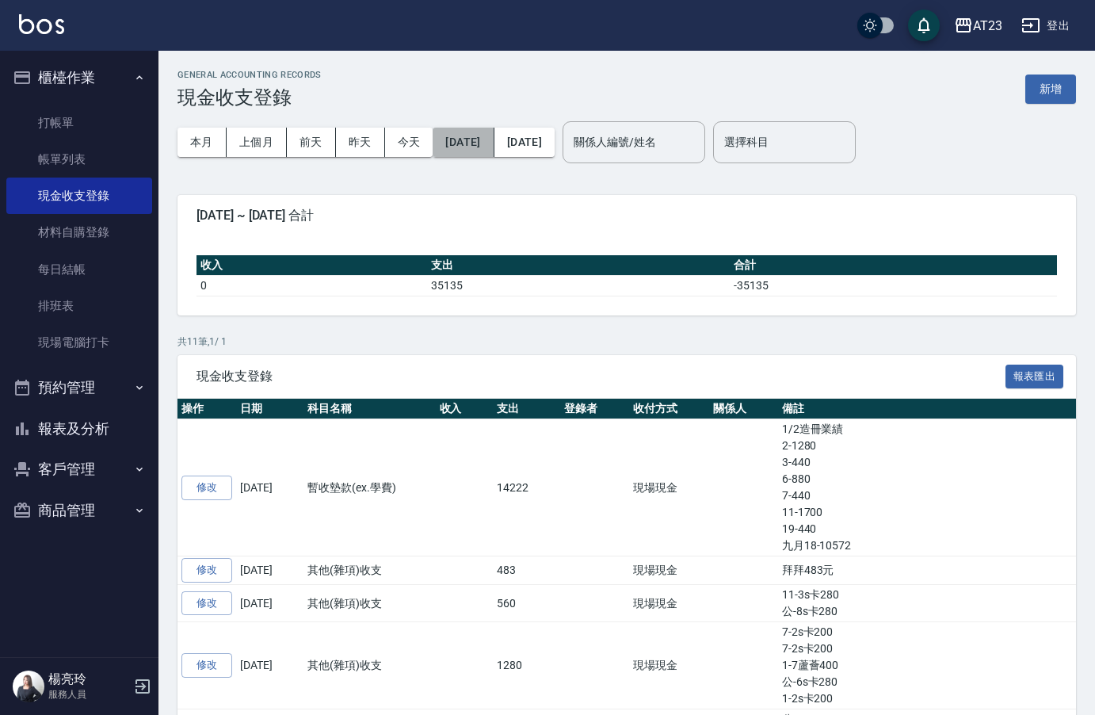
click at [456, 134] on button "2025/10/01" at bounding box center [463, 142] width 61 height 29
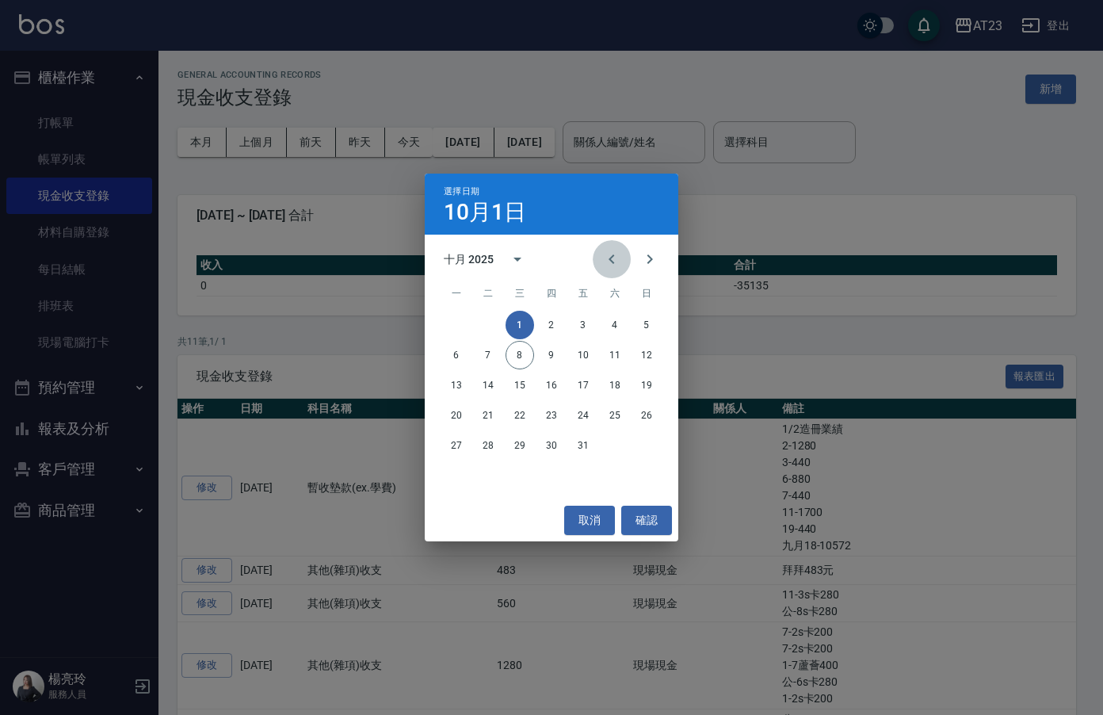
click at [599, 254] on button "Previous month" at bounding box center [612, 259] width 38 height 38
click at [608, 253] on icon "Previous month" at bounding box center [611, 259] width 19 height 19
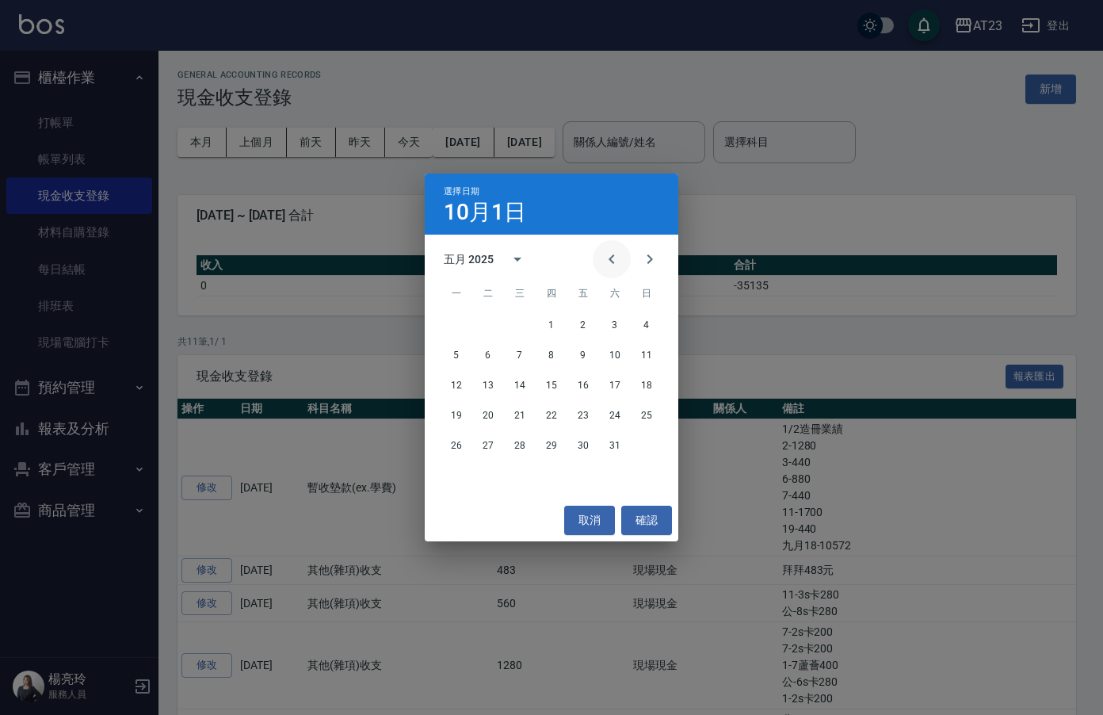
click at [608, 253] on icon "Previous month" at bounding box center [611, 259] width 19 height 19
click at [517, 325] on button "1" at bounding box center [520, 325] width 29 height 29
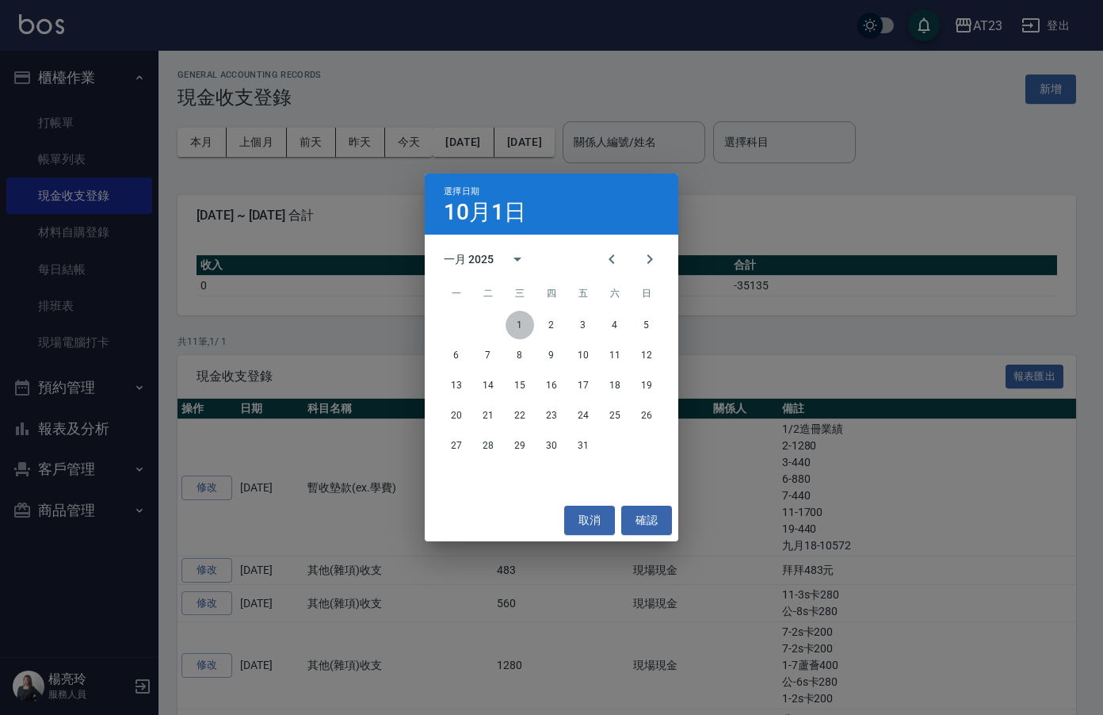
click at [595, 160] on div "選擇日期 10月1日 一月 2025 一 二 三 四 五 六 日 1 2 3 4 5 6 7 8 9 10 11 12 13 14 15 16 17 18 1…" at bounding box center [551, 357] width 1103 height 715
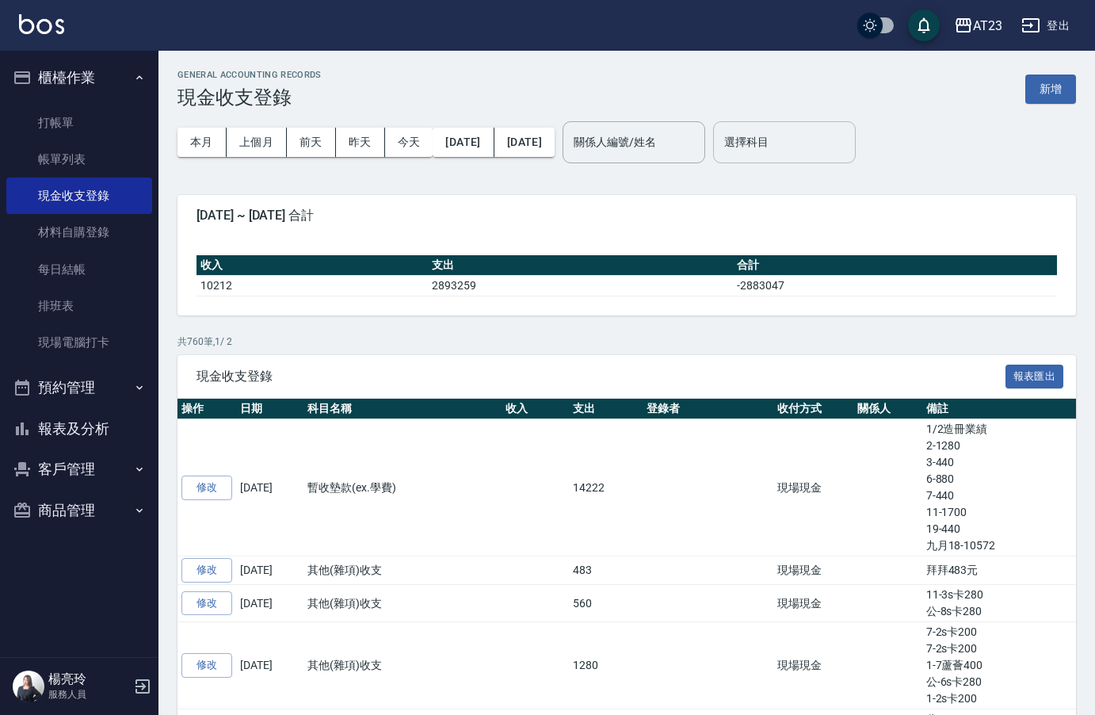
click at [849, 142] on input "選擇科目" at bounding box center [784, 142] width 128 height 28
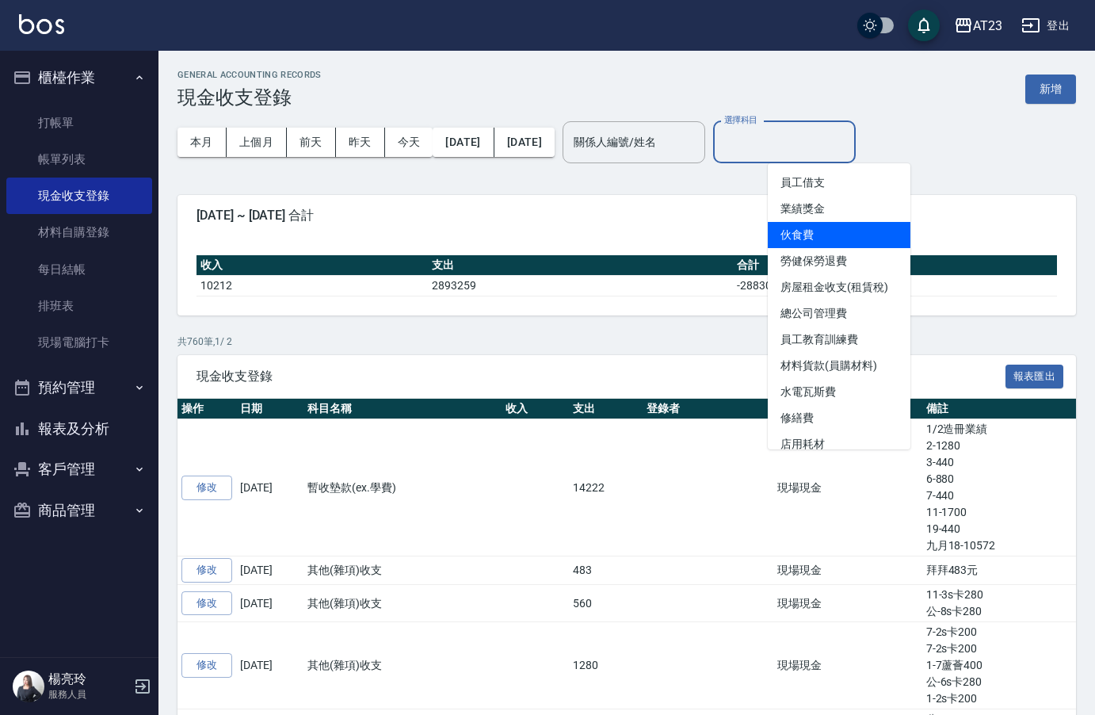
scroll to position [158, 0]
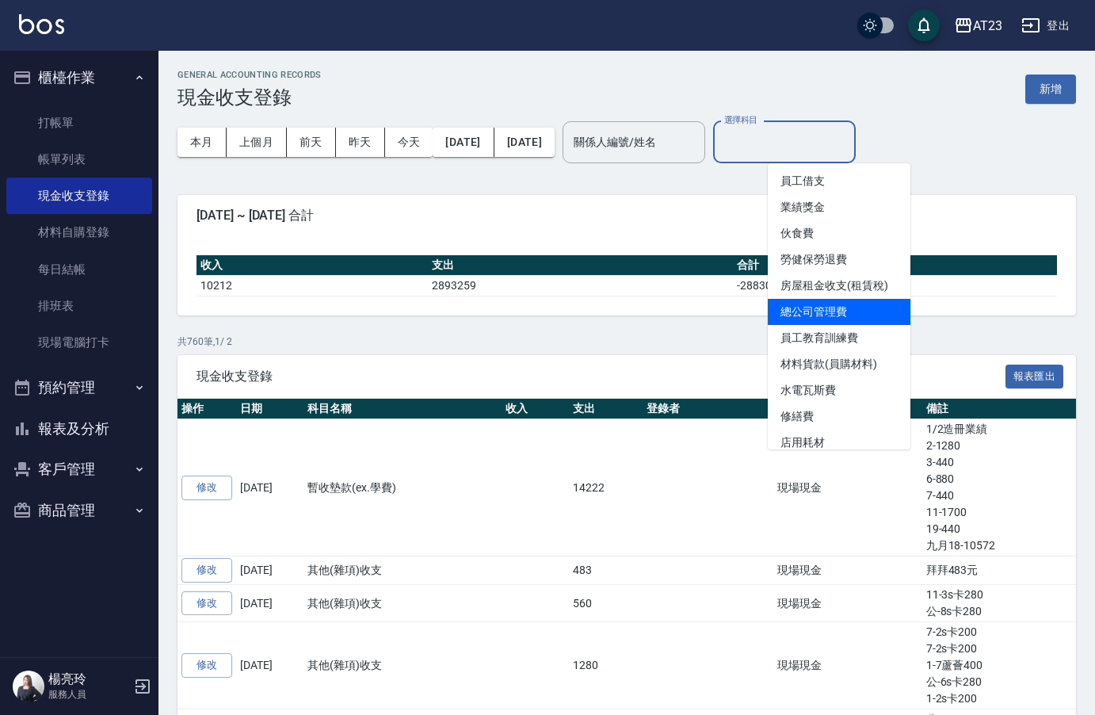
drag, startPoint x: 868, startPoint y: 280, endPoint x: 859, endPoint y: 315, distance: 36.7
click at [859, 315] on ul "售貨費用 營業收入 產品販賣 行政幹部薪資 設計師薪資 助理薪資 員工借支 業績獎金 伙食費 勞健保勞退費 房屋租金收支(租賃稅) 總公司管理費 員工教育訓練…" at bounding box center [839, 306] width 143 height 286
click at [859, 315] on li "總公司管理費" at bounding box center [839, 312] width 143 height 26
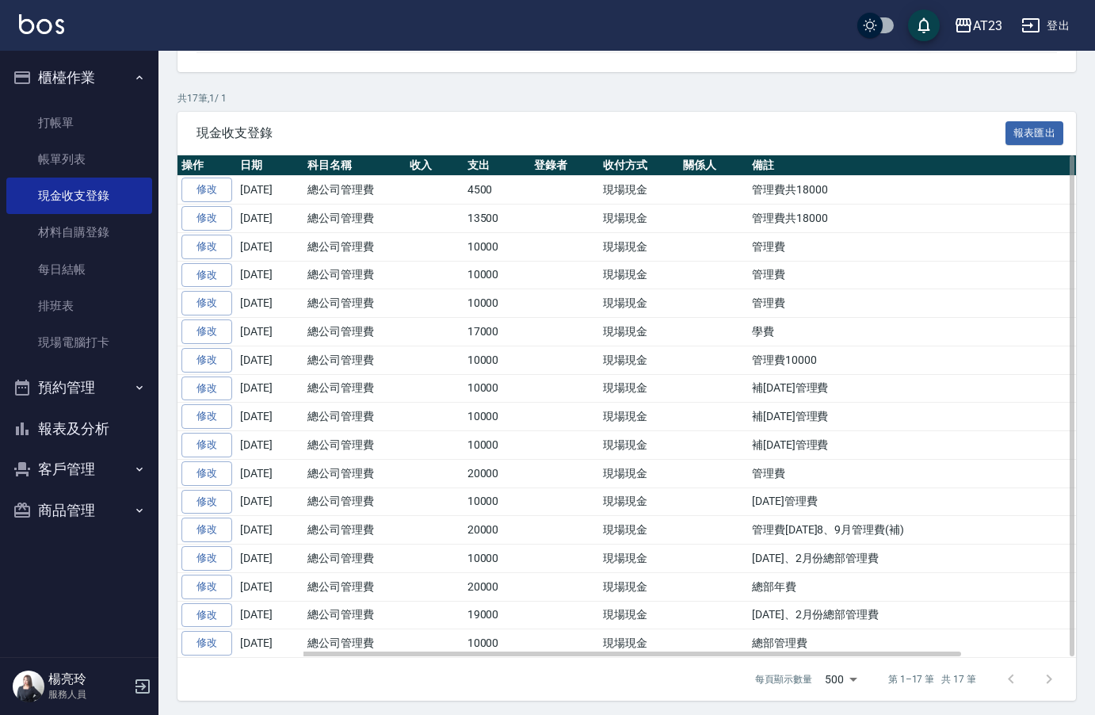
scroll to position [248, 0]
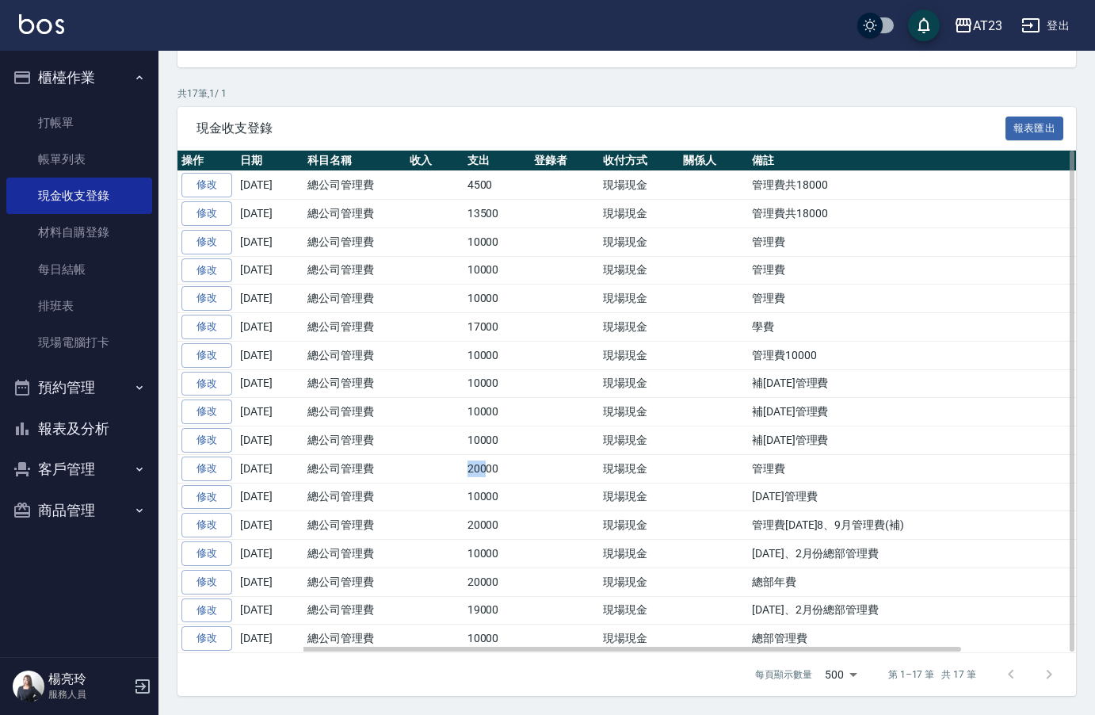
drag, startPoint x: 369, startPoint y: 471, endPoint x: 485, endPoint y: 473, distance: 115.7
click at [485, 473] on tr "修改 2025-05-19 總公司管理費 20000 現場現金 管理費" at bounding box center [693, 468] width 1030 height 29
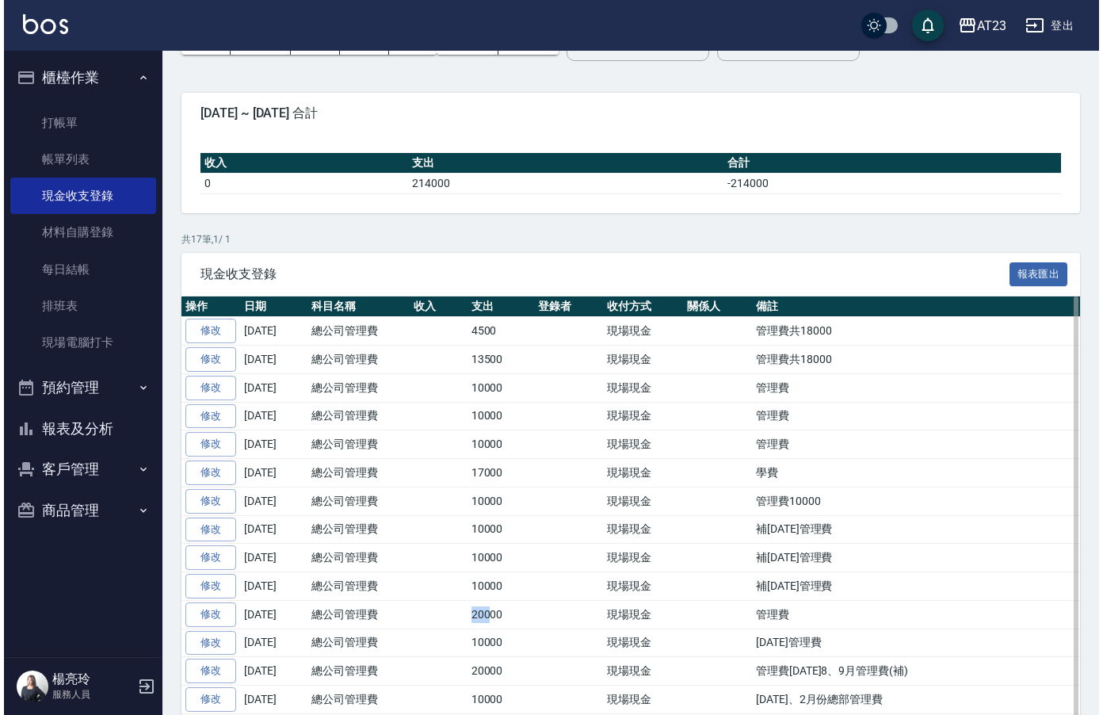
scroll to position [0, 0]
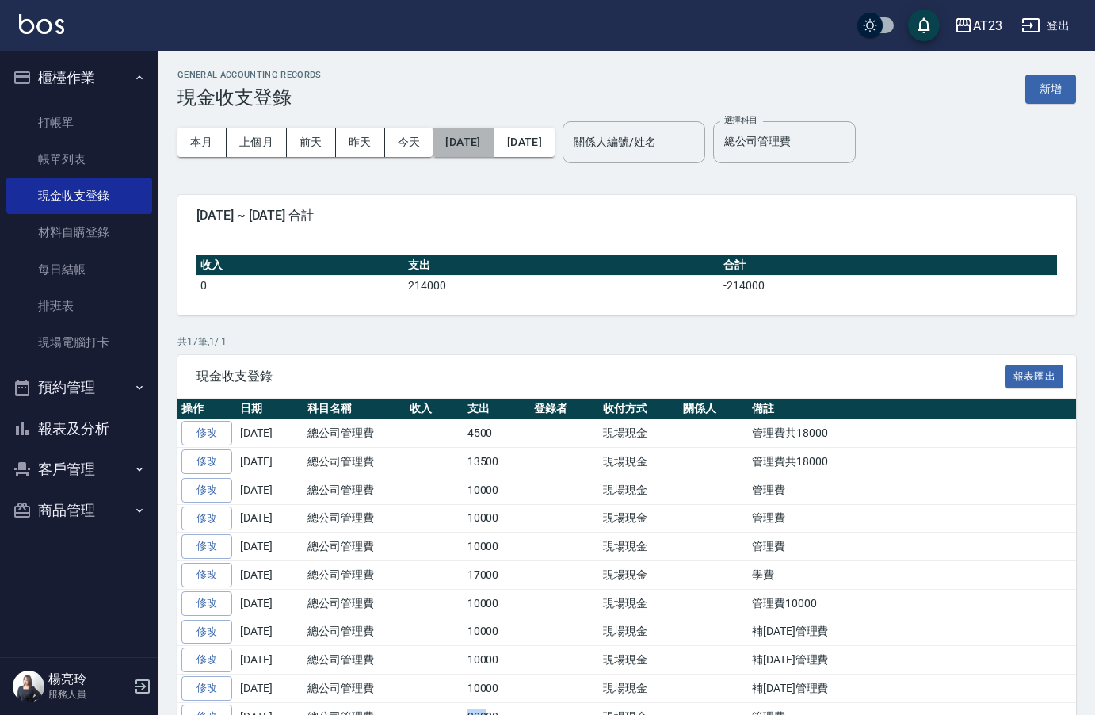
click at [476, 143] on button "2025/01/01" at bounding box center [463, 142] width 61 height 29
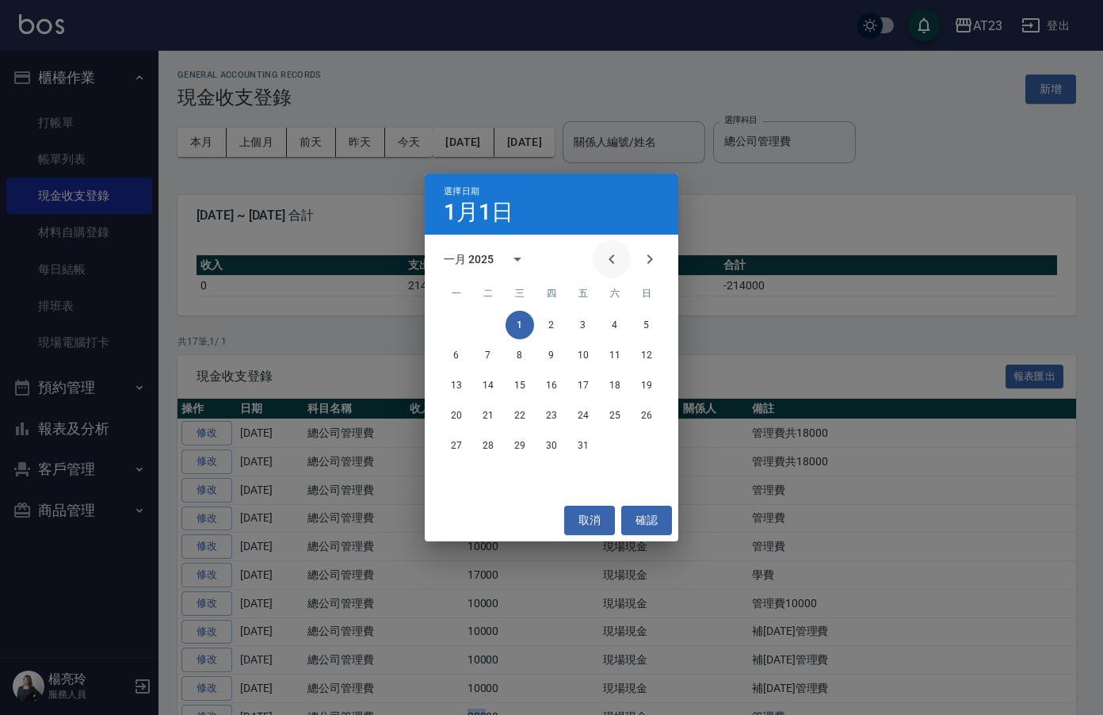
click at [610, 253] on icon "Previous month" at bounding box center [611, 259] width 19 height 19
click at [499, 254] on div "十二月 2024" at bounding box center [474, 259] width 61 height 17
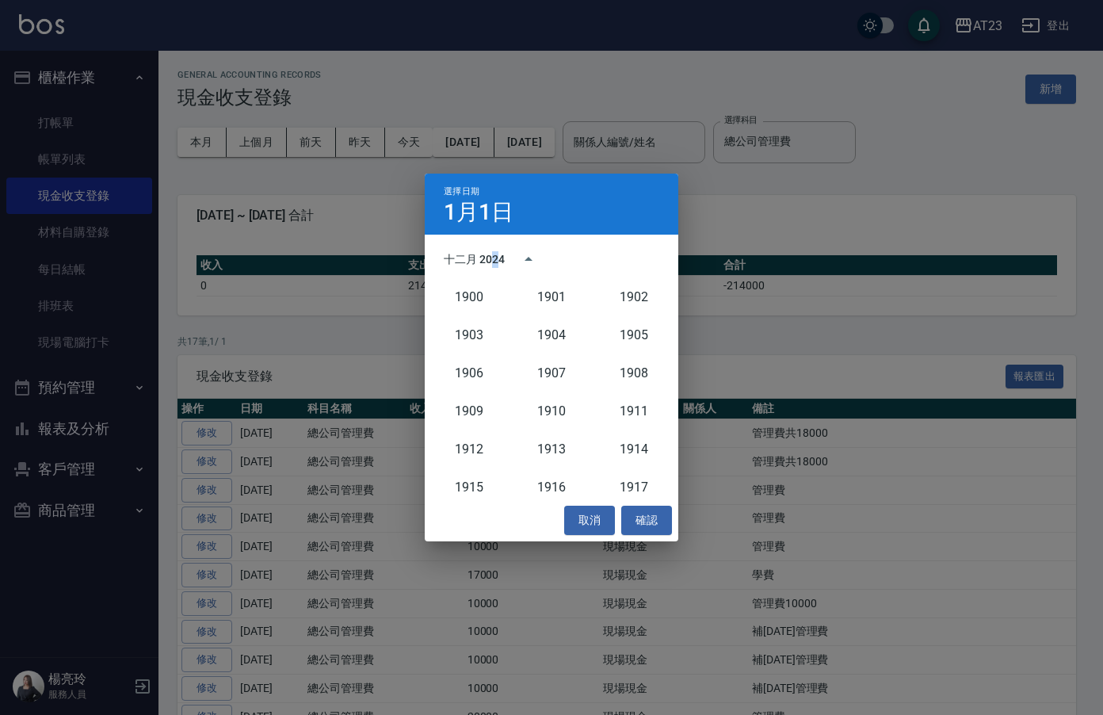
scroll to position [1468, 0]
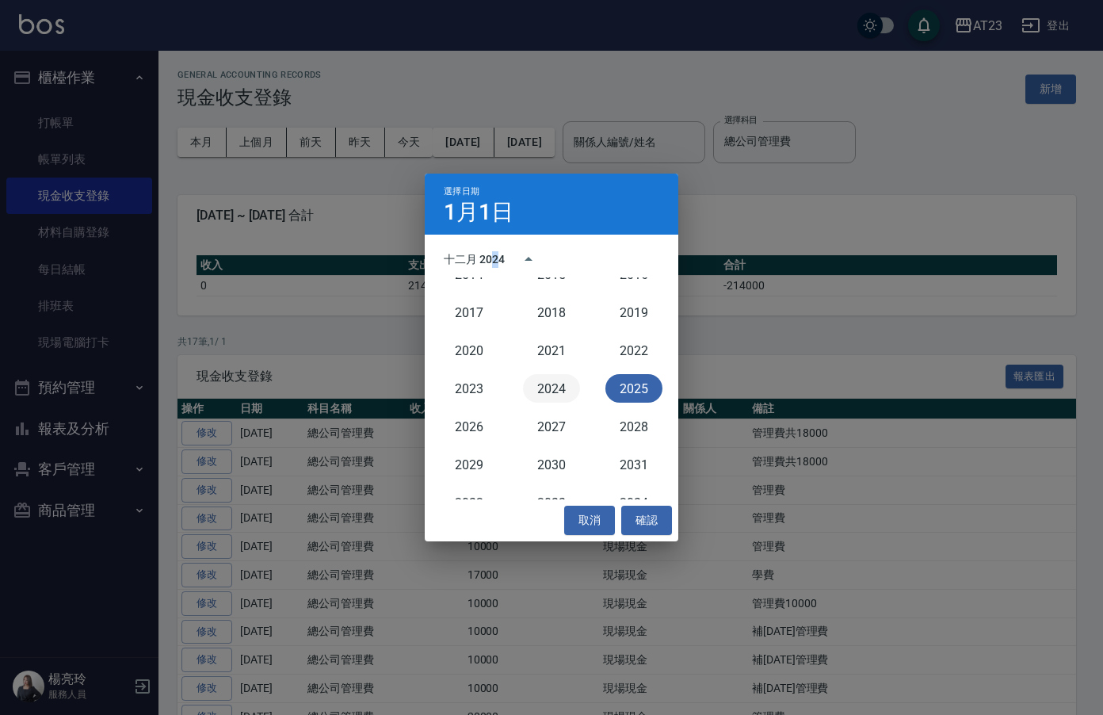
click at [550, 391] on button "2024" at bounding box center [551, 388] width 57 height 29
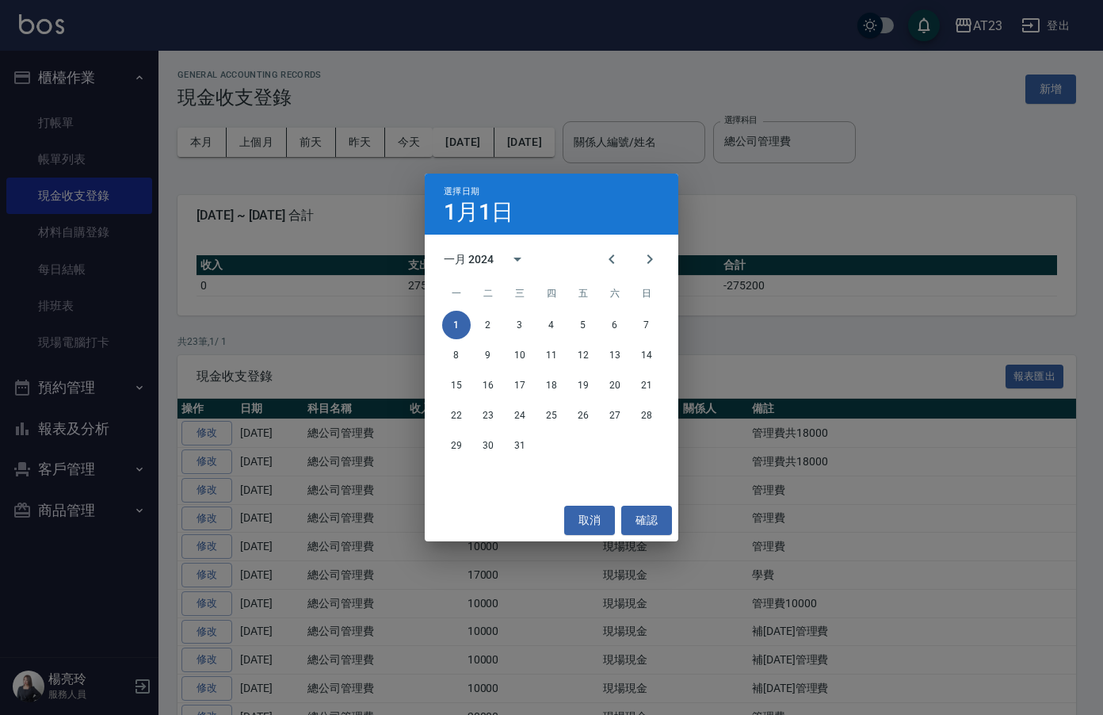
click at [515, 169] on div "選擇日期 1月1日 一月 2024 一 二 三 四 五 六 日 1 2 3 4 5 6 7 8 9 10 11 12 13 14 15 16 17 18 19…" at bounding box center [551, 357] width 1103 height 715
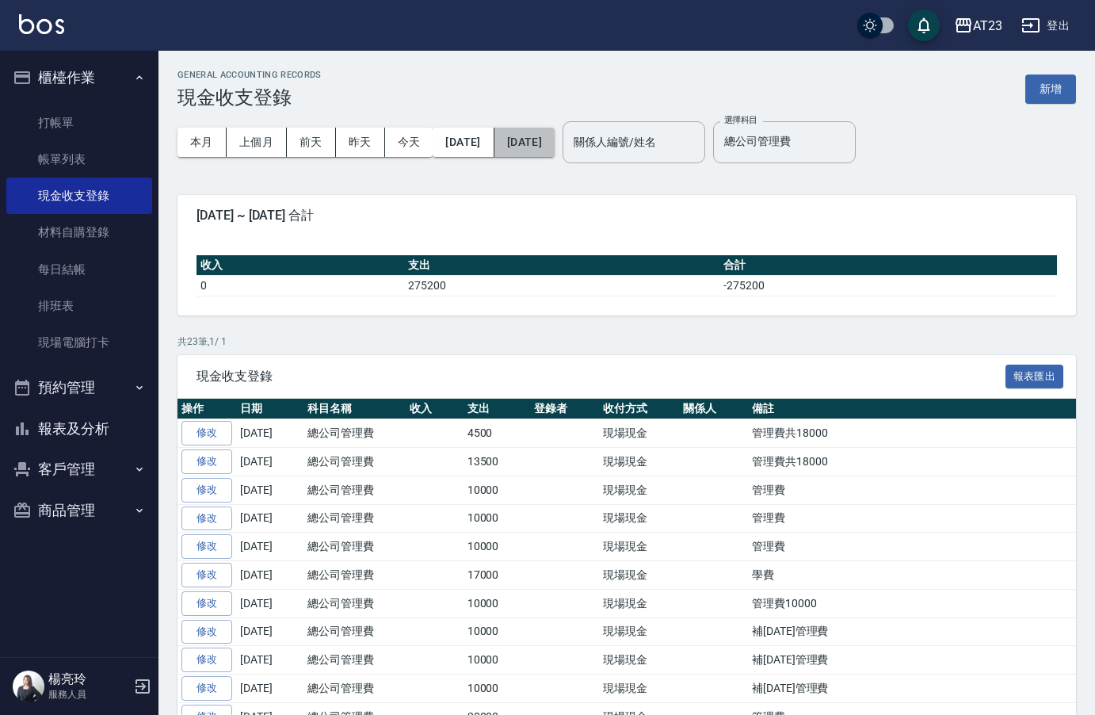
click at [555, 139] on button "[DATE]" at bounding box center [525, 142] width 60 height 29
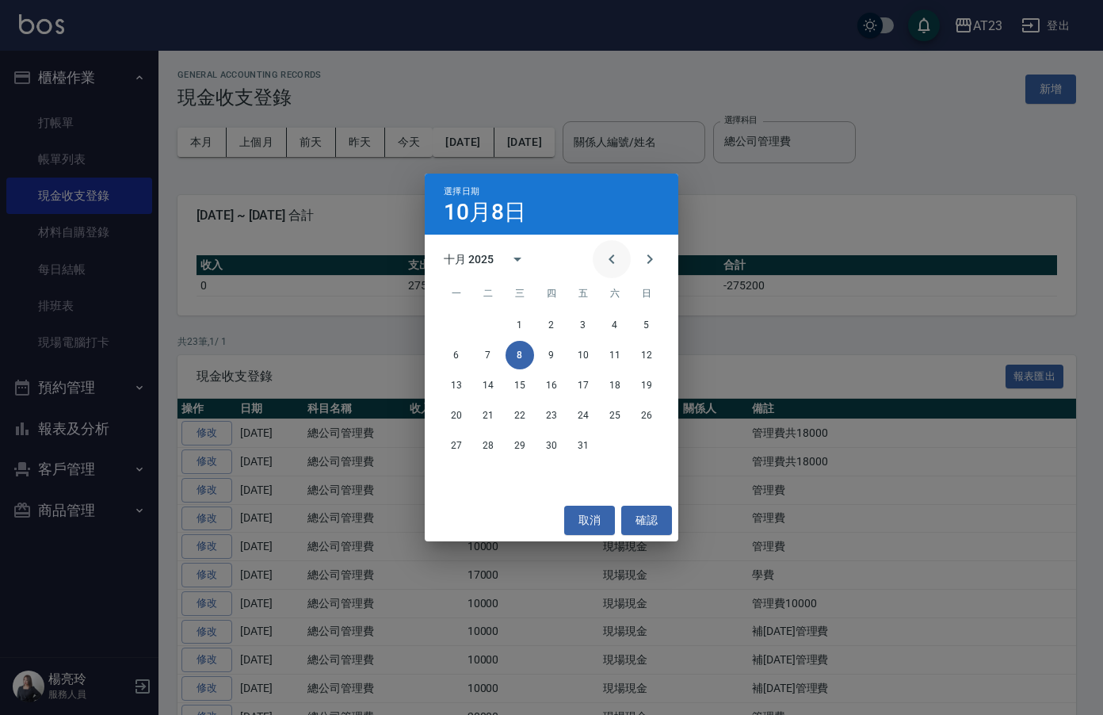
click at [611, 261] on icon "Previous month" at bounding box center [612, 259] width 6 height 10
click at [513, 259] on icon "calendar view is open, switch to year view" at bounding box center [517, 259] width 19 height 19
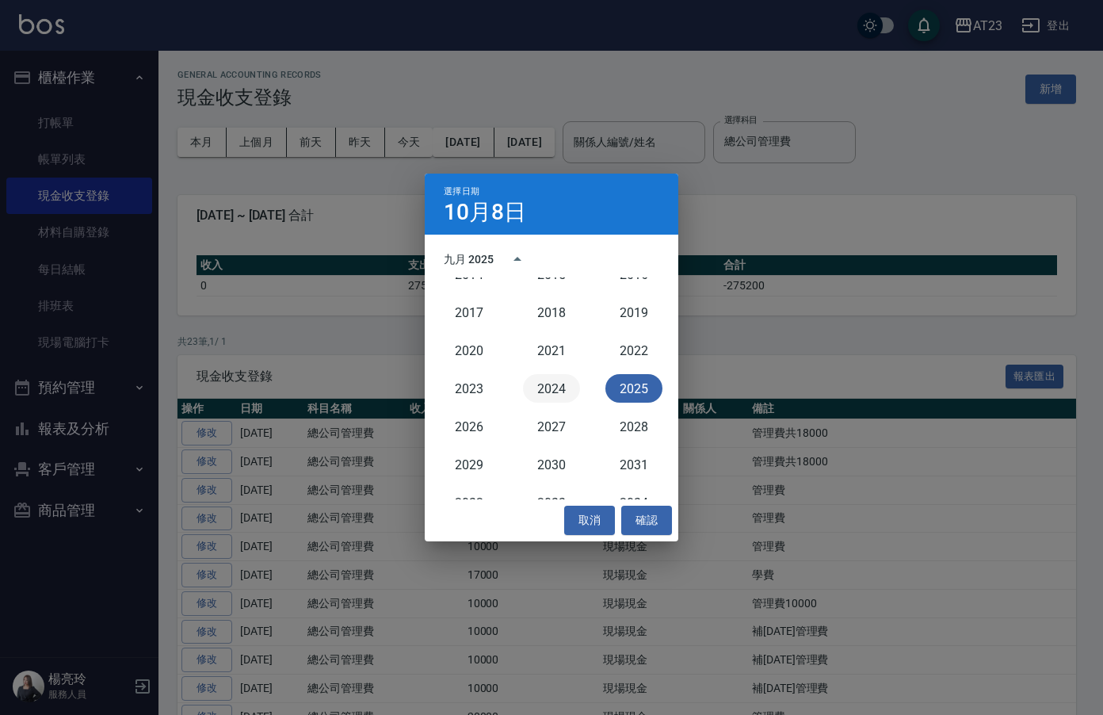
click at [562, 383] on button "2024" at bounding box center [551, 388] width 57 height 29
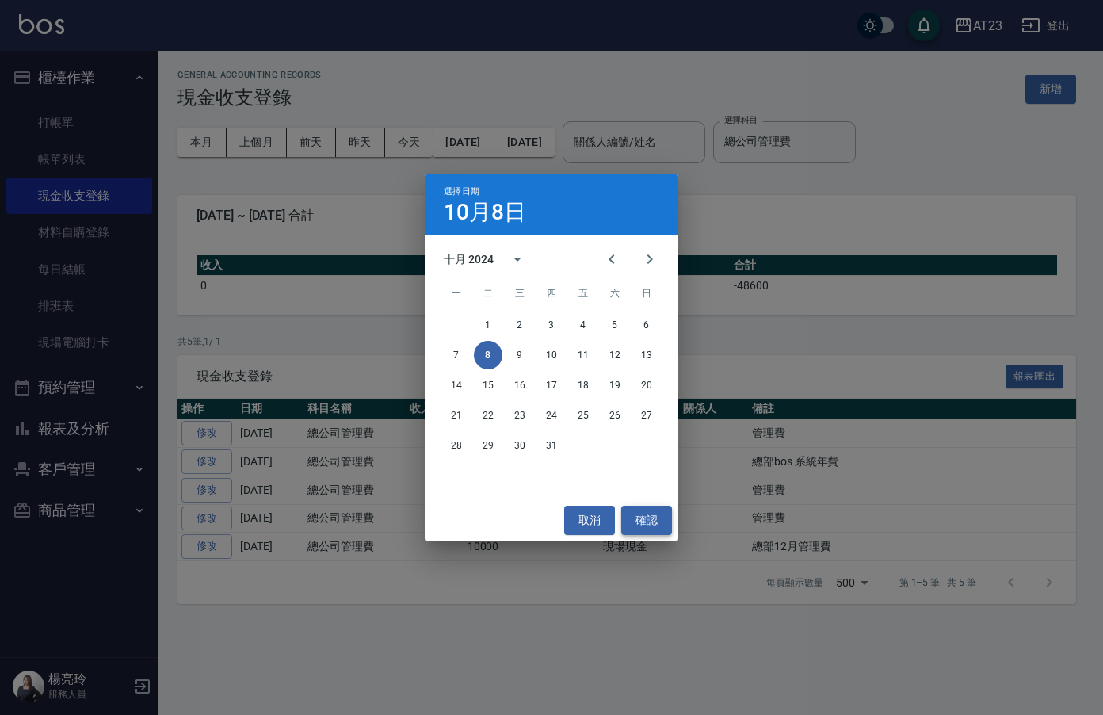
click at [648, 525] on button "確認" at bounding box center [646, 520] width 51 height 29
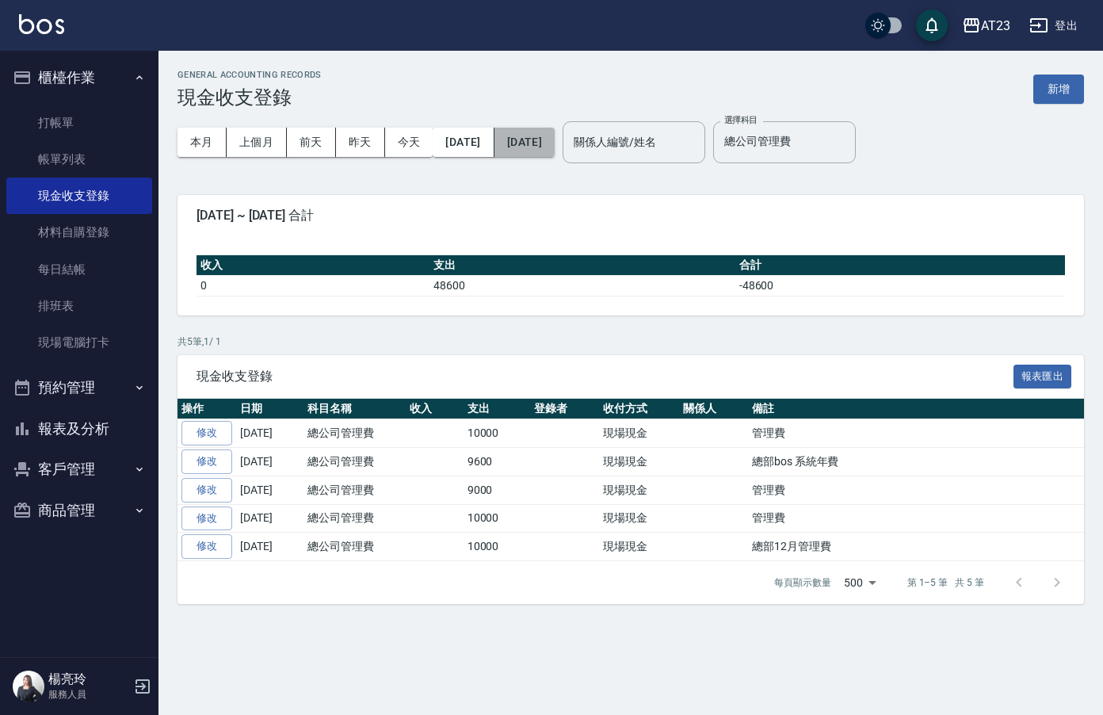
click at [555, 142] on button "2024/10/08" at bounding box center [525, 142] width 60 height 29
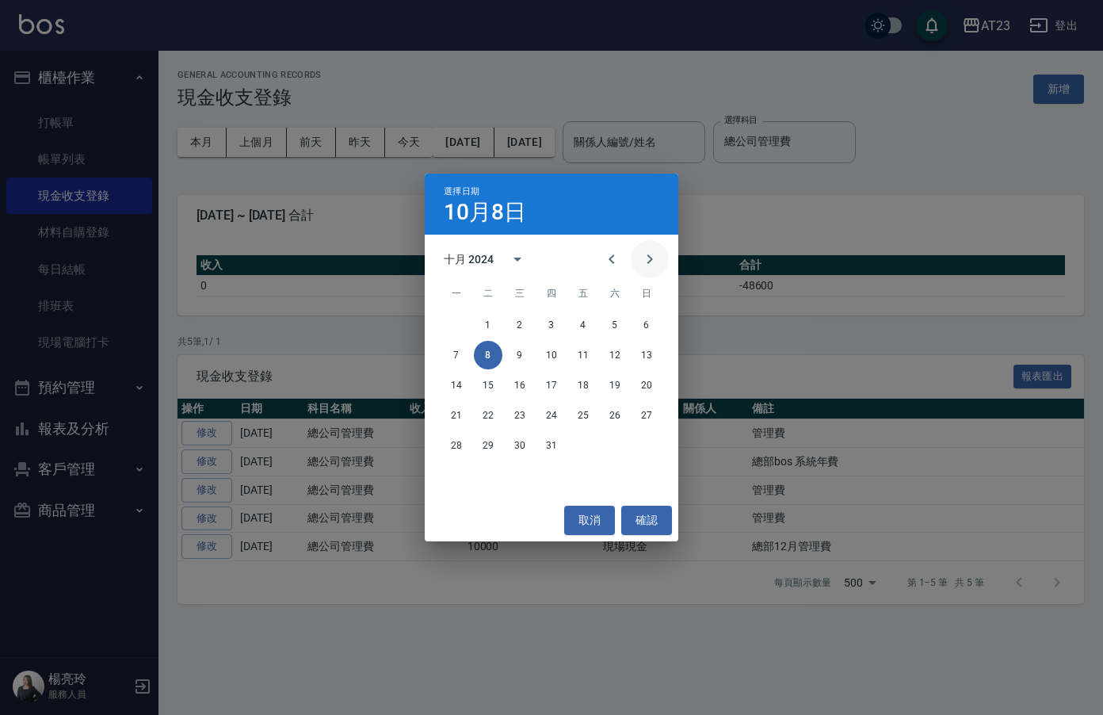
click at [651, 260] on icon "Next month" at bounding box center [650, 259] width 6 height 10
click at [649, 261] on icon "Next month" at bounding box center [649, 259] width 19 height 19
click at [490, 471] on button "31" at bounding box center [488, 475] width 29 height 29
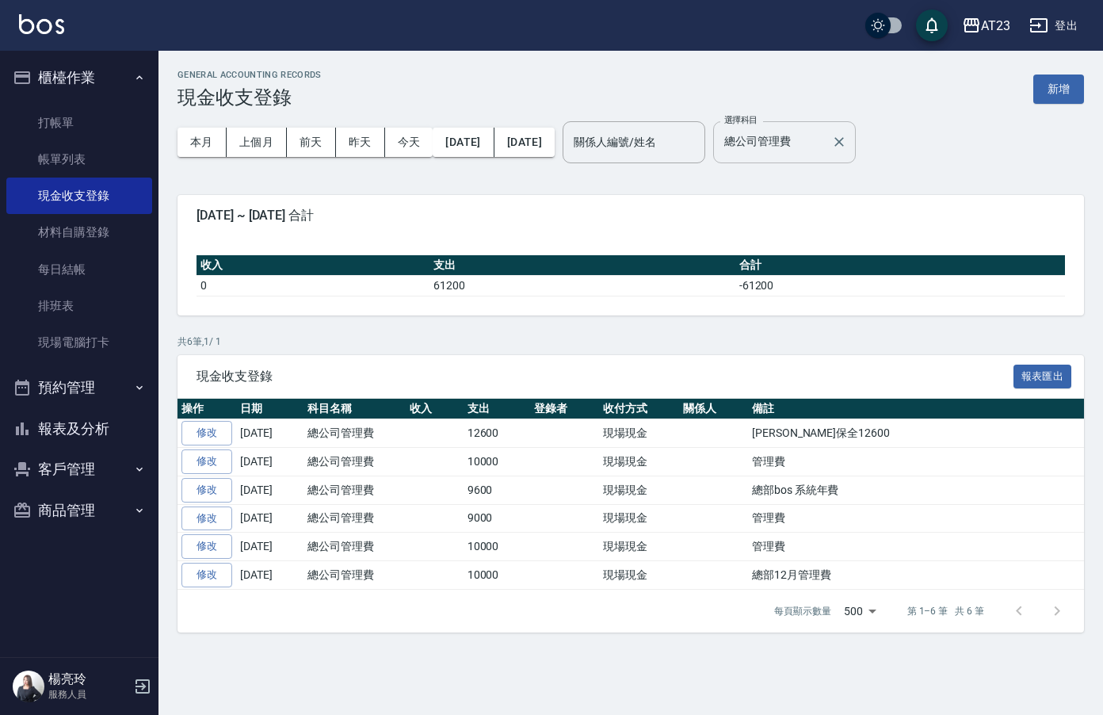
click at [825, 142] on input "總公司管理費" at bounding box center [772, 142] width 105 height 28
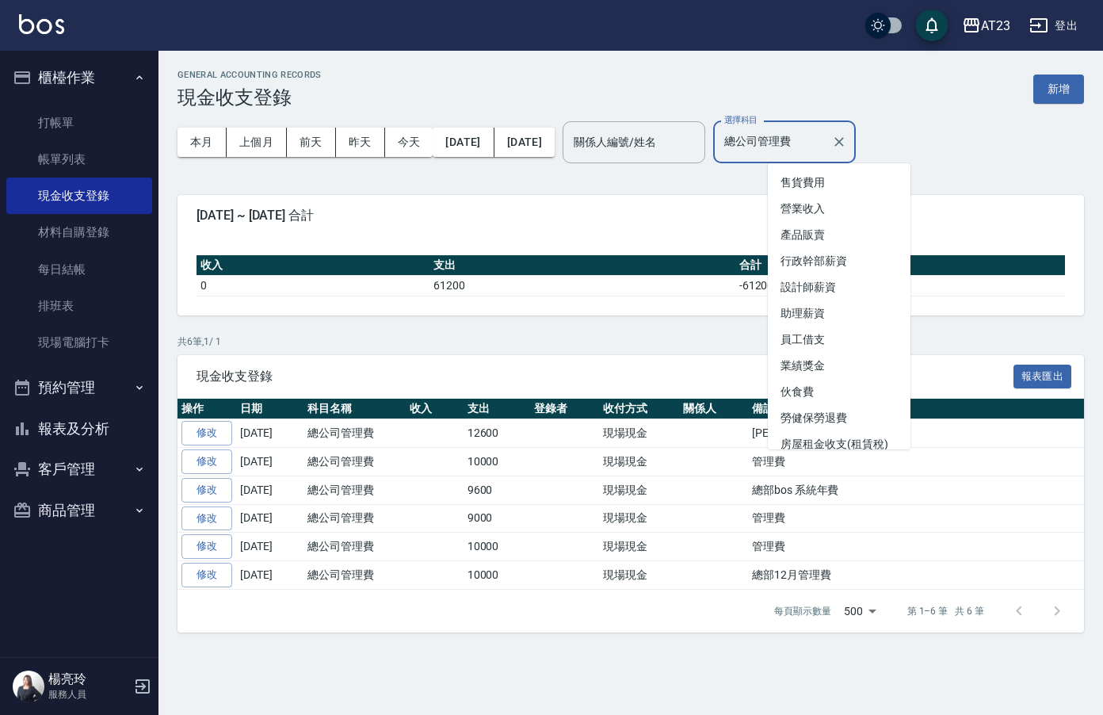
scroll to position [34, 0]
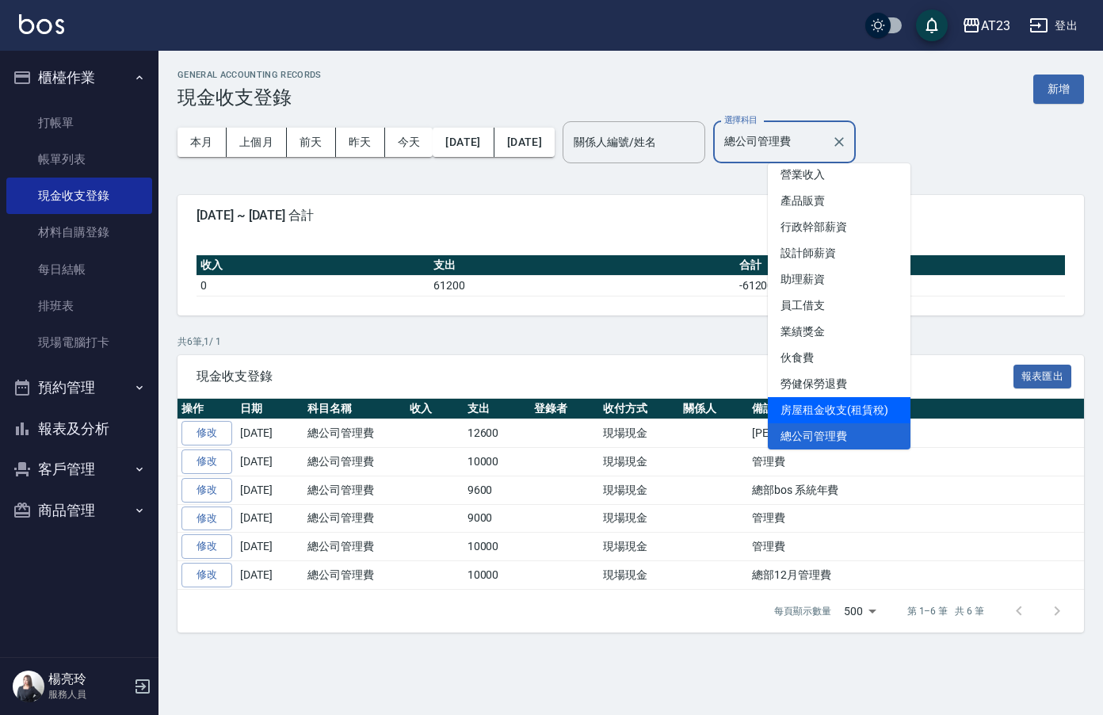
click at [852, 411] on li "房屋租金收支(租賃稅)" at bounding box center [839, 410] width 143 height 26
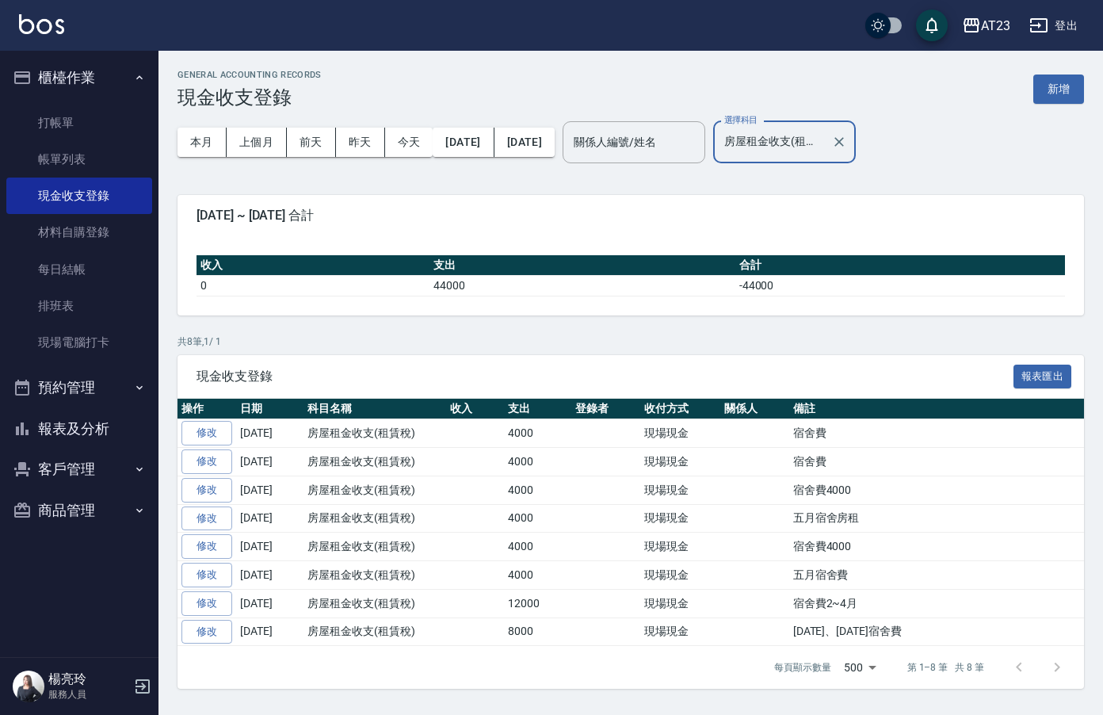
click at [825, 138] on input "房屋租金收支(租賃稅)" at bounding box center [772, 142] width 105 height 28
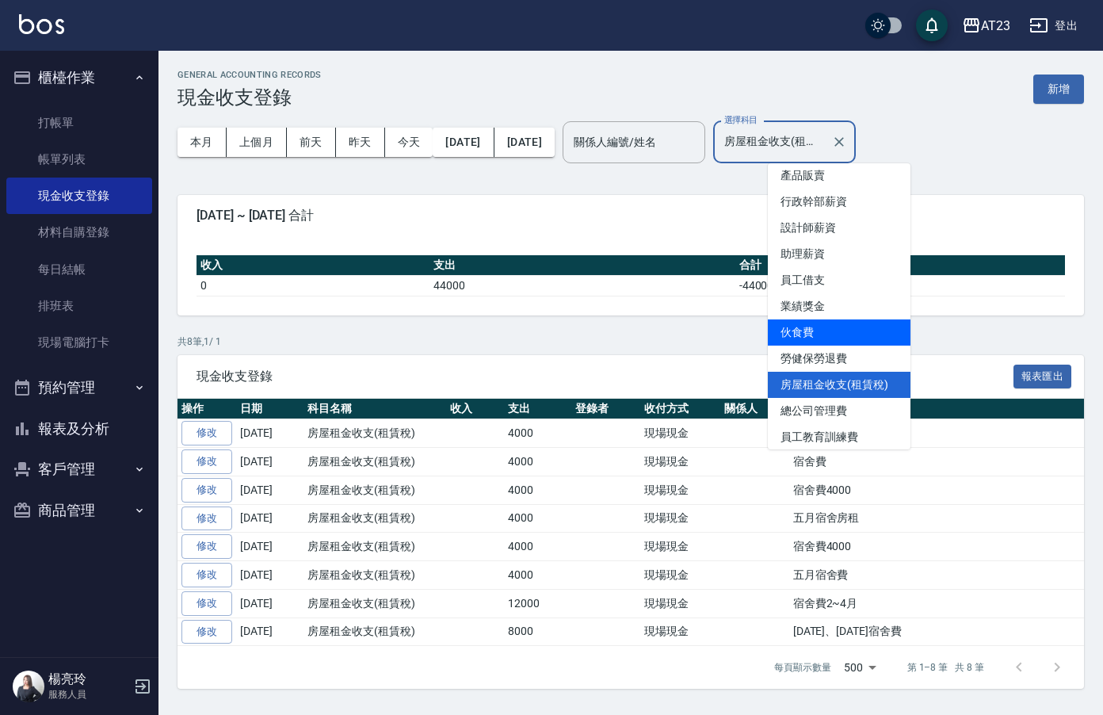
scroll to position [87, 0]
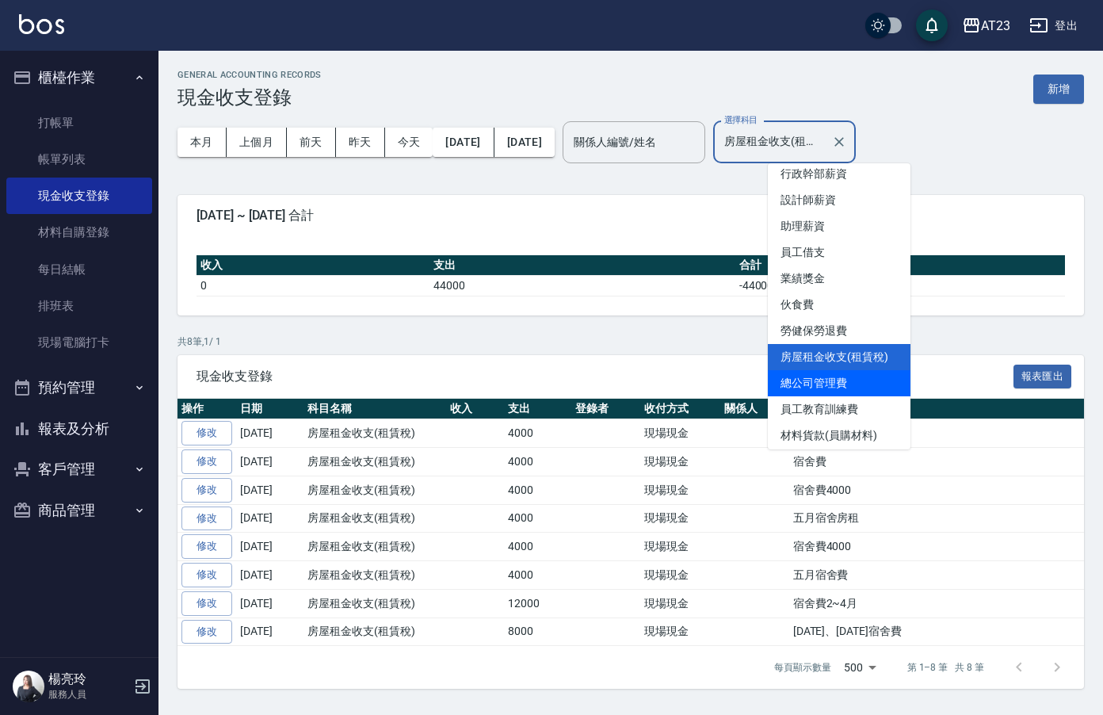
click at [833, 377] on li "總公司管理費" at bounding box center [839, 383] width 143 height 26
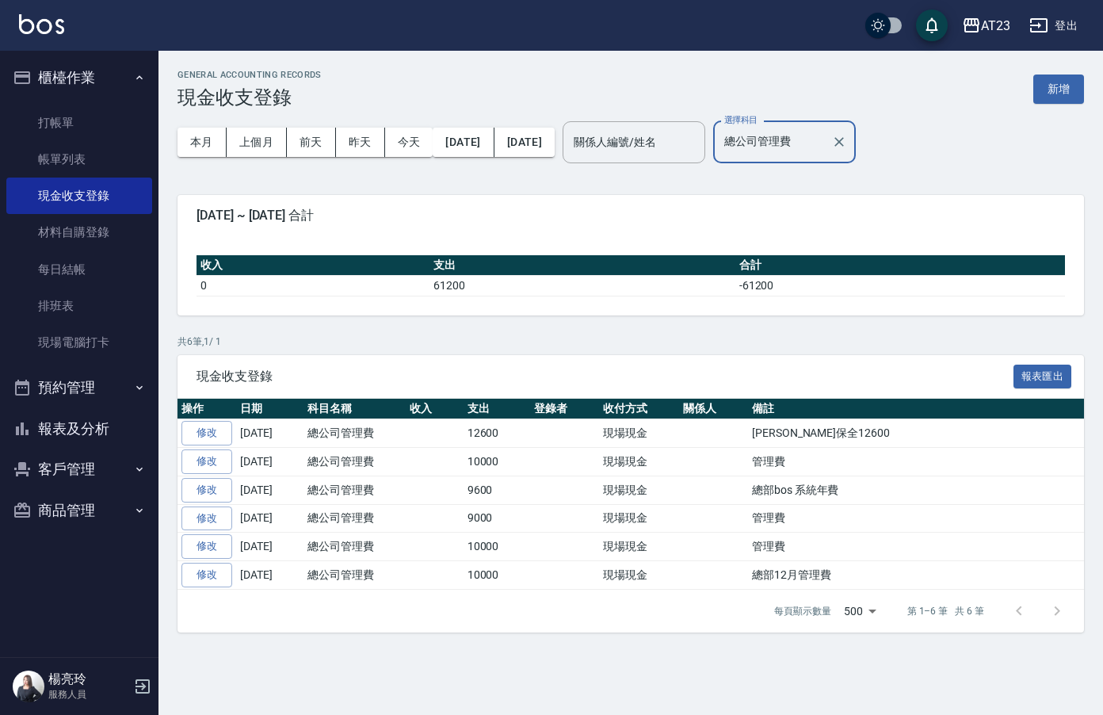
click at [825, 134] on input "總公司管理費" at bounding box center [772, 142] width 105 height 28
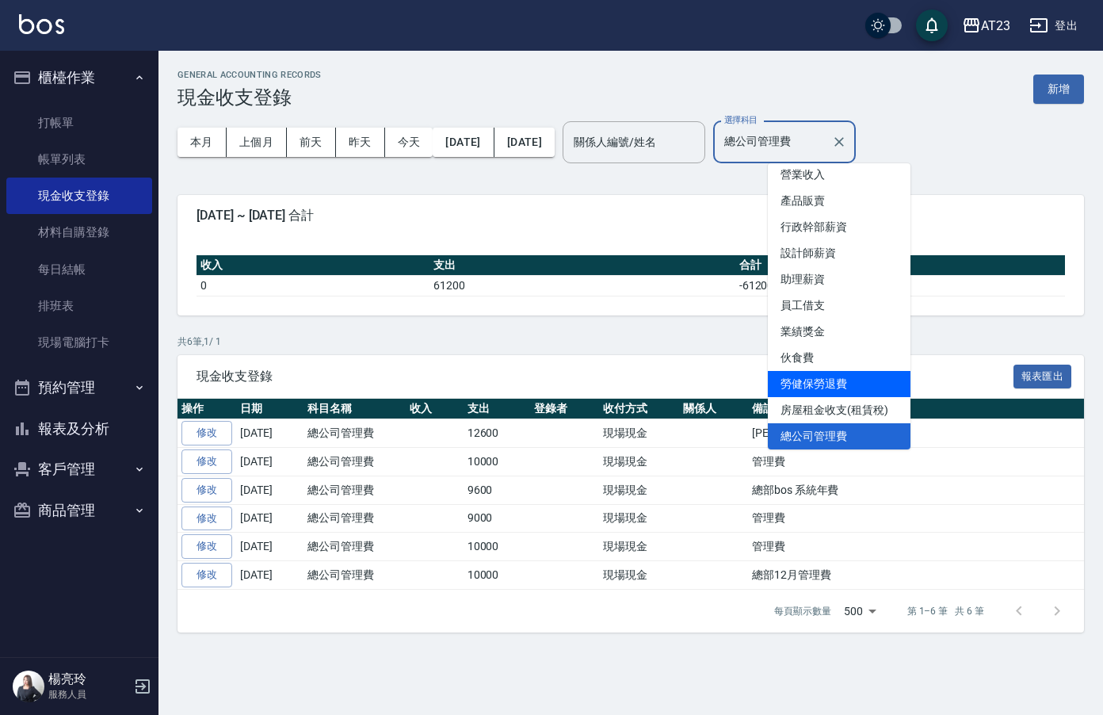
scroll to position [113, 0]
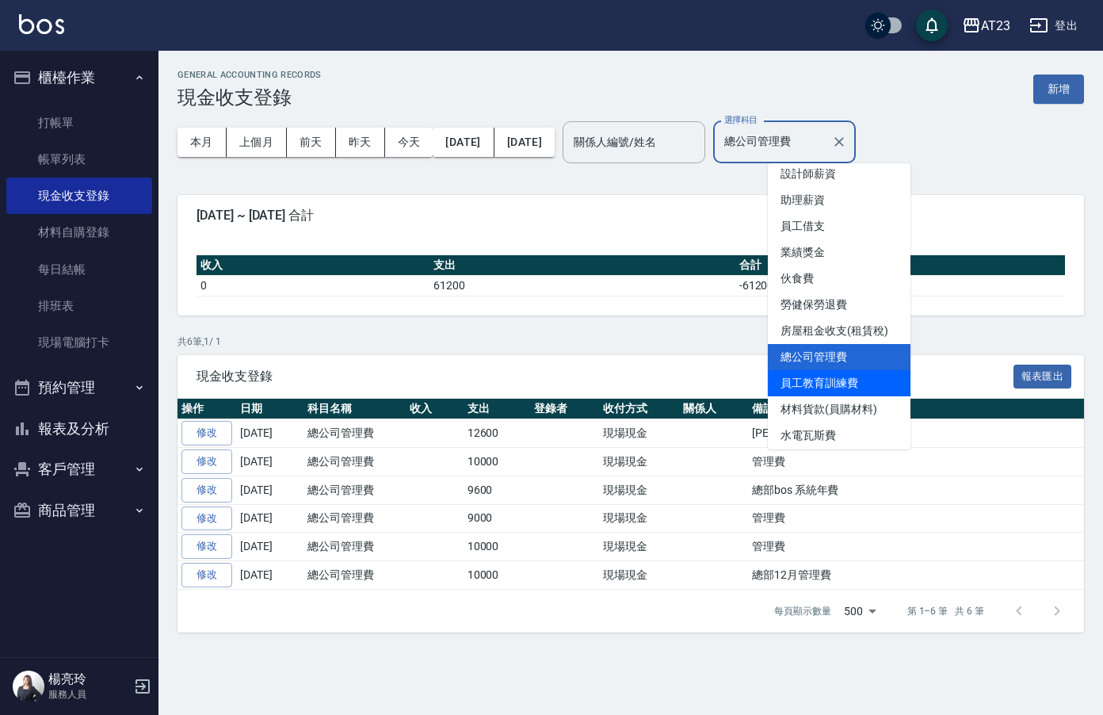
click at [842, 386] on li "員工教育訓練費" at bounding box center [839, 383] width 143 height 26
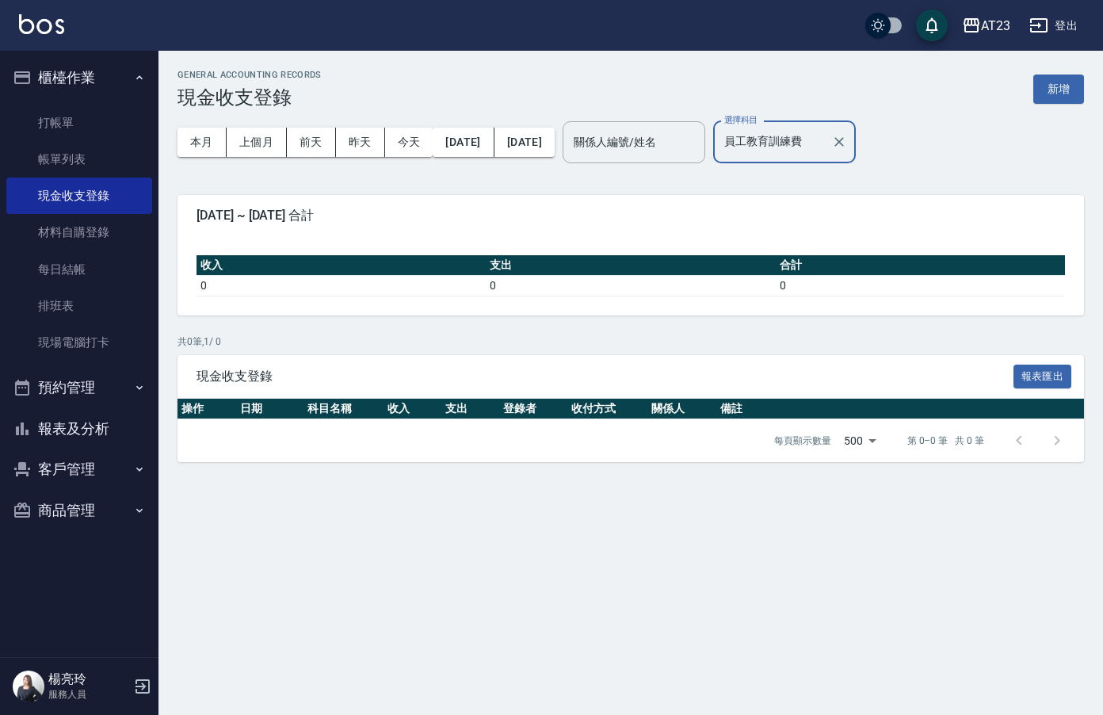
click at [810, 142] on input "員工教育訓練費" at bounding box center [772, 142] width 105 height 28
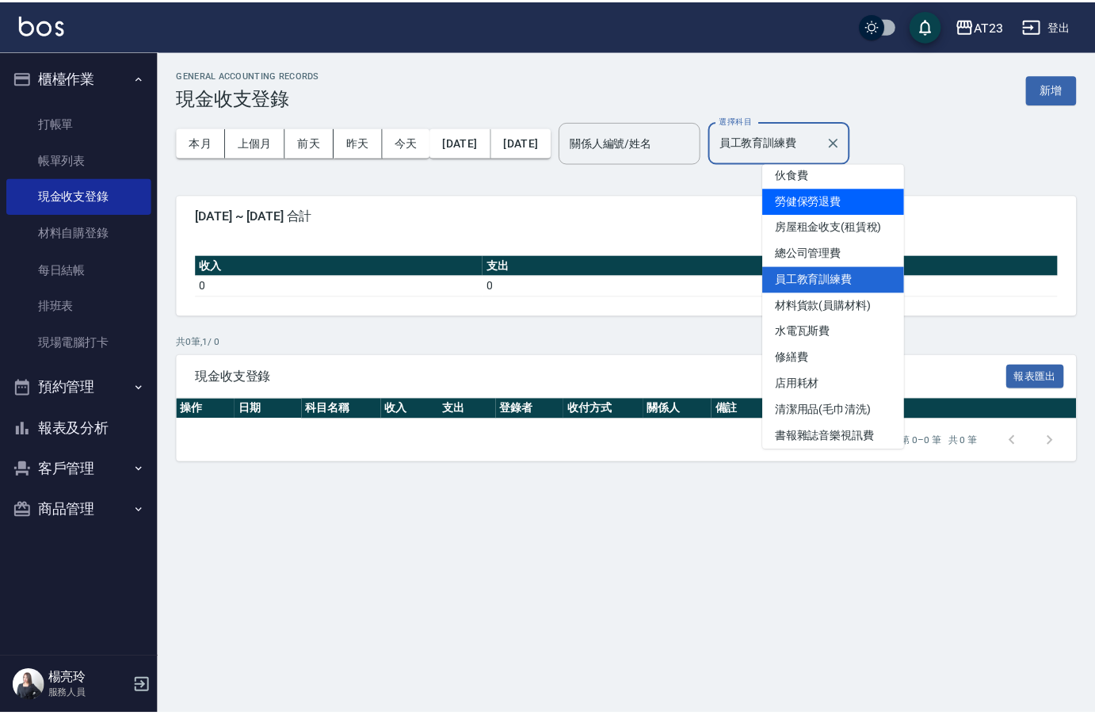
scroll to position [219, 0]
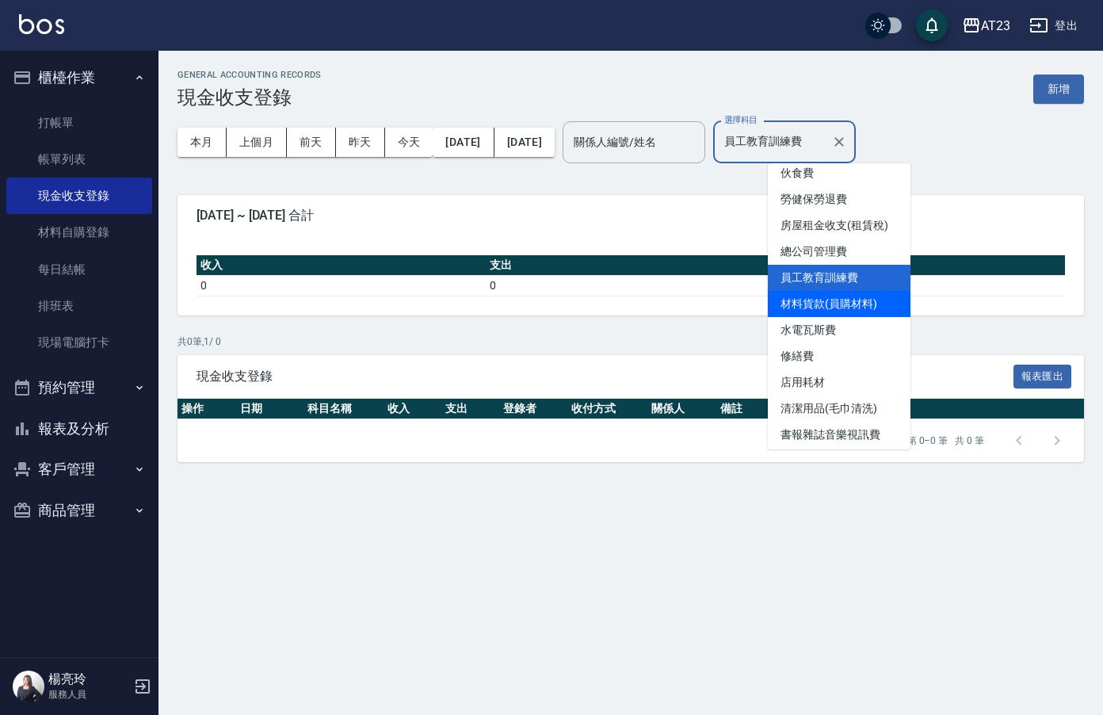
click at [855, 308] on li "材料貨款(員購材料)" at bounding box center [839, 304] width 143 height 26
type input "材料貨款(員購材料)"
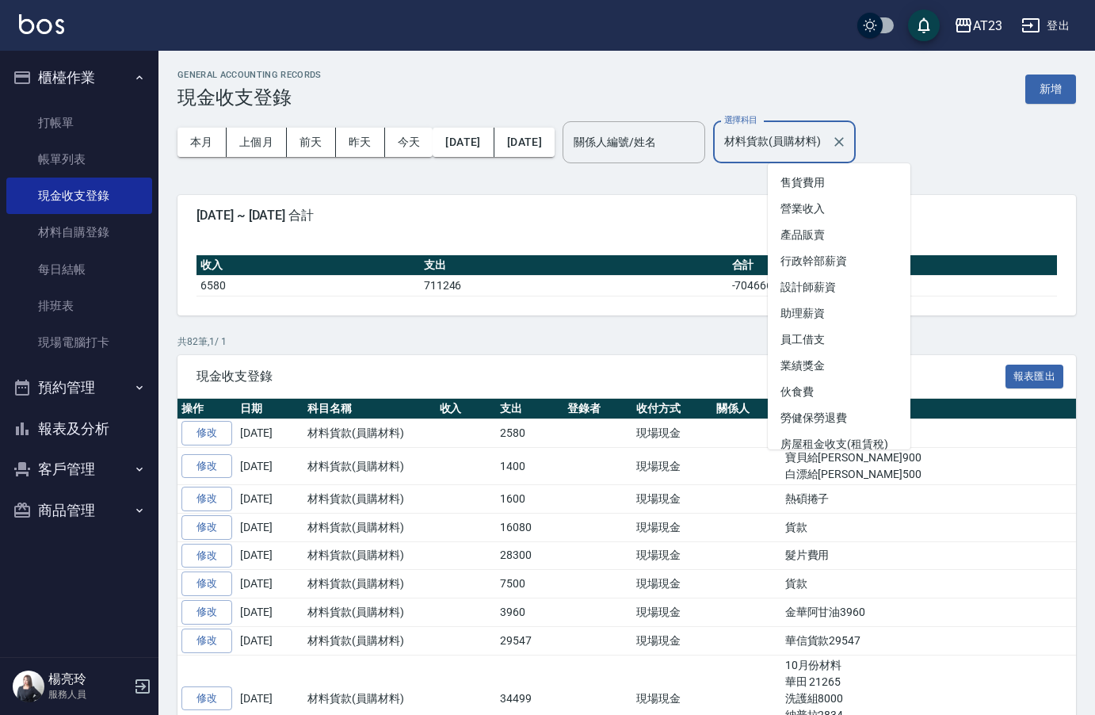
click at [821, 137] on input "材料貨款(員購材料)" at bounding box center [772, 142] width 105 height 28
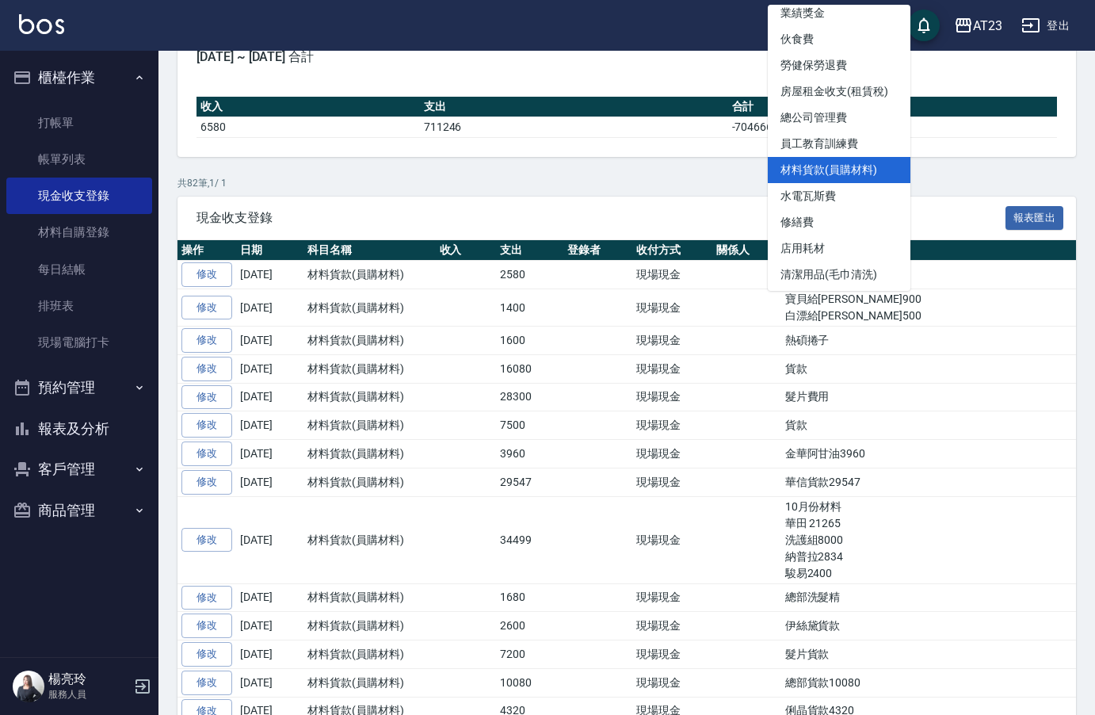
scroll to position [166, 0]
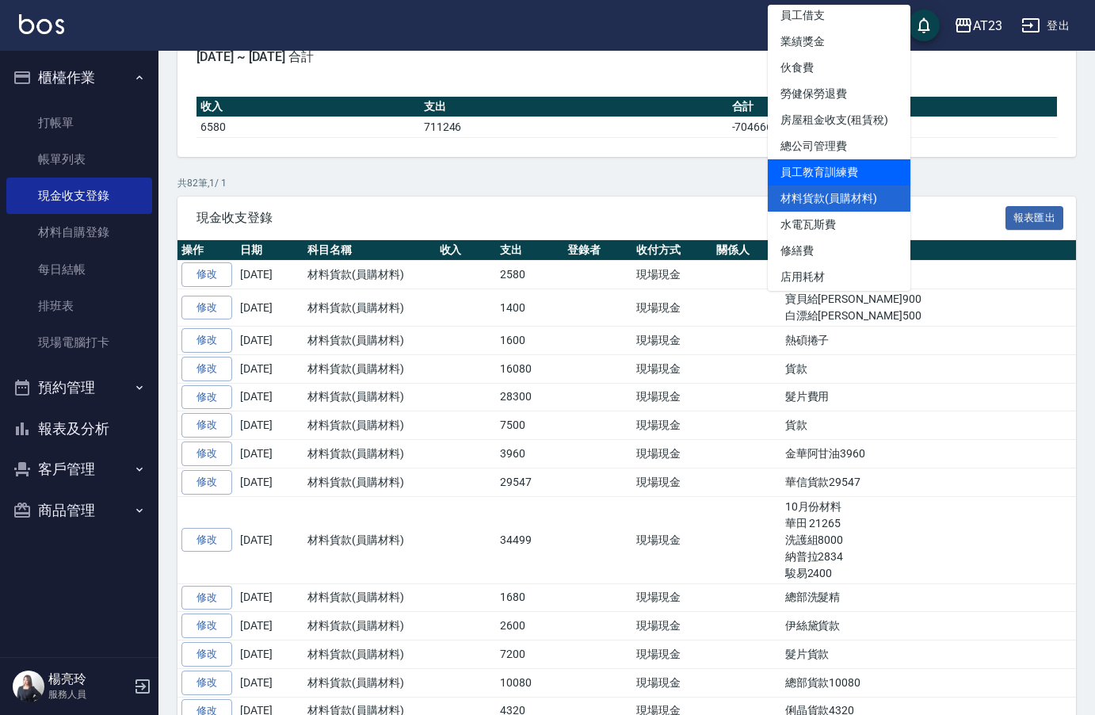
click at [969, 82] on div "收入 支出 合計 6580 711246 -704666" at bounding box center [627, 117] width 899 height 79
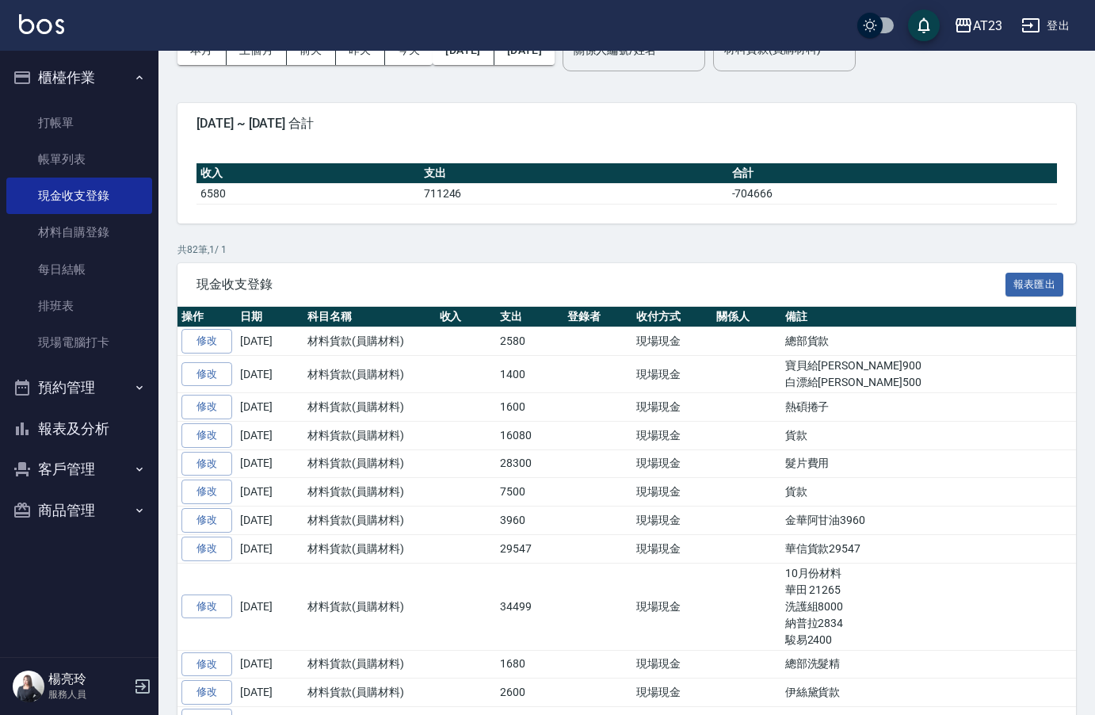
scroll to position [0, 0]
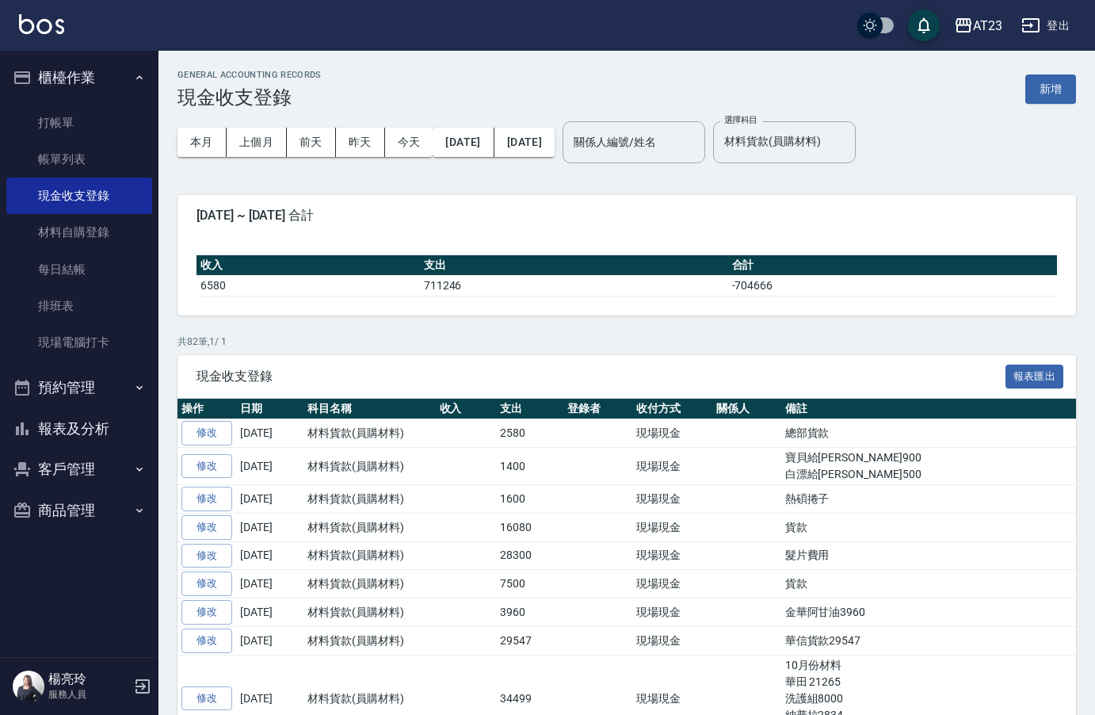
click at [53, 472] on button "客戶管理" at bounding box center [79, 469] width 146 height 41
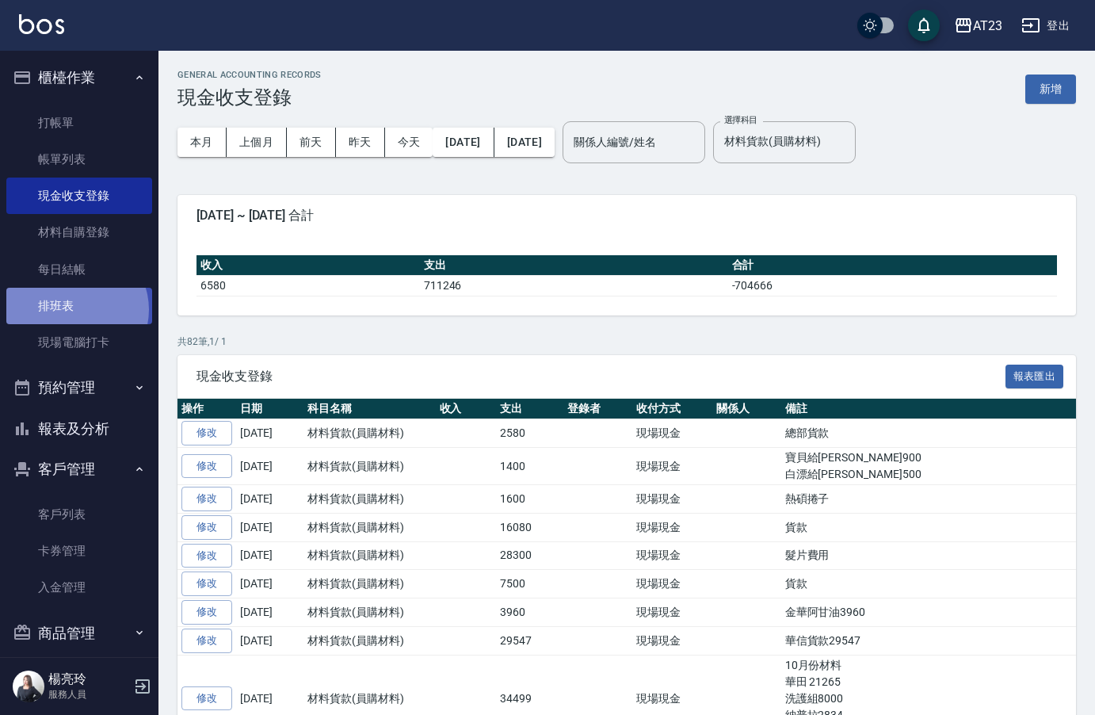
click at [75, 310] on link "排班表" at bounding box center [79, 306] width 146 height 36
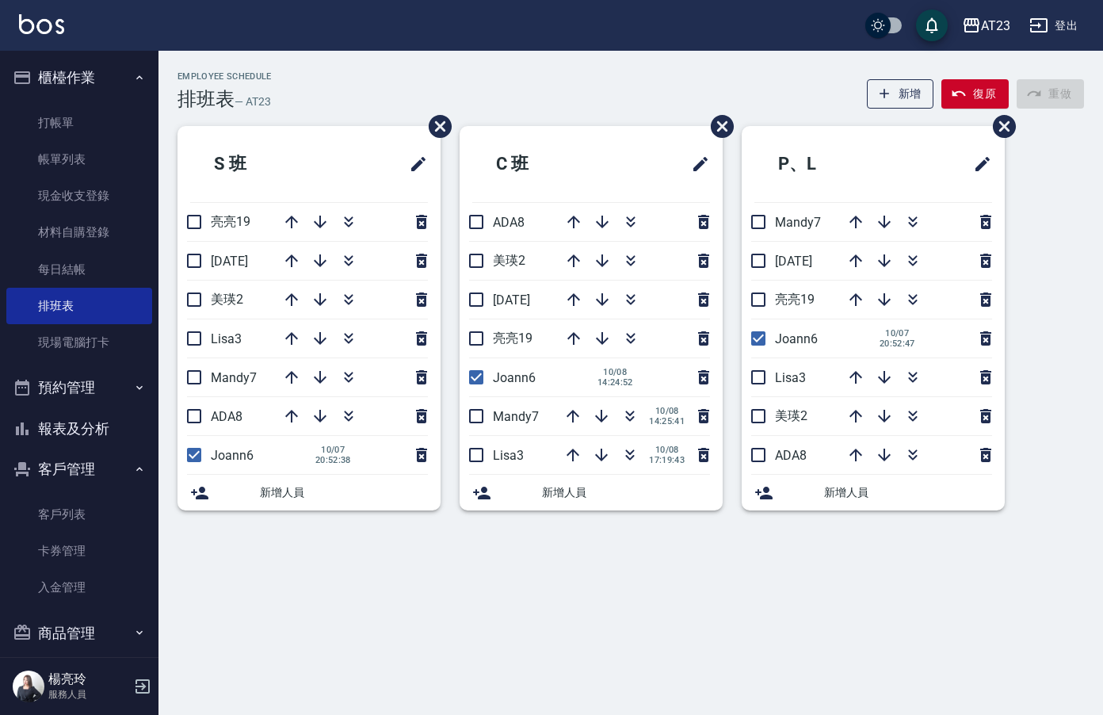
drag, startPoint x: 193, startPoint y: 216, endPoint x: 197, endPoint y: 260, distance: 43.8
click at [194, 217] on input "checkbox" at bounding box center [194, 221] width 33 height 33
checkbox input "true"
click at [197, 263] on li "JUN11" at bounding box center [309, 261] width 263 height 38
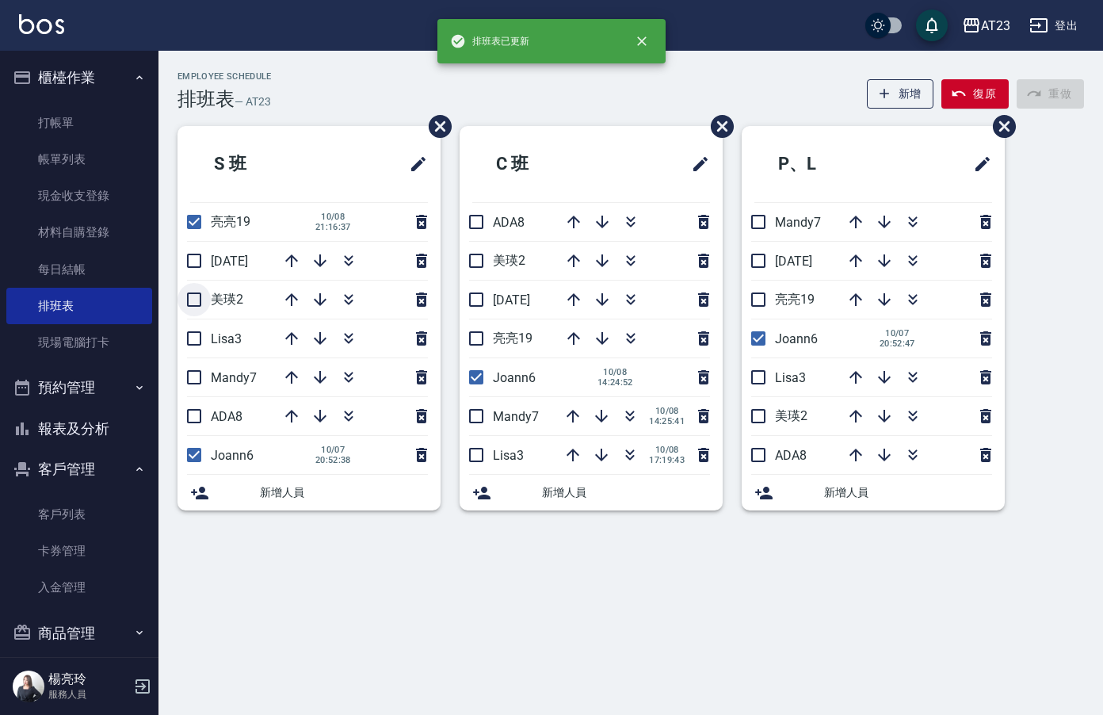
click at [196, 308] on input "checkbox" at bounding box center [194, 299] width 33 height 33
checkbox input "true"
drag, startPoint x: 198, startPoint y: 346, endPoint x: 198, endPoint y: 381, distance: 35.7
click at [198, 349] on input "checkbox" at bounding box center [194, 338] width 33 height 33
checkbox input "true"
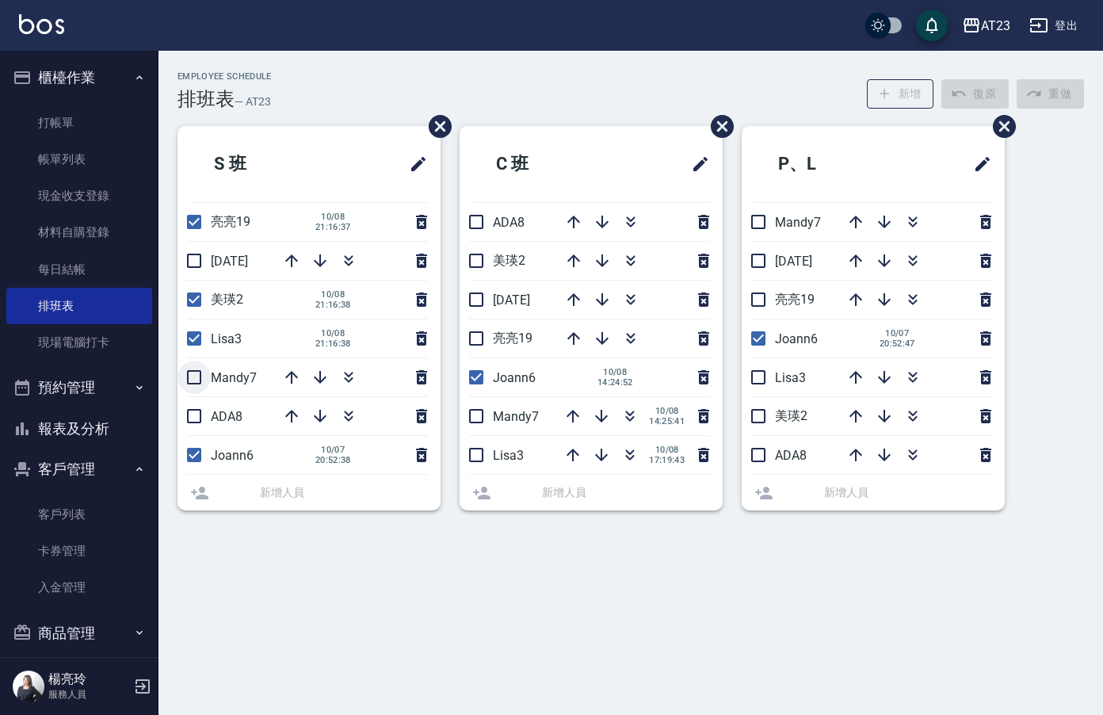
drag, startPoint x: 189, startPoint y: 384, endPoint x: 196, endPoint y: 408, distance: 24.8
click at [189, 384] on input "checkbox" at bounding box center [194, 377] width 33 height 33
checkbox input "true"
click at [196, 411] on li "ADA8" at bounding box center [309, 416] width 263 height 38
click at [201, 273] on input "checkbox" at bounding box center [194, 260] width 33 height 33
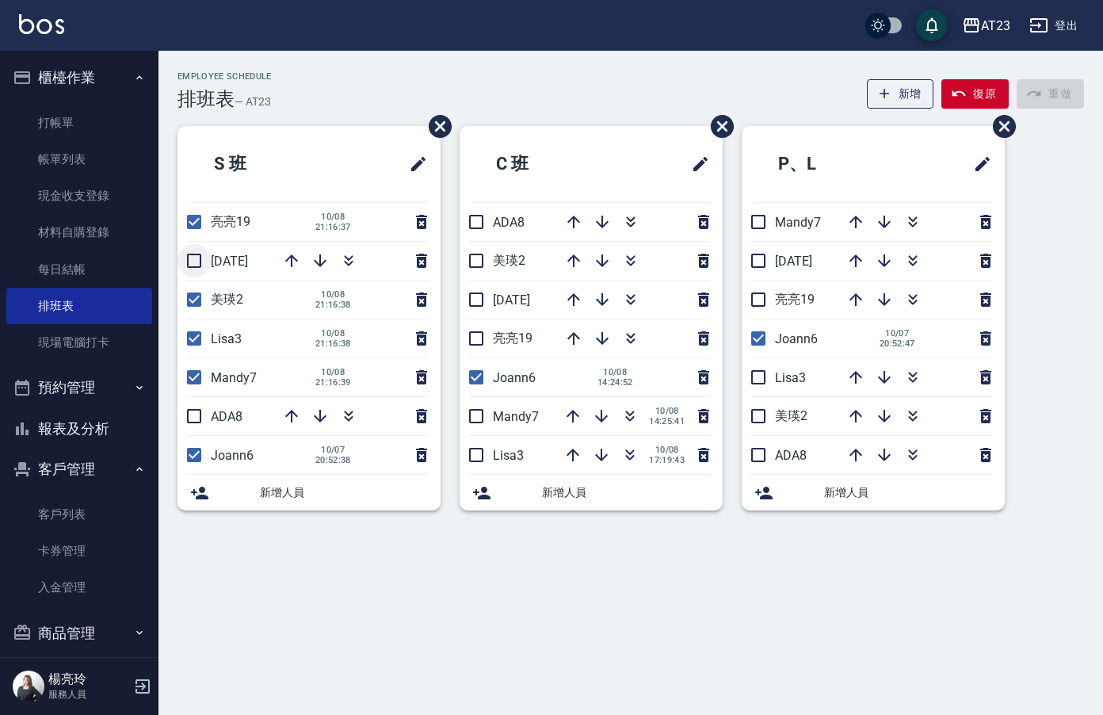
checkbox input "true"
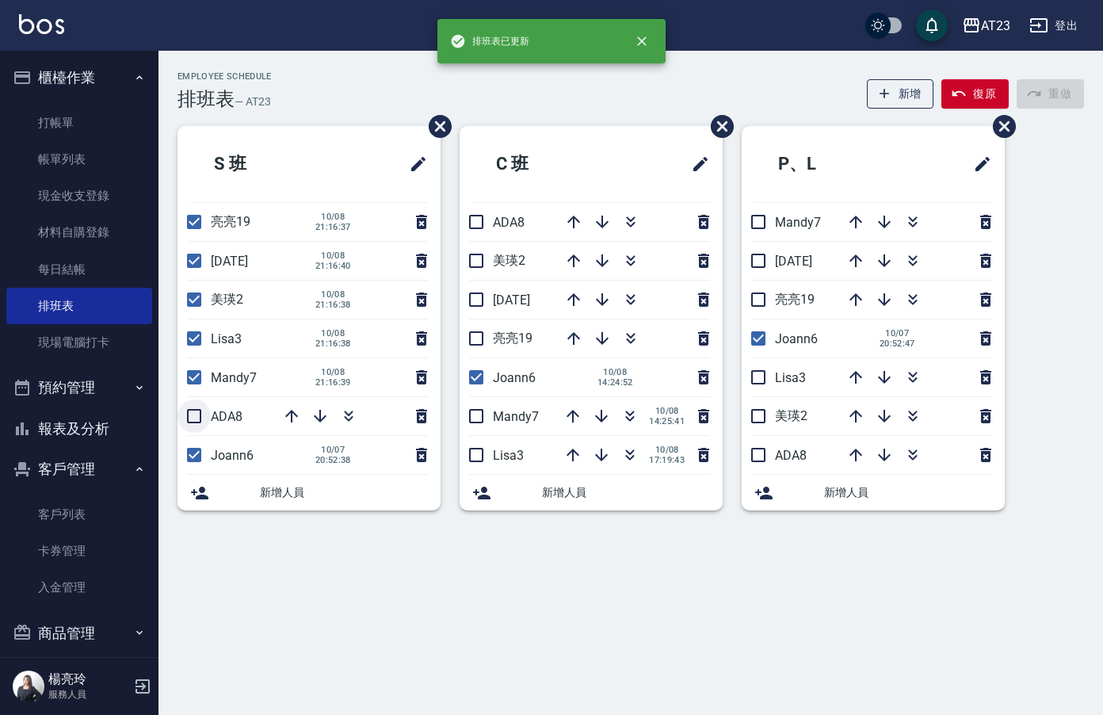
click at [192, 414] on input "checkbox" at bounding box center [194, 415] width 33 height 33
checkbox input "true"
click at [483, 216] on input "checkbox" at bounding box center [476, 221] width 33 height 33
checkbox input "true"
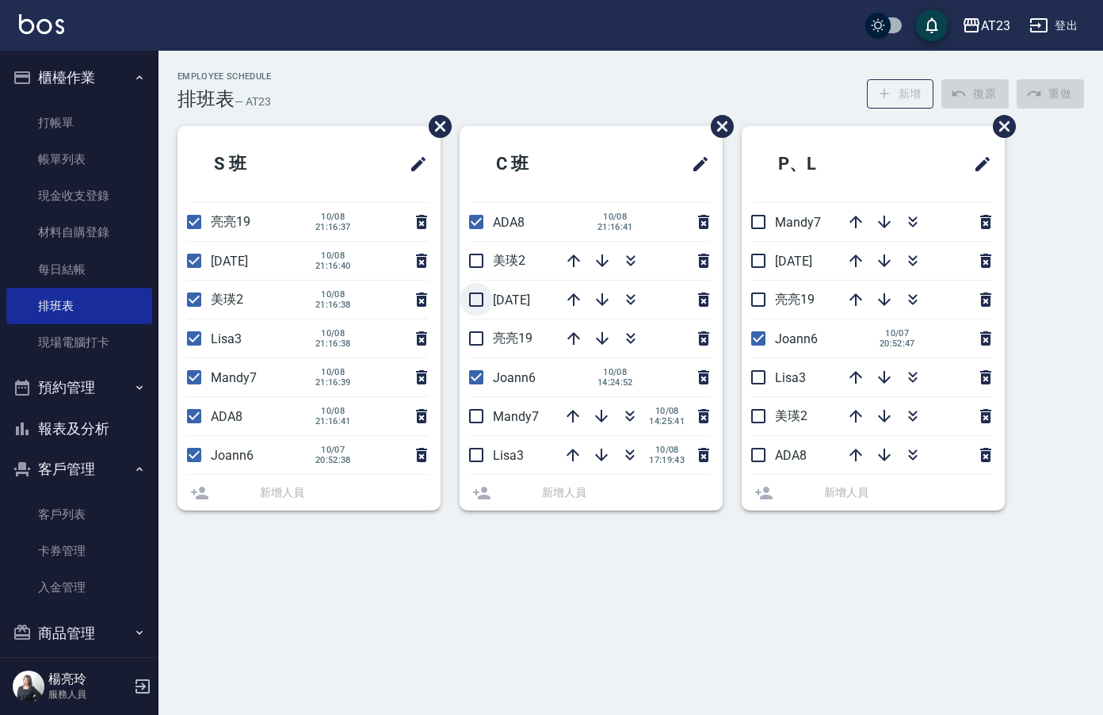
drag, startPoint x: 476, startPoint y: 259, endPoint x: 479, endPoint y: 300, distance: 41.3
click at [476, 260] on li "美瑛2" at bounding box center [591, 261] width 263 height 38
click at [479, 304] on input "checkbox" at bounding box center [476, 299] width 33 height 33
checkbox input "true"
drag, startPoint x: 479, startPoint y: 342, endPoint x: 479, endPoint y: 353, distance: 11.1
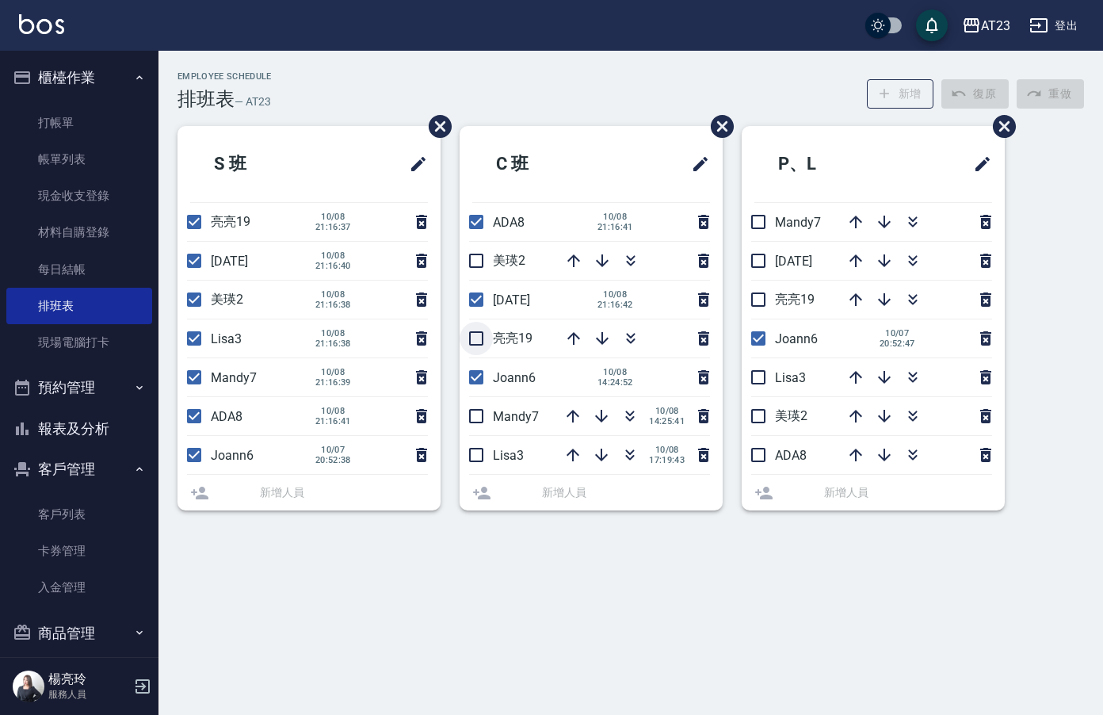
click at [479, 346] on li "亮亮19" at bounding box center [591, 338] width 263 height 38
drag, startPoint x: 474, startPoint y: 413, endPoint x: 493, endPoint y: 441, distance: 33.6
click at [476, 416] on input "checkbox" at bounding box center [476, 415] width 33 height 33
checkbox input "true"
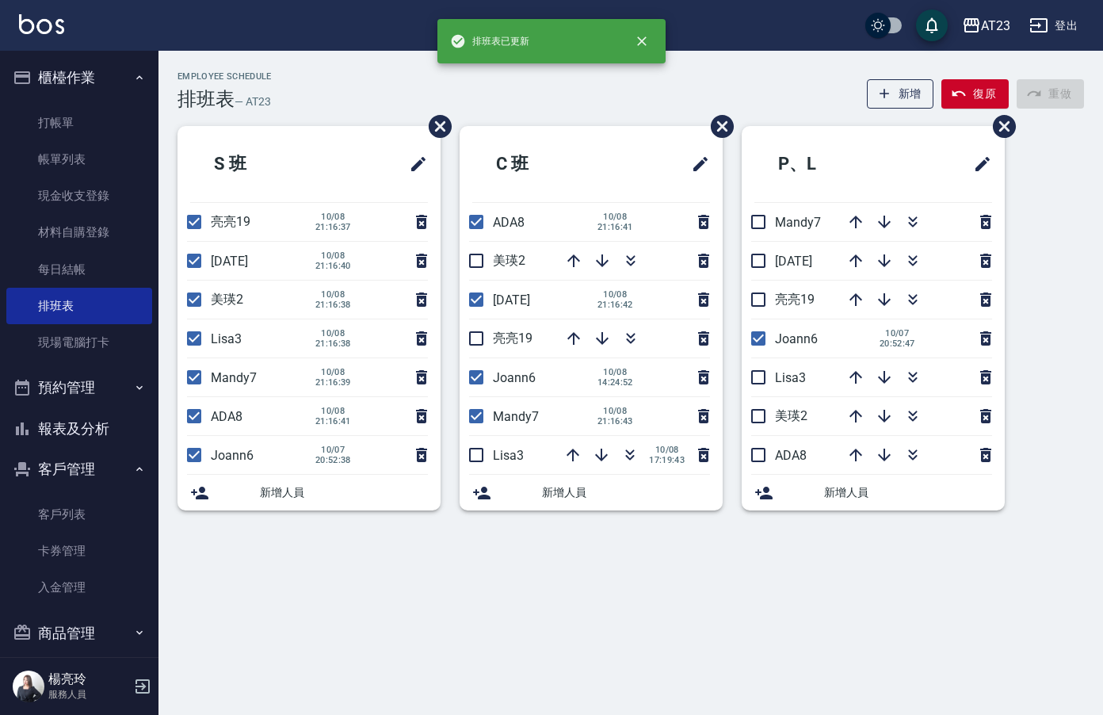
drag, startPoint x: 475, startPoint y: 465, endPoint x: 484, endPoint y: 463, distance: 9.0
click at [476, 465] on input "checkbox" at bounding box center [476, 454] width 33 height 33
checkbox input "true"
click at [476, 331] on input "checkbox" at bounding box center [476, 338] width 33 height 33
checkbox input "true"
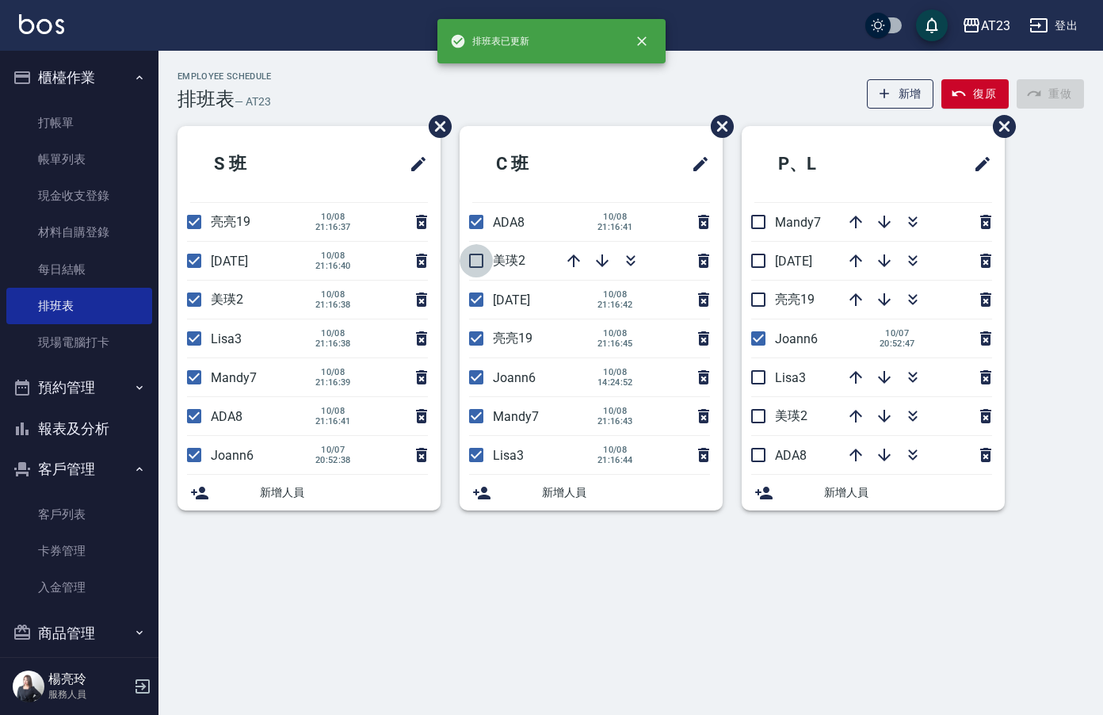
click at [481, 269] on input "checkbox" at bounding box center [476, 260] width 33 height 33
checkbox input "true"
click at [765, 216] on input "checkbox" at bounding box center [758, 221] width 33 height 33
checkbox input "true"
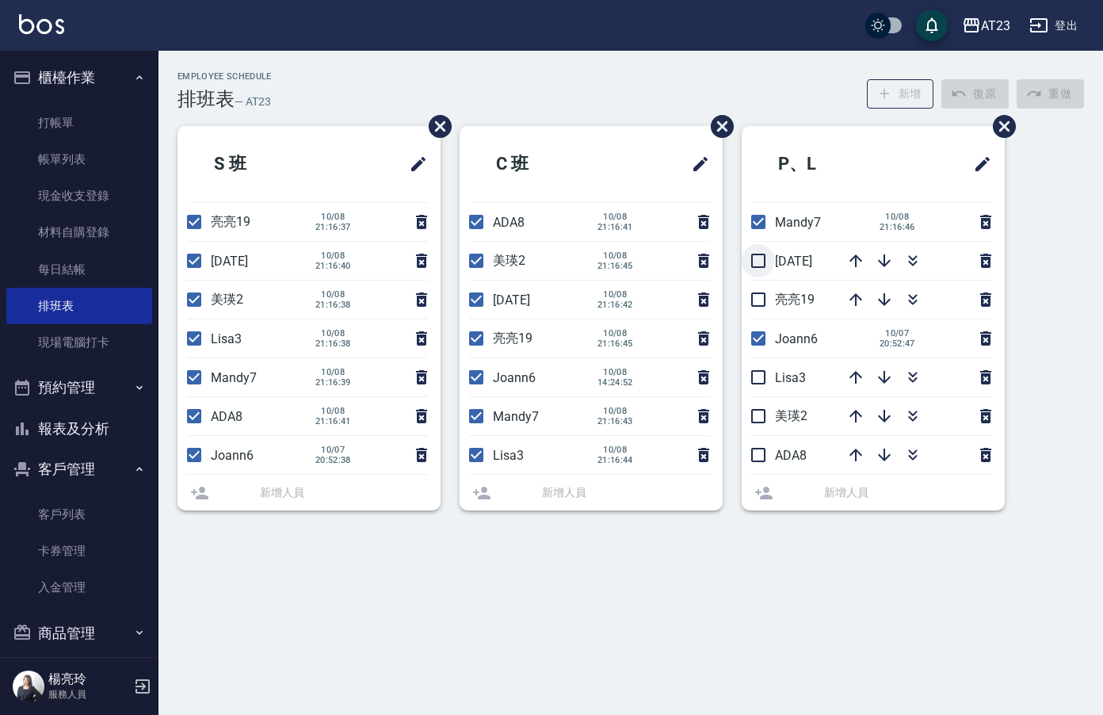
click at [767, 258] on input "checkbox" at bounding box center [758, 260] width 33 height 33
checkbox input "true"
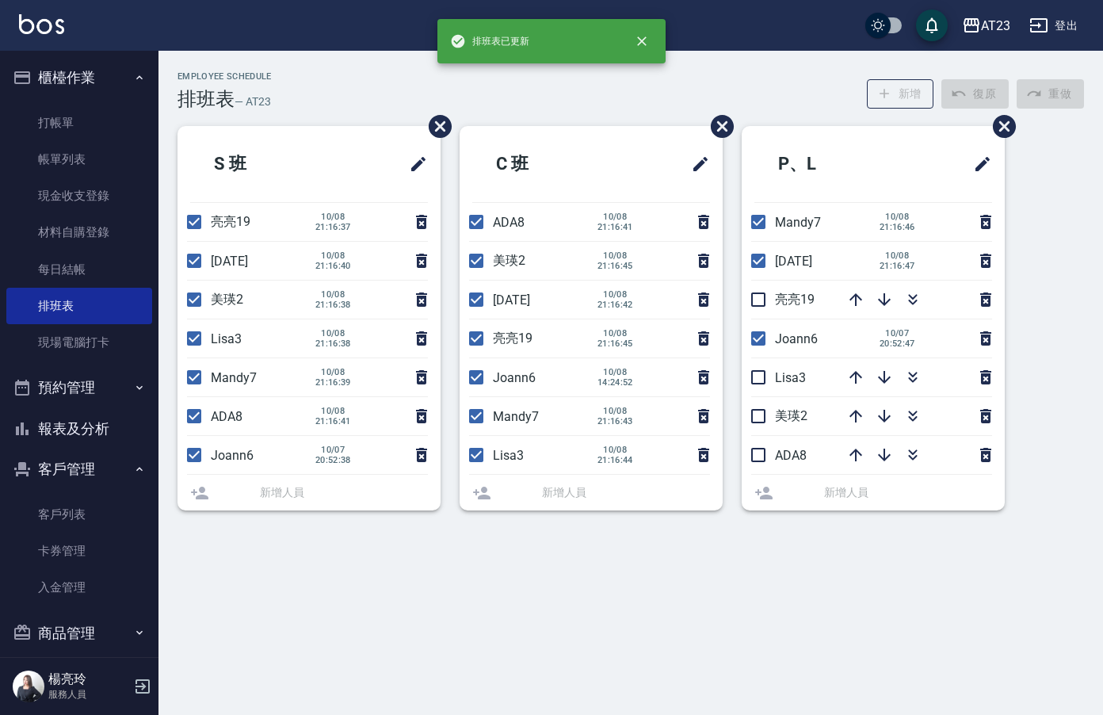
click at [766, 307] on li "亮亮19" at bounding box center [873, 300] width 263 height 38
drag, startPoint x: 758, startPoint y: 307, endPoint x: 780, endPoint y: 350, distance: 47.8
click at [760, 308] on input "checkbox" at bounding box center [758, 299] width 33 height 33
checkbox input "true"
click at [759, 379] on input "checkbox" at bounding box center [758, 377] width 33 height 33
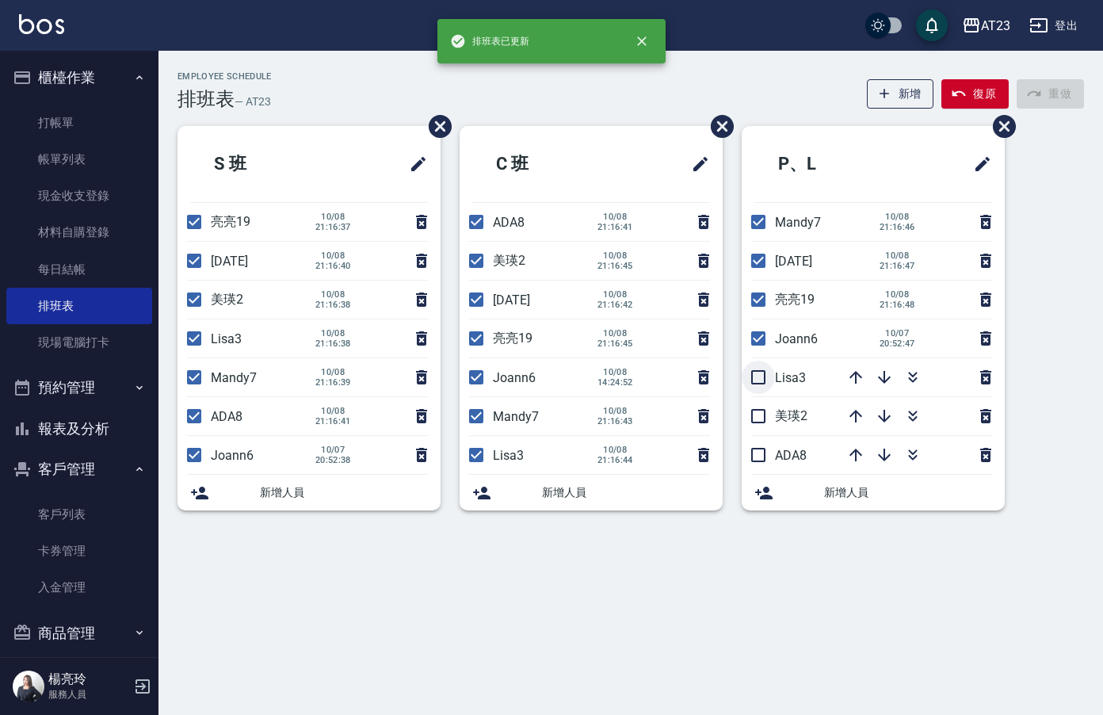
checkbox input "true"
click at [773, 428] on input "checkbox" at bounding box center [758, 415] width 33 height 33
checkbox input "true"
click at [760, 469] on li "ADA8" at bounding box center [873, 455] width 263 height 38
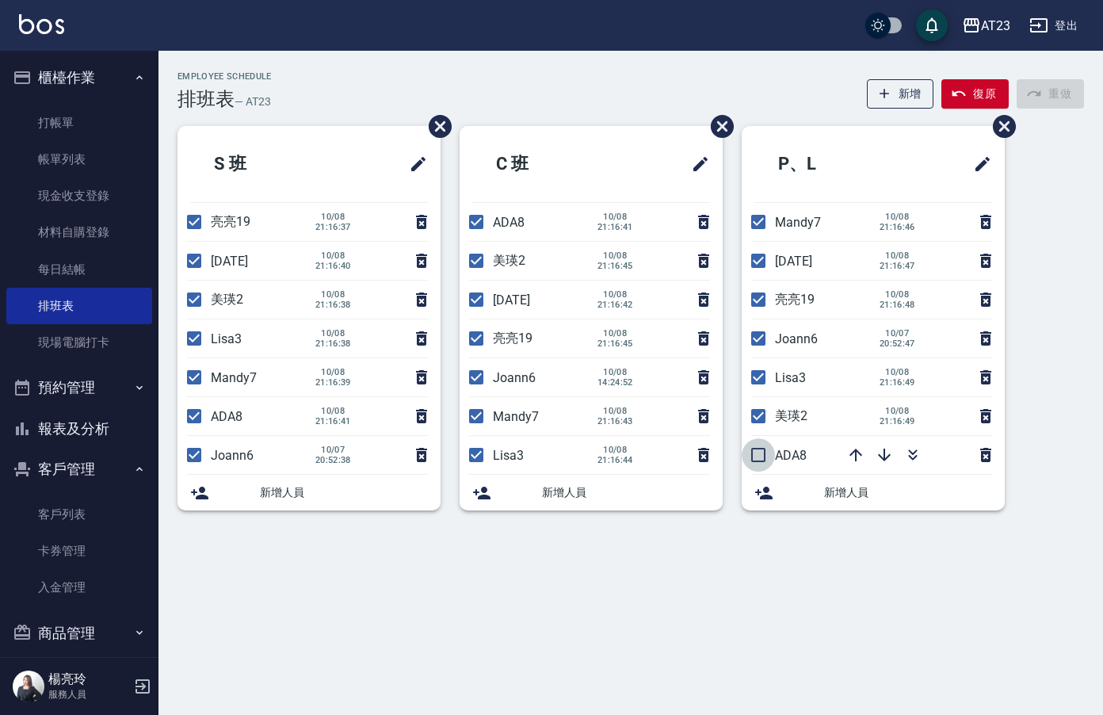
drag, startPoint x: 755, startPoint y: 457, endPoint x: 991, endPoint y: 426, distance: 238.2
click at [757, 457] on input "checkbox" at bounding box center [758, 454] width 33 height 33
checkbox input "true"
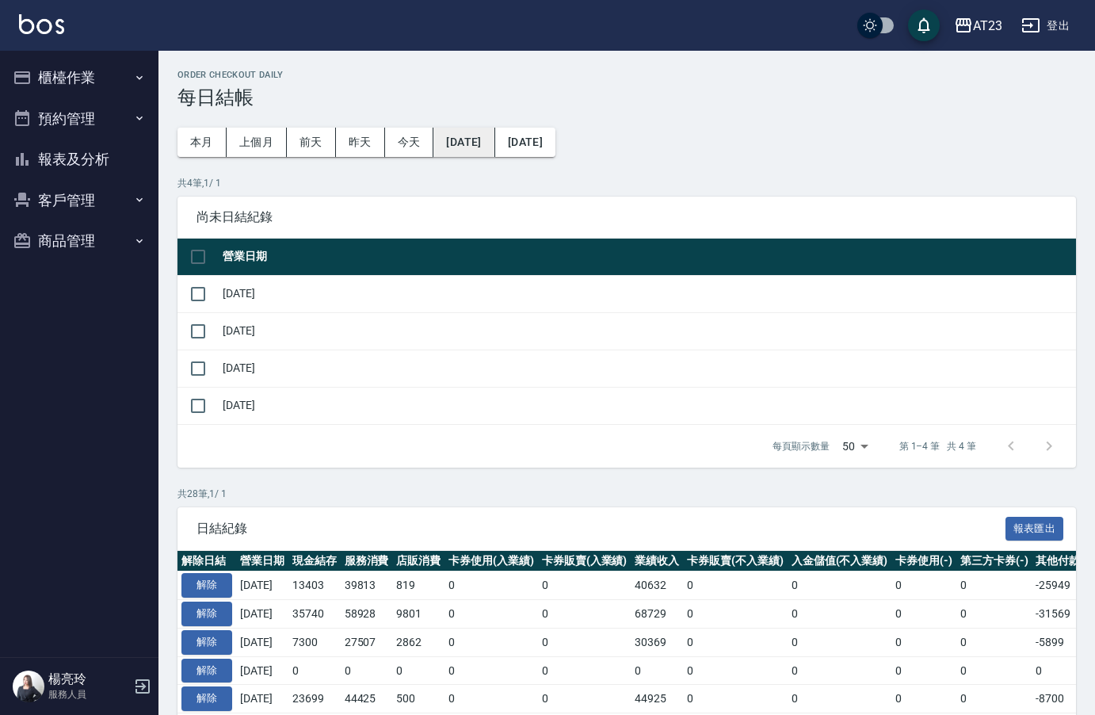
click at [482, 140] on button "[DATE]" at bounding box center [463, 142] width 61 height 29
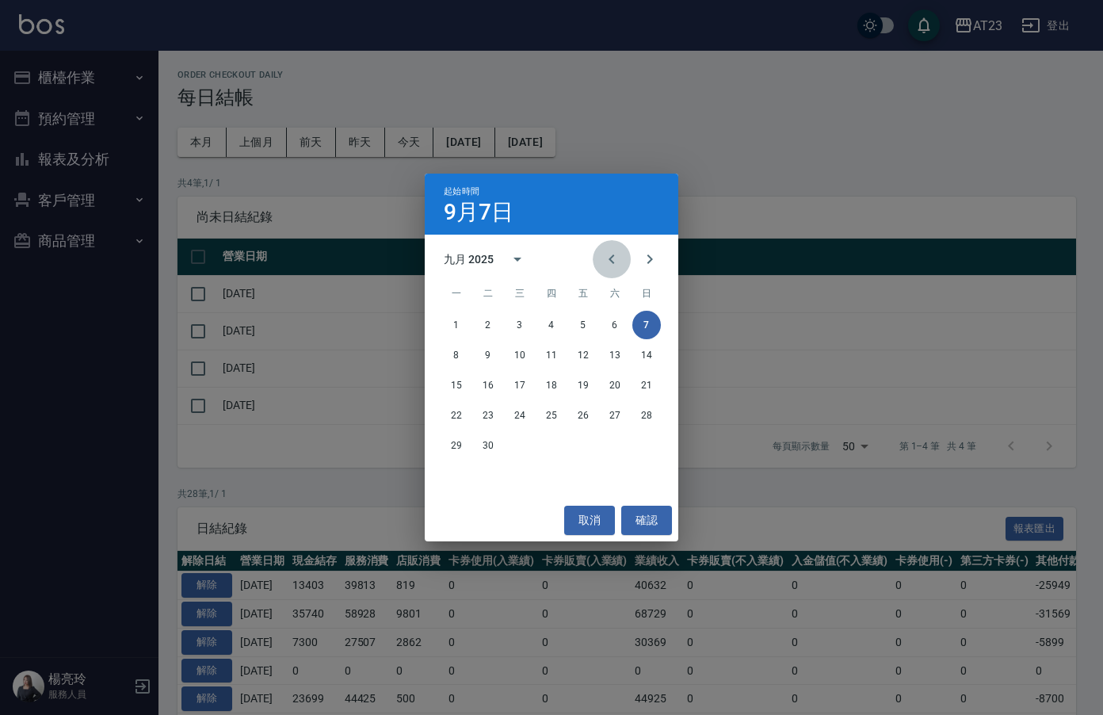
click at [613, 251] on icon "Previous month" at bounding box center [611, 259] width 19 height 19
click at [613, 250] on icon "Previous month" at bounding box center [611, 259] width 19 height 19
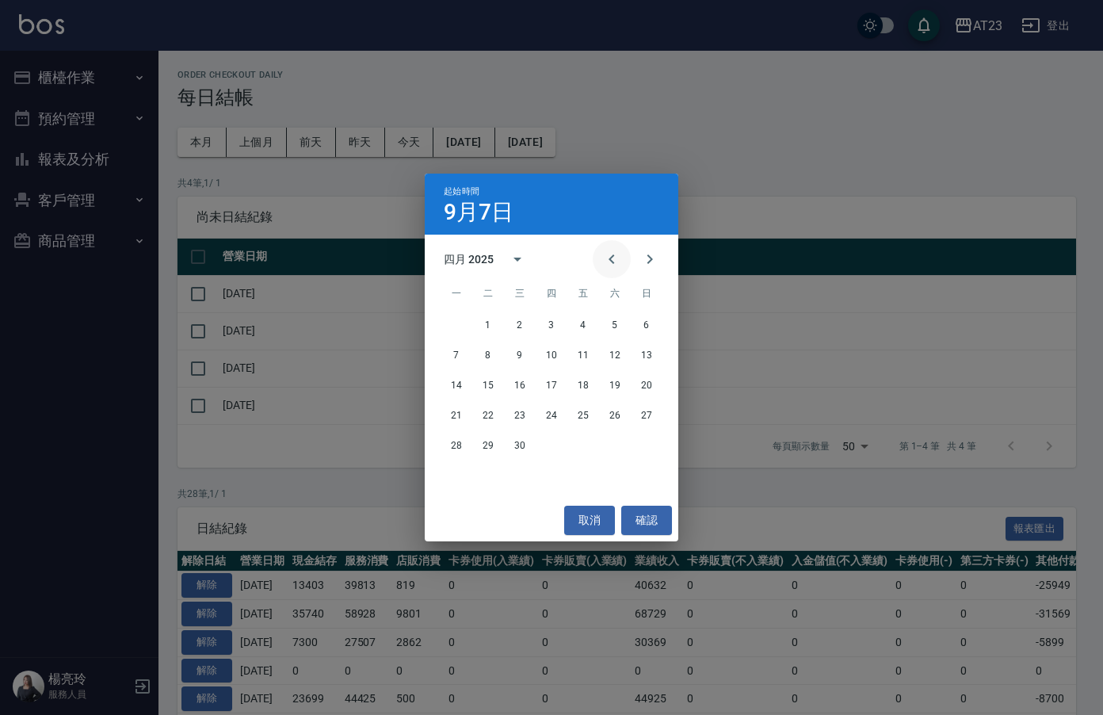
click at [613, 250] on icon "Previous month" at bounding box center [611, 259] width 19 height 19
click at [609, 416] on button "22" at bounding box center [615, 415] width 29 height 29
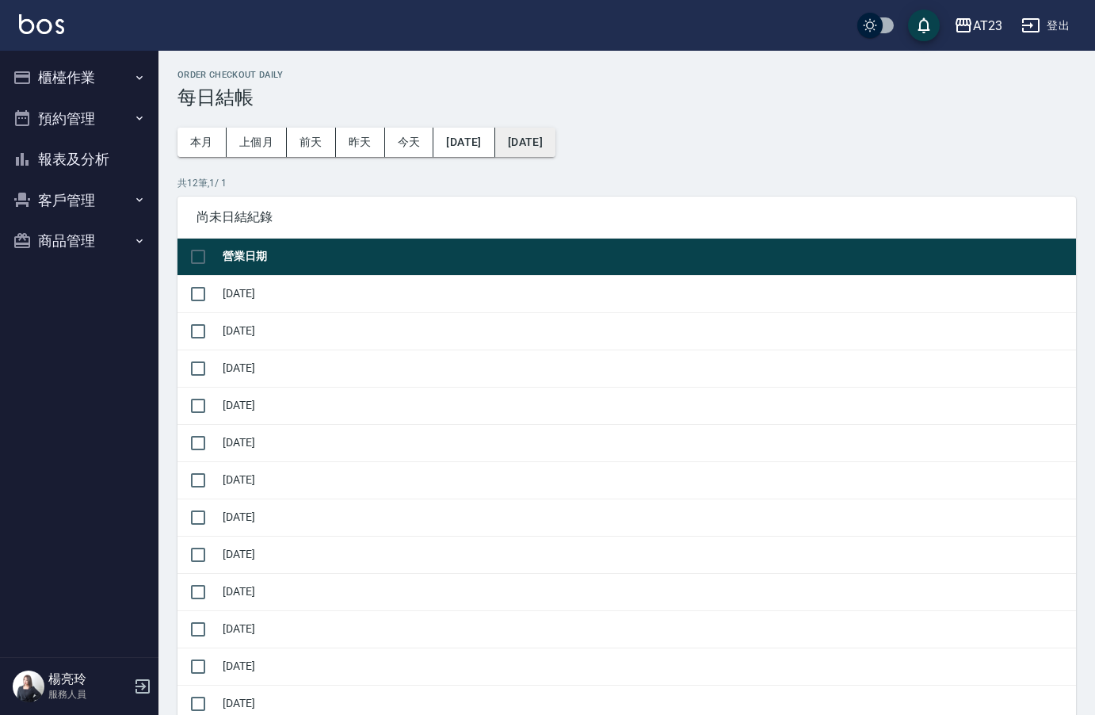
click at [534, 139] on button "[DATE]" at bounding box center [525, 142] width 60 height 29
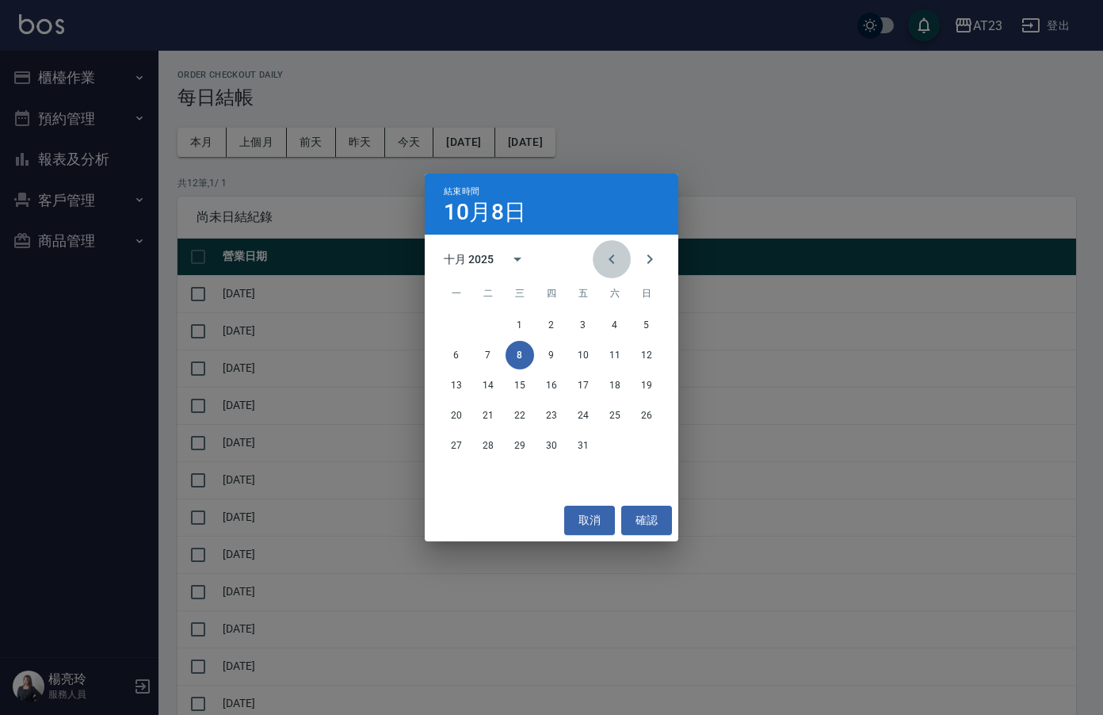
click at [614, 255] on icon "Previous month" at bounding box center [611, 259] width 19 height 19
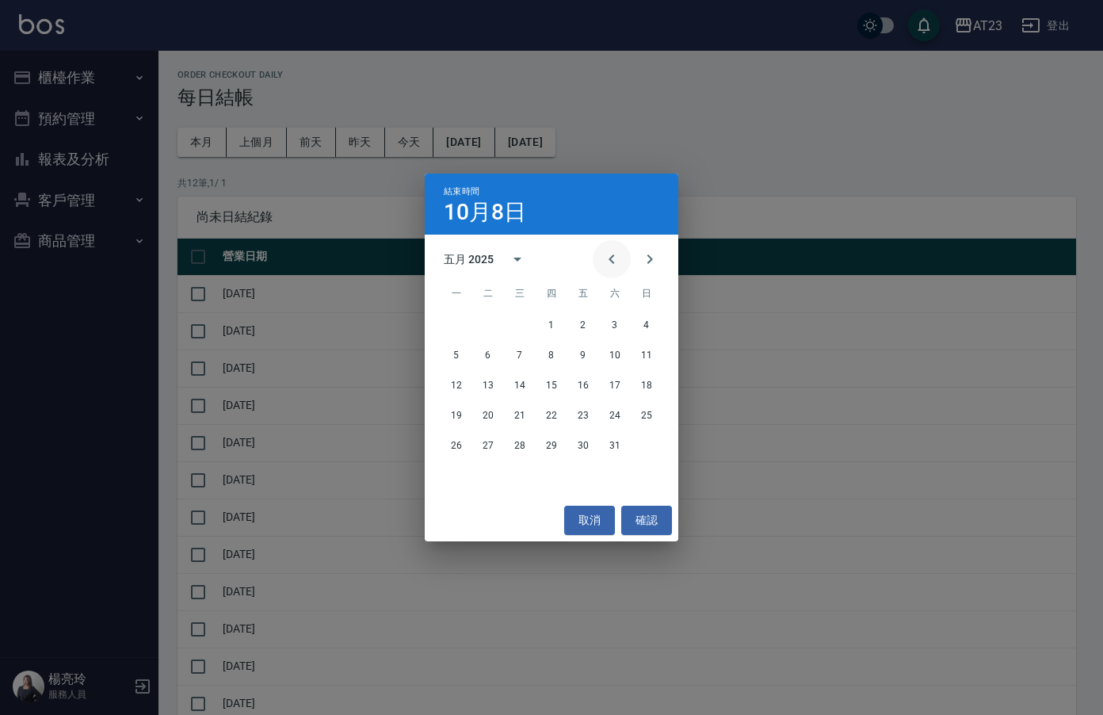
click at [614, 255] on icon "Previous month" at bounding box center [611, 259] width 19 height 19
click at [610, 418] on button "22" at bounding box center [615, 415] width 29 height 29
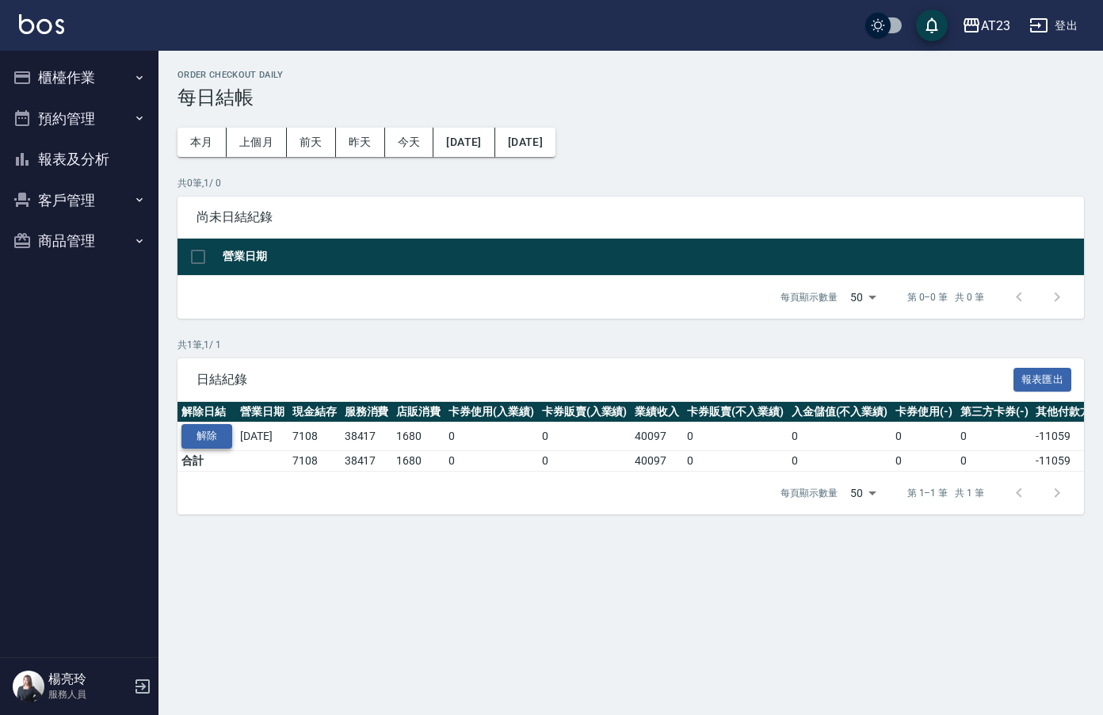
click at [202, 437] on button "解除" at bounding box center [206, 436] width 51 height 25
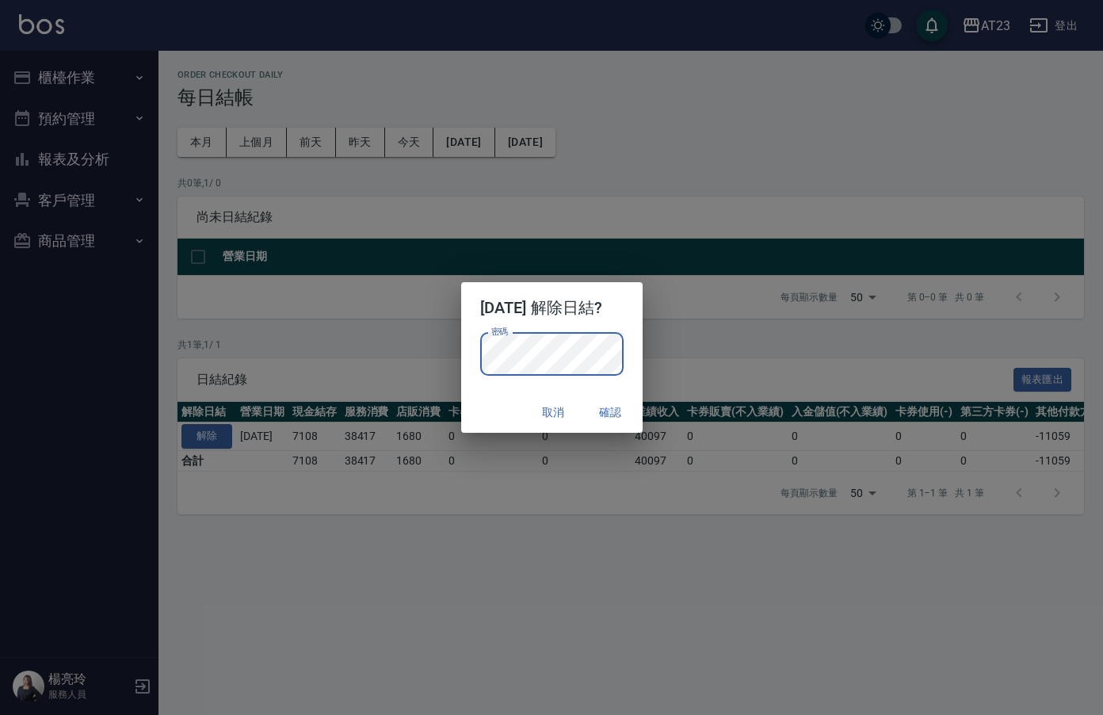
click at [643, 340] on div "密碼 密碼" at bounding box center [551, 362] width 181 height 59
click at [616, 414] on button "確認" at bounding box center [611, 412] width 51 height 29
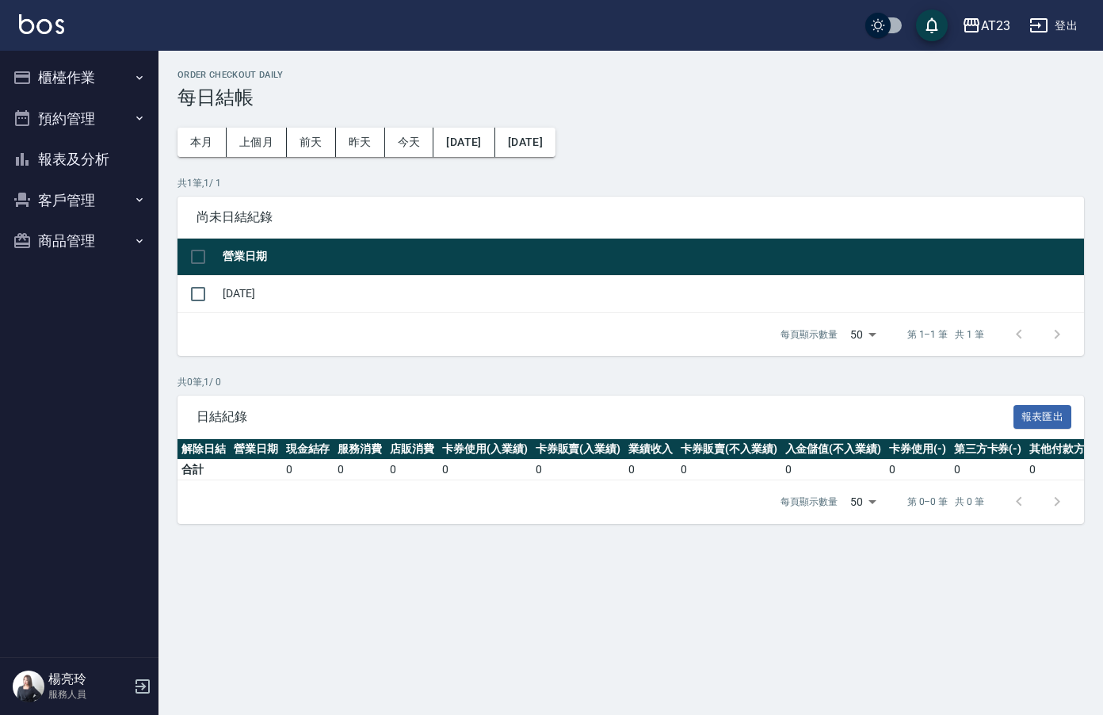
click at [47, 246] on button "商品管理" at bounding box center [79, 240] width 146 height 41
click at [67, 77] on button "櫃檯作業" at bounding box center [79, 77] width 146 height 41
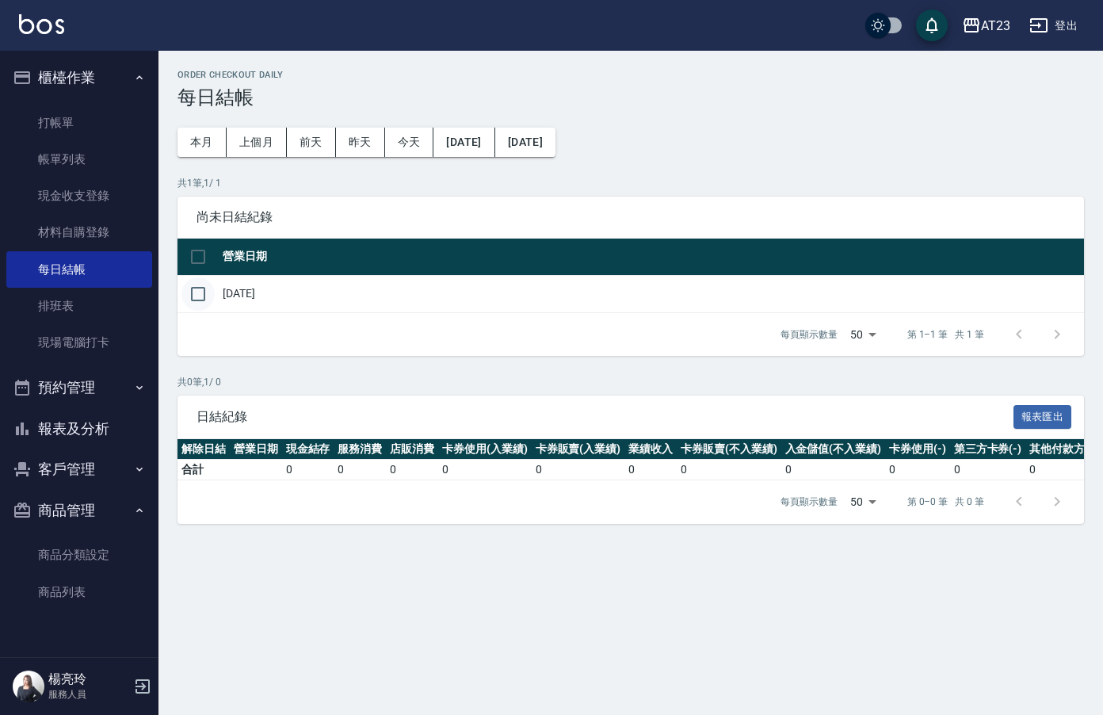
click at [201, 291] on input "checkbox" at bounding box center [197, 293] width 33 height 33
checkbox input "true"
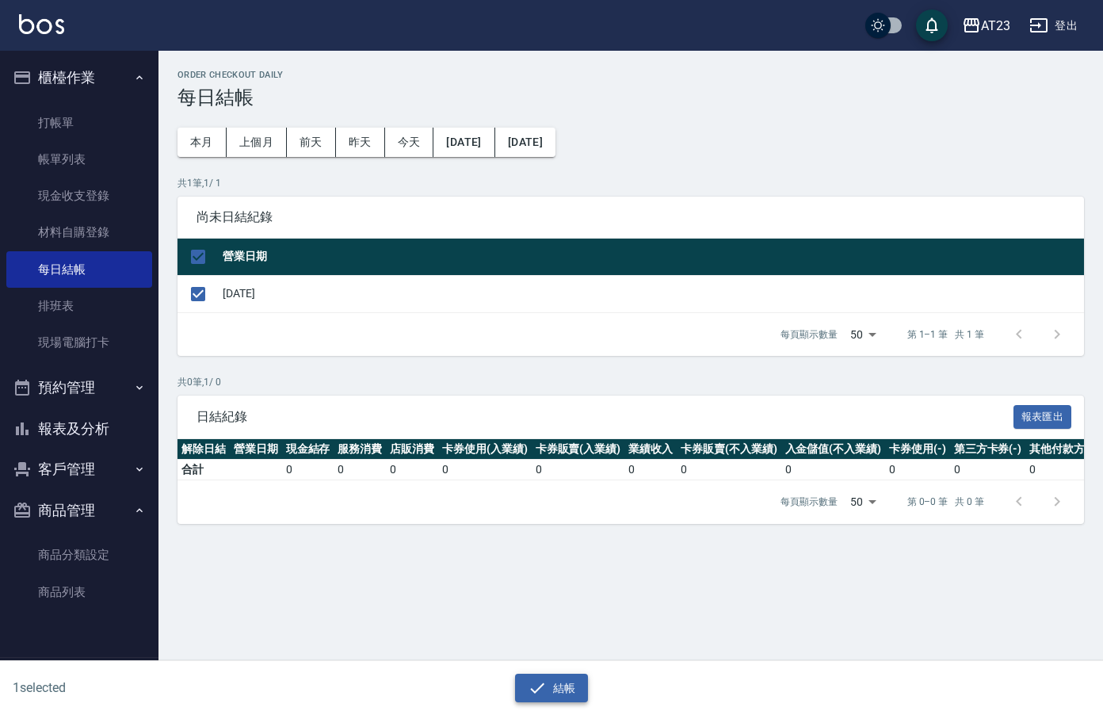
click at [567, 693] on button "結帳" at bounding box center [552, 688] width 74 height 29
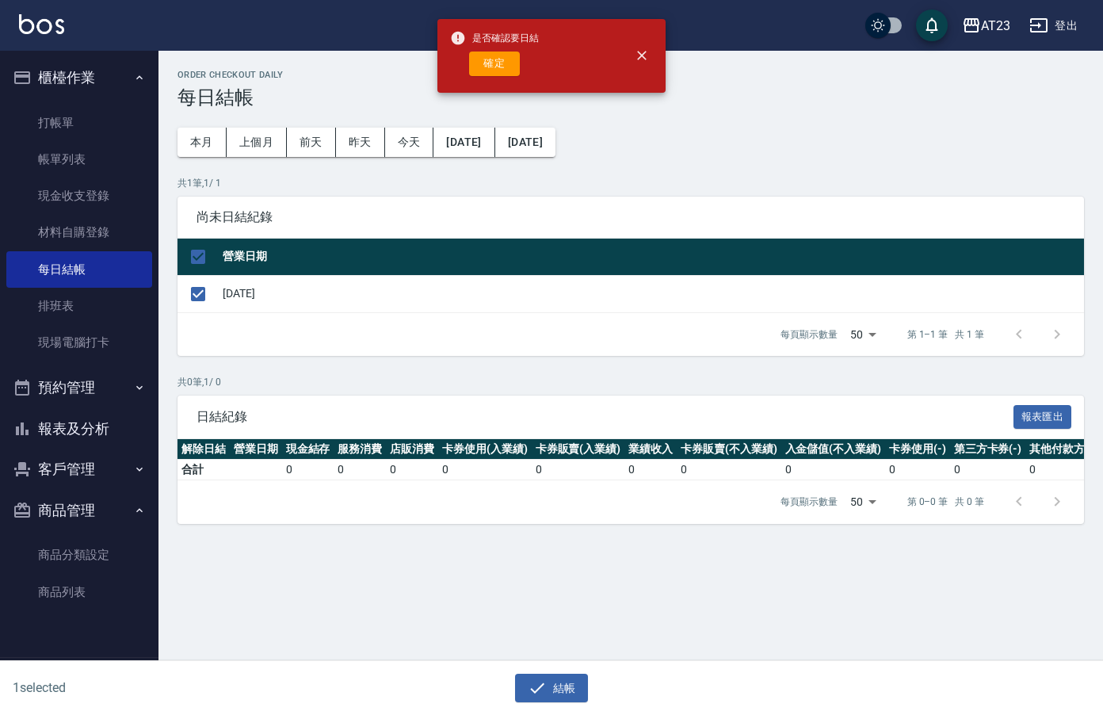
click at [512, 78] on div "是否確認要日結 確定" at bounding box center [494, 56] width 89 height 64
click at [500, 61] on button "確定" at bounding box center [494, 64] width 51 height 25
checkbox input "false"
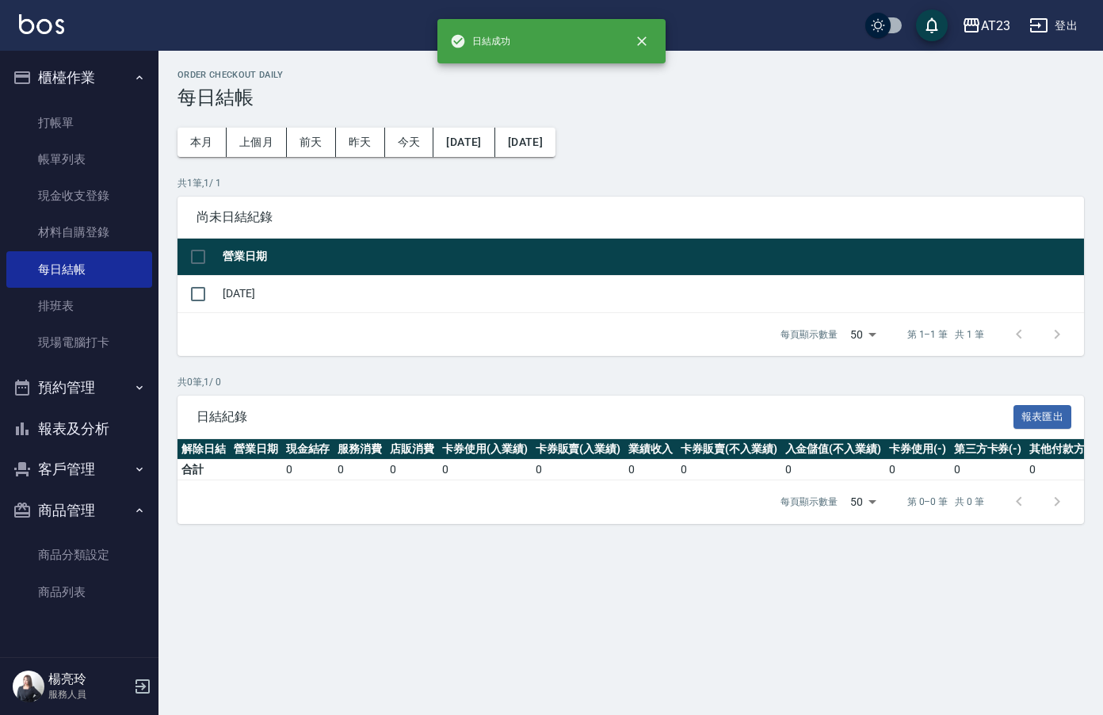
click at [844, 215] on span "尚未日結紀錄" at bounding box center [631, 217] width 869 height 16
